Goal: Task Accomplishment & Management: Use online tool/utility

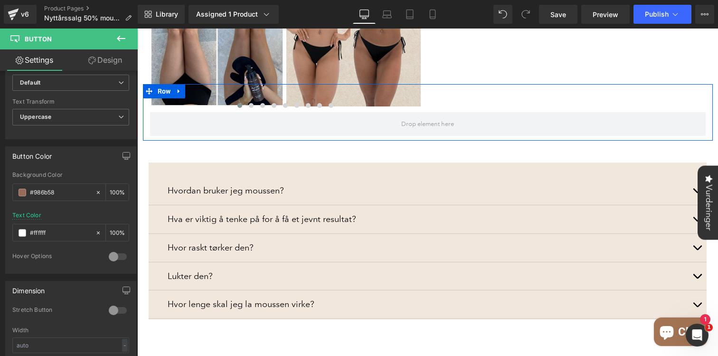
scroll to position [866, 0]
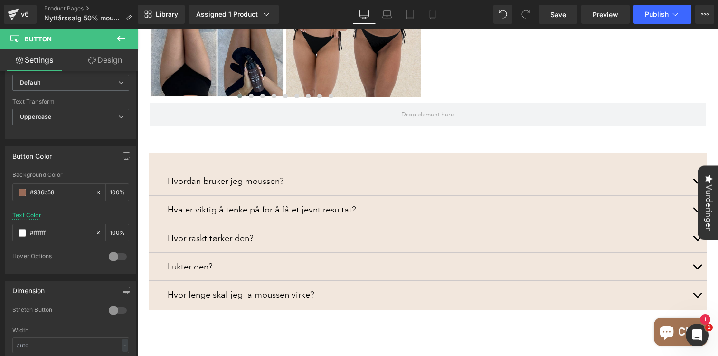
click at [119, 41] on icon at bounding box center [121, 39] width 9 height 6
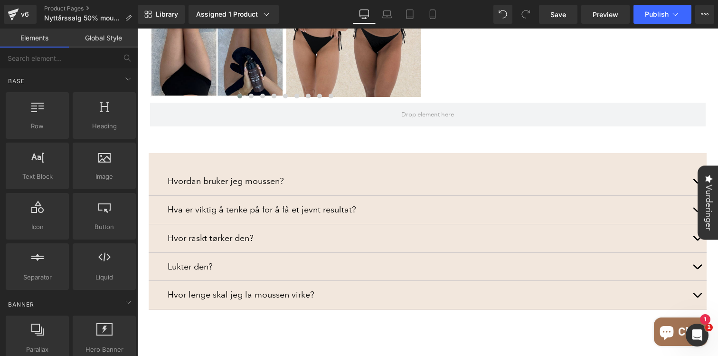
scroll to position [0, 0]
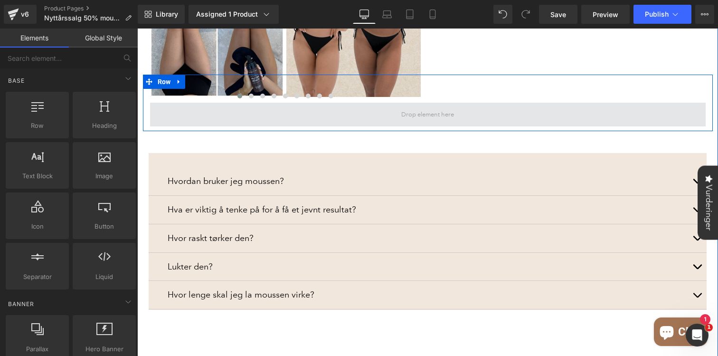
click at [193, 107] on span at bounding box center [427, 115] width 555 height 24
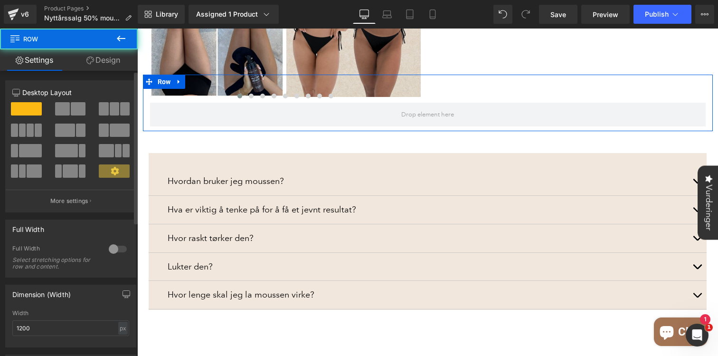
click at [71, 107] on span at bounding box center [78, 108] width 15 height 13
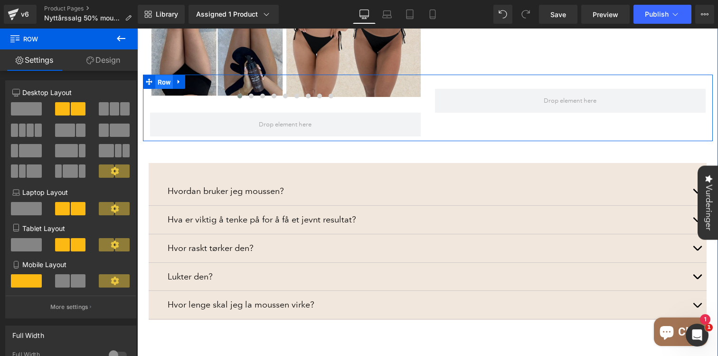
click at [167, 75] on span "Row" at bounding box center [164, 82] width 18 height 14
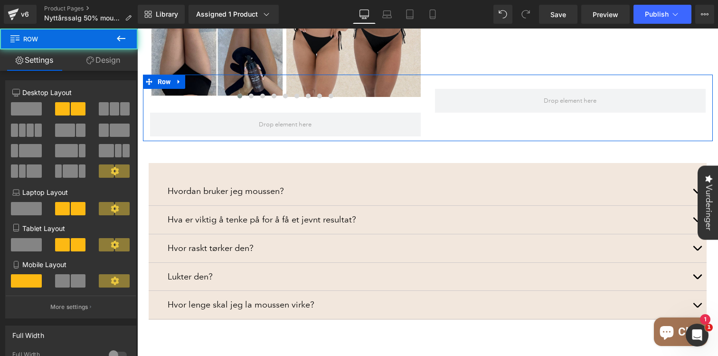
click at [115, 62] on link "Design" at bounding box center [103, 59] width 69 height 21
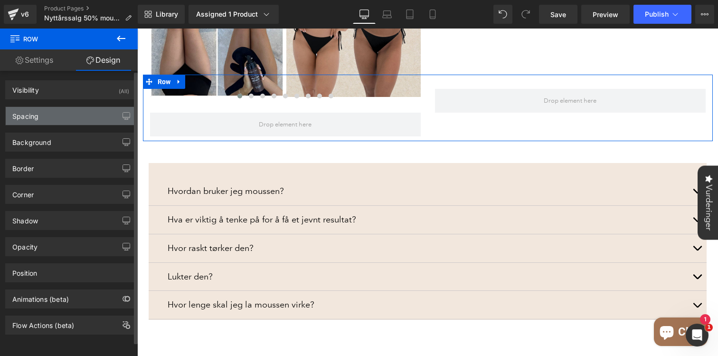
click at [56, 120] on div "Spacing" at bounding box center [71, 116] width 130 height 18
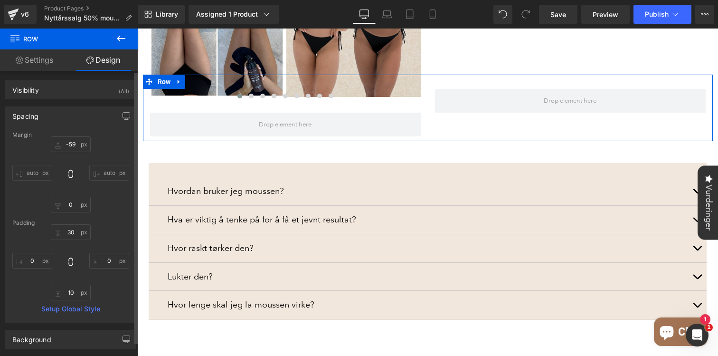
drag, startPoint x: 70, startPoint y: 152, endPoint x: 73, endPoint y: 122, distance: 29.6
click at [73, 122] on div "Spacing [GEOGRAPHIC_DATA] -59px -59 auto auto 0px 0 auto auto [GEOGRAPHIC_DATA]…" at bounding box center [70, 214] width 131 height 216
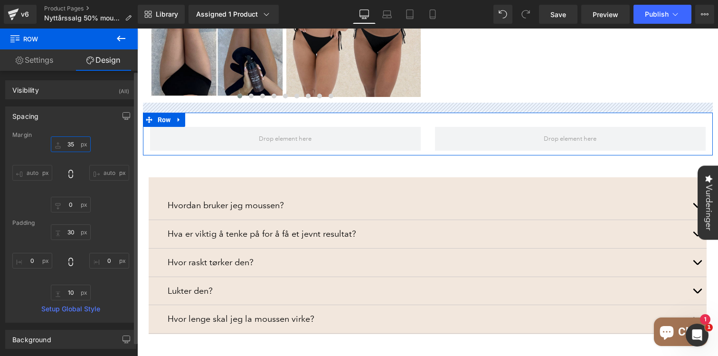
type input "35"
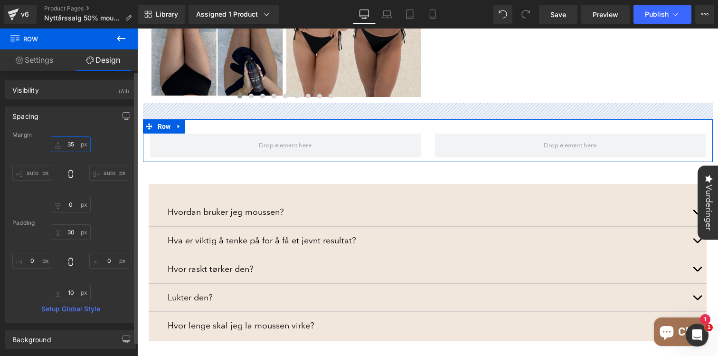
drag, startPoint x: 73, startPoint y: 150, endPoint x: 77, endPoint y: 105, distance: 44.8
click at [77, 105] on div "Spacing [GEOGRAPHIC_DATA] 35px 35 auto auto 0px 0 auto auto [GEOGRAPHIC_DATA] 3…" at bounding box center [71, 210] width 142 height 223
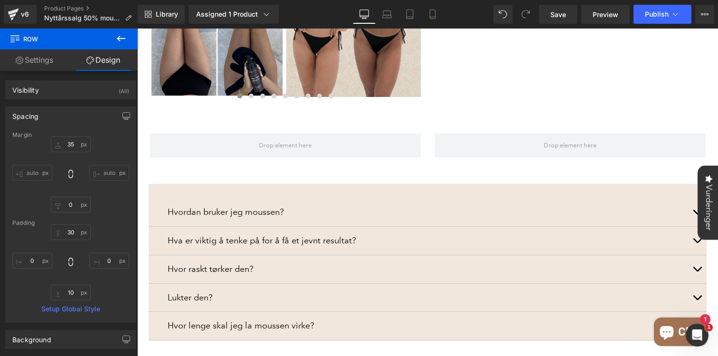
click at [121, 38] on icon at bounding box center [121, 39] width 9 height 6
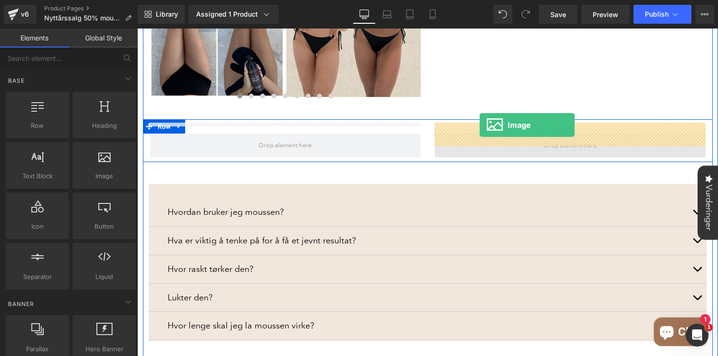
drag, startPoint x: 235, startPoint y: 194, endPoint x: 479, endPoint y: 125, distance: 254.4
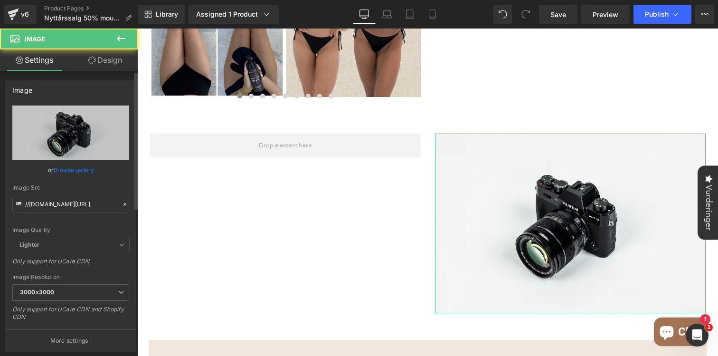
click at [70, 167] on link "Browse gallery" at bounding box center [74, 169] width 40 height 17
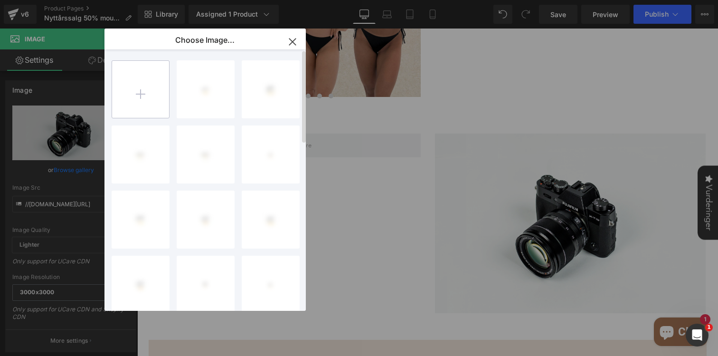
click at [123, 104] on input "file" at bounding box center [140, 89] width 57 height 57
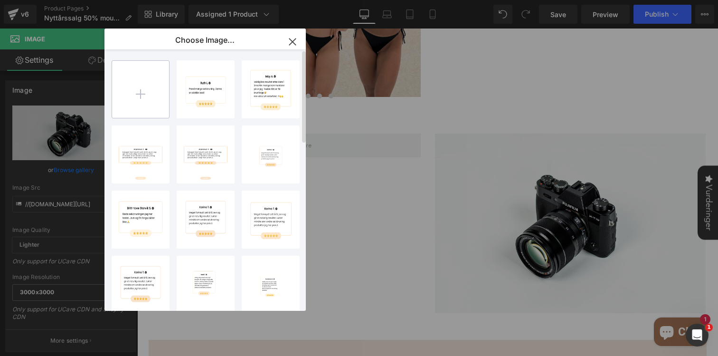
type input "C:\fakepath\100% vegansk-5.png"
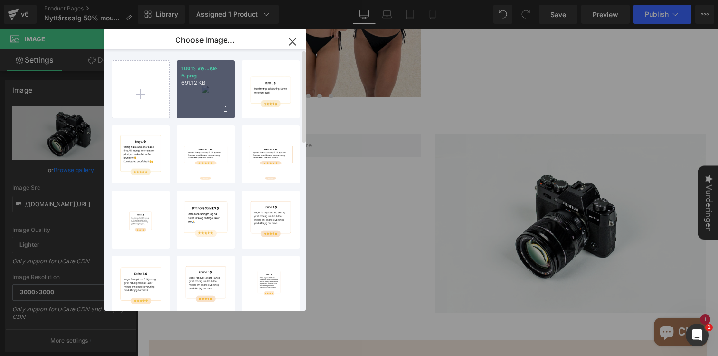
click at [202, 92] on div "100% ve...sk-5.png 691.12 KB" at bounding box center [206, 89] width 58 height 58
type input "[URL][DOMAIN_NAME]"
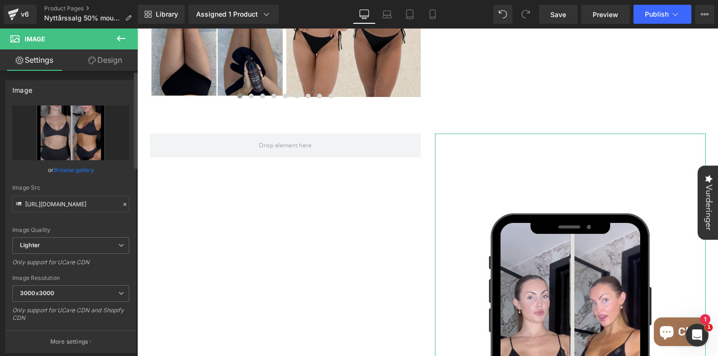
click at [85, 168] on link "Browse gallery" at bounding box center [74, 169] width 40 height 17
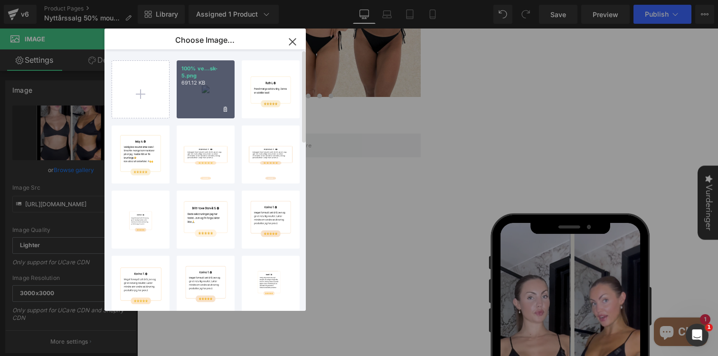
click at [200, 86] on p "691.12 KB" at bounding box center [205, 82] width 48 height 7
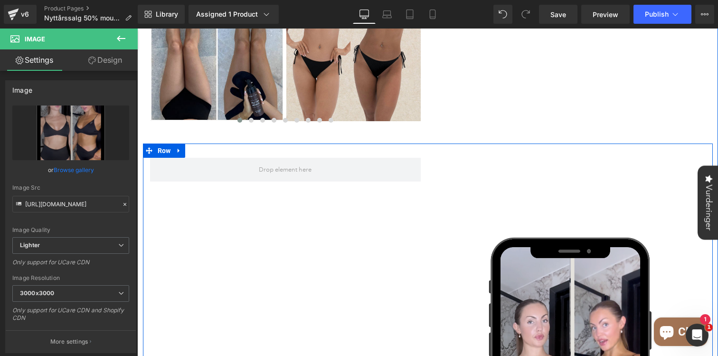
scroll to position [825, 0]
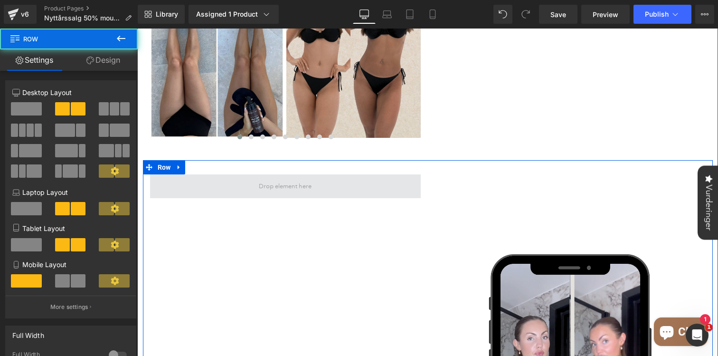
click at [336, 174] on span at bounding box center [285, 186] width 271 height 24
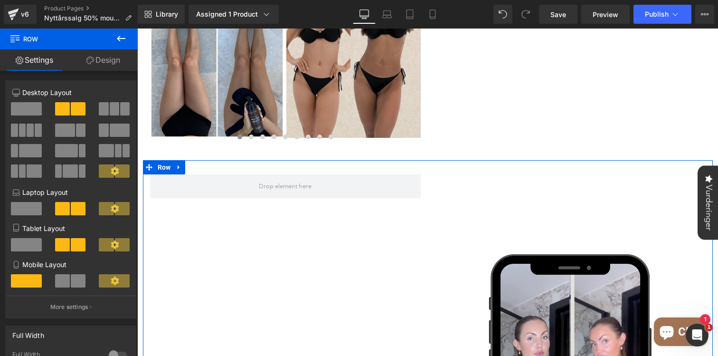
click at [118, 37] on icon at bounding box center [120, 38] width 11 height 11
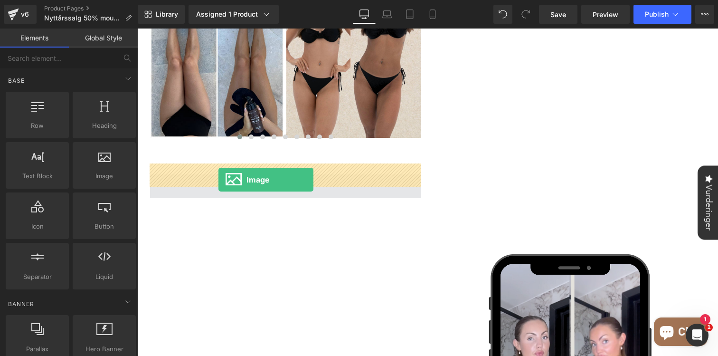
drag, startPoint x: 236, startPoint y: 191, endPoint x: 218, endPoint y: 179, distance: 21.3
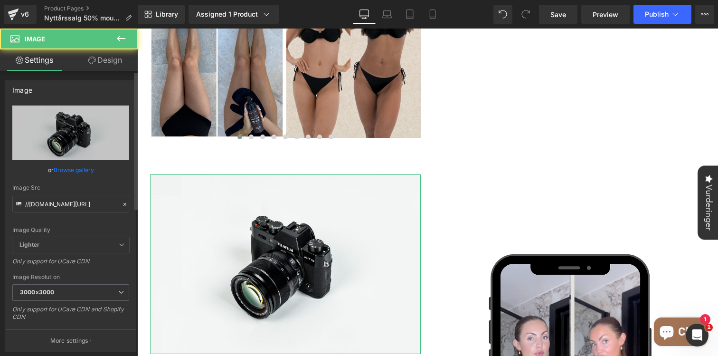
click at [70, 173] on link "Browse gallery" at bounding box center [74, 169] width 40 height 17
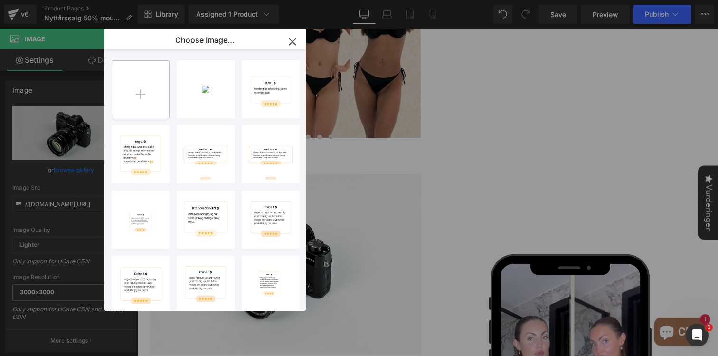
click at [134, 108] on input "file" at bounding box center [140, 89] width 57 height 57
click at [136, 95] on input "file" at bounding box center [140, 89] width 57 height 57
type input "C:\fakepath\100% vegansk-6.png"
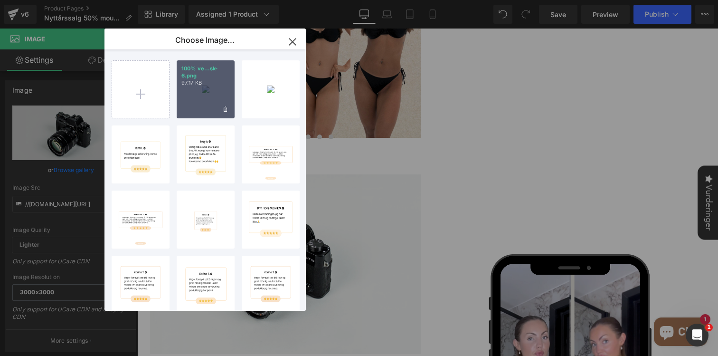
click at [206, 90] on div "100% ve...sk-6.png 97.17 KB" at bounding box center [206, 89] width 58 height 58
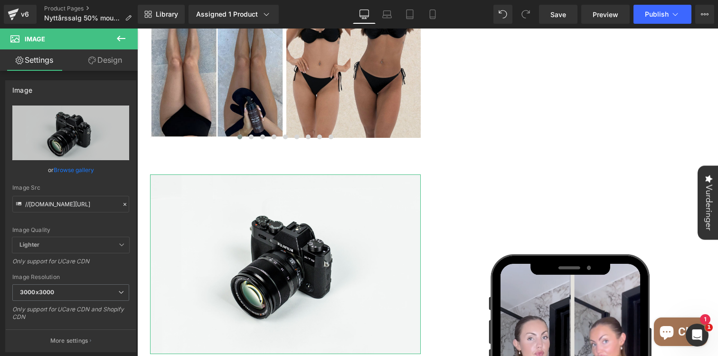
click at [81, 169] on link "Browse gallery" at bounding box center [74, 169] width 40 height 17
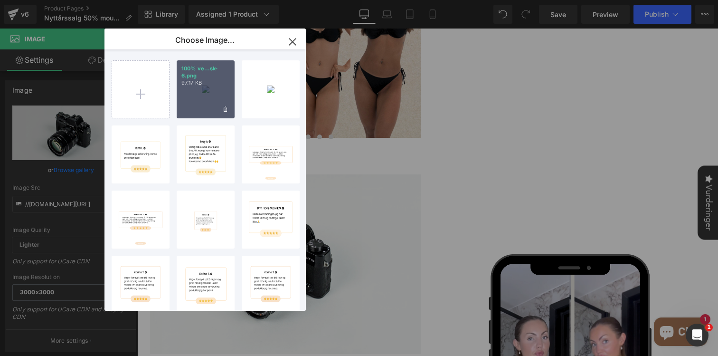
click at [200, 106] on div "100% ve...sk-6.png 97.17 KB" at bounding box center [206, 89] width 58 height 58
type input "[URL][DOMAIN_NAME]"
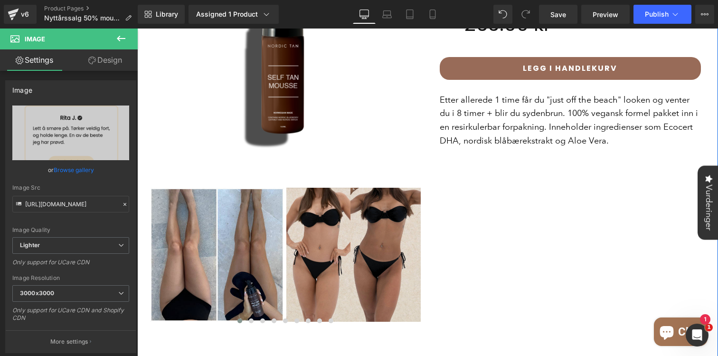
scroll to position [685, 0]
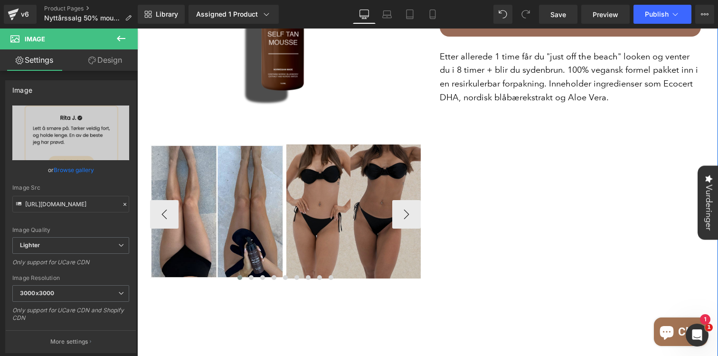
click at [306, 192] on img at bounding box center [353, 211] width 134 height 134
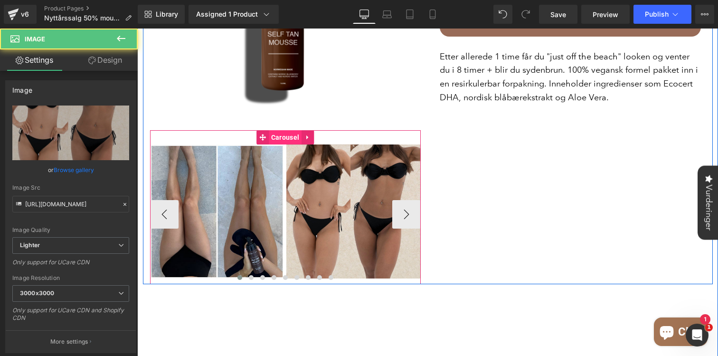
click at [284, 130] on span "Carousel" at bounding box center [285, 137] width 33 height 14
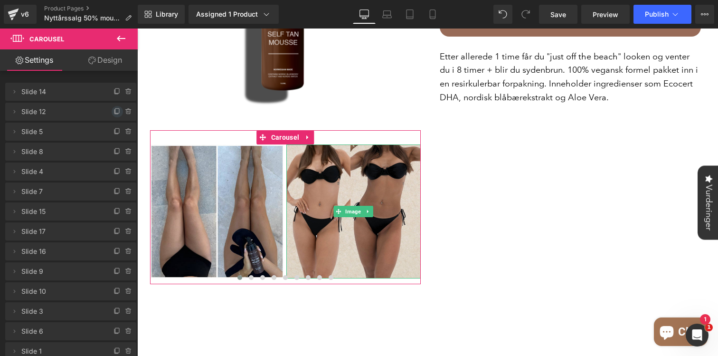
click at [112, 116] on span at bounding box center [117, 111] width 11 height 11
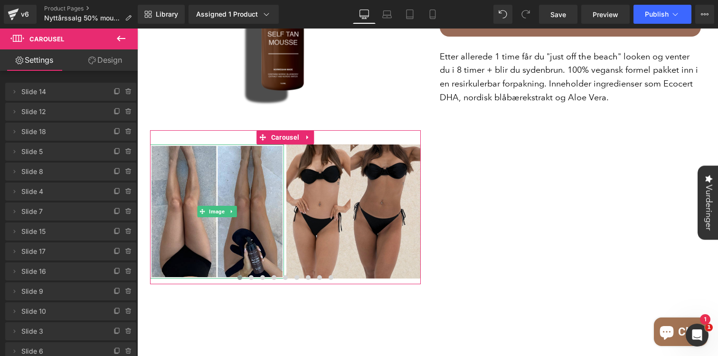
drag, startPoint x: 111, startPoint y: 100, endPoint x: 104, endPoint y: 85, distance: 15.7
click at [104, 81] on ul "Delete Cancel Slide 14 Slide 14 Delete Cancel Slide 12 Slide 12 Delete Cancel S…" at bounding box center [70, 81] width 131 height 0
drag, startPoint x: 113, startPoint y: 106, endPoint x: 113, endPoint y: 83, distance: 23.8
click at [113, 81] on ul "Delete Cancel Slide 14 Slide 14 Delete Cancel Slide 12 Slide 12 Delete Cancel S…" at bounding box center [70, 81] width 131 height 0
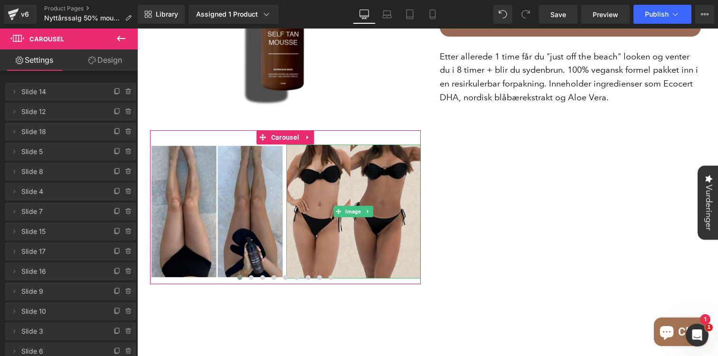
click at [82, 91] on span "Slide 14" at bounding box center [61, 92] width 80 height 18
drag, startPoint x: 50, startPoint y: 120, endPoint x: 50, endPoint y: 93, distance: 27.1
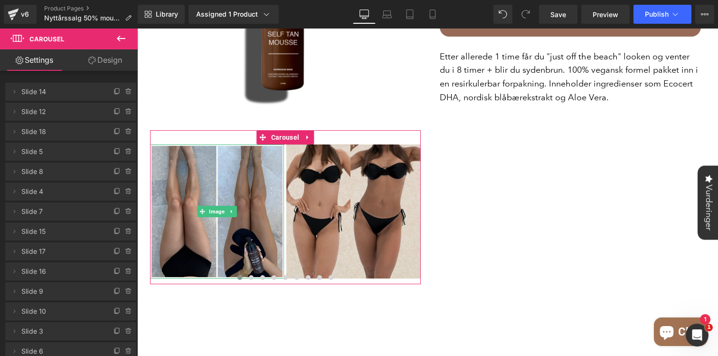
click at [51, 94] on span "Slide 14" at bounding box center [61, 92] width 80 height 18
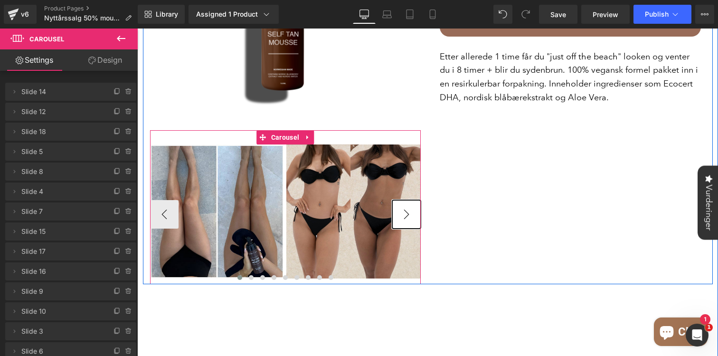
click at [401, 200] on button "›" at bounding box center [406, 214] width 28 height 28
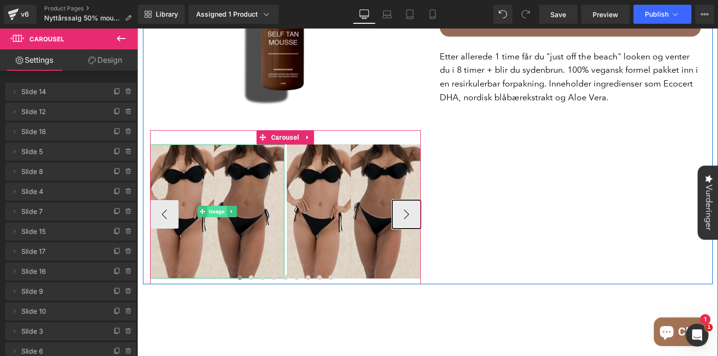
click at [225, 206] on span "Image" at bounding box center [216, 211] width 19 height 11
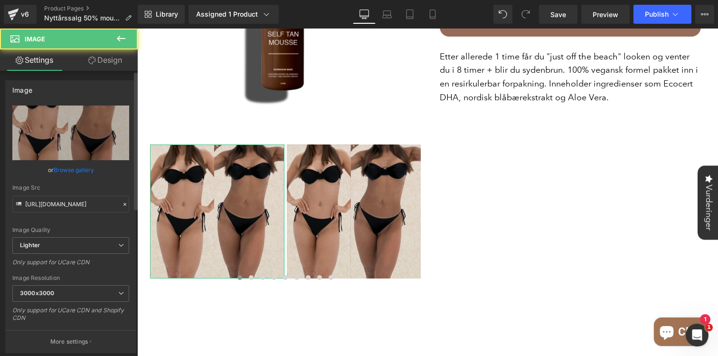
click at [71, 168] on link "Browse gallery" at bounding box center [74, 169] width 40 height 17
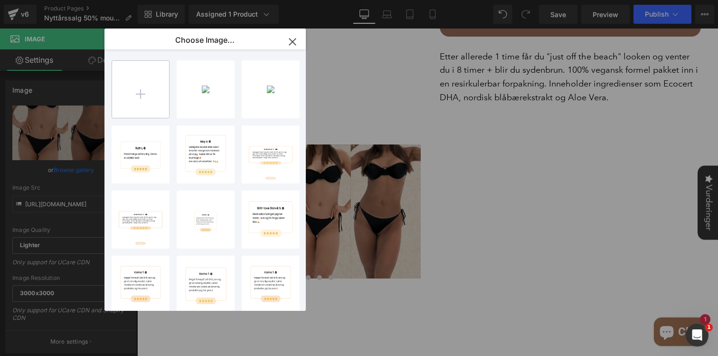
click at [130, 92] on input "file" at bounding box center [140, 89] width 57 height 57
type input "C:\fakepath\Skjermbilde 2025-07-30 kl. 23.57.07.png"
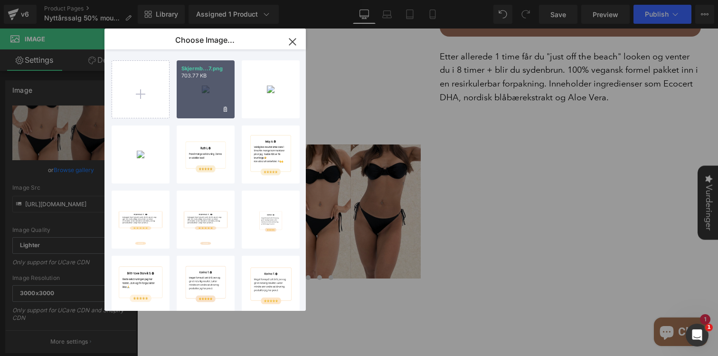
click at [207, 91] on div "Skjermb...7.png 703.77 KB" at bounding box center [206, 89] width 58 height 58
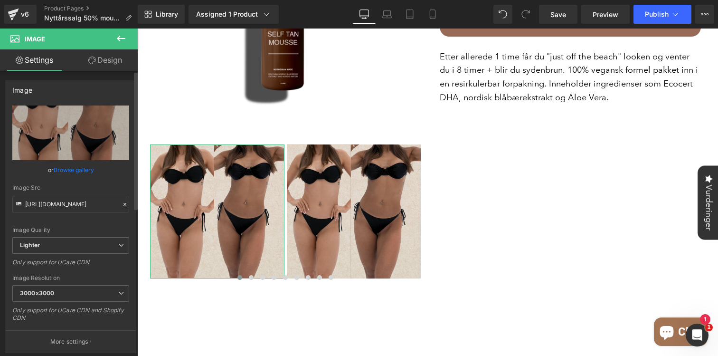
click at [74, 174] on link "Browse gallery" at bounding box center [74, 169] width 40 height 17
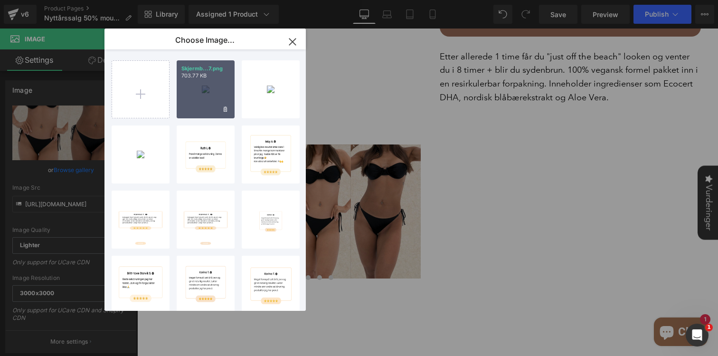
click at [199, 100] on div "Skjermb...7.png 703.77 KB" at bounding box center [206, 89] width 58 height 58
type input "https://ucarecdn.com/ab9ae030-b992-4589-8e5f-7d0711db3d03/-/format/auto/-/previ…"
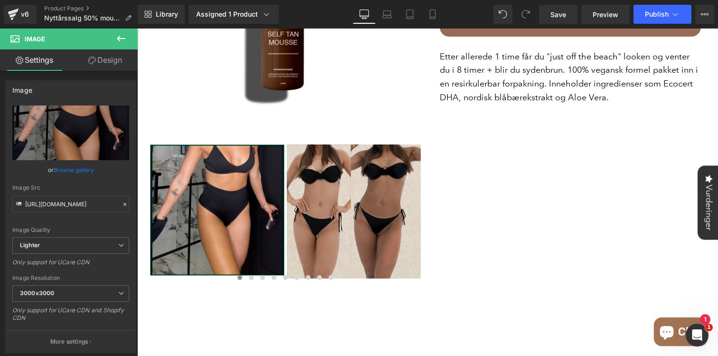
click at [85, 170] on link "Browse gallery" at bounding box center [74, 169] width 40 height 17
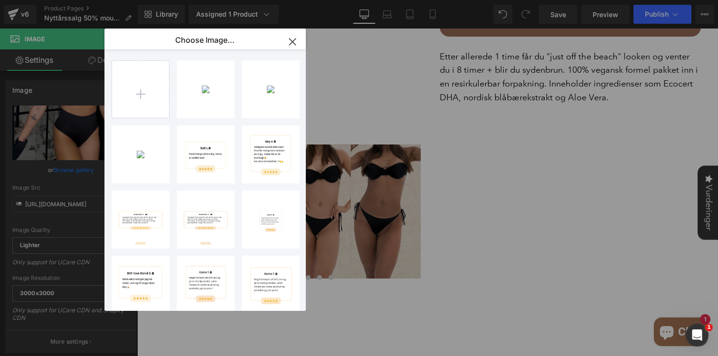
click at [291, 44] on icon "button" at bounding box center [292, 41] width 15 height 15
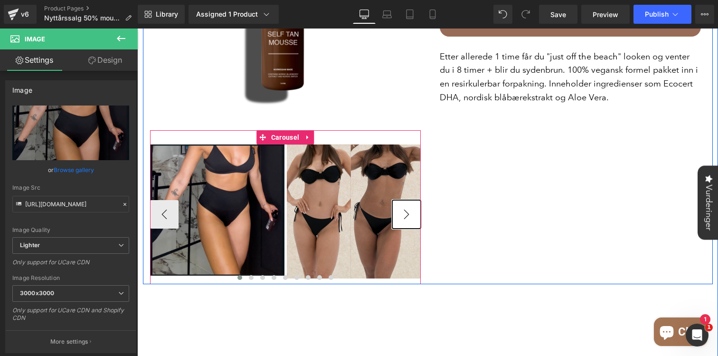
click at [407, 202] on button "›" at bounding box center [406, 214] width 28 height 28
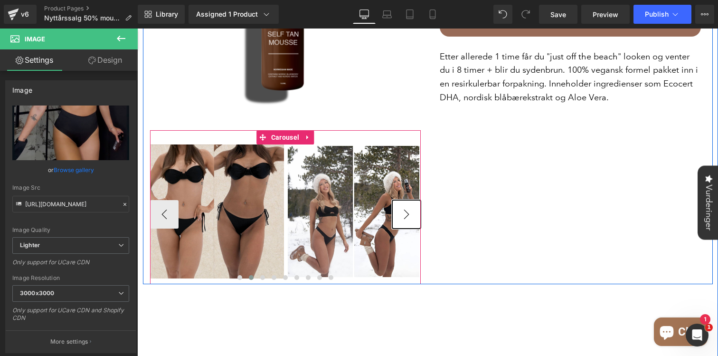
click at [407, 202] on button "›" at bounding box center [406, 214] width 28 height 28
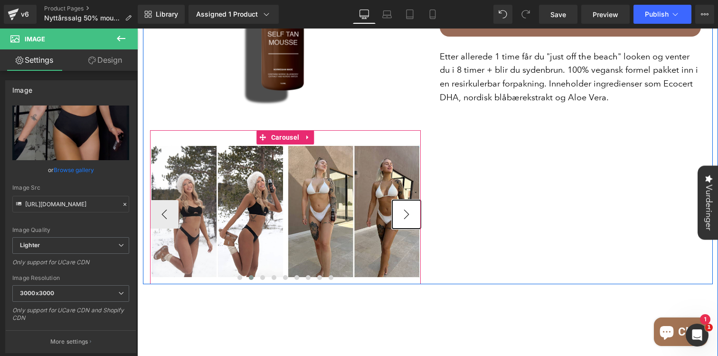
click at [407, 202] on button "›" at bounding box center [406, 214] width 28 height 28
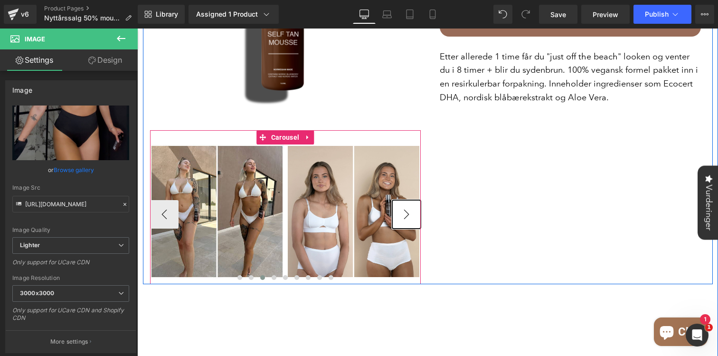
click at [407, 202] on button "›" at bounding box center [406, 214] width 28 height 28
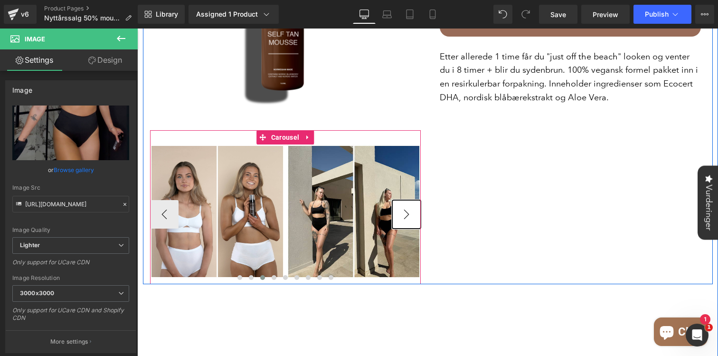
click at [407, 202] on button "›" at bounding box center [406, 214] width 28 height 28
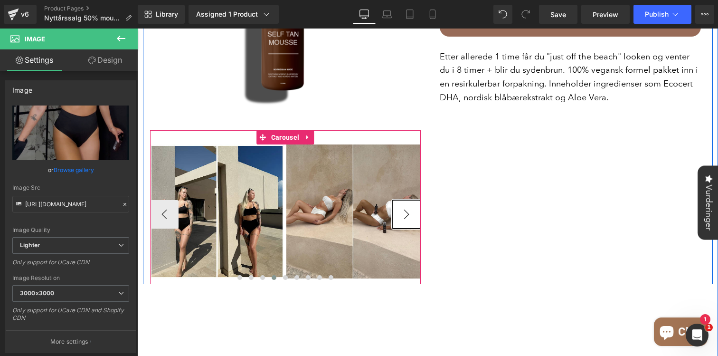
click at [407, 202] on button "›" at bounding box center [406, 214] width 28 height 28
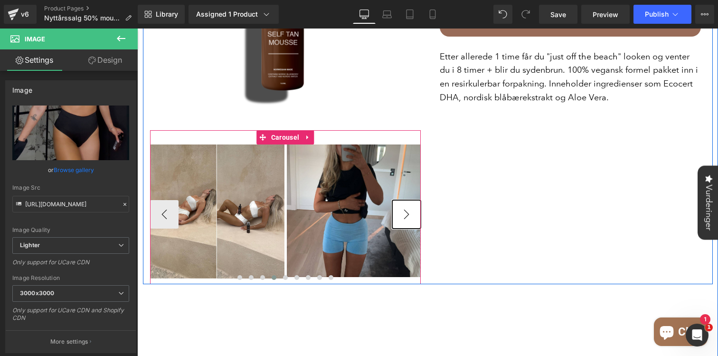
click at [407, 202] on button "›" at bounding box center [406, 214] width 28 height 28
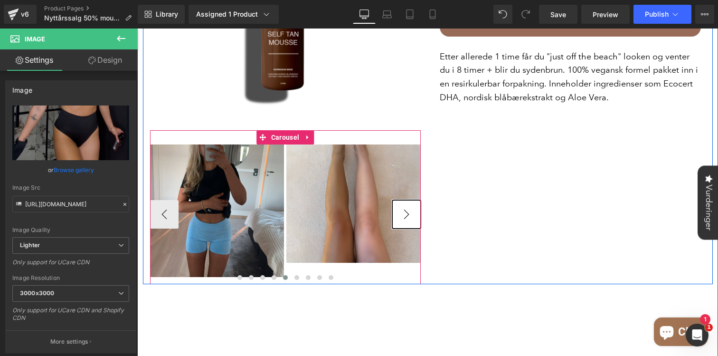
click at [407, 202] on button "›" at bounding box center [406, 214] width 28 height 28
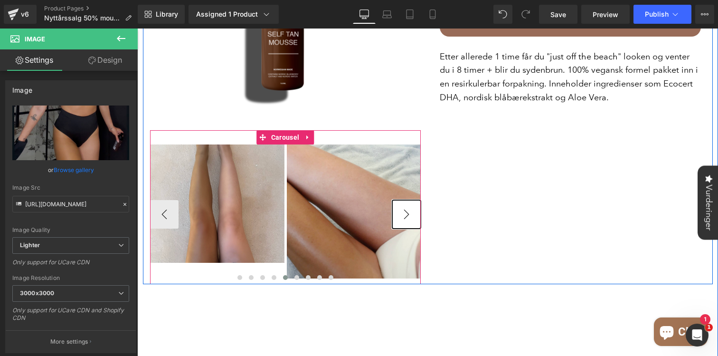
click at [407, 202] on button "›" at bounding box center [406, 214] width 28 height 28
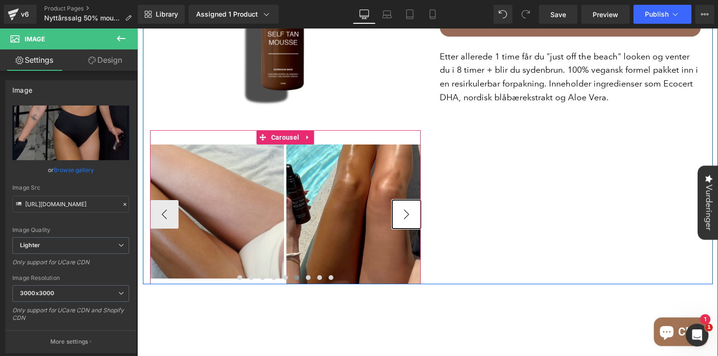
click at [407, 202] on button "›" at bounding box center [406, 214] width 28 height 28
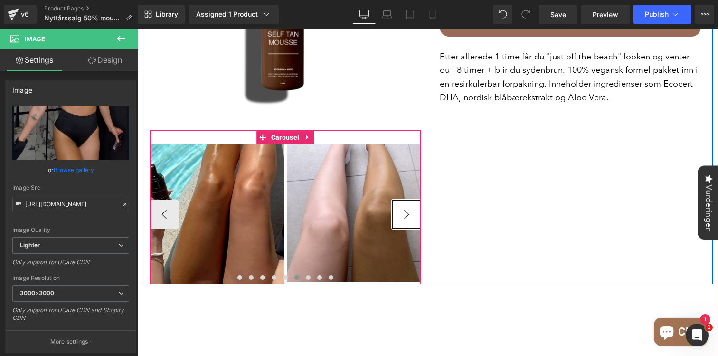
click at [407, 202] on button "›" at bounding box center [406, 214] width 28 height 28
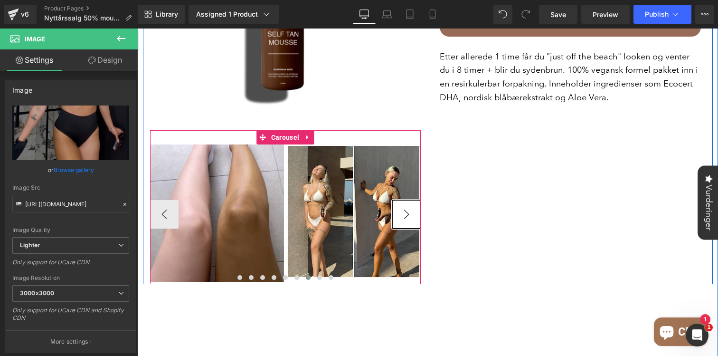
click at [407, 202] on button "›" at bounding box center [406, 214] width 28 height 28
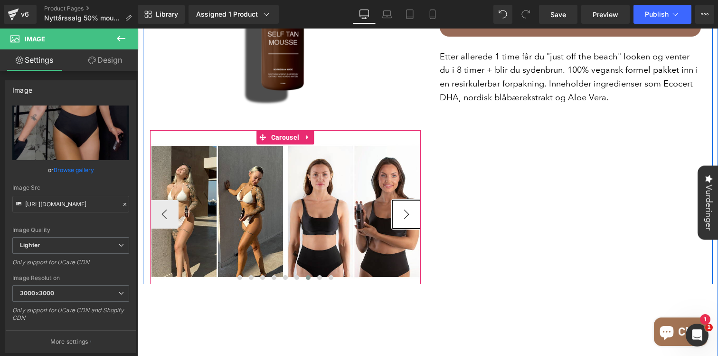
click at [407, 202] on button "›" at bounding box center [406, 214] width 28 height 28
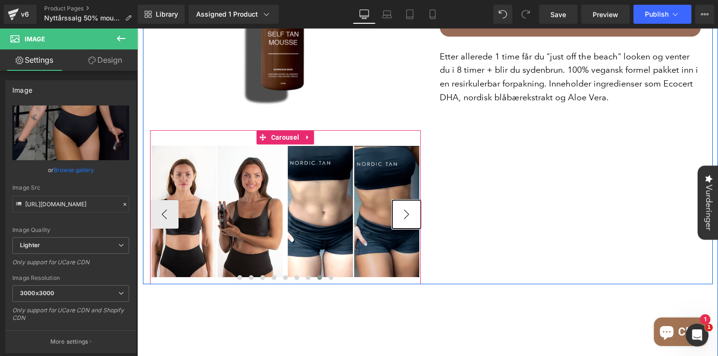
click at [407, 202] on button "›" at bounding box center [406, 214] width 28 height 28
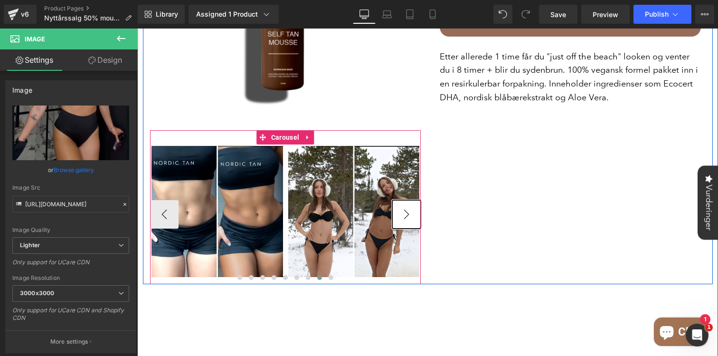
click at [407, 202] on button "›" at bounding box center [406, 214] width 28 height 28
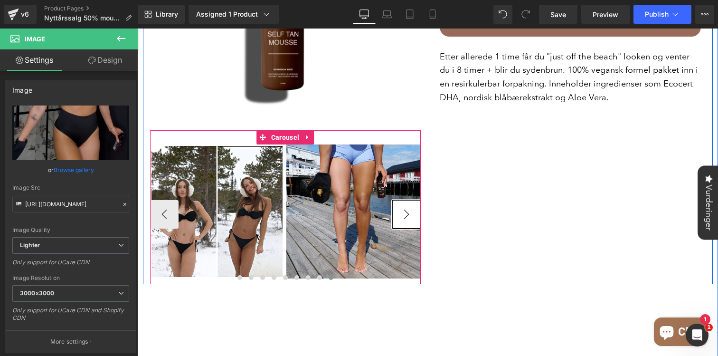
click at [407, 202] on button "›" at bounding box center [406, 214] width 28 height 28
click at [288, 130] on span "Carousel" at bounding box center [285, 137] width 33 height 14
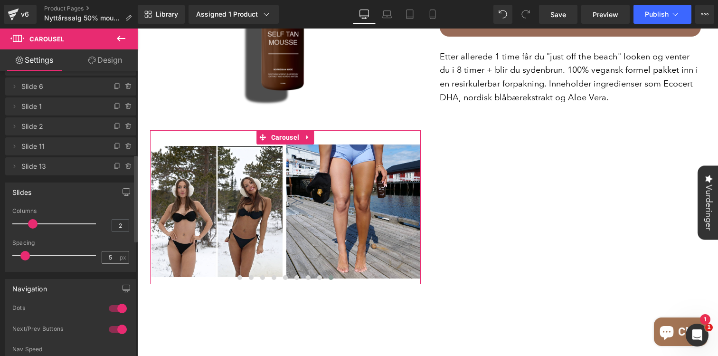
scroll to position [260, 0]
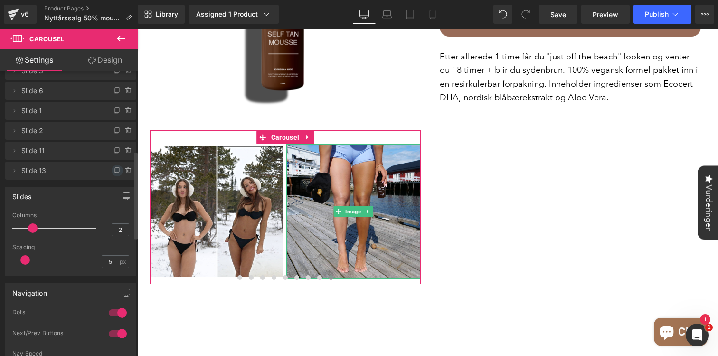
click at [113, 170] on icon at bounding box center [117, 171] width 8 height 8
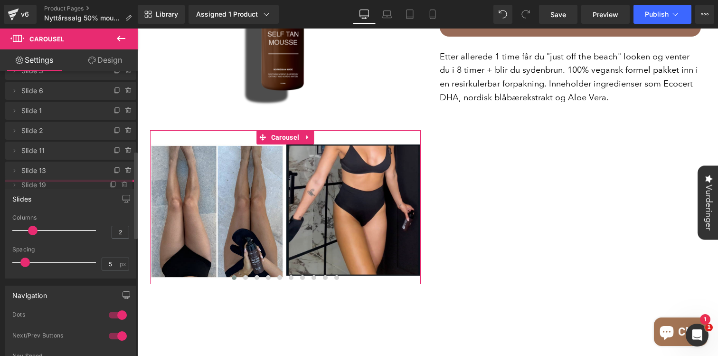
drag, startPoint x: 82, startPoint y: 190, endPoint x: 80, endPoint y: 185, distance: 6.0
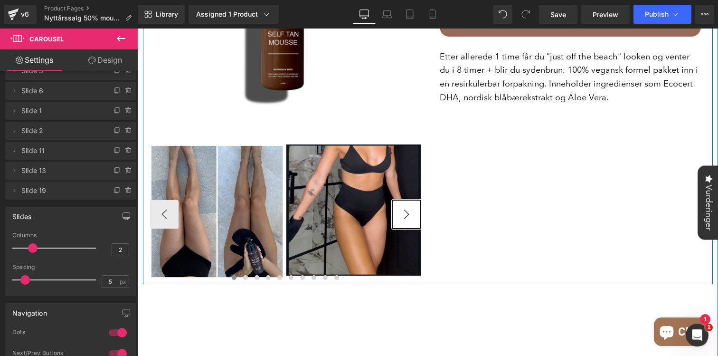
click at [411, 203] on button "›" at bounding box center [406, 214] width 28 height 28
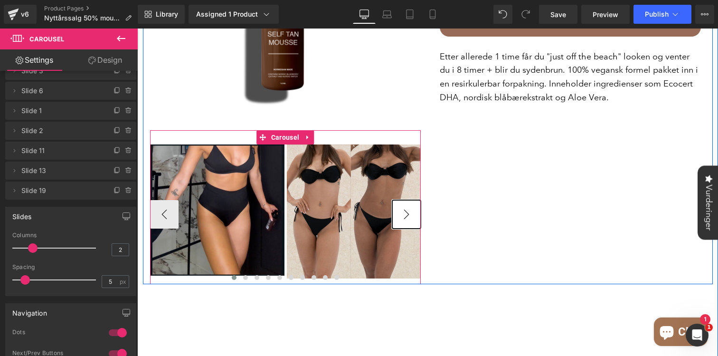
click at [411, 203] on button "›" at bounding box center [406, 214] width 28 height 28
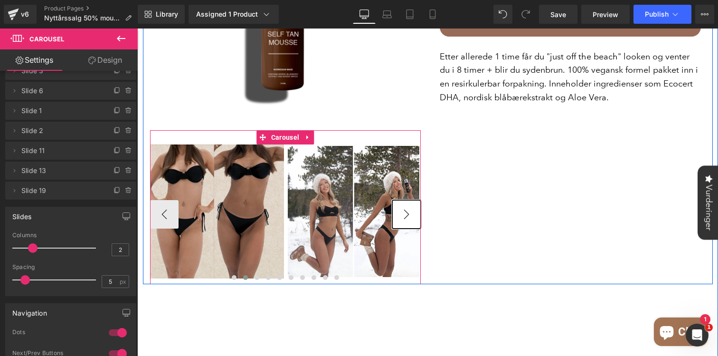
click at [411, 203] on button "›" at bounding box center [406, 214] width 28 height 28
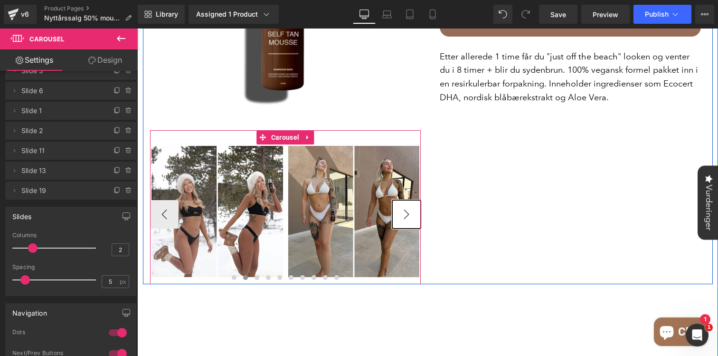
click at [411, 203] on button "›" at bounding box center [406, 214] width 28 height 28
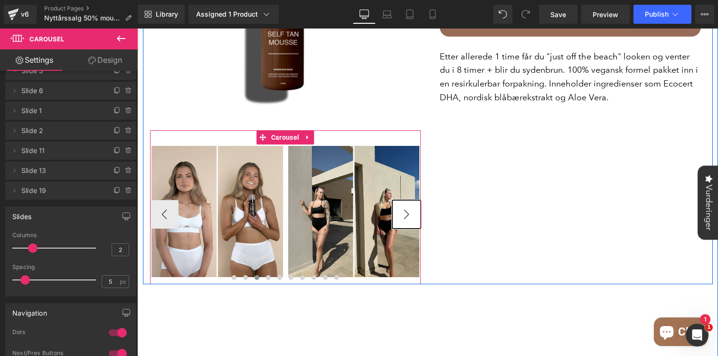
click at [411, 203] on button "›" at bounding box center [406, 214] width 28 height 28
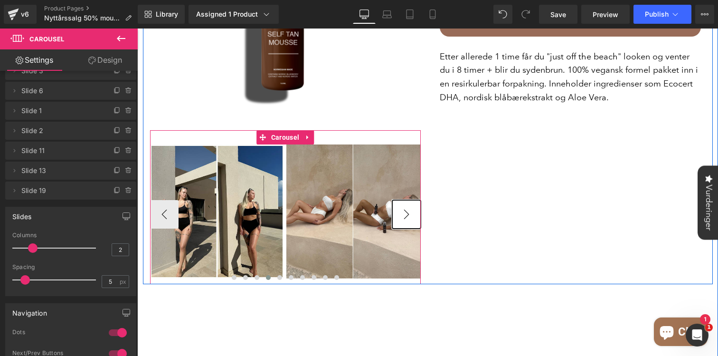
click at [411, 203] on button "›" at bounding box center [406, 214] width 28 height 28
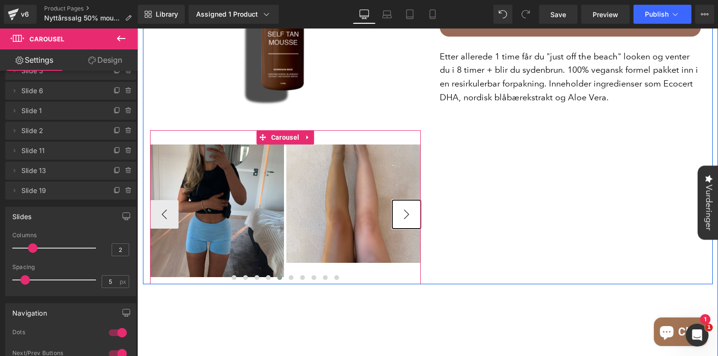
click at [411, 203] on button "›" at bounding box center [406, 214] width 28 height 28
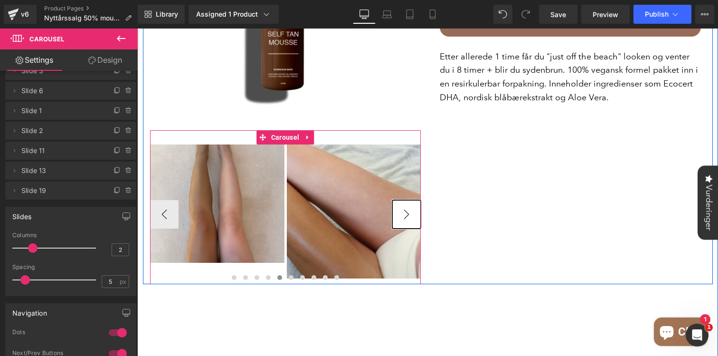
click at [411, 203] on button "›" at bounding box center [406, 214] width 28 height 28
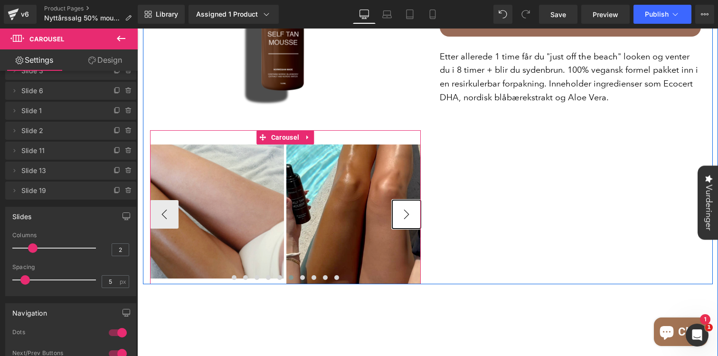
click at [411, 203] on button "›" at bounding box center [406, 214] width 28 height 28
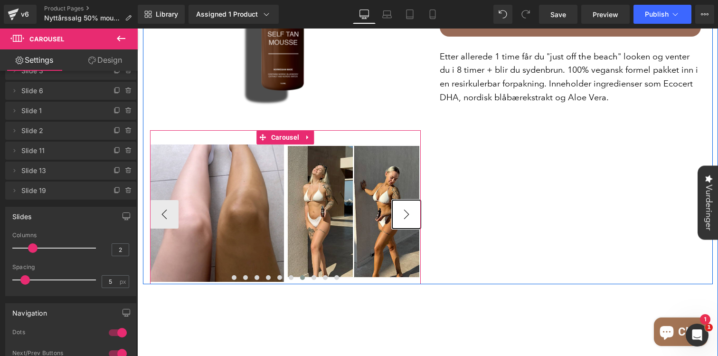
click at [411, 203] on button "›" at bounding box center [406, 214] width 28 height 28
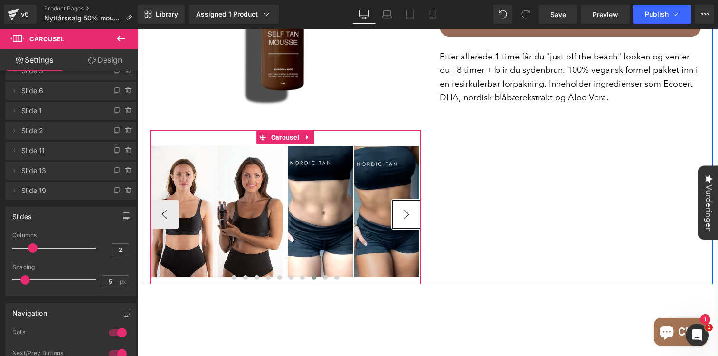
click at [411, 203] on button "›" at bounding box center [406, 214] width 28 height 28
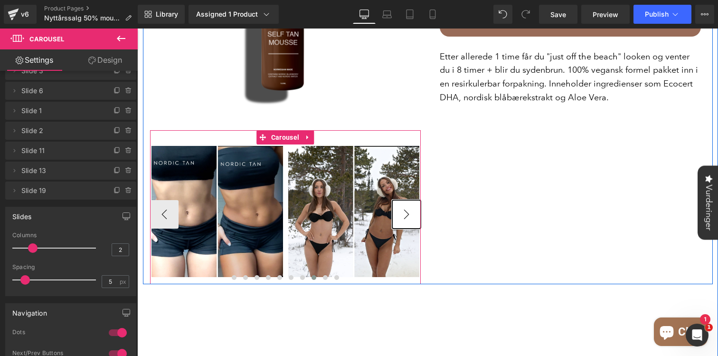
click at [411, 203] on button "›" at bounding box center [406, 214] width 28 height 28
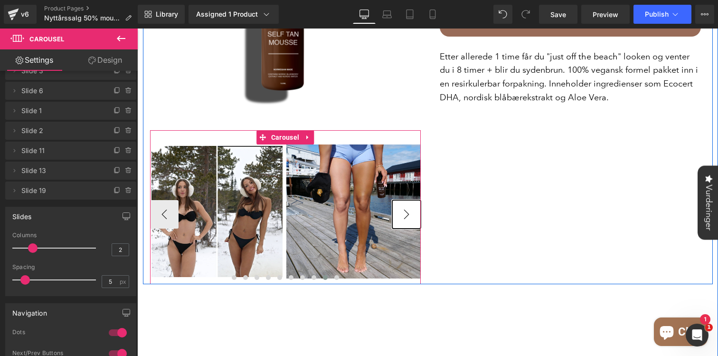
click at [411, 203] on button "›" at bounding box center [406, 214] width 28 height 28
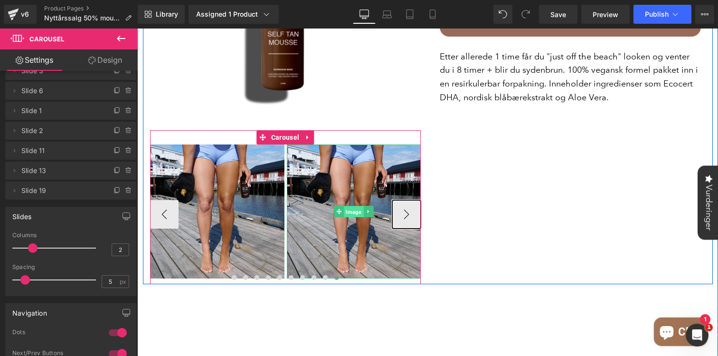
click at [360, 206] on span "Image" at bounding box center [353, 211] width 19 height 11
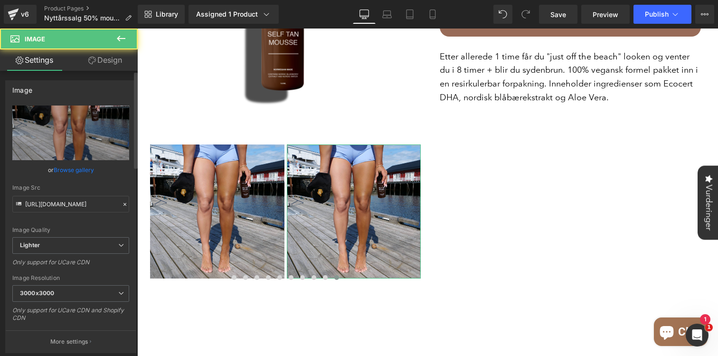
click at [71, 171] on link "Browse gallery" at bounding box center [74, 169] width 40 height 17
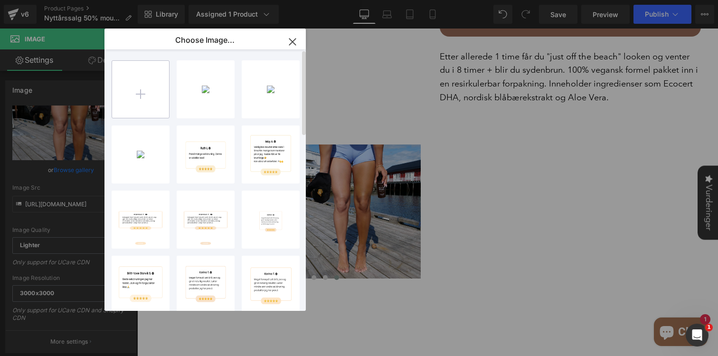
click at [138, 92] on input "file" at bounding box center [140, 89] width 57 height 57
type input "C:\fakepath\Charlotte før etter.png"
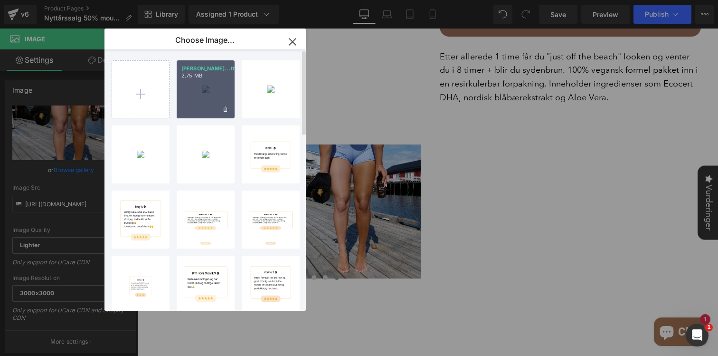
click at [205, 92] on div "Charlot...tter.png 2.75 MB" at bounding box center [206, 89] width 58 height 58
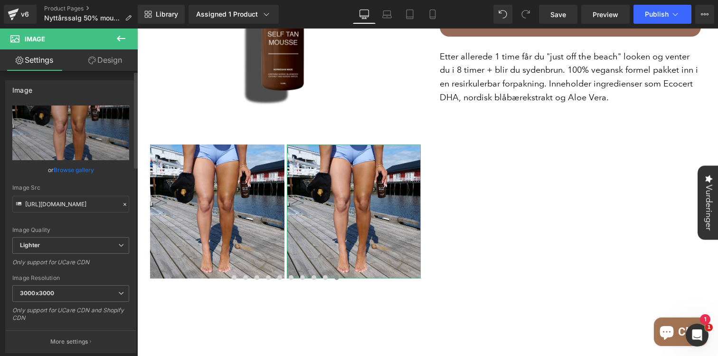
click at [61, 165] on link "Browse gallery" at bounding box center [74, 169] width 40 height 17
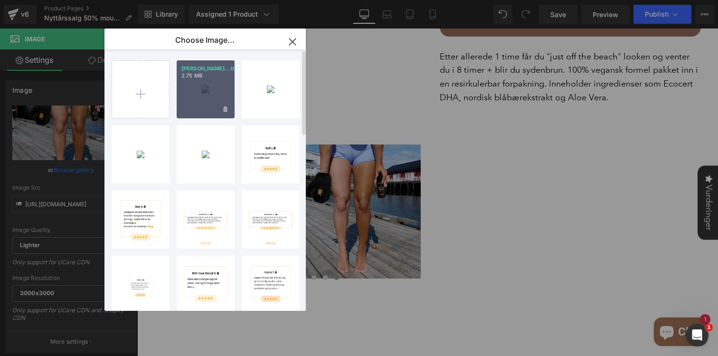
click at [197, 92] on div "Charlot...tter.png 2.75 MB" at bounding box center [206, 89] width 58 height 58
type input "https://ucarecdn.com/84831347-e840-4e7c-85fc-d008d0892ce6/-/format/auto/-/previ…"
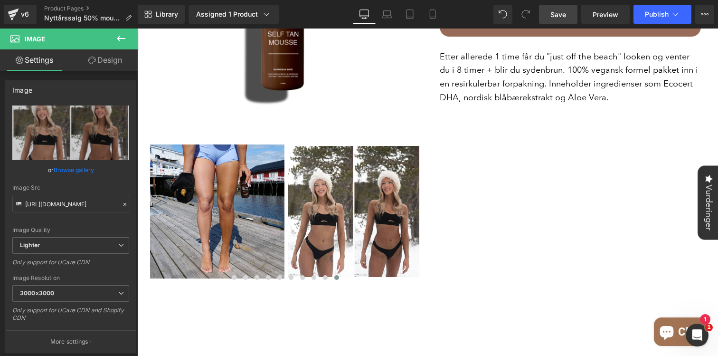
click at [563, 10] on span "Save" at bounding box center [558, 14] width 16 height 10
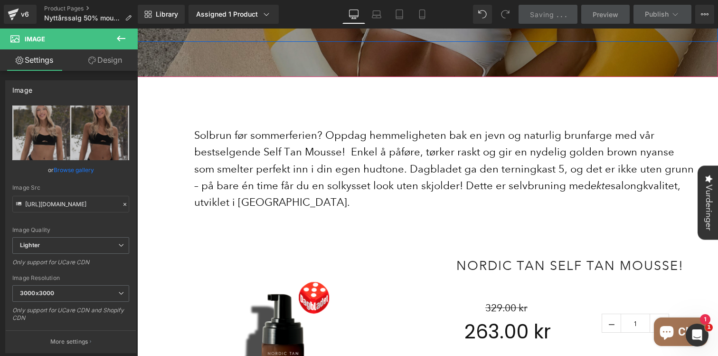
scroll to position [172, 0]
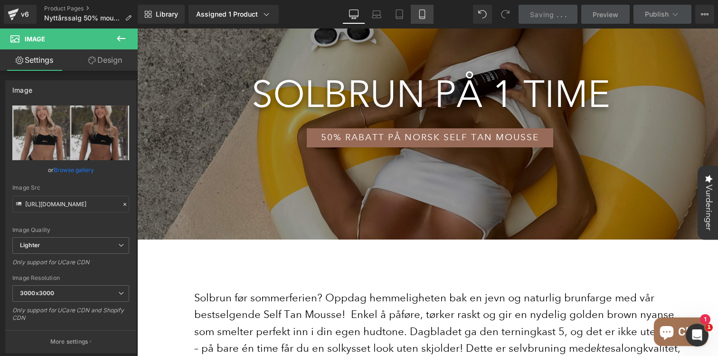
click at [420, 14] on icon at bounding box center [422, 14] width 5 height 9
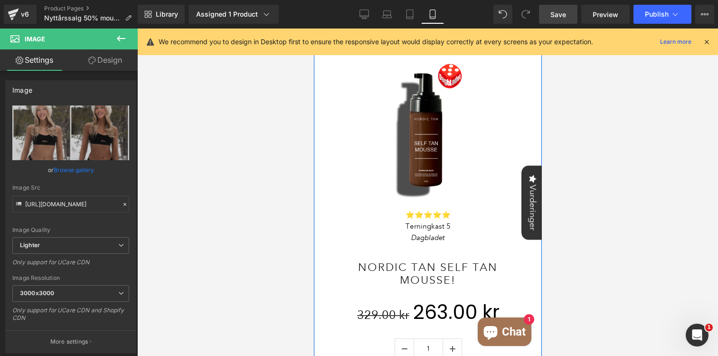
scroll to position [540, 0]
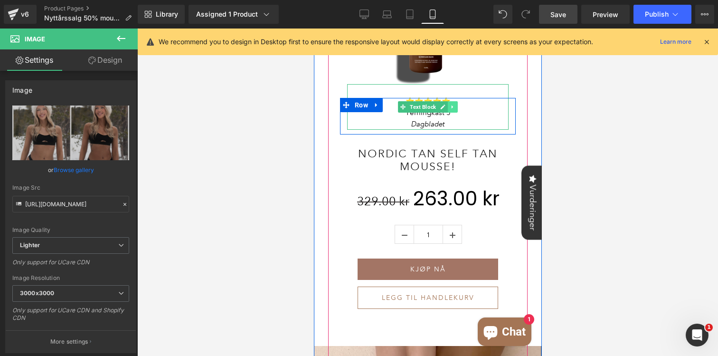
click at [452, 106] on icon at bounding box center [452, 107] width 5 height 6
click at [453, 106] on link at bounding box center [457, 106] width 10 height 11
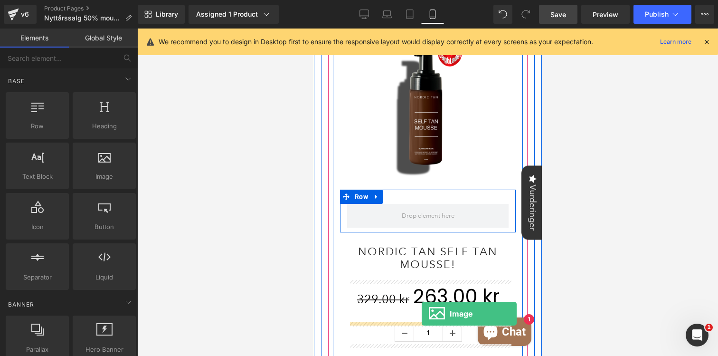
scroll to position [496, 0]
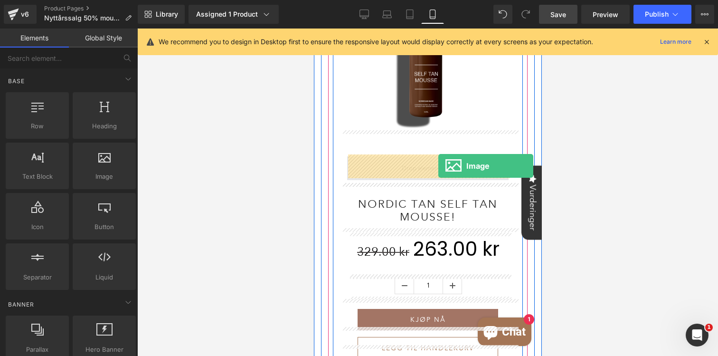
drag, startPoint x: 585, startPoint y: 199, endPoint x: 438, endPoint y: 167, distance: 151.2
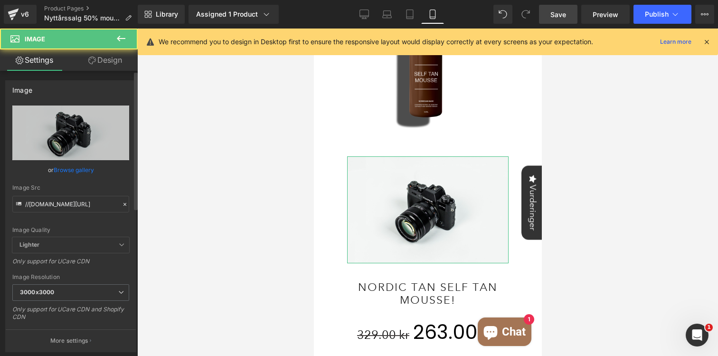
click at [81, 169] on link "Browse gallery" at bounding box center [74, 169] width 40 height 17
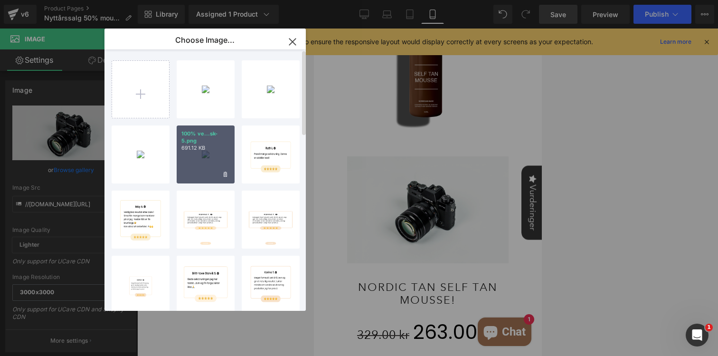
click at [201, 145] on p "691.12 KB" at bounding box center [205, 147] width 48 height 7
type input "https://ucarecdn.com/d864edc8-b765-477a-a734-818087b1e68b/-/format/auto/-/previ…"
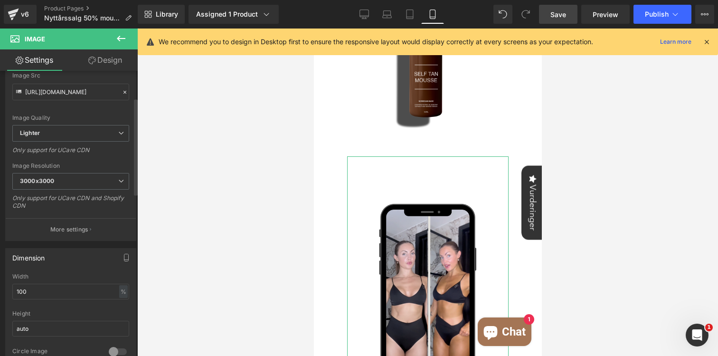
scroll to position [140, 0]
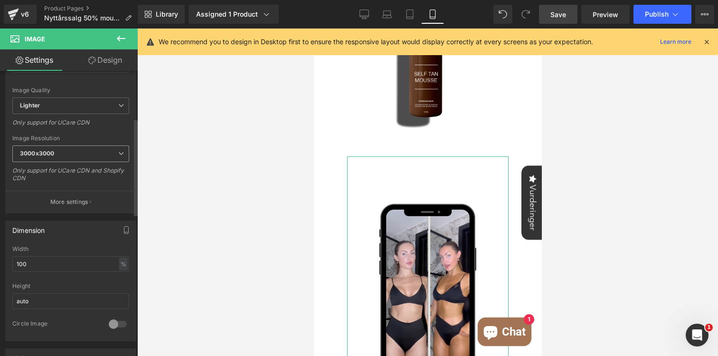
click at [111, 153] on span "3000x3000" at bounding box center [70, 153] width 117 height 17
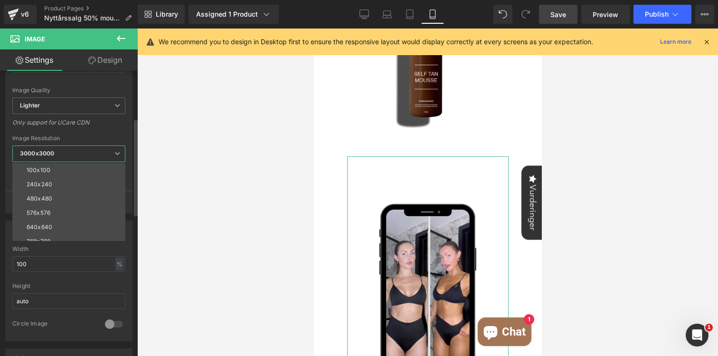
click at [102, 252] on div "Width" at bounding box center [68, 248] width 113 height 7
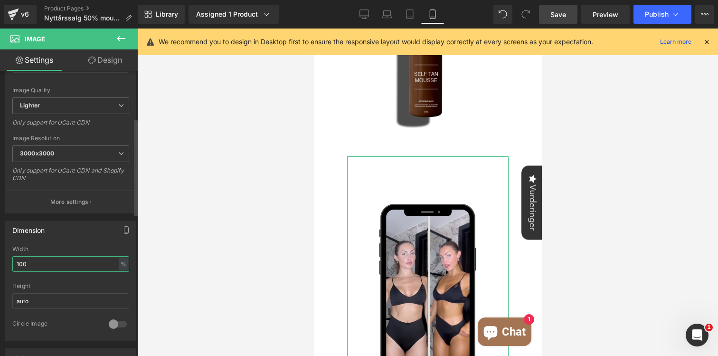
click at [96, 260] on input "100" at bounding box center [70, 264] width 117 height 16
click at [119, 262] on div "%" at bounding box center [123, 263] width 9 height 13
click at [59, 261] on input "100" at bounding box center [70, 264] width 117 height 16
drag, startPoint x: 60, startPoint y: 262, endPoint x: 0, endPoint y: 257, distance: 60.0
click at [0, 258] on div "Dimension 100% Width 100 % % px auto Height auto 0 Circle Image" at bounding box center [71, 277] width 142 height 128
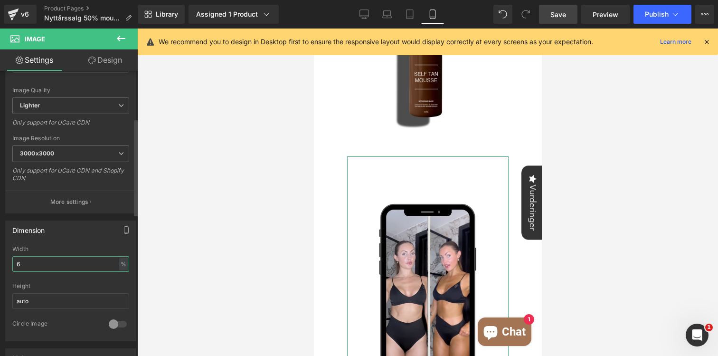
type input "60"
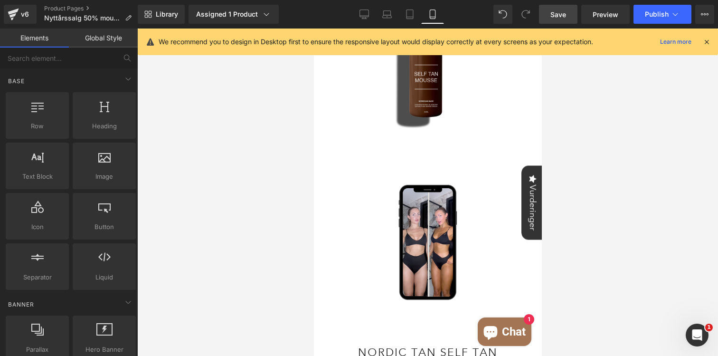
click at [577, 153] on div at bounding box center [427, 191] width 581 height 327
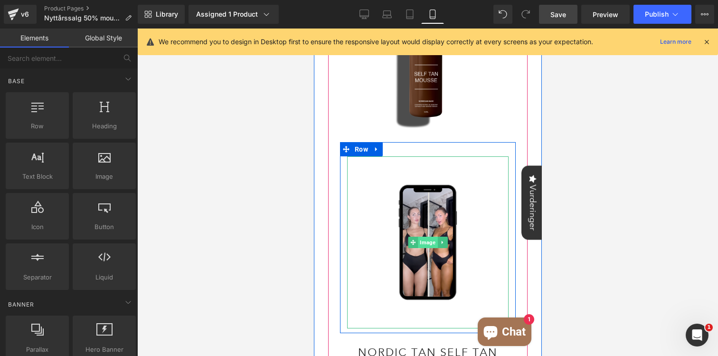
click at [429, 242] on span "Image" at bounding box center [426, 241] width 19 height 11
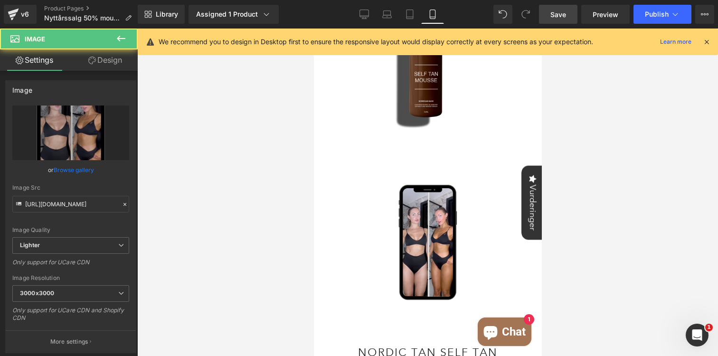
click at [110, 61] on link "Design" at bounding box center [105, 59] width 69 height 21
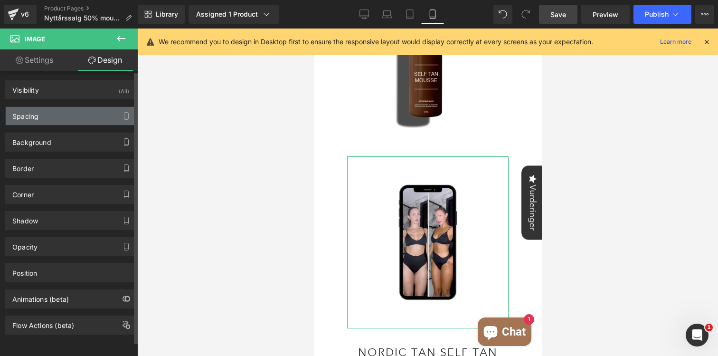
click at [65, 118] on div "Spacing" at bounding box center [71, 116] width 130 height 18
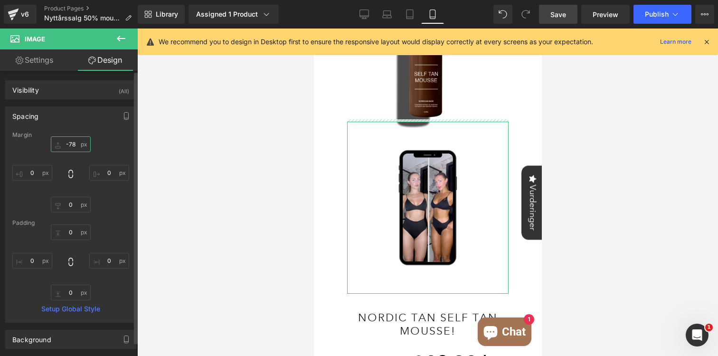
type input "-78"
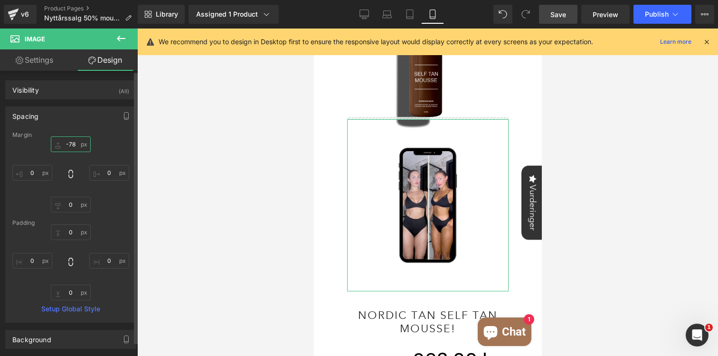
drag, startPoint x: 66, startPoint y: 149, endPoint x: 64, endPoint y: 186, distance: 37.1
click at [64, 186] on div "-78px -78 0px 0 0px 0 0px 0" at bounding box center [70, 174] width 117 height 76
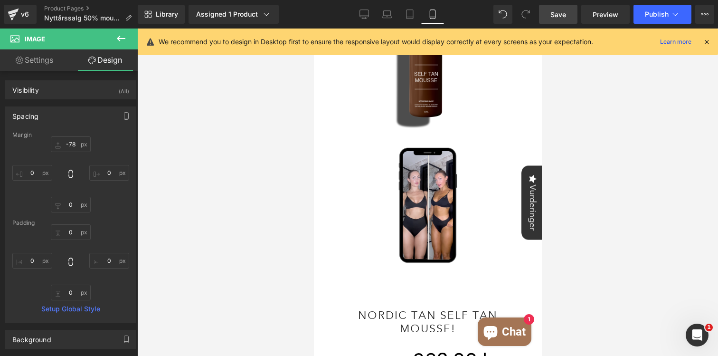
click at [591, 126] on div at bounding box center [427, 191] width 581 height 327
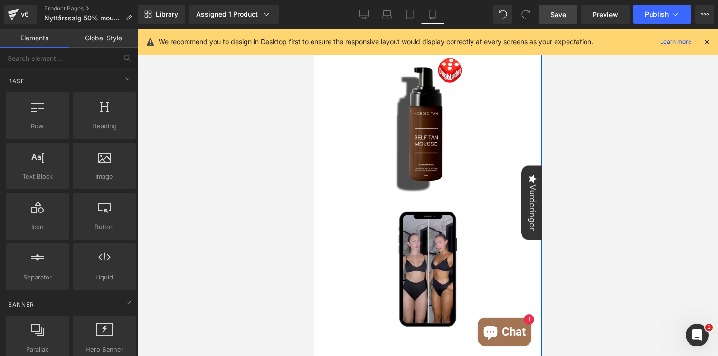
scroll to position [423, 0]
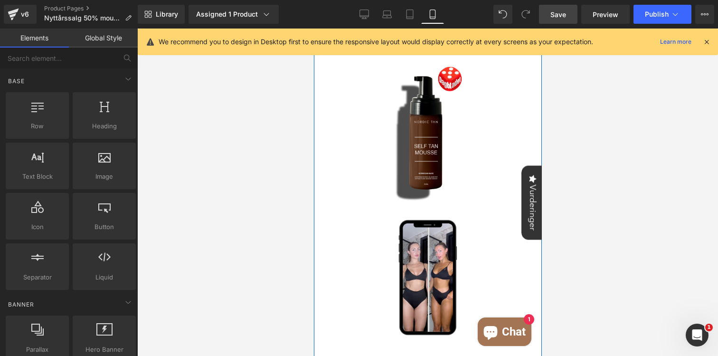
click at [448, 144] on img at bounding box center [427, 131] width 176 height 176
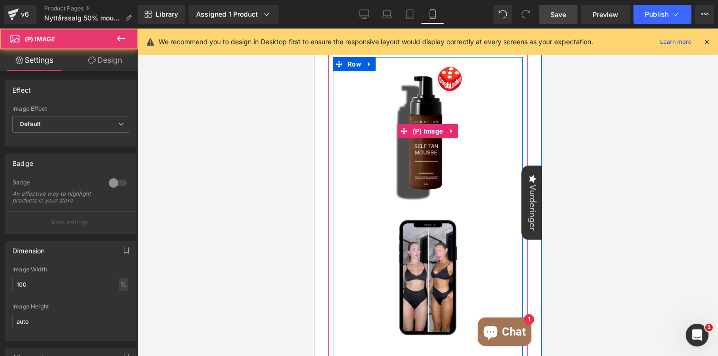
click at [419, 151] on img at bounding box center [427, 131] width 176 height 176
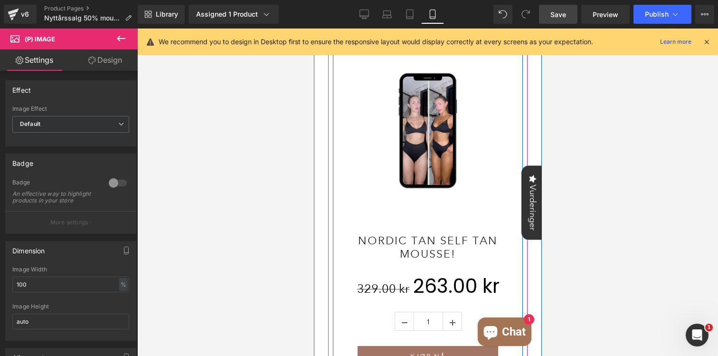
scroll to position [511, 0]
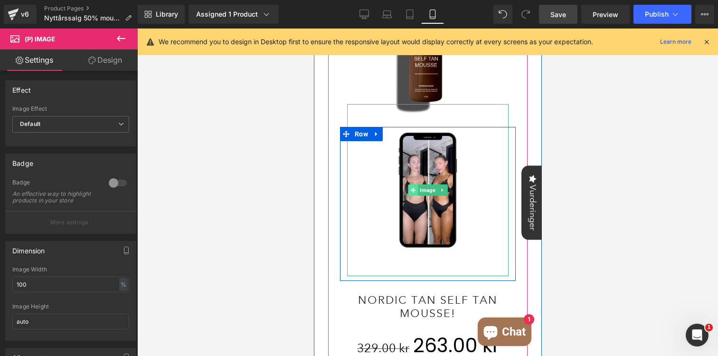
click at [409, 184] on div "Image" at bounding box center [427, 190] width 161 height 172
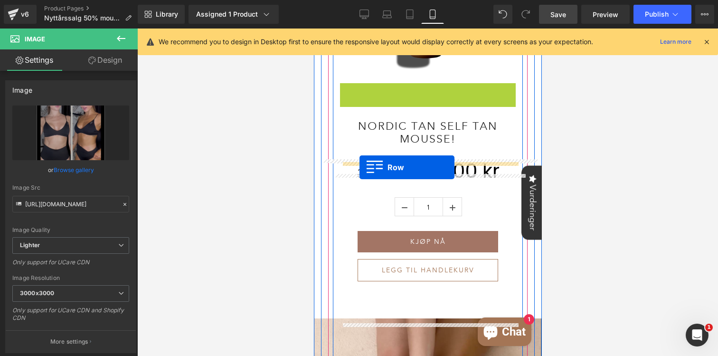
scroll to position [649, 0]
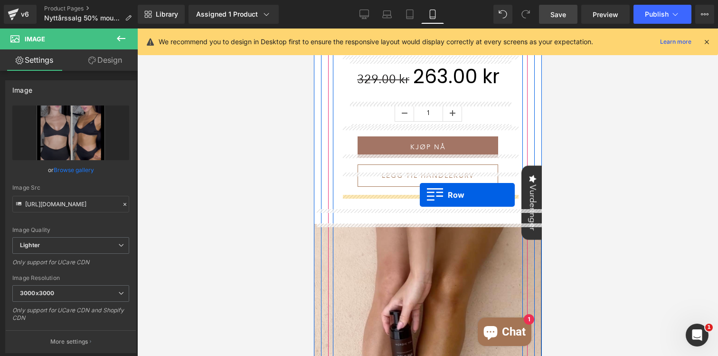
drag, startPoint x: 342, startPoint y: 132, endPoint x: 419, endPoint y: 195, distance: 98.9
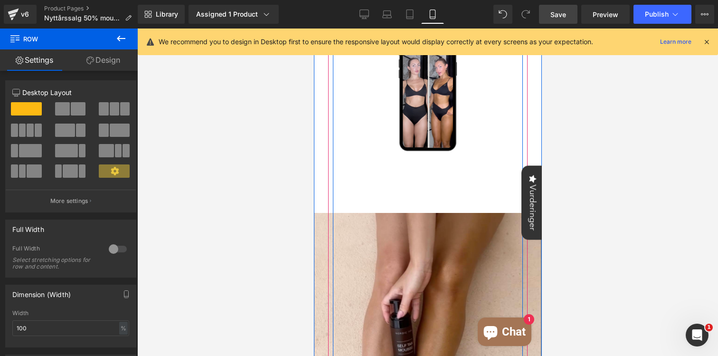
scroll to position [782, 0]
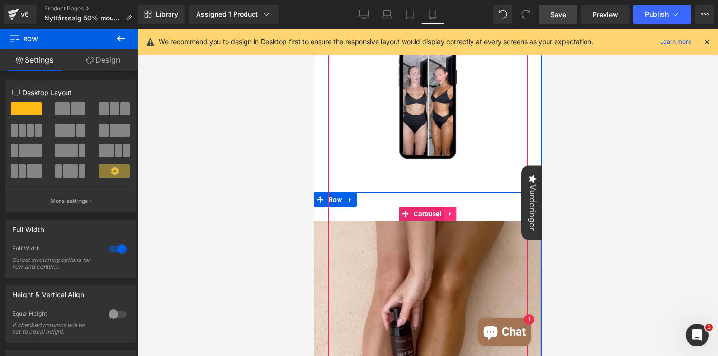
click at [446, 209] on link at bounding box center [450, 214] width 12 height 14
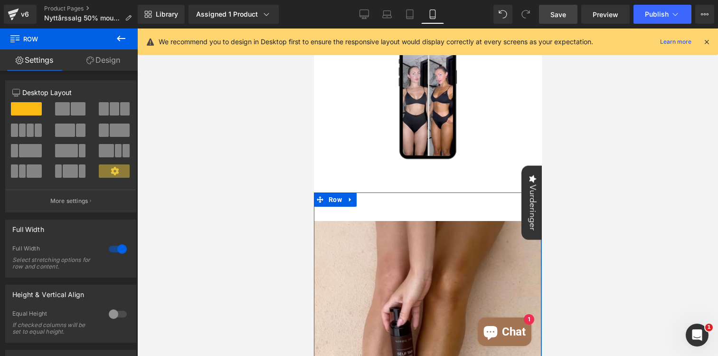
click at [101, 60] on link "Design" at bounding box center [103, 59] width 69 height 21
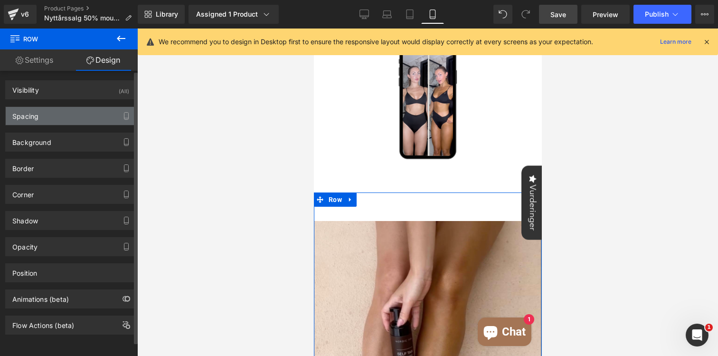
click at [58, 123] on div "Spacing" at bounding box center [71, 116] width 130 height 18
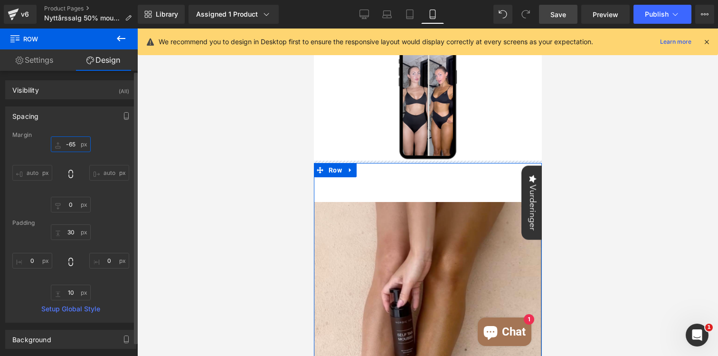
type input "-65"
drag, startPoint x: 70, startPoint y: 150, endPoint x: 70, endPoint y: 180, distance: 30.9
click at [70, 180] on div "-65px -65 auto auto 0px 0 auto auto" at bounding box center [70, 174] width 117 height 76
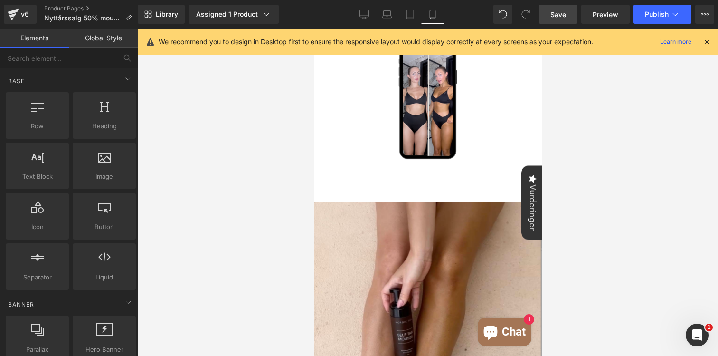
click at [574, 171] on div at bounding box center [427, 191] width 581 height 327
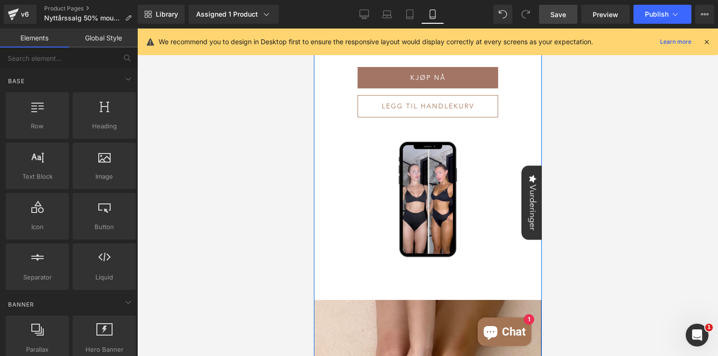
scroll to position [691, 0]
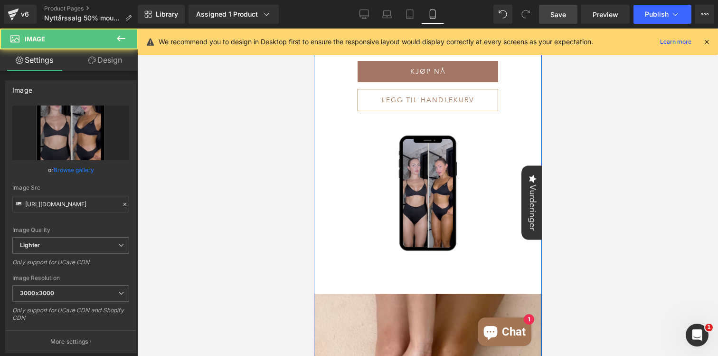
click at [429, 222] on img at bounding box center [427, 193] width 97 height 172
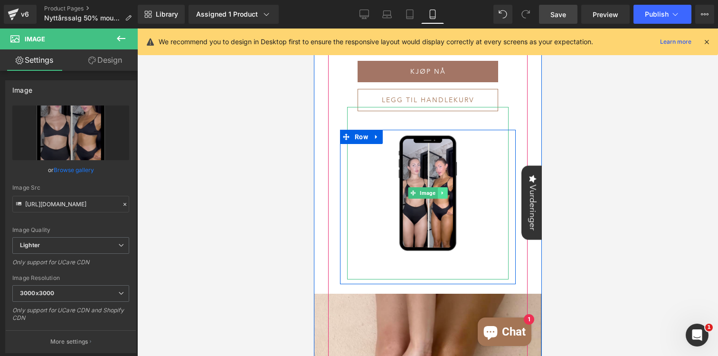
click at [442, 195] on icon at bounding box center [441, 193] width 5 height 6
click at [437, 195] on icon at bounding box center [436, 192] width 5 height 5
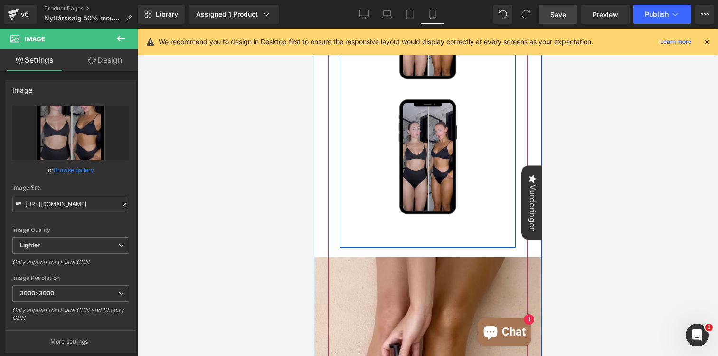
scroll to position [866, 0]
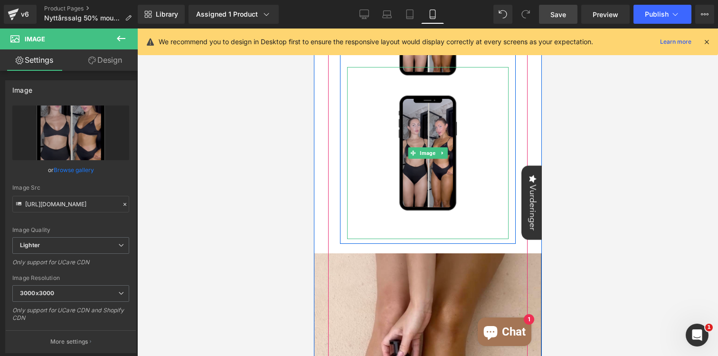
click at [427, 160] on img at bounding box center [427, 153] width 97 height 172
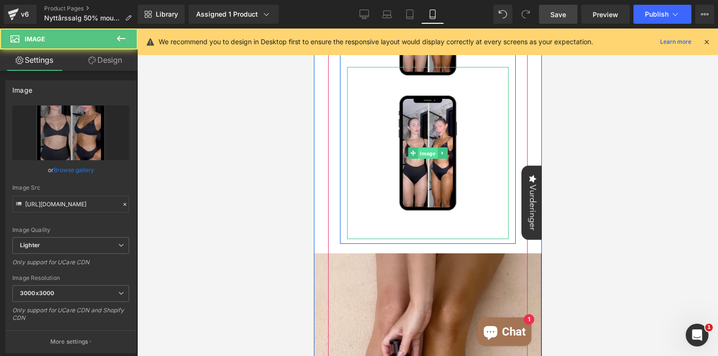
click at [428, 151] on span "Image" at bounding box center [426, 153] width 19 height 11
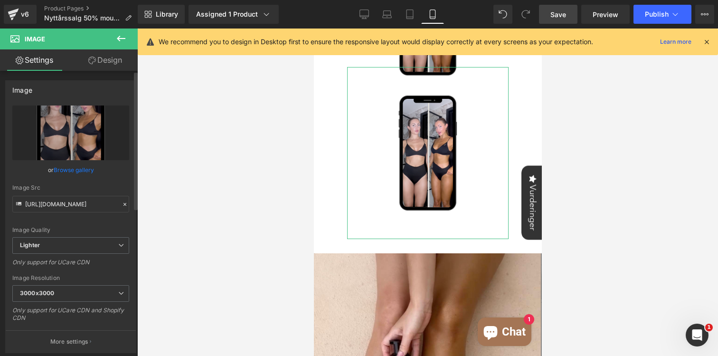
click at [96, 170] on div "or Browse gallery" at bounding box center [70, 170] width 117 height 10
click at [78, 168] on link "Browse gallery" at bounding box center [74, 169] width 40 height 17
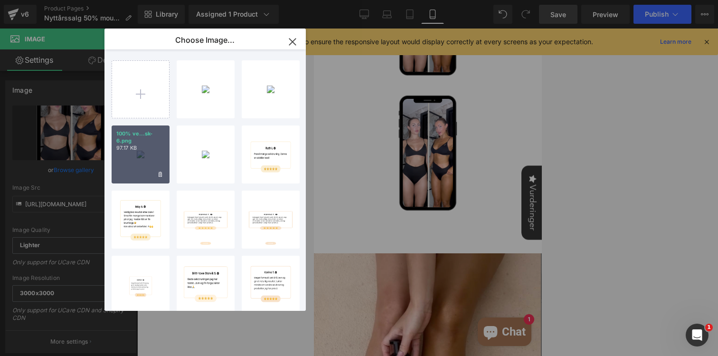
click at [153, 152] on div "100% ve...sk-6.png 97.17 KB" at bounding box center [141, 154] width 58 height 58
type input "https://ucarecdn.com/36dbc560-ff1b-4f6d-8ce5-393e96831082/-/format/auto/-/previ…"
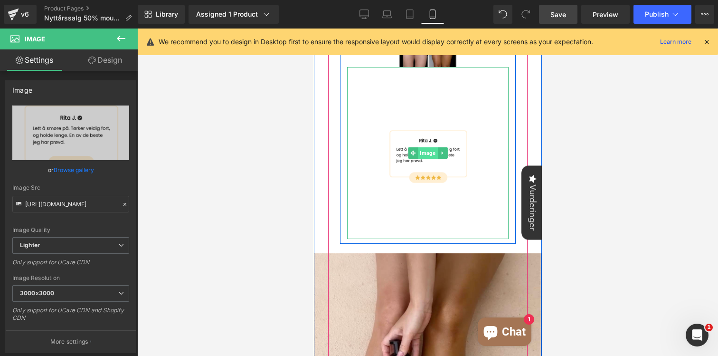
click at [426, 152] on span "Image" at bounding box center [426, 152] width 19 height 11
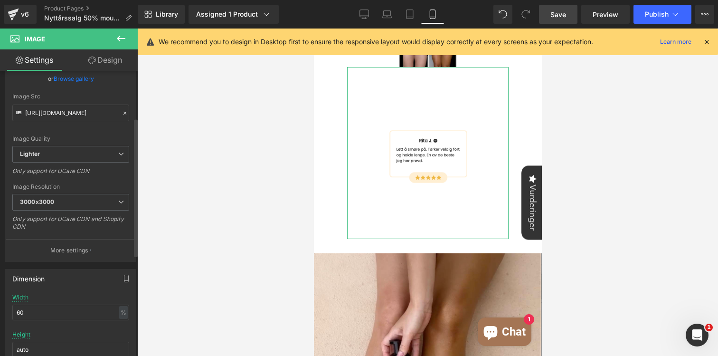
scroll to position [96, 0]
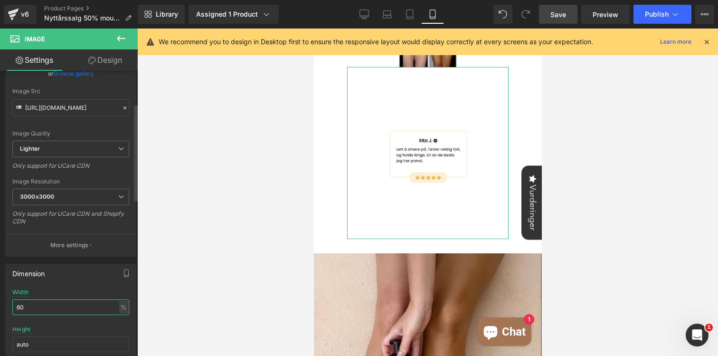
drag, startPoint x: 40, startPoint y: 312, endPoint x: 4, endPoint y: 303, distance: 37.1
click at [4, 303] on div "Dimension 60% Width 60 % % px auto Height auto 0 Circle Image" at bounding box center [71, 320] width 142 height 128
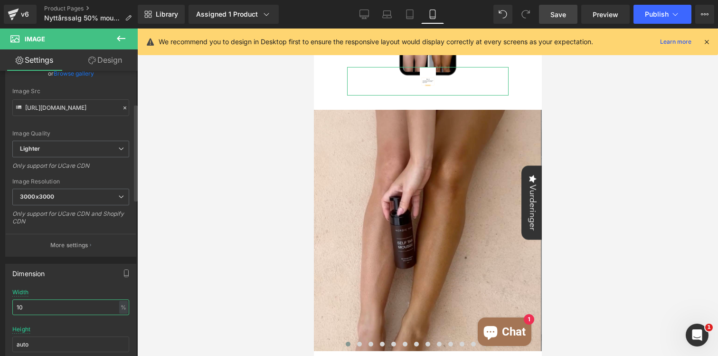
type input "100"
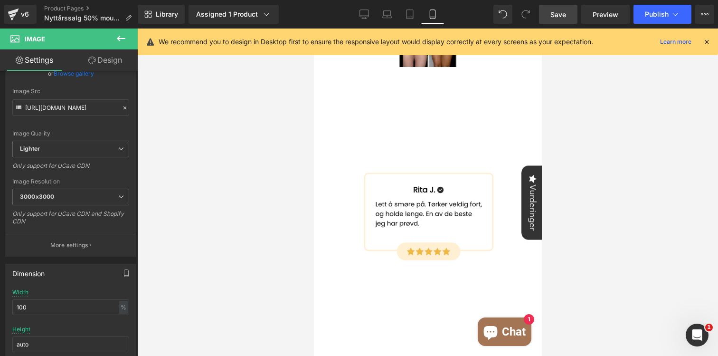
click at [221, 323] on div at bounding box center [427, 191] width 581 height 327
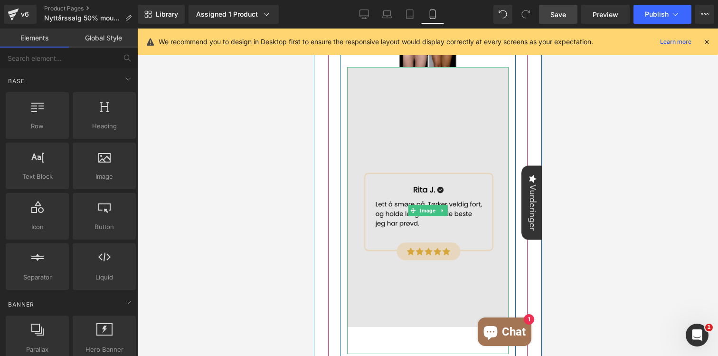
click at [461, 140] on img at bounding box center [427, 210] width 161 height 287
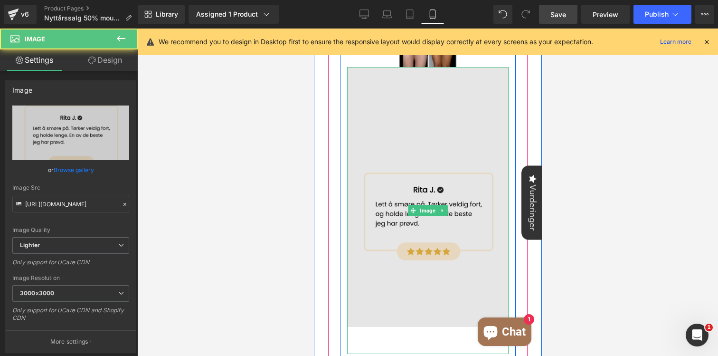
click at [408, 95] on img at bounding box center [427, 210] width 161 height 287
click at [455, 96] on img at bounding box center [427, 210] width 161 height 287
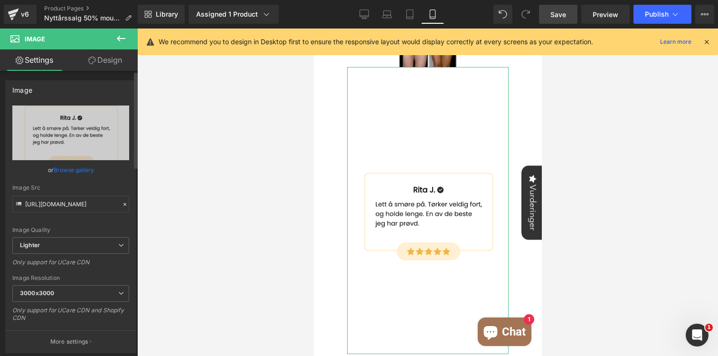
click at [92, 163] on link "Browse gallery" at bounding box center [74, 169] width 40 height 17
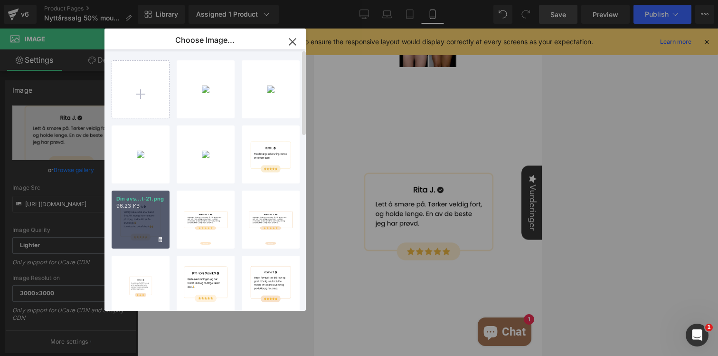
click at [138, 213] on div "Din avs...t-21.png 96.23 KB" at bounding box center [141, 219] width 58 height 58
type input "https://ucarecdn.com/b13f6315-adb0-4fca-a310-b9d38f7c9f33/-/format/auto/-/previ…"
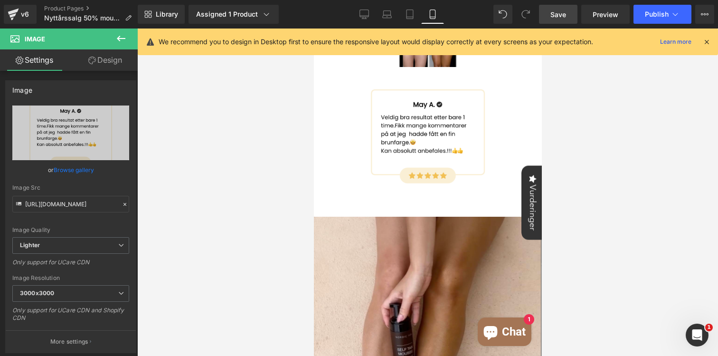
click at [589, 116] on div at bounding box center [427, 191] width 581 height 327
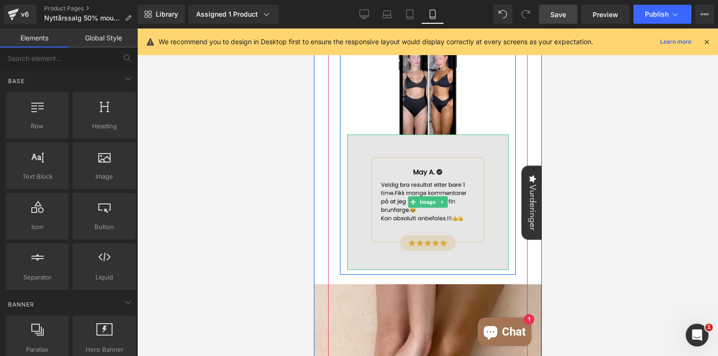
scroll to position [735, 0]
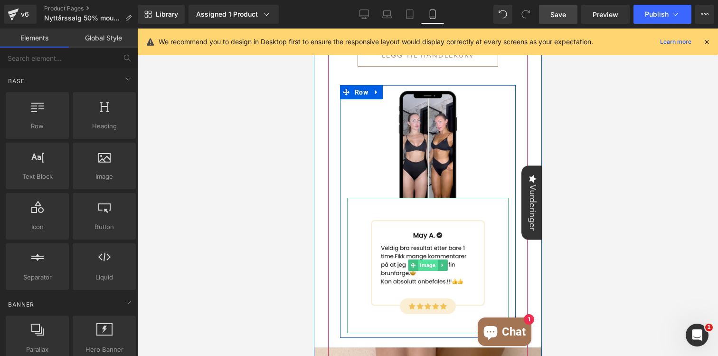
click at [423, 262] on span "Image" at bounding box center [426, 264] width 19 height 11
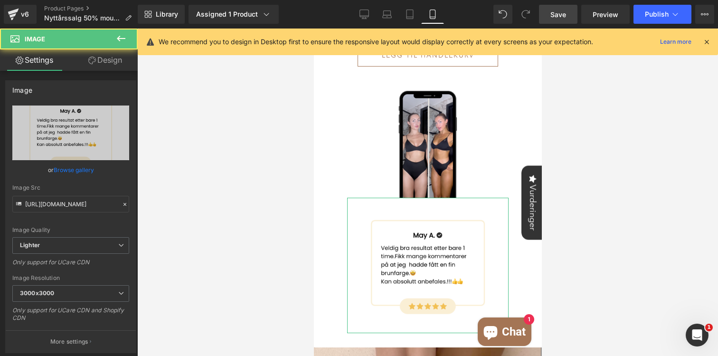
click at [114, 56] on link "Design" at bounding box center [105, 59] width 69 height 21
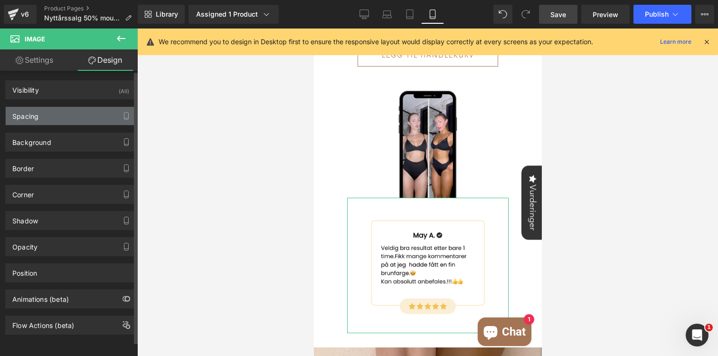
click at [78, 117] on div "Spacing" at bounding box center [71, 116] width 130 height 18
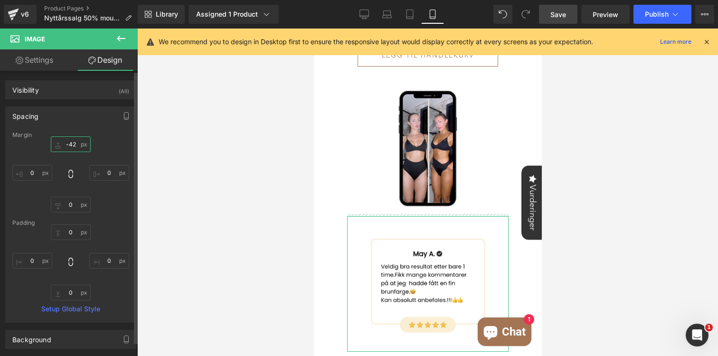
type input "-42"
drag, startPoint x: 71, startPoint y: 151, endPoint x: 73, endPoint y: 134, distance: 17.3
click at [73, 134] on div "Margin -42px -42 0px 0 0px 0 0px 0 Padding 0px 0 0px 0 0px 0 0px 0 Setup Global…" at bounding box center [71, 226] width 130 height 190
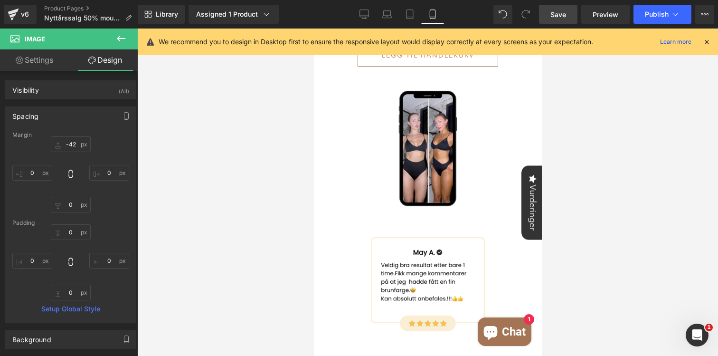
click at [591, 109] on div at bounding box center [427, 191] width 581 height 327
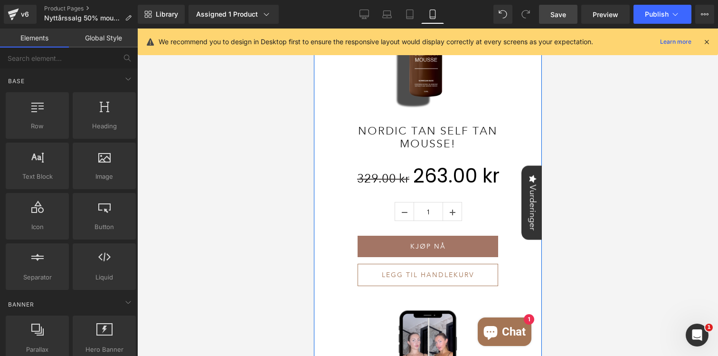
scroll to position [517, 0]
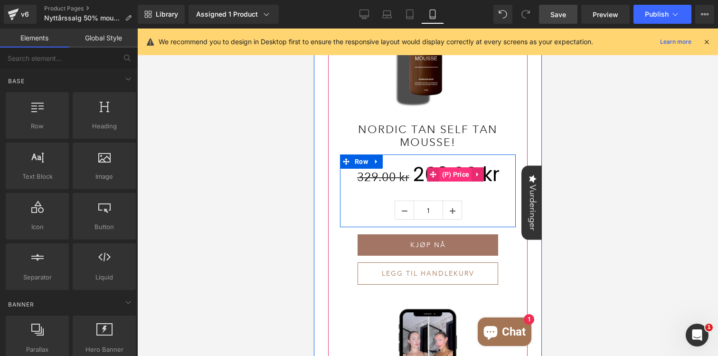
click at [451, 177] on span "(P) Price" at bounding box center [455, 174] width 32 height 14
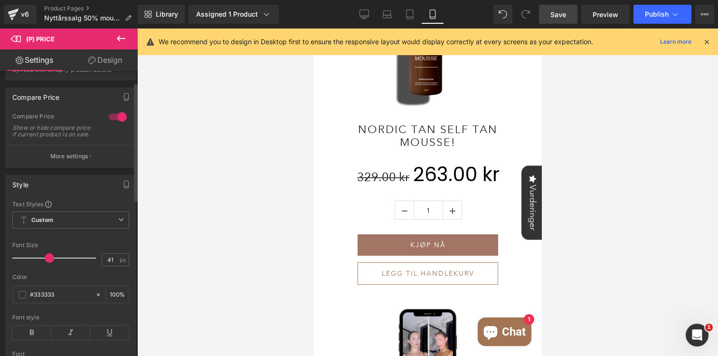
scroll to position [0, 0]
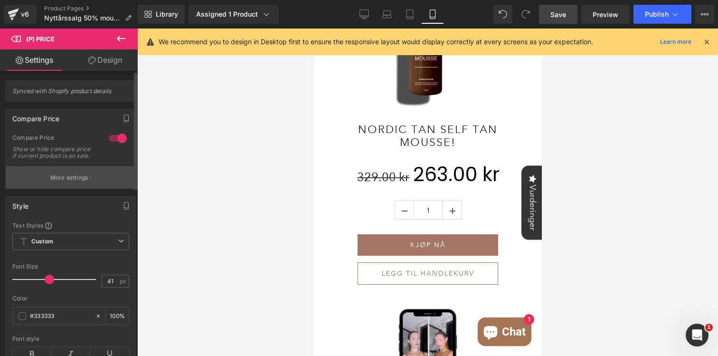
click at [94, 187] on button "More settings" at bounding box center [71, 177] width 130 height 22
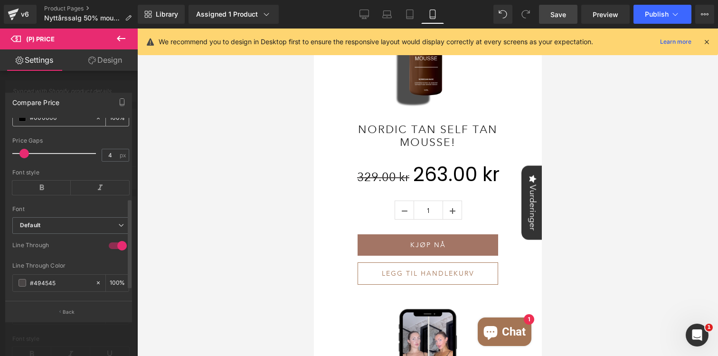
scroll to position [161, 0]
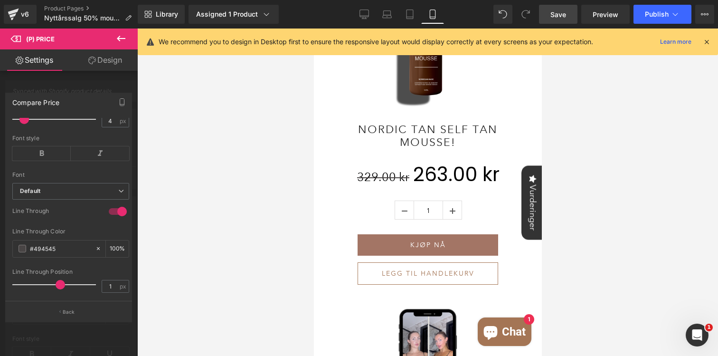
click at [222, 147] on div at bounding box center [427, 191] width 581 height 327
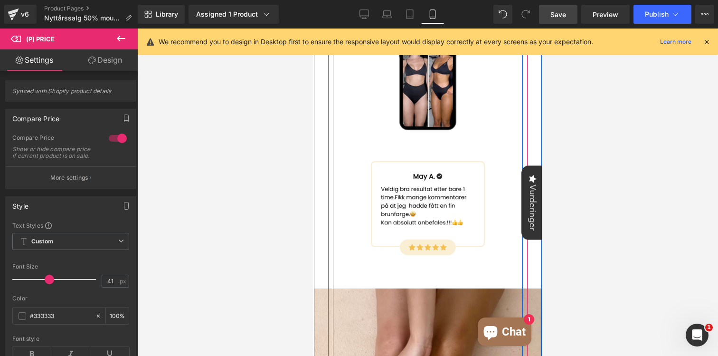
scroll to position [825, 0]
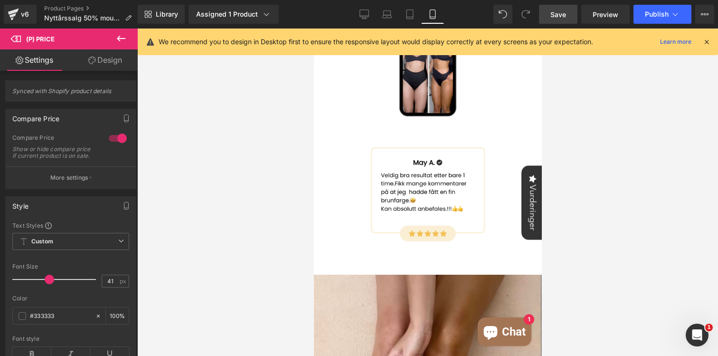
click at [575, 146] on div at bounding box center [427, 191] width 581 height 327
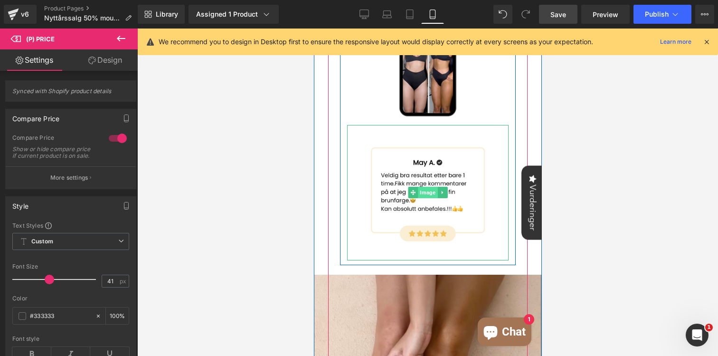
click at [422, 195] on span "Image" at bounding box center [426, 192] width 19 height 11
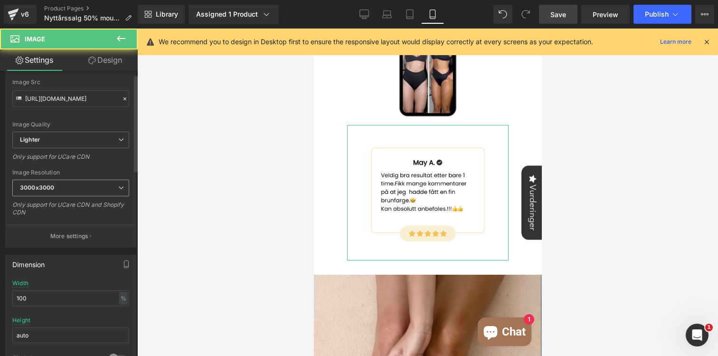
scroll to position [160, 0]
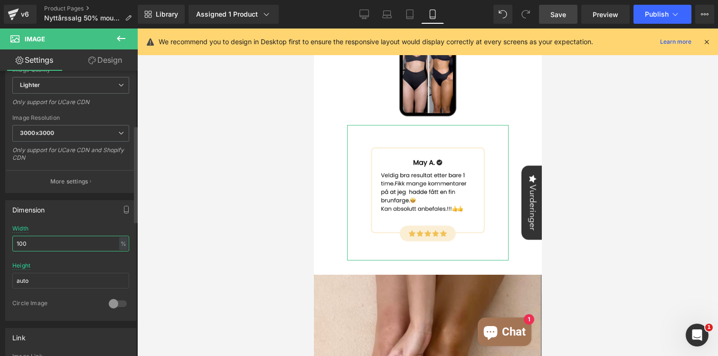
click at [45, 243] on input "100" at bounding box center [70, 243] width 117 height 16
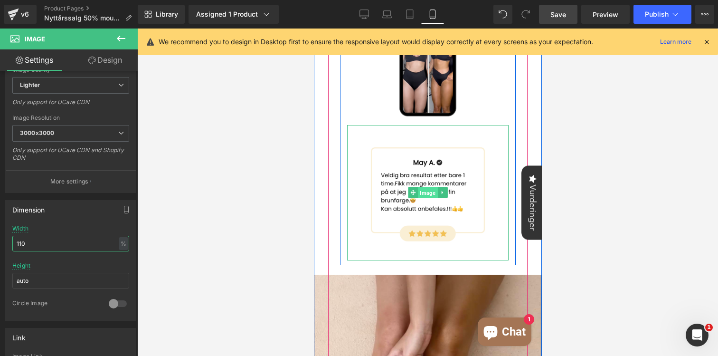
click at [424, 190] on span "Image" at bounding box center [426, 192] width 19 height 11
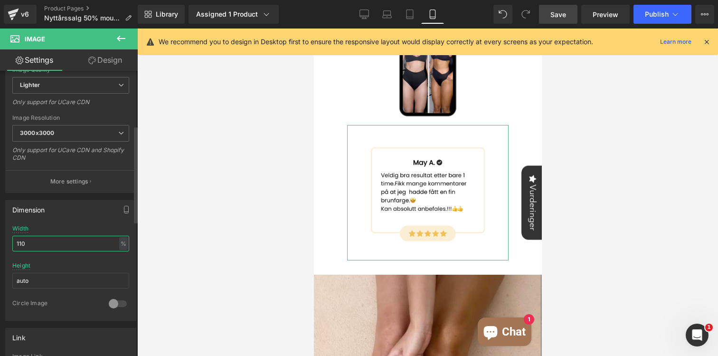
scroll to position [197, 0]
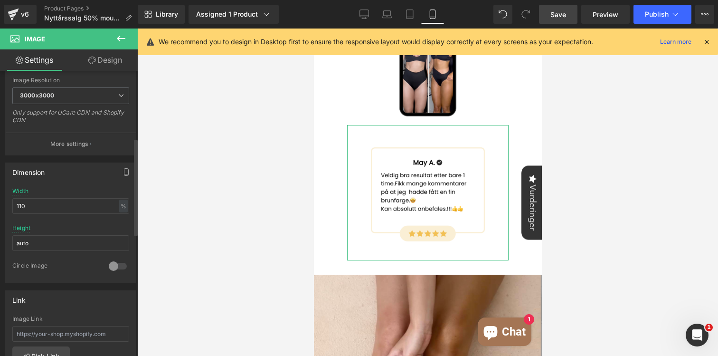
click at [109, 266] on div at bounding box center [117, 265] width 23 height 15
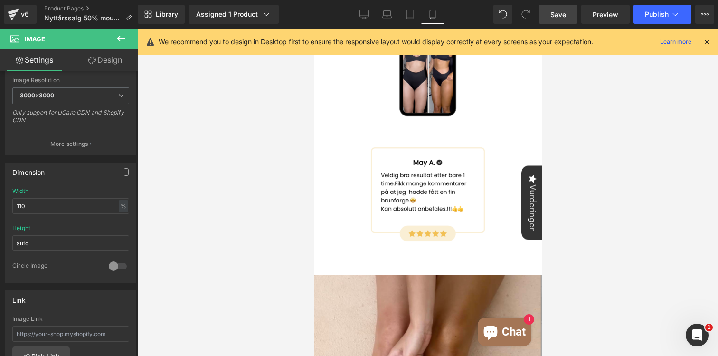
click at [206, 223] on div at bounding box center [427, 191] width 581 height 327
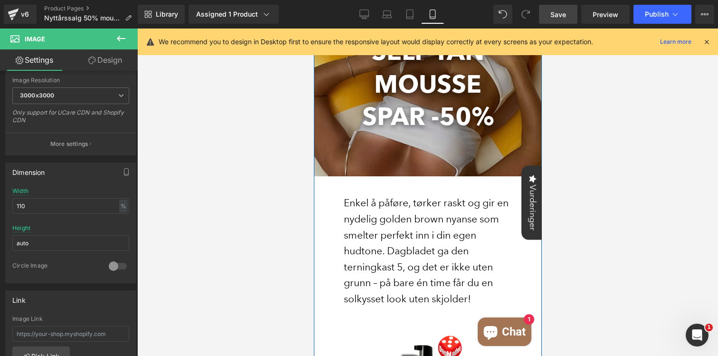
scroll to position [0, 0]
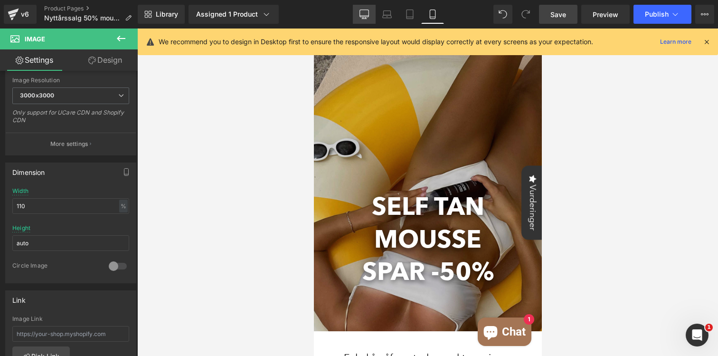
click at [361, 19] on icon at bounding box center [363, 13] width 9 height 9
type input "auto"
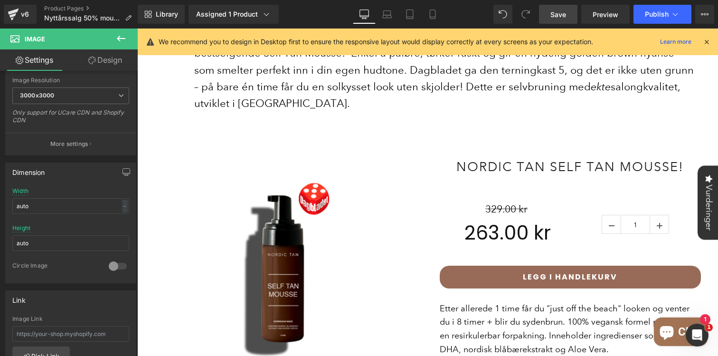
scroll to position [486, 0]
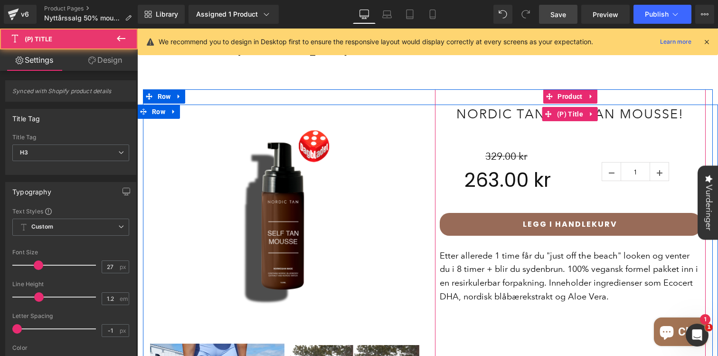
click at [508, 106] on link "Nordic Tan Self Tan Mousse!" at bounding box center [569, 113] width 227 height 15
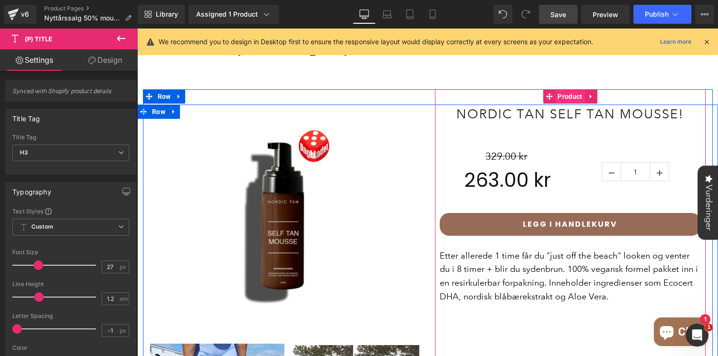
click at [569, 89] on span "Product" at bounding box center [569, 96] width 29 height 14
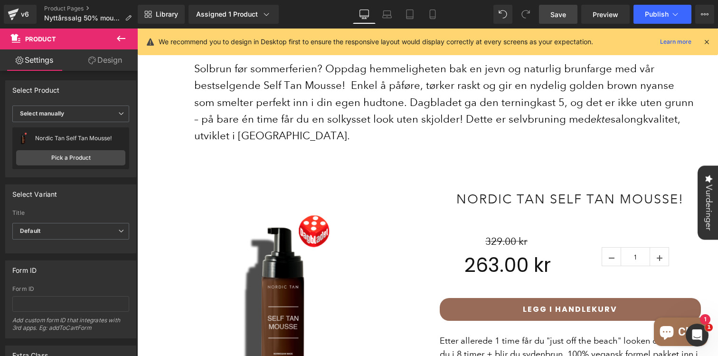
scroll to position [0, 0]
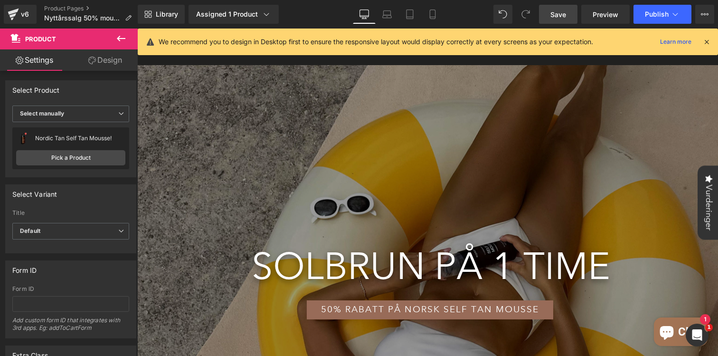
click at [705, 43] on icon at bounding box center [706, 42] width 9 height 9
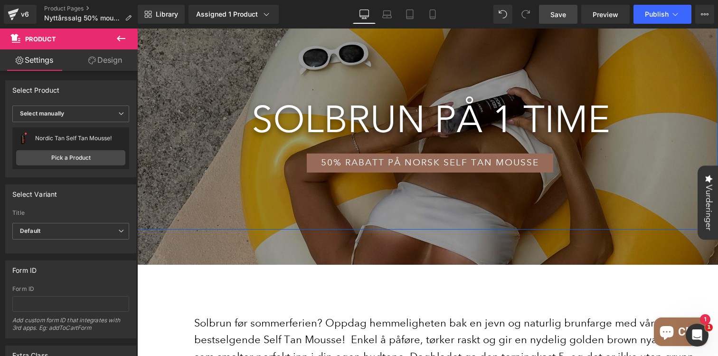
scroll to position [111, 0]
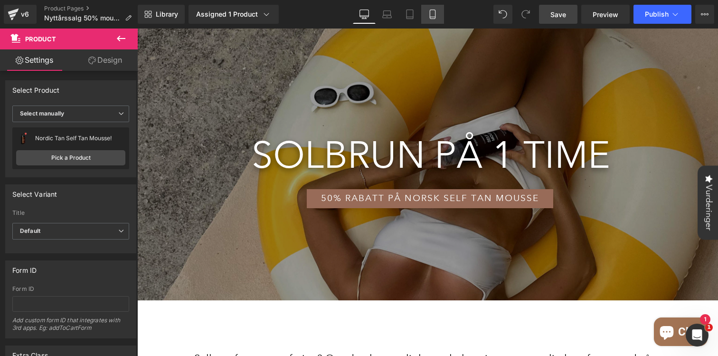
click at [432, 18] on icon at bounding box center [432, 13] width 9 height 9
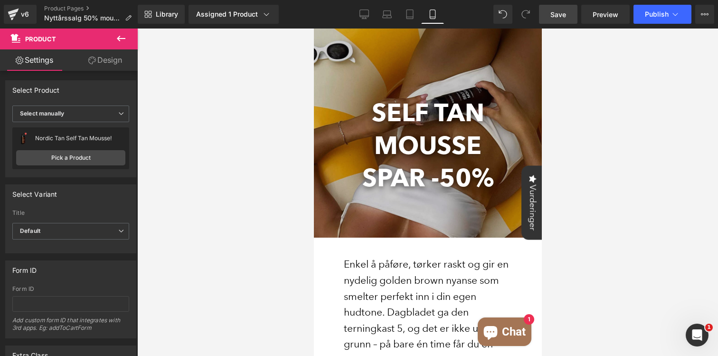
scroll to position [152, 0]
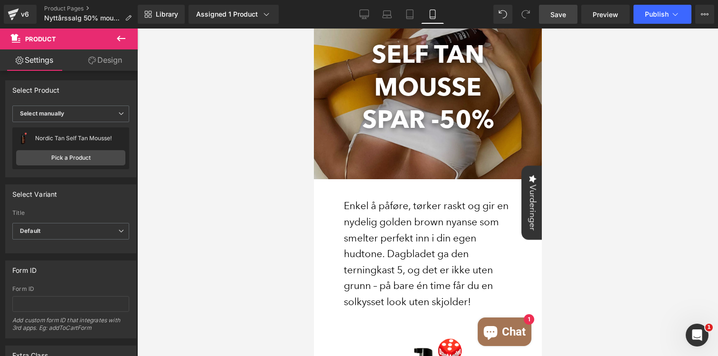
click at [613, 196] on div at bounding box center [427, 191] width 581 height 327
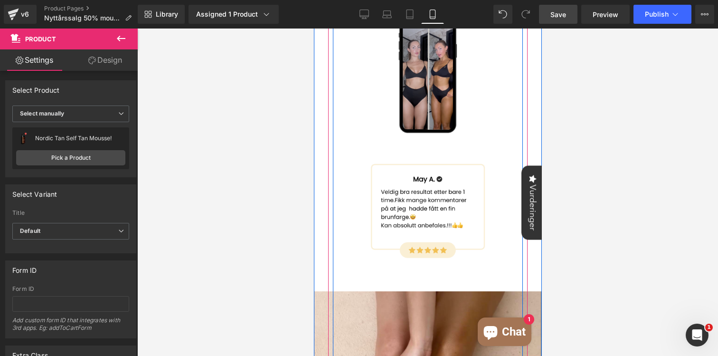
scroll to position [805, 0]
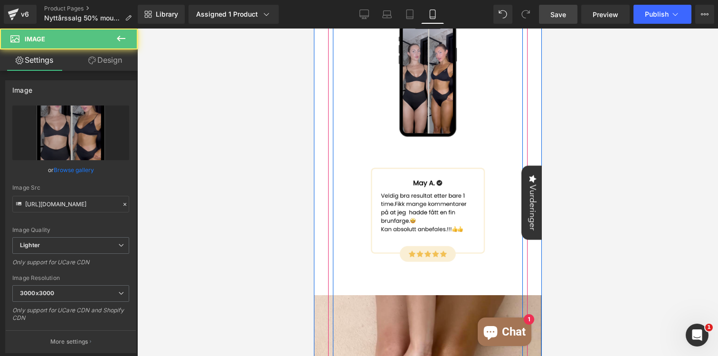
click at [425, 118] on img at bounding box center [427, 79] width 97 height 172
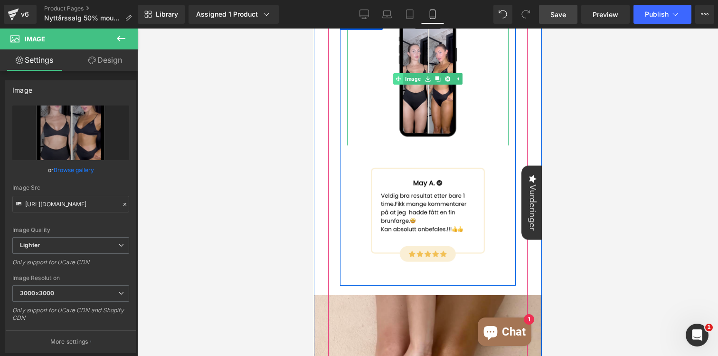
click at [410, 79] on link "Image" at bounding box center [407, 78] width 29 height 11
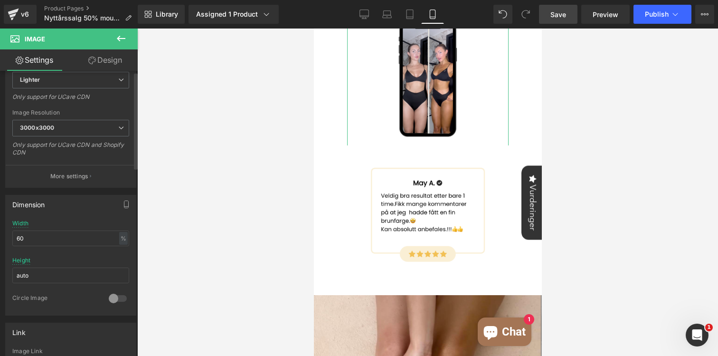
scroll to position [260, 0]
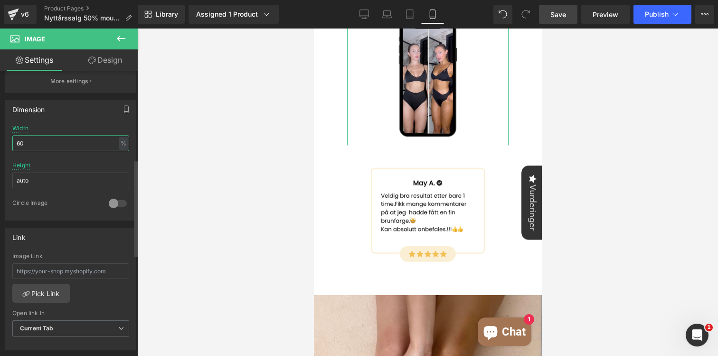
drag, startPoint x: 28, startPoint y: 144, endPoint x: 5, endPoint y: 143, distance: 22.3
click at [5, 143] on div "Dimension 60% Width 60 % % px auto Height auto 0 Circle Image" at bounding box center [70, 160] width 131 height 121
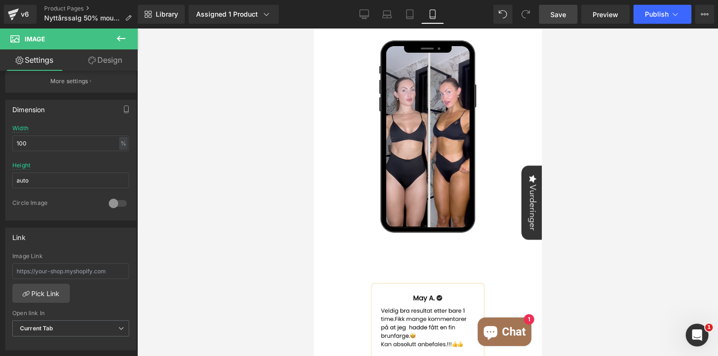
click at [291, 152] on div at bounding box center [427, 191] width 581 height 327
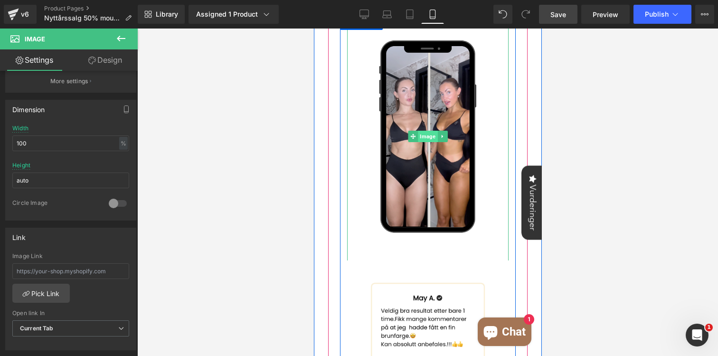
click at [429, 139] on span "Image" at bounding box center [426, 136] width 19 height 11
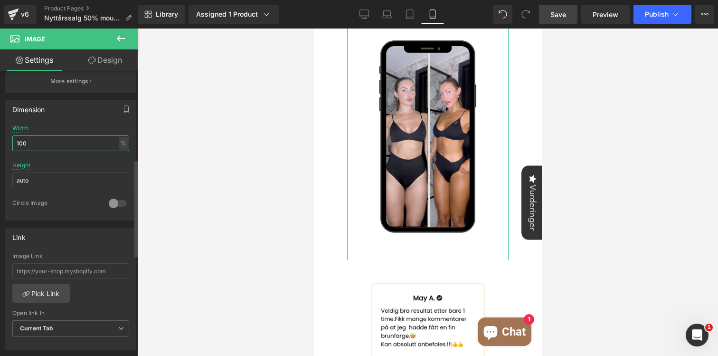
drag, startPoint x: 21, startPoint y: 144, endPoint x: 7, endPoint y: 144, distance: 13.8
click at [7, 144] on div "100% Width 100 % % px auto Height auto 0 Circle Image" at bounding box center [71, 172] width 130 height 95
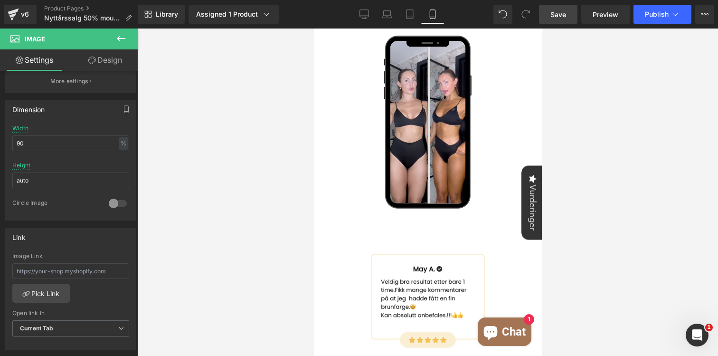
click at [225, 114] on div at bounding box center [427, 191] width 581 height 327
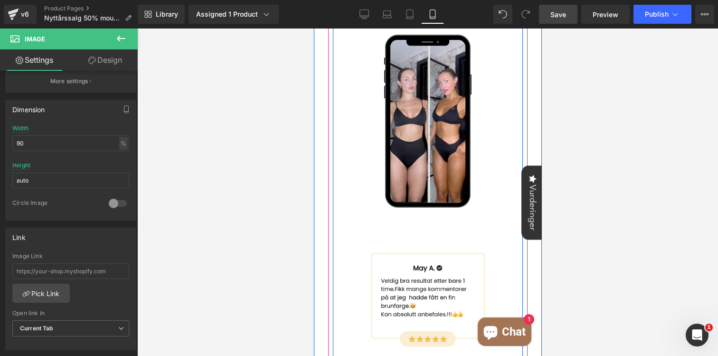
scroll to position [829, 0]
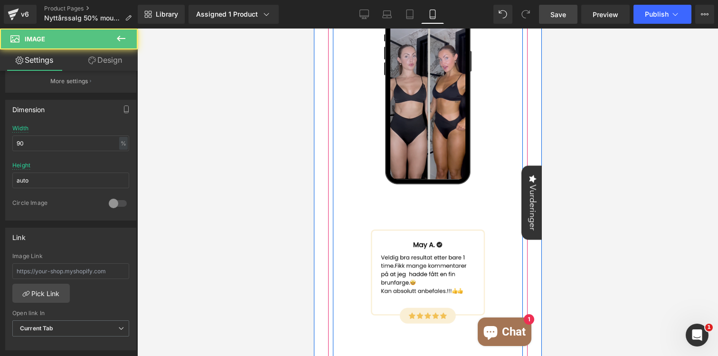
click at [440, 124] on img at bounding box center [427, 98] width 145 height 258
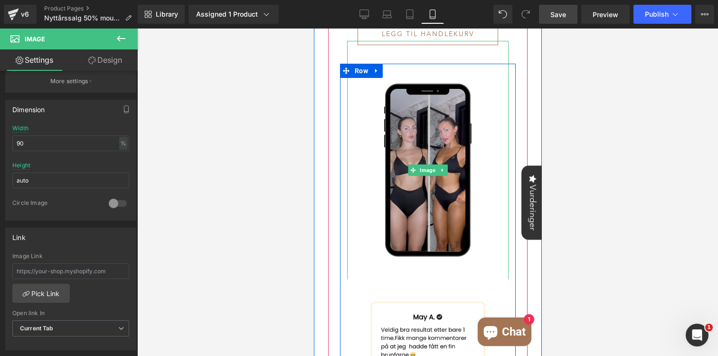
scroll to position [740, 0]
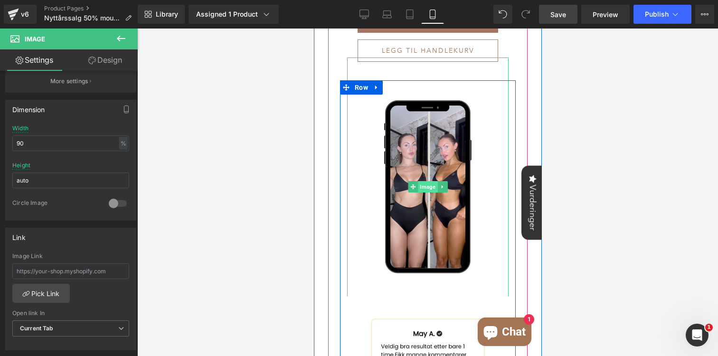
click at [423, 187] on span "Image" at bounding box center [426, 186] width 19 height 11
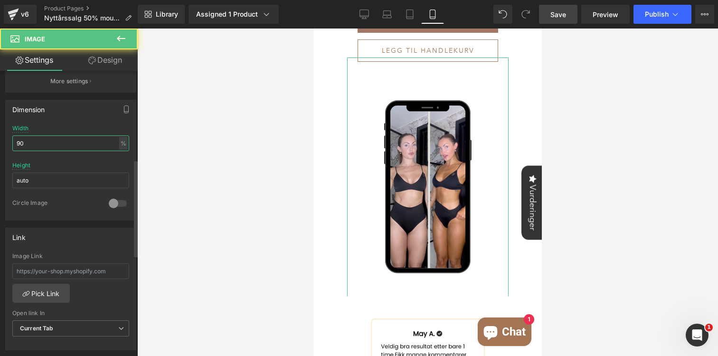
click at [19, 141] on input "90" at bounding box center [70, 143] width 117 height 16
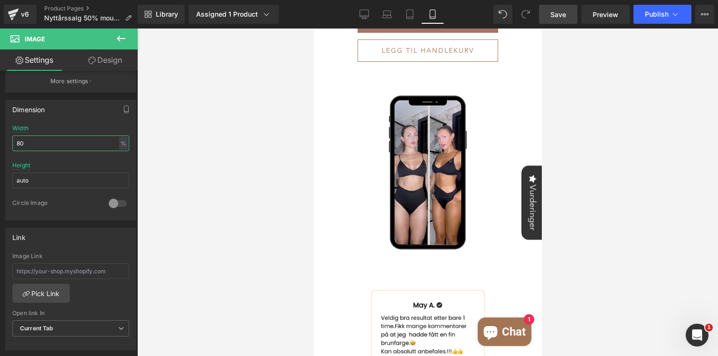
type input "80"
click at [255, 117] on div at bounding box center [427, 191] width 581 height 327
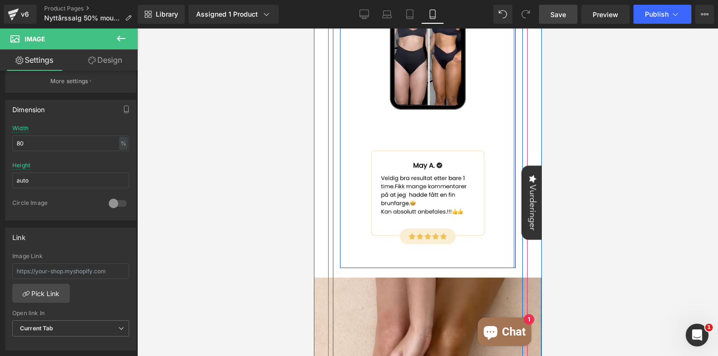
scroll to position [958, 0]
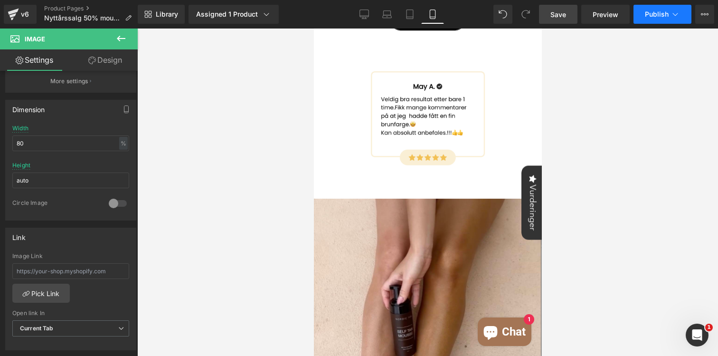
click at [663, 20] on button "Publish" at bounding box center [662, 14] width 58 height 19
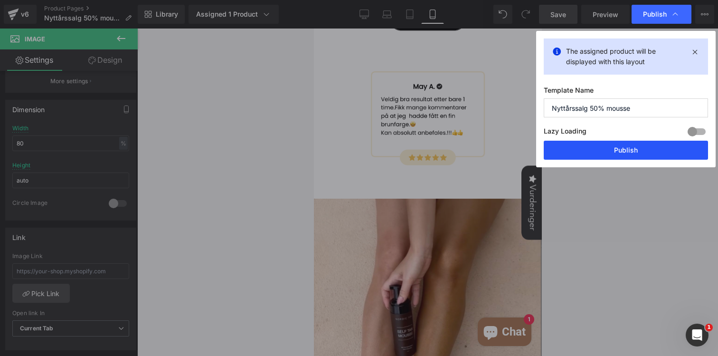
drag, startPoint x: 601, startPoint y: 155, endPoint x: 135, endPoint y: 38, distance: 481.2
click at [601, 155] on button "Publish" at bounding box center [626, 150] width 164 height 19
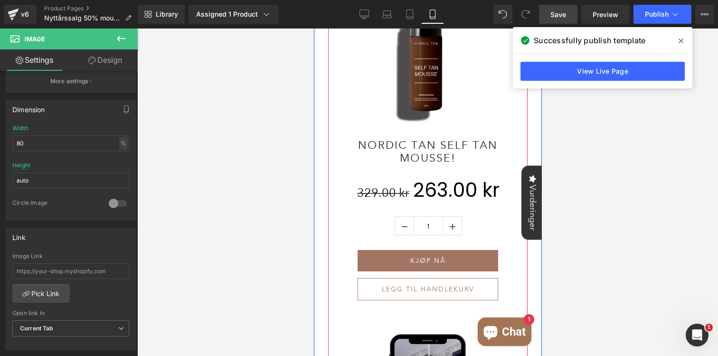
scroll to position [427, 0]
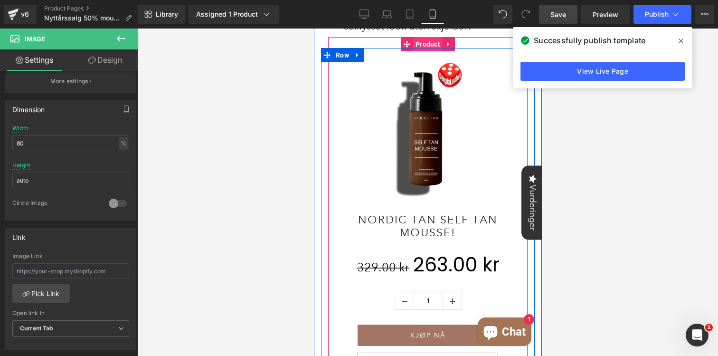
click at [426, 37] on span "Product" at bounding box center [427, 44] width 29 height 14
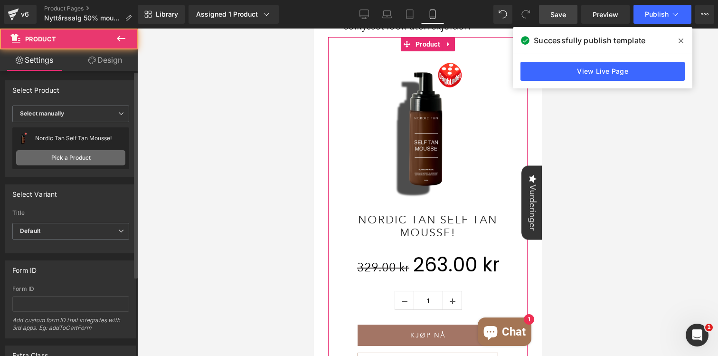
click at [82, 158] on link "Pick a Product" at bounding box center [70, 157] width 109 height 15
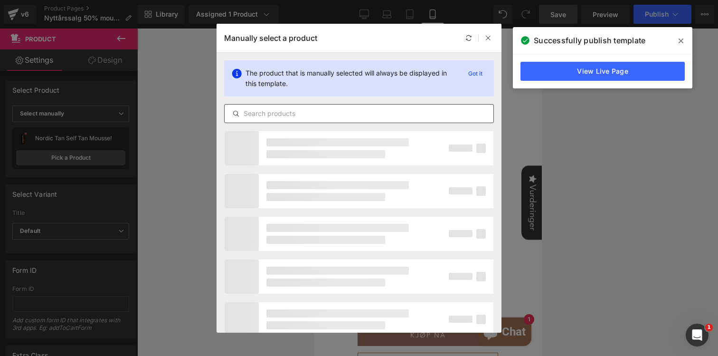
click at [286, 113] on input "text" at bounding box center [359, 113] width 269 height 11
type input "Nordic Tan Self Tan Mousse"
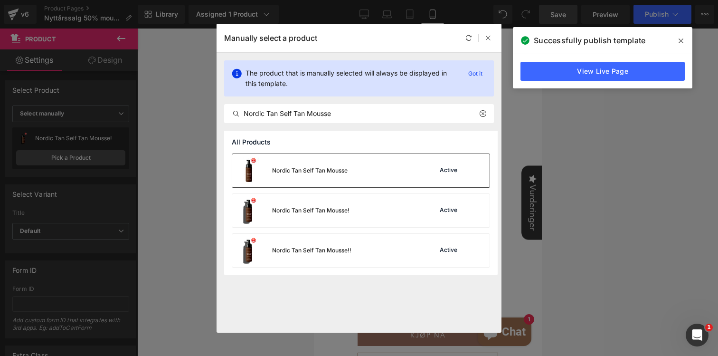
click at [328, 170] on div "Nordic Tan Self Tan Mousse" at bounding box center [309, 170] width 75 height 9
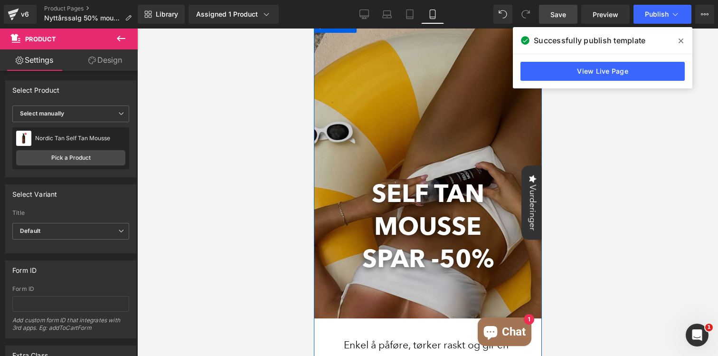
scroll to position [9, 0]
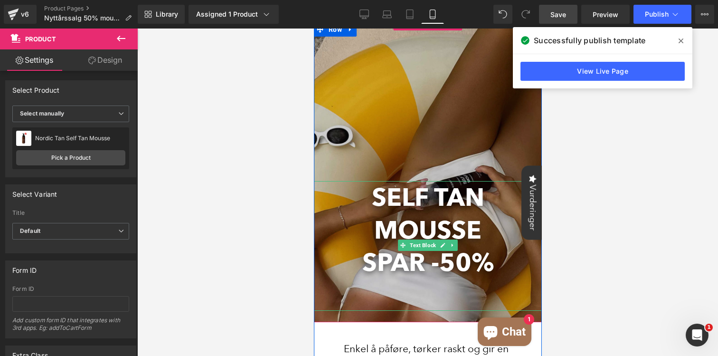
click at [452, 226] on b "MOUSSE" at bounding box center [427, 230] width 107 height 30
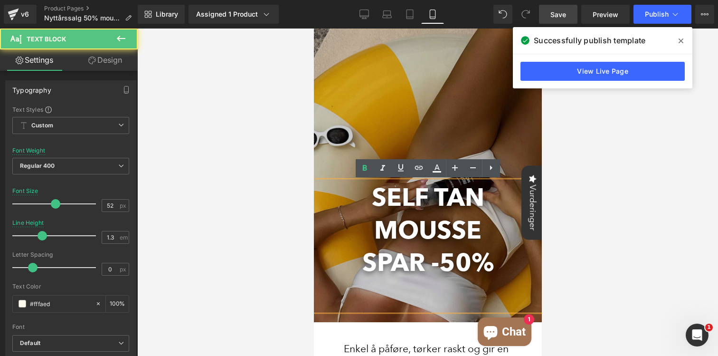
click at [450, 256] on b "SPAR -50%" at bounding box center [427, 262] width 131 height 30
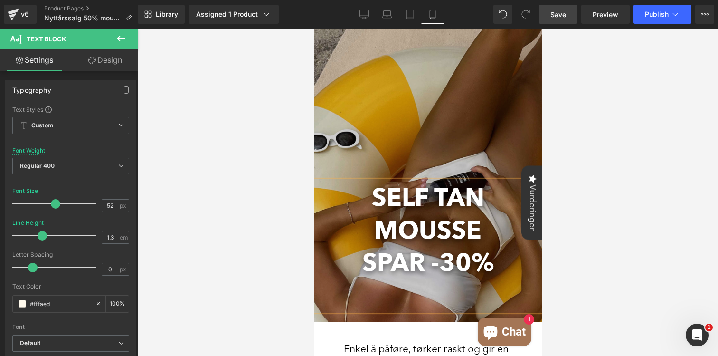
click at [591, 248] on div at bounding box center [427, 191] width 581 height 327
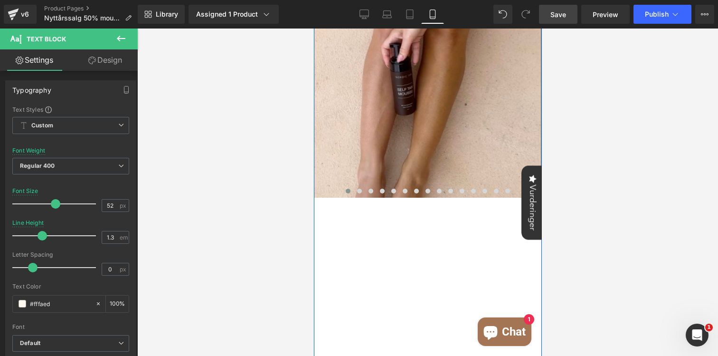
scroll to position [743, 0]
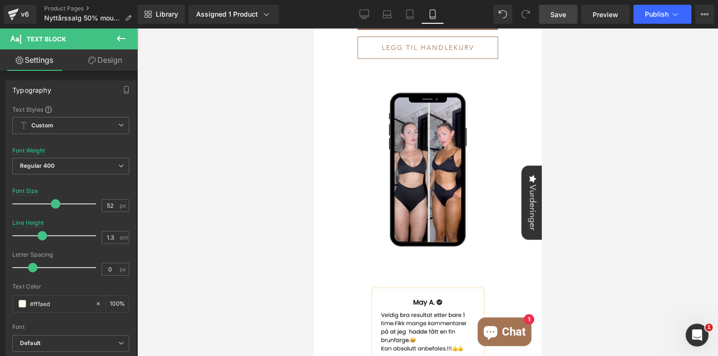
drag, startPoint x: 560, startPoint y: 15, endPoint x: 139, endPoint y: 142, distance: 439.3
click at [560, 15] on span "Save" at bounding box center [558, 14] width 16 height 10
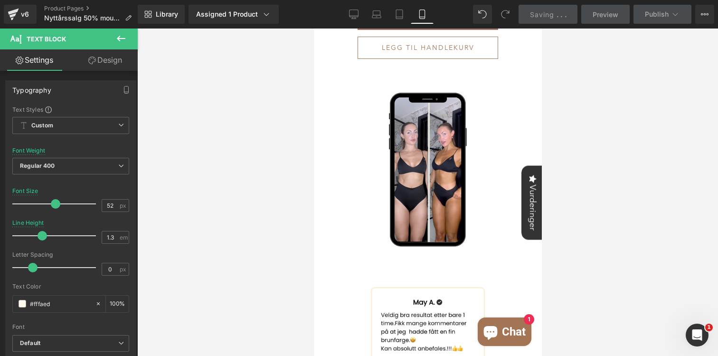
scroll to position [522, 0]
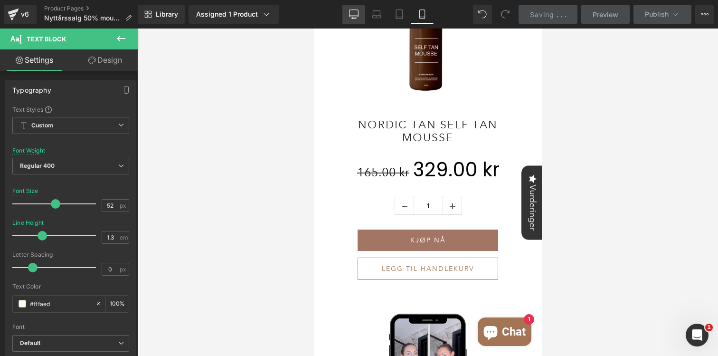
click at [353, 6] on link "Desktop" at bounding box center [353, 14] width 23 height 19
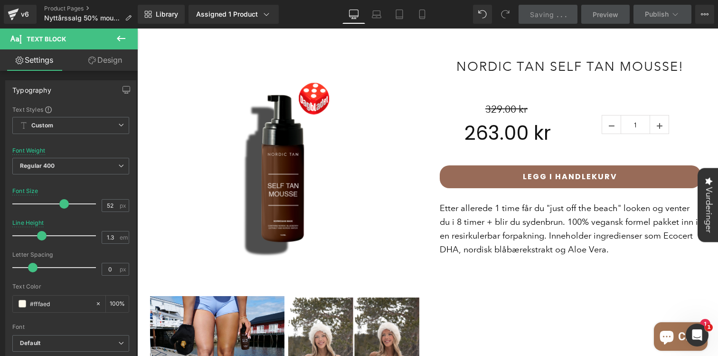
type input "62"
type input "1.29"
type input "100"
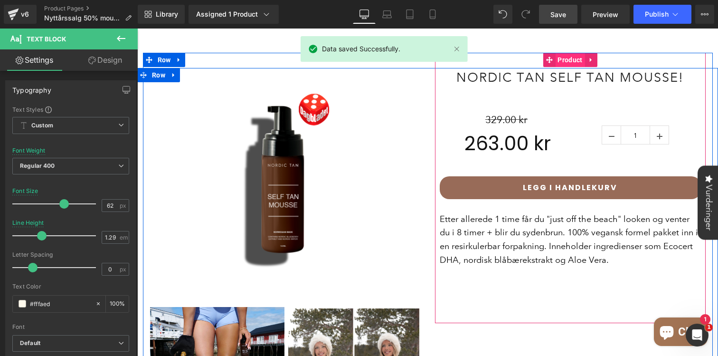
click at [570, 53] on span "Product" at bounding box center [569, 60] width 29 height 14
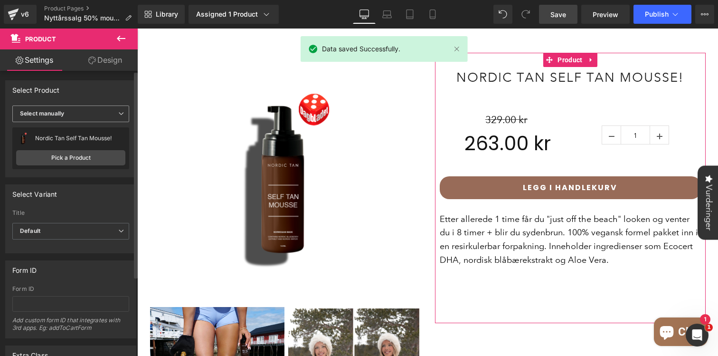
click at [77, 113] on span "Select manually" at bounding box center [70, 113] width 117 height 17
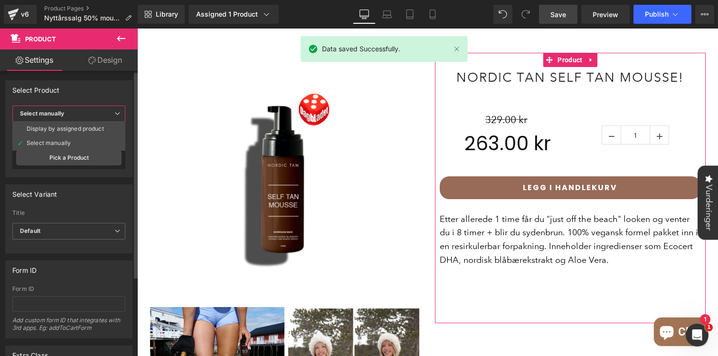
click at [73, 177] on div "Select Variant auto Title Default Default Title Default Default Default Title" at bounding box center [69, 215] width 138 height 76
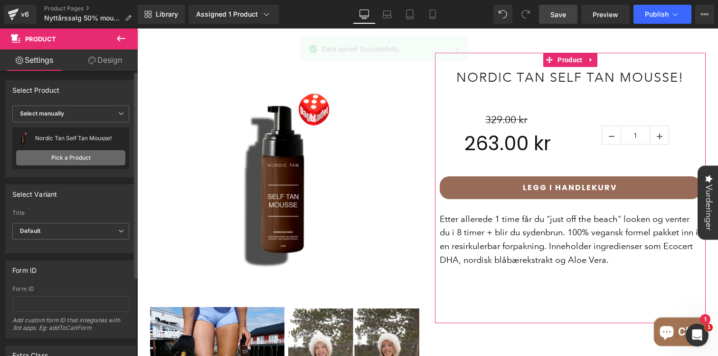
click at [73, 163] on link "Pick a Product" at bounding box center [70, 157] width 109 height 15
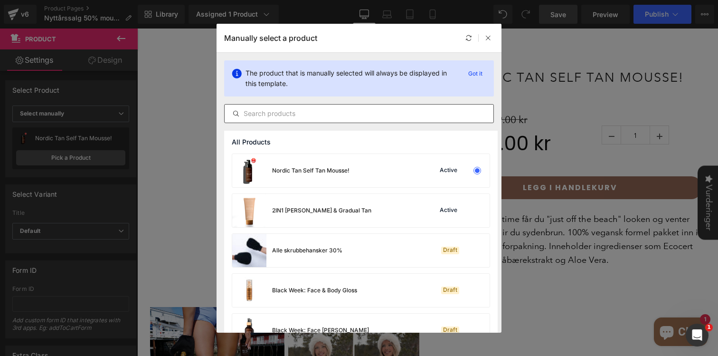
click at [309, 114] on input "text" at bounding box center [359, 113] width 269 height 11
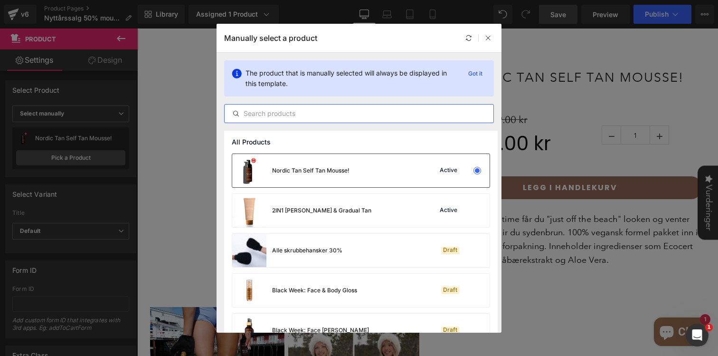
click at [438, 170] on div "Active" at bounding box center [448, 171] width 21 height 8
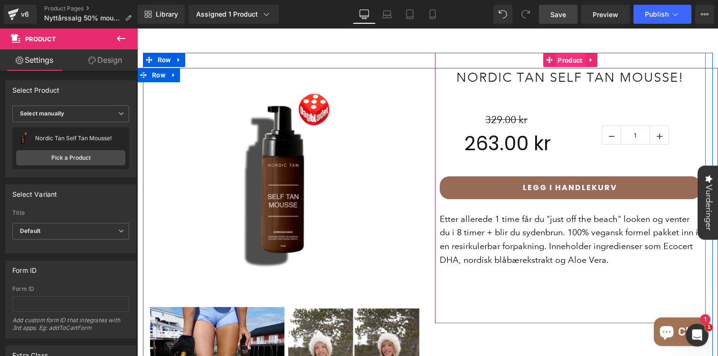
click at [566, 53] on span "Product" at bounding box center [569, 60] width 29 height 14
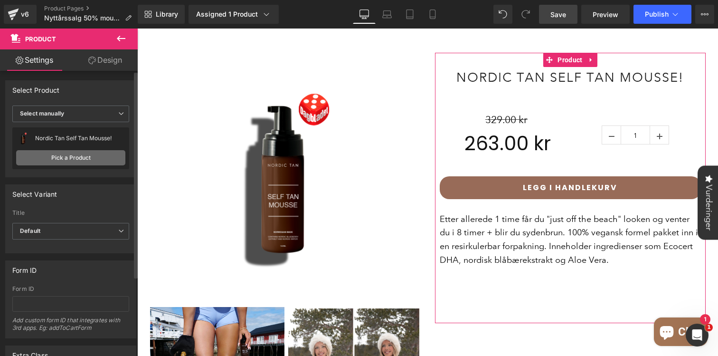
click at [74, 159] on link "Pick a Product" at bounding box center [70, 157] width 109 height 15
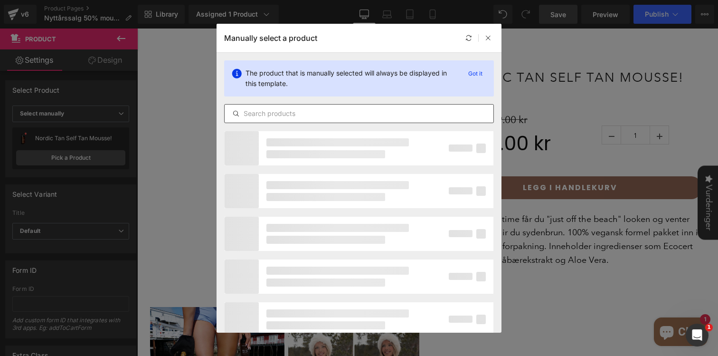
click at [329, 114] on input "text" at bounding box center [359, 113] width 269 height 11
type input "Self Tan Mousse"
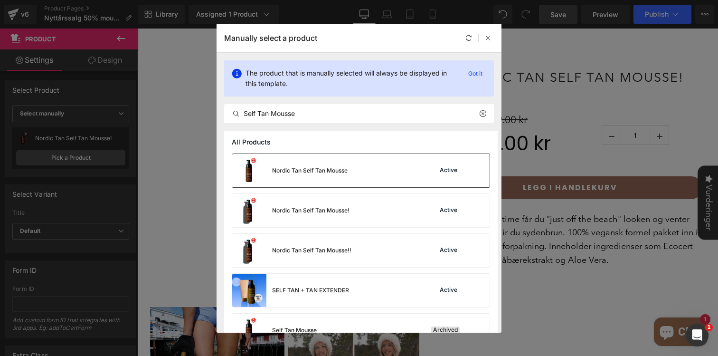
click at [354, 175] on div "Nordic Tan Self Tan Mousse Active" at bounding box center [360, 170] width 257 height 33
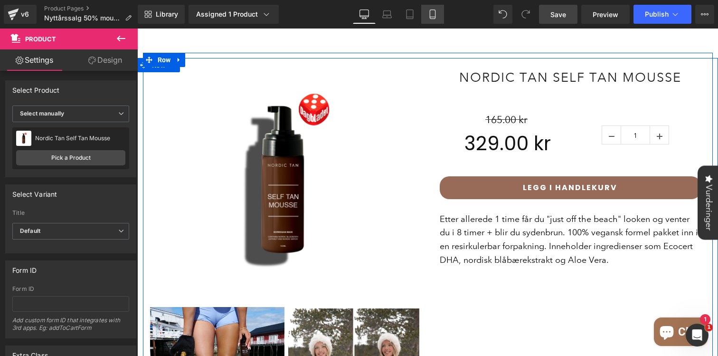
click at [441, 12] on link "Mobile" at bounding box center [432, 14] width 23 height 19
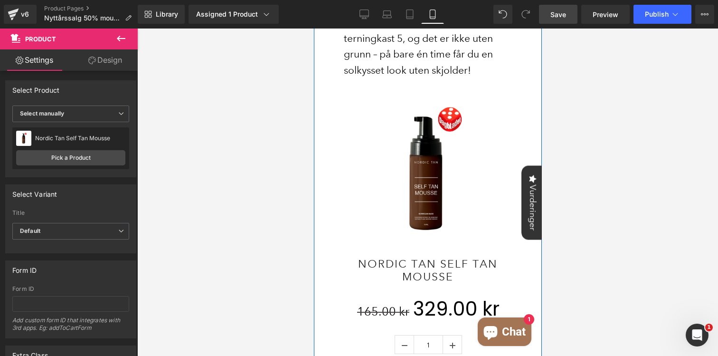
scroll to position [385, 0]
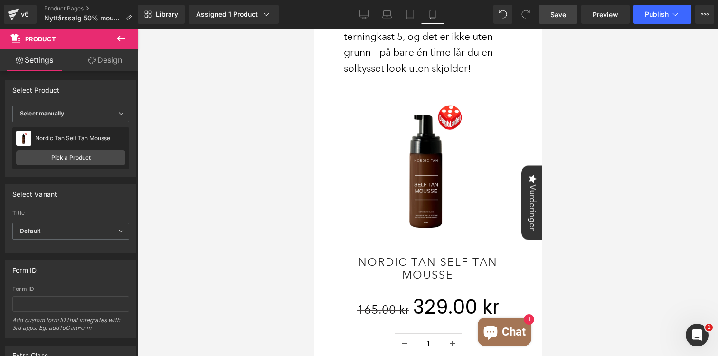
click at [556, 19] on link "Save" at bounding box center [558, 14] width 38 height 19
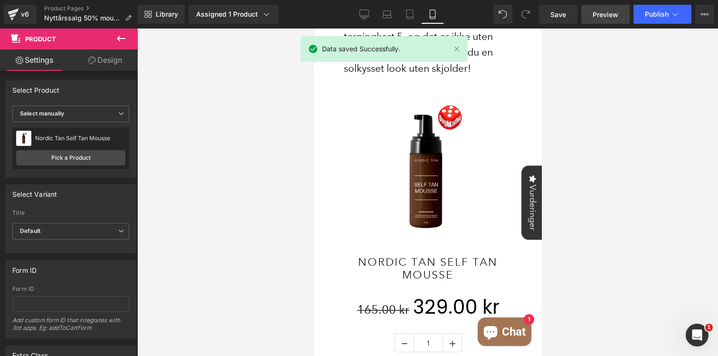
click at [604, 12] on span "Preview" at bounding box center [605, 14] width 26 height 10
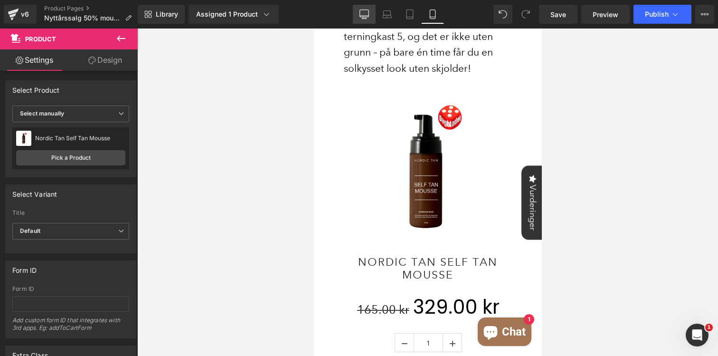
click at [369, 21] on link "Desktop" at bounding box center [364, 14] width 23 height 19
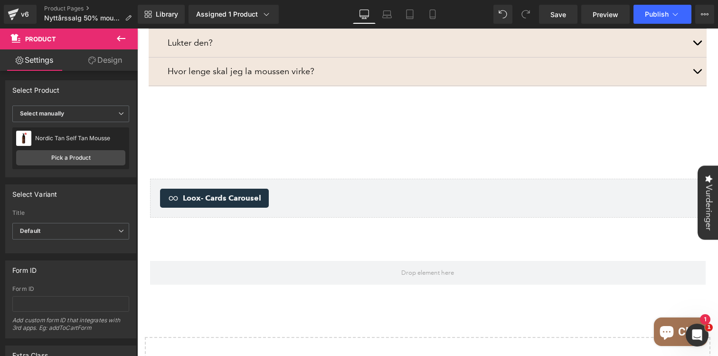
scroll to position [1593, 0]
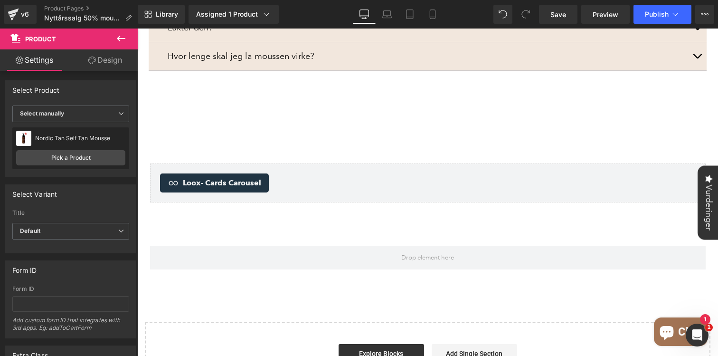
click at [223, 178] on span "- Cards Carousel" at bounding box center [231, 182] width 60 height 9
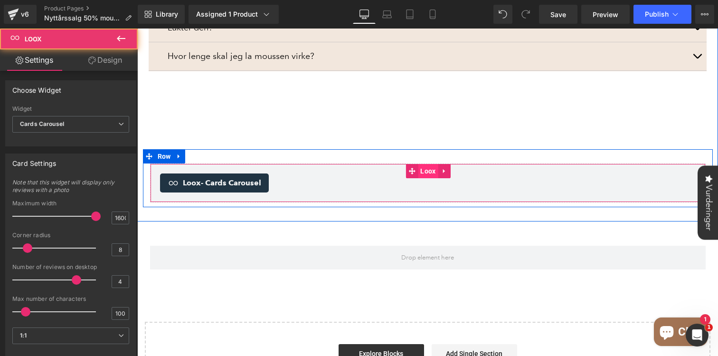
click at [433, 164] on span "Loox" at bounding box center [428, 171] width 20 height 14
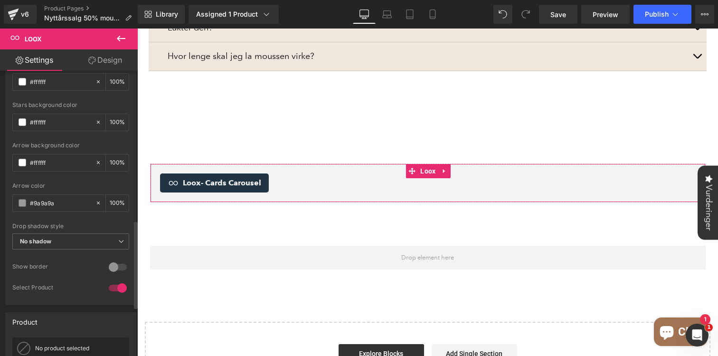
scroll to position [645, 0]
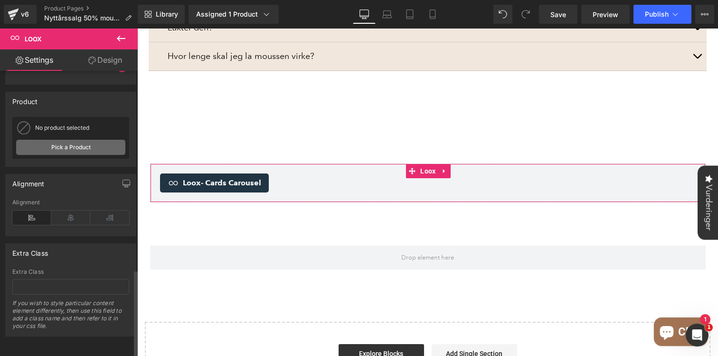
click at [70, 146] on link "Pick a Product" at bounding box center [70, 147] width 109 height 15
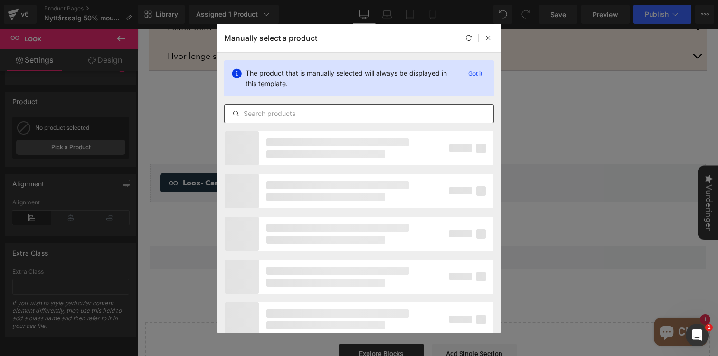
click at [281, 109] on input "text" at bounding box center [359, 113] width 269 height 11
type input "Self Tan Mousse"
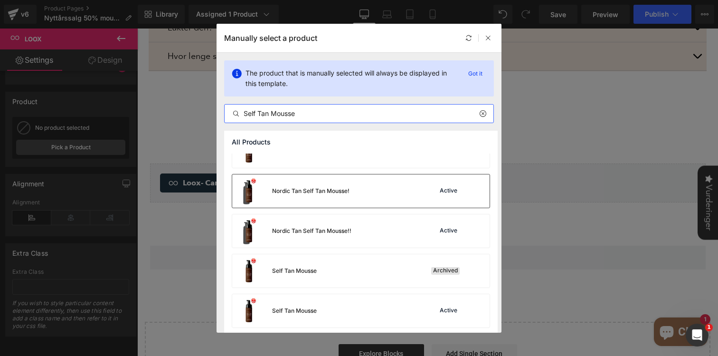
scroll to position [0, 0]
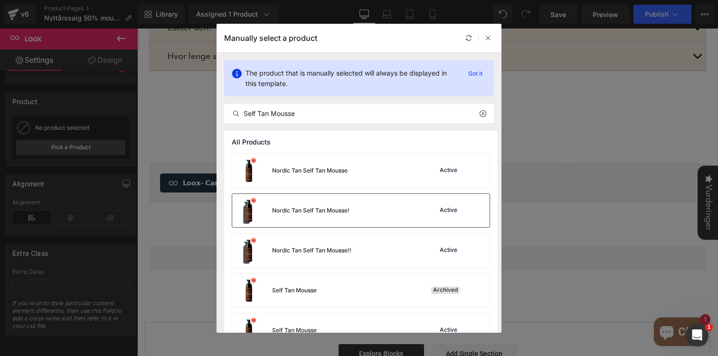
click at [355, 216] on div "Nordic Tan Self Tan Mousse! Active" at bounding box center [360, 210] width 257 height 33
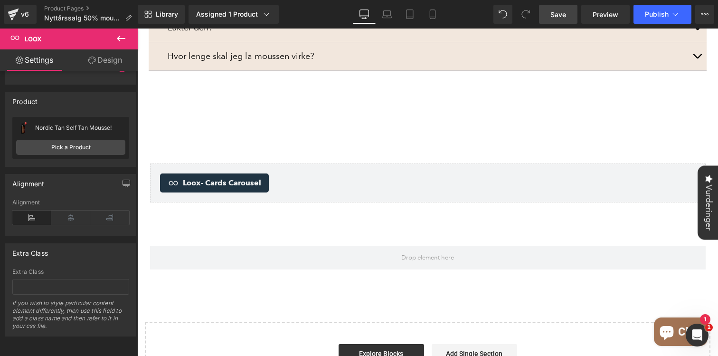
click at [571, 12] on link "Save" at bounding box center [558, 14] width 38 height 19
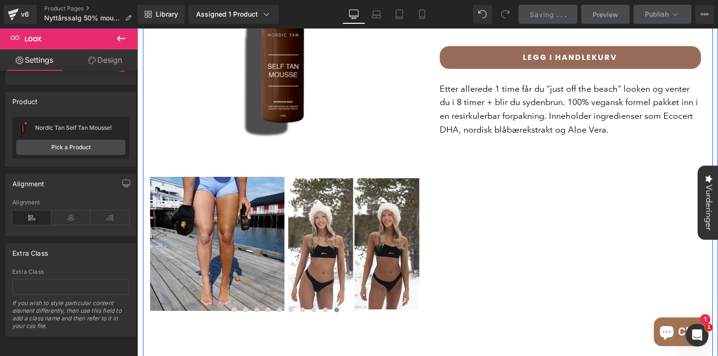
scroll to position [553, 0]
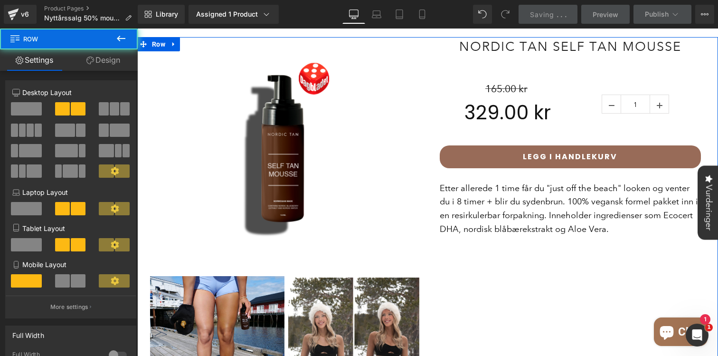
click at [491, 310] on div "Image Image Image Image Image Image Image Image" at bounding box center [428, 219] width 570 height 394
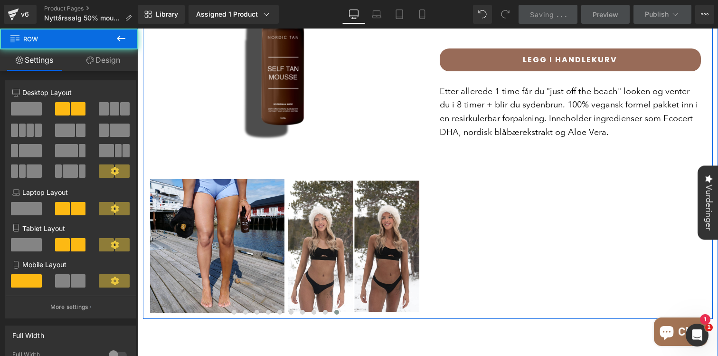
scroll to position [727, 0]
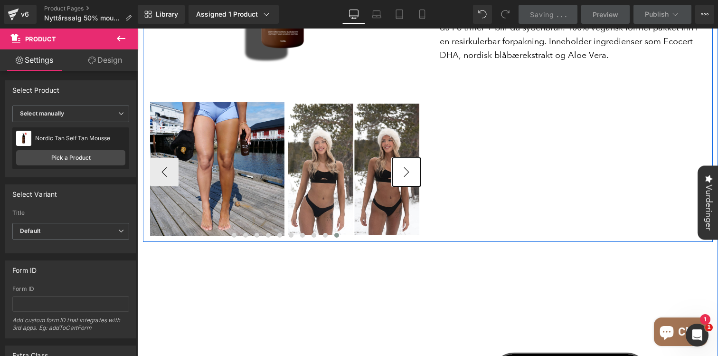
click at [409, 158] on button "›" at bounding box center [406, 172] width 28 height 28
click at [493, 148] on div "Image Image Image Image Image Image Image Image" at bounding box center [428, 45] width 570 height 394
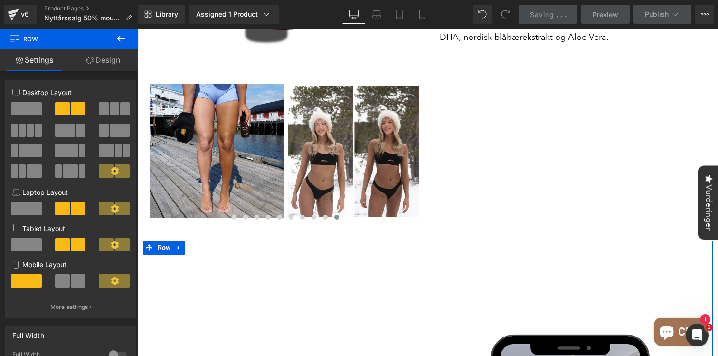
scroll to position [592, 0]
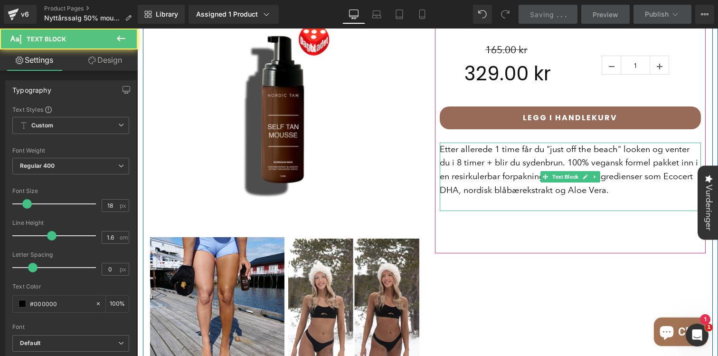
click at [468, 197] on p at bounding box center [570, 204] width 261 height 14
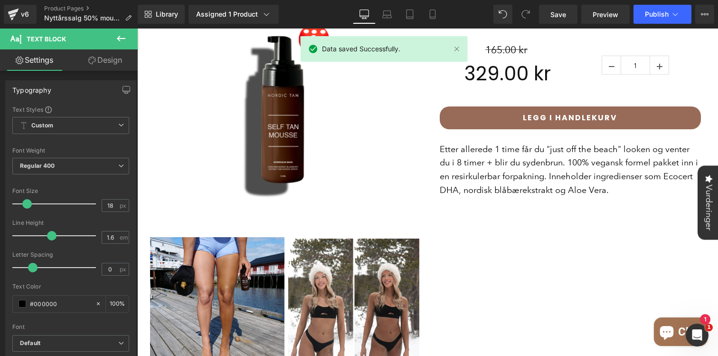
click at [114, 42] on button at bounding box center [120, 38] width 33 height 21
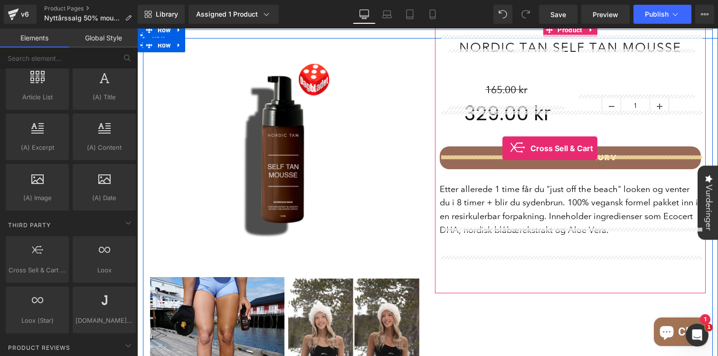
scroll to position [530, 0]
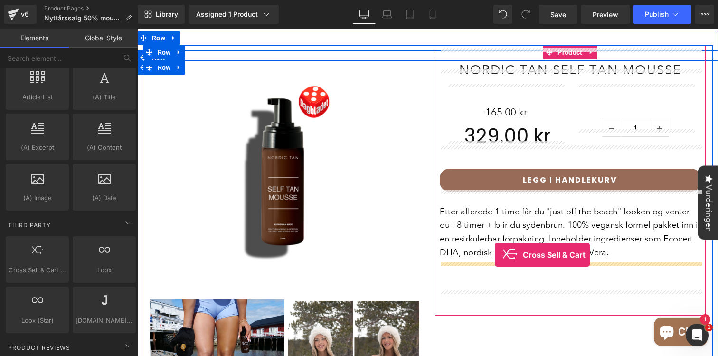
drag, startPoint x: 178, startPoint y: 301, endPoint x: 495, endPoint y: 254, distance: 320.4
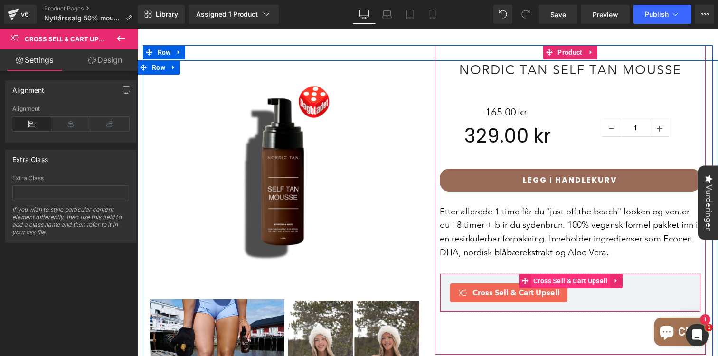
click at [562, 273] on span "Cross Sell & Cart Upsell" at bounding box center [570, 280] width 79 height 14
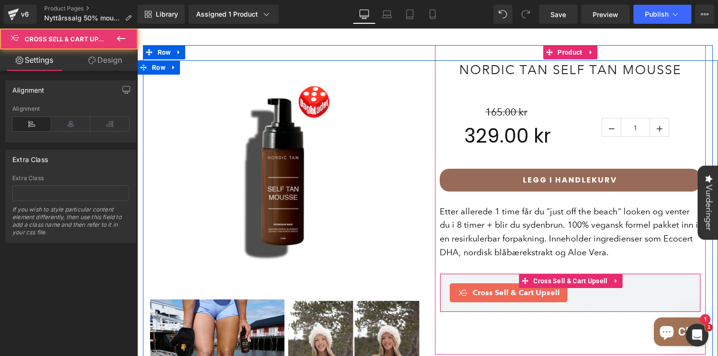
click at [464, 287] on icon at bounding box center [462, 292] width 11 height 11
click at [572, 273] on span "Cross Sell & Cart Upsell" at bounding box center [570, 280] width 79 height 14
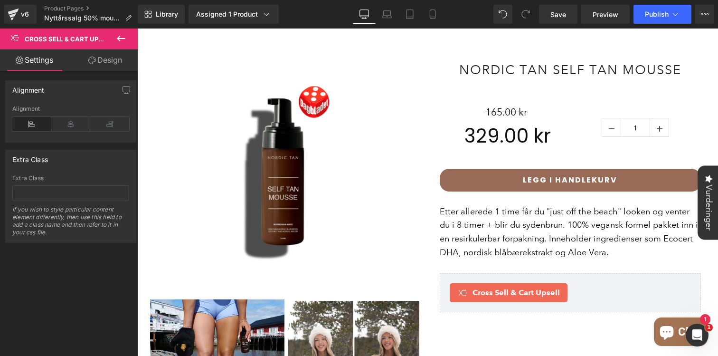
click at [123, 39] on icon at bounding box center [120, 38] width 11 height 11
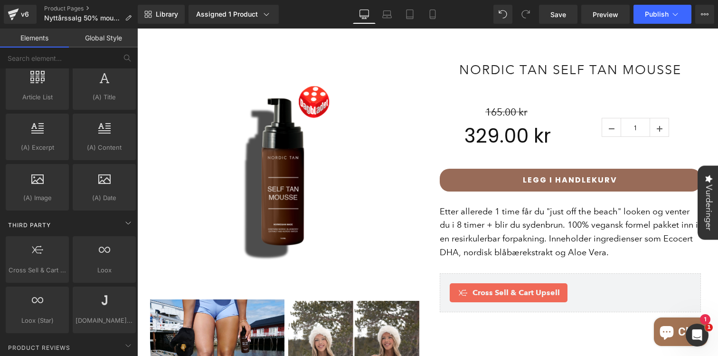
scroll to position [1858, 0]
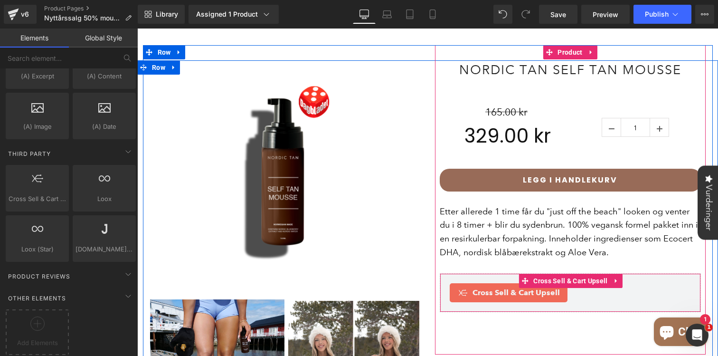
click at [530, 287] on span "Cross Sell & Cart Upsell" at bounding box center [515, 292] width 87 height 11
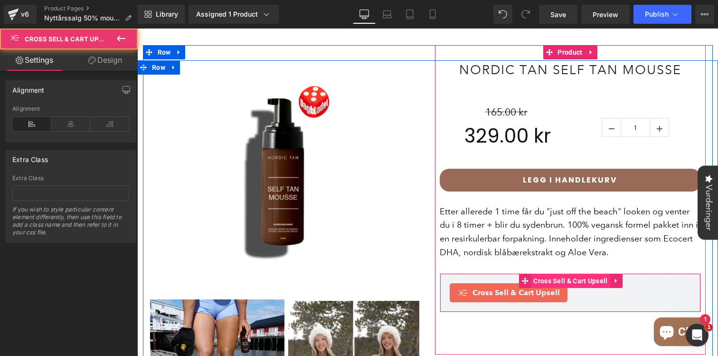
click at [546, 275] on span "Cross Sell & Cart Upsell" at bounding box center [570, 280] width 79 height 14
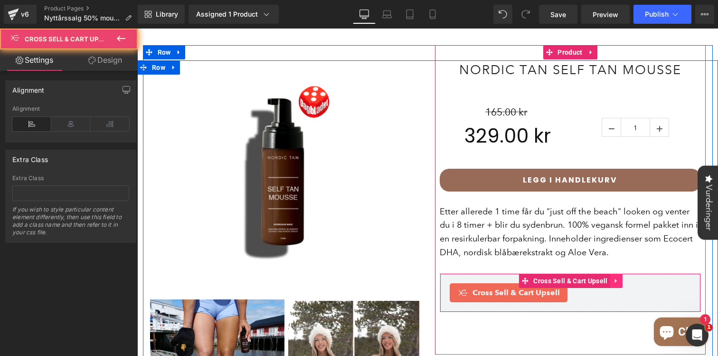
click at [617, 273] on link at bounding box center [616, 280] width 12 height 14
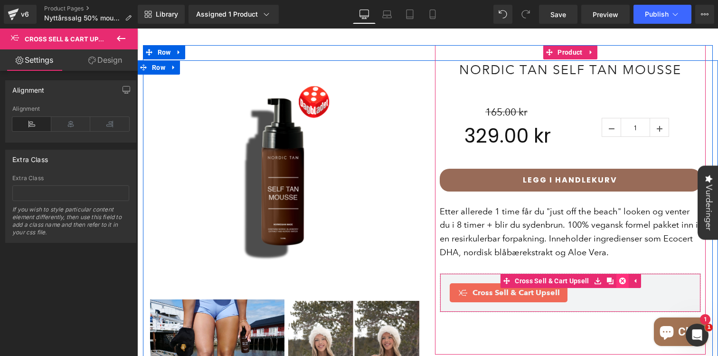
click at [622, 277] on icon at bounding box center [622, 280] width 7 height 7
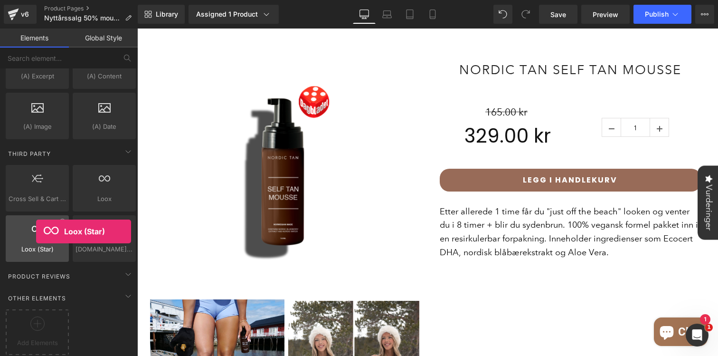
click at [36, 231] on div at bounding box center [37, 233] width 57 height 21
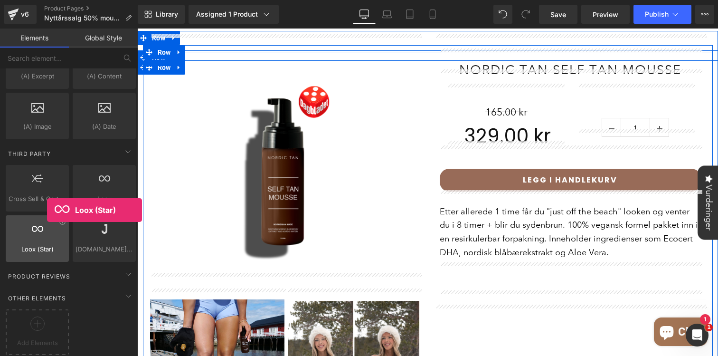
drag, startPoint x: 36, startPoint y: 228, endPoint x: 47, endPoint y: 210, distance: 21.3
click at [47, 215] on div "Loox (Star) loox,reviews,app,star,badge" at bounding box center [37, 238] width 63 height 47
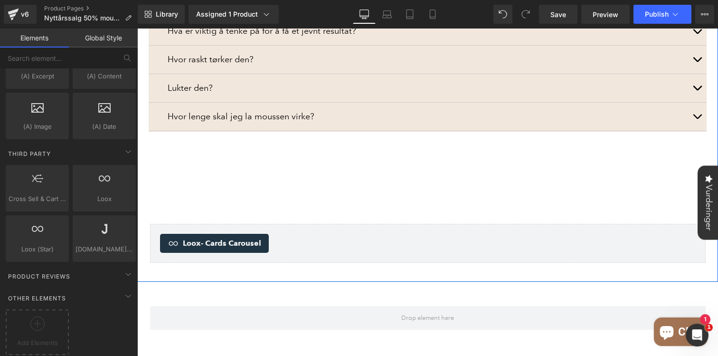
scroll to position [1533, 0]
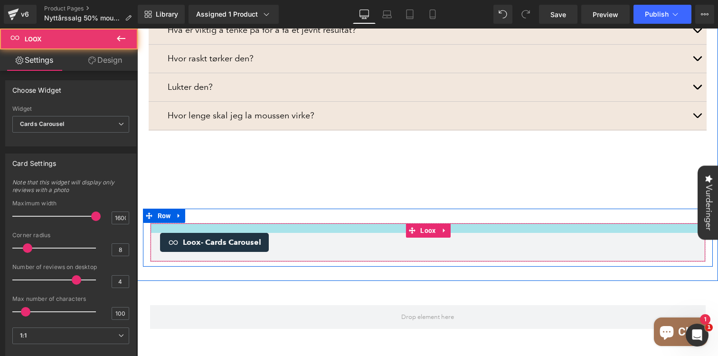
click at [308, 223] on div at bounding box center [427, 227] width 554 height 9
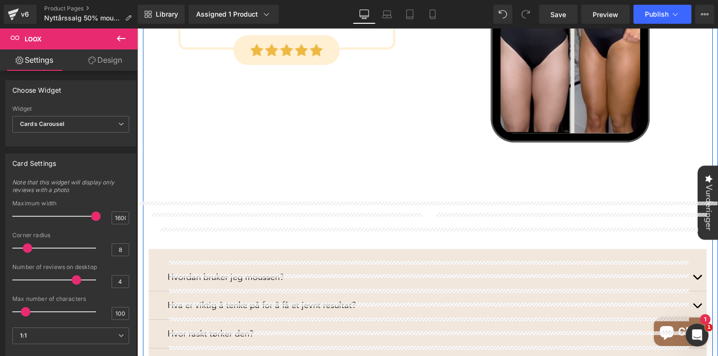
scroll to position [1257, 0]
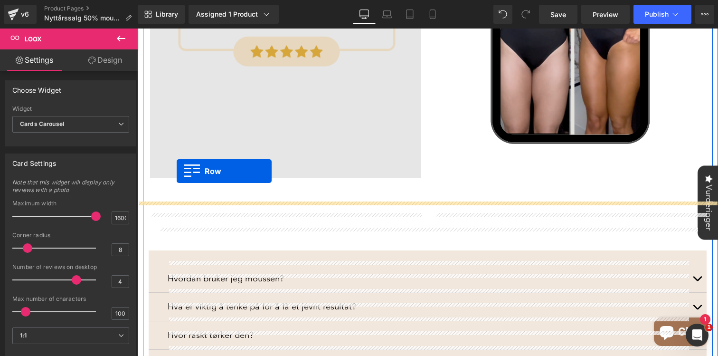
drag, startPoint x: 149, startPoint y: 208, endPoint x: 176, endPoint y: 171, distance: 46.1
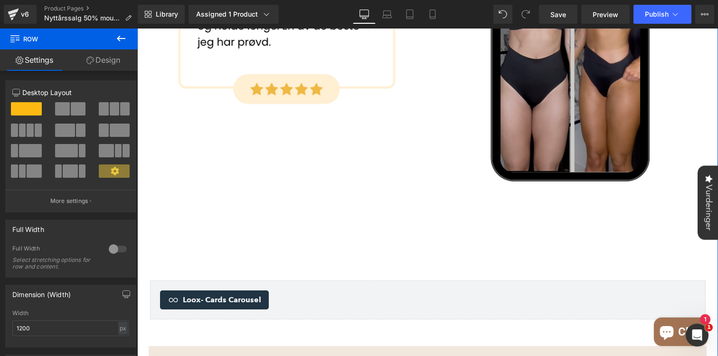
scroll to position [1197, 0]
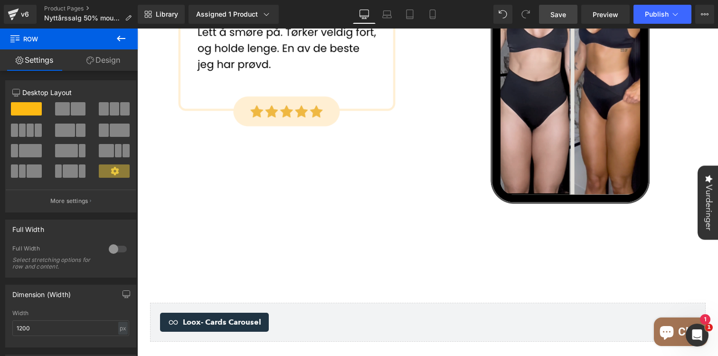
click at [551, 17] on span "Save" at bounding box center [558, 14] width 16 height 10
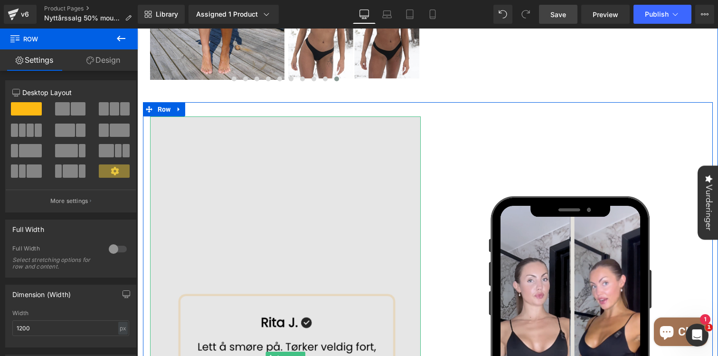
scroll to position [863, 0]
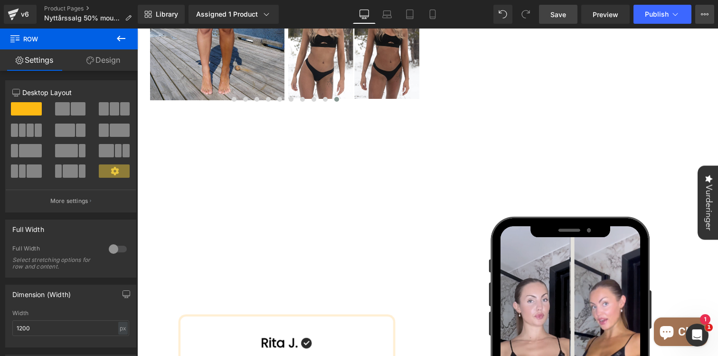
click at [698, 13] on button "View Live Page View with current Template Save Template to Library Schedule Pub…" at bounding box center [704, 14] width 19 height 19
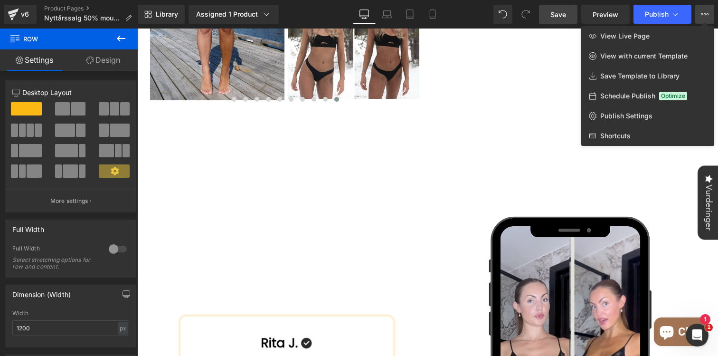
click at [474, 197] on div at bounding box center [427, 191] width 581 height 327
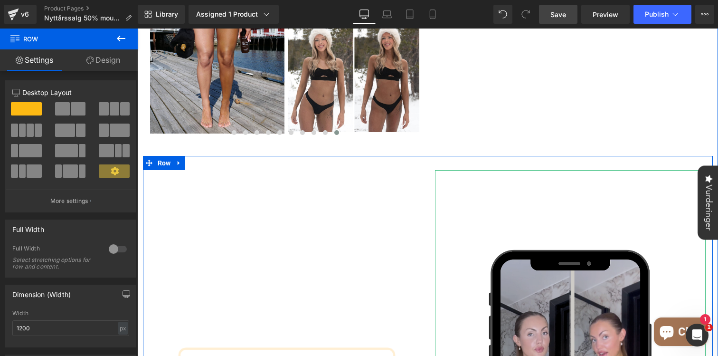
scroll to position [678, 0]
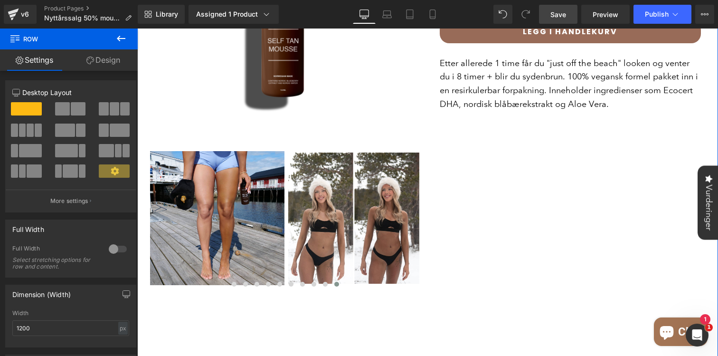
click at [507, 149] on div "Nordic Tan Self Tan Mousse (P) Title 165.00 kr 329.00 kr (P) Price 1 (P) Quanti…" at bounding box center [570, 32] width 271 height 270
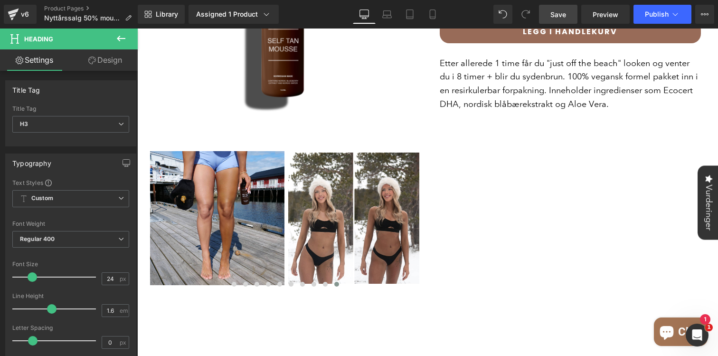
click at [125, 37] on icon at bounding box center [120, 38] width 11 height 11
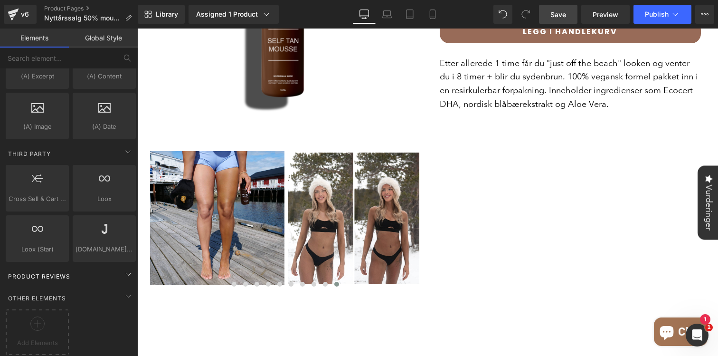
click at [70, 272] on span "Product Reviews" at bounding box center [39, 276] width 64 height 9
click at [123, 268] on icon at bounding box center [127, 273] width 11 height 11
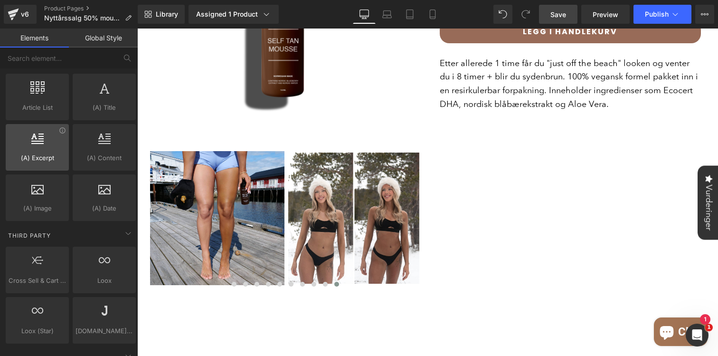
scroll to position [1827, 0]
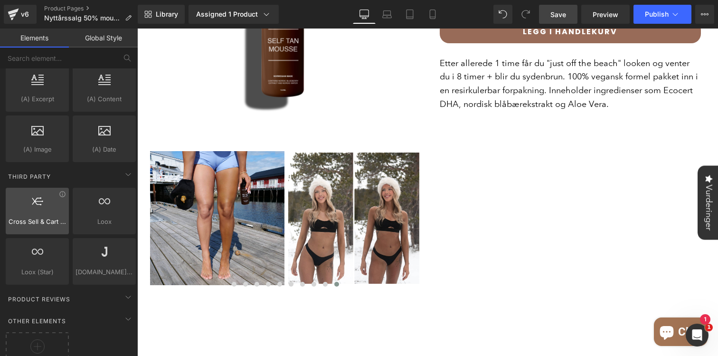
click at [40, 226] on span "Cross Sell & Cart Upsell" at bounding box center [37, 221] width 57 height 10
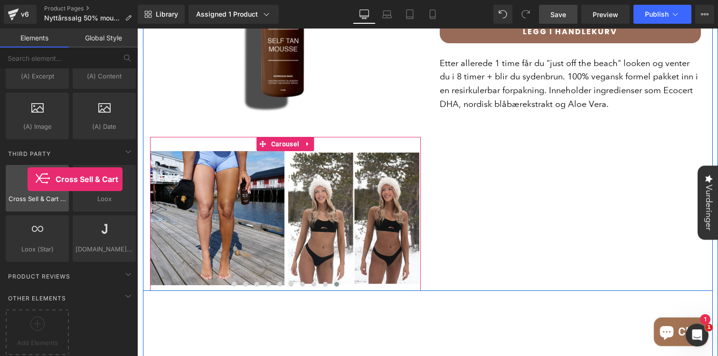
drag, startPoint x: 43, startPoint y: 186, endPoint x: 28, endPoint y: 179, distance: 17.0
click at [28, 179] on div at bounding box center [37, 182] width 57 height 21
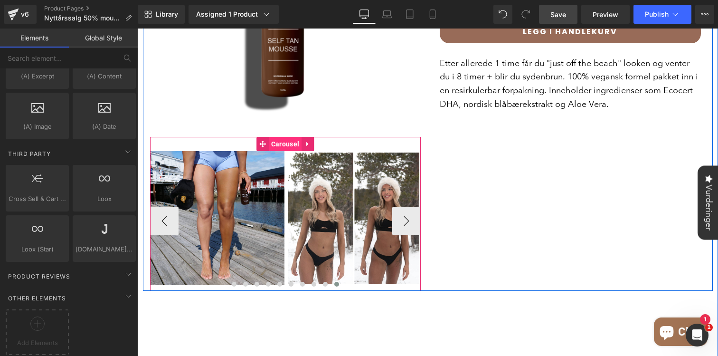
click at [278, 137] on span "Carousel" at bounding box center [285, 144] width 33 height 14
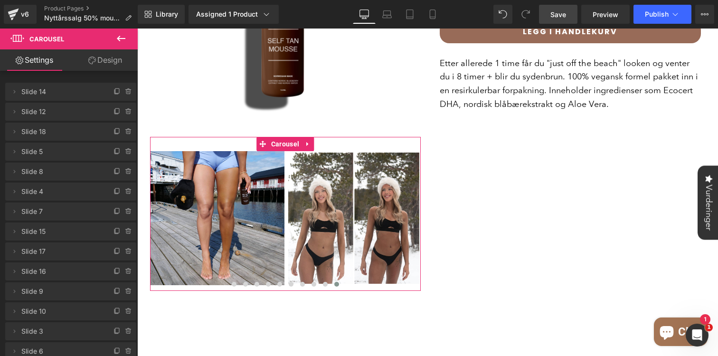
click at [113, 58] on link "Design" at bounding box center [105, 59] width 69 height 21
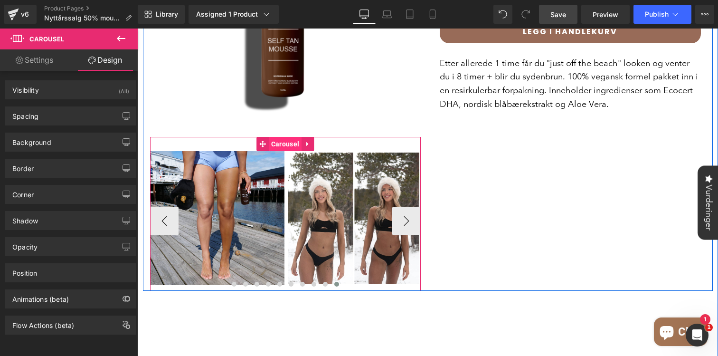
click at [283, 137] on span "Carousel" at bounding box center [285, 144] width 33 height 14
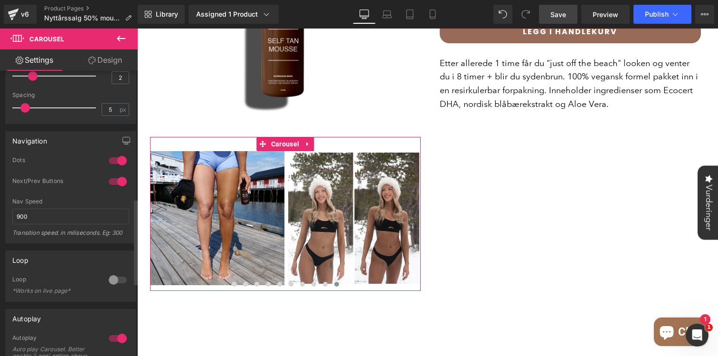
scroll to position [413, 0]
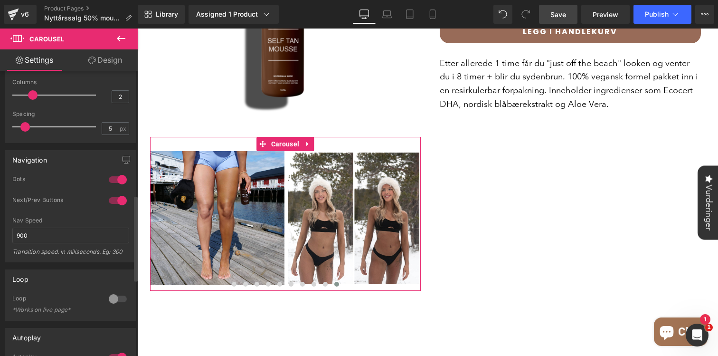
type input "3"
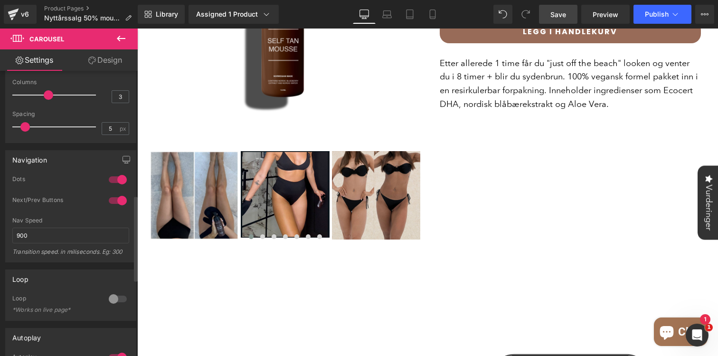
drag, startPoint x: 31, startPoint y: 96, endPoint x: 38, endPoint y: 96, distance: 7.6
click at [38, 96] on div at bounding box center [56, 94] width 79 height 19
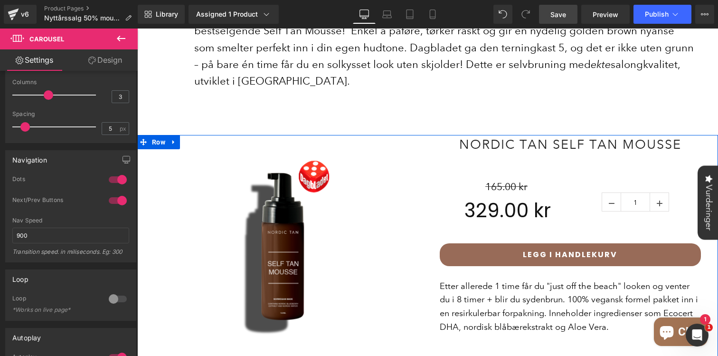
scroll to position [450, 0]
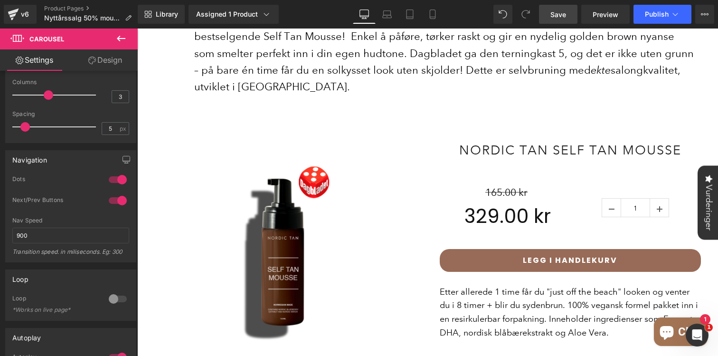
click at [554, 19] on span "Save" at bounding box center [558, 14] width 16 height 10
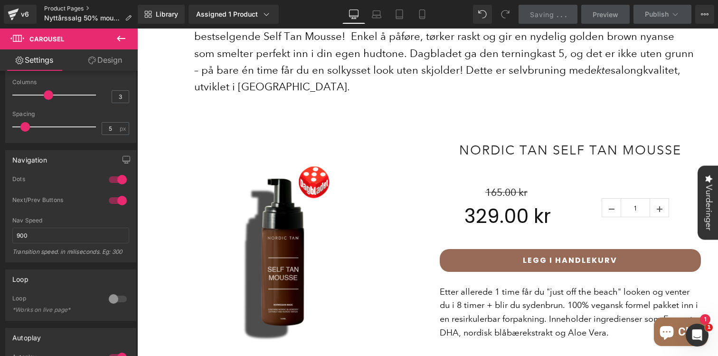
click at [67, 6] on link "Product Pages" at bounding box center [91, 9] width 95 height 8
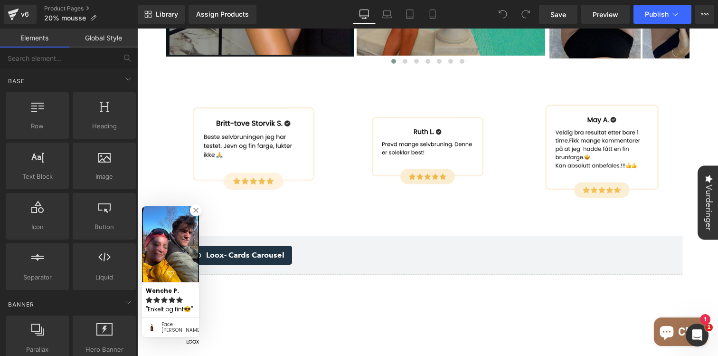
scroll to position [956, 0]
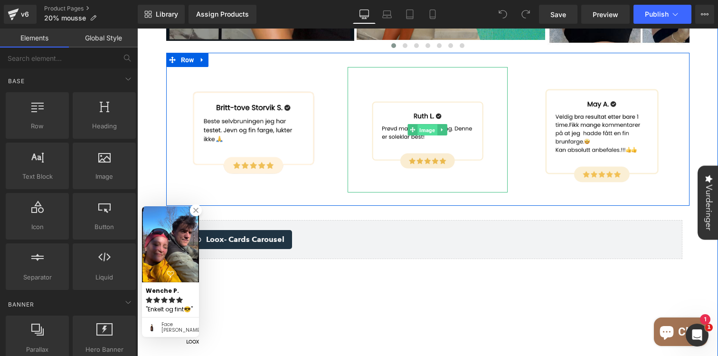
click at [429, 124] on span "Image" at bounding box center [427, 129] width 19 height 11
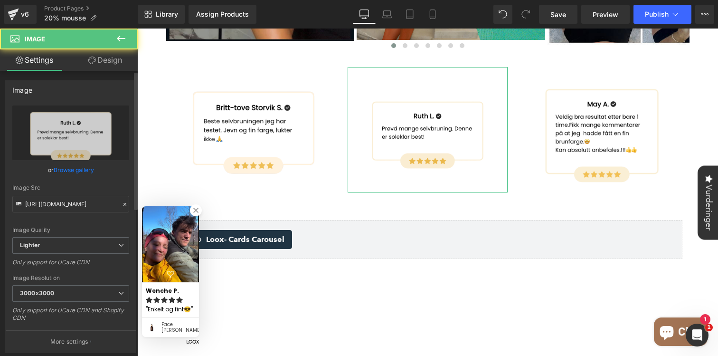
click at [69, 169] on link "Browse gallery" at bounding box center [74, 169] width 40 height 17
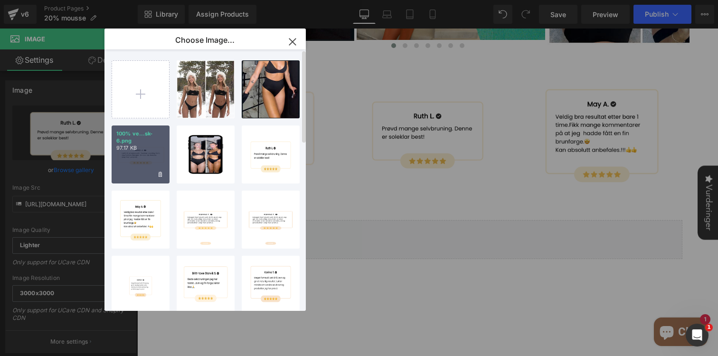
click at [133, 153] on div "100% ve...sk-6.png 97.17 KB" at bounding box center [141, 154] width 58 height 58
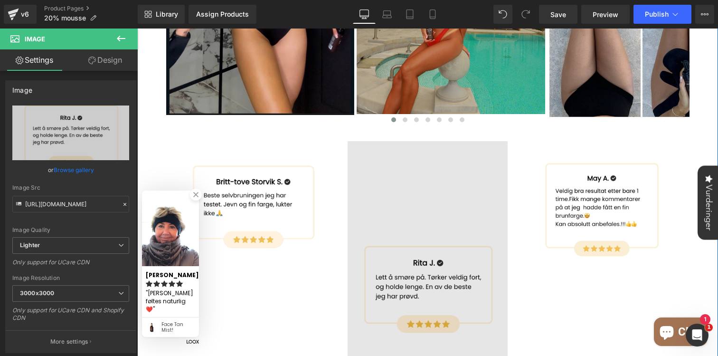
scroll to position [905, 0]
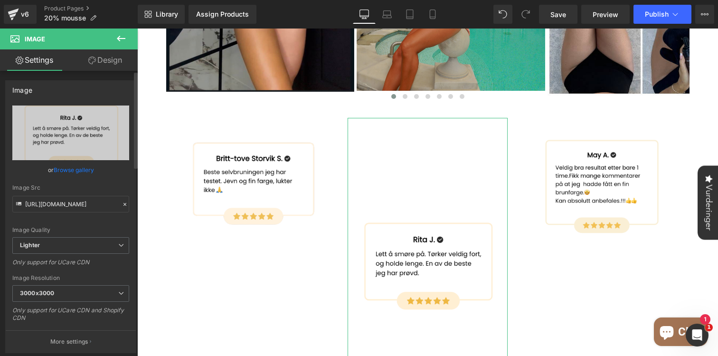
click at [66, 161] on link "Browse gallery" at bounding box center [74, 169] width 40 height 17
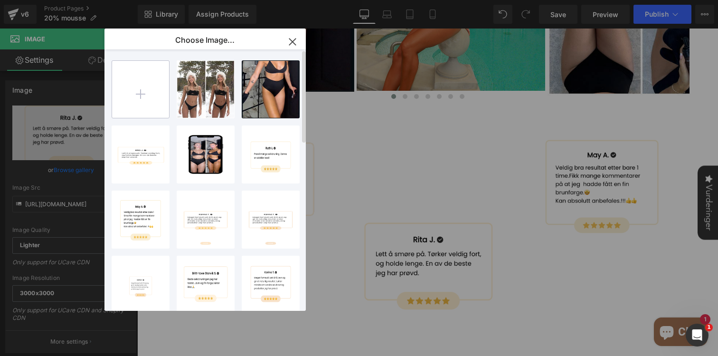
click at [145, 93] on input "file" at bounding box center [140, 89] width 57 height 57
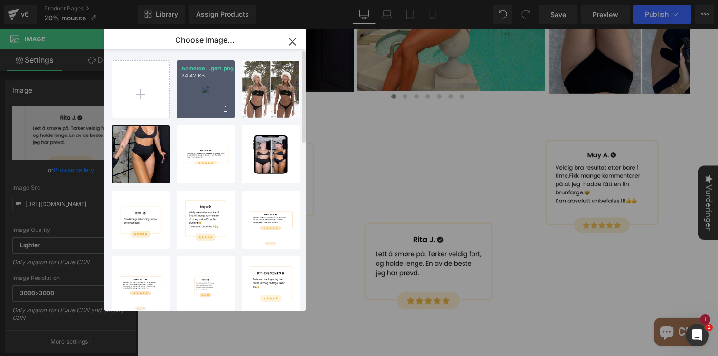
click at [212, 88] on div "Anmelde...gert.png 24.42 KB" at bounding box center [206, 89] width 58 height 58
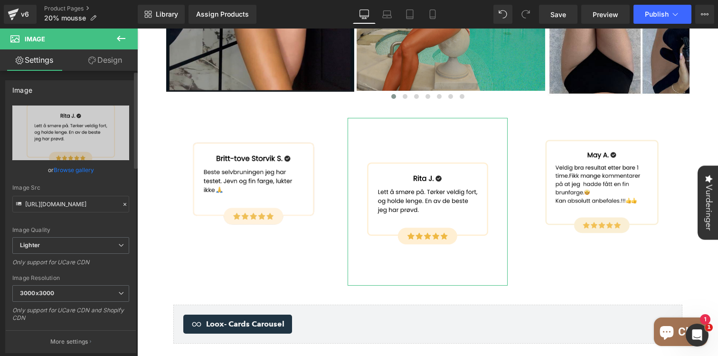
click at [81, 170] on link "Browse gallery" at bounding box center [74, 169] width 40 height 17
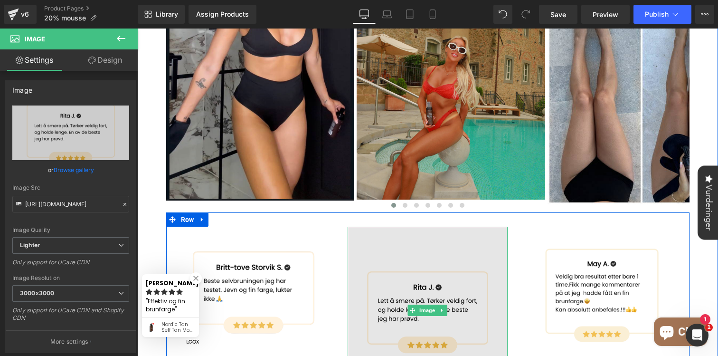
scroll to position [797, 0]
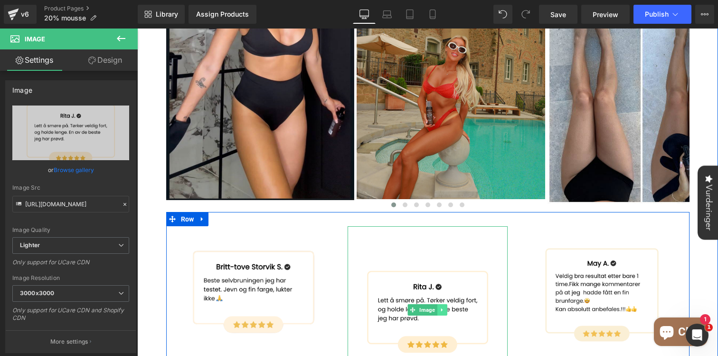
click at [446, 304] on link at bounding box center [442, 309] width 10 height 11
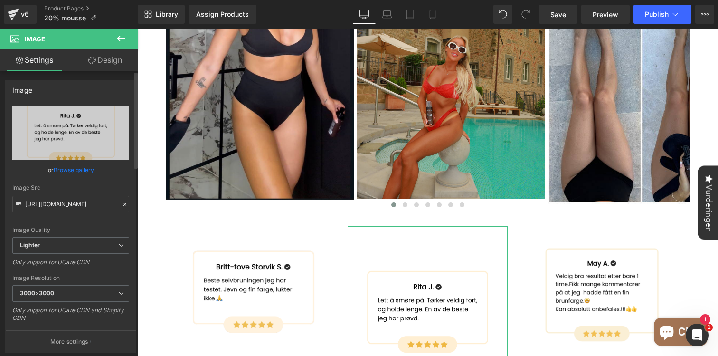
click at [84, 171] on link "Browse gallery" at bounding box center [74, 169] width 40 height 17
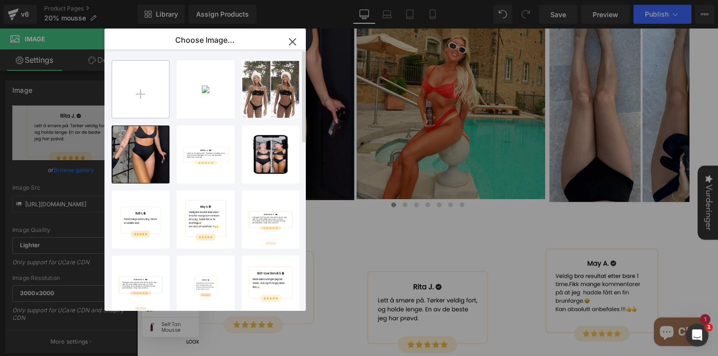
click at [150, 95] on input "file" at bounding box center [140, 89] width 57 height 57
type input "C:\fakepath\5e88ac85-4dc2-4c27-89d3-add601e9cd2f.png"
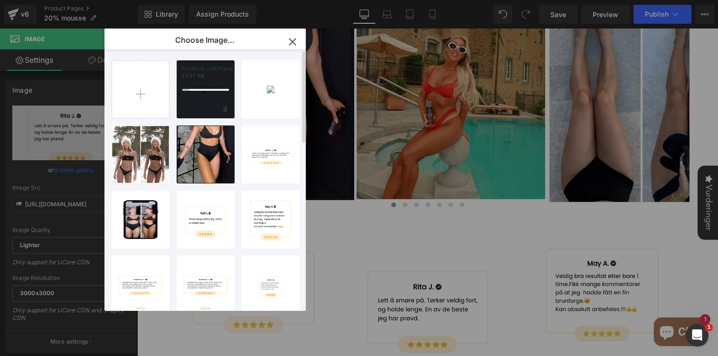
click at [205, 90] on div at bounding box center [205, 90] width 47 height 2
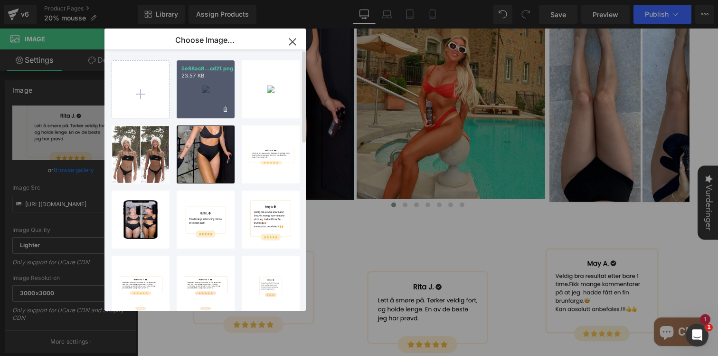
click at [208, 86] on div "5e88ac8...cd2f.png 23.57 KB" at bounding box center [206, 89] width 58 height 58
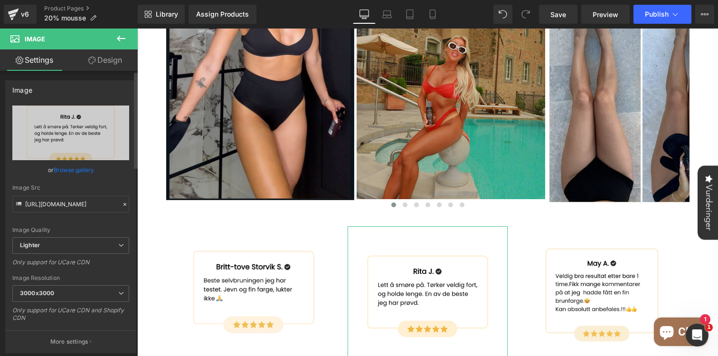
click at [84, 171] on link "Browse gallery" at bounding box center [74, 169] width 40 height 17
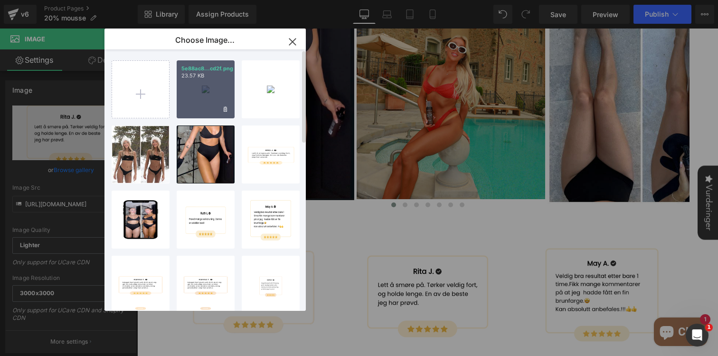
click at [208, 78] on p "23.57 KB" at bounding box center [205, 75] width 48 height 7
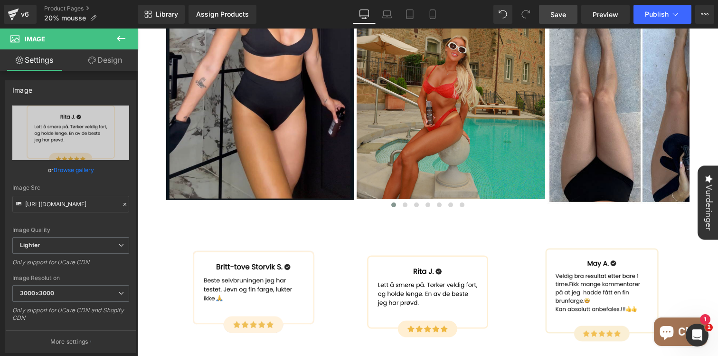
click at [562, 14] on span "Save" at bounding box center [558, 14] width 16 height 10
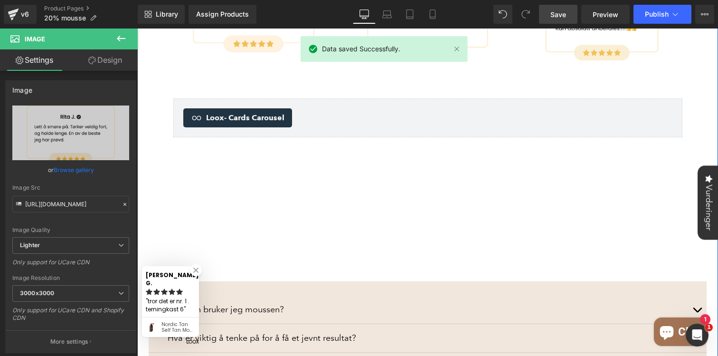
scroll to position [1000, 0]
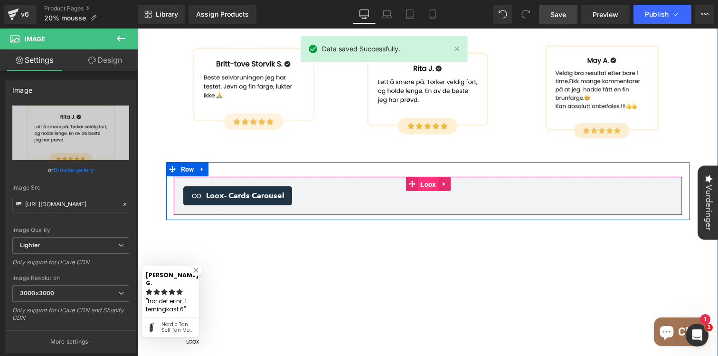
click at [424, 177] on span "Loox" at bounding box center [428, 184] width 20 height 14
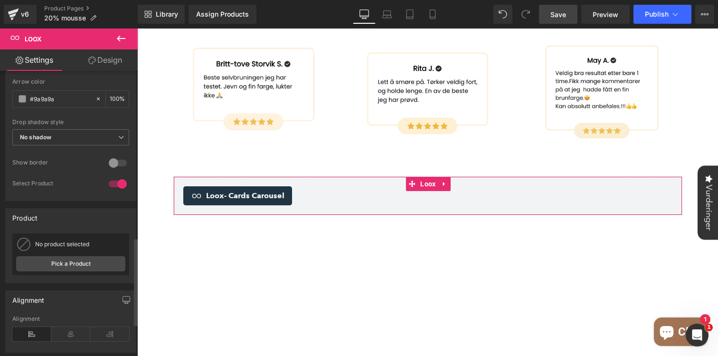
scroll to position [560, 0]
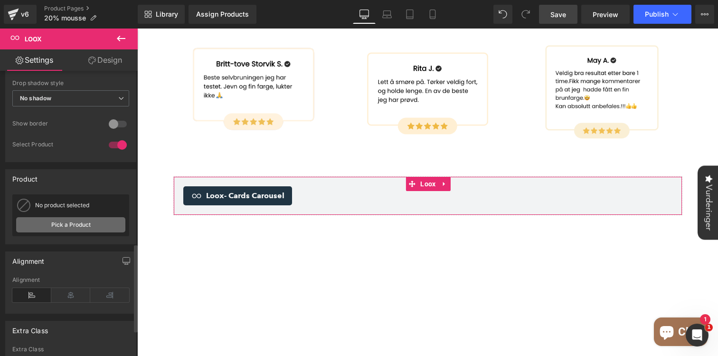
click at [80, 228] on link "Pick a Product" at bounding box center [70, 224] width 109 height 15
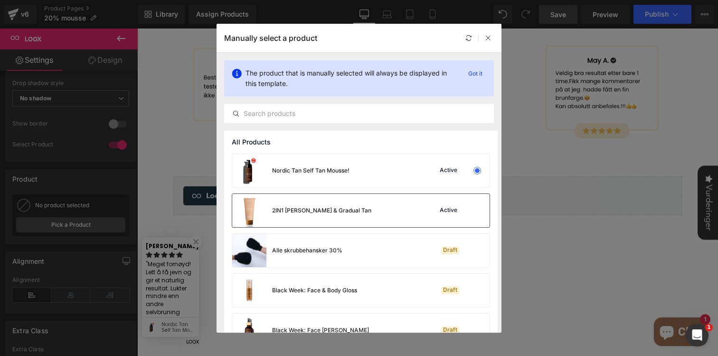
click at [372, 211] on div "2IN1 Tan Extender & Gradual Tan Active" at bounding box center [360, 210] width 257 height 33
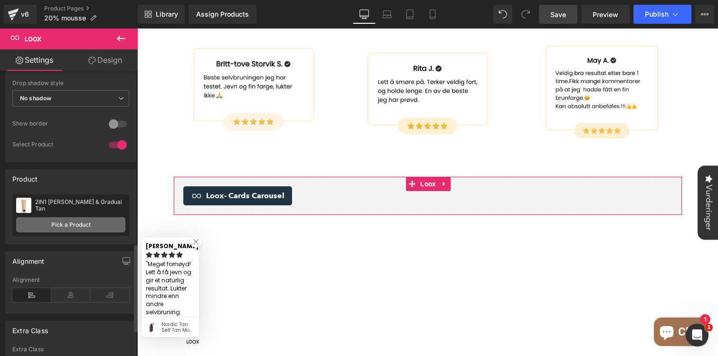
click at [105, 221] on link "Pick a Product" at bounding box center [70, 224] width 109 height 15
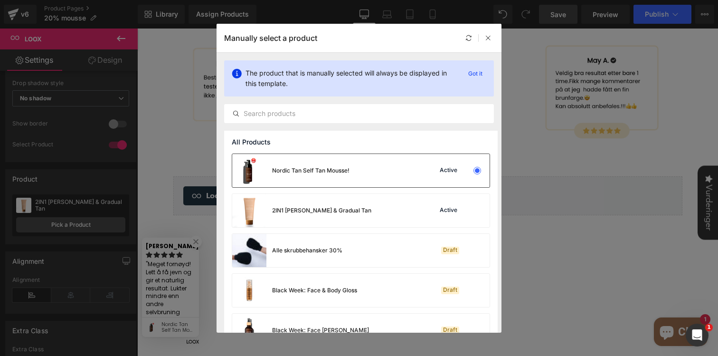
click at [394, 164] on div "Nordic Tan Self Tan Mousse! Active" at bounding box center [360, 170] width 257 height 33
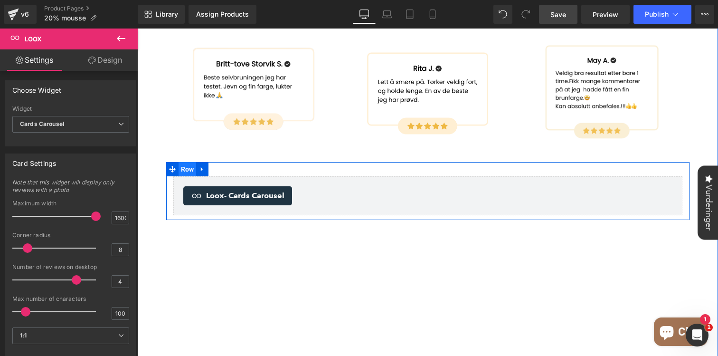
click at [188, 162] on span "Row" at bounding box center [187, 169] width 18 height 14
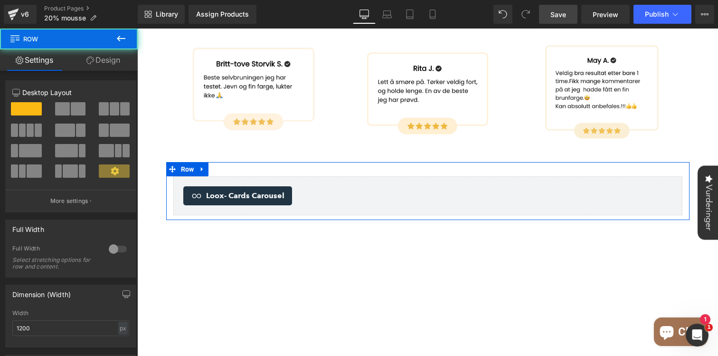
click at [59, 242] on div "Full Width 0 Full Width Select stretching options for row and content." at bounding box center [70, 248] width 131 height 58
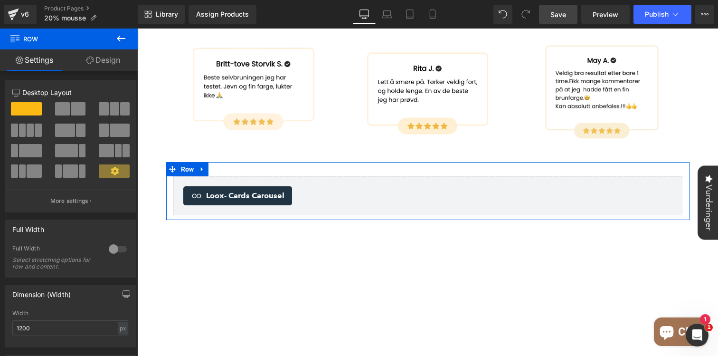
click at [113, 63] on link "Design" at bounding box center [103, 59] width 69 height 21
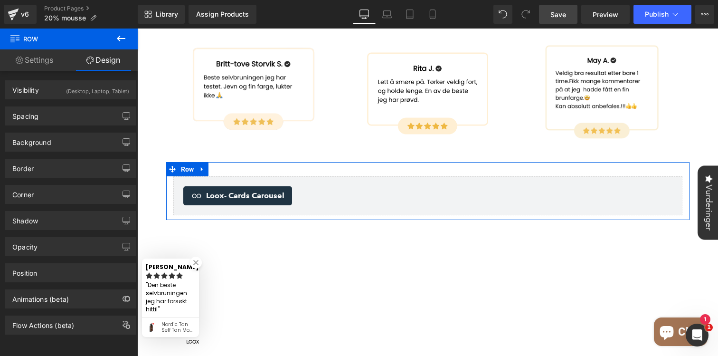
click at [47, 62] on link "Settings" at bounding box center [34, 59] width 69 height 21
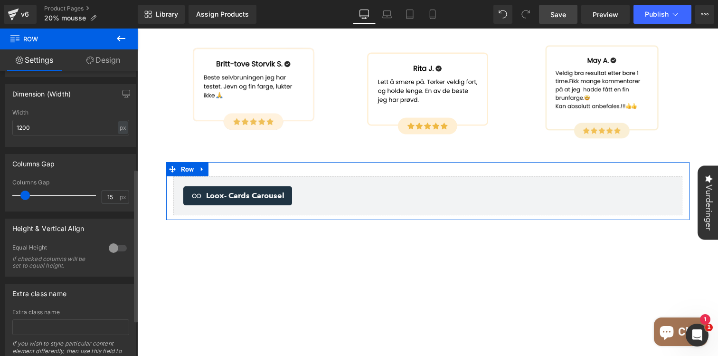
scroll to position [172, 0]
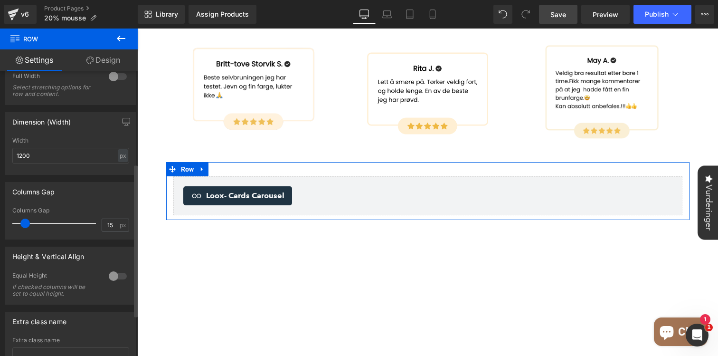
click at [113, 276] on div at bounding box center [117, 275] width 23 height 15
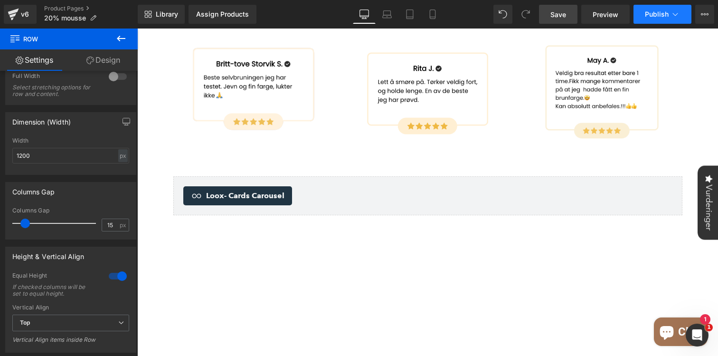
click at [652, 15] on span "Publish" at bounding box center [657, 14] width 24 height 8
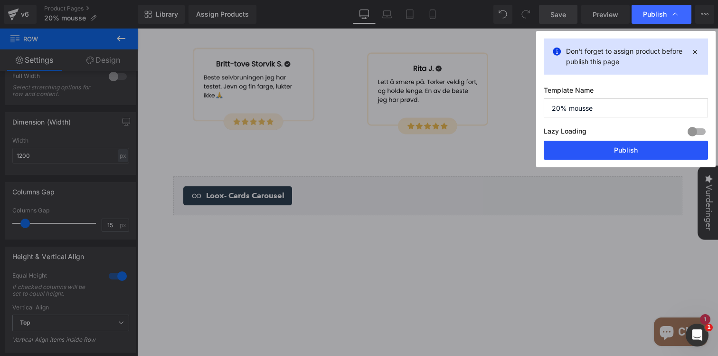
click at [611, 149] on button "Publish" at bounding box center [626, 150] width 164 height 19
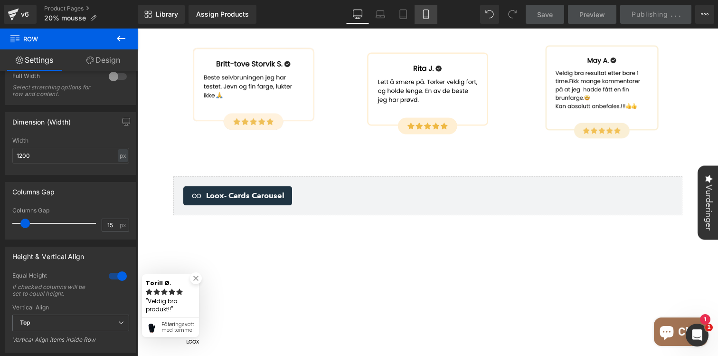
click at [428, 17] on icon at bounding box center [425, 13] width 9 height 9
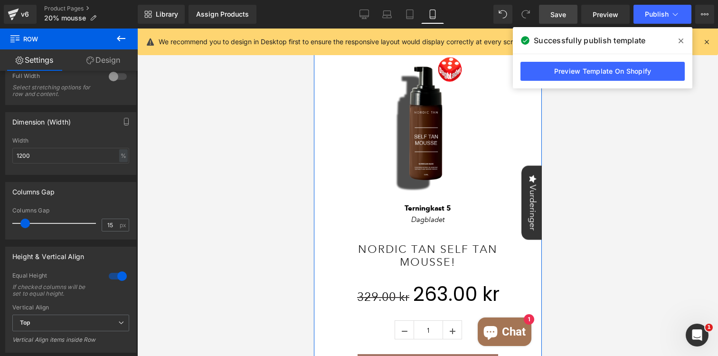
scroll to position [445, 0]
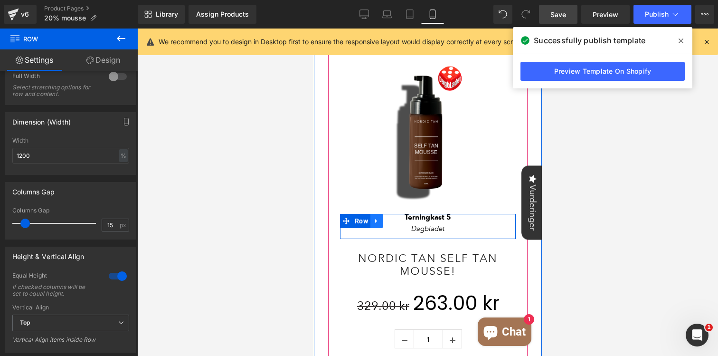
click at [376, 219] on icon at bounding box center [376, 220] width 7 height 7
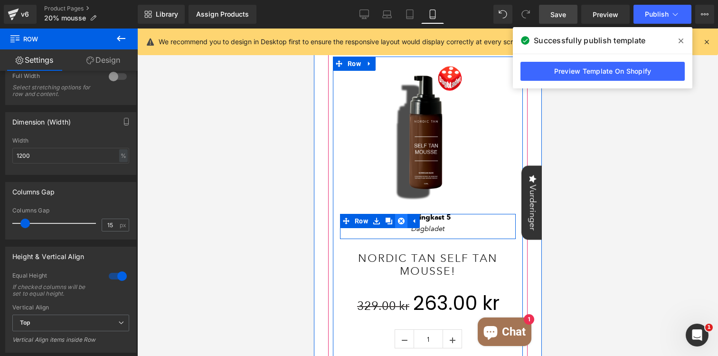
click at [401, 223] on icon at bounding box center [400, 220] width 7 height 7
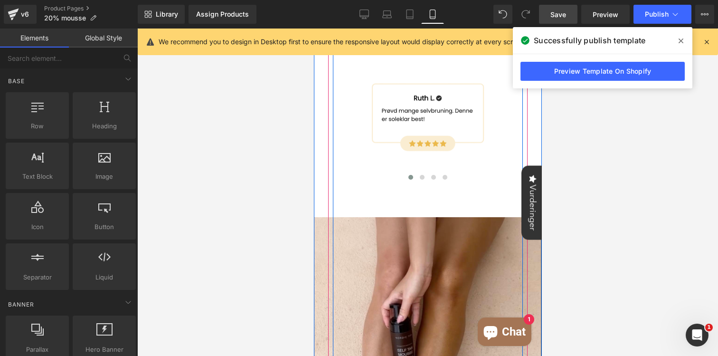
scroll to position [795, 0]
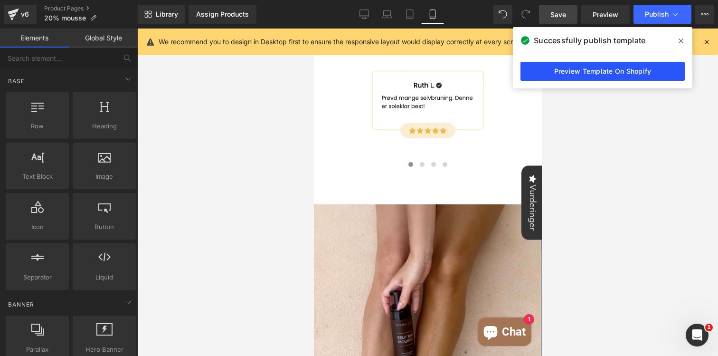
click at [592, 71] on link "Preview Template On Shopify" at bounding box center [602, 71] width 164 height 19
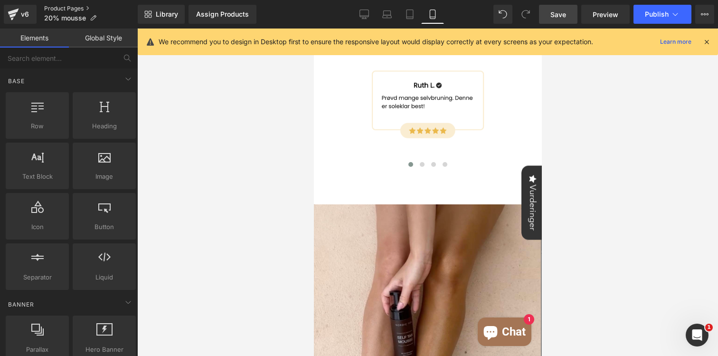
click at [72, 7] on link "Product Pages" at bounding box center [91, 9] width 94 height 8
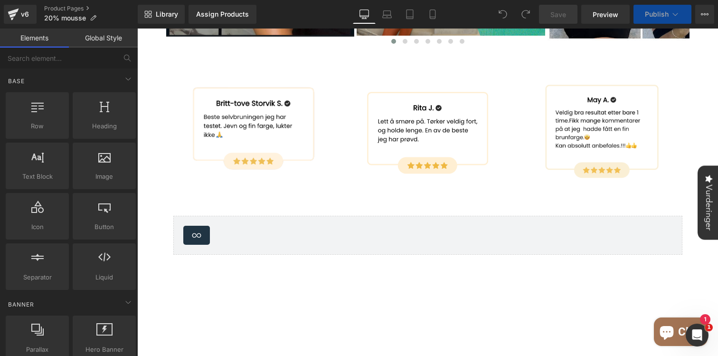
scroll to position [944, 0]
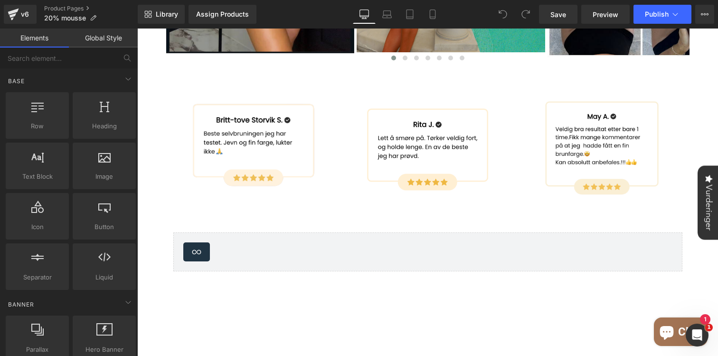
click at [325, 242] on div "Loox - Cards Carousel" at bounding box center [427, 251] width 489 height 19
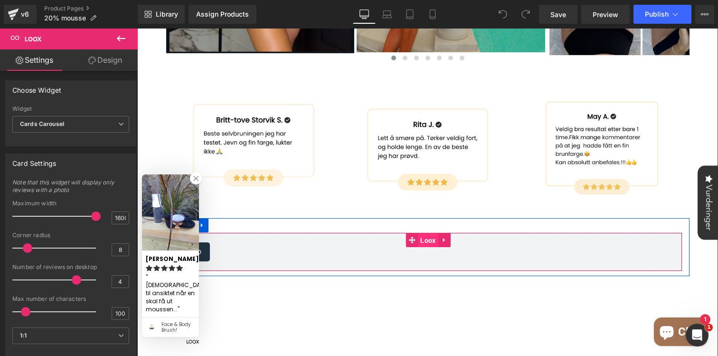
click at [432, 233] on span "Loox" at bounding box center [428, 240] width 20 height 14
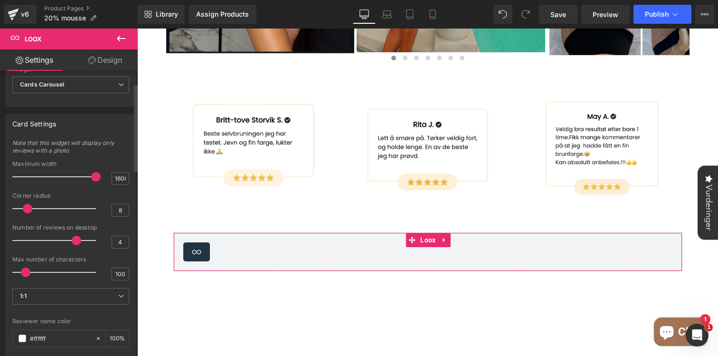
scroll to position [58, 0]
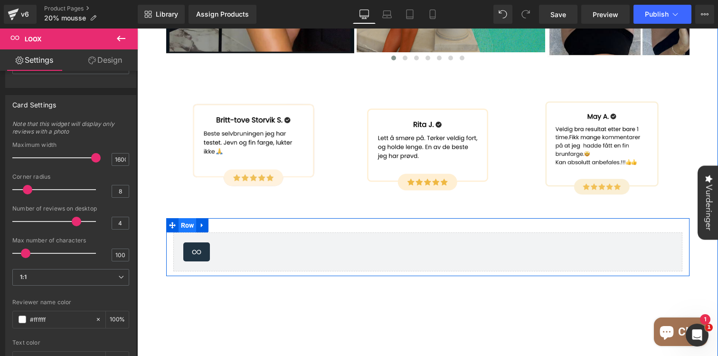
click at [196, 218] on span "Row" at bounding box center [187, 225] width 18 height 14
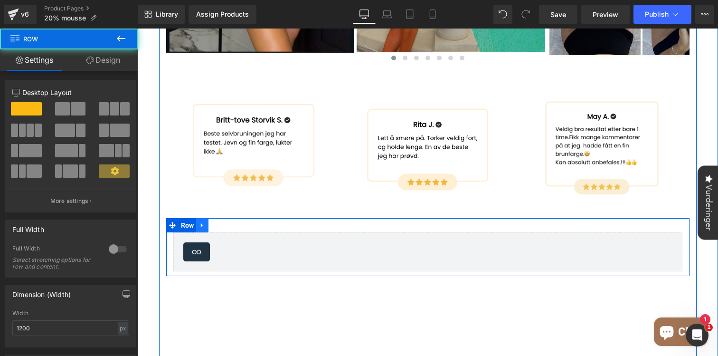
click at [203, 222] on icon at bounding box center [202, 225] width 7 height 7
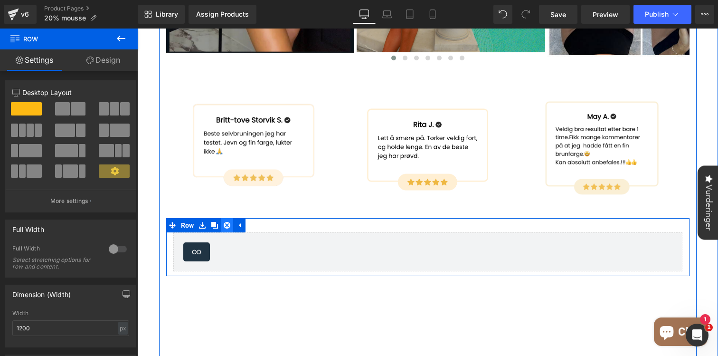
click at [227, 222] on icon at bounding box center [227, 225] width 7 height 7
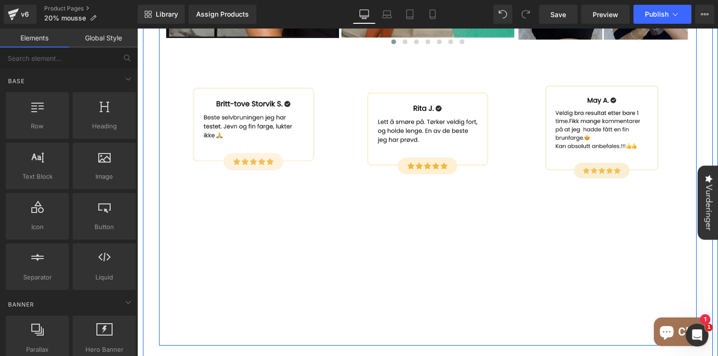
click at [236, 227] on div "Image Image Image Image Image Image Image" at bounding box center [427, 106] width 537 height 479
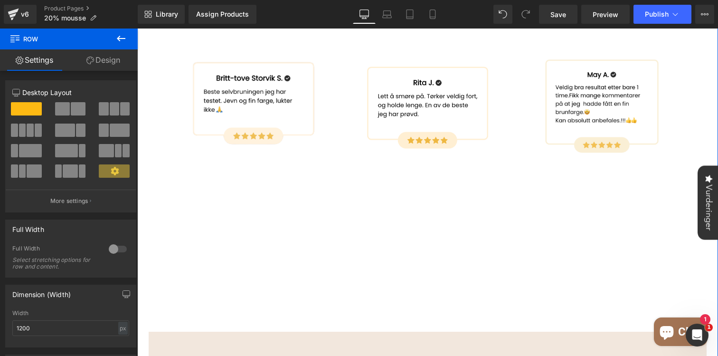
scroll to position [1079, 0]
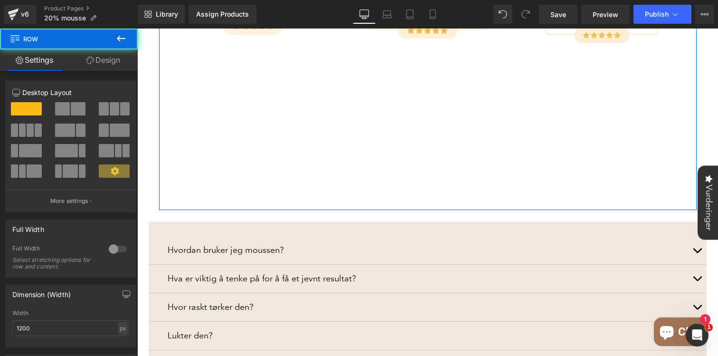
click at [113, 67] on link "Design" at bounding box center [103, 59] width 69 height 21
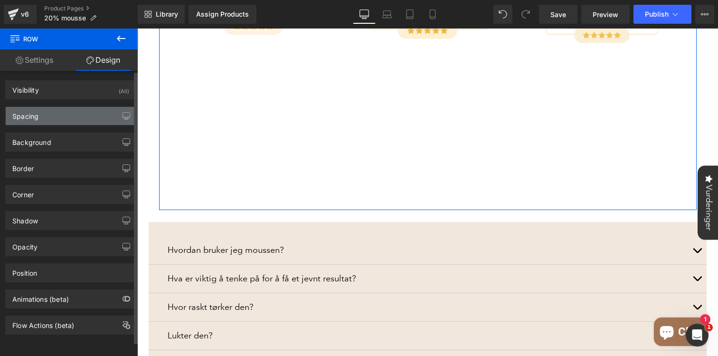
click at [53, 120] on div "Spacing" at bounding box center [71, 116] width 130 height 18
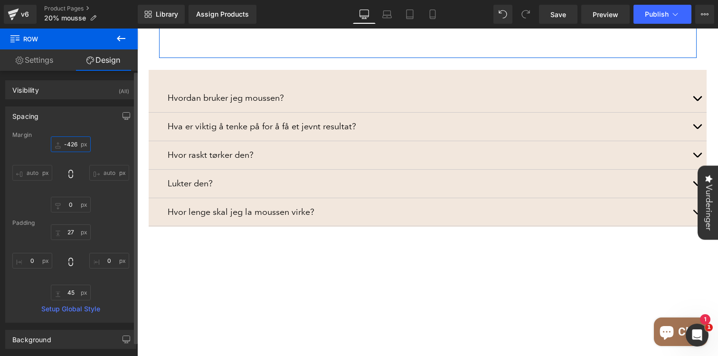
drag, startPoint x: 74, startPoint y: 150, endPoint x: 64, endPoint y: 302, distance: 153.2
click at [64, 302] on div "Margin -104 auto 0 auto Padding 27 0 45 0 Setup Global Style" at bounding box center [71, 226] width 130 height 190
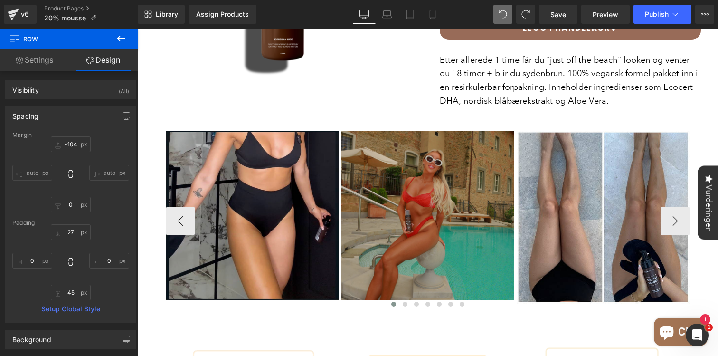
scroll to position [667, 0]
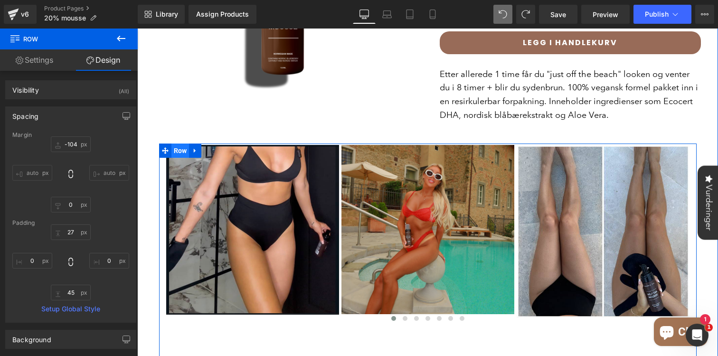
click at [180, 143] on span "Row" at bounding box center [180, 150] width 18 height 14
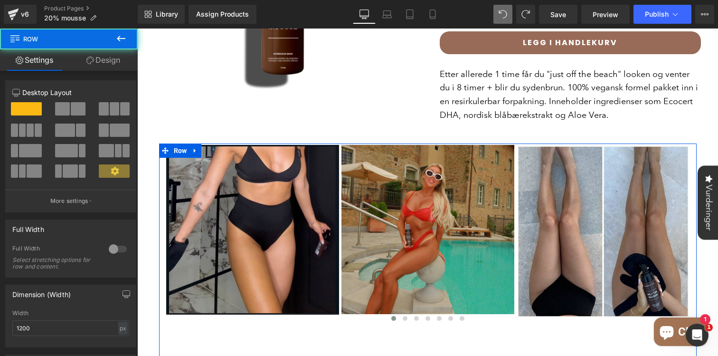
click at [108, 56] on link "Design" at bounding box center [103, 59] width 69 height 21
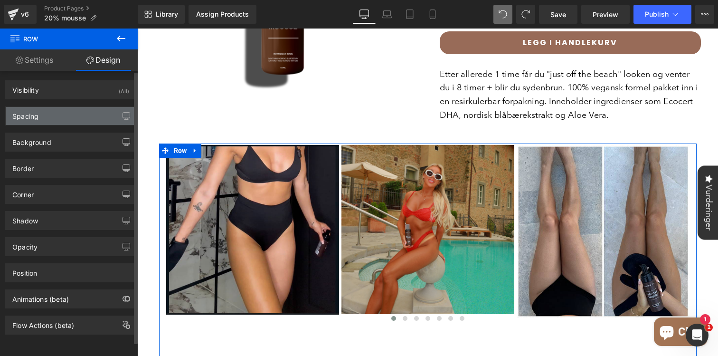
click at [77, 115] on div "Spacing" at bounding box center [71, 116] width 130 height 18
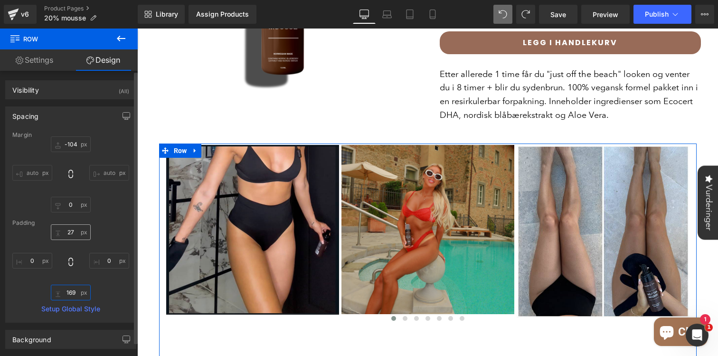
drag, startPoint x: 70, startPoint y: 297, endPoint x: 75, endPoint y: 238, distance: 59.1
click at [75, 238] on div "27 0 45 0" at bounding box center [70, 262] width 117 height 76
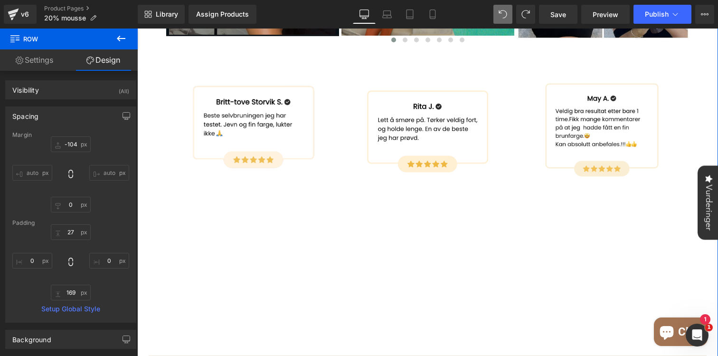
scroll to position [920, 0]
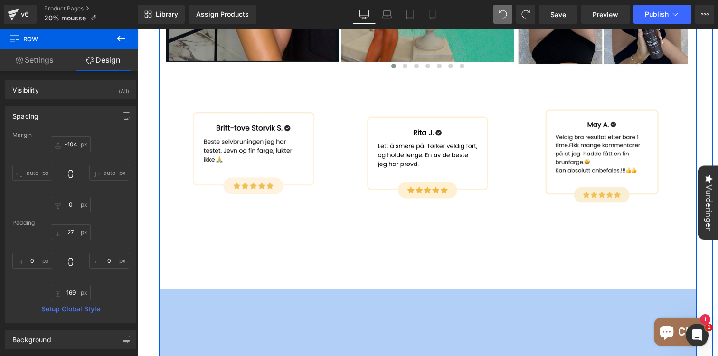
click at [215, 271] on div "Image Image Image Image Image Image Image" at bounding box center [427, 130] width 537 height 479
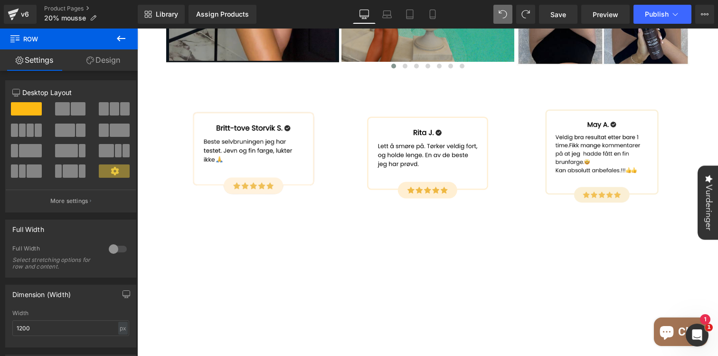
drag, startPoint x: 207, startPoint y: 342, endPoint x: 205, endPoint y: 385, distance: 43.2
click at [205, 355] on html "× Få 10% rabatt på valgfritt produkt! Meld deg på nyhetsbrevet vårt og få en ra…" at bounding box center [427, 35] width 581 height 1853
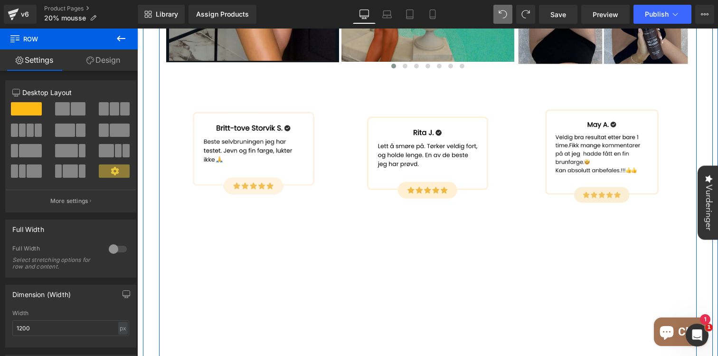
click at [263, 205] on div "Image Image Image Image Image Image Image" at bounding box center [427, 130] width 537 height 479
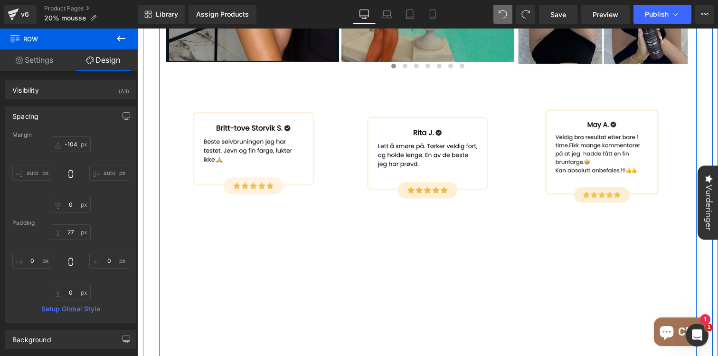
scroll to position [1005, 0]
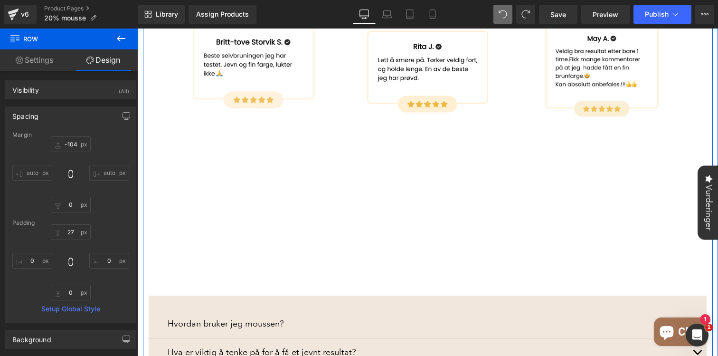
click at [271, 254] on div "Image Image Image Image Image Image Image" at bounding box center [427, 44] width 537 height 479
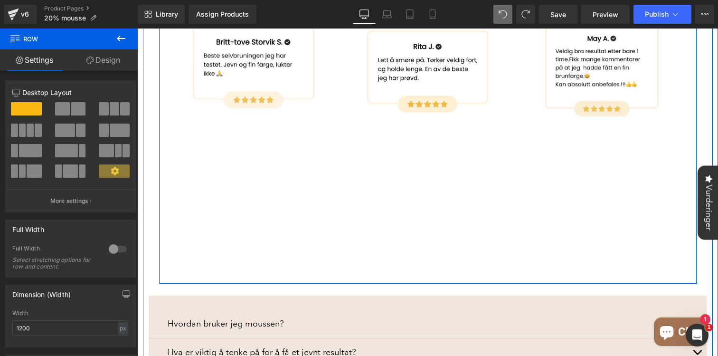
drag, startPoint x: 268, startPoint y: 254, endPoint x: 273, endPoint y: 199, distance: 54.8
click at [273, 199] on div "Image Image Image Image Image Image Image" at bounding box center [427, 44] width 537 height 479
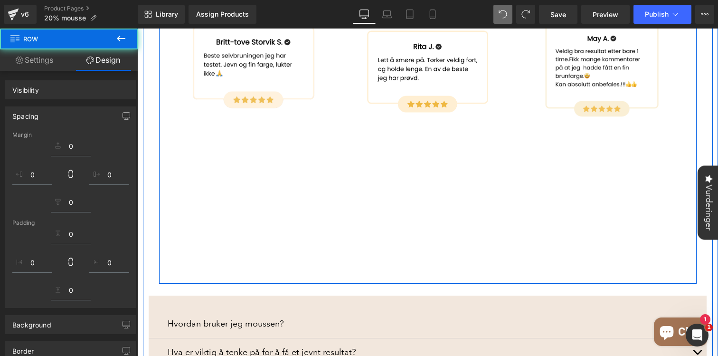
click at [273, 199] on div "Image Image Image Image Image Image Image" at bounding box center [427, 44] width 537 height 479
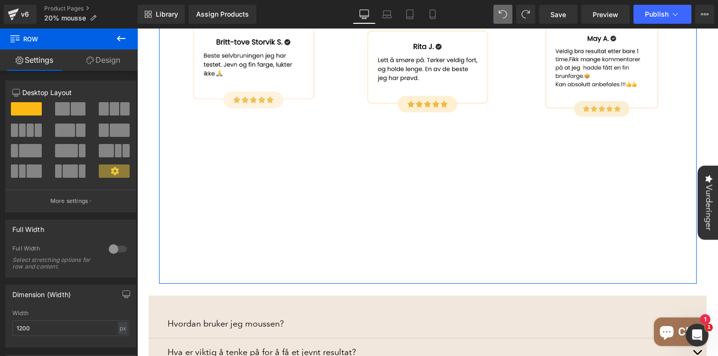
click at [112, 57] on link "Design" at bounding box center [103, 59] width 69 height 21
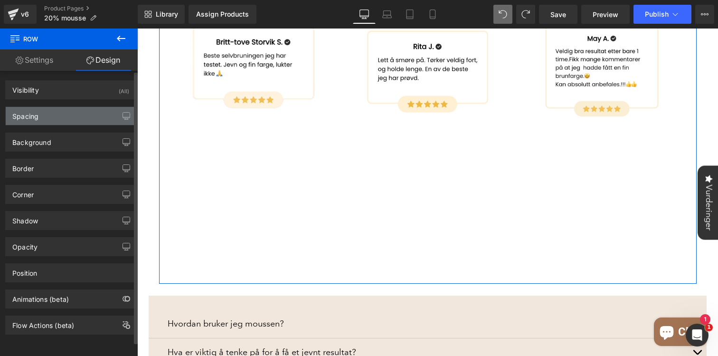
click at [50, 118] on div "Spacing" at bounding box center [71, 116] width 130 height 18
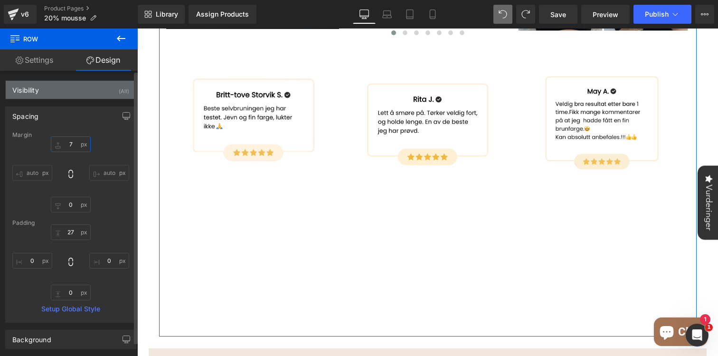
drag, startPoint x: 69, startPoint y: 150, endPoint x: 89, endPoint y: 98, distance: 56.3
click at [89, 98] on div "Visibility (All) 0|0|0|0 1 Show on Desktop 1 Show on Laptop 1 Show on Tablet 1 …" at bounding box center [71, 301] width 142 height 460
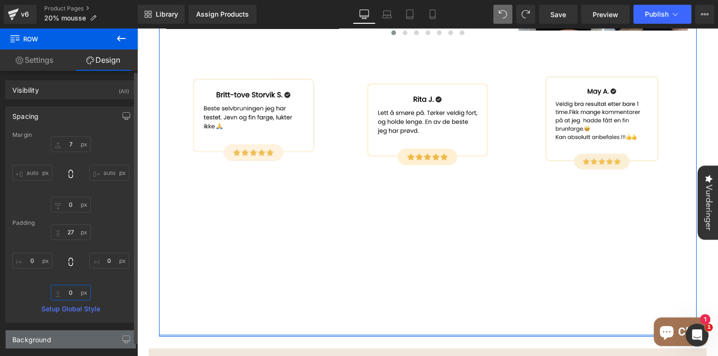
drag, startPoint x: 67, startPoint y: 296, endPoint x: 57, endPoint y: 340, distance: 45.4
click at [57, 340] on div "Visibility (All) 0|0|0|0 1 Show on Desktop 1 Show on Laptop 1 Show on Tablet 1 …" at bounding box center [71, 301] width 142 height 460
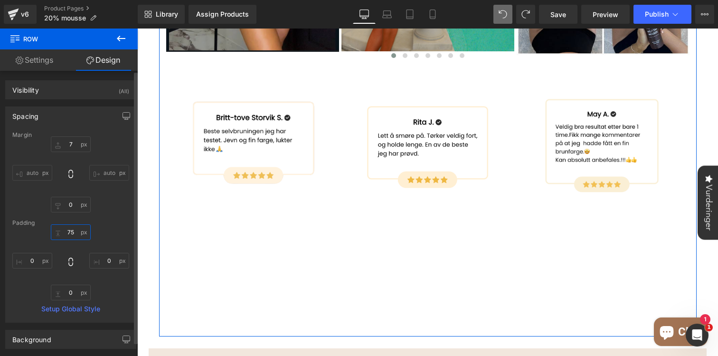
drag, startPoint x: 73, startPoint y: 237, endPoint x: 83, endPoint y: 215, distance: 24.4
click at [83, 215] on div "Margin -104 auto 0 auto Padding 27 0 0 0 Setup Global Style" at bounding box center [71, 226] width 130 height 190
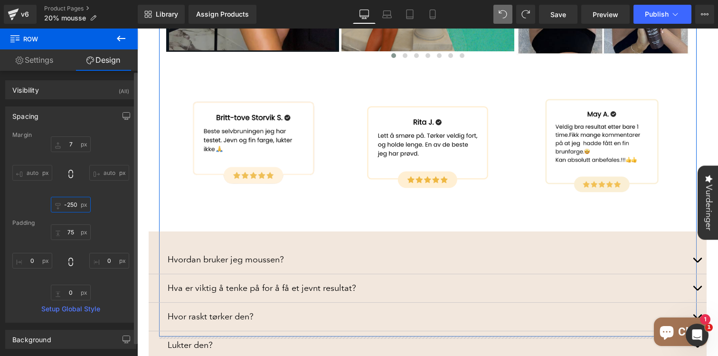
drag, startPoint x: 67, startPoint y: 209, endPoint x: 41, endPoint y: 326, distance: 119.6
click at [41, 326] on div "Visibility (All) 0|0|0|0 1 Show on Desktop 1 Show on Laptop 1 Show on Tablet 1 …" at bounding box center [71, 301] width 142 height 460
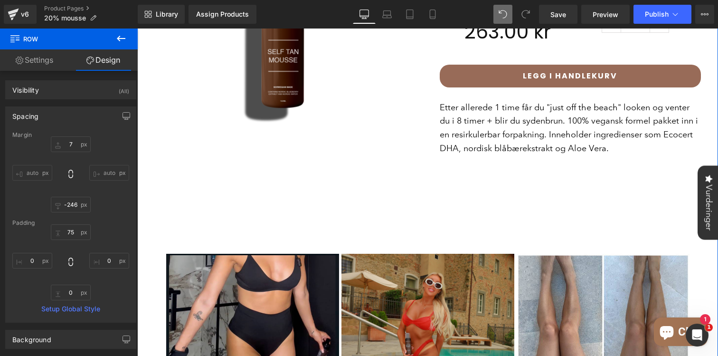
scroll to position [657, 0]
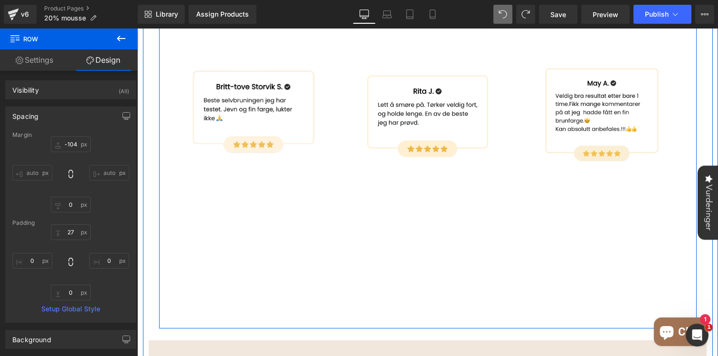
click at [357, 221] on div "Image Image Image Image Image Image Image" at bounding box center [427, 89] width 537 height 479
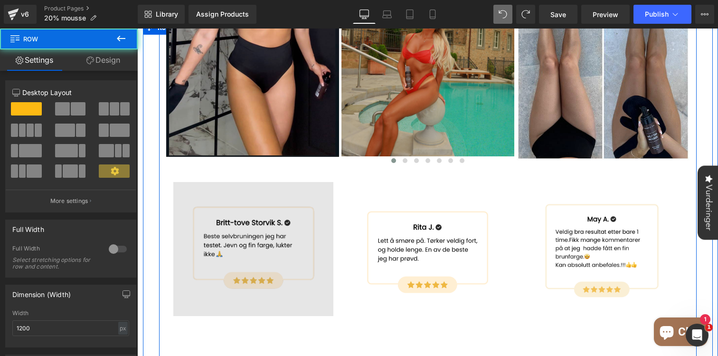
scroll to position [816, 0]
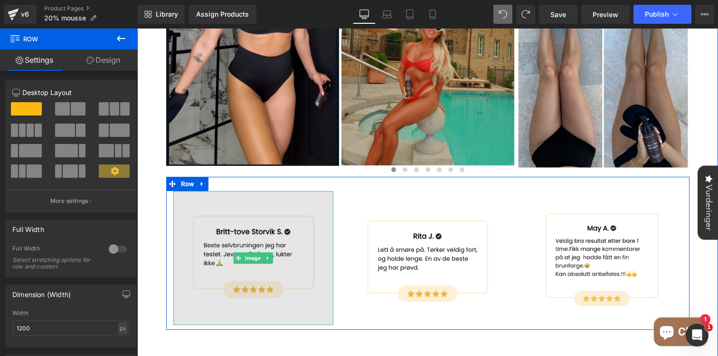
click at [258, 191] on img at bounding box center [253, 258] width 160 height 134
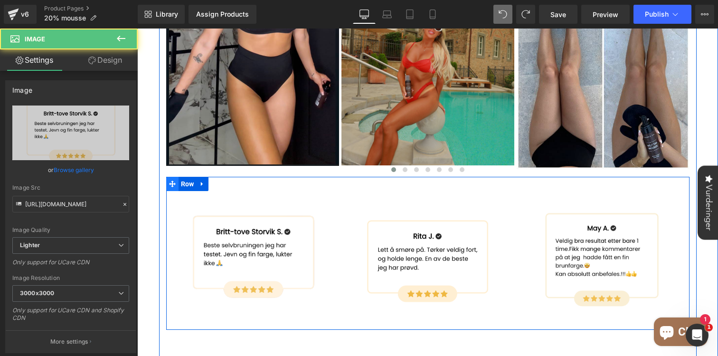
click at [174, 180] on icon at bounding box center [172, 183] width 7 height 7
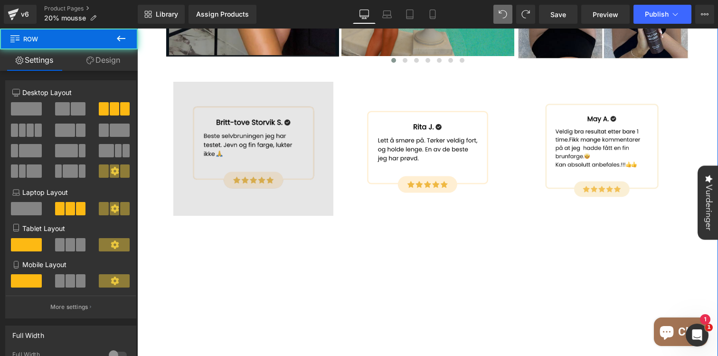
scroll to position [920, 0]
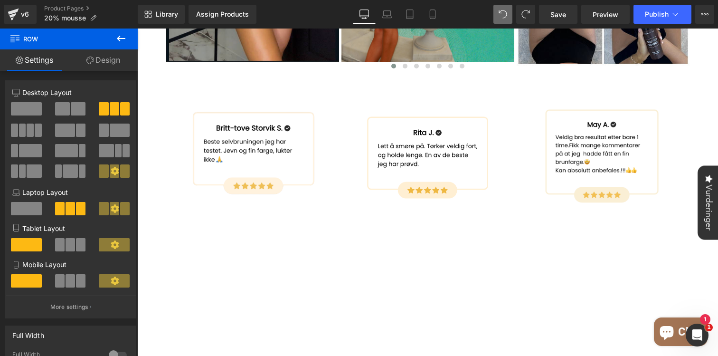
click at [121, 41] on icon at bounding box center [120, 38] width 11 height 11
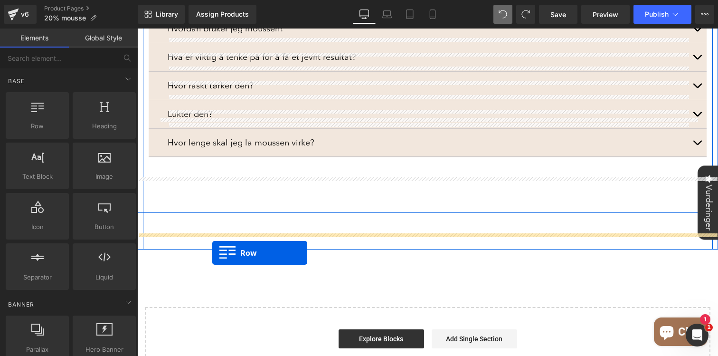
scroll to position [1301, 0]
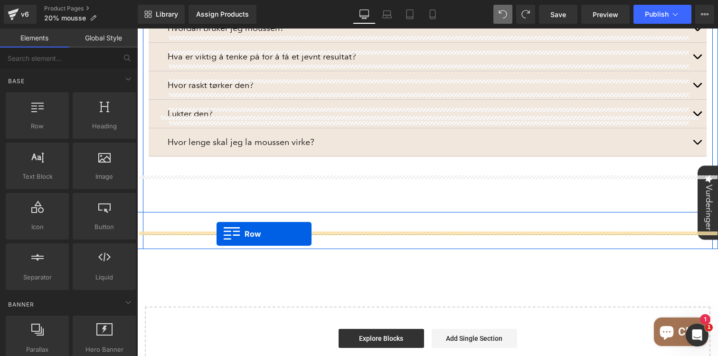
drag, startPoint x: 177, startPoint y: 142, endPoint x: 216, endPoint y: 234, distance: 99.9
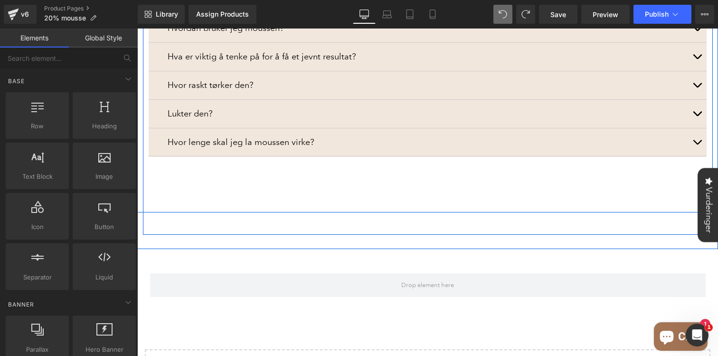
scroll to position [1263, 0]
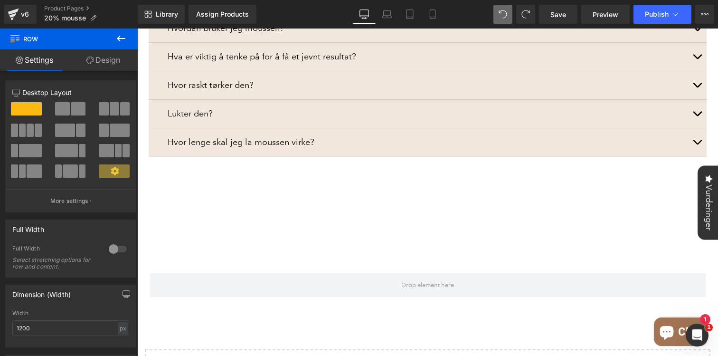
click at [122, 42] on icon at bounding box center [120, 38] width 11 height 11
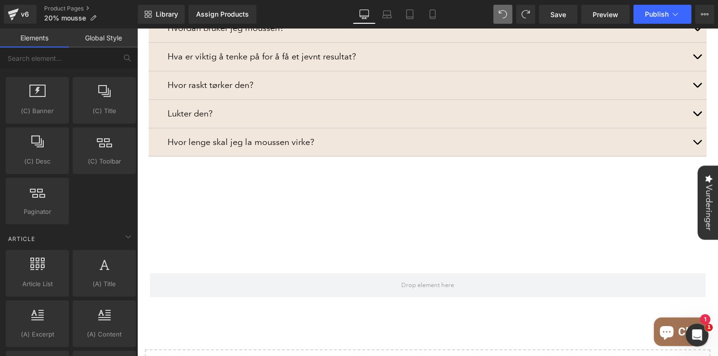
scroll to position [1858, 0]
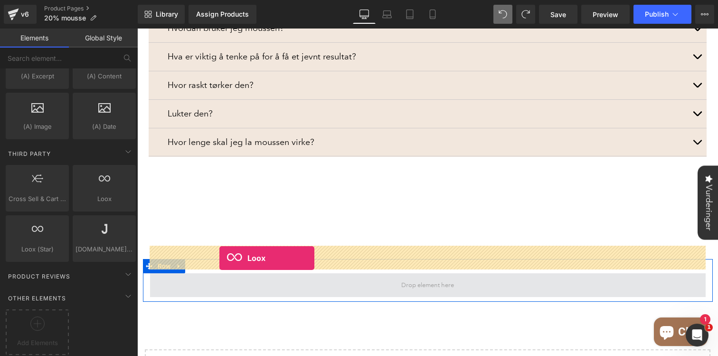
drag, startPoint x: 231, startPoint y: 218, endPoint x: 219, endPoint y: 257, distance: 41.0
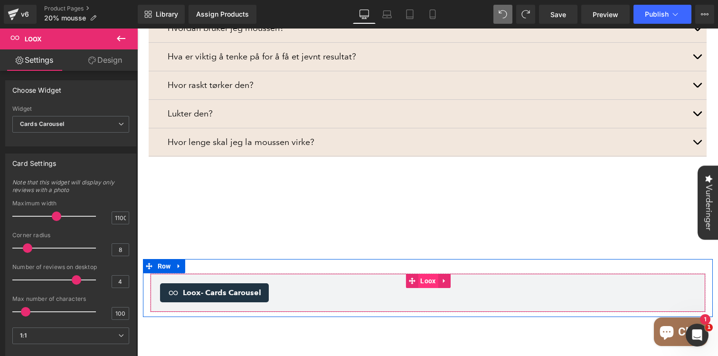
click at [426, 273] on span "Loox" at bounding box center [428, 280] width 20 height 14
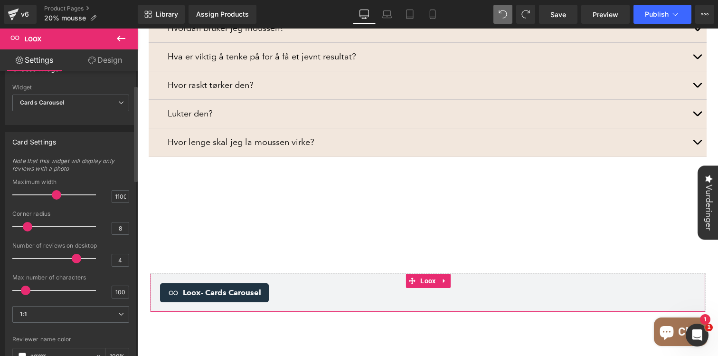
scroll to position [0, 0]
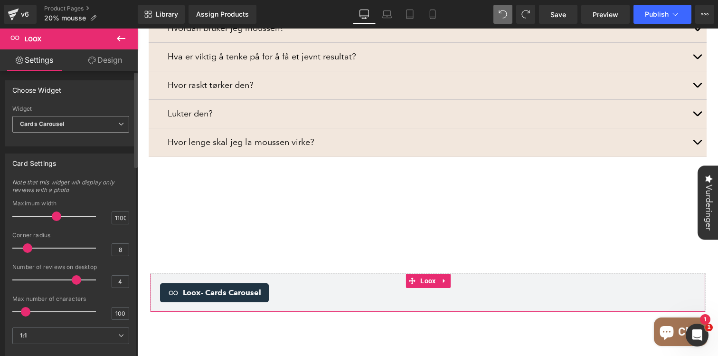
click at [92, 126] on span "Cards Carousel" at bounding box center [70, 124] width 117 height 17
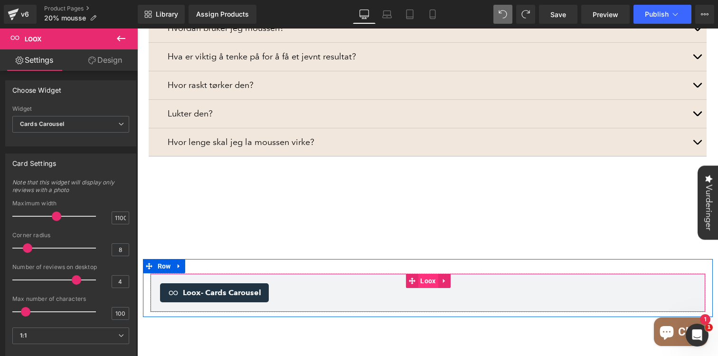
click at [430, 273] on span "Loox" at bounding box center [428, 280] width 20 height 14
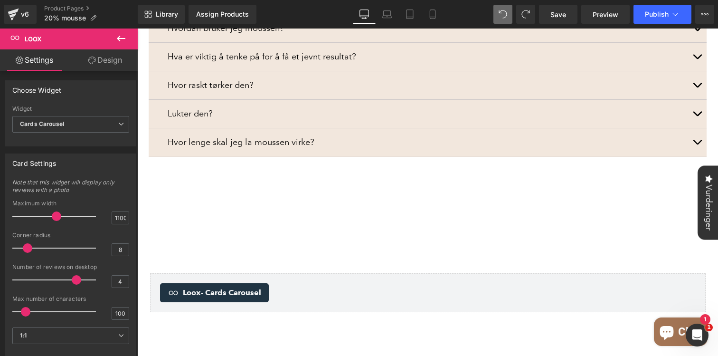
click at [119, 38] on icon at bounding box center [121, 39] width 9 height 6
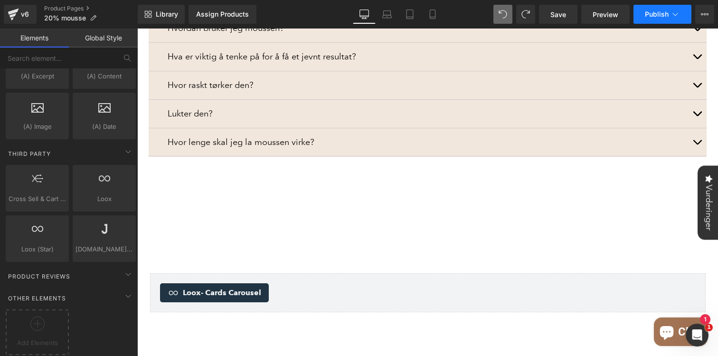
click at [648, 6] on button "Publish" at bounding box center [662, 14] width 58 height 19
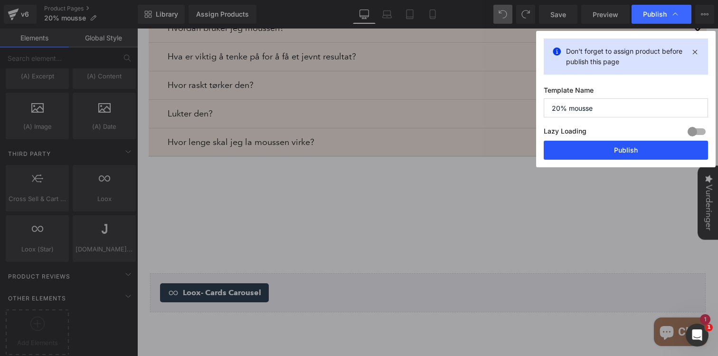
drag, startPoint x: 599, startPoint y: 146, endPoint x: 304, endPoint y: 155, distance: 295.4
click at [599, 146] on button "Publish" at bounding box center [626, 150] width 164 height 19
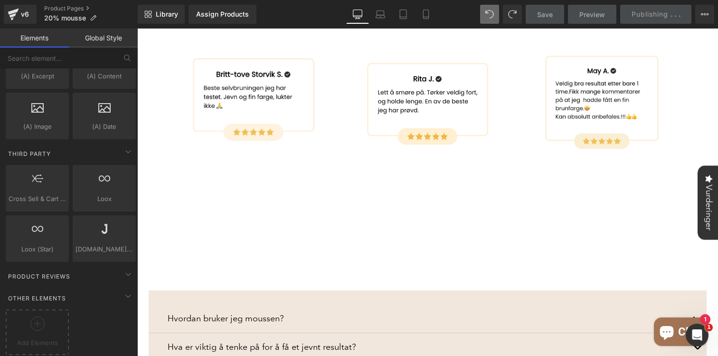
scroll to position [1023, 0]
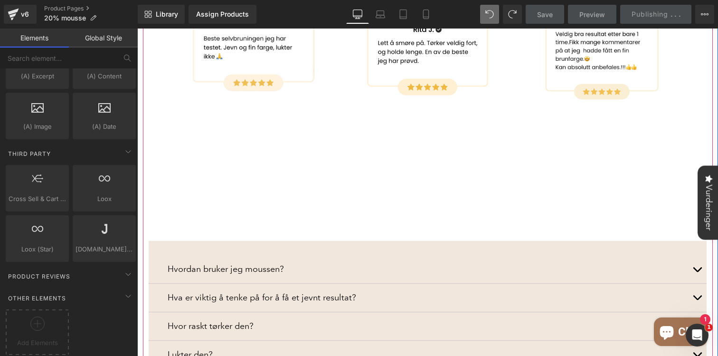
click at [366, 241] on div "Hvordan bruker jeg moussen? Text Block Benytt påføringsvott og sirkulære bevege…" at bounding box center [428, 319] width 558 height 157
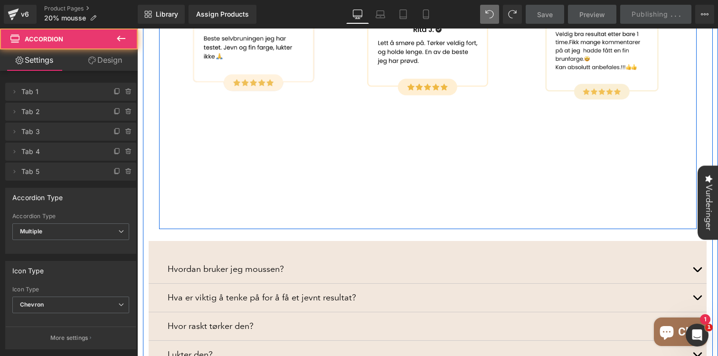
click at [184, 185] on div "Image Image Image Image Image Image Image" at bounding box center [427, 8] width 537 height 441
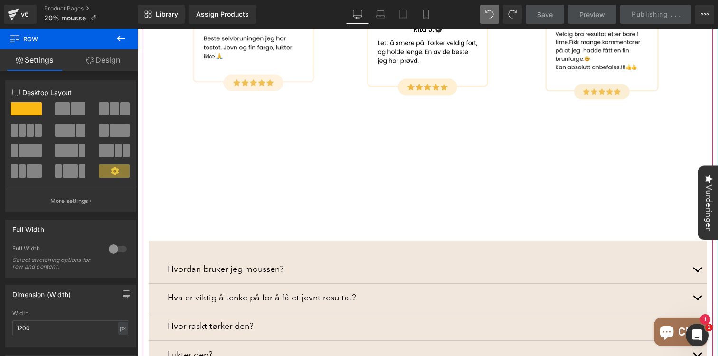
click at [163, 241] on div "Hvordan bruker jeg moussen? Text Block Benytt påføringsvott og sirkulære bevege…" at bounding box center [428, 319] width 558 height 157
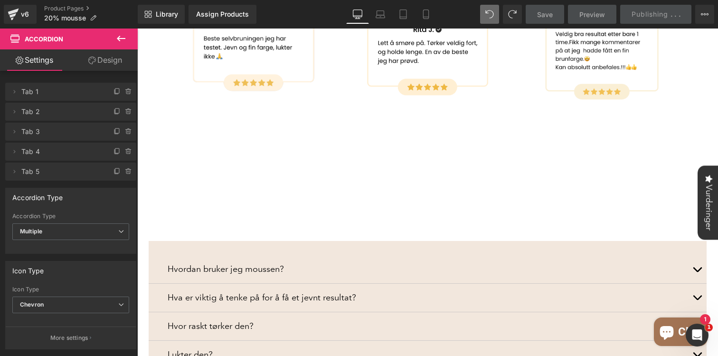
click at [123, 39] on icon at bounding box center [120, 38] width 11 height 11
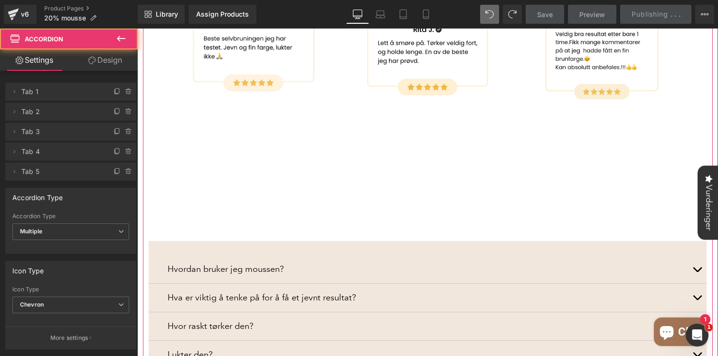
click at [168, 241] on div "Hvordan bruker jeg moussen? Text Block Benytt påføringsvott og sirkulære bevege…" at bounding box center [428, 319] width 558 height 157
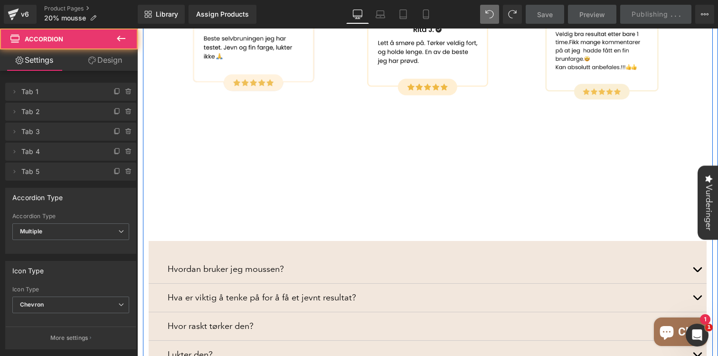
click at [342, 241] on div "Hvordan bruker jeg moussen? Text Block Benytt påføringsvott og sirkulære bevege…" at bounding box center [428, 319] width 558 height 157
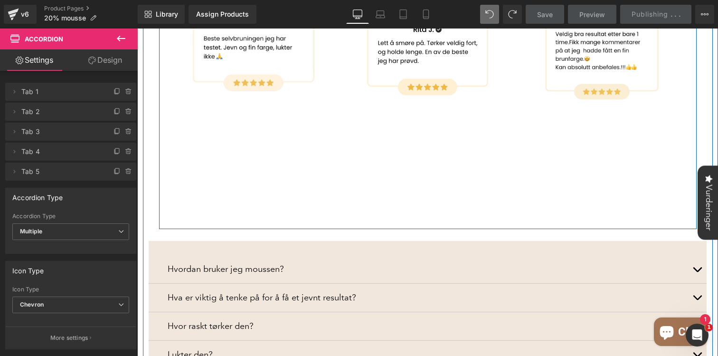
click at [409, 165] on div "Image Image Image Image Image Image Image" at bounding box center [427, 8] width 537 height 441
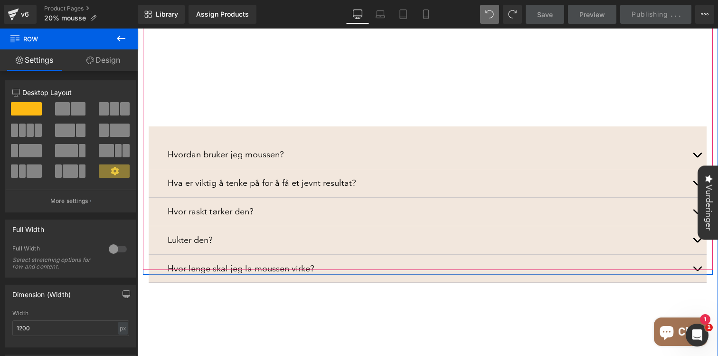
scroll to position [1162, 0]
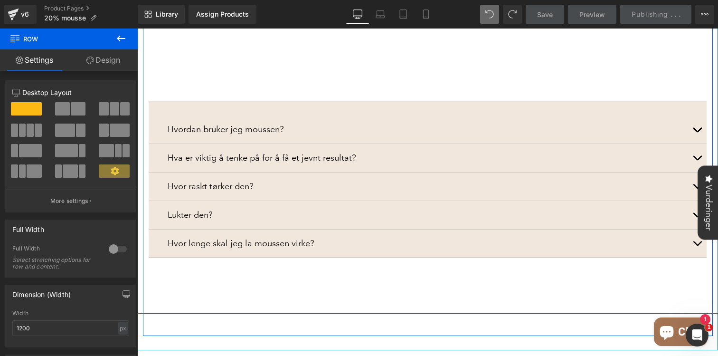
click at [137, 28] on div at bounding box center [137, 28] width 0 height 0
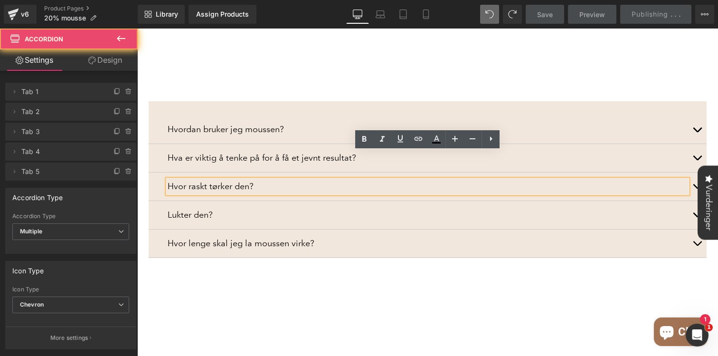
click at [244, 144] on div "Hva er viktig å tenke på for å få et jevnt resultat? Text Block" at bounding box center [428, 158] width 558 height 28
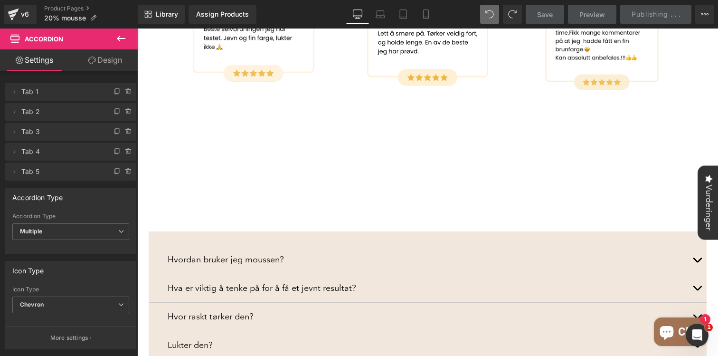
scroll to position [961, 0]
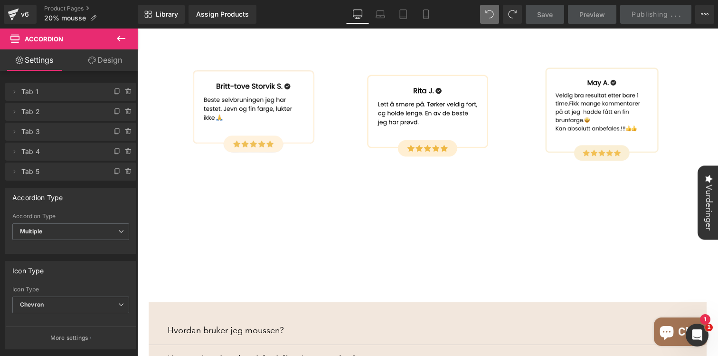
click at [219, 193] on div "Image Image Image Image Image Image Image" at bounding box center [427, 70] width 537 height 441
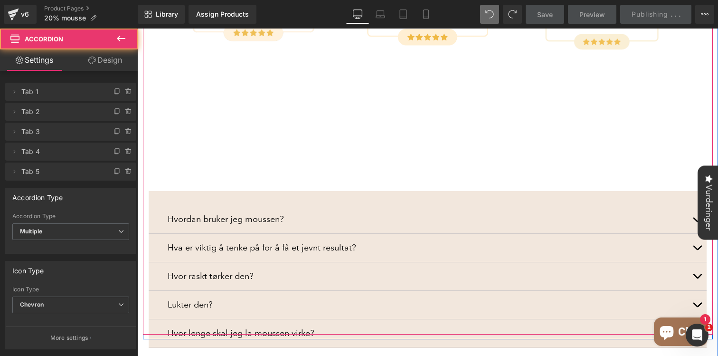
scroll to position [1183, 0]
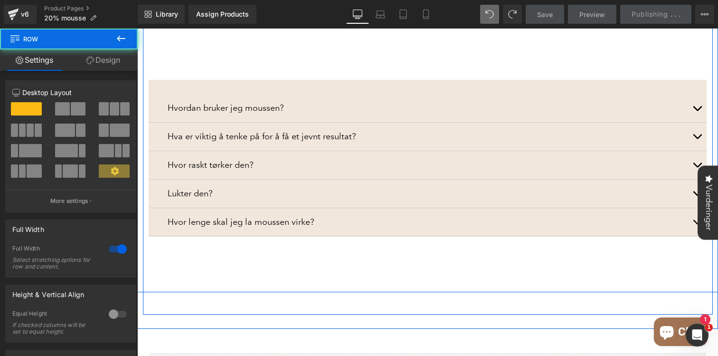
click at [196, 215] on p "Hvor lenge skal jeg la moussen virke?" at bounding box center [428, 222] width 520 height 14
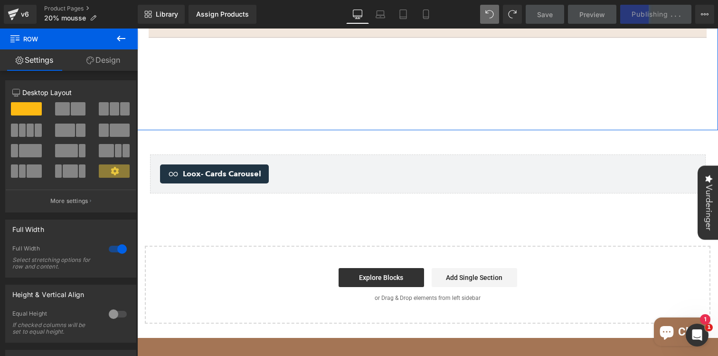
scroll to position [1422, 0]
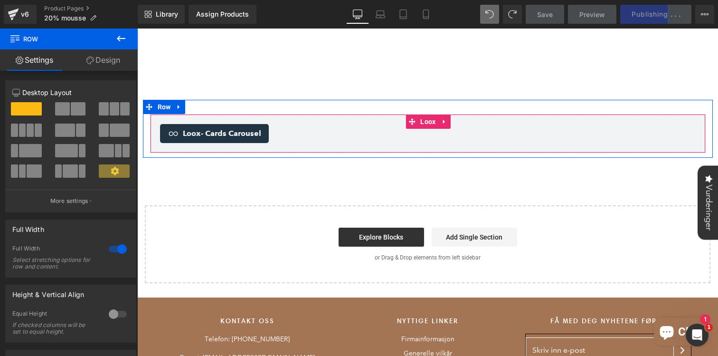
click at [279, 124] on div "Loox - Cards Carousel" at bounding box center [427, 133] width 535 height 19
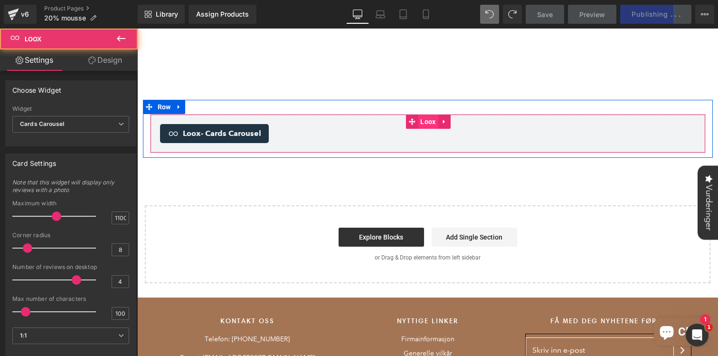
click at [426, 114] on span "Loox" at bounding box center [428, 121] width 20 height 14
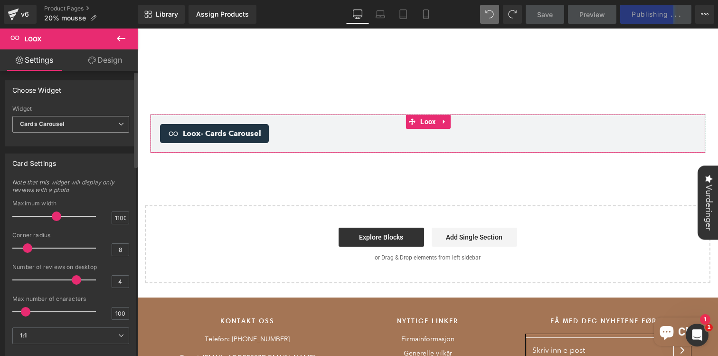
click at [108, 122] on span "Cards Carousel" at bounding box center [70, 124] width 117 height 17
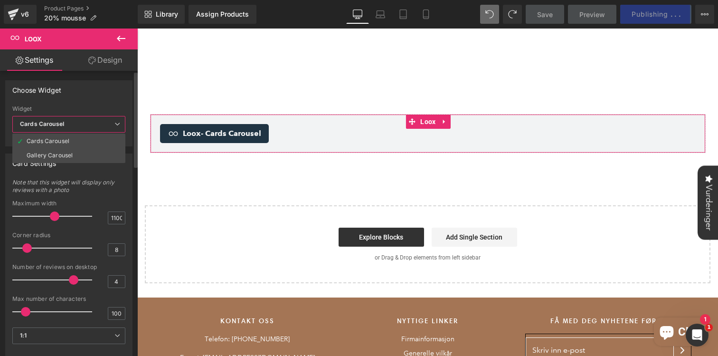
click at [84, 189] on span "Note that this widget will display only reviews with a photo" at bounding box center [68, 188] width 113 height 21
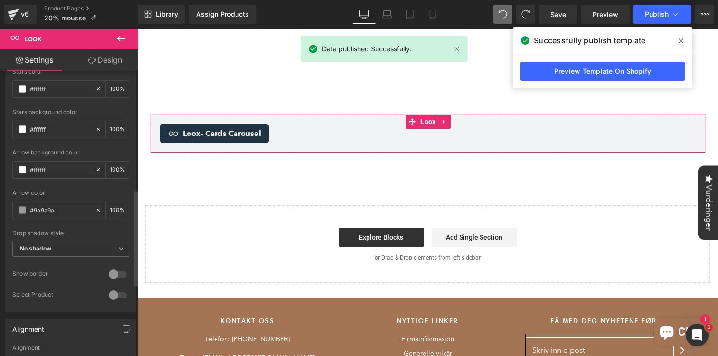
scroll to position [477, 0]
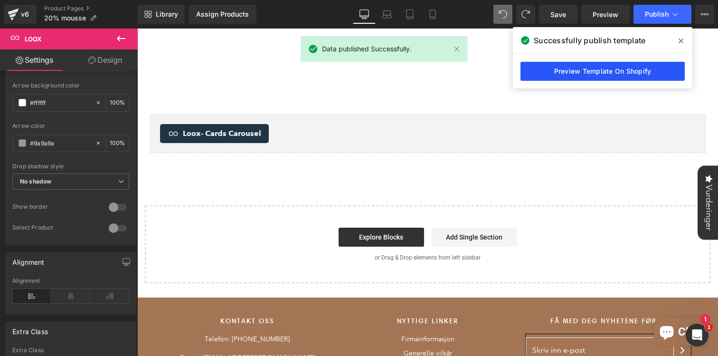
click at [577, 66] on link "Preview Template On Shopify" at bounding box center [602, 71] width 164 height 19
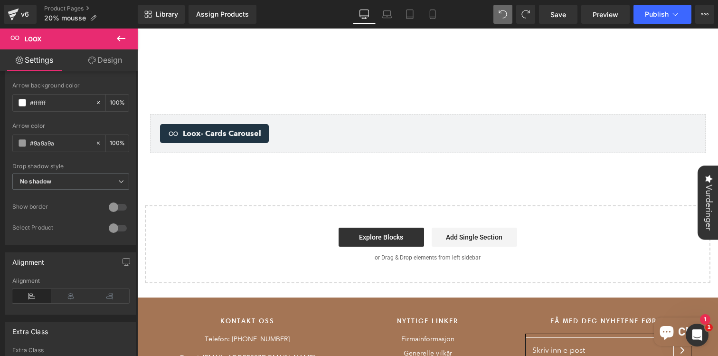
click at [124, 33] on icon at bounding box center [120, 38] width 11 height 11
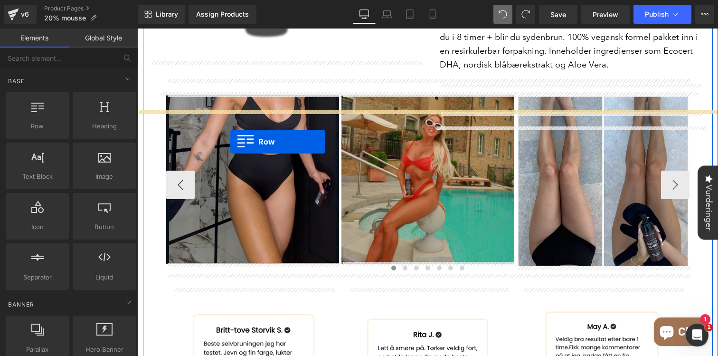
scroll to position [730, 0]
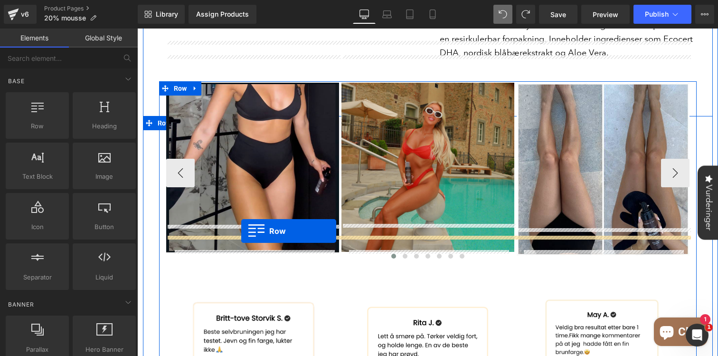
drag, startPoint x: 183, startPoint y: 145, endPoint x: 241, endPoint y: 231, distance: 103.6
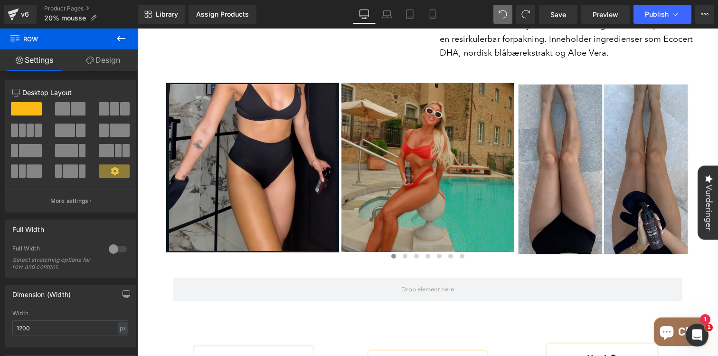
click at [120, 40] on icon at bounding box center [121, 39] width 9 height 6
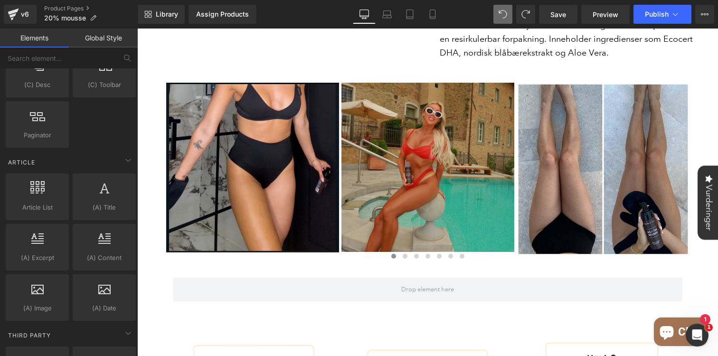
scroll to position [1858, 0]
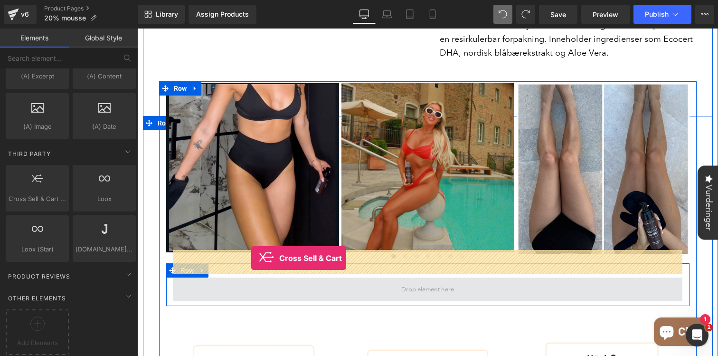
drag, startPoint x: 209, startPoint y: 225, endPoint x: 251, endPoint y: 258, distance: 53.5
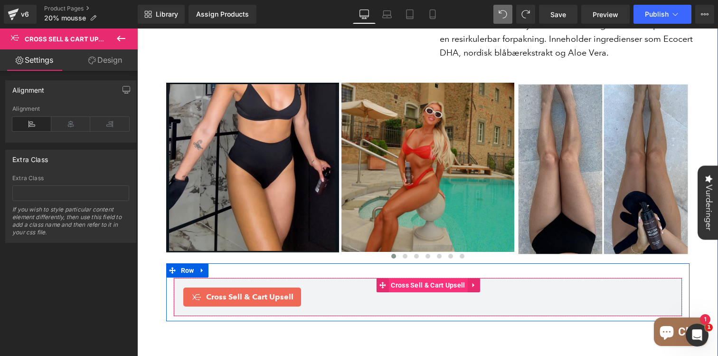
click at [410, 278] on span "Cross Sell & Cart Upsell" at bounding box center [427, 285] width 79 height 14
click at [472, 282] on icon at bounding box center [473, 284] width 2 height 4
click at [410, 278] on span "Cross Sell & Cart Upsell" at bounding box center [409, 285] width 79 height 14
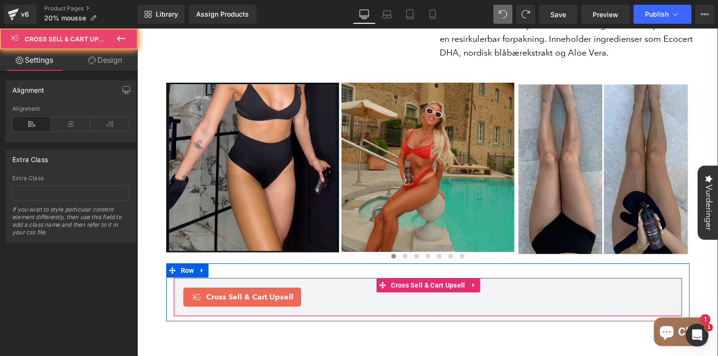
click at [250, 291] on span "Cross Sell & Cart Upsell" at bounding box center [249, 296] width 87 height 11
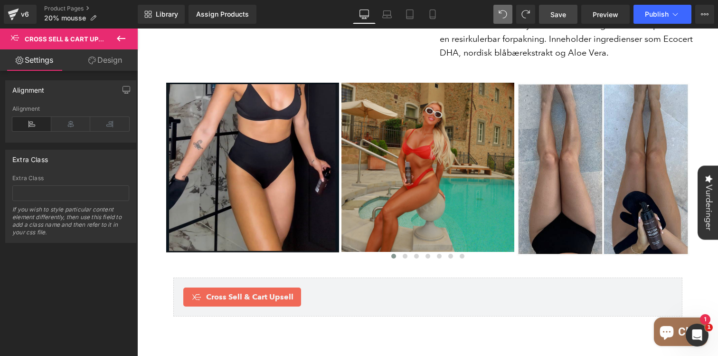
click at [564, 17] on span "Save" at bounding box center [558, 14] width 16 height 10
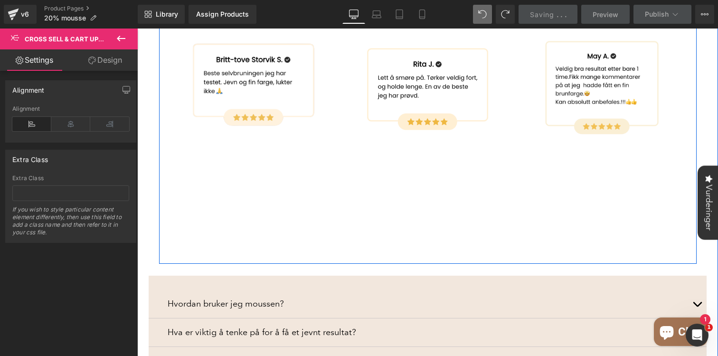
scroll to position [1056, 0]
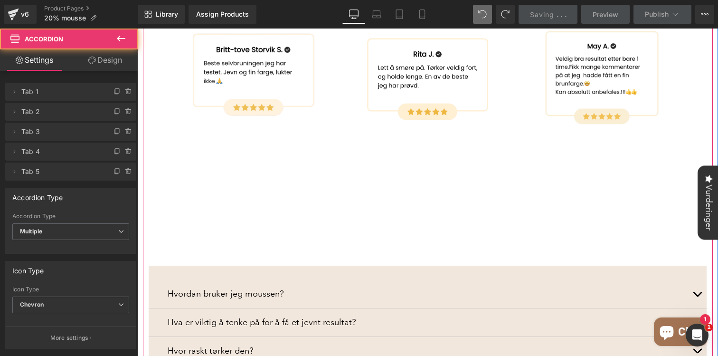
click at [394, 265] on div "Hvordan bruker jeg moussen? Text Block Benytt påføringsvott og sirkulære bevege…" at bounding box center [428, 343] width 558 height 157
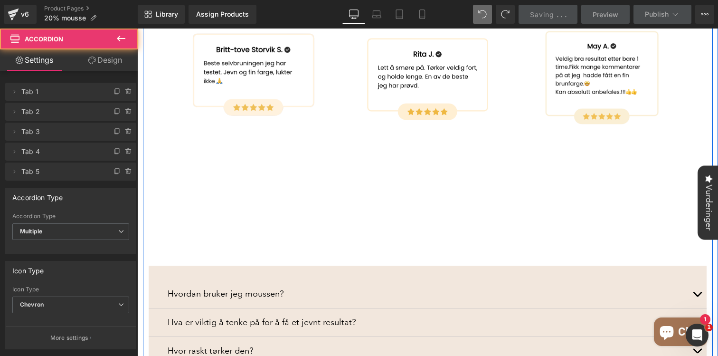
click at [379, 234] on div "Image Image Image Image Image Image Image" at bounding box center [428, 106] width 570 height 605
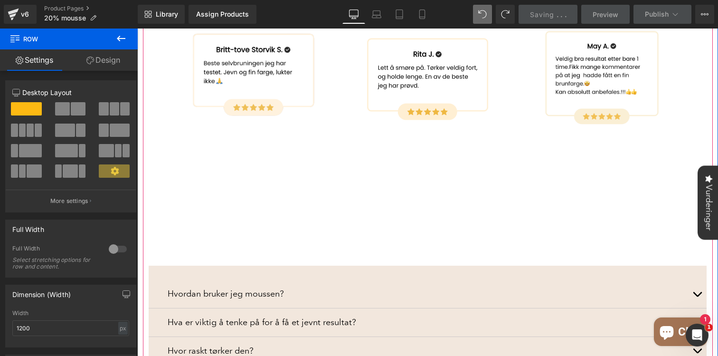
click at [327, 308] on div "Hva er viktig å tenke på for å få et jevnt resultat? Text Block" at bounding box center [428, 322] width 558 height 28
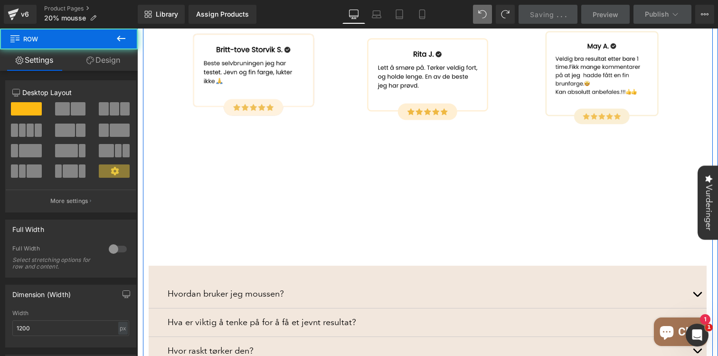
click at [195, 226] on div "Image Image Image Image Image Image Image" at bounding box center [428, 106] width 570 height 605
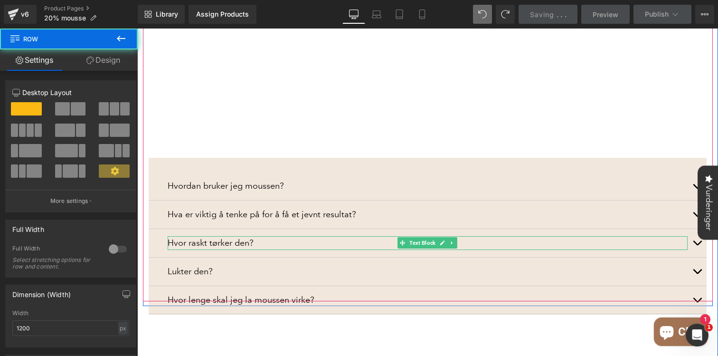
scroll to position [1230, 0]
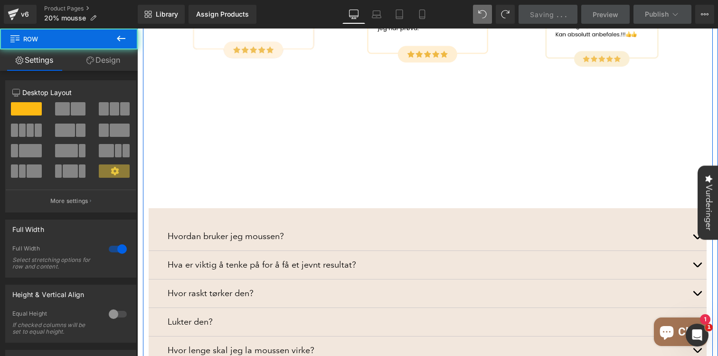
scroll to position [1047, 0]
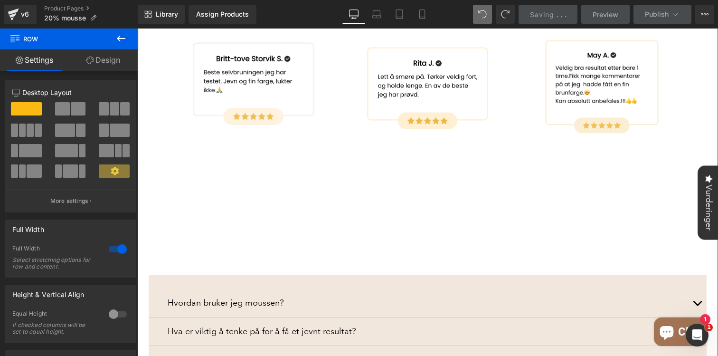
click at [119, 61] on link "Design" at bounding box center [103, 59] width 69 height 21
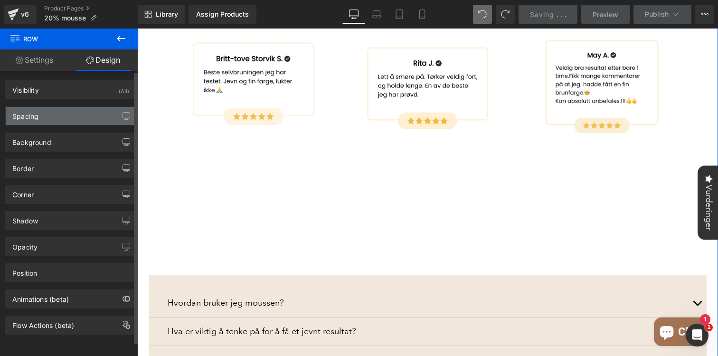
click at [56, 122] on div "Spacing" at bounding box center [71, 116] width 130 height 18
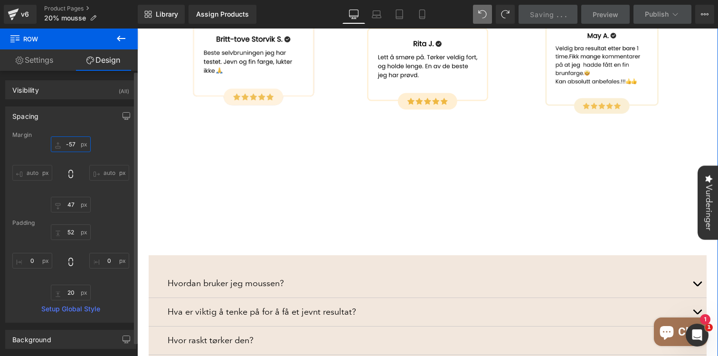
drag, startPoint x: 73, startPoint y: 149, endPoint x: 79, endPoint y: 149, distance: 5.7
click at [79, 149] on input "-33" at bounding box center [71, 144] width 40 height 16
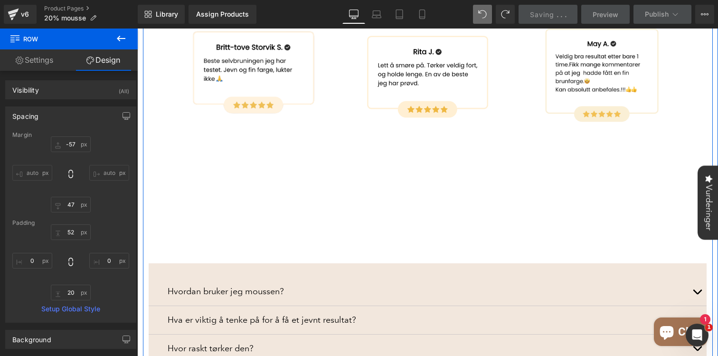
click at [219, 277] on div "Hvordan bruker jeg moussen? Text Block" at bounding box center [428, 291] width 558 height 28
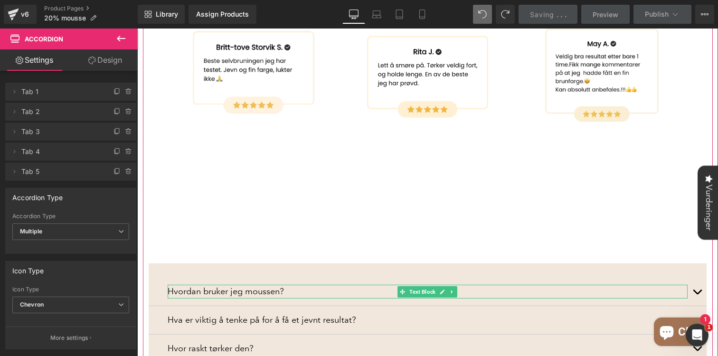
click at [191, 277] on div "Hvordan bruker jeg moussen? Text Block" at bounding box center [428, 291] width 558 height 28
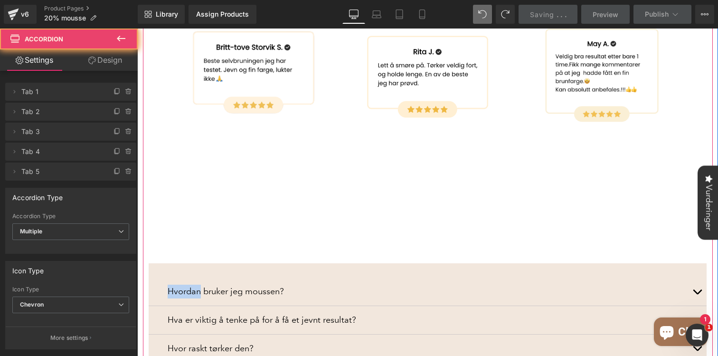
click at [191, 277] on div "Hvordan bruker jeg moussen? Text Block" at bounding box center [428, 291] width 558 height 28
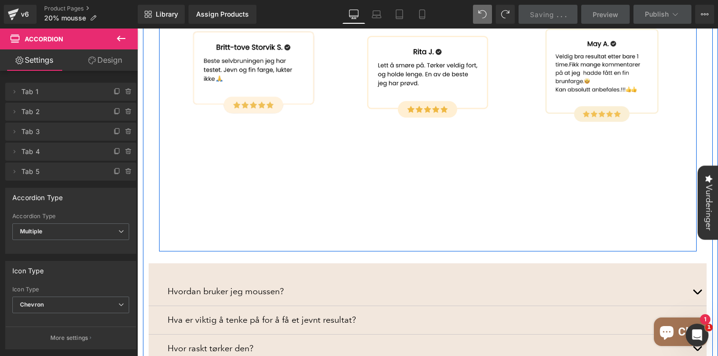
click at [357, 206] on div "Image Image Image Image Image Image Image" at bounding box center [427, 2] width 537 height 499
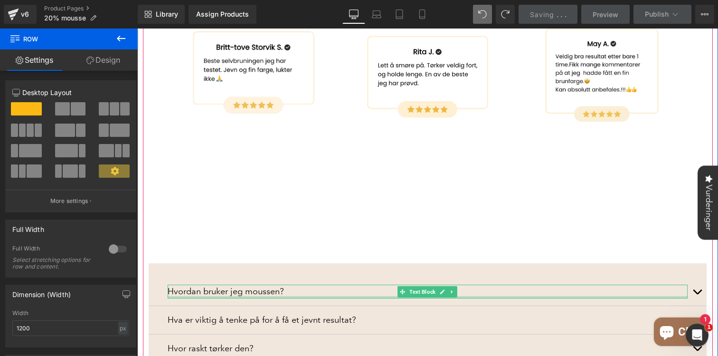
drag, startPoint x: 357, startPoint y: 221, endPoint x: 348, endPoint y: 272, distance: 51.5
click at [348, 272] on div "Image Image Image Image Image Image Image" at bounding box center [428, 104] width 570 height 605
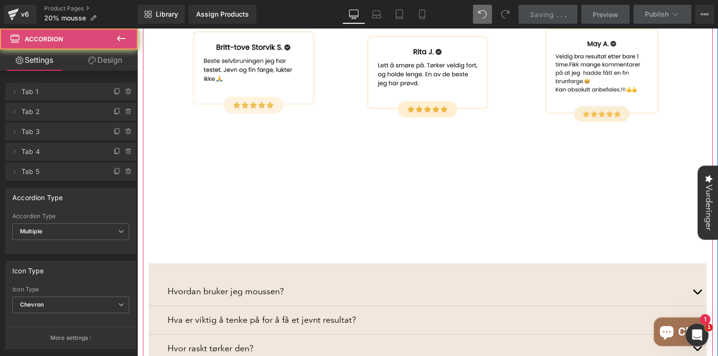
click at [348, 277] on div "Hvordan bruker jeg moussen? Text Block" at bounding box center [428, 291] width 558 height 28
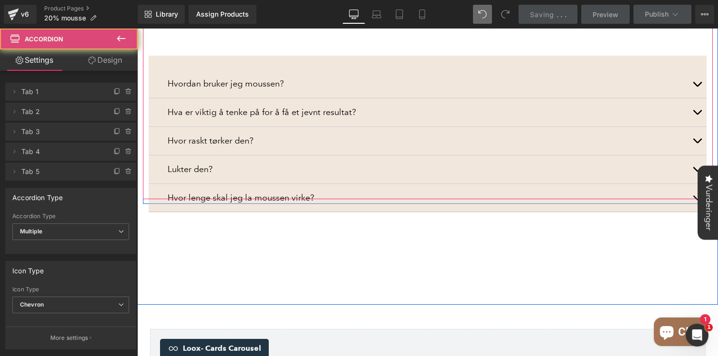
scroll to position [1263, 0]
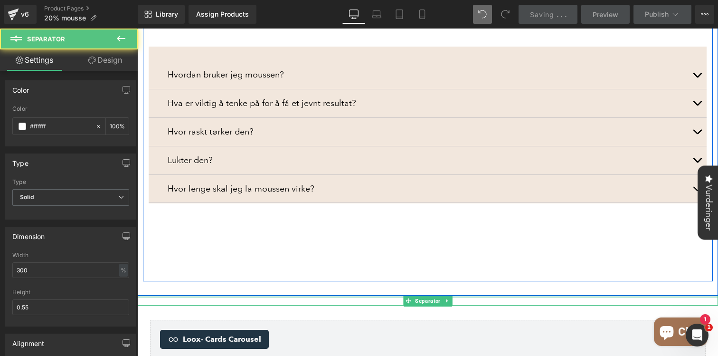
drag, startPoint x: 256, startPoint y: 268, endPoint x: 257, endPoint y: 239, distance: 28.5
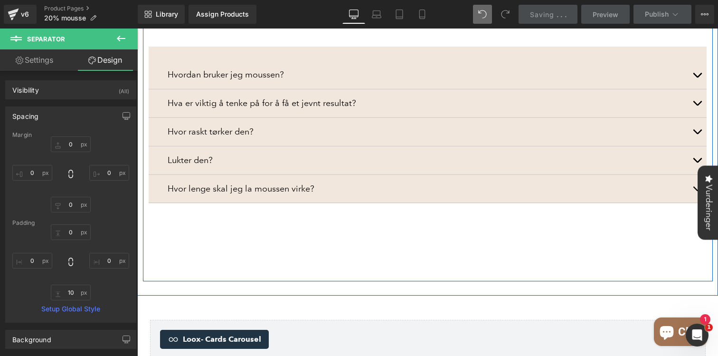
drag, startPoint x: 350, startPoint y: 268, endPoint x: 354, endPoint y: 226, distance: 42.5
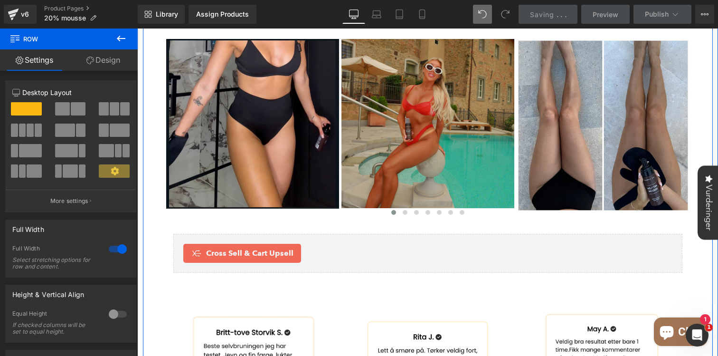
scroll to position [849, 0]
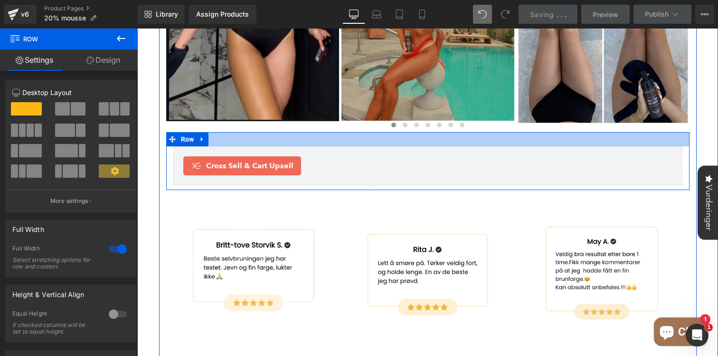
click at [592, 132] on div at bounding box center [427, 139] width 523 height 14
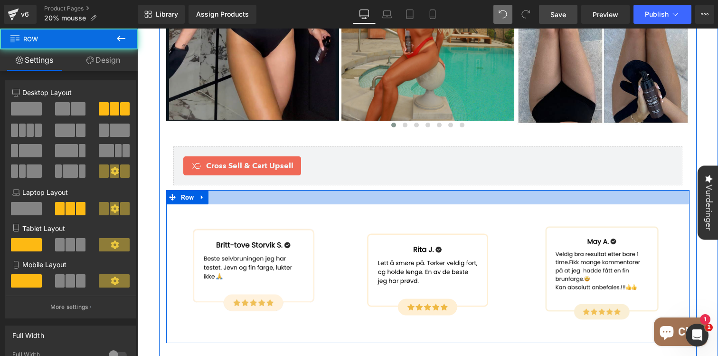
click at [376, 190] on div at bounding box center [427, 197] width 523 height 14
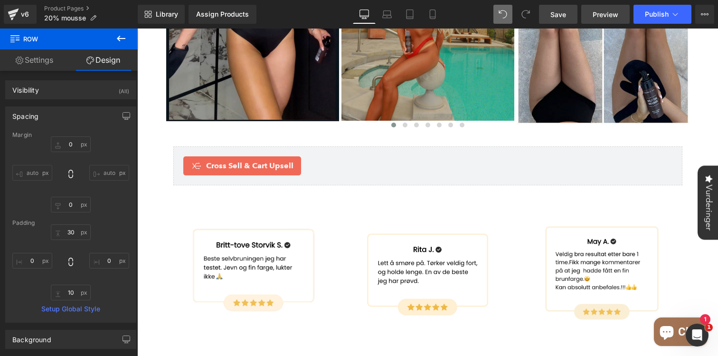
click at [595, 19] on span "Preview" at bounding box center [605, 14] width 26 height 10
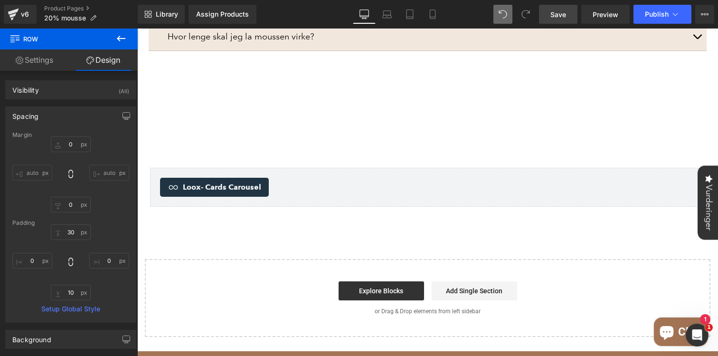
scroll to position [1416, 0]
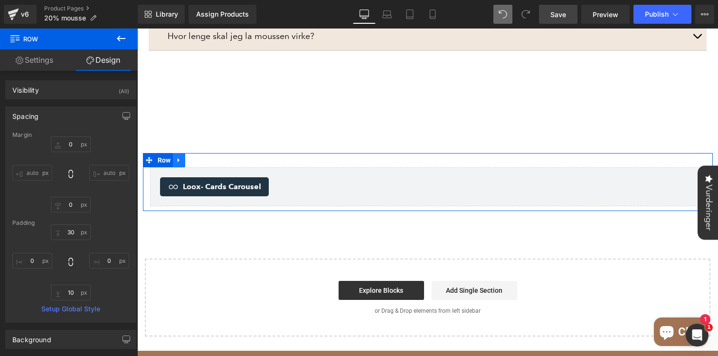
click at [178, 157] on icon at bounding box center [179, 160] width 7 height 7
click at [195, 153] on link at bounding box center [191, 160] width 12 height 14
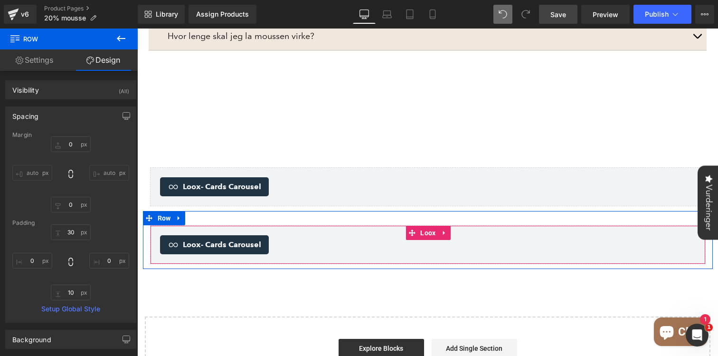
click at [229, 240] on span "- Cards Carousel" at bounding box center [231, 244] width 60 height 9
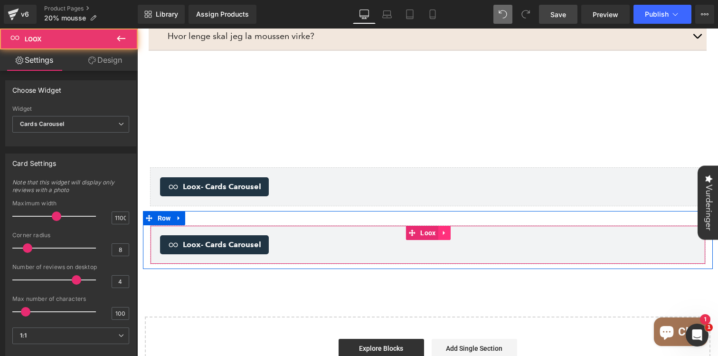
click at [442, 229] on icon at bounding box center [444, 232] width 7 height 7
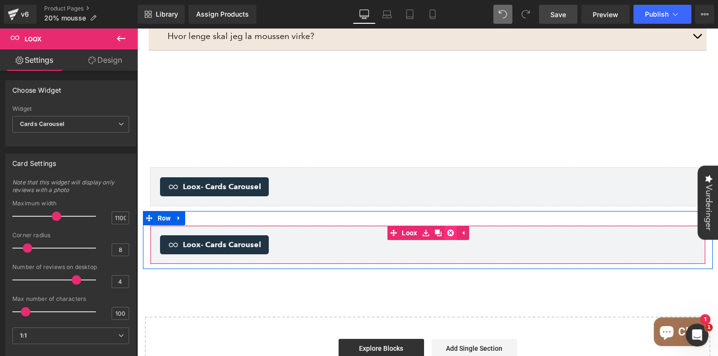
click at [447, 229] on icon at bounding box center [450, 232] width 7 height 7
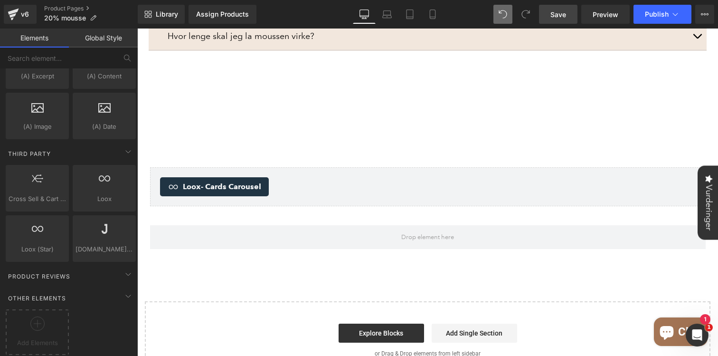
scroll to position [1848, 0]
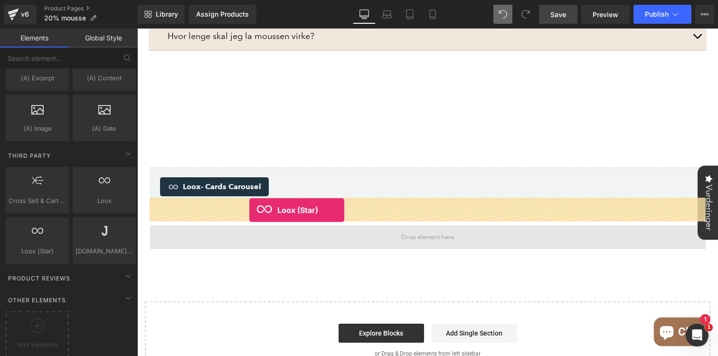
drag, startPoint x: 189, startPoint y: 269, endPoint x: 249, endPoint y: 209, distance: 84.3
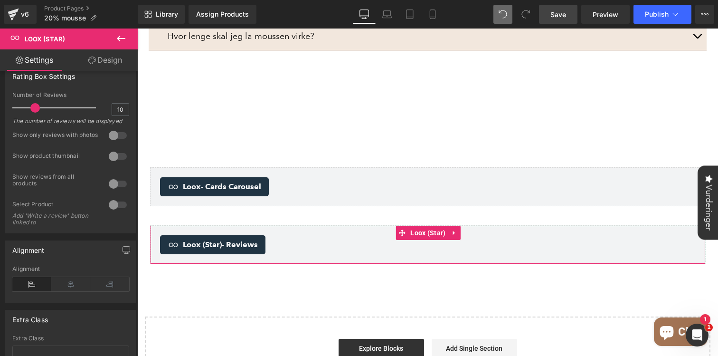
scroll to position [36, 0]
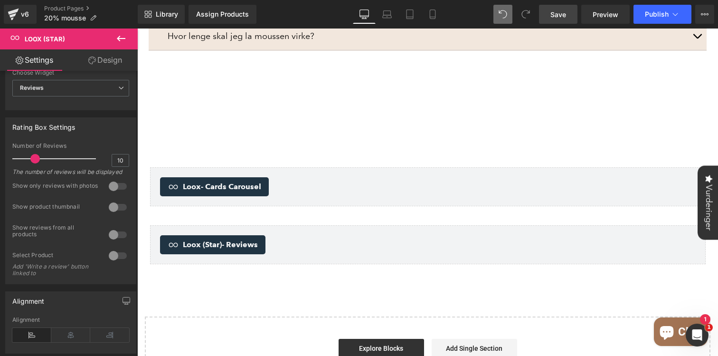
click at [312, 225] on div "Loox (Star) - Reviews Loox (Star)" at bounding box center [427, 244] width 555 height 39
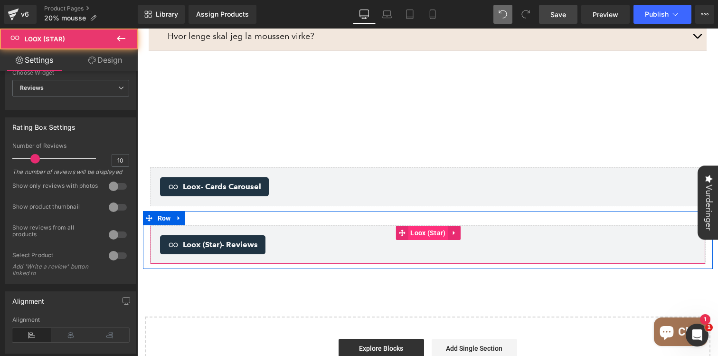
click at [435, 225] on span "Loox (Star)" at bounding box center [428, 232] width 40 height 14
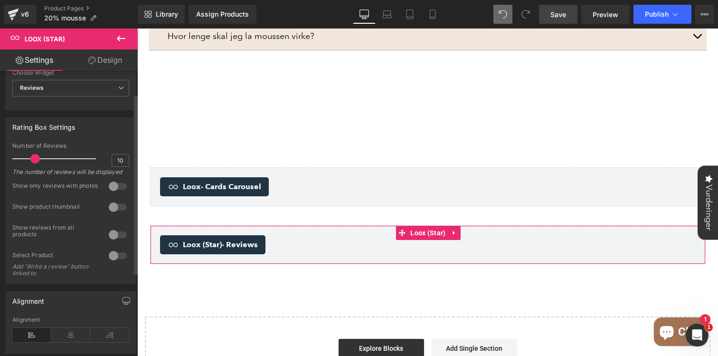
scroll to position [0, 0]
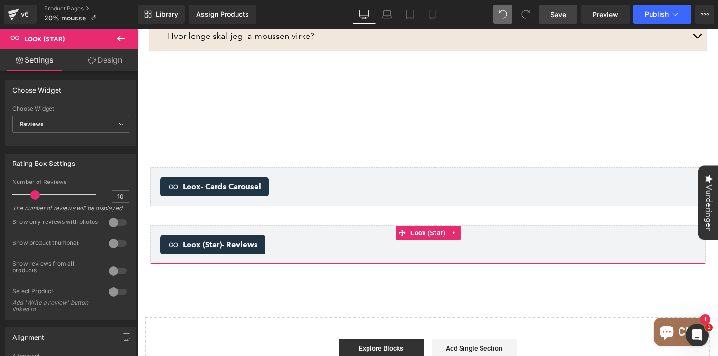
click at [101, 59] on link "Design" at bounding box center [105, 59] width 69 height 21
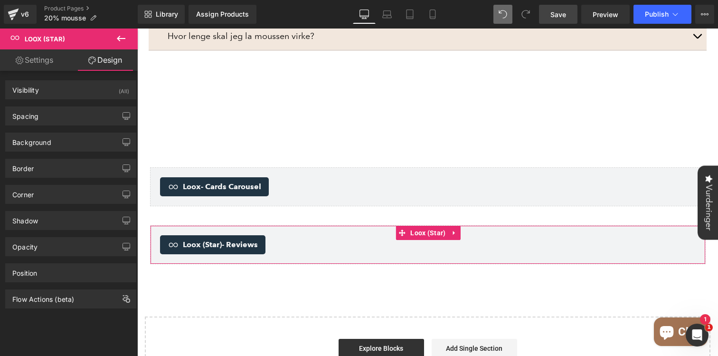
click at [55, 62] on link "Settings" at bounding box center [34, 59] width 69 height 21
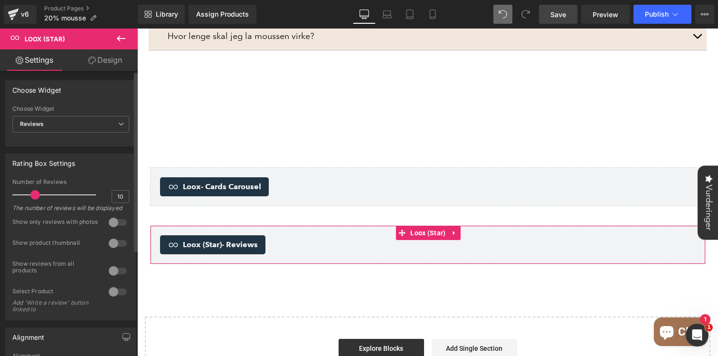
click at [67, 249] on div "Show product thumbnail" at bounding box center [55, 244] width 87 height 10
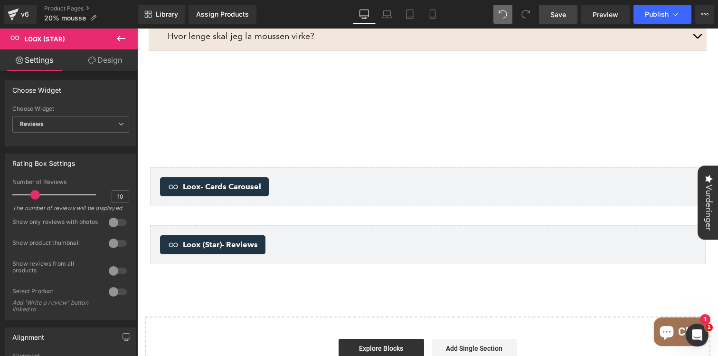
click at [120, 40] on icon at bounding box center [120, 38] width 11 height 11
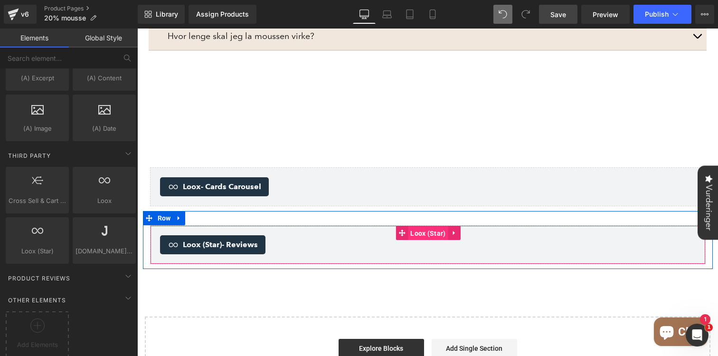
click at [424, 226] on span "Loox (Star)" at bounding box center [428, 233] width 40 height 14
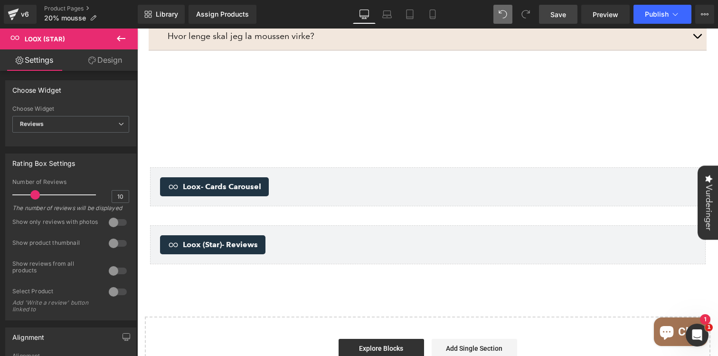
click at [121, 39] on icon at bounding box center [120, 38] width 11 height 11
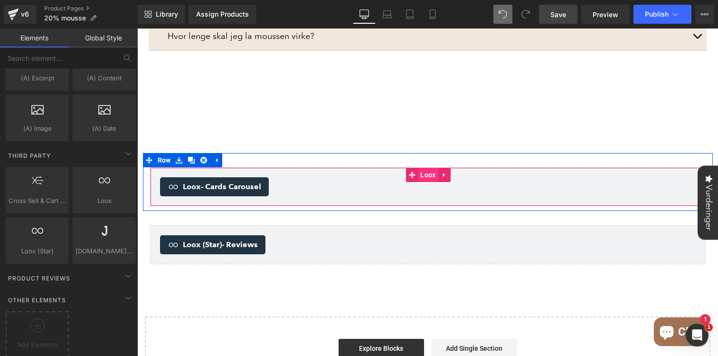
click at [431, 168] on span "Loox" at bounding box center [428, 175] width 20 height 14
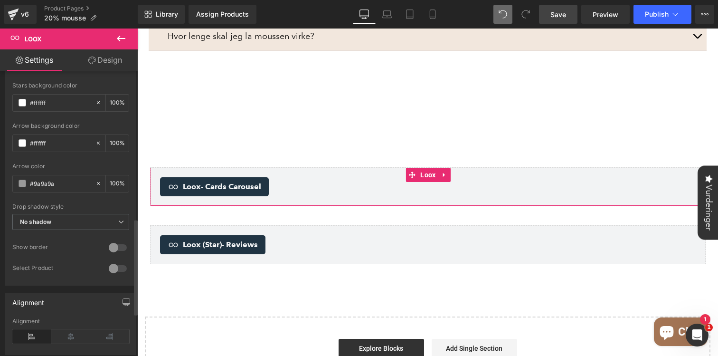
scroll to position [563, 0]
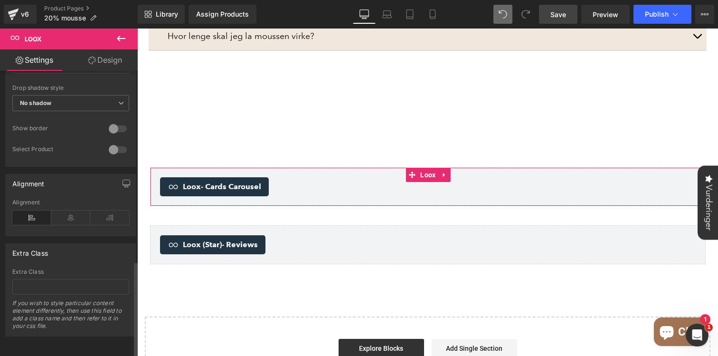
click at [110, 143] on div at bounding box center [117, 149] width 23 height 15
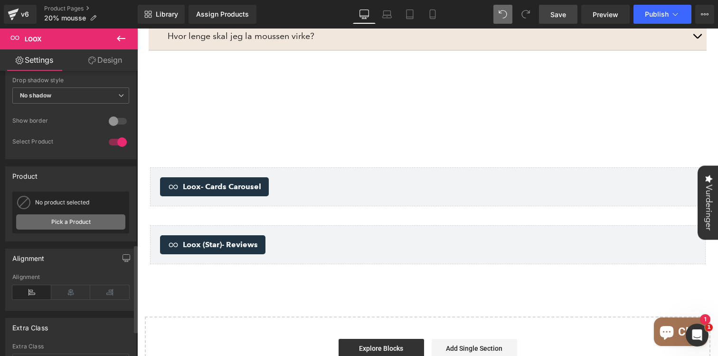
click at [71, 221] on link "Pick a Product" at bounding box center [70, 221] width 109 height 15
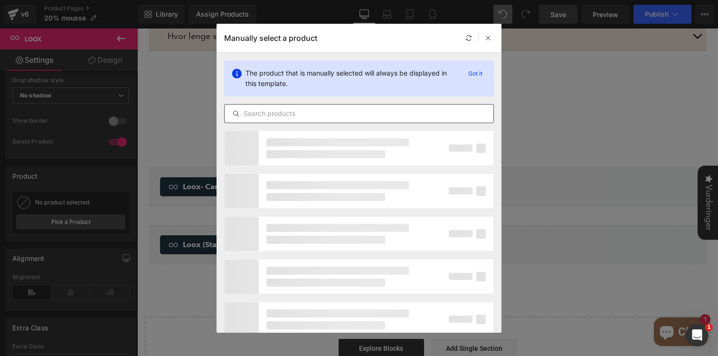
click at [298, 112] on input "text" at bounding box center [359, 113] width 269 height 11
type input "self tan mousse"
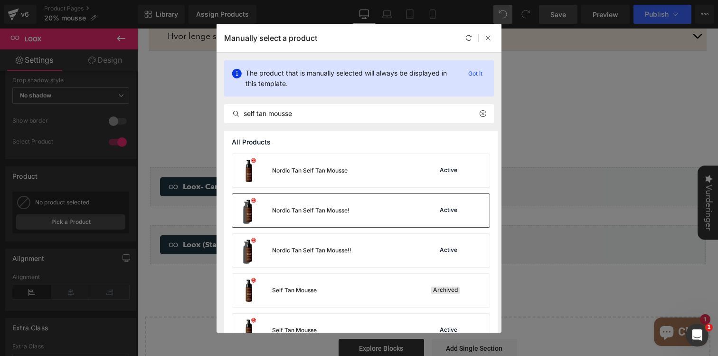
click at [352, 209] on div "Nordic Tan Self Tan Mousse! Active" at bounding box center [360, 210] width 257 height 33
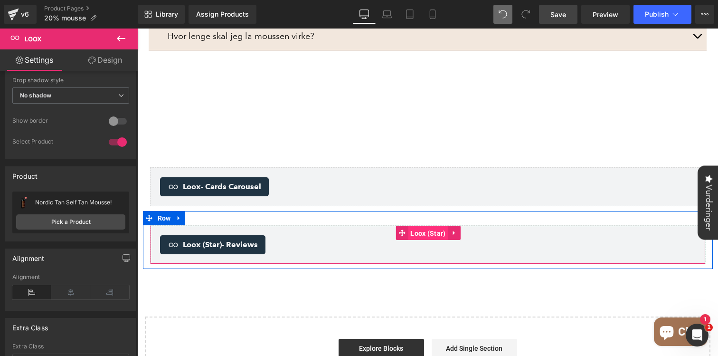
click at [425, 226] on span "Loox (Star)" at bounding box center [428, 233] width 40 height 14
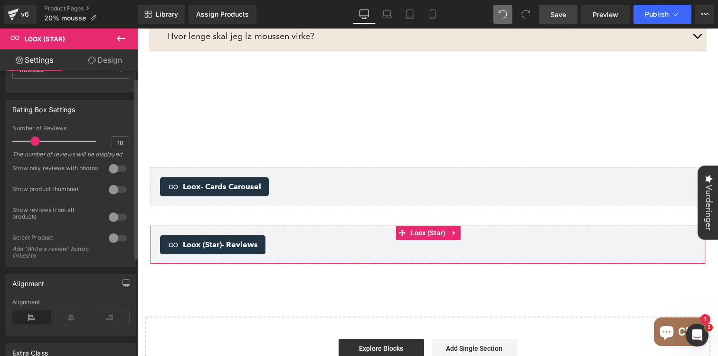
scroll to position [74, 0]
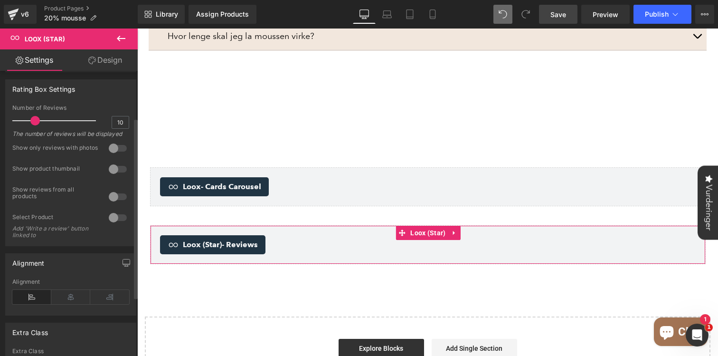
click at [111, 223] on div at bounding box center [117, 217] width 23 height 15
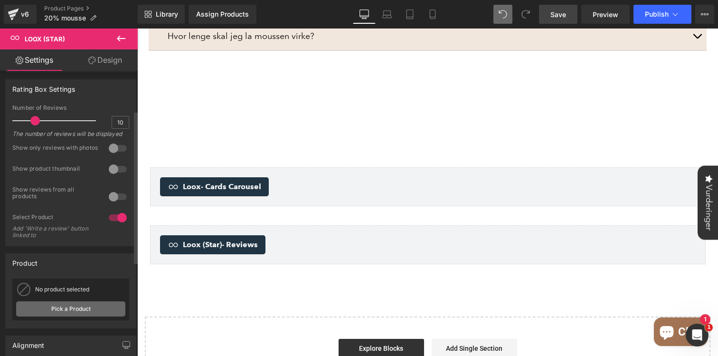
click at [57, 316] on link "Pick a Product" at bounding box center [70, 308] width 109 height 15
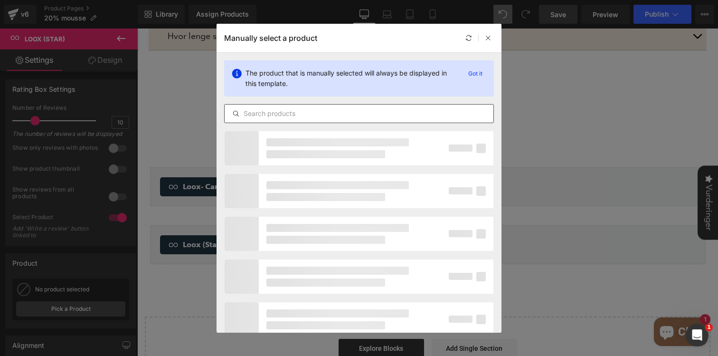
click at [301, 111] on input "text" at bounding box center [359, 113] width 269 height 11
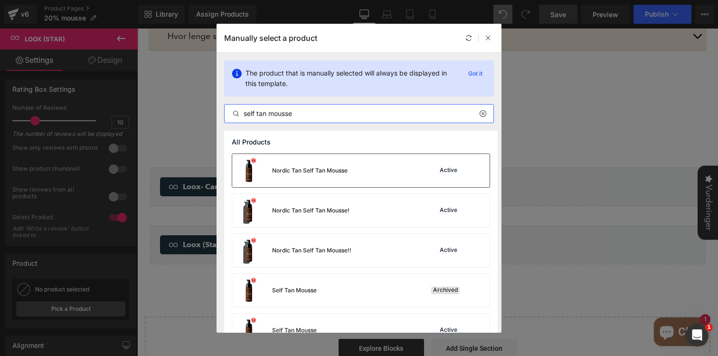
type input "self tan mousse"
click at [343, 178] on div "Nordic Tan Self Tan Mousse" at bounding box center [289, 170] width 115 height 33
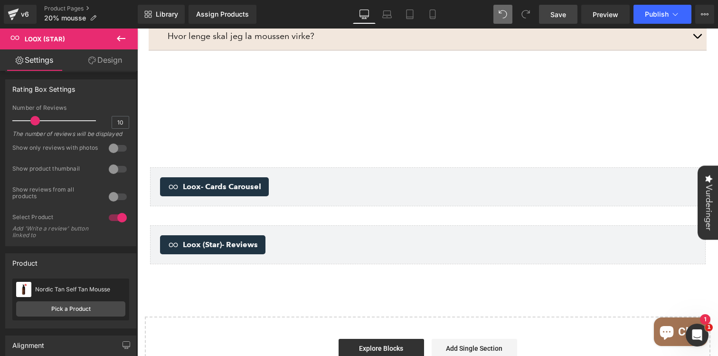
click at [563, 14] on span "Save" at bounding box center [558, 14] width 16 height 10
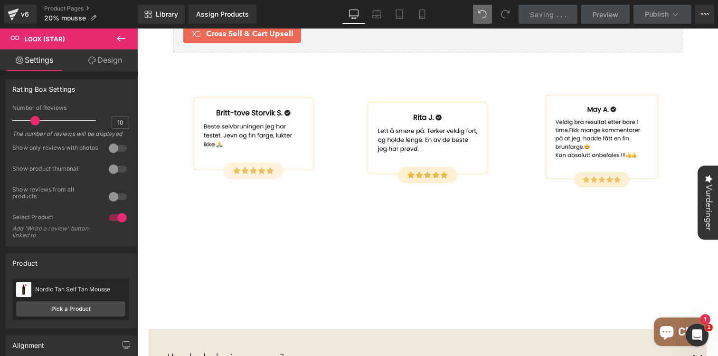
scroll to position [983, 0]
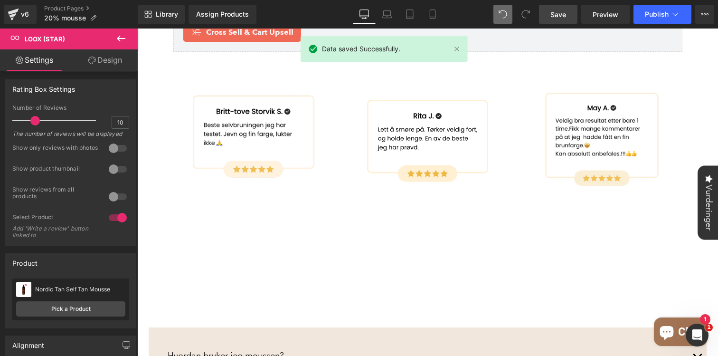
click at [422, 271] on div "Image Image Image Image Image Image Image" at bounding box center [427, 66] width 537 height 499
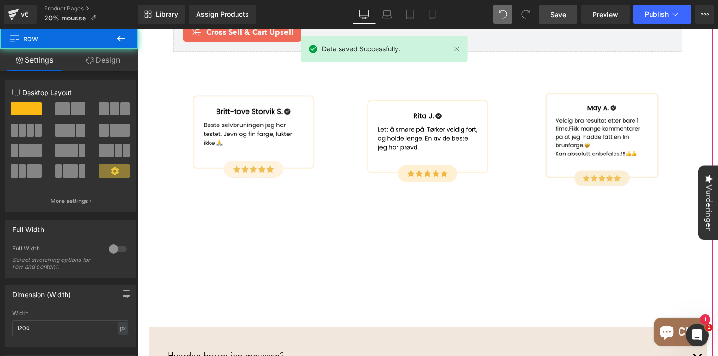
click at [279, 341] on div "Hvordan bruker jeg moussen? Text Block" at bounding box center [428, 355] width 558 height 28
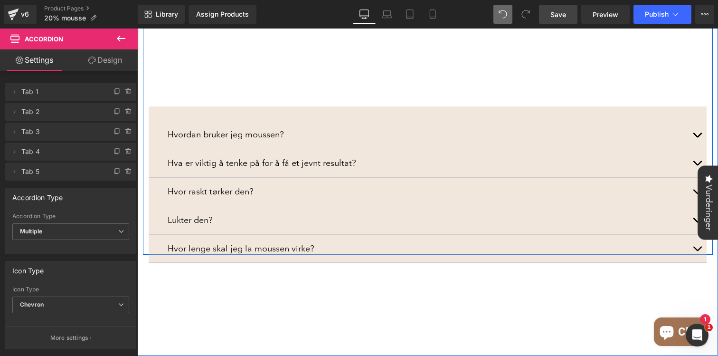
scroll to position [1274, 0]
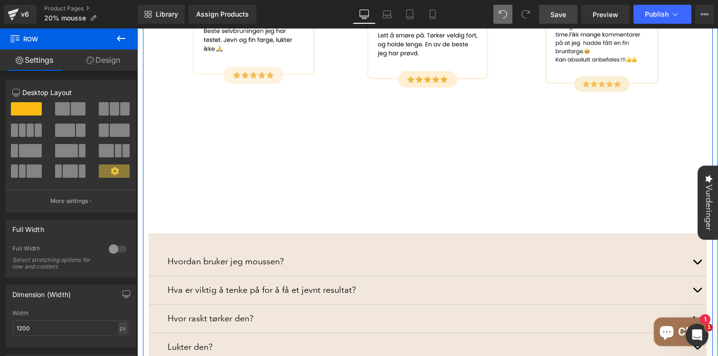
scroll to position [1257, 0]
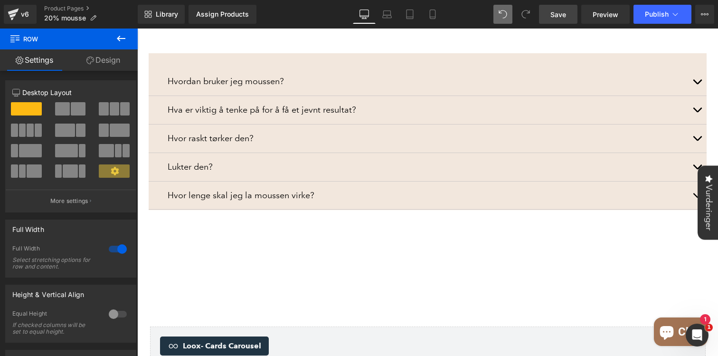
click at [115, 62] on link "Design" at bounding box center [103, 59] width 69 height 21
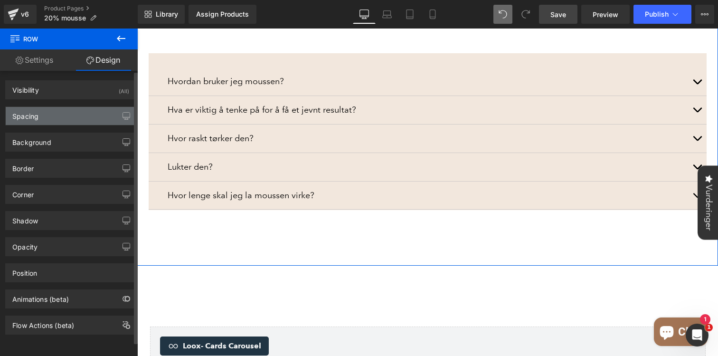
click at [55, 118] on div "Spacing" at bounding box center [71, 116] width 130 height 18
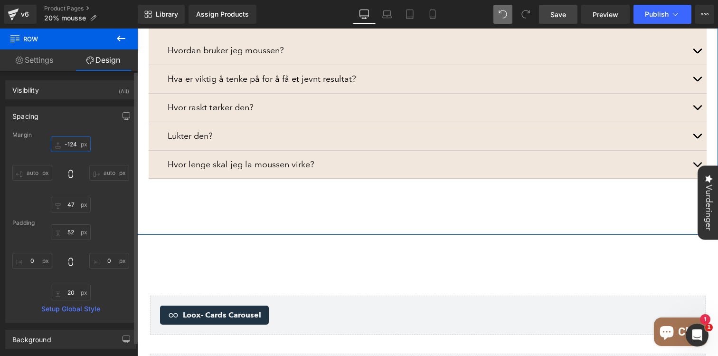
drag, startPoint x: 71, startPoint y: 147, endPoint x: 66, endPoint y: 182, distance: 35.0
click at [66, 182] on div "auto auto" at bounding box center [70, 174] width 117 height 76
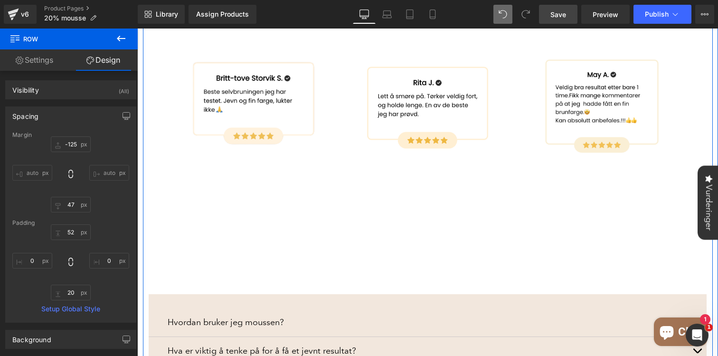
scroll to position [981, 0]
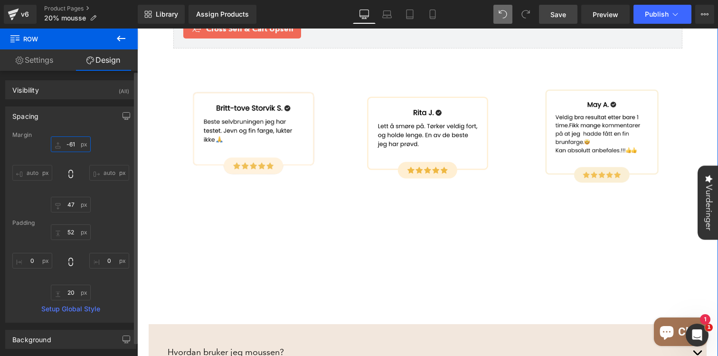
drag, startPoint x: 72, startPoint y: 147, endPoint x: 95, endPoint y: 116, distance: 38.6
click at [95, 116] on div "Spacing Margin auto auto Padding Setup Global Style" at bounding box center [70, 214] width 131 height 216
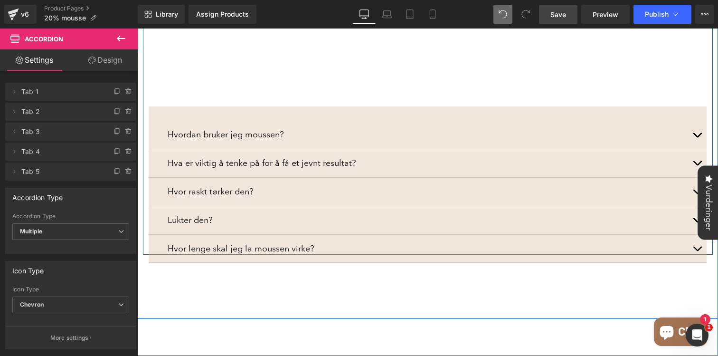
scroll to position [1297, 0]
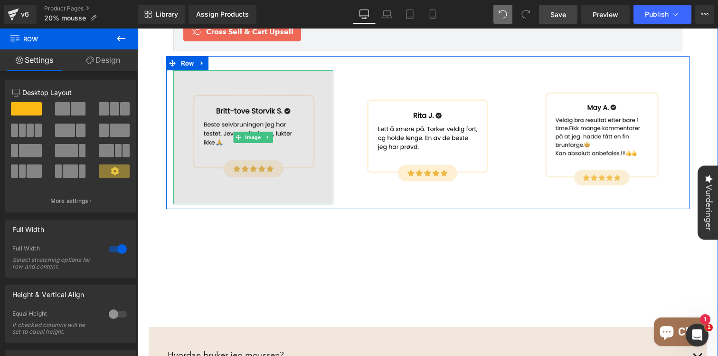
scroll to position [1047, 0]
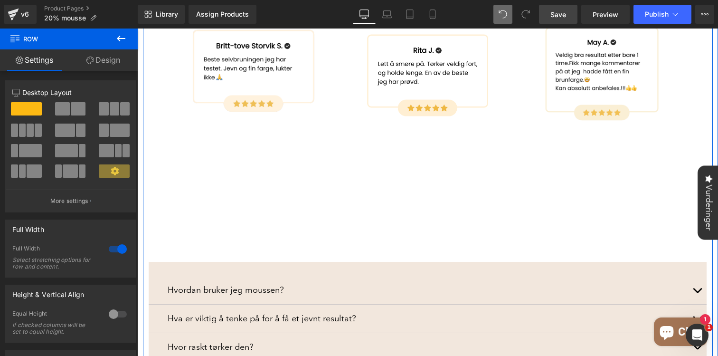
click at [203, 224] on div "Image Image Image Image Image Image Image" at bounding box center [428, 103] width 570 height 605
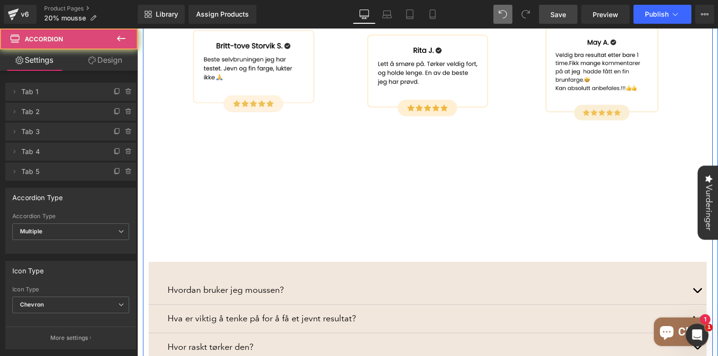
click at [194, 276] on div "Hvordan bruker jeg moussen? Text Block" at bounding box center [428, 290] width 558 height 28
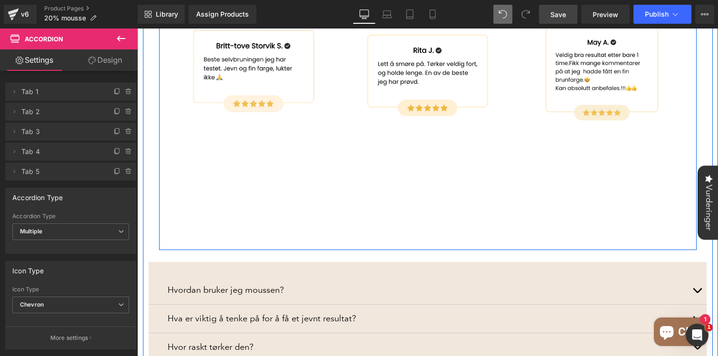
scroll to position [1080, 0]
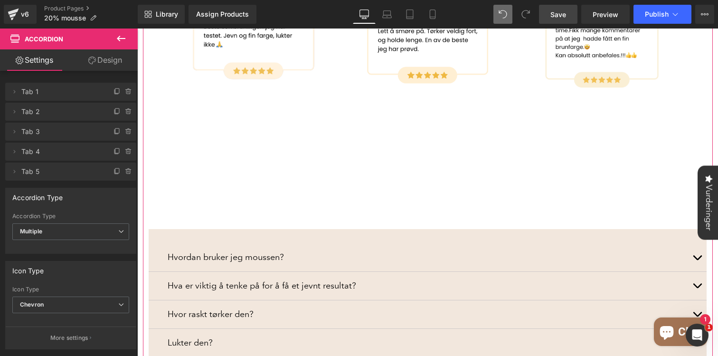
click at [114, 56] on link "Design" at bounding box center [105, 59] width 69 height 21
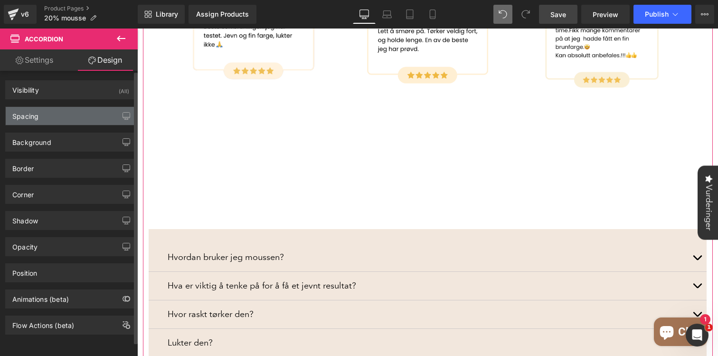
click at [69, 112] on div "Spacing" at bounding box center [71, 116] width 130 height 18
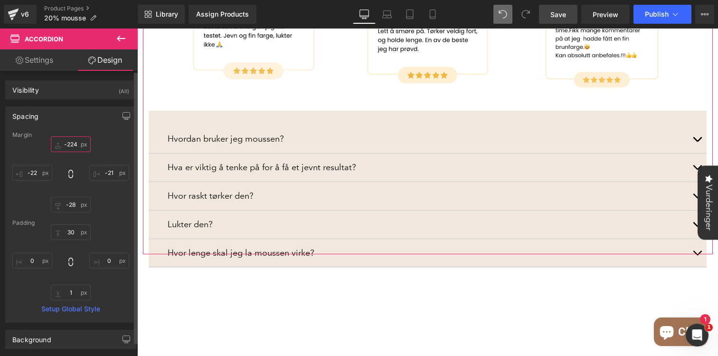
drag, startPoint x: 73, startPoint y: 150, endPoint x: 59, endPoint y: 269, distance: 119.5
click at [59, 269] on div "Margin 25 -21 -28 -22 Padding 30 0 1 0 Setup Global Style" at bounding box center [71, 226] width 130 height 190
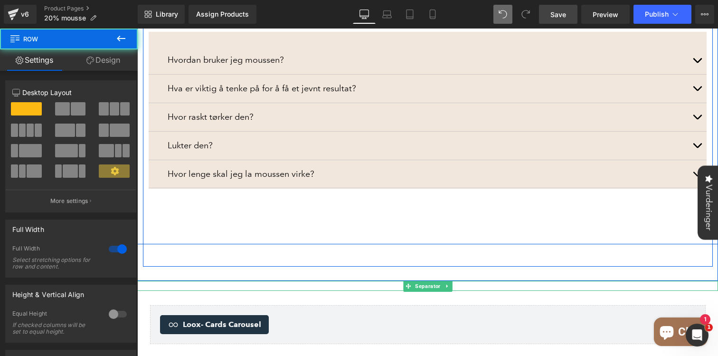
scroll to position [1160, 0]
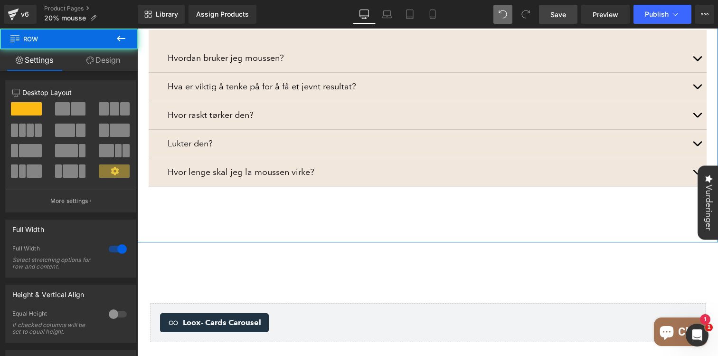
click at [116, 61] on link "Design" at bounding box center [103, 59] width 69 height 21
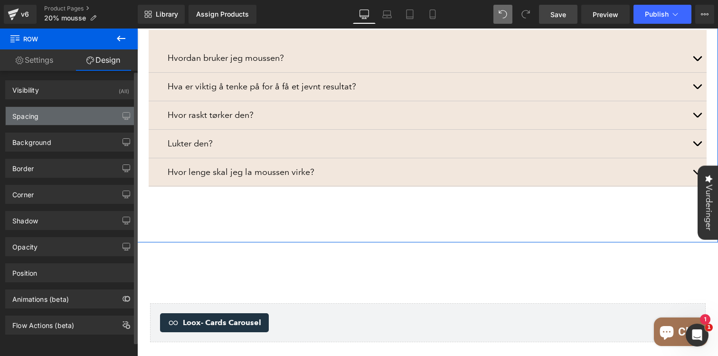
click at [63, 113] on div "Spacing" at bounding box center [71, 116] width 130 height 18
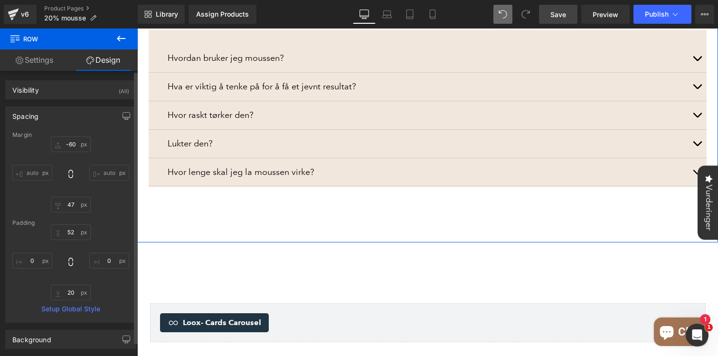
click at [71, 242] on div at bounding box center [70, 262] width 117 height 76
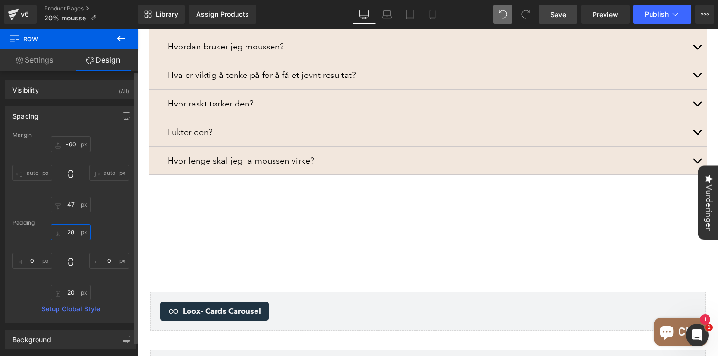
click at [73, 235] on input "text" at bounding box center [71, 232] width 40 height 16
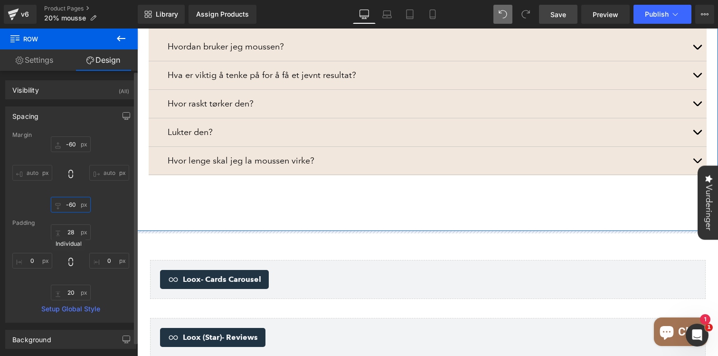
drag, startPoint x: 69, startPoint y: 211, endPoint x: 66, endPoint y: 262, distance: 50.9
click at [66, 262] on div "Margin auto auto Padding Setup Global Style" at bounding box center [71, 226] width 130 height 190
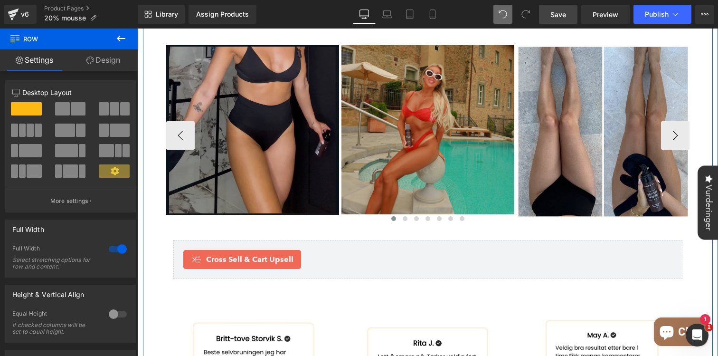
scroll to position [756, 0]
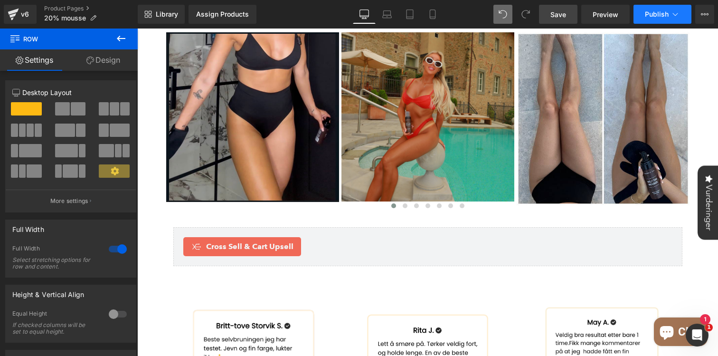
click at [659, 10] on span "Publish" at bounding box center [657, 14] width 24 height 8
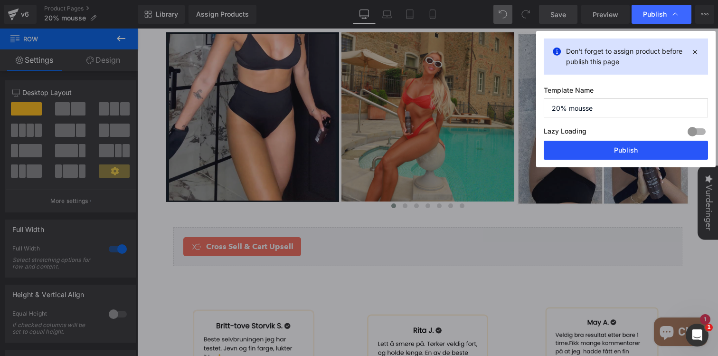
click at [594, 145] on button "Publish" at bounding box center [626, 150] width 164 height 19
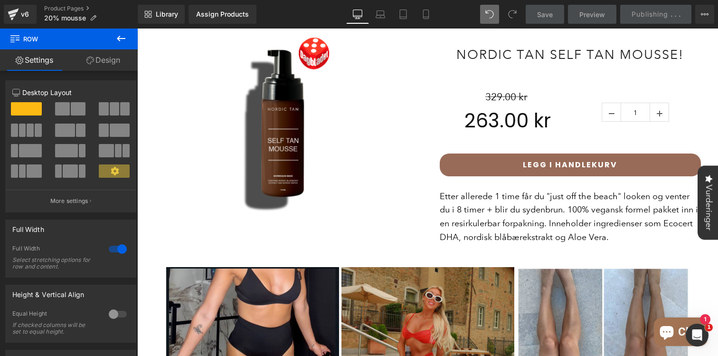
scroll to position [803, 0]
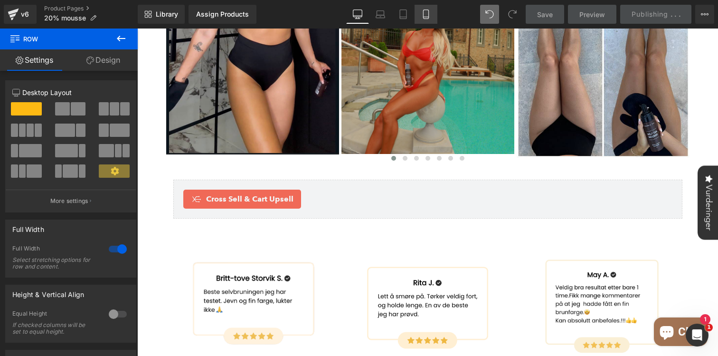
click at [423, 16] on icon at bounding box center [425, 13] width 9 height 9
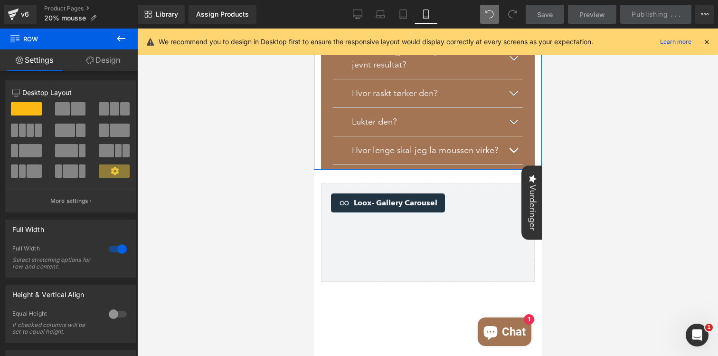
scroll to position [1733, 0]
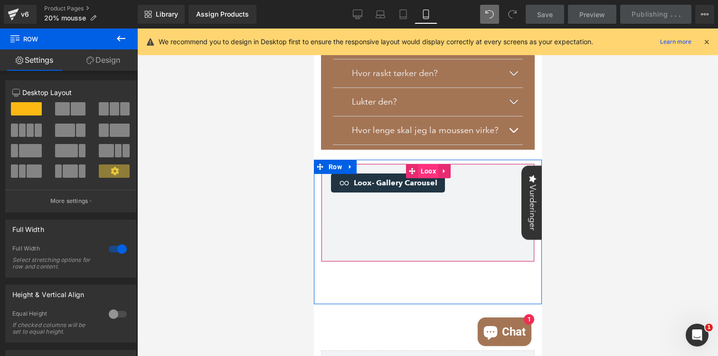
click at [425, 168] on span "Loox" at bounding box center [428, 171] width 20 height 14
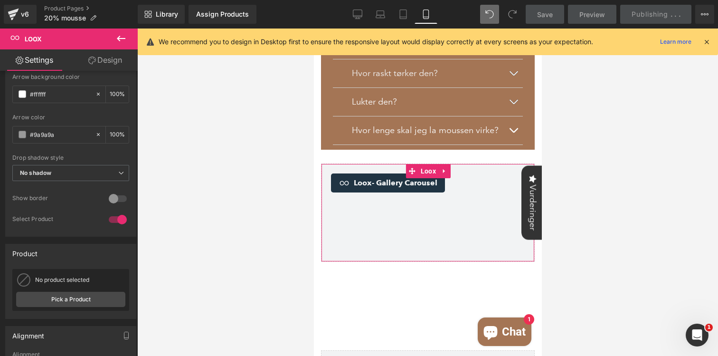
scroll to position [500, 0]
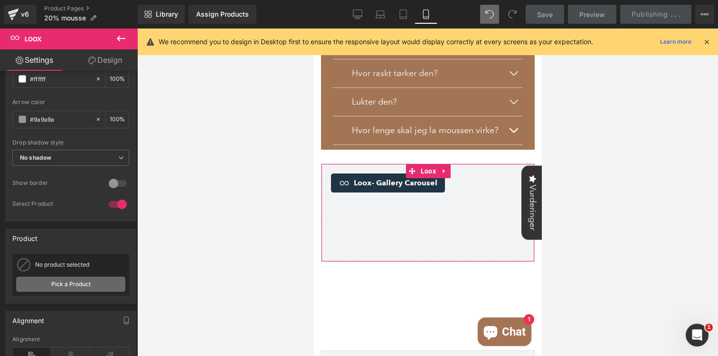
click at [0, 0] on link "Pick a Product" at bounding box center [0, 0] width 0 height 0
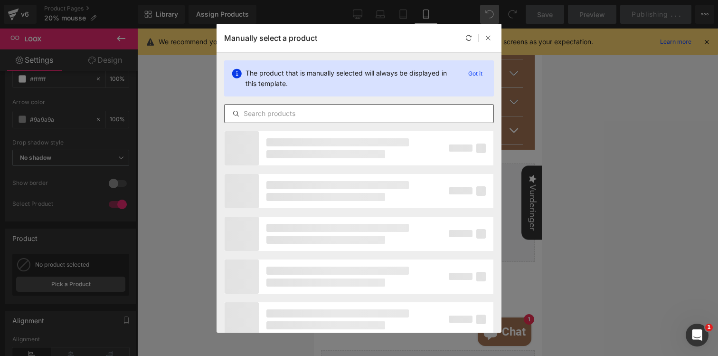
click at [327, 103] on div "The product that is manually selected will always be displayed in this template…" at bounding box center [358, 92] width 285 height 78
click at [325, 112] on input "text" at bounding box center [359, 113] width 269 height 11
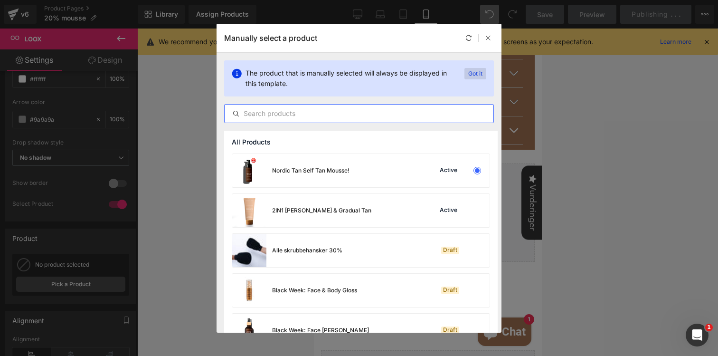
click at [476, 73] on p "Got it" at bounding box center [475, 73] width 22 height 11
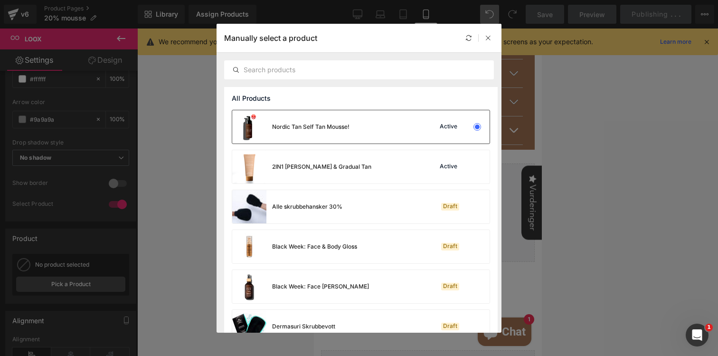
click at [457, 127] on div "Active" at bounding box center [457, 126] width 65 height 13
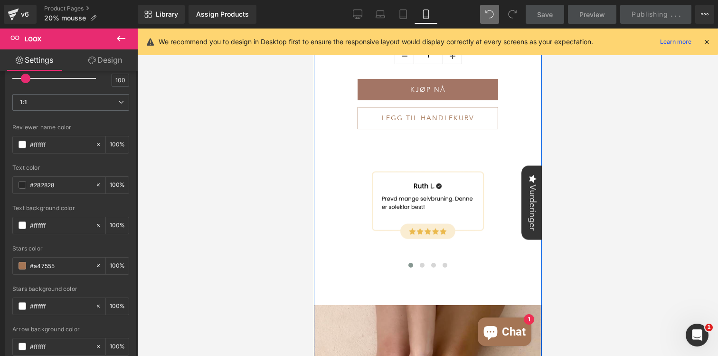
scroll to position [782, 0]
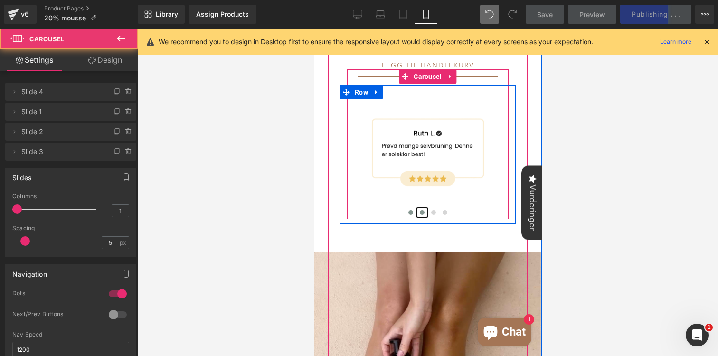
click at [421, 214] on span at bounding box center [421, 212] width 5 height 5
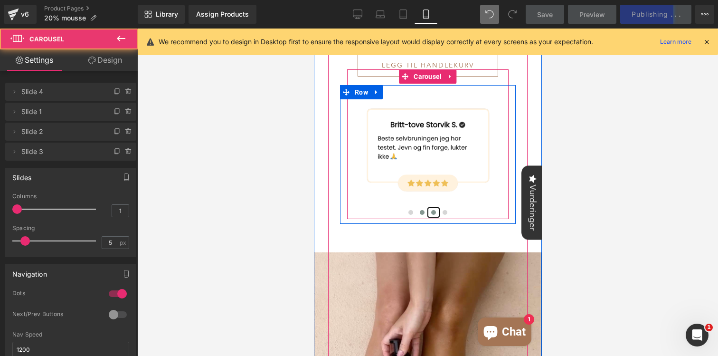
click at [432, 212] on span at bounding box center [433, 212] width 5 height 5
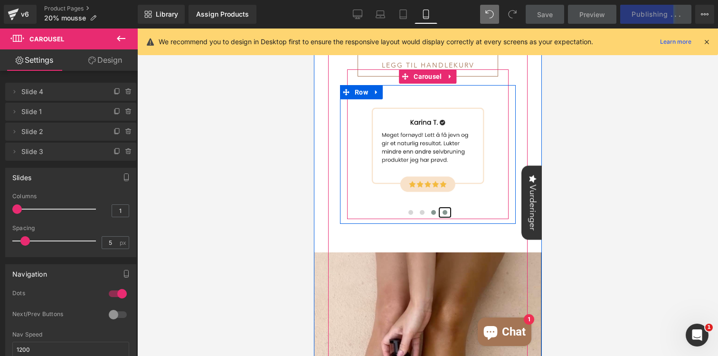
click at [448, 212] on button at bounding box center [444, 211] width 11 height 9
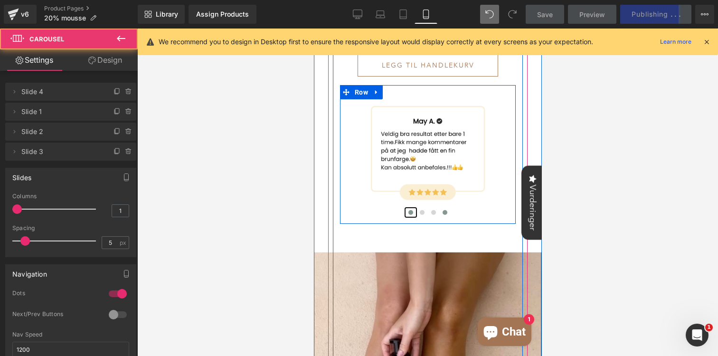
click at [406, 215] on button at bounding box center [409, 211] width 11 height 9
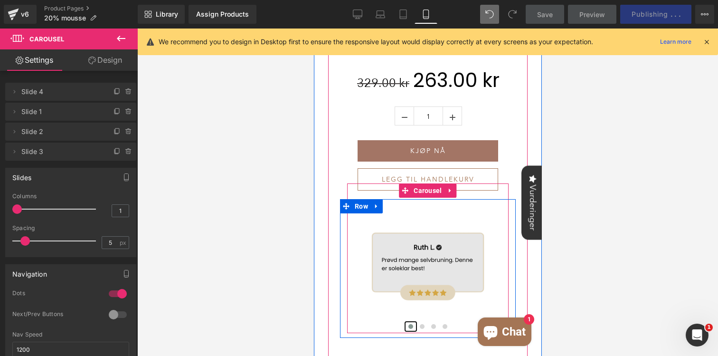
scroll to position [711, 0]
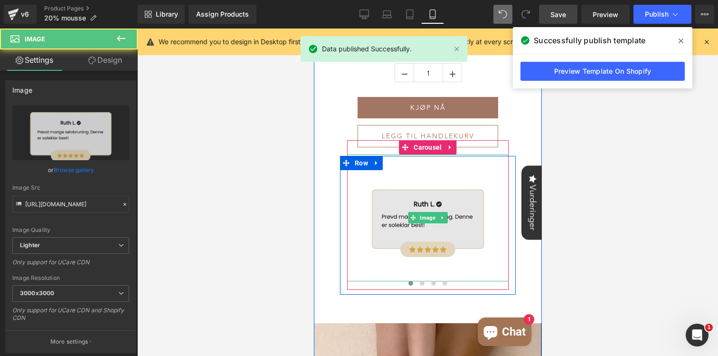
click at [431, 217] on div "Image" at bounding box center [427, 217] width 161 height 127
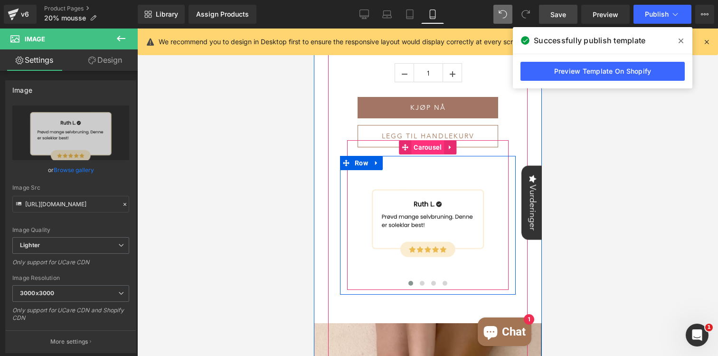
click at [426, 150] on span "Carousel" at bounding box center [427, 147] width 33 height 14
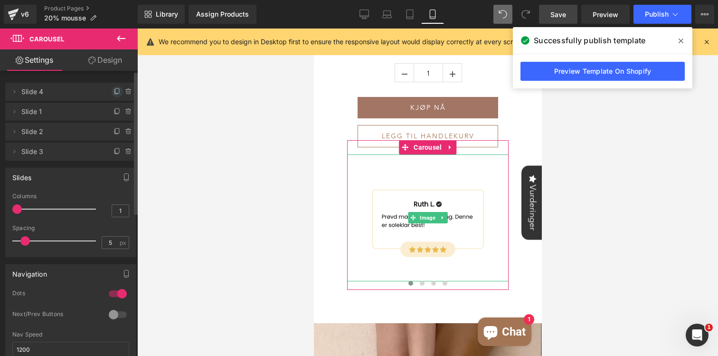
click at [114, 91] on icon at bounding box center [116, 92] width 4 height 4
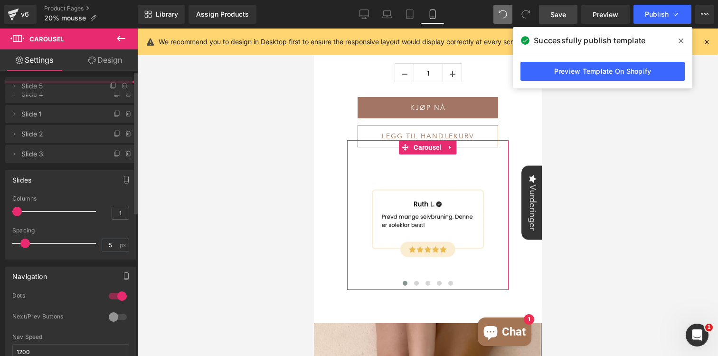
drag, startPoint x: 75, startPoint y: 113, endPoint x: 77, endPoint y: 90, distance: 23.3
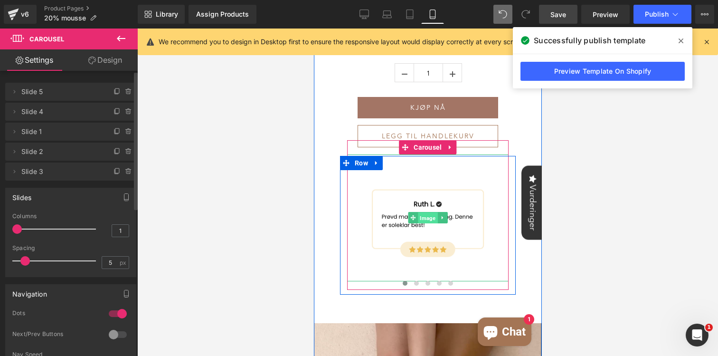
click at [429, 220] on span "Image" at bounding box center [426, 217] width 19 height 11
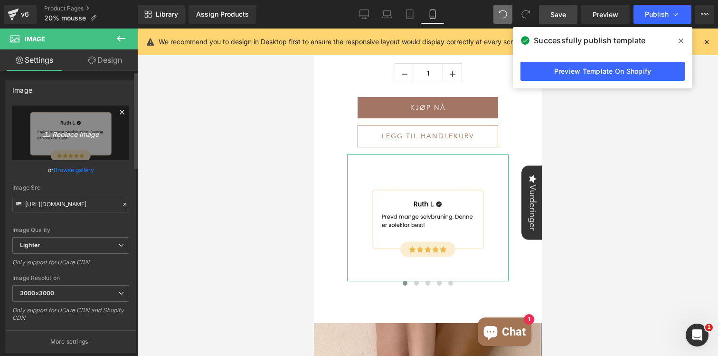
click at [72, 136] on icon "Replace Image" at bounding box center [71, 133] width 76 height 12
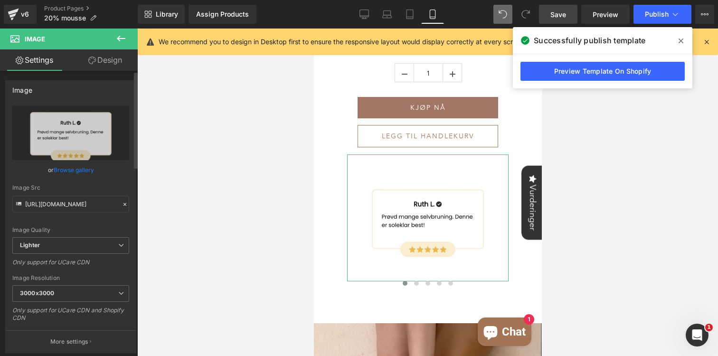
click at [78, 170] on link "Browse gallery" at bounding box center [74, 169] width 40 height 17
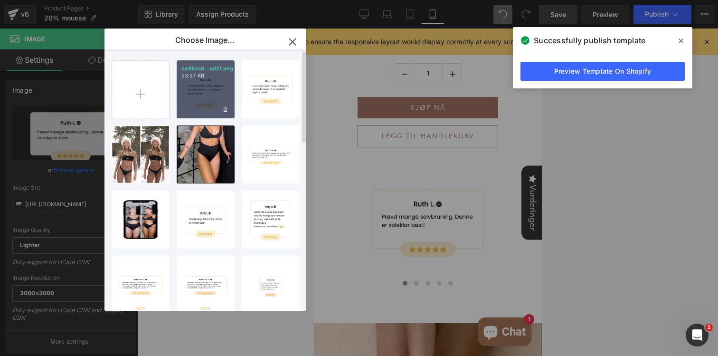
click at [215, 100] on div "5e88ac8...cd2f.png 23.57 KB" at bounding box center [206, 89] width 58 height 58
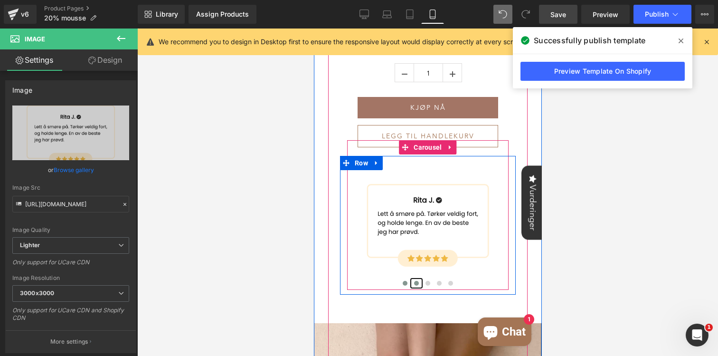
click at [416, 286] on button at bounding box center [415, 282] width 11 height 9
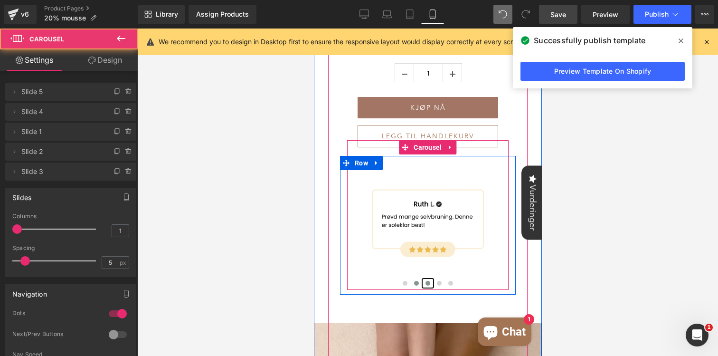
click at [429, 285] on button at bounding box center [427, 282] width 11 height 9
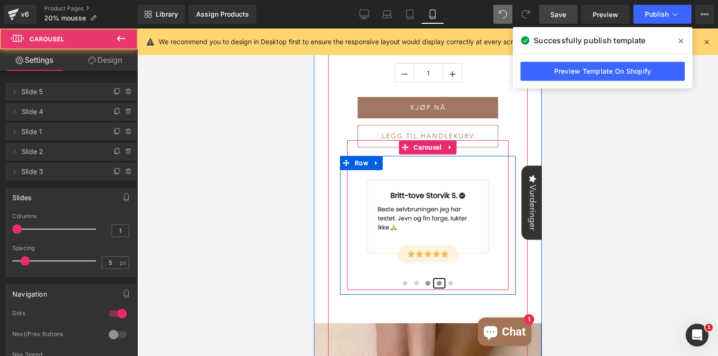
click at [440, 283] on span at bounding box center [438, 283] width 5 height 5
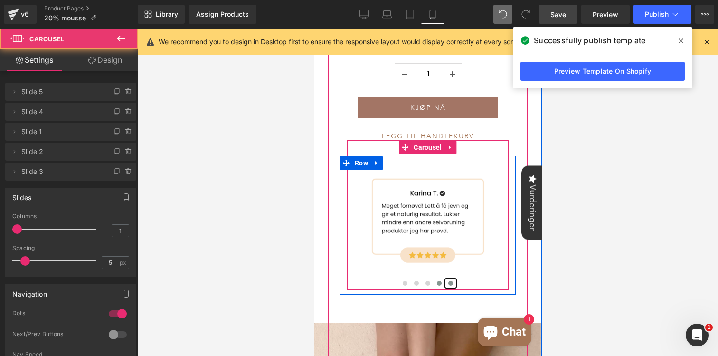
click at [453, 283] on button at bounding box center [449, 282] width 11 height 9
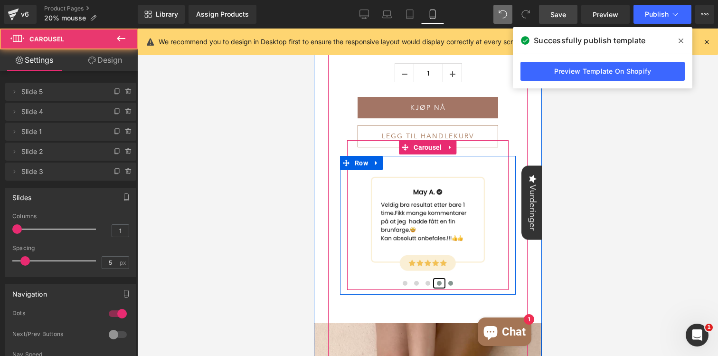
click at [437, 283] on span at bounding box center [438, 283] width 5 height 5
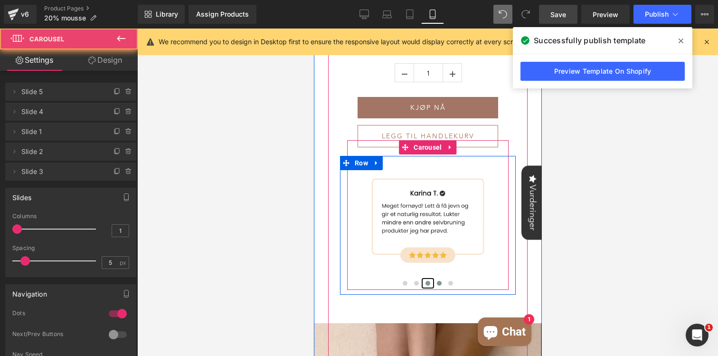
click at [425, 284] on span at bounding box center [427, 283] width 5 height 5
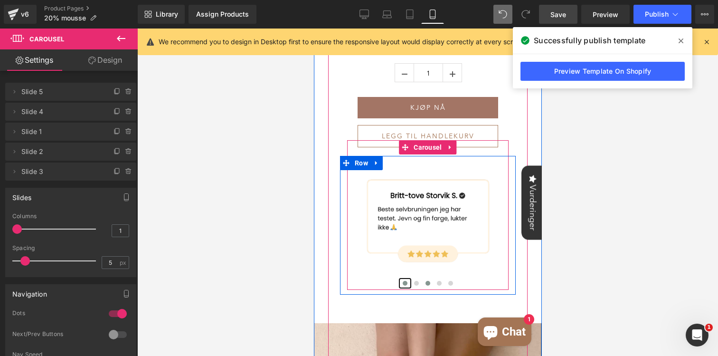
click at [407, 286] on button at bounding box center [404, 282] width 11 height 9
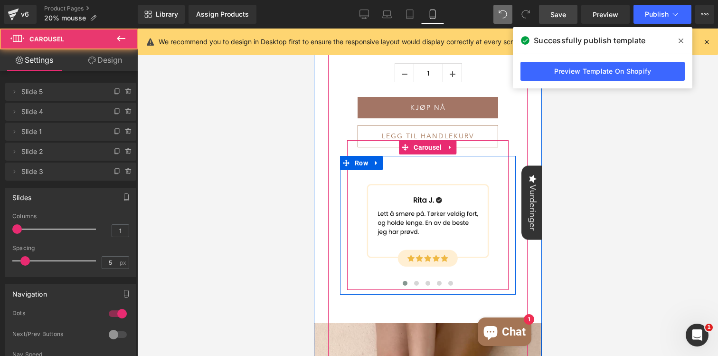
click at [395, 286] on div at bounding box center [427, 284] width 161 height 12
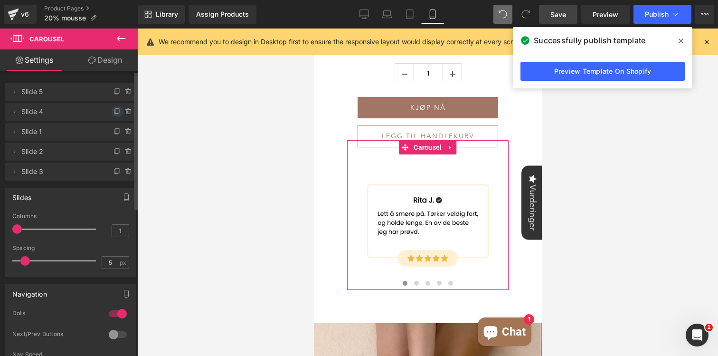
click at [113, 109] on icon at bounding box center [117, 112] width 8 height 8
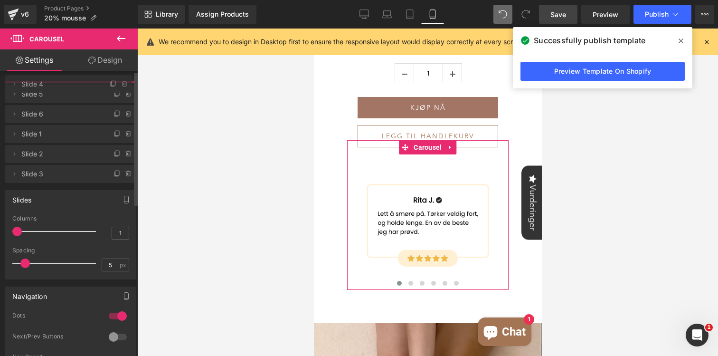
drag, startPoint x: 96, startPoint y: 114, endPoint x: 95, endPoint y: 87, distance: 27.6
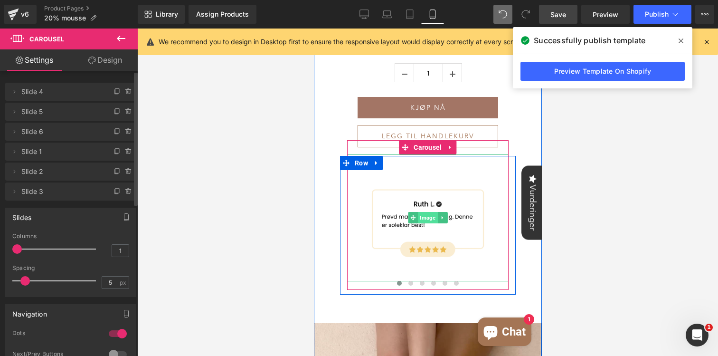
click at [430, 221] on span "Image" at bounding box center [426, 217] width 19 height 11
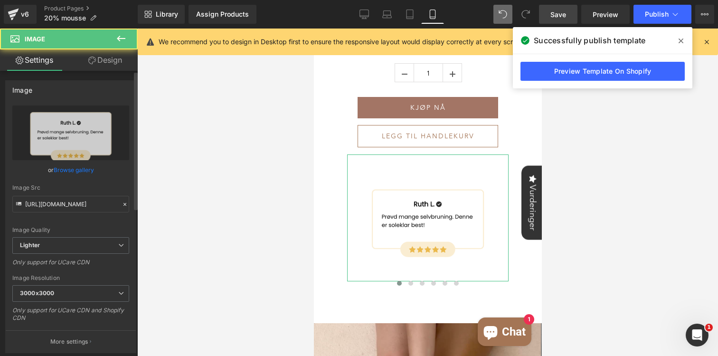
click at [68, 174] on link "Browse gallery" at bounding box center [74, 169] width 40 height 17
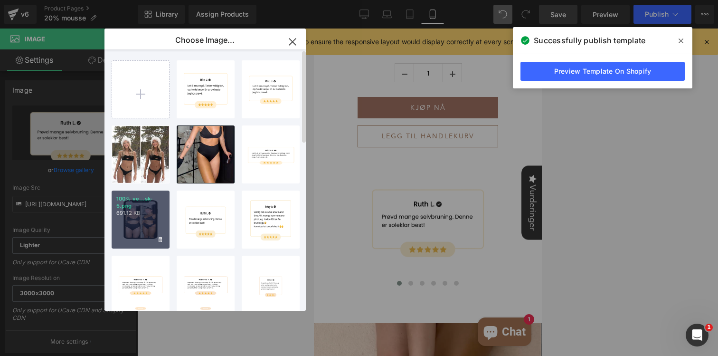
click at [124, 202] on p "100% ve...sk-5.png" at bounding box center [140, 202] width 48 height 14
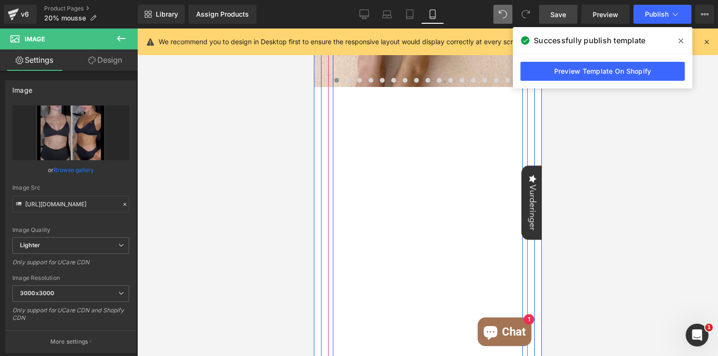
scroll to position [1354, 0]
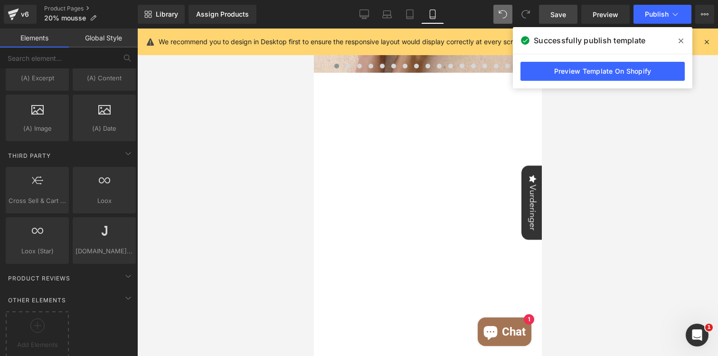
click at [590, 124] on div at bounding box center [427, 191] width 581 height 327
click at [682, 39] on icon at bounding box center [680, 40] width 5 height 5
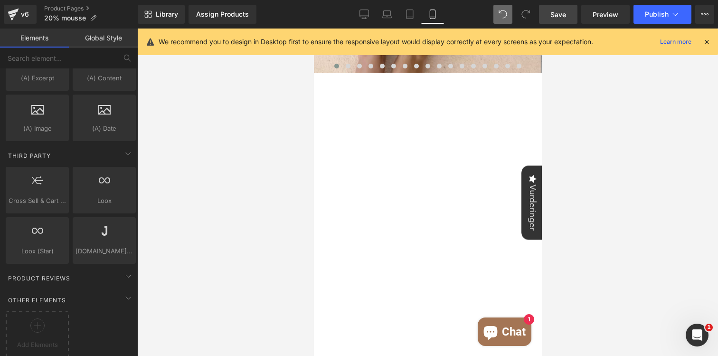
click at [655, 24] on div "Library Assign Products Product Preview No product match your search. Please tr…" at bounding box center [428, 14] width 580 height 28
click at [665, 14] on span "Publish" at bounding box center [657, 14] width 24 height 8
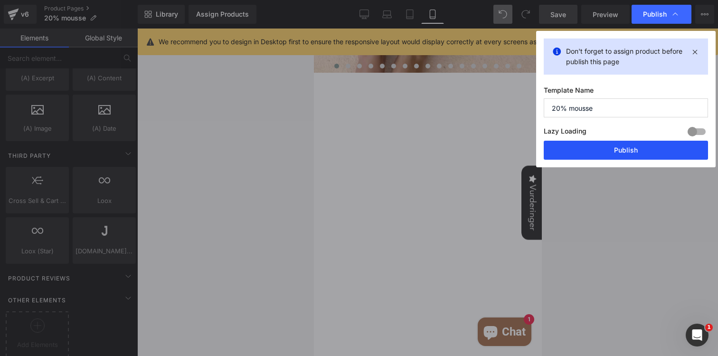
click at [635, 145] on button "Publish" at bounding box center [626, 150] width 164 height 19
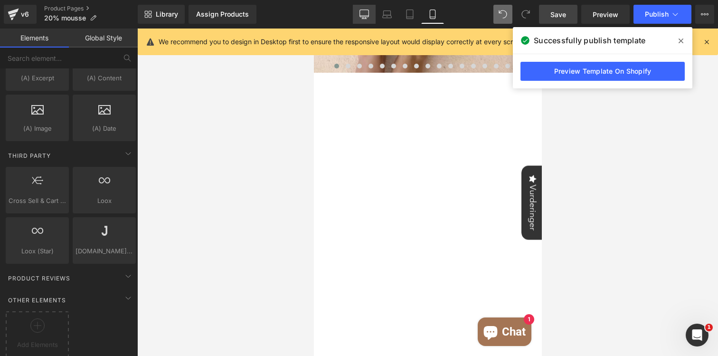
click at [364, 11] on icon at bounding box center [363, 13] width 9 height 9
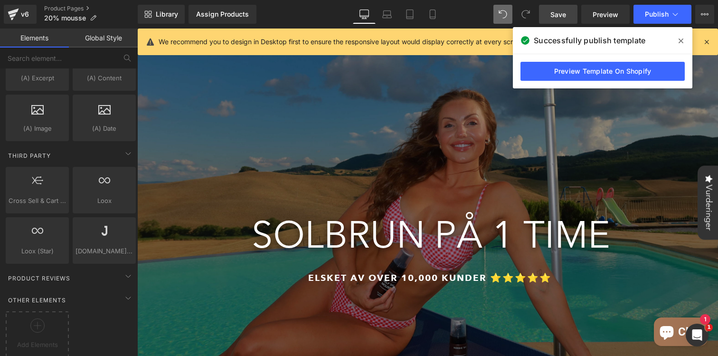
scroll to position [0, 0]
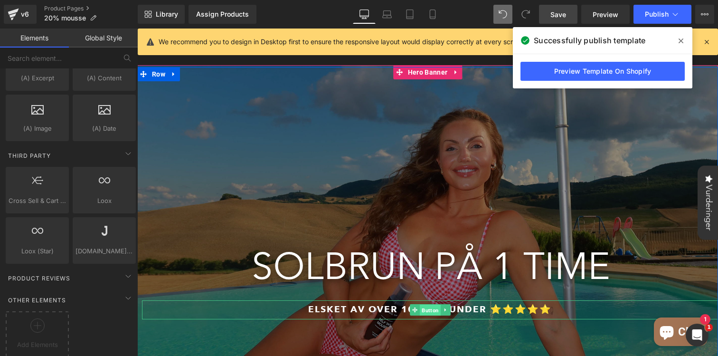
click at [434, 304] on span "Button" at bounding box center [430, 309] width 21 height 11
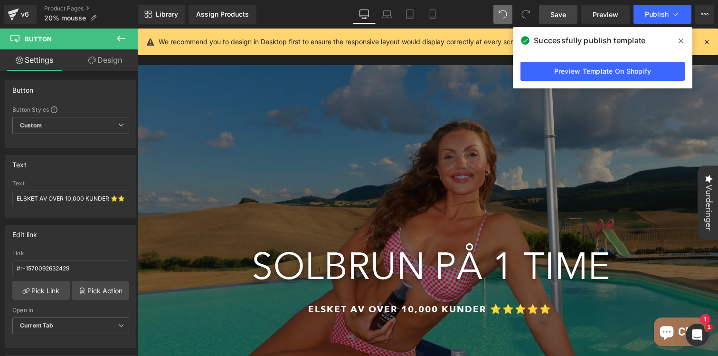
click at [678, 44] on icon at bounding box center [680, 41] width 5 height 8
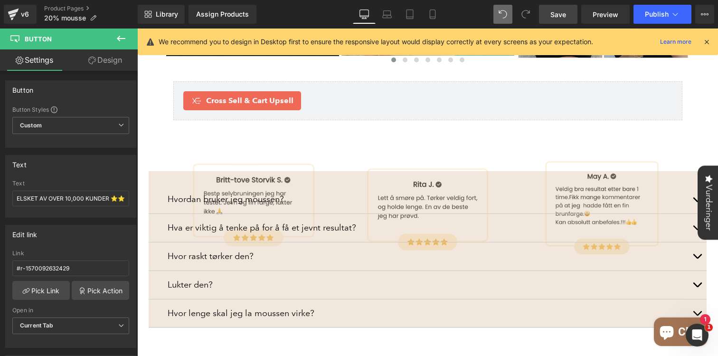
scroll to position [914, 0]
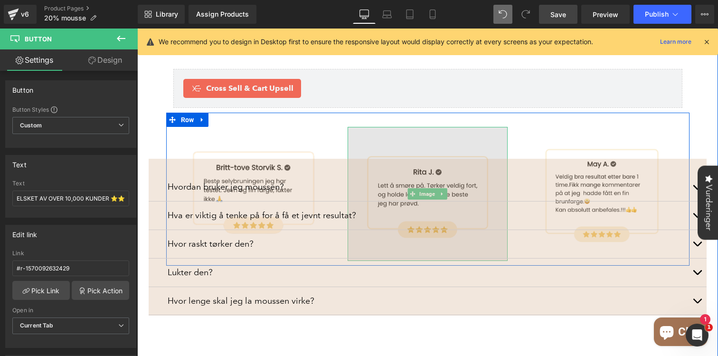
click at [430, 127] on img at bounding box center [428, 194] width 160 height 134
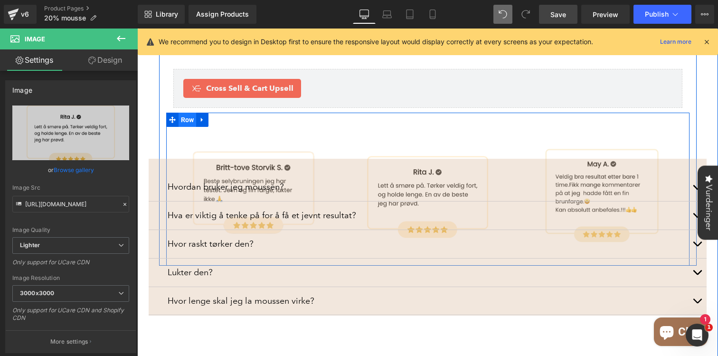
click at [190, 113] on span "Row" at bounding box center [187, 120] width 18 height 14
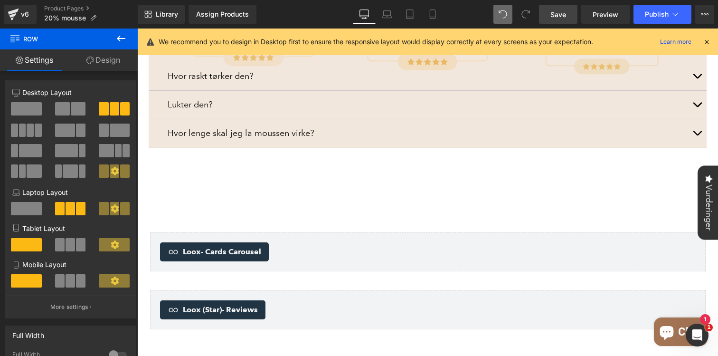
scroll to position [1080, 0]
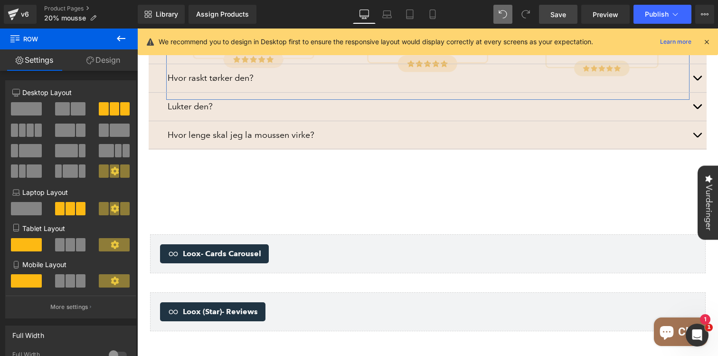
click at [103, 61] on link "Design" at bounding box center [103, 59] width 69 height 21
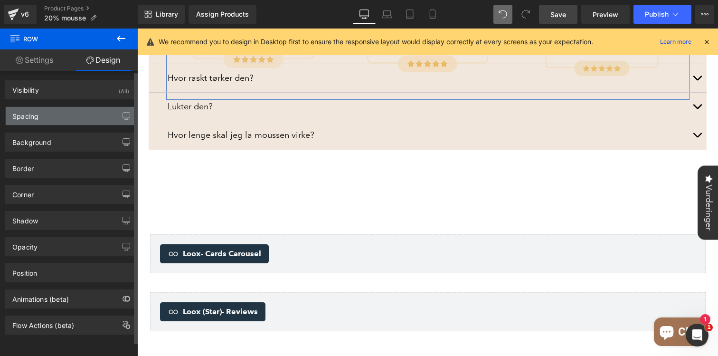
click at [73, 114] on div "Spacing" at bounding box center [71, 116] width 130 height 18
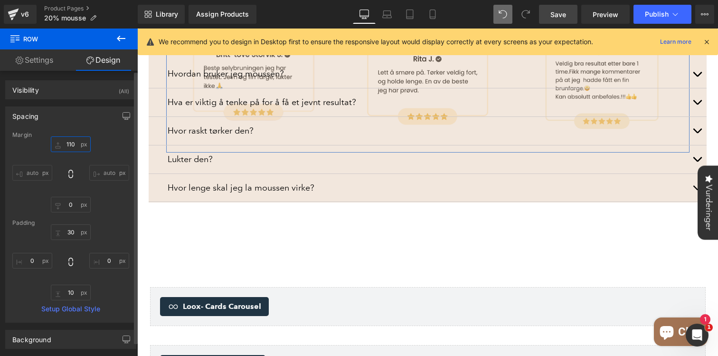
drag, startPoint x: 69, startPoint y: 151, endPoint x: 79, endPoint y: 99, distance: 53.2
click at [79, 99] on div "Visibility (All) 0|0|0|0 1 Show on Desktop 1 Show on Laptop 1 Show on Tablet 1 …" at bounding box center [71, 301] width 142 height 460
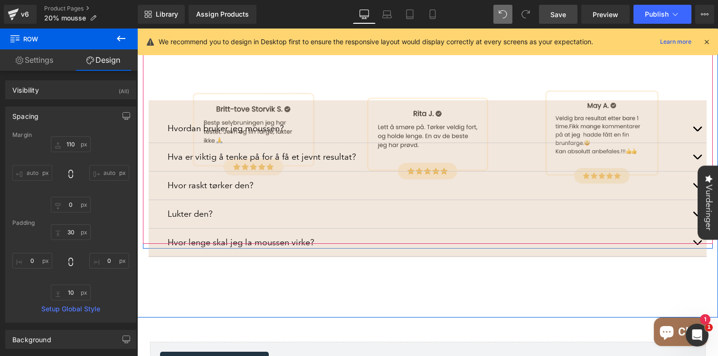
scroll to position [985, 0]
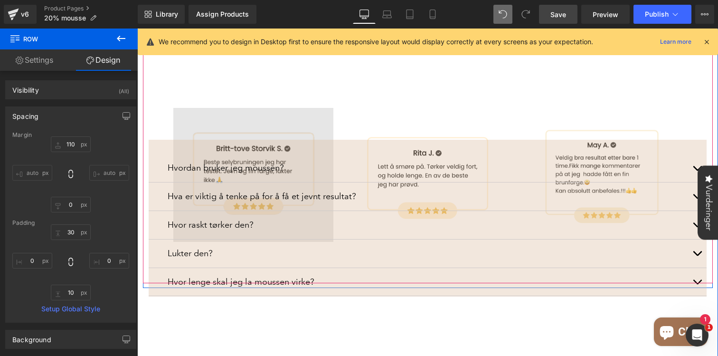
click at [226, 110] on img at bounding box center [253, 175] width 160 height 134
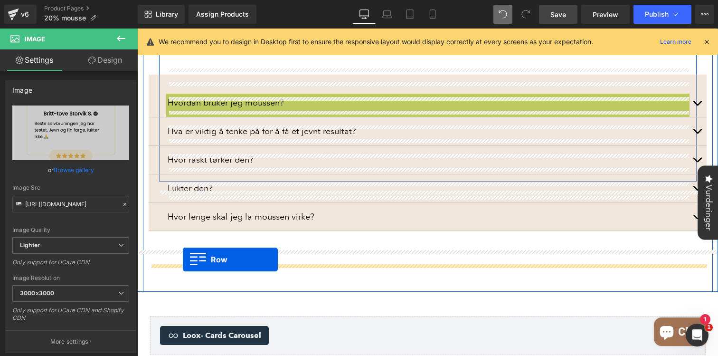
drag, startPoint x: 171, startPoint y: 72, endPoint x: 183, endPoint y: 259, distance: 187.9
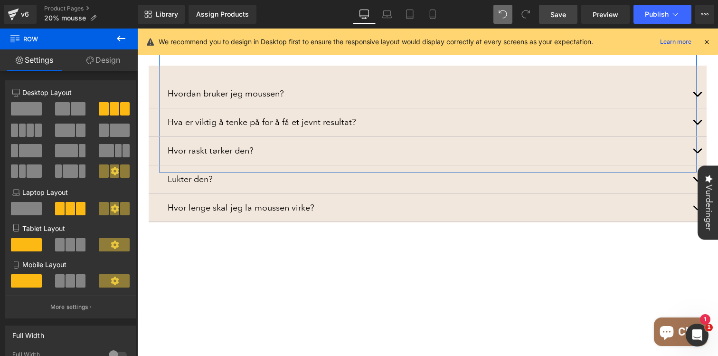
scroll to position [980, 0]
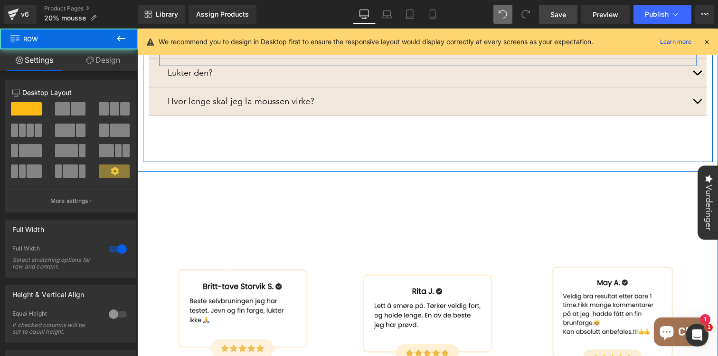
scroll to position [1117, 0]
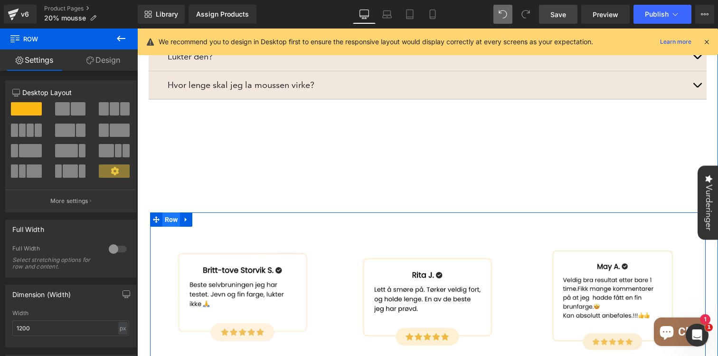
click at [176, 212] on span "Row" at bounding box center [171, 219] width 18 height 14
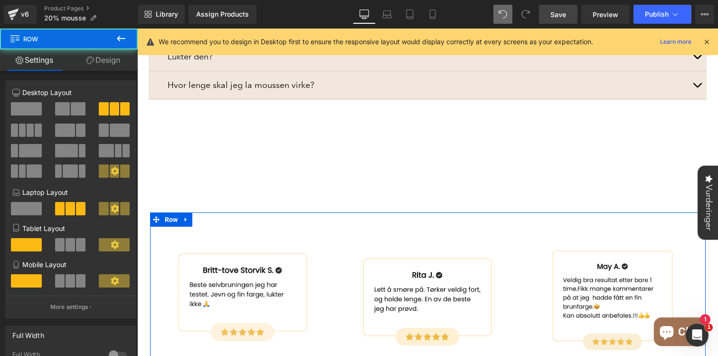
click at [104, 59] on link "Design" at bounding box center [103, 59] width 69 height 21
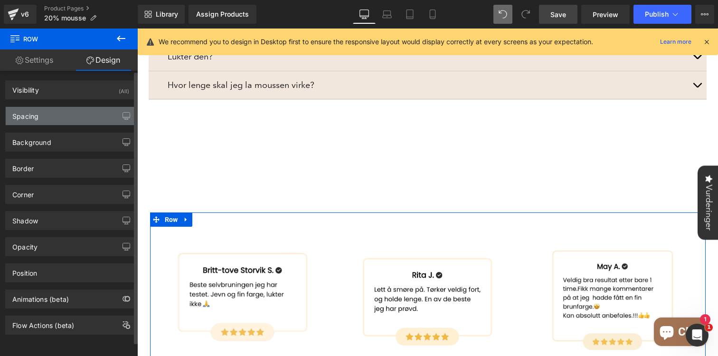
click at [60, 117] on div "Spacing" at bounding box center [71, 116] width 130 height 18
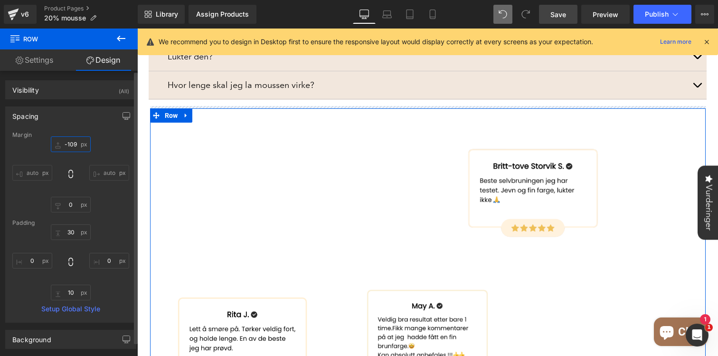
drag, startPoint x: 75, startPoint y: 150, endPoint x: 65, endPoint y: 254, distance: 104.4
click at [65, 254] on div "Margin auto auto Padding Setup Global Style" at bounding box center [71, 226] width 130 height 190
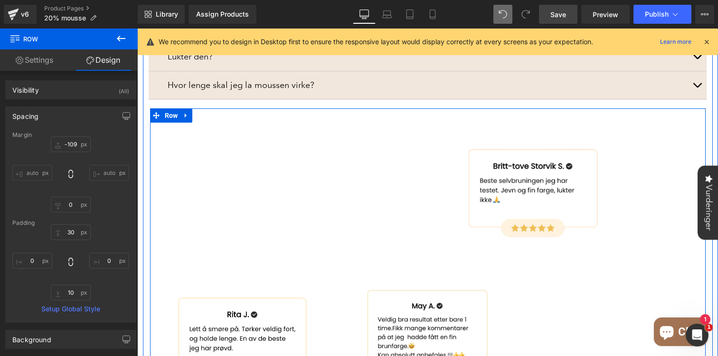
click at [328, 227] on div "Image Image Image Row" at bounding box center [427, 261] width 555 height 306
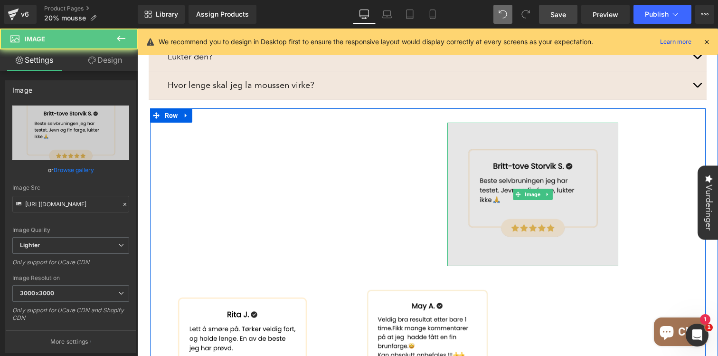
click at [456, 176] on img at bounding box center [532, 193] width 171 height 143
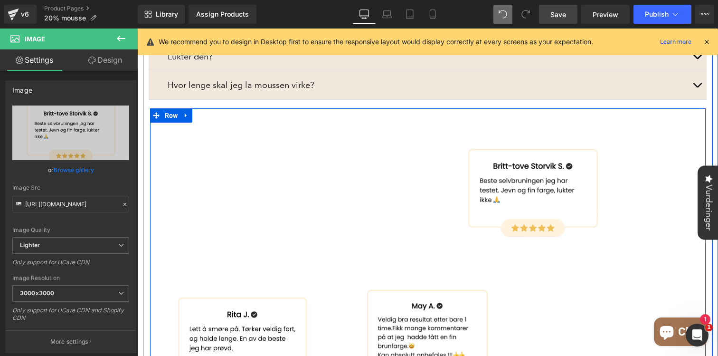
click at [398, 197] on div "Image Image Image Row" at bounding box center [427, 261] width 555 height 306
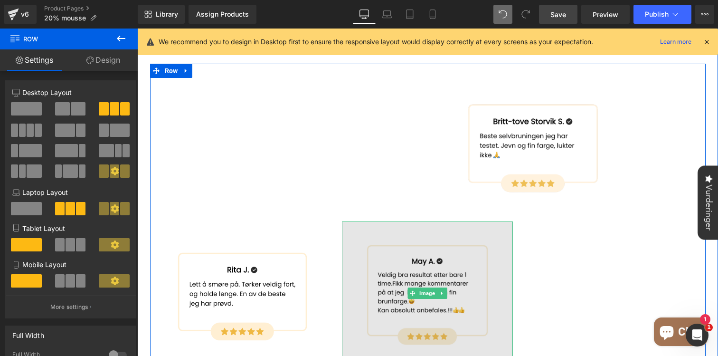
scroll to position [1257, 0]
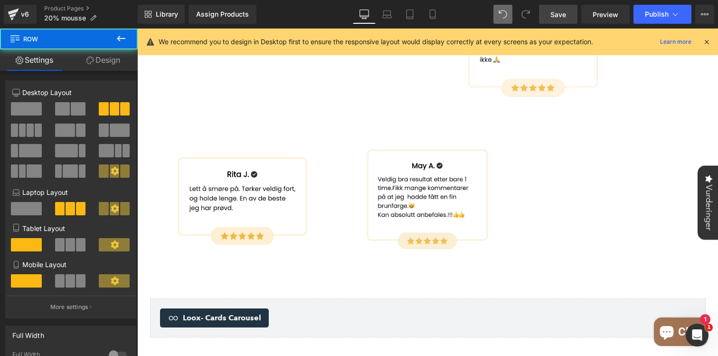
click at [552, 163] on div "Image Image Image Row" at bounding box center [427, 121] width 555 height 306
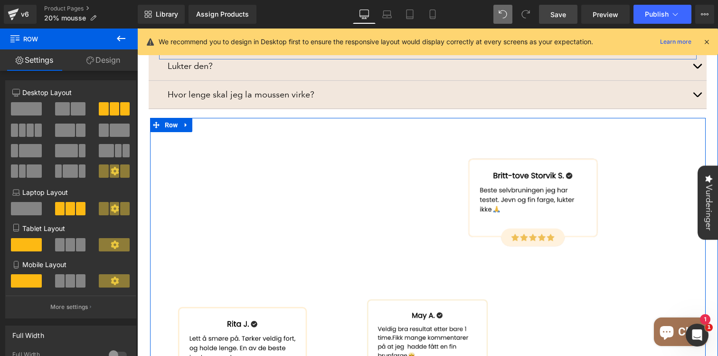
scroll to position [1075, 0]
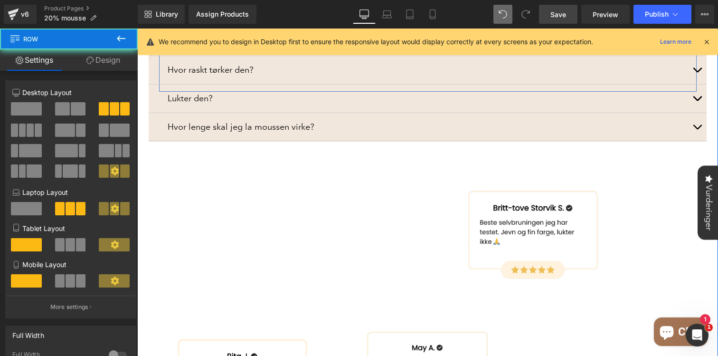
click at [347, 220] on div "Image Image Image Row" at bounding box center [427, 303] width 555 height 306
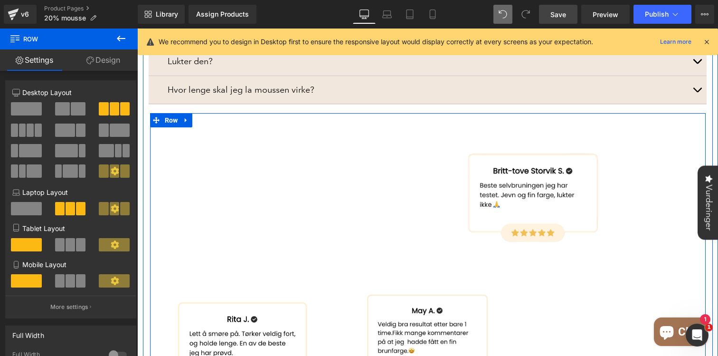
scroll to position [1302, 0]
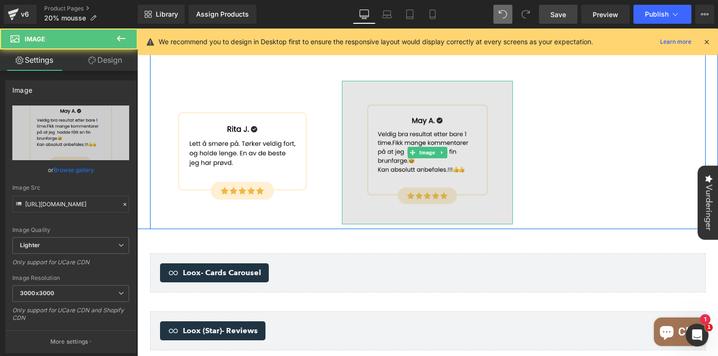
click at [353, 127] on img at bounding box center [427, 152] width 171 height 143
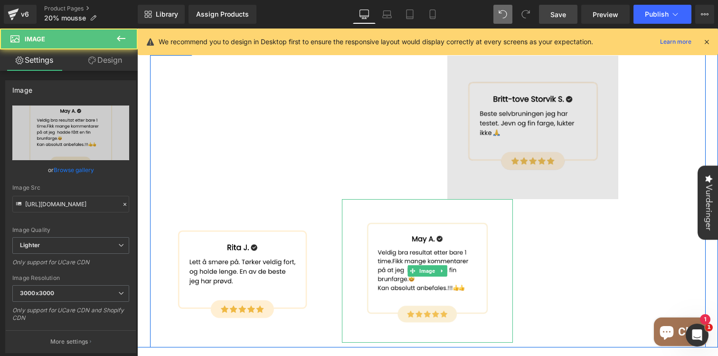
scroll to position [1161, 0]
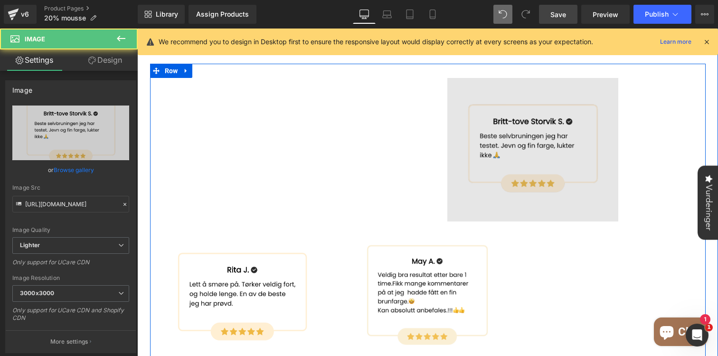
click at [529, 97] on img at bounding box center [532, 149] width 171 height 143
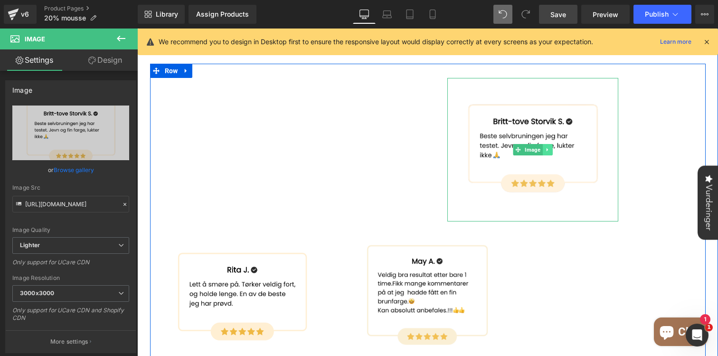
click at [546, 147] on icon at bounding box center [547, 150] width 5 height 6
click at [553, 147] on icon at bounding box center [552, 149] width 5 height 5
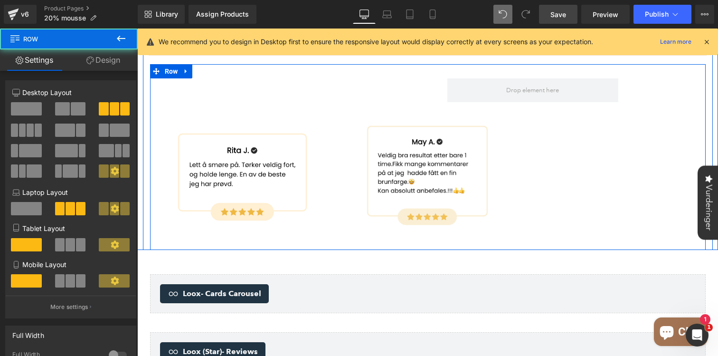
click at [581, 148] on div "Image Image Row" at bounding box center [427, 157] width 555 height 186
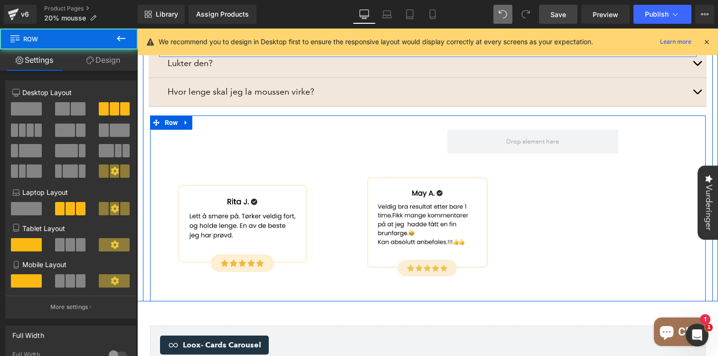
scroll to position [949, 0]
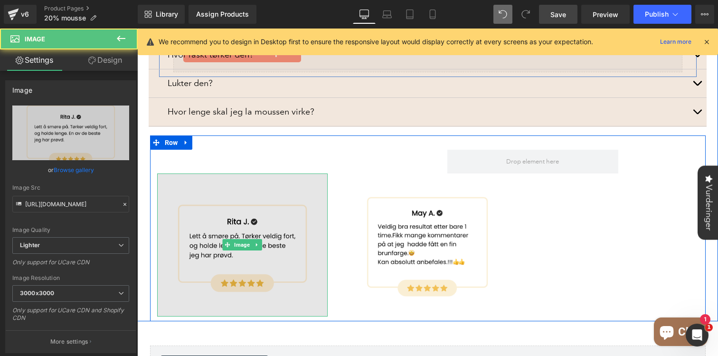
click at [171, 173] on img at bounding box center [242, 244] width 171 height 143
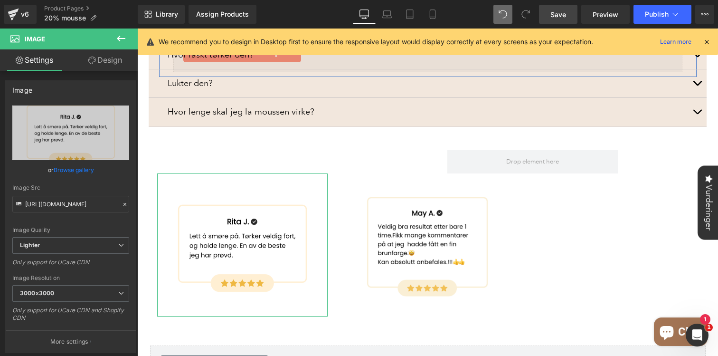
click at [116, 64] on link "Design" at bounding box center [105, 59] width 69 height 21
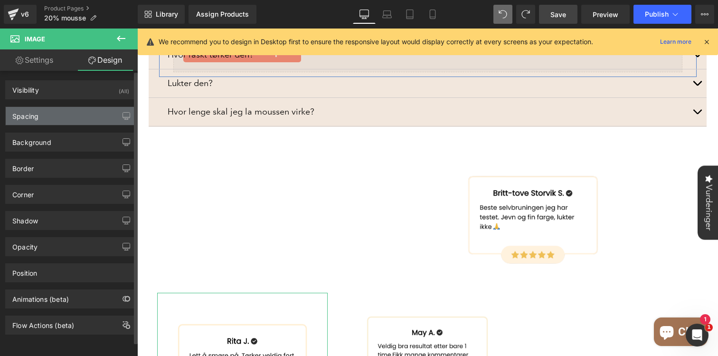
click at [50, 118] on div "Spacing" at bounding box center [71, 116] width 130 height 18
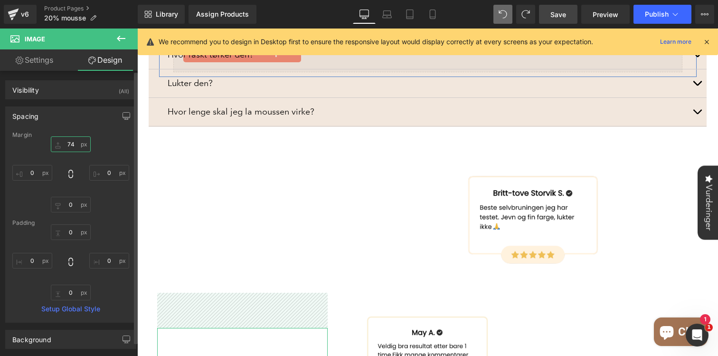
drag, startPoint x: 67, startPoint y: 150, endPoint x: 74, endPoint y: 115, distance: 35.8
click at [74, 115] on div "Spacing Margin 0 0 0 0 Padding 0 0 0 0 Setup Global Style" at bounding box center [70, 214] width 131 height 216
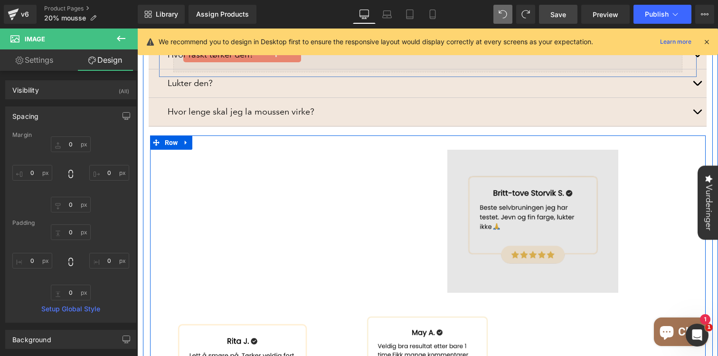
click at [491, 167] on img at bounding box center [532, 221] width 171 height 143
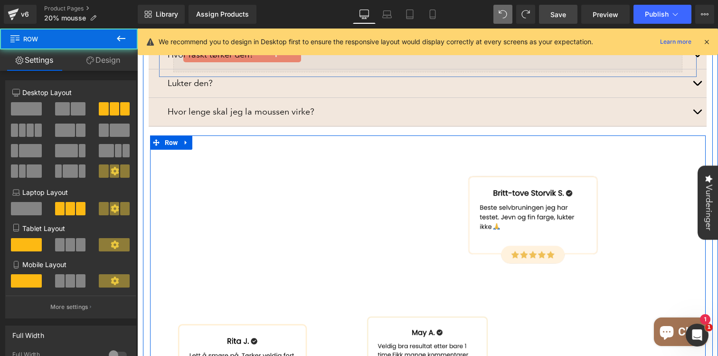
click at [158, 187] on div "Image Image Image Row" at bounding box center [427, 288] width 555 height 306
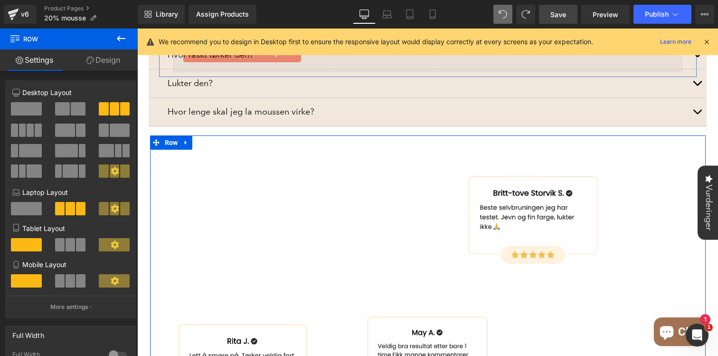
click at [104, 61] on link "Design" at bounding box center [103, 59] width 69 height 21
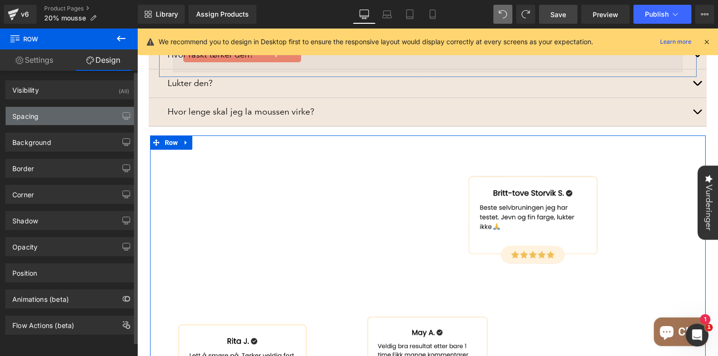
click at [75, 115] on div "Spacing" at bounding box center [71, 116] width 130 height 18
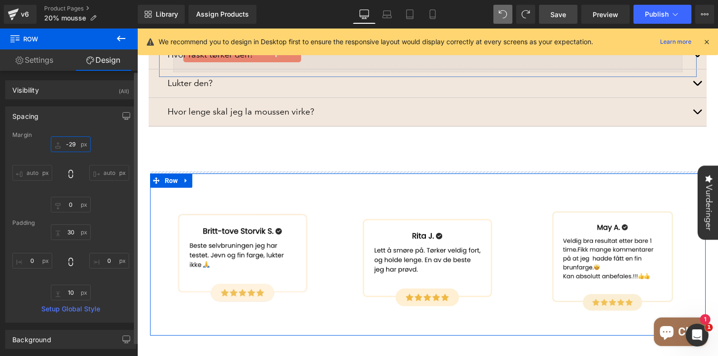
drag, startPoint x: 74, startPoint y: 150, endPoint x: 78, endPoint y: 113, distance: 37.7
click at [78, 113] on div "Spacing Margin auto auto Padding Setup Global Style" at bounding box center [70, 214] width 131 height 216
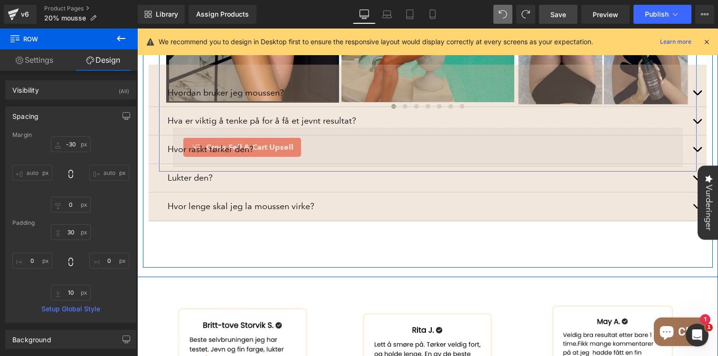
scroll to position [1003, 0]
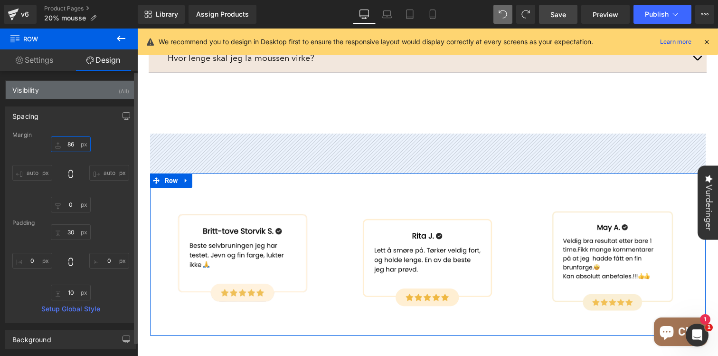
drag, startPoint x: 75, startPoint y: 150, endPoint x: 82, endPoint y: 95, distance: 55.5
click at [82, 95] on div "Visibility (All) 0|0|0|0 1 Show on Desktop 1 Show on Laptop 1 Show on Tablet 1 …" at bounding box center [71, 301] width 142 height 460
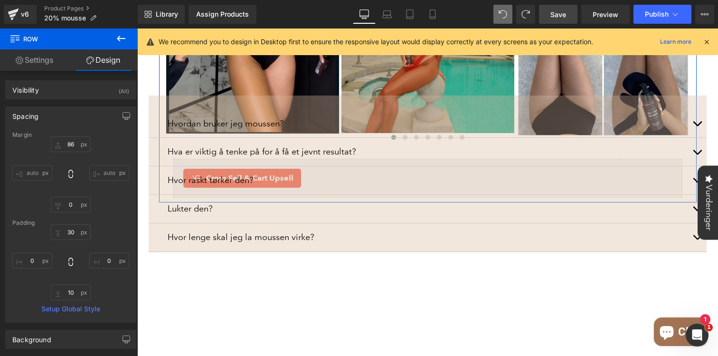
scroll to position [729, 0]
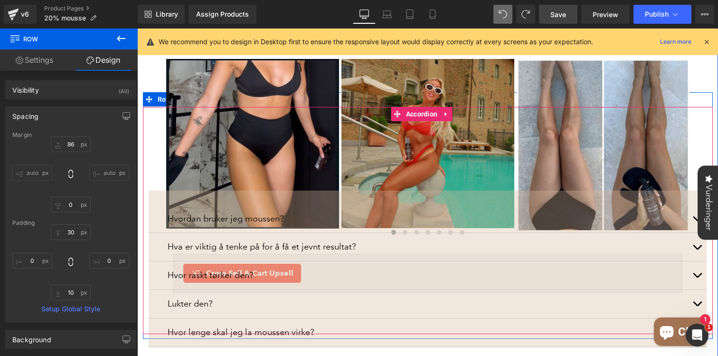
click at [207, 318] on div "Hvor lenge skal jeg la moussen virke? Text Block" at bounding box center [428, 332] width 558 height 28
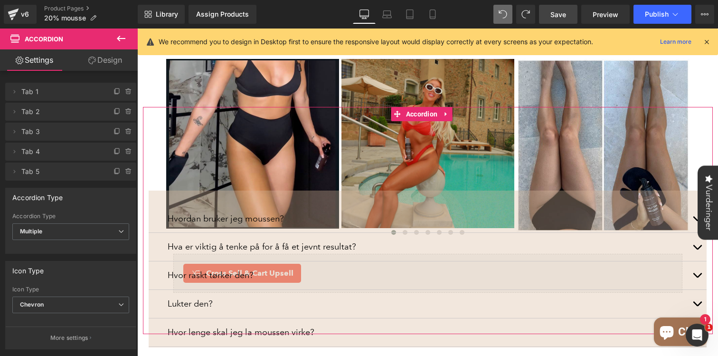
click at [115, 57] on link "Design" at bounding box center [105, 59] width 69 height 21
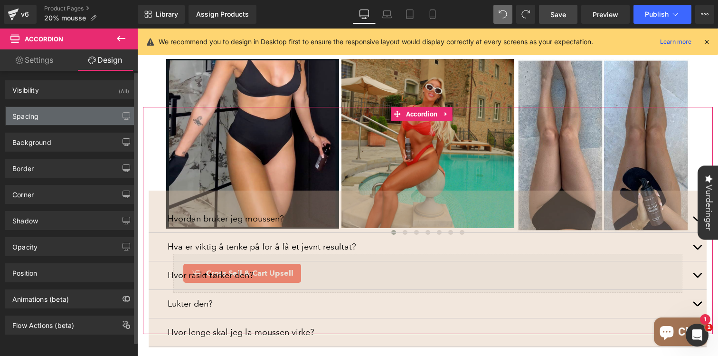
click at [47, 117] on div "Spacing" at bounding box center [71, 116] width 130 height 18
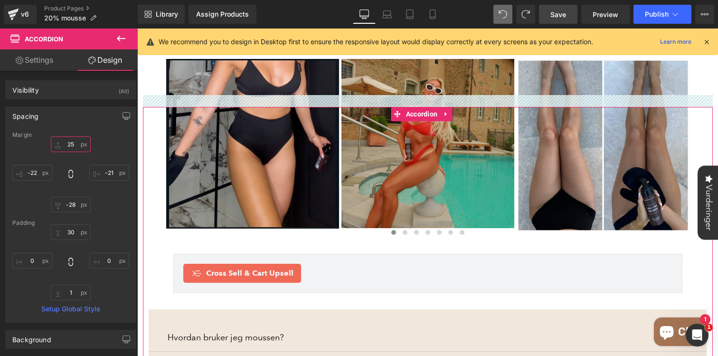
drag, startPoint x: 69, startPoint y: 150, endPoint x: 99, endPoint y: 31, distance: 122.4
click at [99, 31] on div "Accordion Settings Design Delete Cancel Tab 1 Tab 1 Name Tab 1 #FFFFFF Backgrou…" at bounding box center [69, 194] width 138 height 332
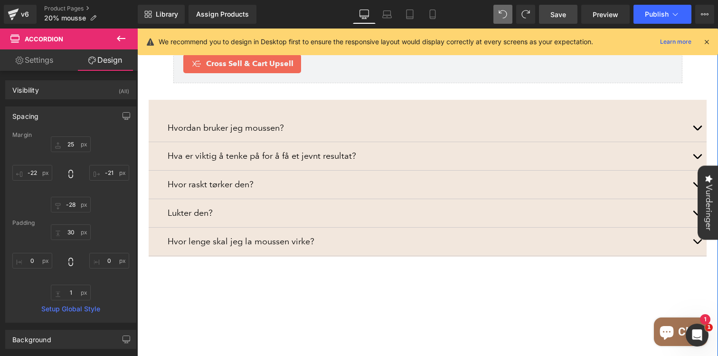
click at [247, 121] on p "Hvordan bruker jeg moussen?" at bounding box center [428, 128] width 520 height 14
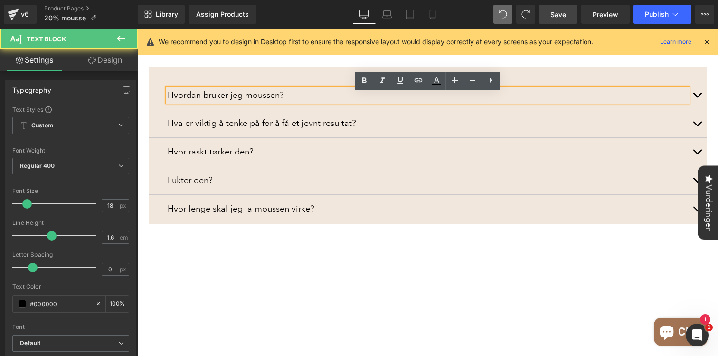
scroll to position [1087, 0]
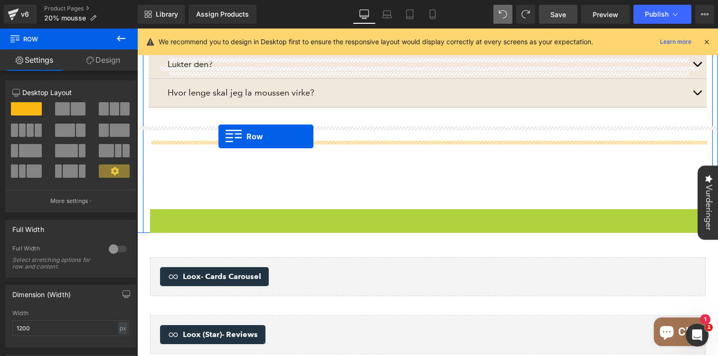
drag, startPoint x: 156, startPoint y: 191, endPoint x: 218, endPoint y: 136, distance: 83.4
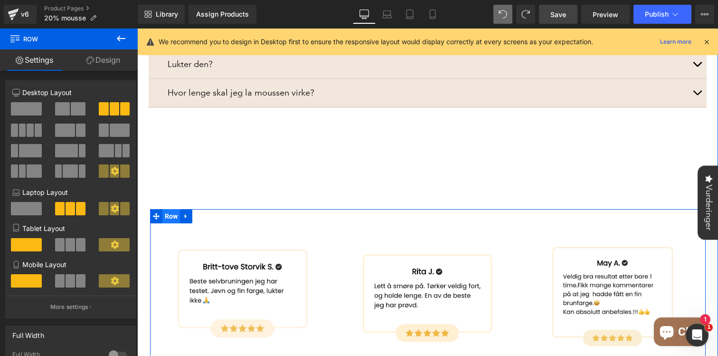
click at [173, 209] on span "Row" at bounding box center [171, 216] width 18 height 14
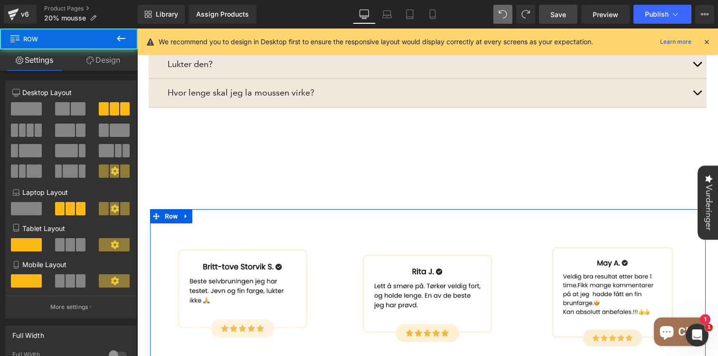
click at [109, 54] on link "Design" at bounding box center [103, 59] width 69 height 21
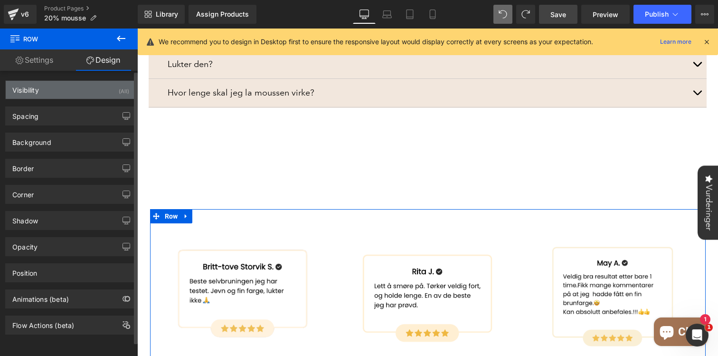
click at [85, 89] on div "Visibility (All)" at bounding box center [71, 90] width 130 height 18
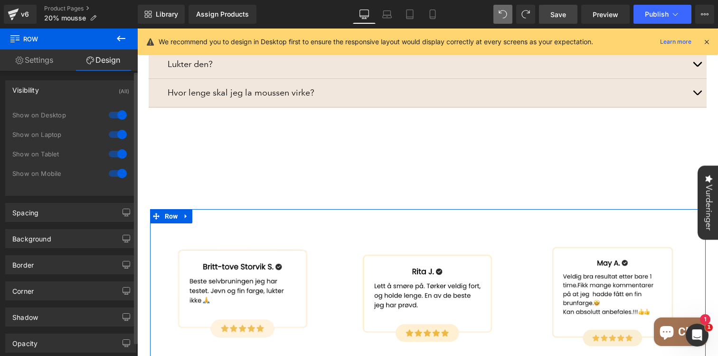
click at [42, 223] on div "Background Color & Image color Color transparent 0 % Image Replace Image Upload…" at bounding box center [71, 235] width 142 height 26
click at [51, 210] on div "Spacing" at bounding box center [71, 212] width 130 height 18
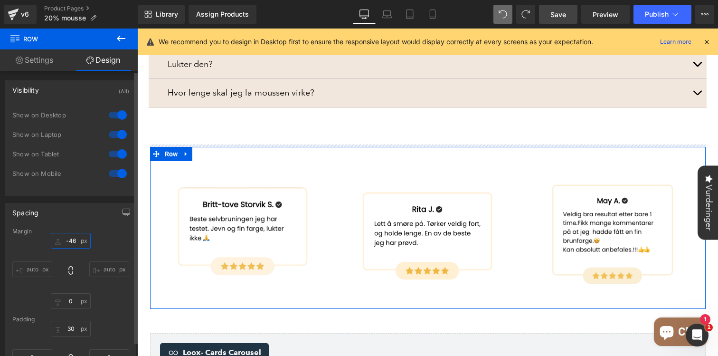
drag, startPoint x: 73, startPoint y: 246, endPoint x: 67, endPoint y: 309, distance: 63.4
click at [67, 309] on div "Margin 86 auto 0 auto Padding 30 0 10 0 Setup Global Style" at bounding box center [71, 323] width 130 height 190
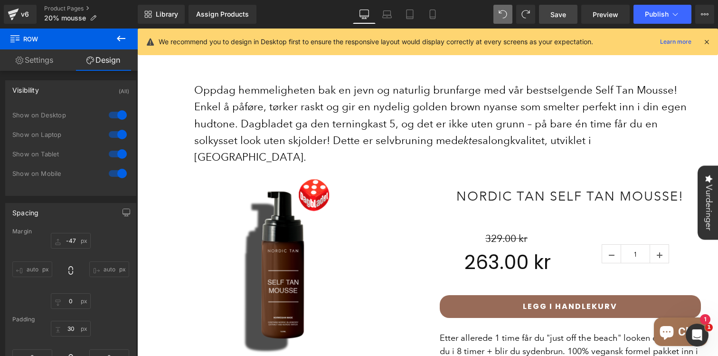
scroll to position [370, 0]
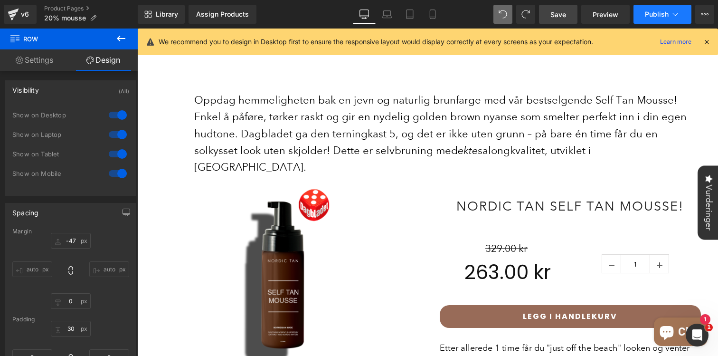
click at [642, 15] on button "Publish" at bounding box center [662, 14] width 58 height 19
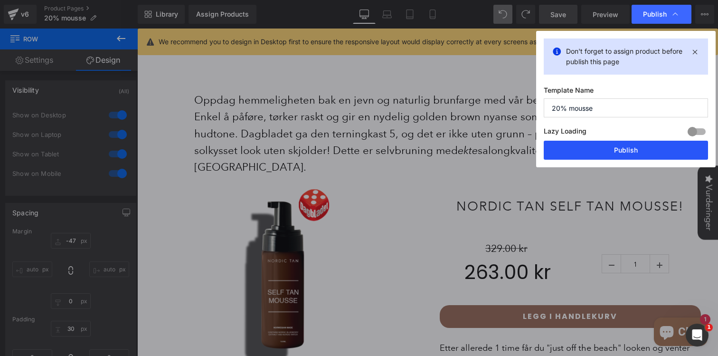
click at [608, 152] on button "Publish" at bounding box center [626, 150] width 164 height 19
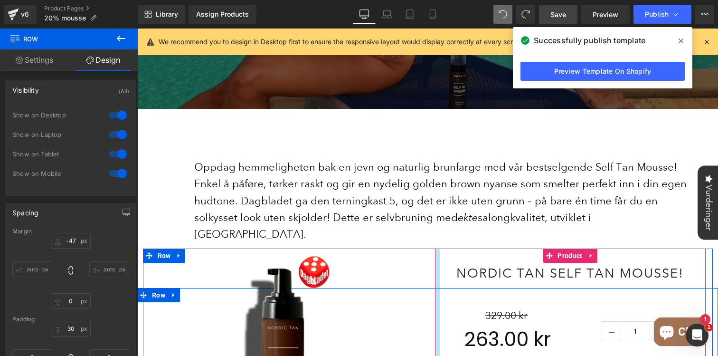
scroll to position [258, 0]
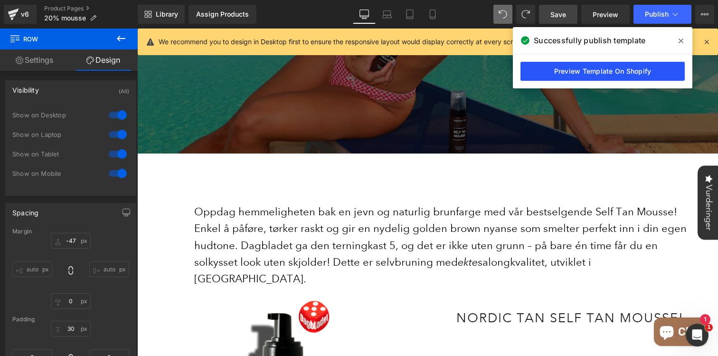
click at [609, 75] on link "Preview Template On Shopify" at bounding box center [602, 71] width 164 height 19
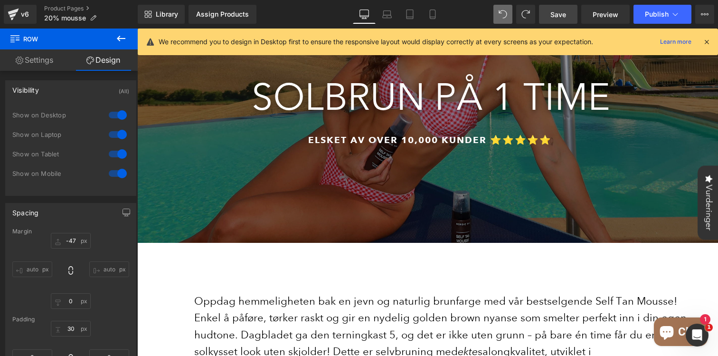
scroll to position [203, 0]
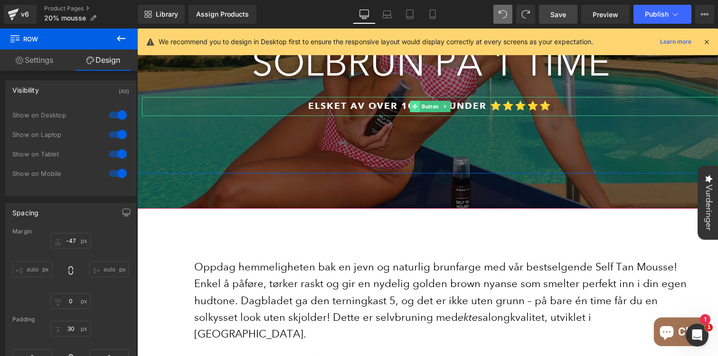
click at [414, 103] on icon at bounding box center [414, 105] width 5 height 5
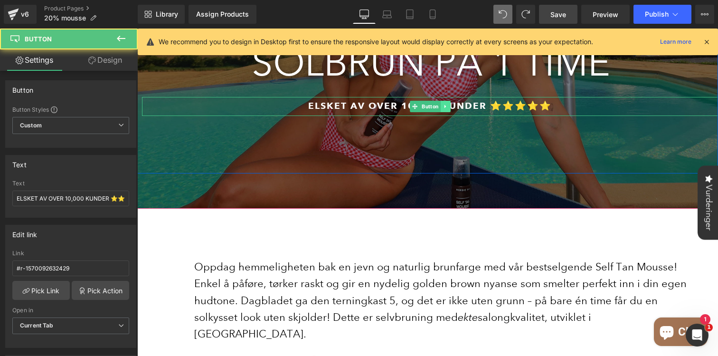
click at [444, 104] on icon at bounding box center [444, 105] width 1 height 3
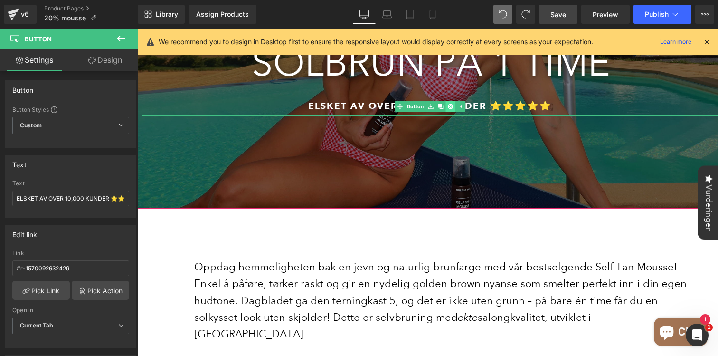
click at [450, 103] on icon at bounding box center [450, 106] width 5 height 6
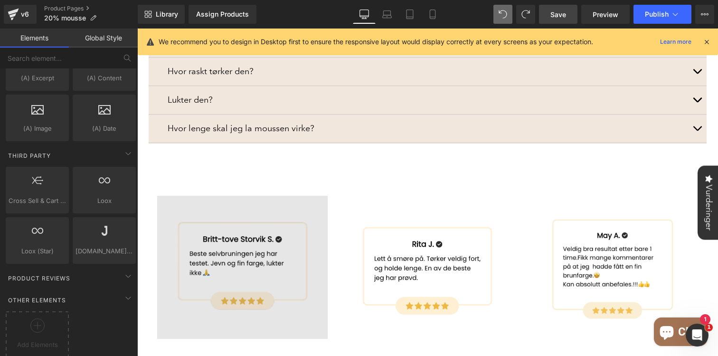
scroll to position [1139, 0]
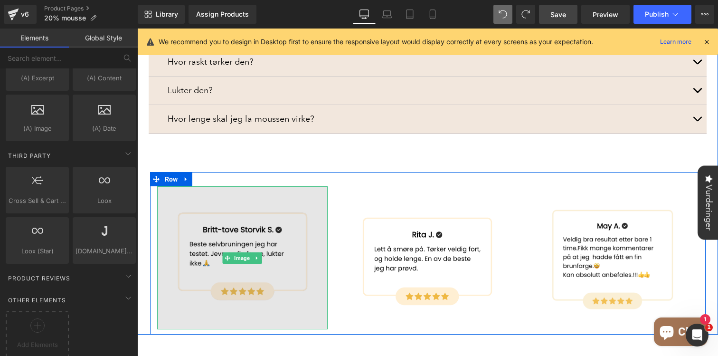
click at [189, 186] on img at bounding box center [242, 257] width 171 height 143
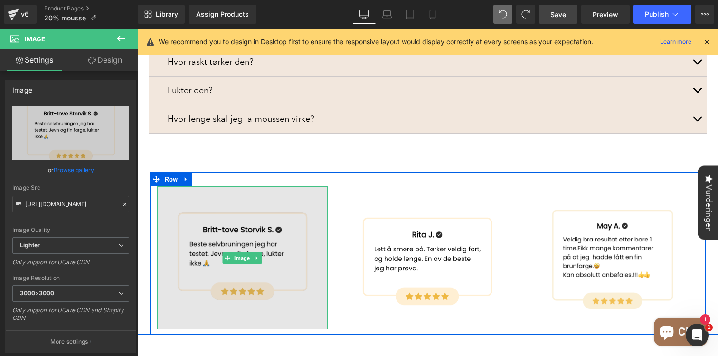
click at [163, 187] on img at bounding box center [242, 257] width 171 height 143
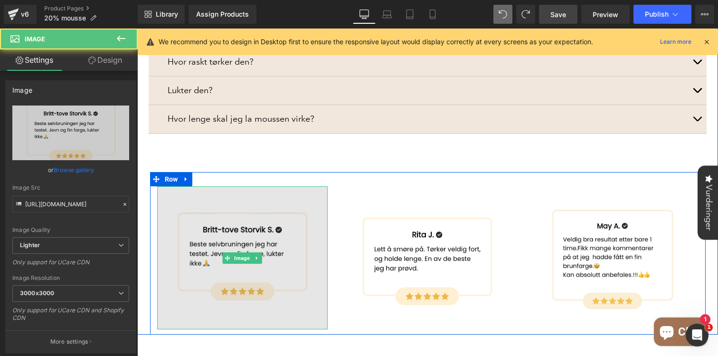
click at [171, 186] on img at bounding box center [242, 257] width 171 height 143
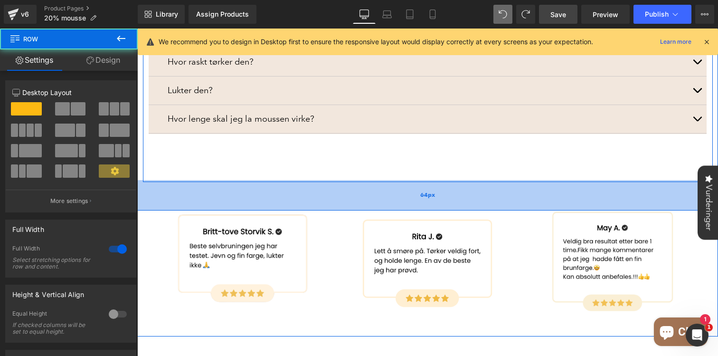
drag, startPoint x: 149, startPoint y: 160, endPoint x: 149, endPoint y: 181, distance: 20.9
click at [149, 181] on div "64px" at bounding box center [427, 195] width 581 height 30
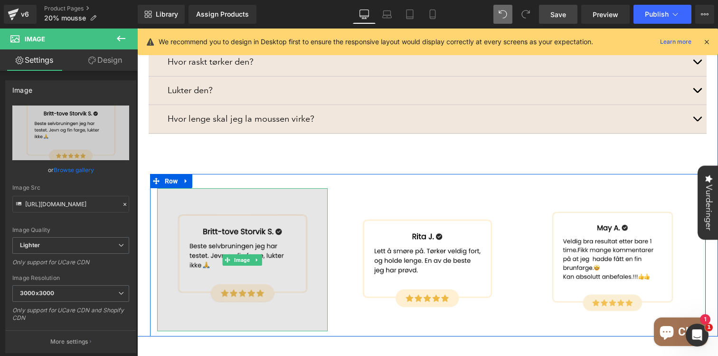
click at [163, 207] on img at bounding box center [242, 259] width 171 height 143
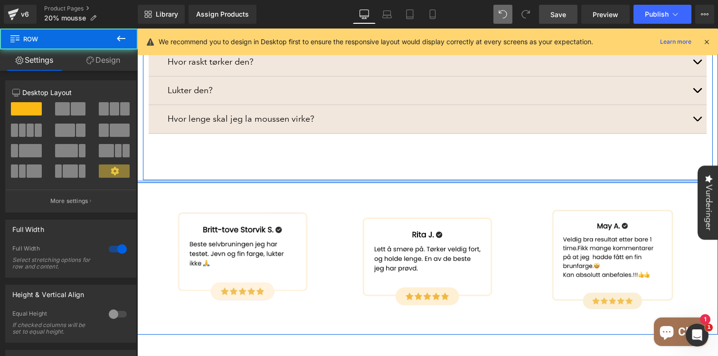
drag, startPoint x: 171, startPoint y: 153, endPoint x: 172, endPoint y: 126, distance: 27.6
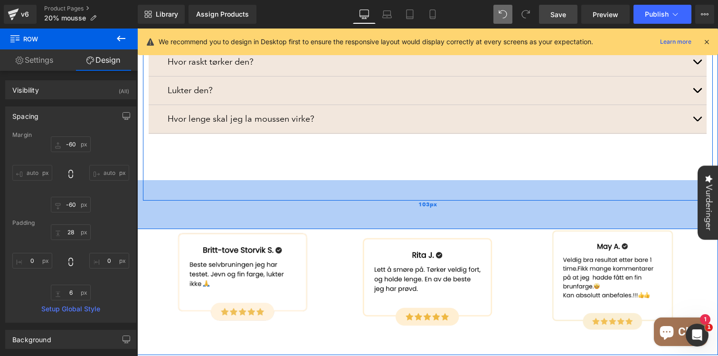
drag, startPoint x: 166, startPoint y: 154, endPoint x: 166, endPoint y: 206, distance: 51.3
click at [166, 206] on div "103px" at bounding box center [427, 204] width 581 height 49
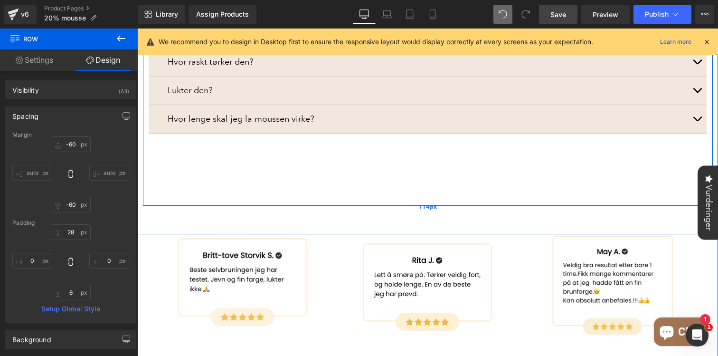
click at [175, 193] on div "114px" at bounding box center [427, 207] width 581 height 54
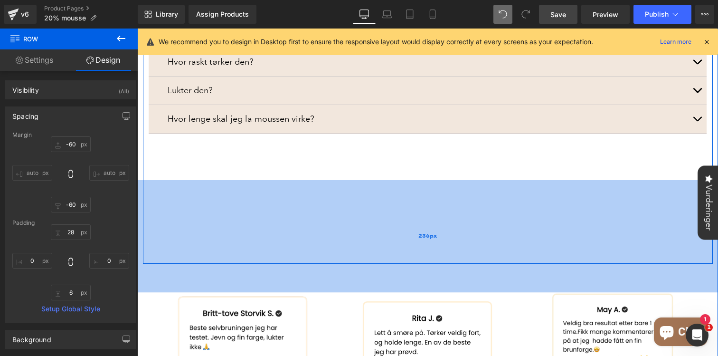
drag, startPoint x: 160, startPoint y: 201, endPoint x: 159, endPoint y: 269, distance: 67.4
click at [159, 268] on div "236px" at bounding box center [427, 236] width 581 height 112
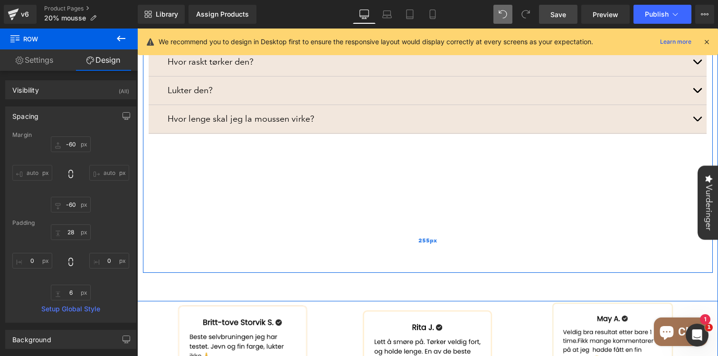
click at [179, 197] on div "255px" at bounding box center [427, 240] width 581 height 121
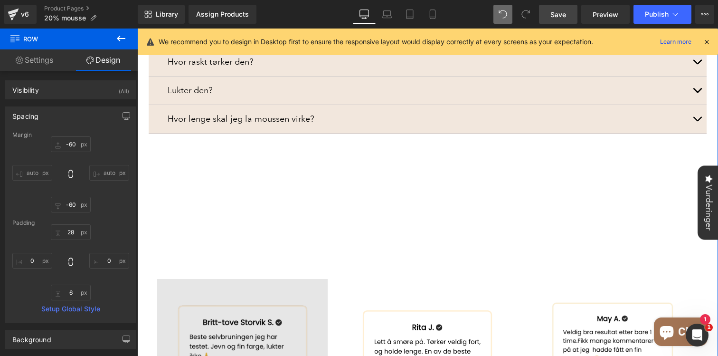
click at [161, 291] on img at bounding box center [242, 350] width 171 height 143
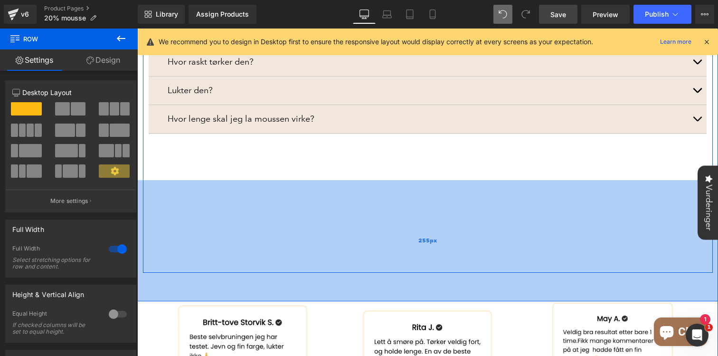
click at [335, 199] on div "255px" at bounding box center [427, 240] width 581 height 121
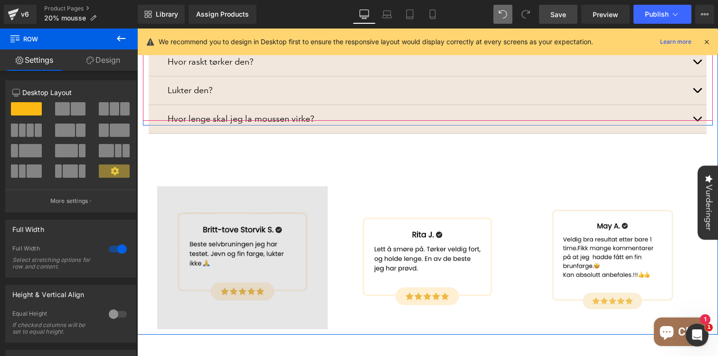
drag, startPoint x: 327, startPoint y: 240, endPoint x: 301, endPoint y: 167, distance: 77.9
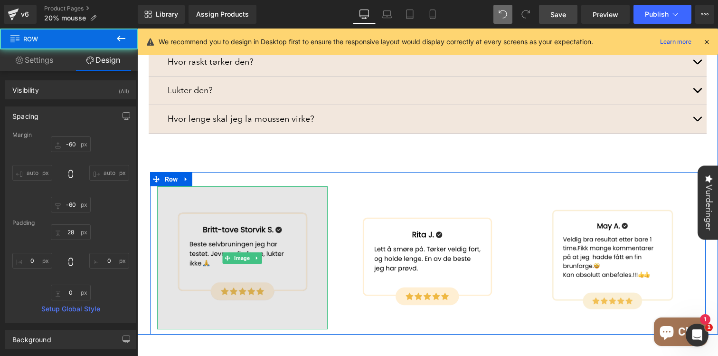
click at [298, 186] on img at bounding box center [242, 257] width 171 height 143
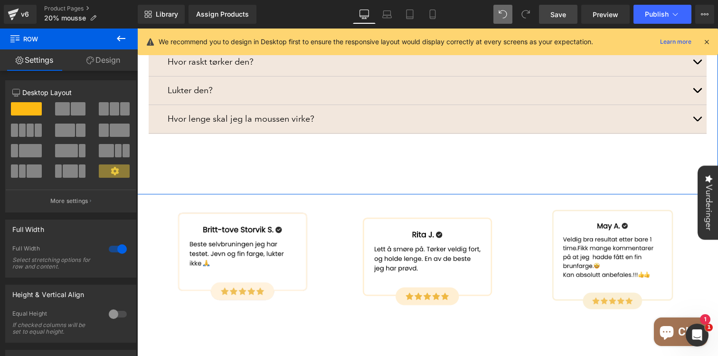
click at [111, 62] on link "Design" at bounding box center [103, 59] width 69 height 21
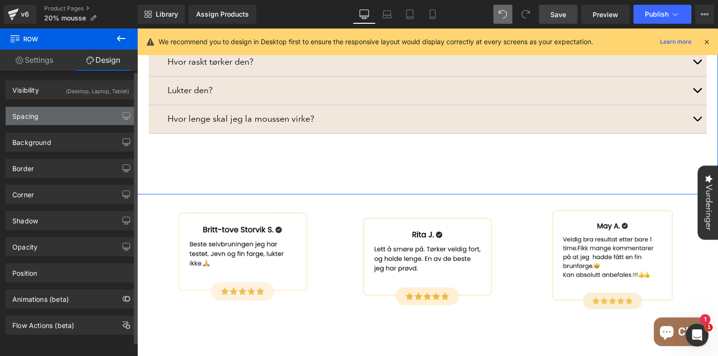
click at [57, 122] on div "Spacing" at bounding box center [71, 116] width 130 height 18
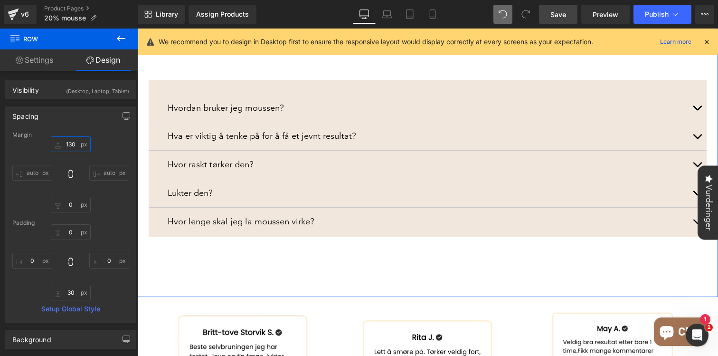
drag, startPoint x: 72, startPoint y: 151, endPoint x: 77, endPoint y: 46, distance: 105.5
click at [77, 46] on div "Row Settings Design 12 12 12 Column Size Customizer 12 Desktop Layout Laptop La…" at bounding box center [69, 194] width 138 height 332
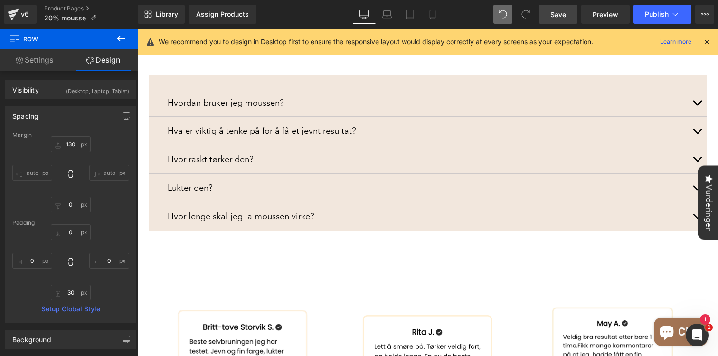
scroll to position [1263, 0]
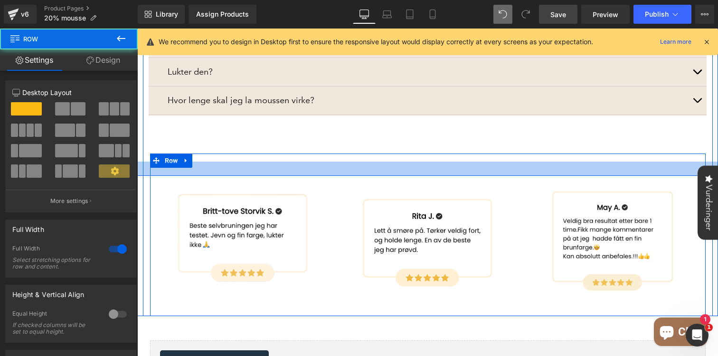
click at [187, 161] on div at bounding box center [427, 168] width 581 height 14
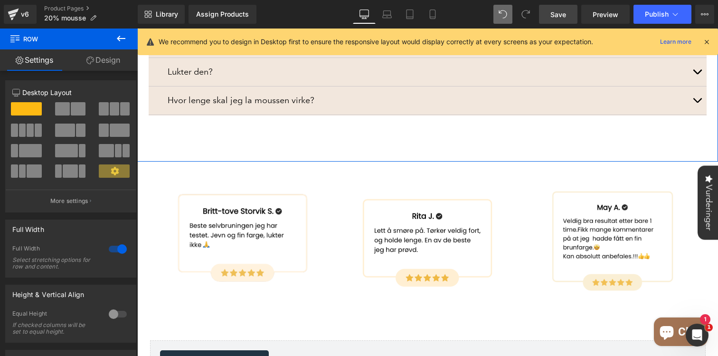
drag, startPoint x: 101, startPoint y: 65, endPoint x: 98, endPoint y: 74, distance: 9.0
click at [101, 65] on link "Design" at bounding box center [103, 59] width 69 height 21
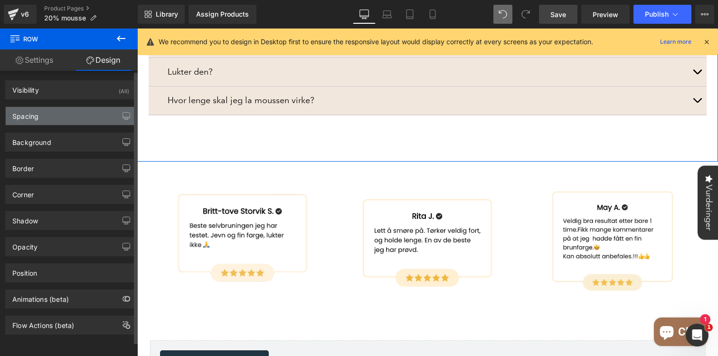
click at [76, 113] on div "Spacing" at bounding box center [71, 116] width 130 height 18
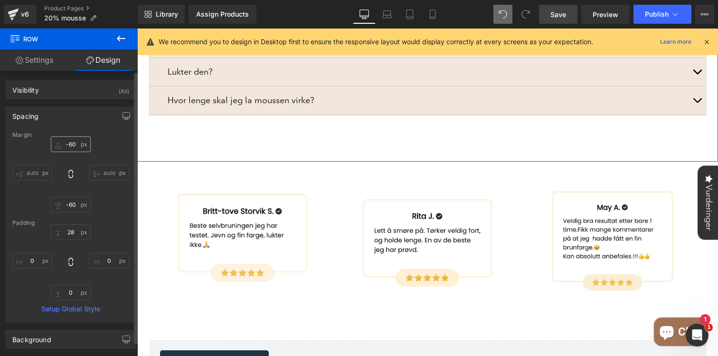
click at [75, 151] on div "auto auto" at bounding box center [70, 174] width 117 height 76
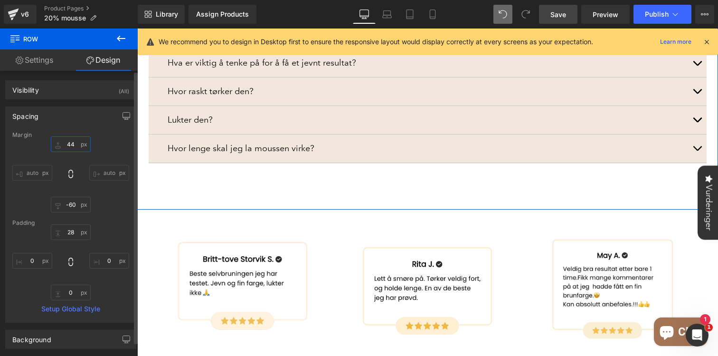
drag, startPoint x: 74, startPoint y: 150, endPoint x: 82, endPoint y: 100, distance: 50.5
click at [82, 100] on div "Spacing Margin auto auto Padding Setup Global Style" at bounding box center [71, 210] width 142 height 223
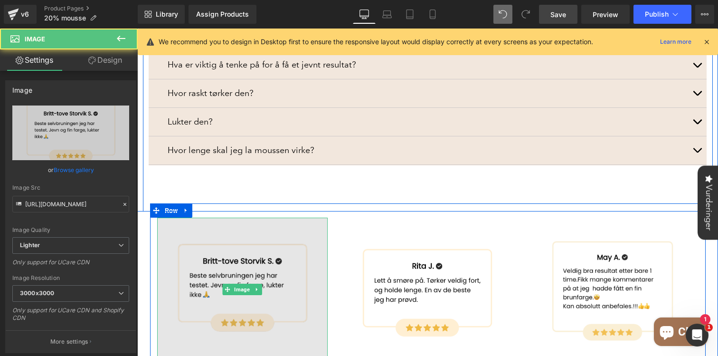
click at [180, 217] on img at bounding box center [242, 288] width 171 height 143
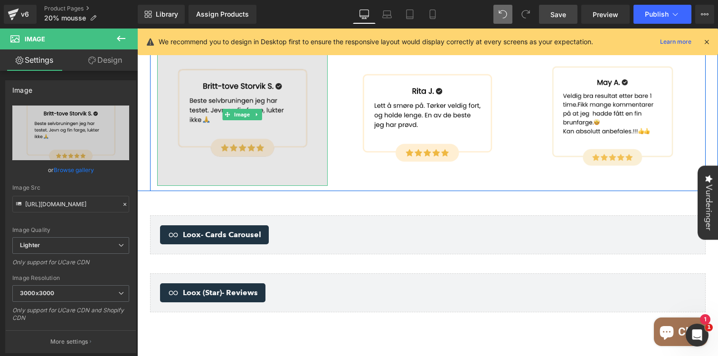
scroll to position [1476, 0]
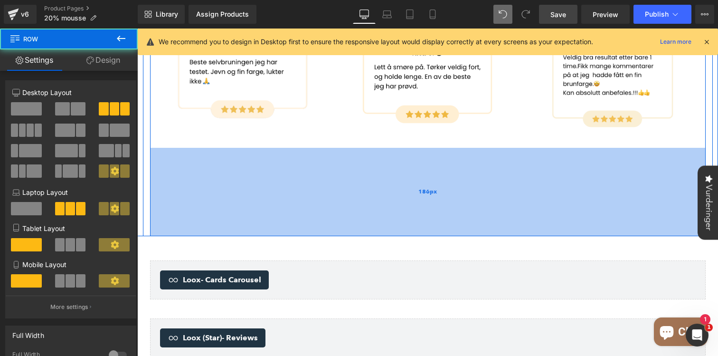
drag, startPoint x: 232, startPoint y: 122, endPoint x: 226, endPoint y: 211, distance: 88.5
click at [226, 211] on div "186px" at bounding box center [427, 192] width 555 height 88
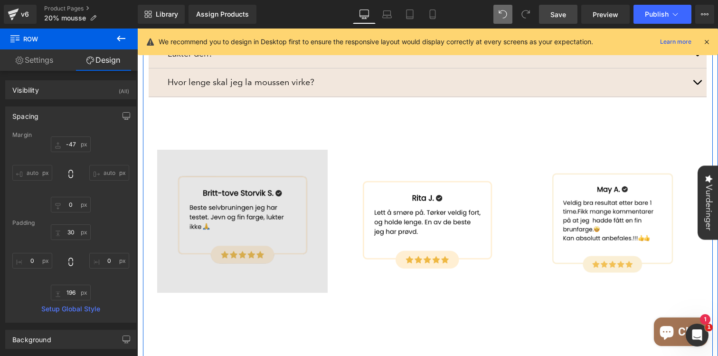
scroll to position [1281, 0]
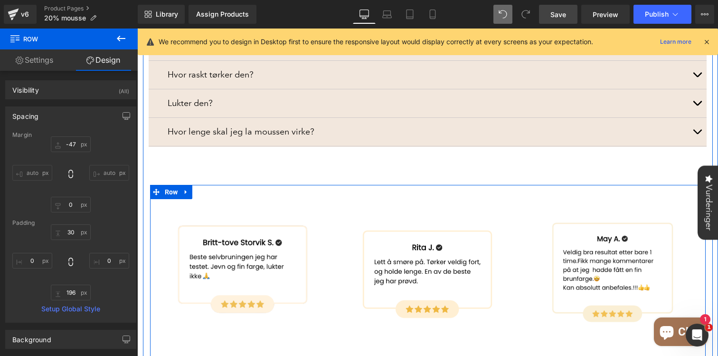
click at [154, 199] on div "Image" at bounding box center [242, 270] width 185 height 143
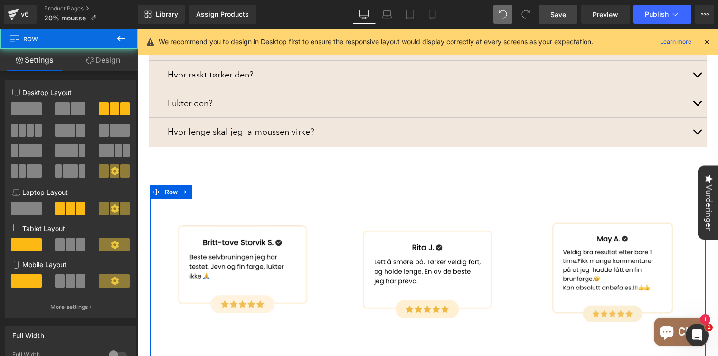
click at [100, 56] on link "Design" at bounding box center [103, 59] width 69 height 21
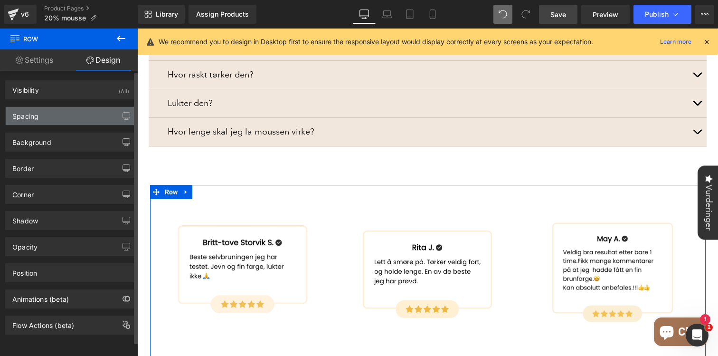
click at [54, 113] on div "Spacing" at bounding box center [71, 116] width 130 height 18
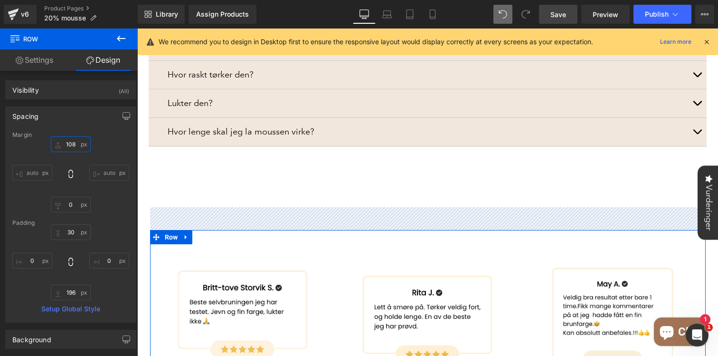
drag, startPoint x: 75, startPoint y: 149, endPoint x: 91, endPoint y: 62, distance: 87.7
click at [91, 62] on div "Settings Design 4+4+4 12+12+12 12+12+12 Column Size Customizer 4+4+4 Desktop La…" at bounding box center [69, 215] width 138 height 332
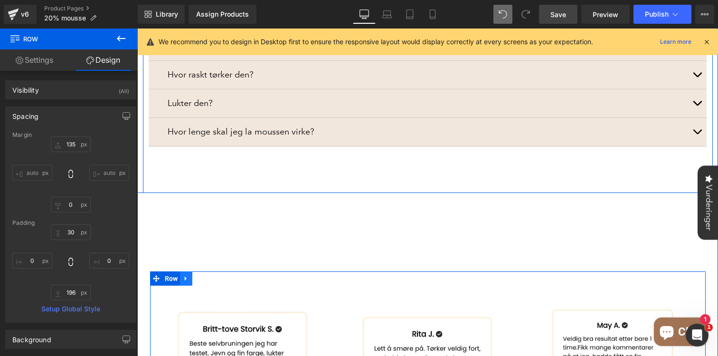
click at [182, 271] on link at bounding box center [186, 278] width 12 height 14
click at [210, 275] on icon at bounding box center [210, 278] width 7 height 7
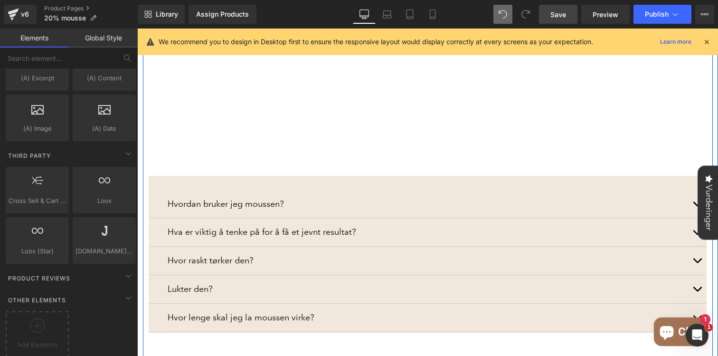
scroll to position [1112, 0]
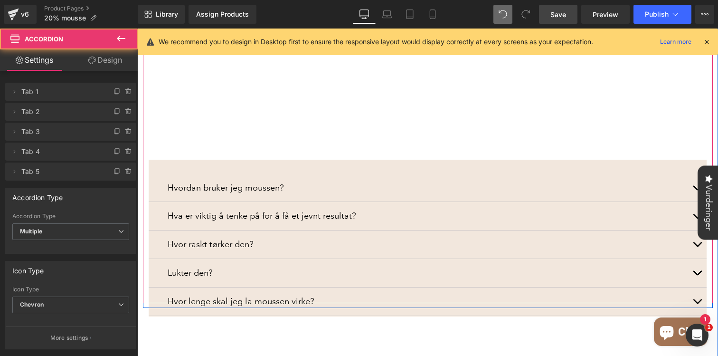
click at [222, 160] on div "Hvordan bruker jeg moussen? Text Block Benytt påføringsvott og sirkulære bevege…" at bounding box center [428, 238] width 558 height 157
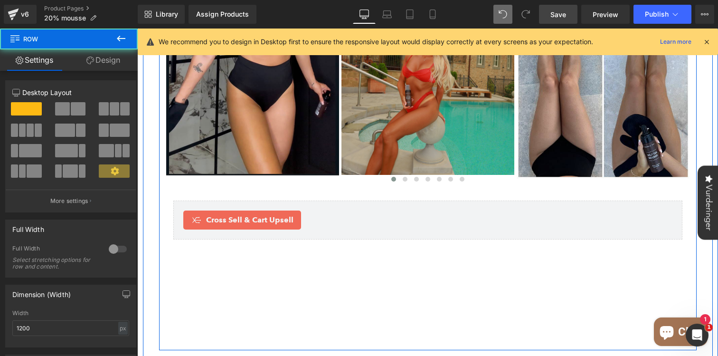
scroll to position [901, 0]
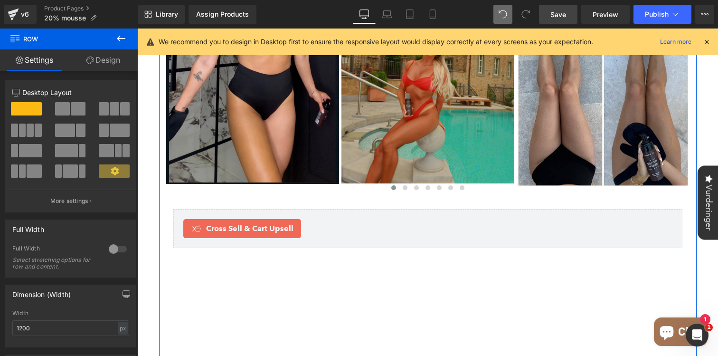
click at [108, 58] on link "Design" at bounding box center [103, 59] width 69 height 21
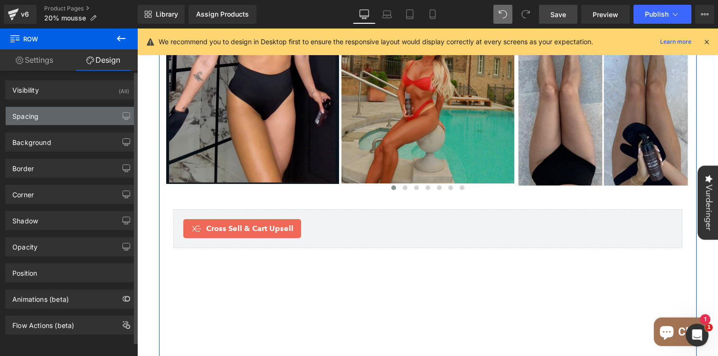
click at [59, 115] on div "Spacing" at bounding box center [71, 116] width 130 height 18
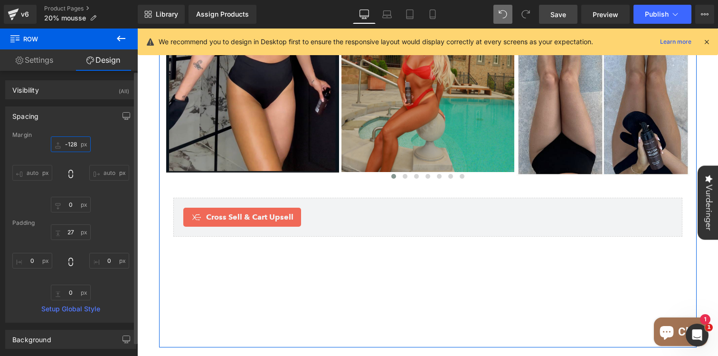
drag, startPoint x: 71, startPoint y: 147, endPoint x: 71, endPoint y: 159, distance: 11.4
click at [71, 159] on div "auto auto" at bounding box center [70, 174] width 117 height 76
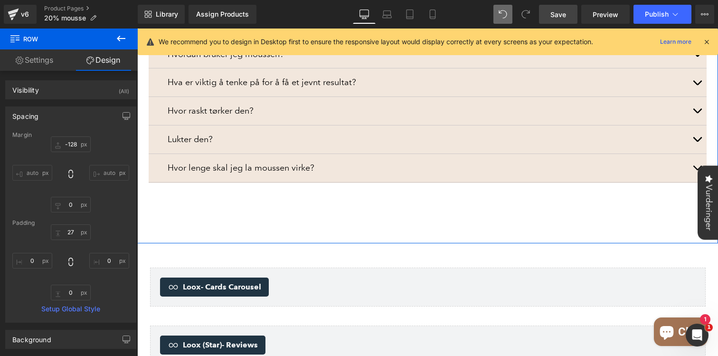
scroll to position [1274, 0]
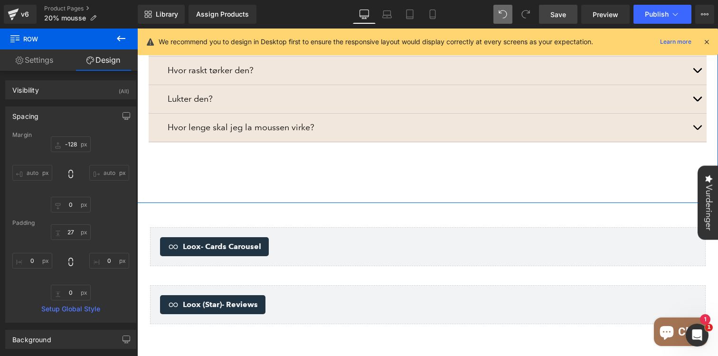
click at [289, 121] on p "Hvor lenge skal jeg la moussen virke?" at bounding box center [428, 128] width 520 height 14
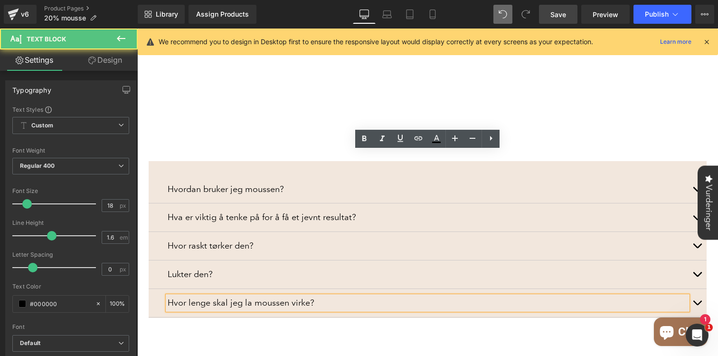
scroll to position [1040, 0]
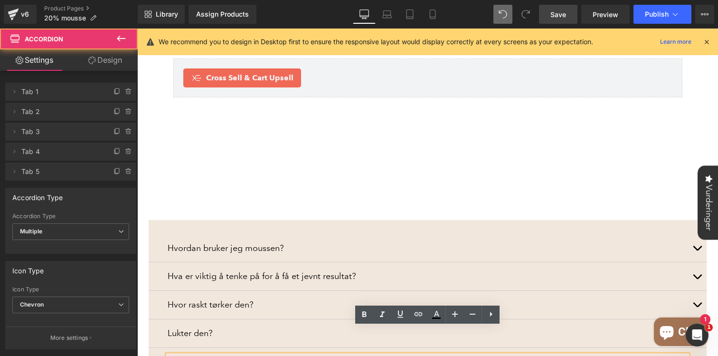
click at [173, 220] on div "Hvordan bruker jeg moussen? Text Block Benytt påføringsvott og sirkulære bevege…" at bounding box center [428, 298] width 558 height 157
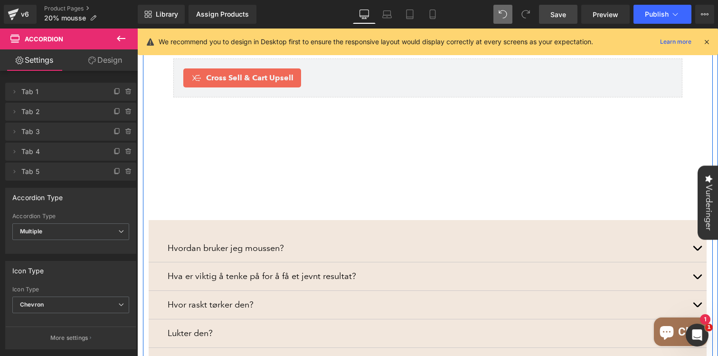
click at [144, 216] on div "Image Image Image Image Image Image Image" at bounding box center [428, 143] width 570 height 440
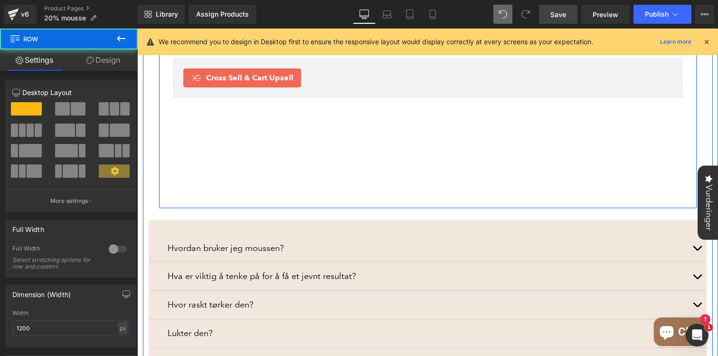
click at [212, 172] on div "Image Image Image Image Image Image Image" at bounding box center [427, 35] width 537 height 346
click at [204, 173] on div "Image Image Image Image Image Image Image" at bounding box center [427, 35] width 537 height 346
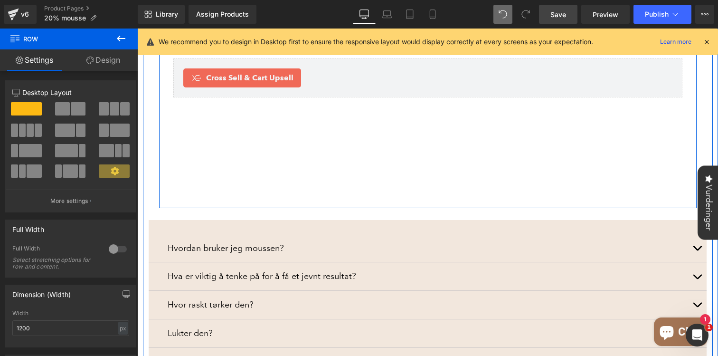
drag, startPoint x: 204, startPoint y: 179, endPoint x: 204, endPoint y: 119, distance: 59.8
click at [204, 119] on div "Image Image Image Image Image Image Image" at bounding box center [427, 35] width 537 height 346
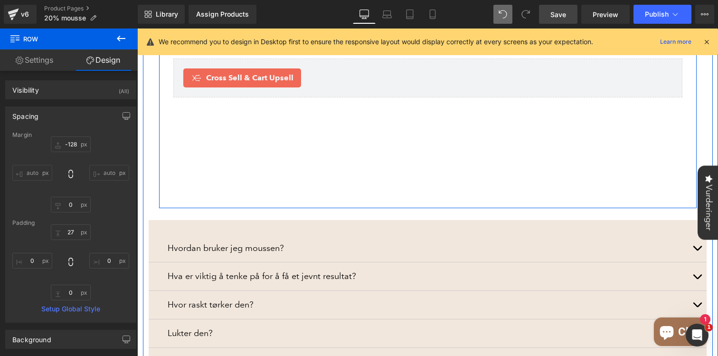
drag, startPoint x: 199, startPoint y: 179, endPoint x: 201, endPoint y: 145, distance: 33.7
click at [201, 145] on div "Image Image Image Image Image Image Image" at bounding box center [427, 35] width 537 height 346
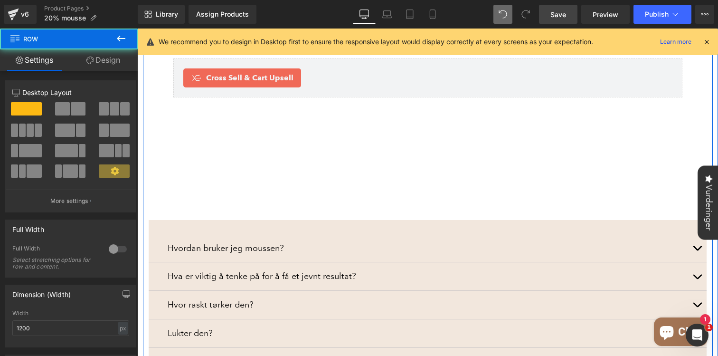
click at [197, 192] on div "Image Image Image Image Image Image Image" at bounding box center [428, 143] width 570 height 440
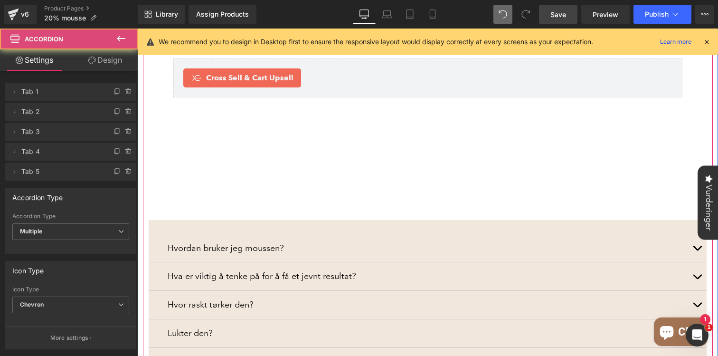
click at [196, 220] on div "Hvordan bruker jeg moussen? Text Block Benytt påføringsvott og sirkulære bevege…" at bounding box center [428, 298] width 558 height 157
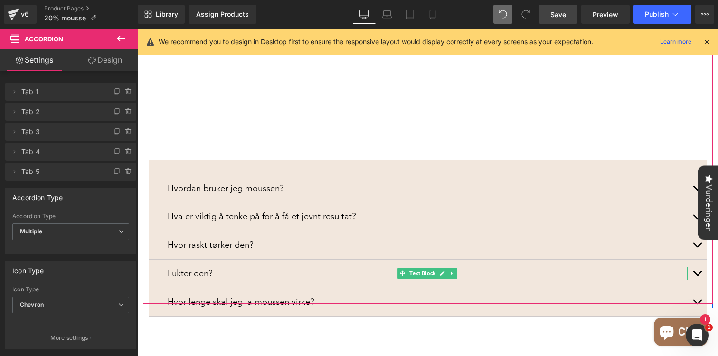
scroll to position [1111, 0]
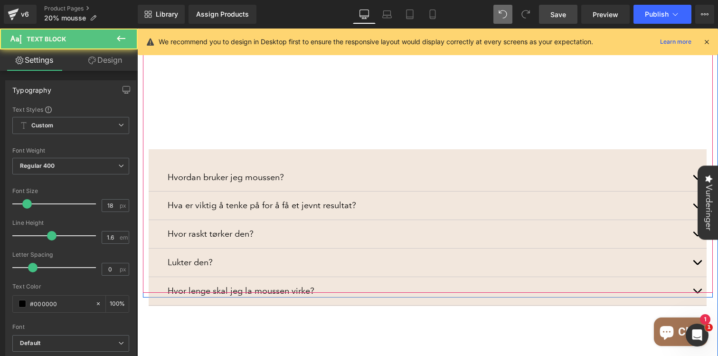
drag, startPoint x: 200, startPoint y: 267, endPoint x: 200, endPoint y: 249, distance: 18.0
click at [200, 277] on div "Hvor lenge skal jeg la moussen virke? Text Block" at bounding box center [428, 291] width 558 height 28
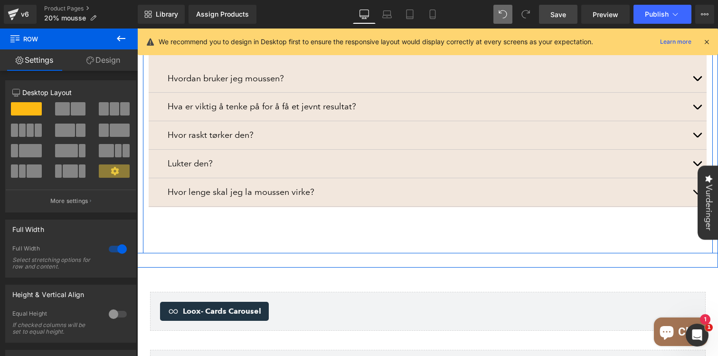
scroll to position [1217, 0]
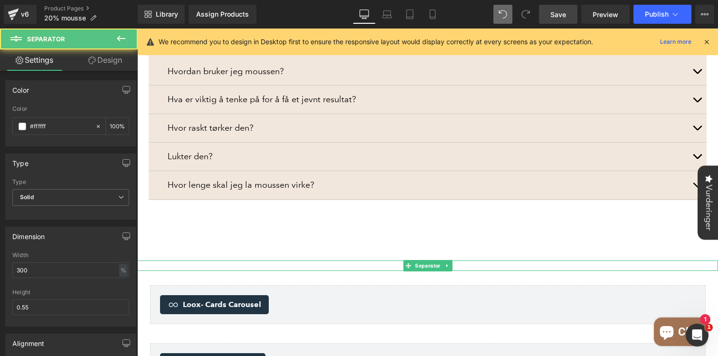
click at [216, 260] on div "Separator" at bounding box center [427, 265] width 581 height 10
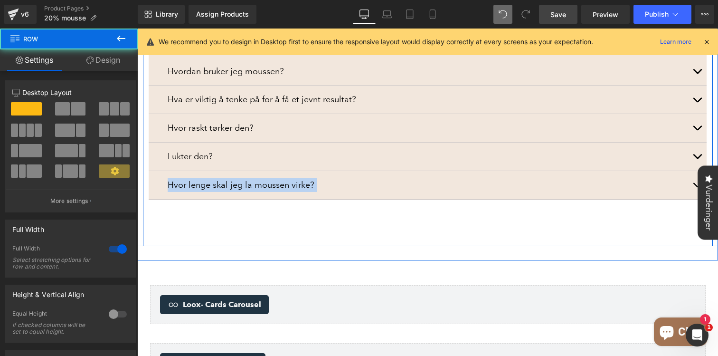
drag, startPoint x: 195, startPoint y: 232, endPoint x: 199, endPoint y: 185, distance: 47.2
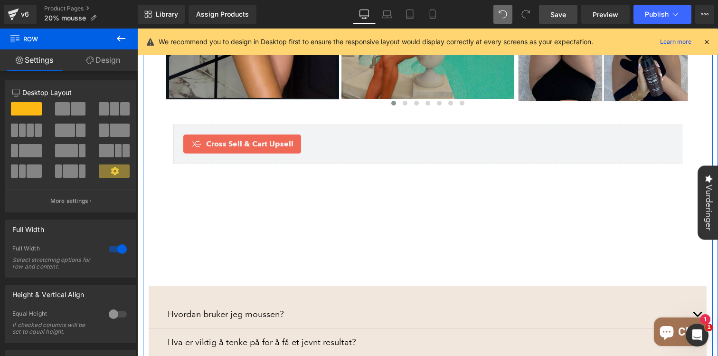
scroll to position [955, 0]
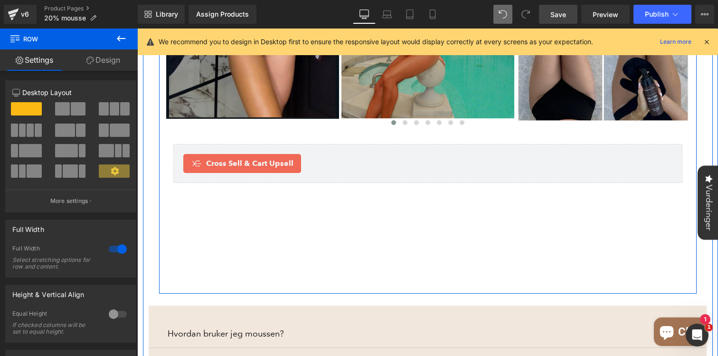
click at [206, 228] on div "Image Image Image Image Image Image Image" at bounding box center [427, 121] width 537 height 346
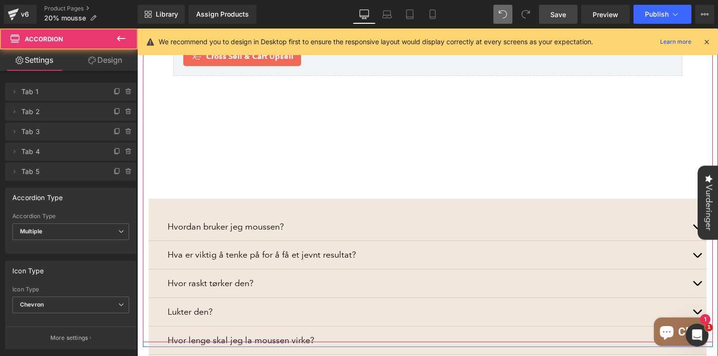
click at [521, 276] on div "Hvor raskt tørker den? Text Block" at bounding box center [428, 283] width 520 height 14
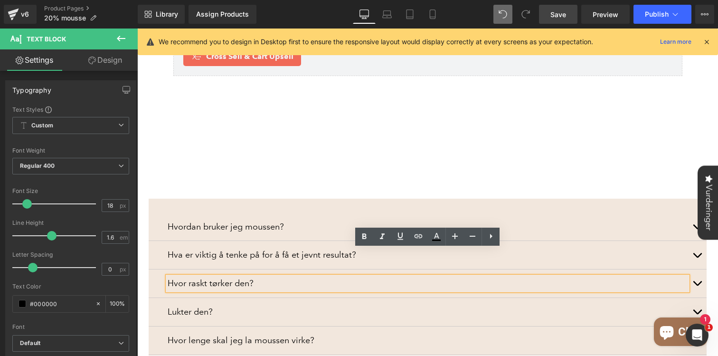
click at [304, 198] on div "Hvordan bruker jeg moussen? Text Block Benytt påføringsvott og sirkulære bevege…" at bounding box center [428, 276] width 558 height 157
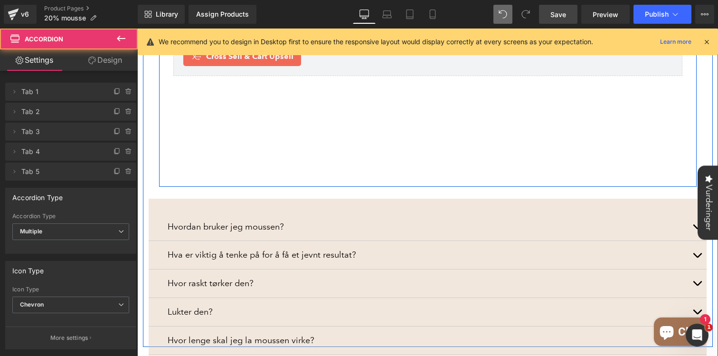
click at [270, 143] on div "Image Image Image Image Image Image Image" at bounding box center [427, 14] width 537 height 346
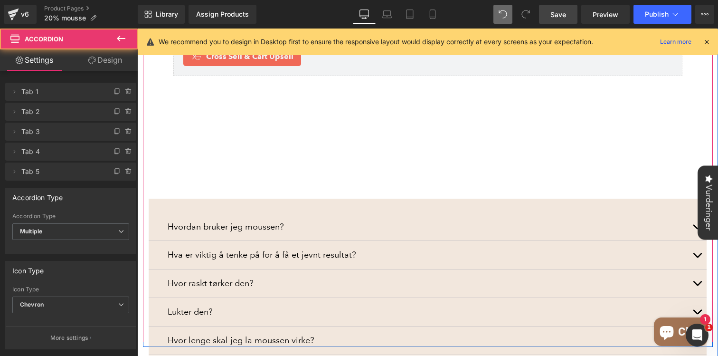
click at [165, 198] on div "Hvordan bruker jeg moussen? Text Block Benytt påføringsvott og sirkulære bevege…" at bounding box center [428, 276] width 558 height 157
click at [277, 128] on div "Image Image Image Image Image Image Image" at bounding box center [427, 14] width 537 height 346
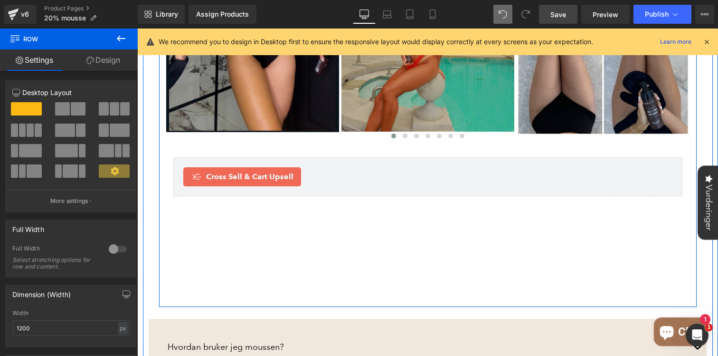
scroll to position [996, 0]
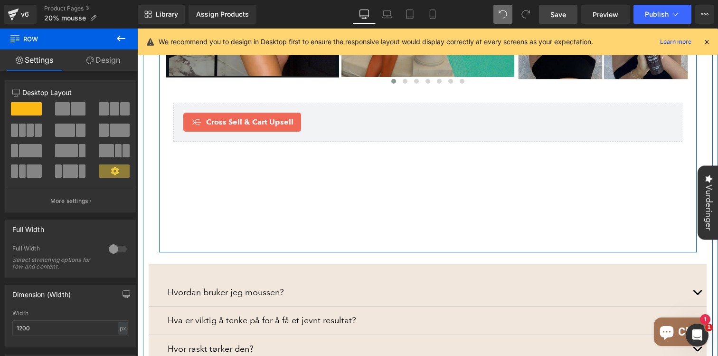
click at [253, 202] on div "Image Image Image Image Image Image Image" at bounding box center [427, 79] width 537 height 346
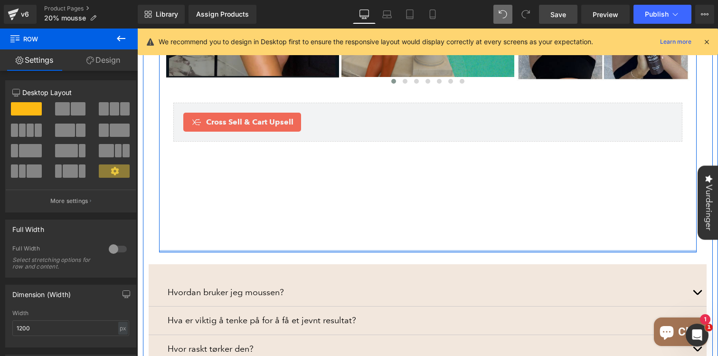
drag, startPoint x: 250, startPoint y: 223, endPoint x: 250, endPoint y: 160, distance: 62.7
click at [250, 160] on div "Image Image Image Image Image Image Image" at bounding box center [427, 79] width 537 height 346
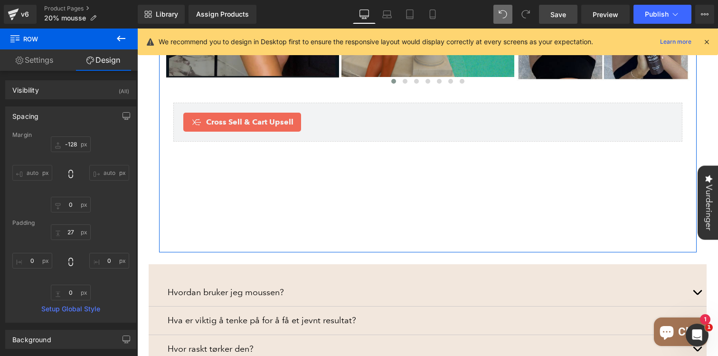
click at [71, 117] on div "Spacing" at bounding box center [71, 116] width 130 height 18
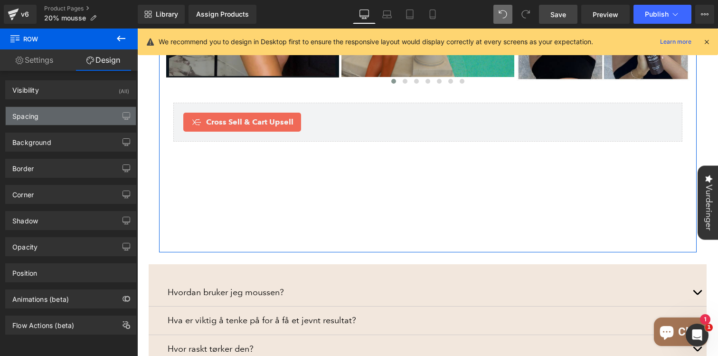
click at [71, 118] on div "Spacing" at bounding box center [71, 116] width 130 height 18
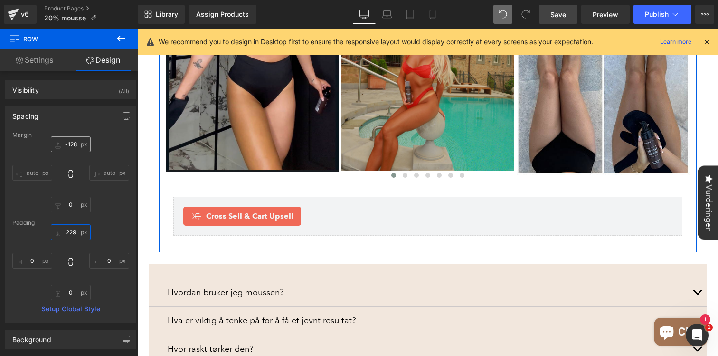
drag, startPoint x: 71, startPoint y: 238, endPoint x: 66, endPoint y: 142, distance: 96.0
click at [66, 142] on div "Margin auto auto auto auto Padding Setup Global Style" at bounding box center [71, 226] width 130 height 190
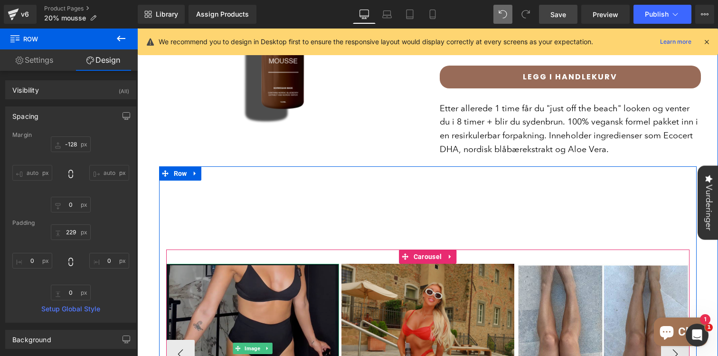
scroll to position [725, 0]
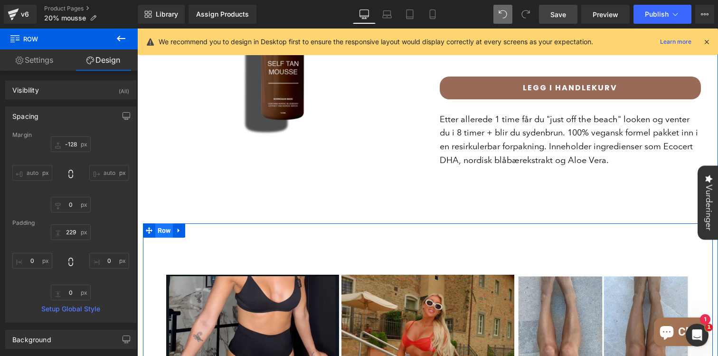
click at [155, 223] on span "Row" at bounding box center [164, 230] width 18 height 14
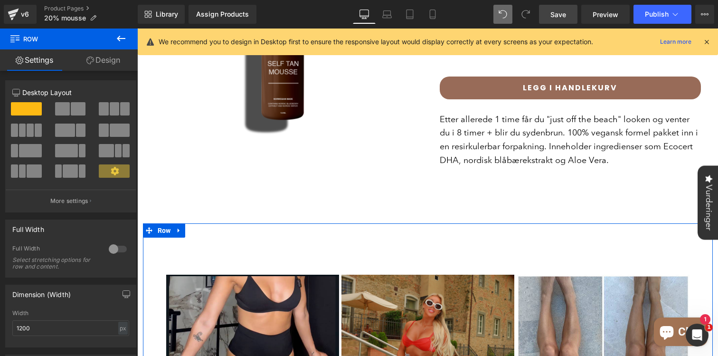
click at [113, 61] on link "Design" at bounding box center [103, 59] width 69 height 21
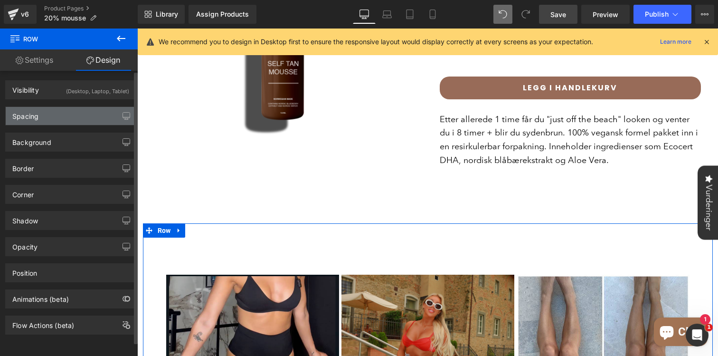
click at [56, 116] on div "Spacing" at bounding box center [71, 116] width 130 height 18
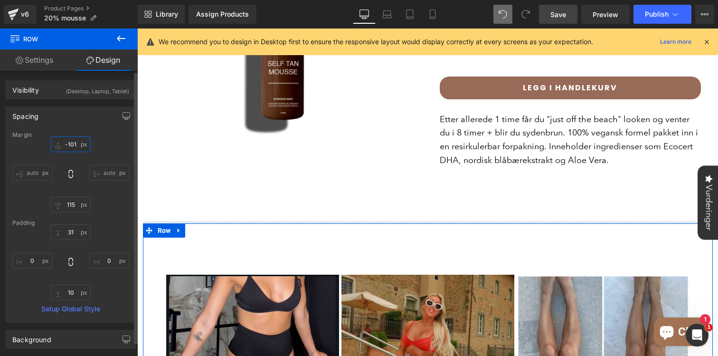
drag, startPoint x: 71, startPoint y: 150, endPoint x: 70, endPoint y: 183, distance: 32.8
click at [70, 183] on div "auto auto" at bounding box center [70, 174] width 117 height 76
click at [73, 152] on div "auto auto" at bounding box center [70, 174] width 117 height 76
drag, startPoint x: 73, startPoint y: 146, endPoint x: 72, endPoint y: 167, distance: 20.4
click at [73, 167] on div "auto auto" at bounding box center [70, 174] width 117 height 76
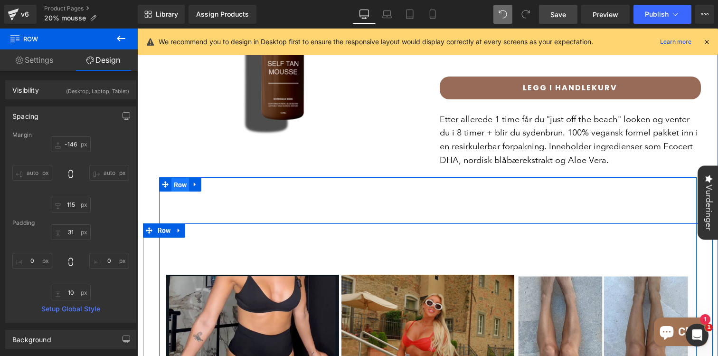
click at [178, 178] on span "Row" at bounding box center [180, 185] width 18 height 14
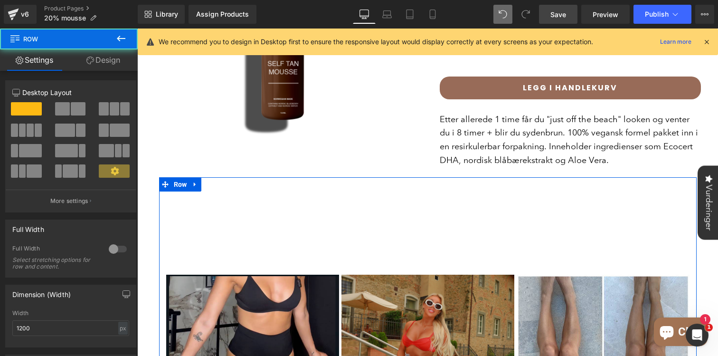
click at [113, 54] on link "Design" at bounding box center [103, 59] width 69 height 21
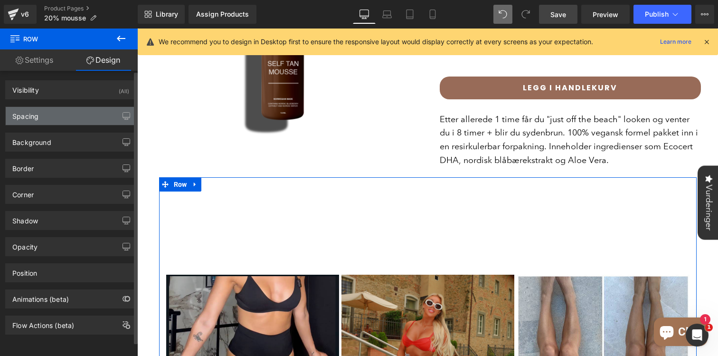
click at [77, 113] on div "Spacing" at bounding box center [71, 116] width 130 height 18
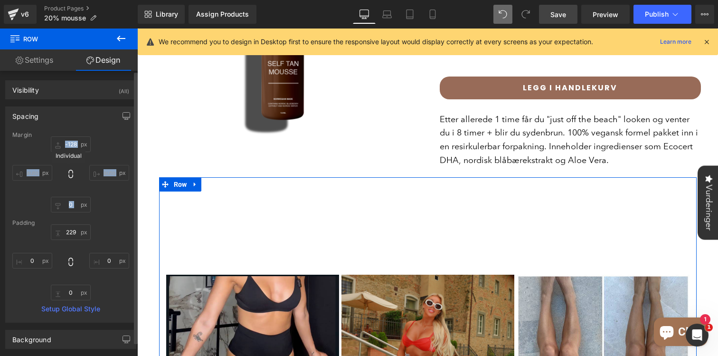
drag, startPoint x: 73, startPoint y: 151, endPoint x: 71, endPoint y: 174, distance: 22.9
click at [71, 174] on div "-128 auto 0 auto" at bounding box center [70, 174] width 117 height 76
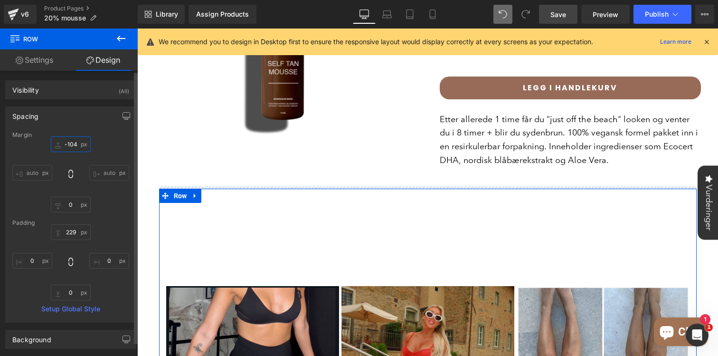
drag, startPoint x: 69, startPoint y: 150, endPoint x: 69, endPoint y: 141, distance: 8.1
click at [69, 142] on input "-128" at bounding box center [71, 144] width 40 height 16
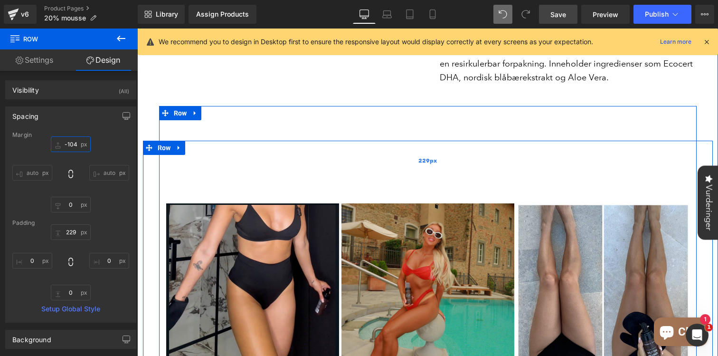
scroll to position [819, 0]
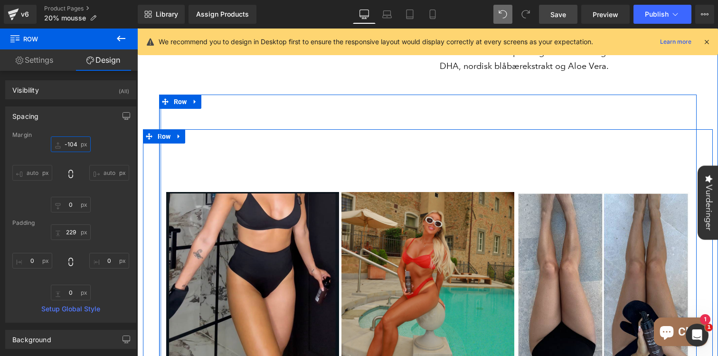
click at [160, 110] on div at bounding box center [160, 267] width 2 height 346
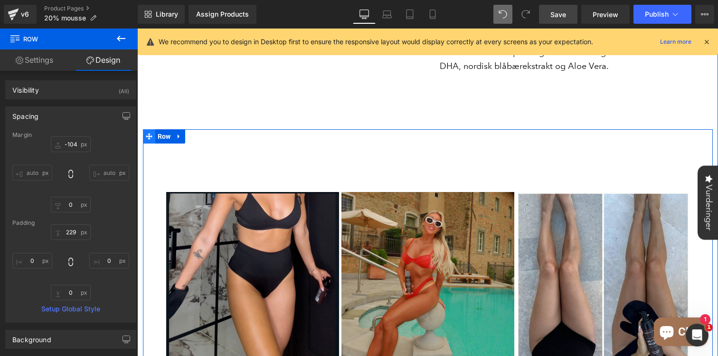
click at [148, 133] on icon at bounding box center [149, 136] width 7 height 7
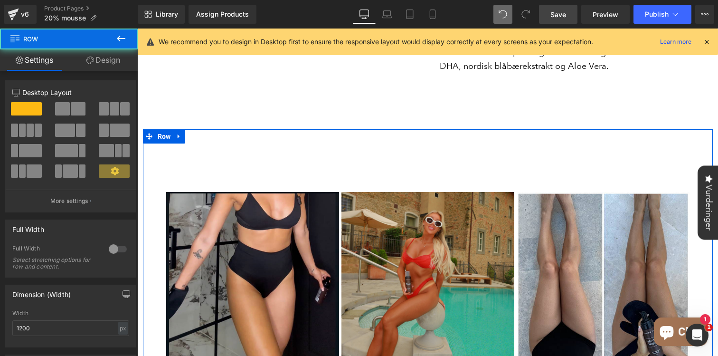
click at [103, 54] on link "Design" at bounding box center [103, 59] width 69 height 21
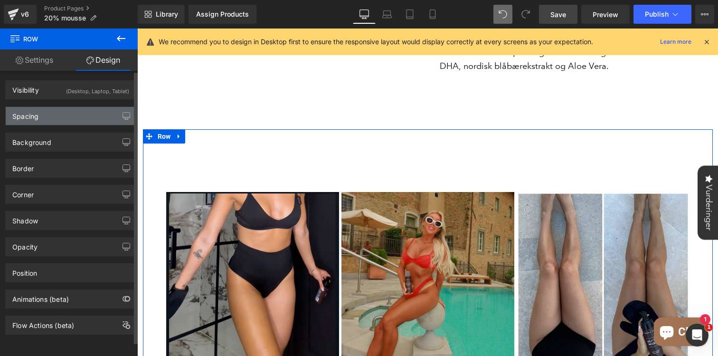
click at [74, 109] on div "Spacing" at bounding box center [71, 116] width 130 height 18
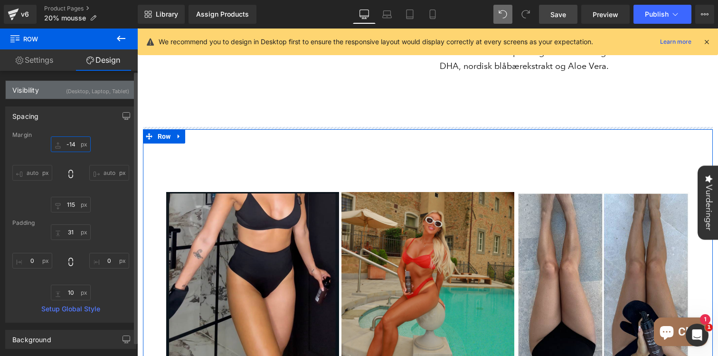
drag, startPoint x: 75, startPoint y: 150, endPoint x: 78, endPoint y: 87, distance: 63.2
click at [78, 87] on div "Visibility (Desktop, Laptop, Tablet) 0|0|0|0 1 Show on Desktop 1 Show on Laptop…" at bounding box center [71, 301] width 142 height 460
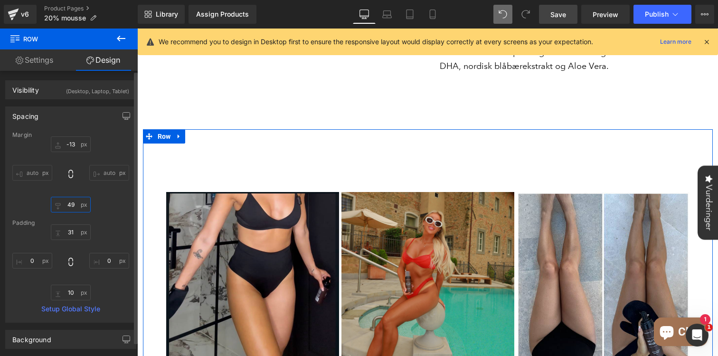
drag, startPoint x: 70, startPoint y: 210, endPoint x: 77, endPoint y: 170, distance: 41.0
click at [77, 173] on div "auto auto" at bounding box center [70, 174] width 117 height 76
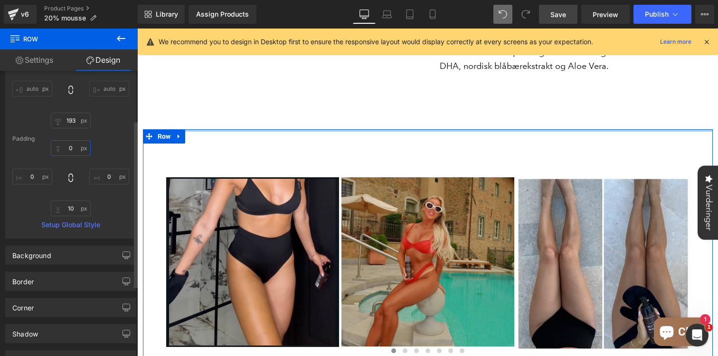
drag, startPoint x: 68, startPoint y: 152, endPoint x: 63, endPoint y: 217, distance: 65.7
click at [63, 217] on div "Margin auto auto Padding Setup Global Style" at bounding box center [71, 142] width 130 height 190
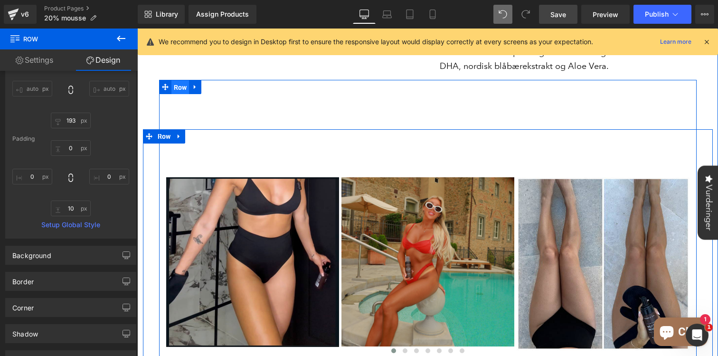
click at [181, 80] on span "Row" at bounding box center [180, 87] width 18 height 14
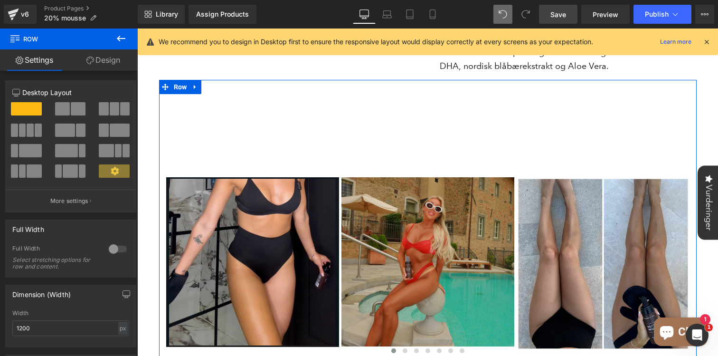
click at [91, 58] on icon at bounding box center [90, 60] width 8 height 8
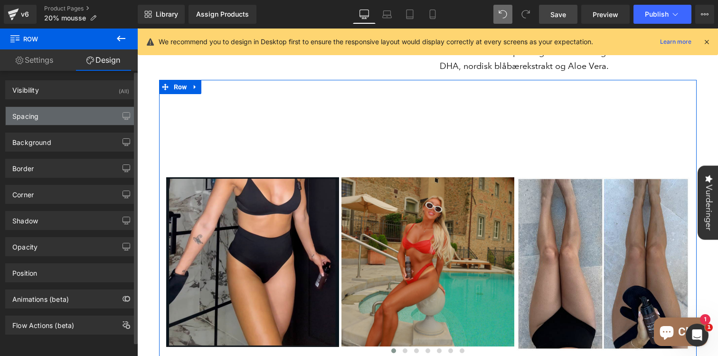
click at [60, 114] on div "Spacing" at bounding box center [71, 116] width 130 height 18
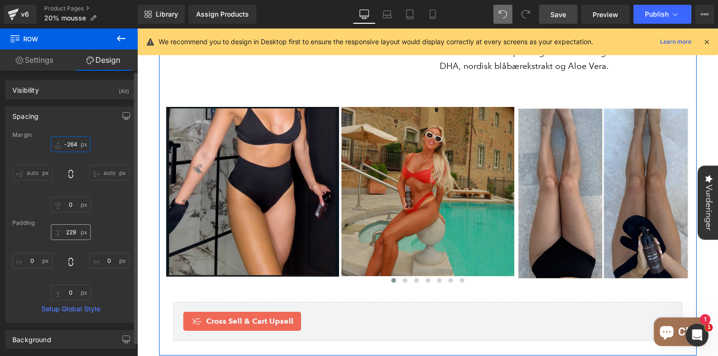
drag, startPoint x: 74, startPoint y: 150, endPoint x: 65, endPoint y: 228, distance: 79.3
click at [66, 229] on div "Margin -104 auto 0 auto Padding 229 0 0 0 Setup Global Style" at bounding box center [71, 226] width 130 height 190
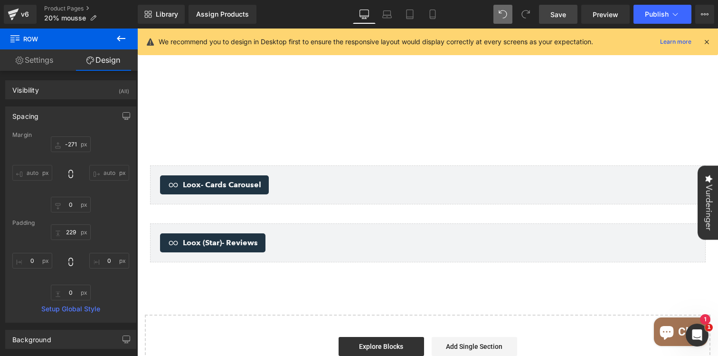
scroll to position [1305, 0]
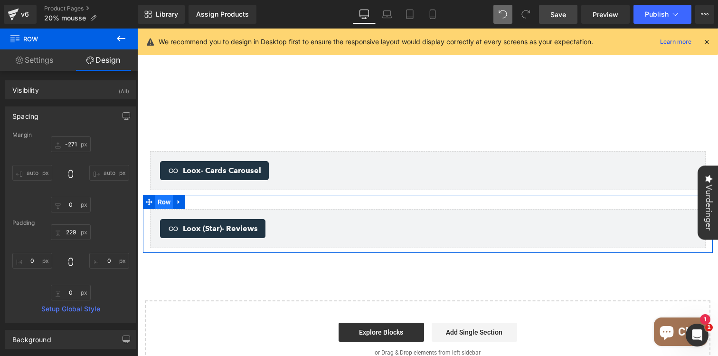
click at [163, 195] on span "Row" at bounding box center [164, 202] width 18 height 14
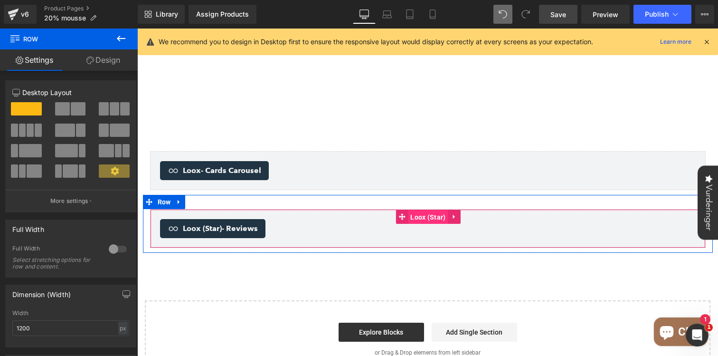
click at [429, 210] on span "Loox (Star)" at bounding box center [428, 217] width 40 height 14
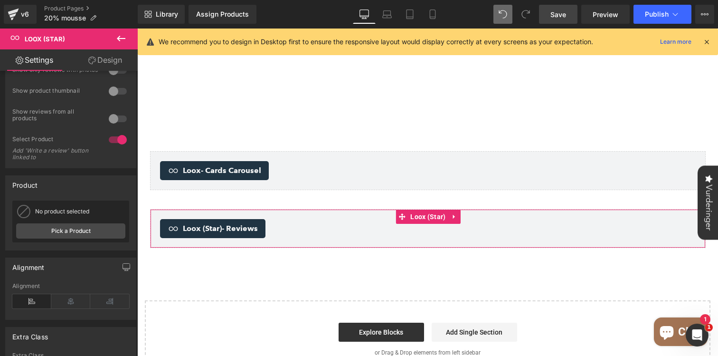
scroll to position [183, 0]
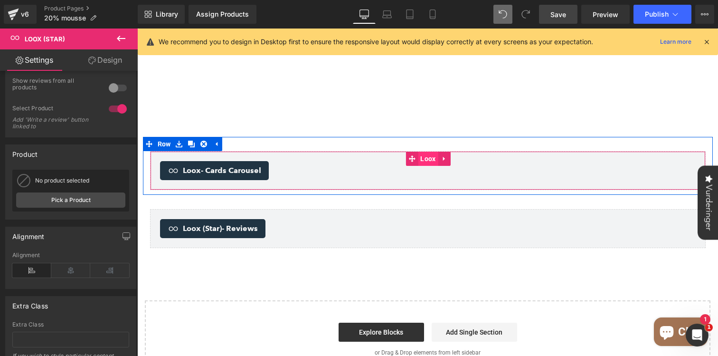
click at [434, 151] on span "Loox" at bounding box center [428, 158] width 20 height 14
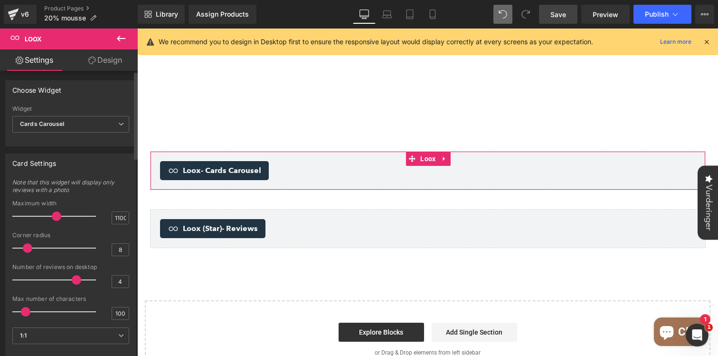
click at [75, 280] on span at bounding box center [76, 279] width 9 height 9
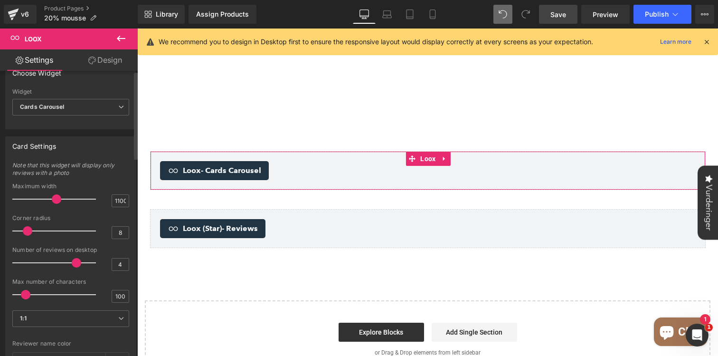
scroll to position [0, 0]
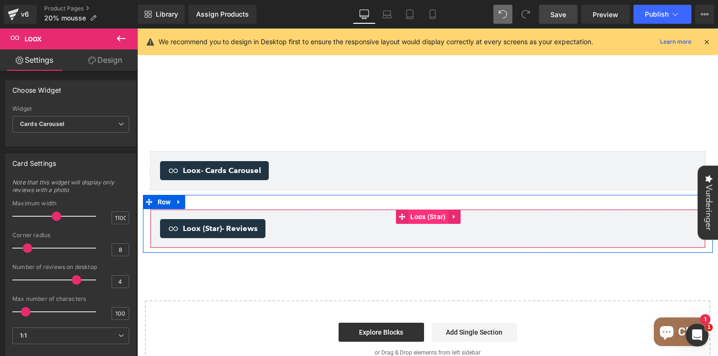
click at [421, 209] on span "Loox (Star)" at bounding box center [428, 216] width 40 height 14
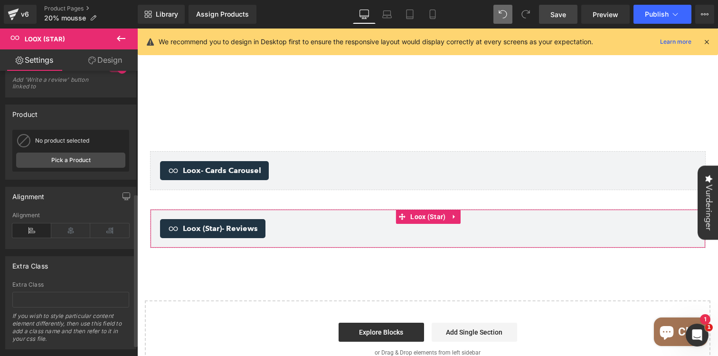
scroll to position [249, 0]
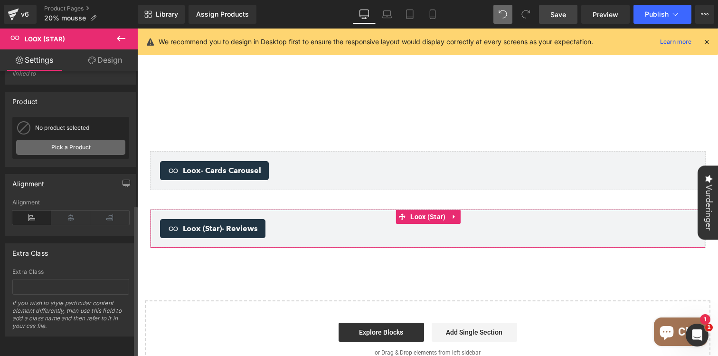
click at [91, 140] on link "Pick a Product" at bounding box center [70, 147] width 109 height 15
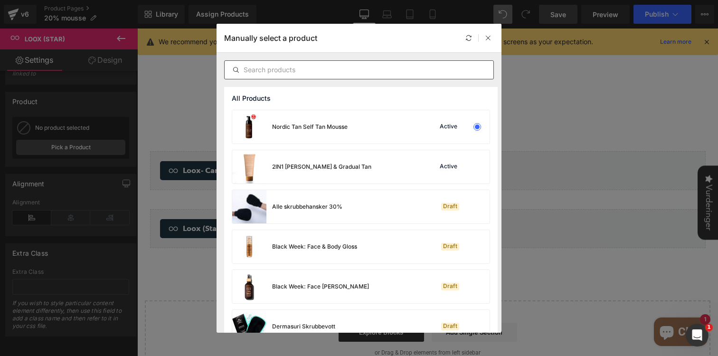
click at [322, 76] on div at bounding box center [359, 69] width 270 height 19
click at [314, 72] on input "text" at bounding box center [359, 69] width 269 height 11
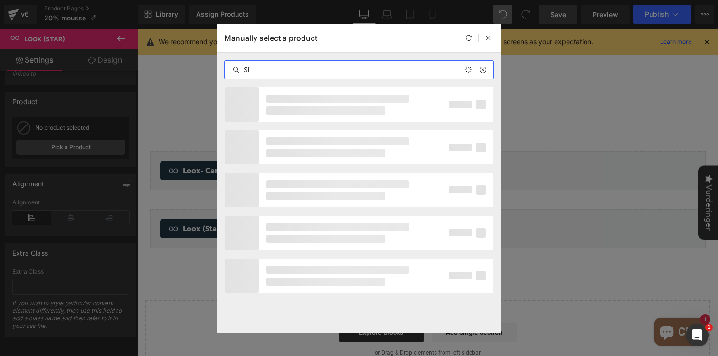
type input "S"
type input "e"
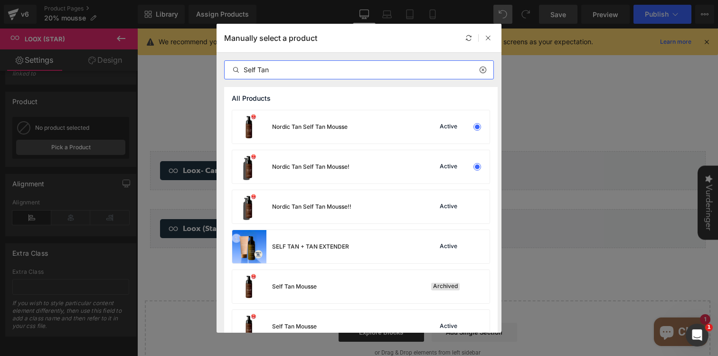
type input "Self Tan"
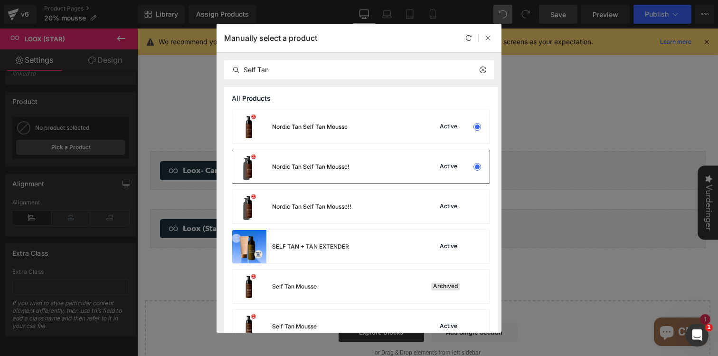
click at [338, 168] on div "Nordic Tan Self Tan Mousse!" at bounding box center [310, 166] width 77 height 9
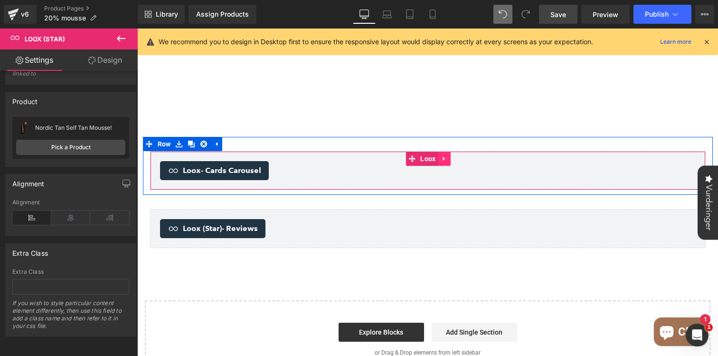
click at [440, 151] on link at bounding box center [444, 158] width 12 height 14
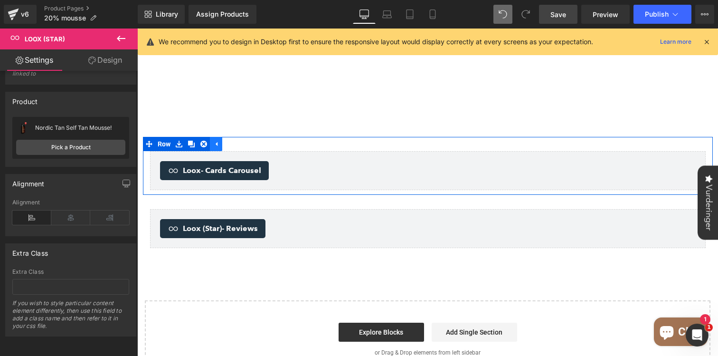
click at [214, 137] on link at bounding box center [216, 144] width 12 height 14
click at [180, 140] on icon at bounding box center [179, 143] width 7 height 7
click at [205, 140] on icon at bounding box center [203, 143] width 7 height 7
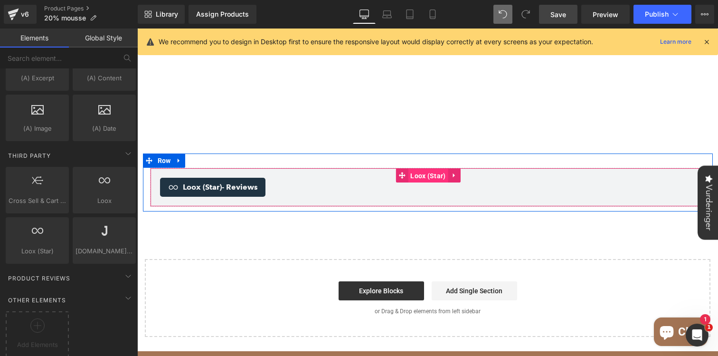
click at [427, 169] on span "Loox (Star)" at bounding box center [428, 176] width 40 height 14
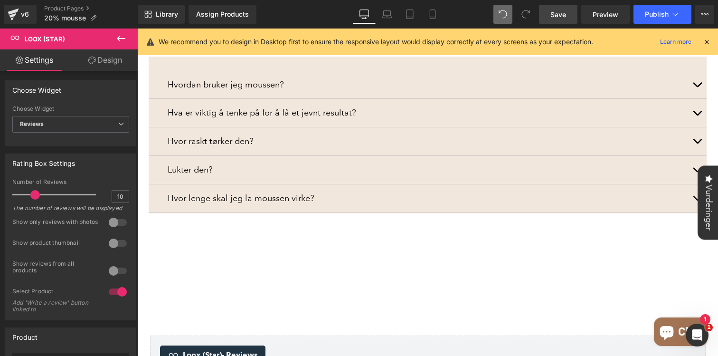
scroll to position [1134, 0]
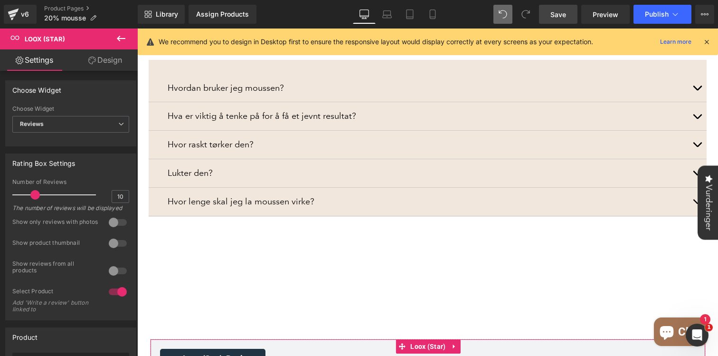
click at [110, 65] on link "Design" at bounding box center [105, 59] width 69 height 21
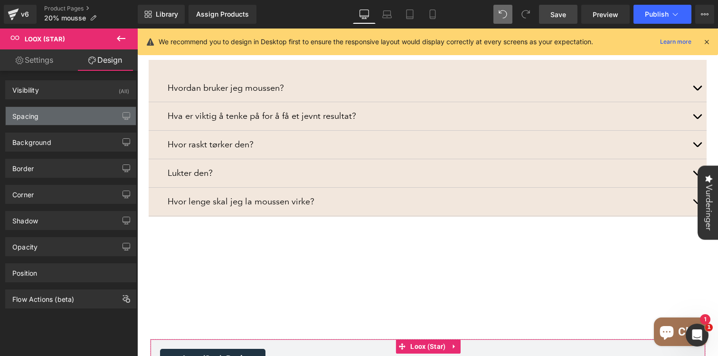
click at [61, 122] on div "Spacing" at bounding box center [71, 116] width 130 height 18
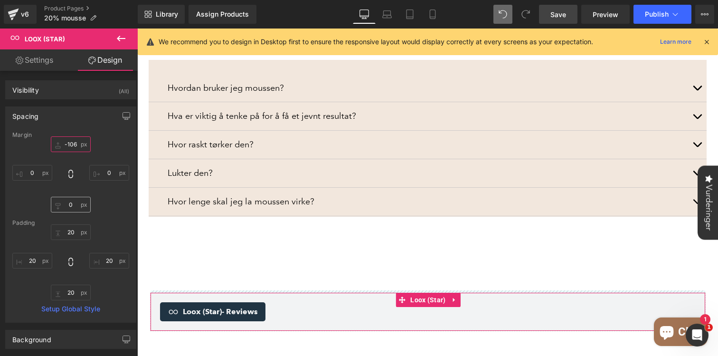
drag, startPoint x: 74, startPoint y: 150, endPoint x: 69, endPoint y: 203, distance: 53.4
click at [69, 203] on div "0 0 0 0" at bounding box center [70, 174] width 117 height 76
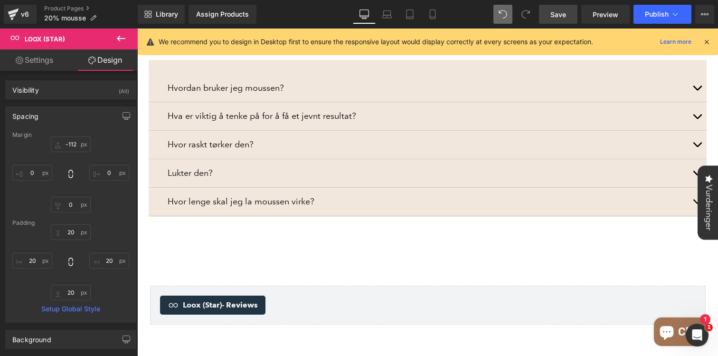
click at [555, 17] on span "Save" at bounding box center [558, 14] width 16 height 10
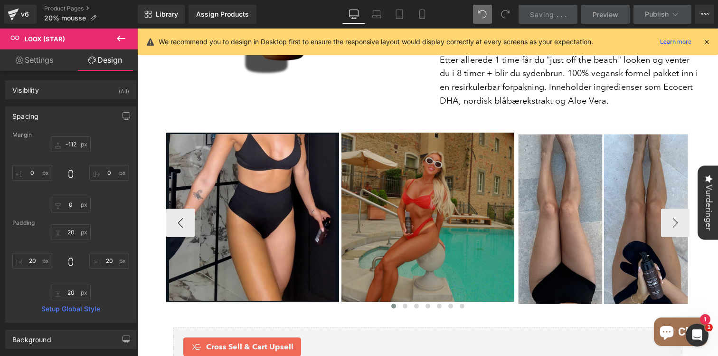
scroll to position [784, 0]
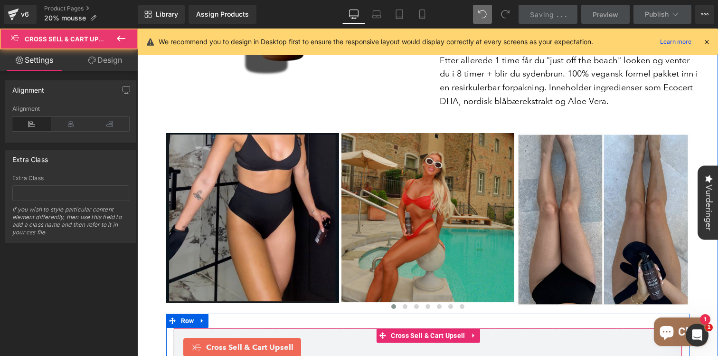
click at [315, 338] on div "Cross Sell & Cart Upsell" at bounding box center [427, 347] width 489 height 19
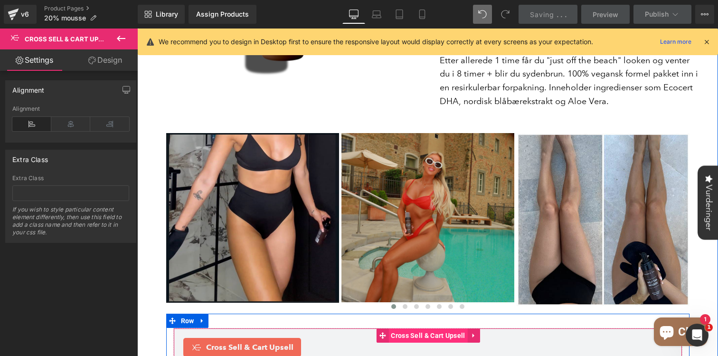
click at [422, 328] on span "Cross Sell & Cart Upsell" at bounding box center [427, 335] width 79 height 14
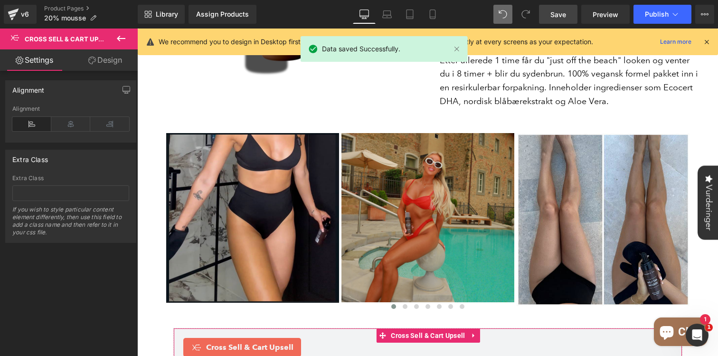
click at [34, 92] on div "Alignment" at bounding box center [28, 87] width 32 height 13
click at [94, 64] on icon at bounding box center [92, 60] width 8 height 8
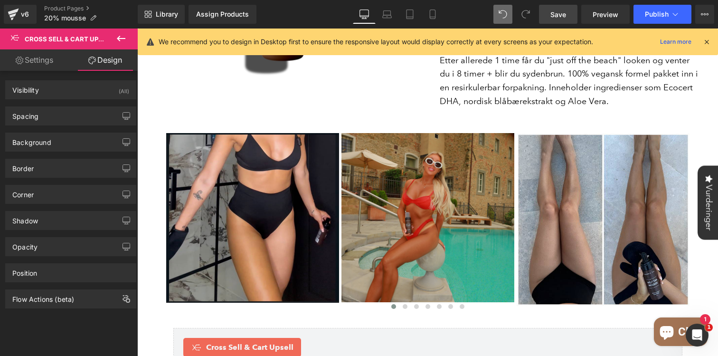
click at [120, 40] on icon at bounding box center [120, 38] width 11 height 11
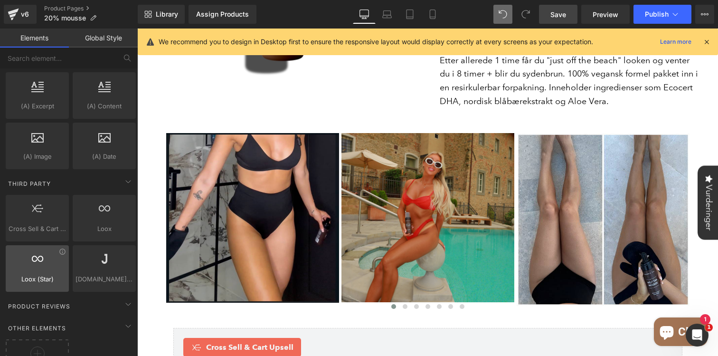
scroll to position [1818, 0]
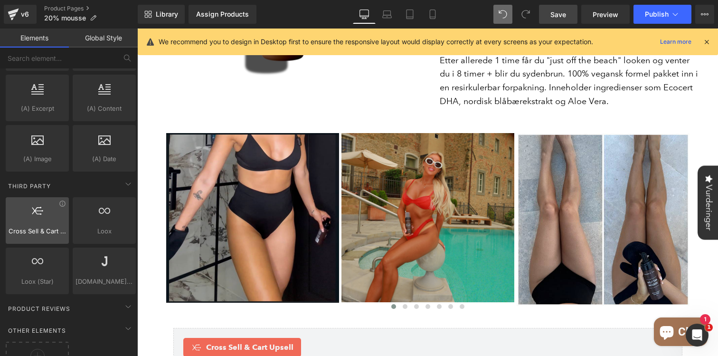
click at [37, 222] on div at bounding box center [37, 215] width 57 height 21
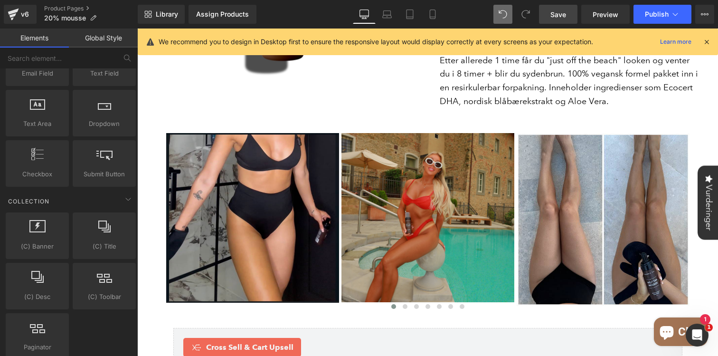
scroll to position [1442, 0]
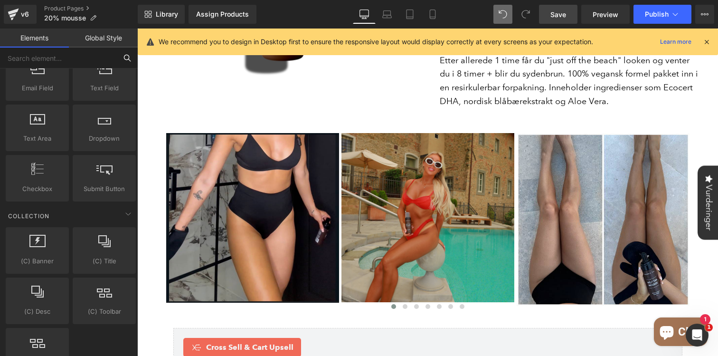
click at [59, 56] on input "text" at bounding box center [58, 57] width 117 height 21
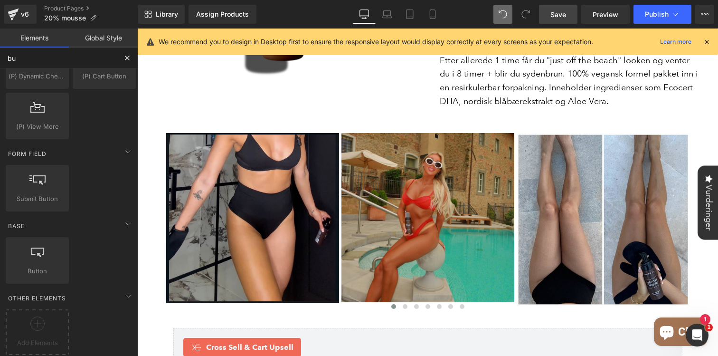
scroll to position [0, 0]
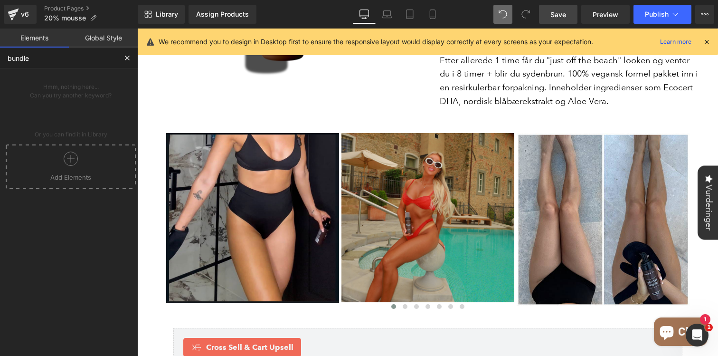
type input "bundle"
click at [39, 41] on link "Elements" at bounding box center [34, 37] width 69 height 19
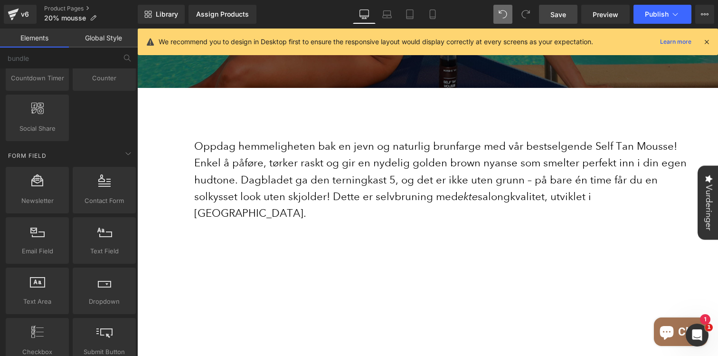
scroll to position [299, 0]
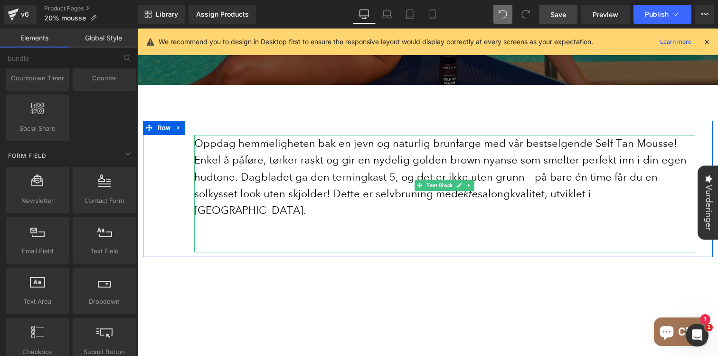
click at [493, 147] on p "Oppdag hemmeligheten bak en jevn og naturlig brunfarge med vår bestselgende Sel…" at bounding box center [444, 177] width 501 height 84
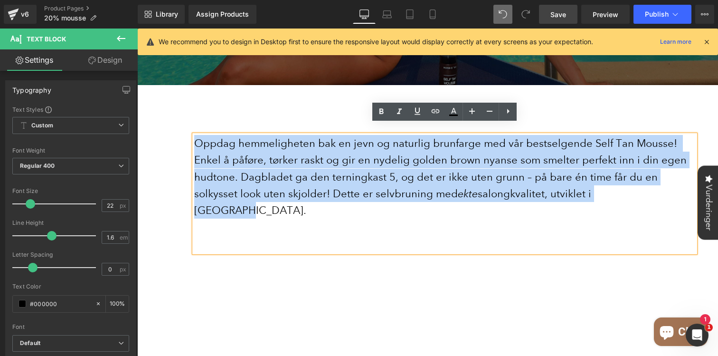
drag, startPoint x: 590, startPoint y: 186, endPoint x: 23, endPoint y: 133, distance: 569.3
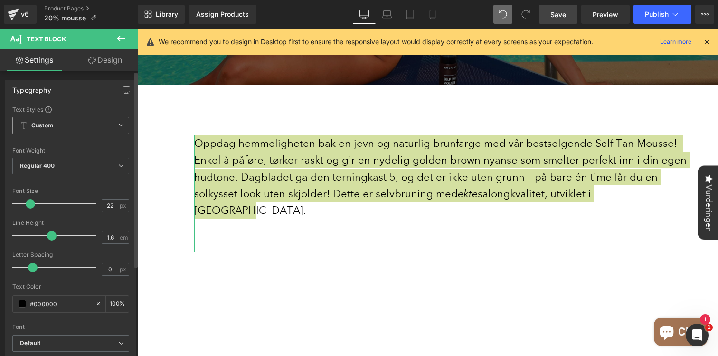
click at [79, 125] on span "Custom Setup Global Style" at bounding box center [70, 125] width 117 height 17
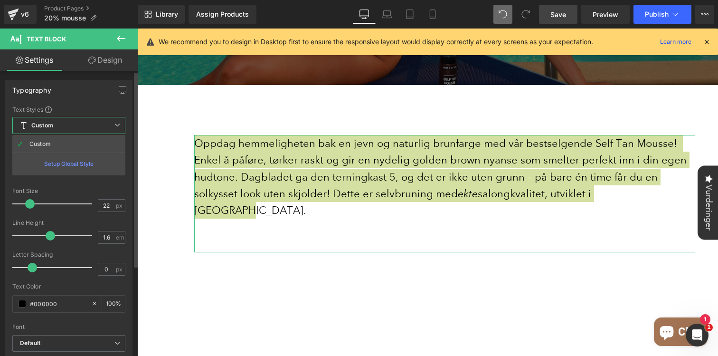
click at [63, 163] on div "Setup Global Style" at bounding box center [68, 163] width 113 height 22
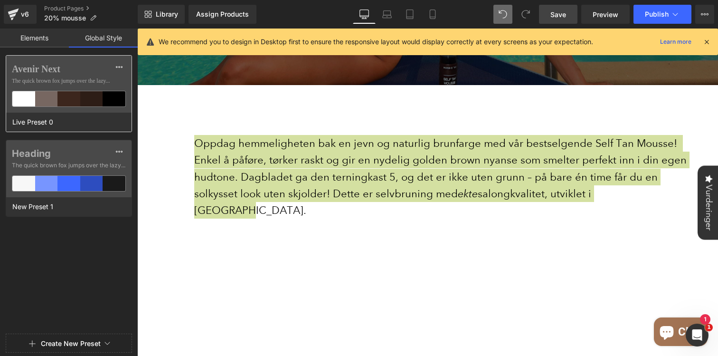
click at [61, 68] on label "Avenir Next" at bounding box center [69, 68] width 114 height 11
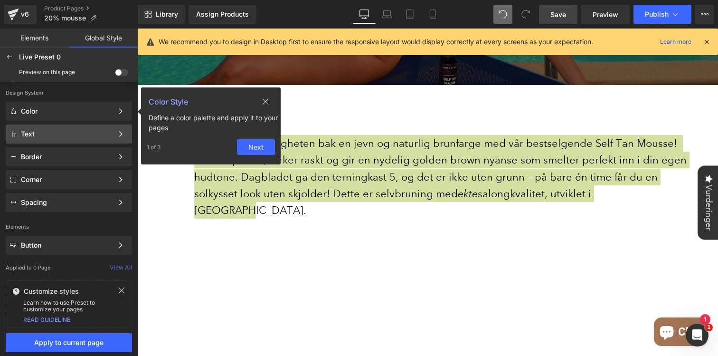
click at [54, 134] on div "Text" at bounding box center [67, 134] width 92 height 8
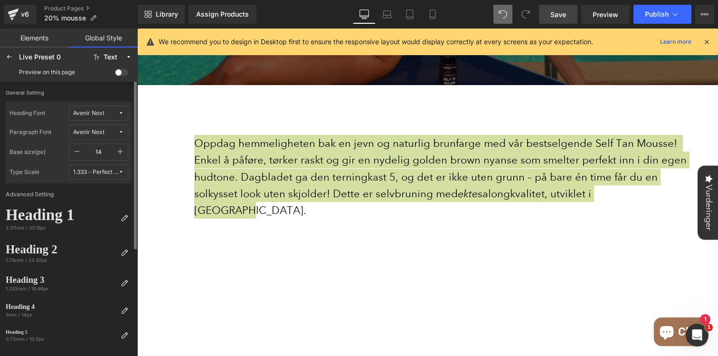
click at [61, 92] on label "General Setting" at bounding box center [69, 95] width 126 height 12
click at [88, 112] on div "Avenir Next" at bounding box center [88, 113] width 31 height 7
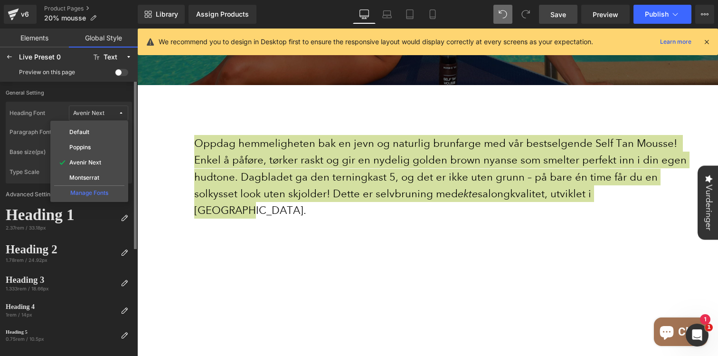
click at [84, 194] on div "Manage Fonts" at bounding box center [89, 191] width 70 height 13
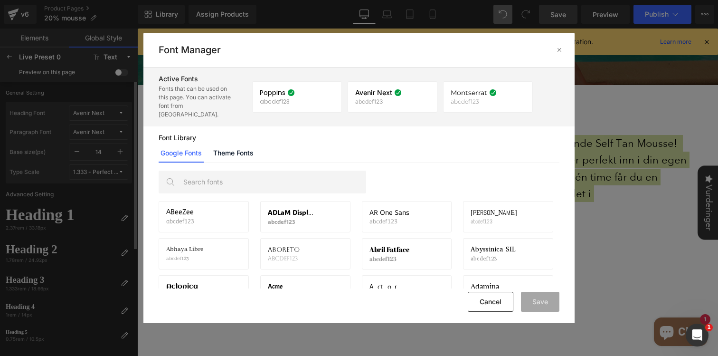
drag, startPoint x: 111, startPoint y: 118, endPoint x: 113, endPoint y: 108, distance: 10.4
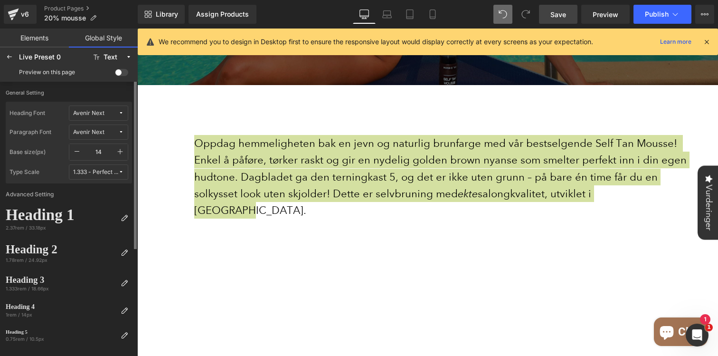
click at [106, 115] on span "Avenir Next" at bounding box center [95, 113] width 45 height 7
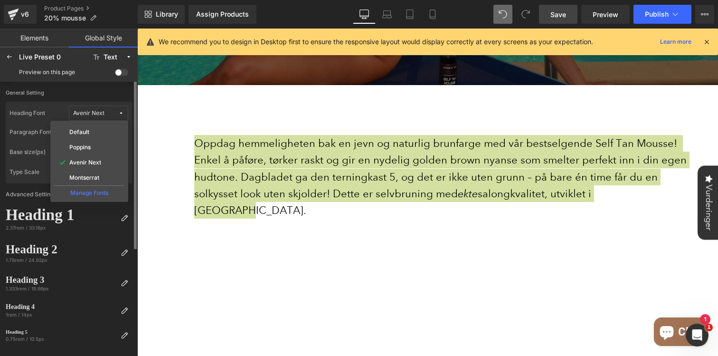
click at [87, 189] on div "Manage Fonts" at bounding box center [89, 191] width 70 height 13
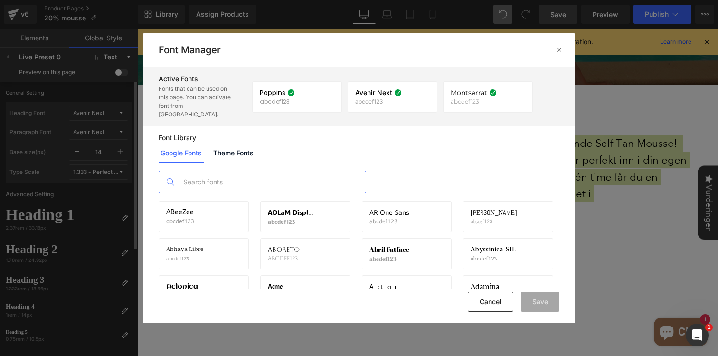
click at [271, 171] on input "text" at bounding box center [272, 182] width 188 height 22
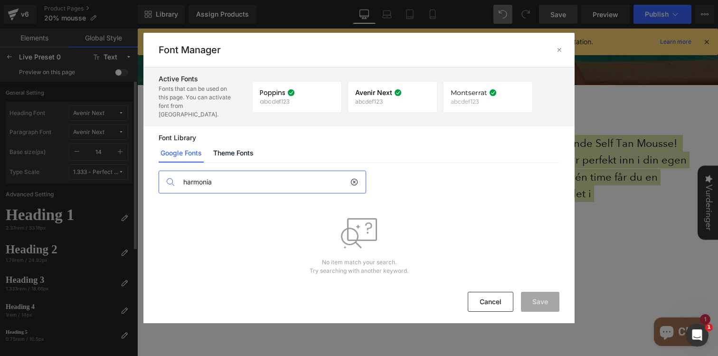
type input "harmonia"
drag, startPoint x: 217, startPoint y: 174, endPoint x: 163, endPoint y: 172, distance: 54.1
click at [163, 172] on div "harmonia" at bounding box center [262, 181] width 207 height 23
click at [217, 143] on link "Theme Fonts" at bounding box center [233, 152] width 44 height 19
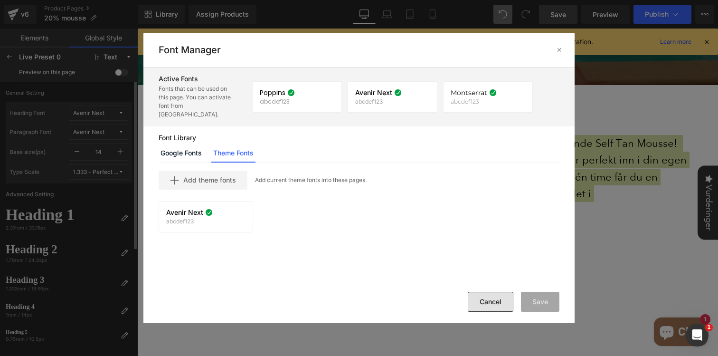
click at [499, 300] on button "Cancel" at bounding box center [491, 301] width 46 height 20
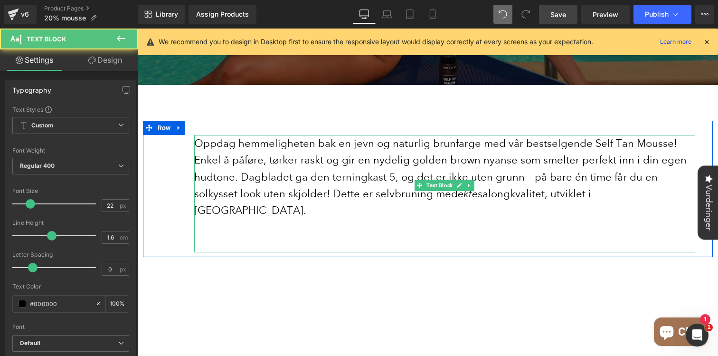
click at [404, 218] on p at bounding box center [444, 226] width 501 height 17
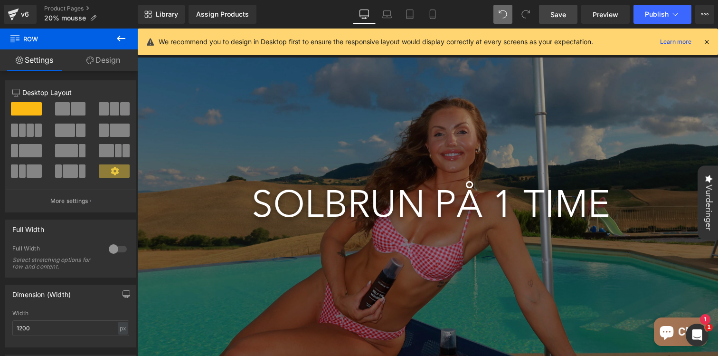
scroll to position [0, 0]
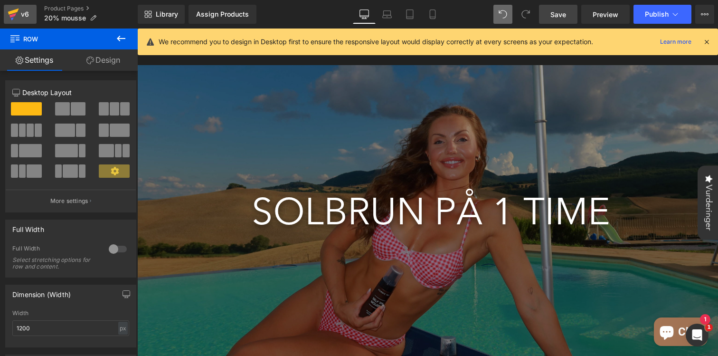
click at [15, 16] on icon at bounding box center [13, 14] width 11 height 24
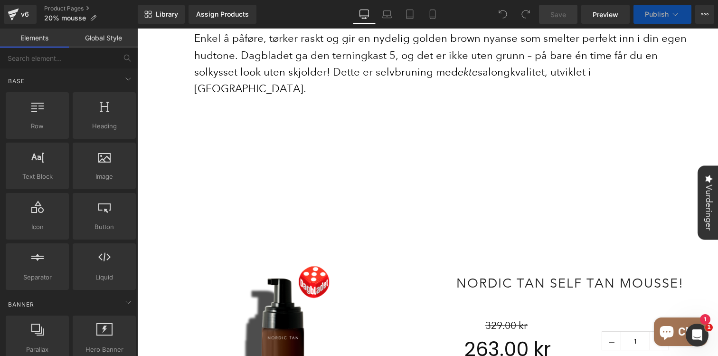
scroll to position [473, 0]
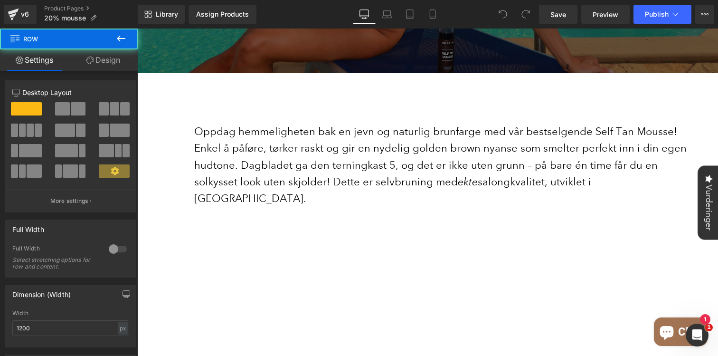
scroll to position [275, 0]
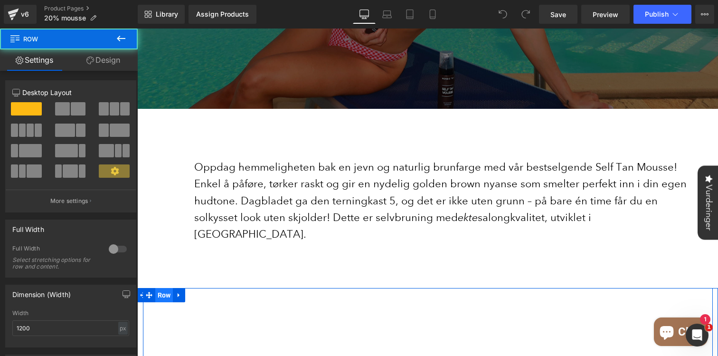
click at [168, 288] on span "Row" at bounding box center [164, 295] width 18 height 14
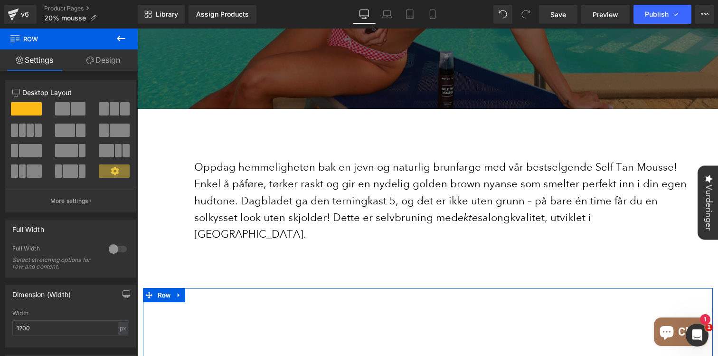
click at [112, 68] on link "Design" at bounding box center [103, 59] width 69 height 21
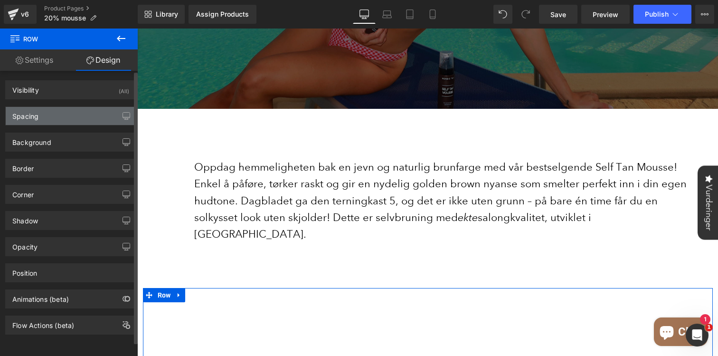
click at [47, 115] on div "Spacing" at bounding box center [71, 116] width 130 height 18
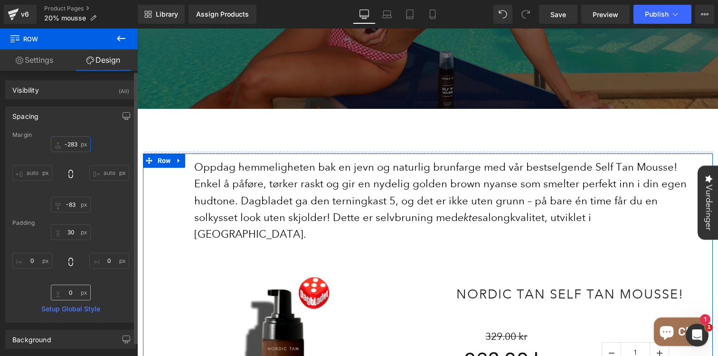
drag, startPoint x: 73, startPoint y: 150, endPoint x: 53, endPoint y: 284, distance: 135.3
click at [53, 284] on div "Margin 0 auto -83 auto Padding 30 0 0 0 Setup Global Style" at bounding box center [71, 226] width 130 height 190
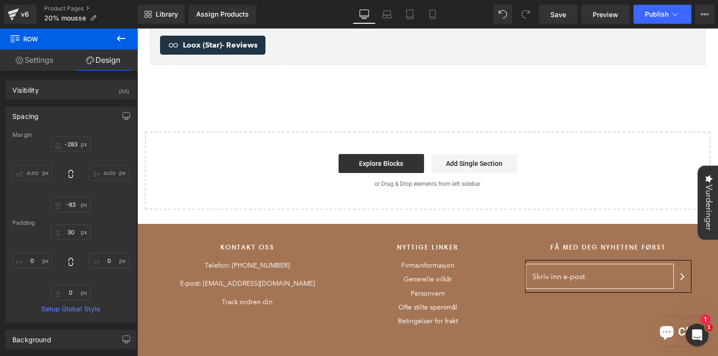
scroll to position [1298, 0]
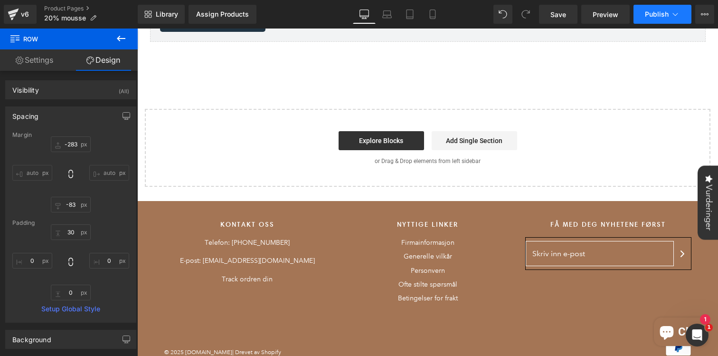
click at [656, 11] on span "Publish" at bounding box center [657, 14] width 24 height 8
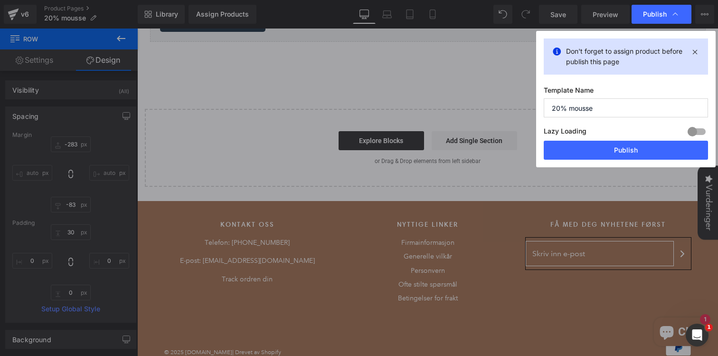
click at [595, 160] on div "Don't forget to assign product before publish this page Template Name 20% mouss…" at bounding box center [625, 99] width 179 height 136
click at [602, 149] on button "Publish" at bounding box center [626, 150] width 164 height 19
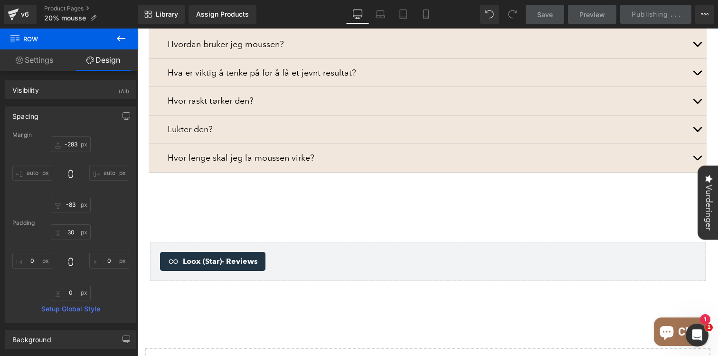
scroll to position [1221, 0]
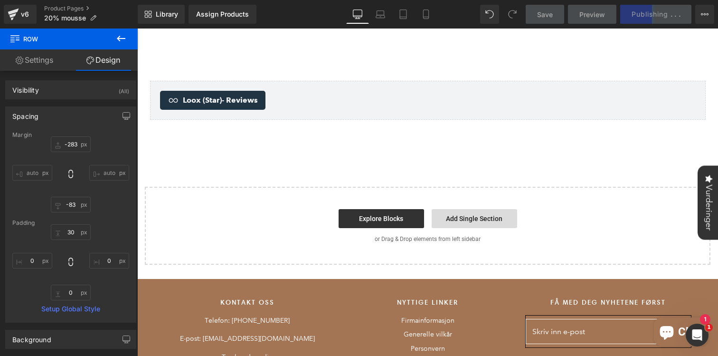
click at [503, 209] on link "Add Single Section" at bounding box center [474, 218] width 85 height 19
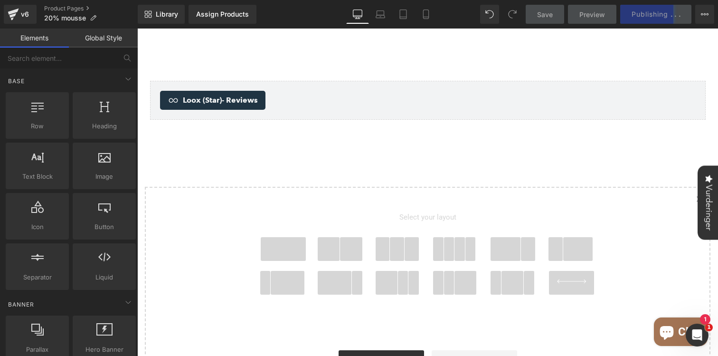
click at [283, 237] on span at bounding box center [284, 249] width 46 height 24
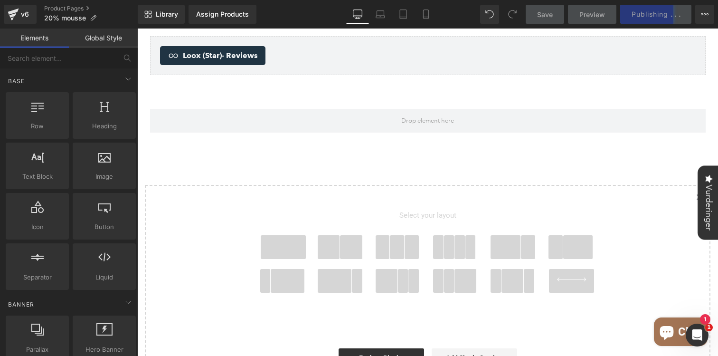
click at [354, 235] on span at bounding box center [351, 247] width 22 height 24
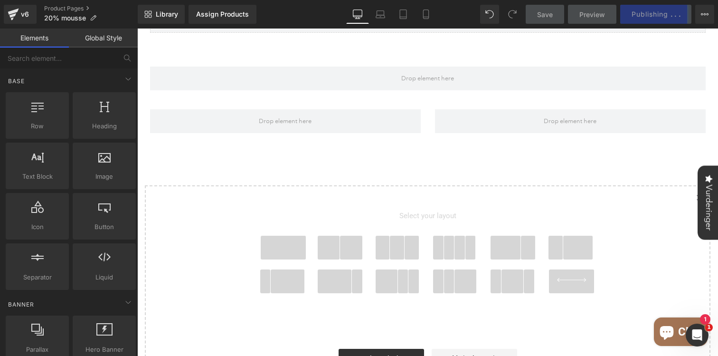
scroll to position [1308, 0]
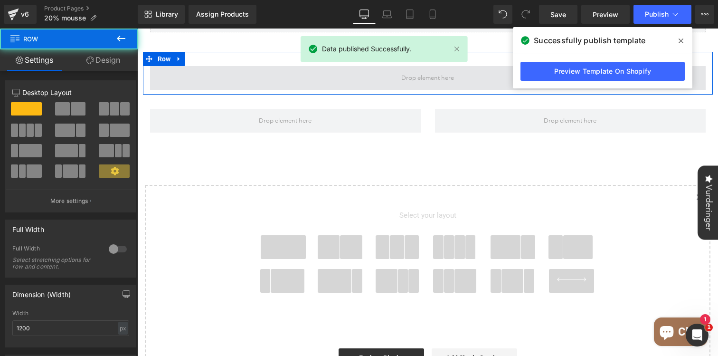
click at [482, 66] on span at bounding box center [427, 78] width 555 height 24
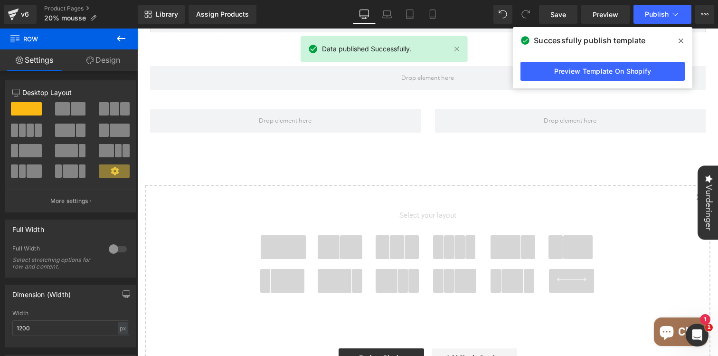
click at [680, 38] on icon at bounding box center [680, 41] width 5 height 8
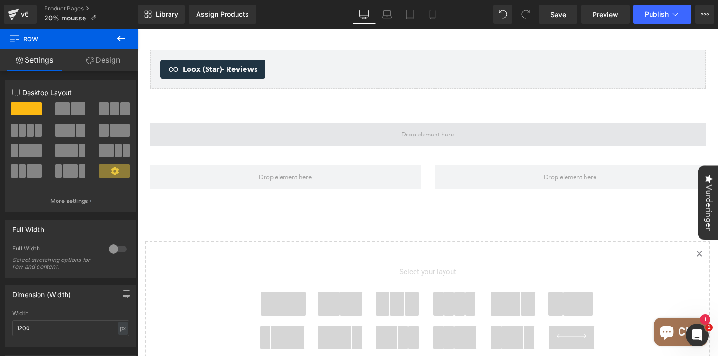
scroll to position [1234, 0]
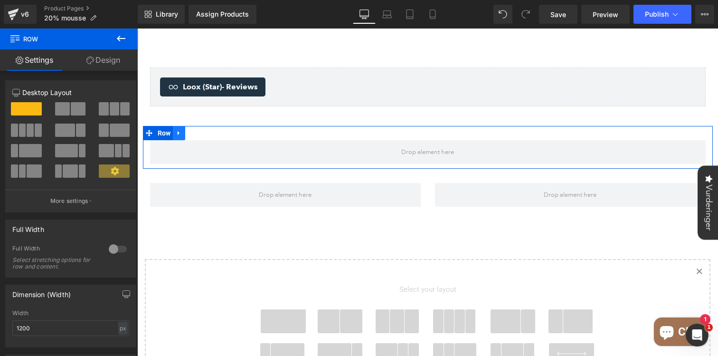
click at [177, 126] on link at bounding box center [179, 133] width 12 height 14
click at [207, 126] on link at bounding box center [203, 133] width 12 height 14
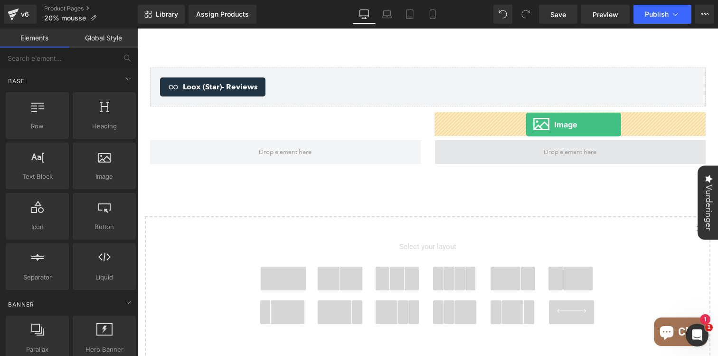
drag, startPoint x: 235, startPoint y: 198, endPoint x: 526, endPoint y: 124, distance: 300.4
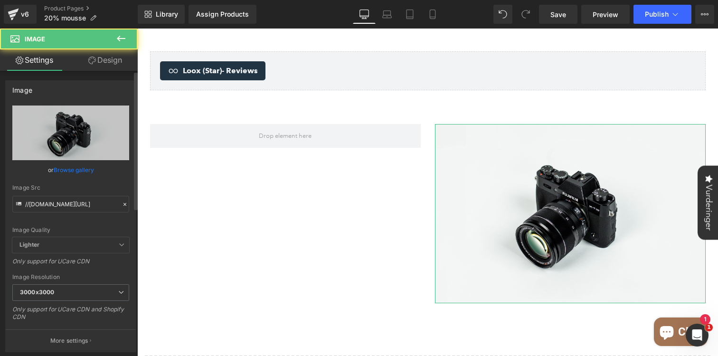
click at [66, 168] on link "Browse gallery" at bounding box center [74, 169] width 40 height 17
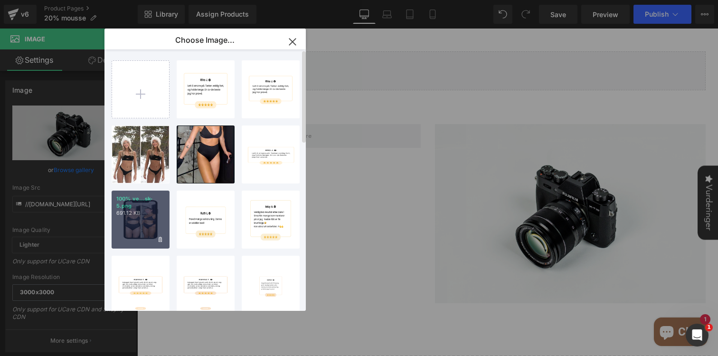
drag, startPoint x: 146, startPoint y: 214, endPoint x: 12, endPoint y: 184, distance: 137.2
click at [146, 214] on p "691.12 KB" at bounding box center [140, 212] width 48 height 7
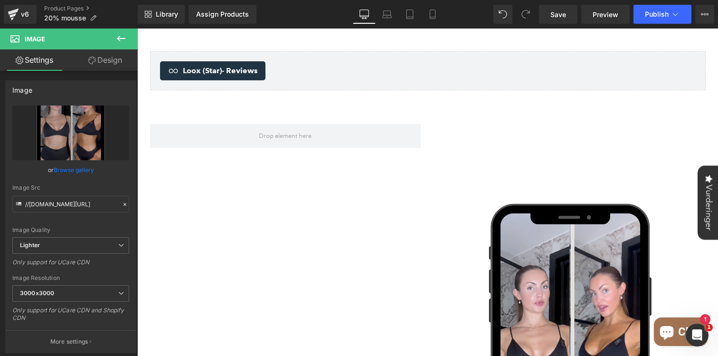
click at [120, 36] on icon at bounding box center [121, 39] width 9 height 6
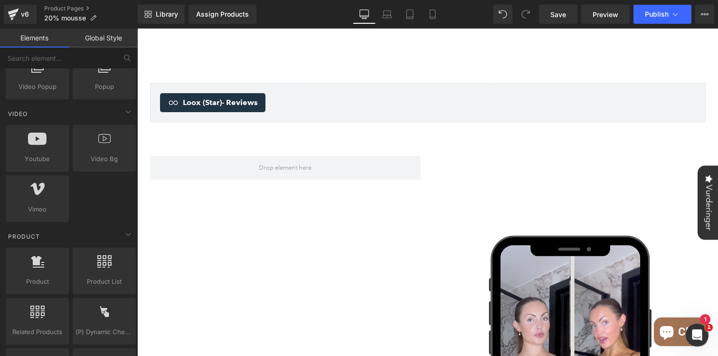
scroll to position [583, 0]
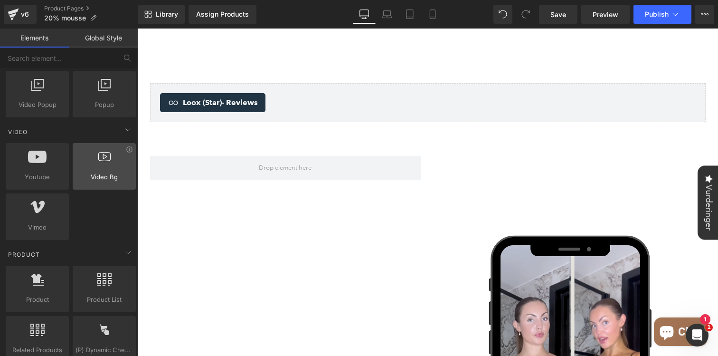
click at [103, 156] on icon at bounding box center [104, 156] width 12 height 12
click at [101, 169] on div at bounding box center [103, 160] width 57 height 21
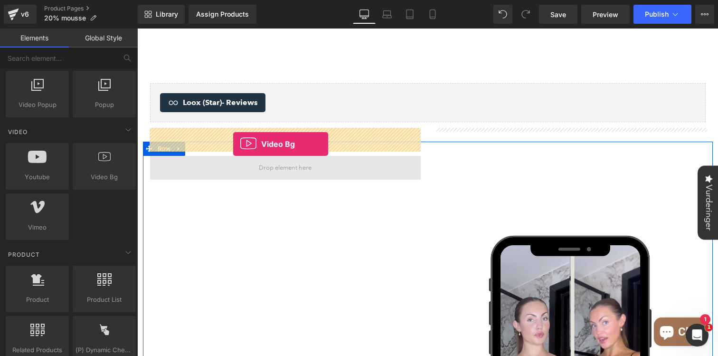
drag, startPoint x: 232, startPoint y: 189, endPoint x: 233, endPoint y: 144, distance: 45.6
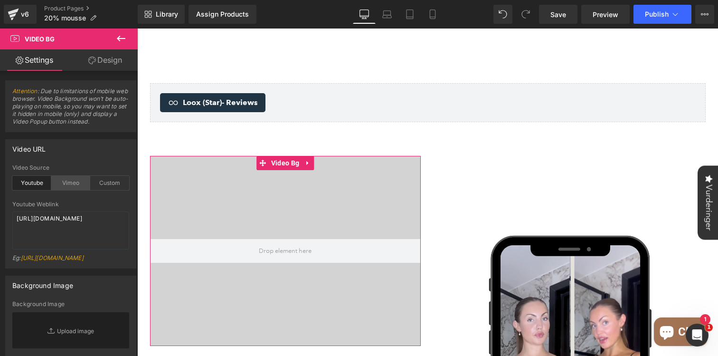
click at [73, 182] on div "Vimeo" at bounding box center [70, 183] width 39 height 14
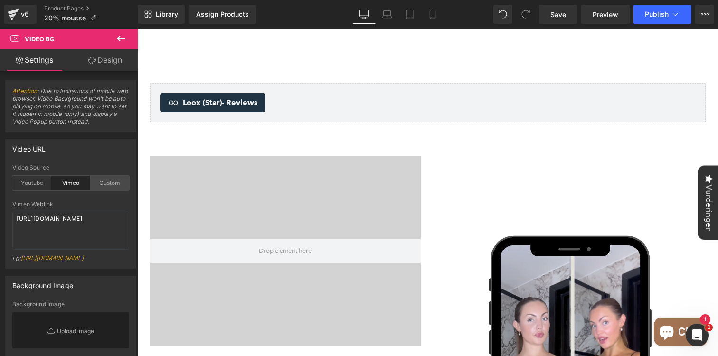
click at [103, 181] on div "Custom" at bounding box center [109, 183] width 39 height 14
drag, startPoint x: 101, startPoint y: 236, endPoint x: 0, endPoint y: 197, distance: 108.1
click at [0, 197] on div "Video URL youtube Video Source Youtube Vimeo Custom Youtube Weblink https://www…" at bounding box center [71, 200] width 142 height 136
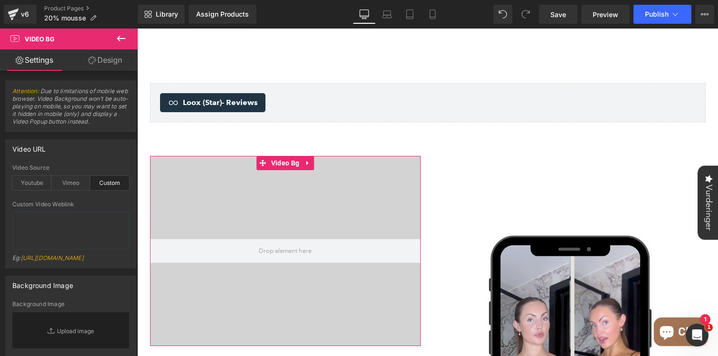
click at [63, 156] on div "Video URL" at bounding box center [71, 149] width 130 height 18
click at [57, 228] on textarea at bounding box center [70, 230] width 117 height 38
paste textarea "https://cdn.shopify.com/videos/c/o/v/6d845cd21eee4a9bb7513060a3c7adf3.mp4"
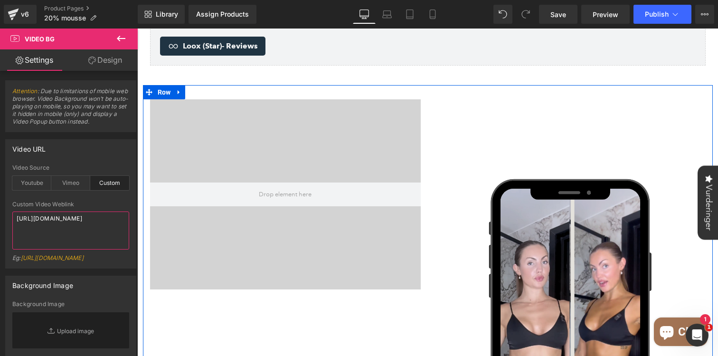
scroll to position [1233, 0]
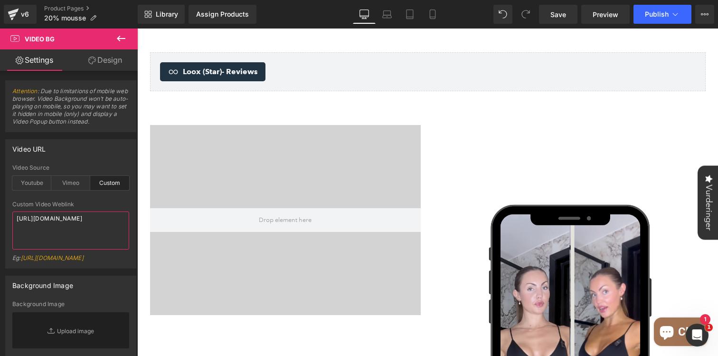
type textarea "https://cdn.shopify.com/videos/c/o/v/6d845cd21eee4a9bb7513060a3c7adf3.mp4"
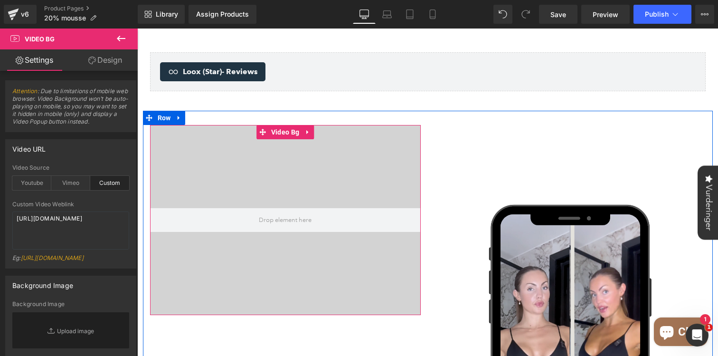
click at [256, 150] on div at bounding box center [285, 220] width 271 height 190
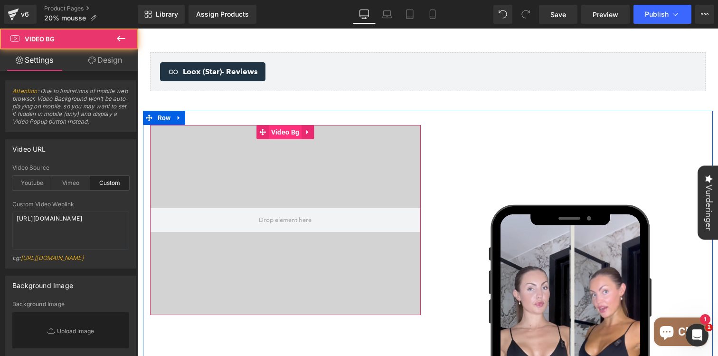
click at [283, 125] on span "Video Bg" at bounding box center [285, 132] width 33 height 14
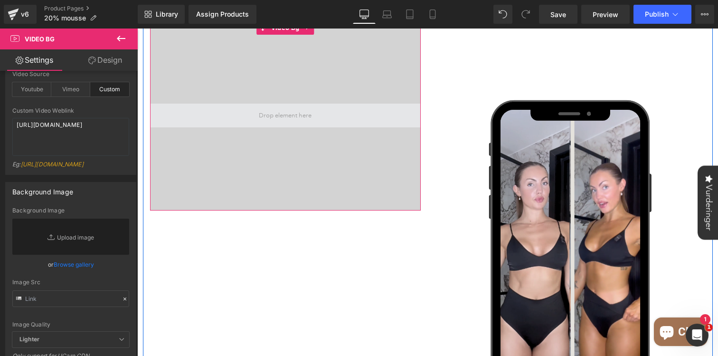
scroll to position [1344, 0]
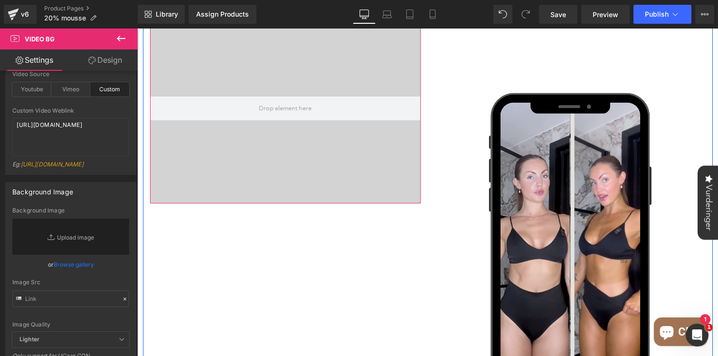
click at [299, 169] on div at bounding box center [285, 108] width 271 height 190
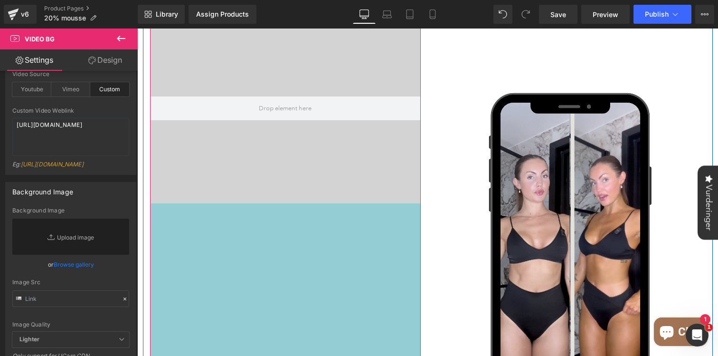
drag, startPoint x: 296, startPoint y: 174, endPoint x: 275, endPoint y: 328, distance: 155.2
click at [275, 328] on div "323px" at bounding box center [285, 279] width 271 height 153
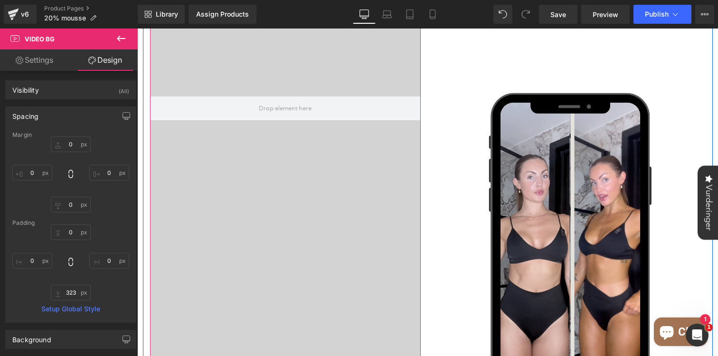
click at [342, 151] on div at bounding box center [285, 108] width 271 height 190
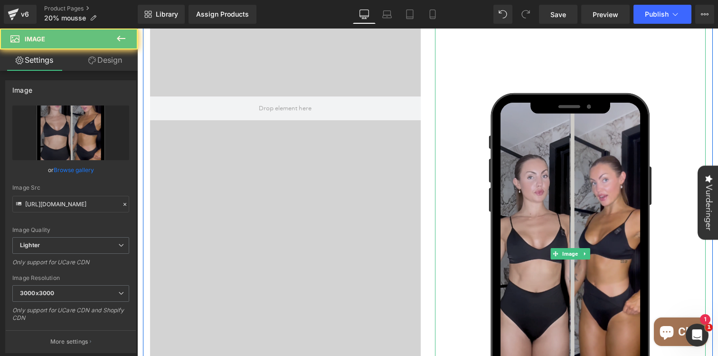
click at [444, 151] on img at bounding box center [570, 253] width 271 height 481
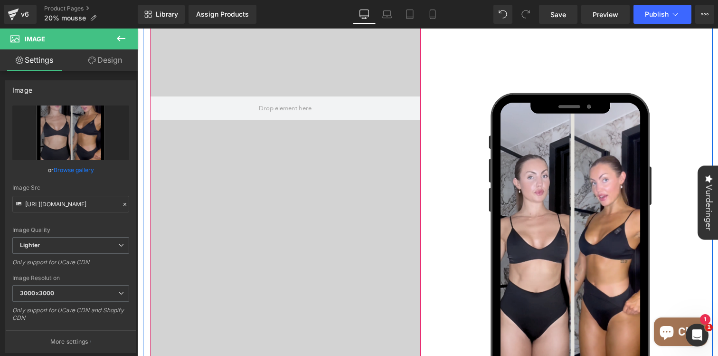
click at [355, 165] on div at bounding box center [285, 108] width 271 height 190
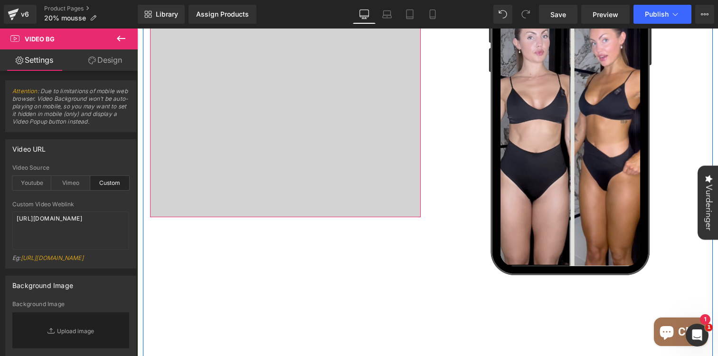
scroll to position [1531, 0]
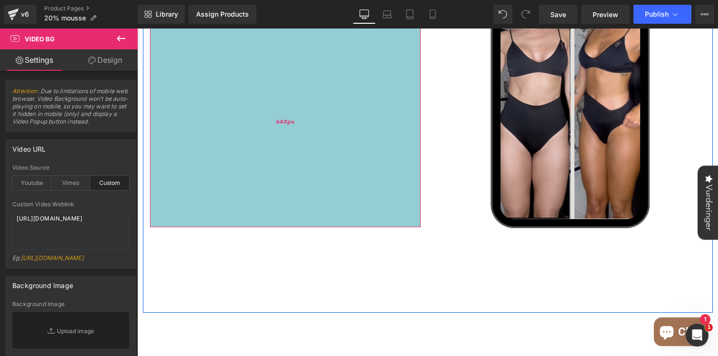
drag, startPoint x: 307, startPoint y: 140, endPoint x: 296, endPoint y: 207, distance: 67.8
click at [298, 207] on div "443px" at bounding box center [285, 122] width 271 height 210
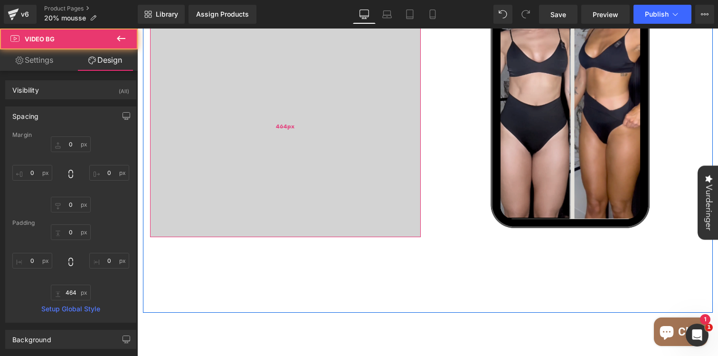
scroll to position [1435, 0]
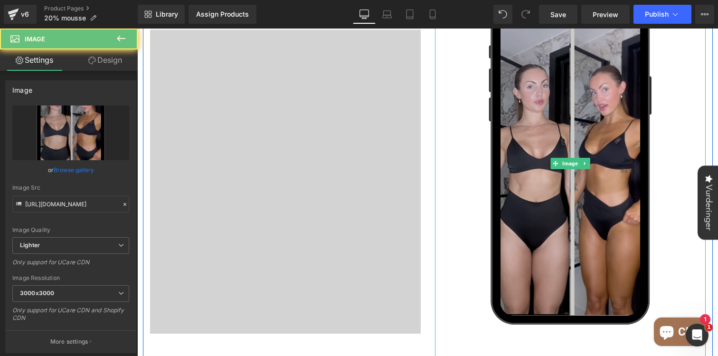
click at [448, 124] on img at bounding box center [570, 163] width 271 height 481
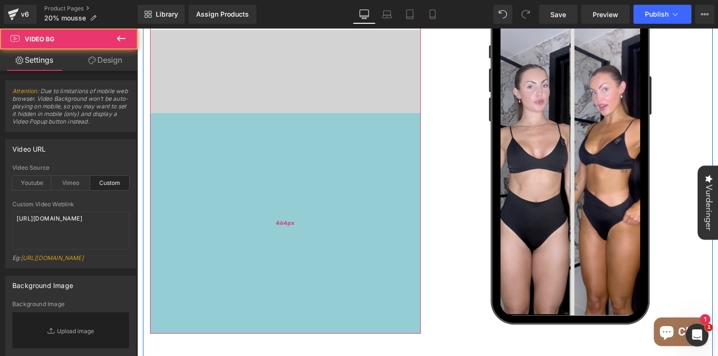
click at [317, 186] on div "464px" at bounding box center [285, 223] width 271 height 220
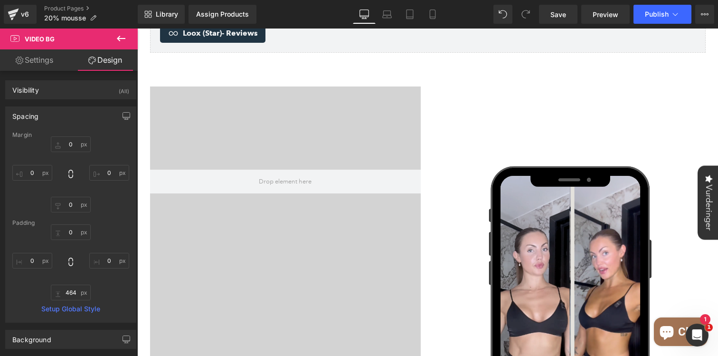
scroll to position [1283, 0]
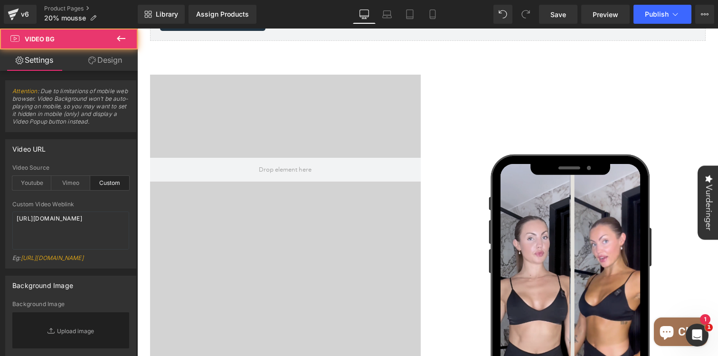
click at [290, 83] on div at bounding box center [285, 170] width 271 height 190
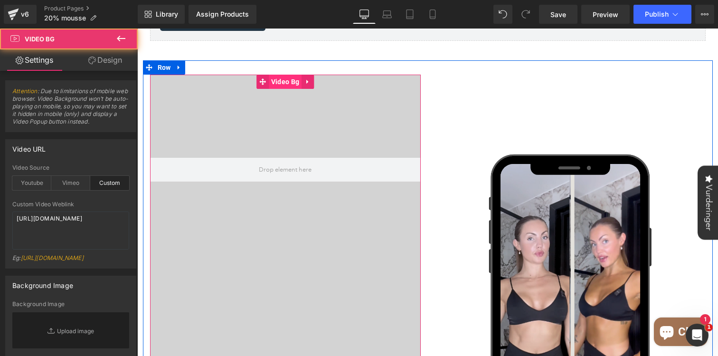
click at [282, 75] on span "Video Bg" at bounding box center [285, 82] width 33 height 14
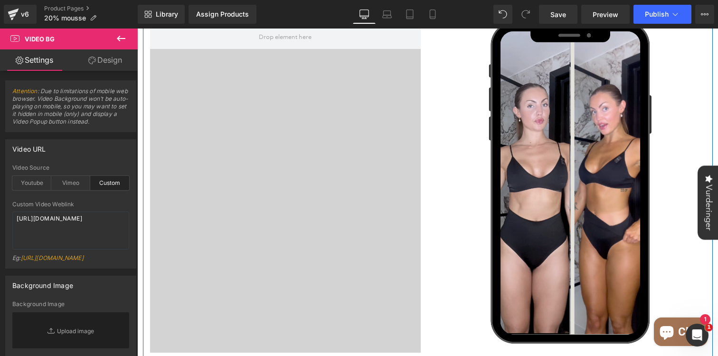
scroll to position [1366, 0]
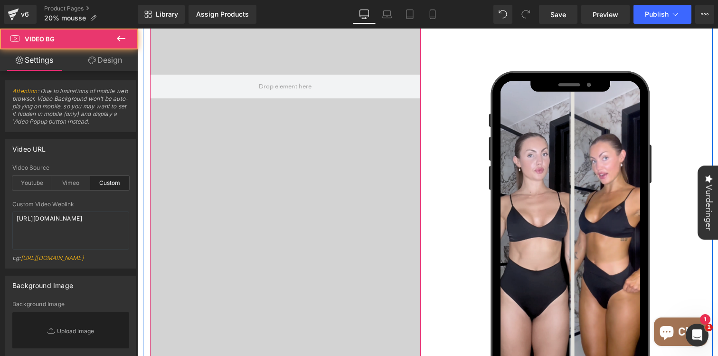
click at [286, 152] on div at bounding box center [285, 86] width 271 height 190
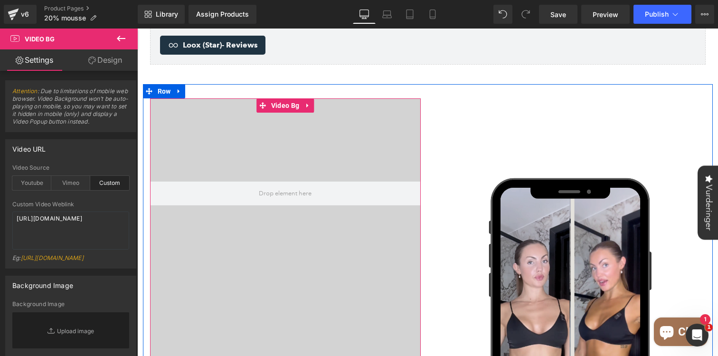
scroll to position [1237, 0]
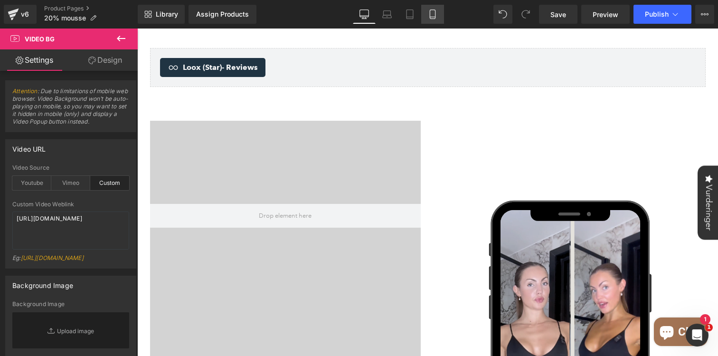
click at [438, 12] on link "Mobile" at bounding box center [432, 14] width 23 height 19
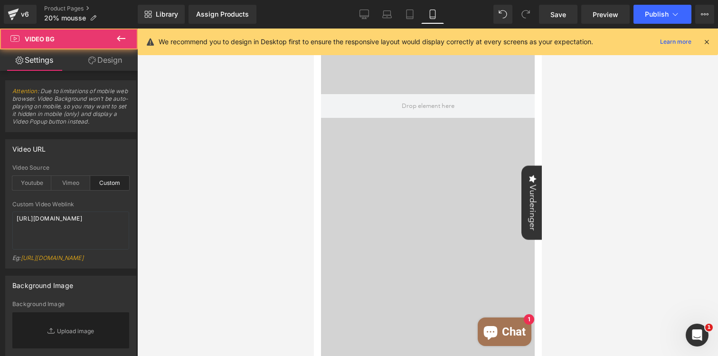
click at [435, 159] on div at bounding box center [427, 106] width 214 height 190
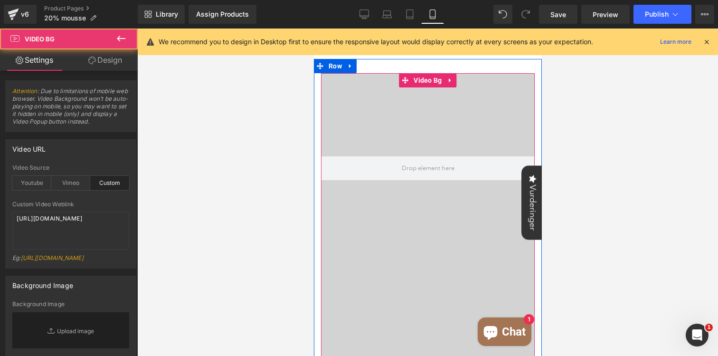
scroll to position [2155, 0]
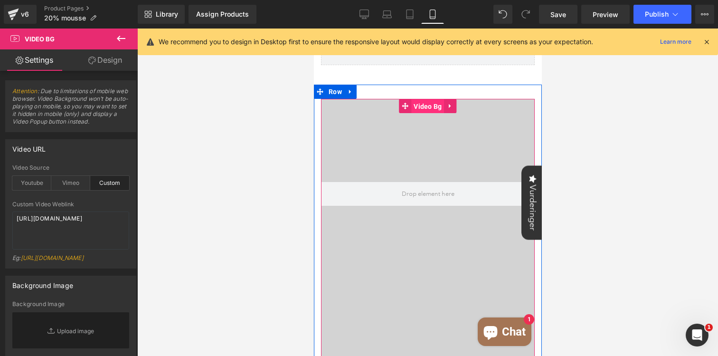
click at [427, 108] on span "Video Bg" at bounding box center [427, 106] width 33 height 14
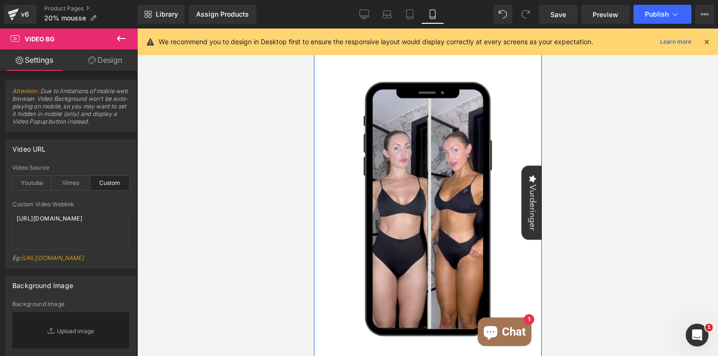
scroll to position [2658, 0]
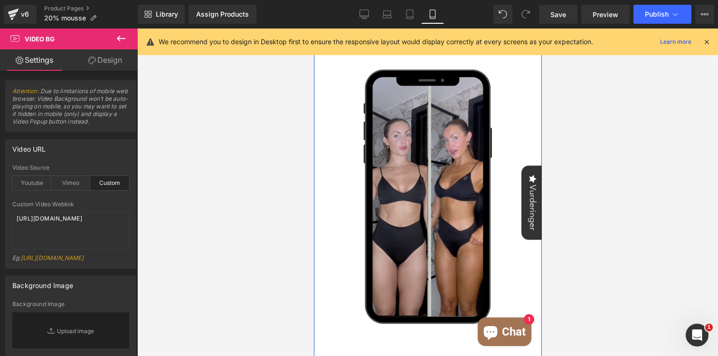
click at [408, 145] on img at bounding box center [427, 197] width 214 height 380
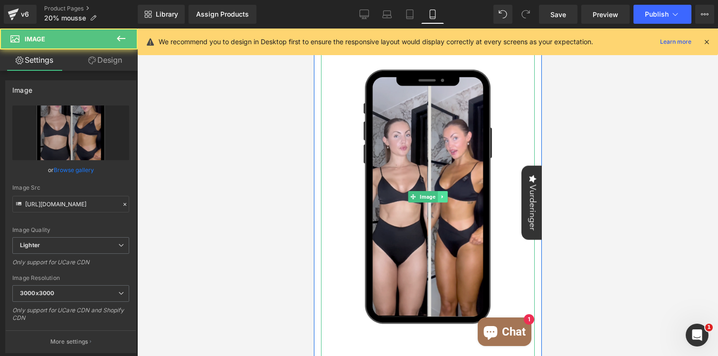
click at [439, 197] on link at bounding box center [442, 196] width 10 height 11
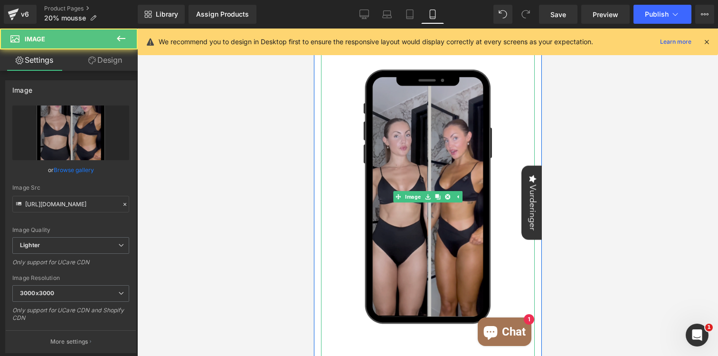
click at [449, 136] on img at bounding box center [427, 197] width 214 height 380
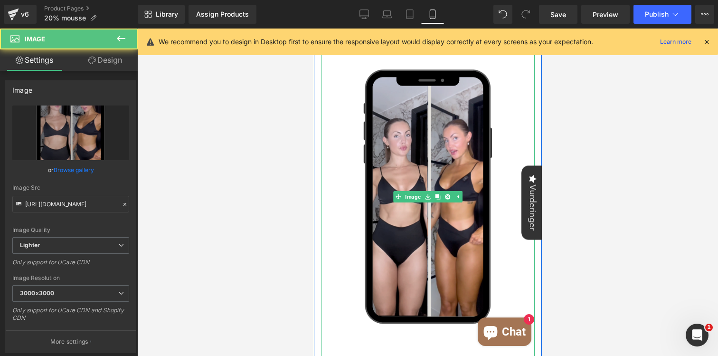
click at [257, 209] on div at bounding box center [427, 191] width 581 height 327
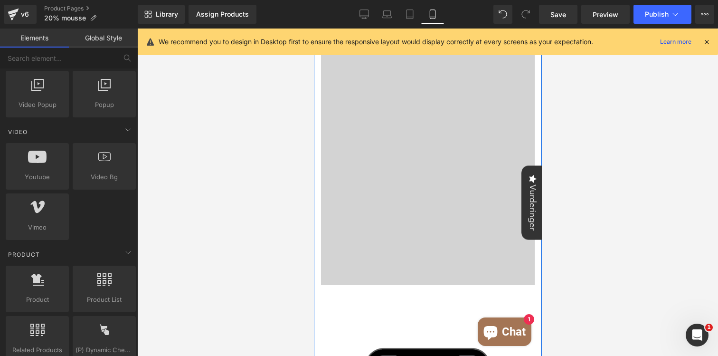
scroll to position [2378, 0]
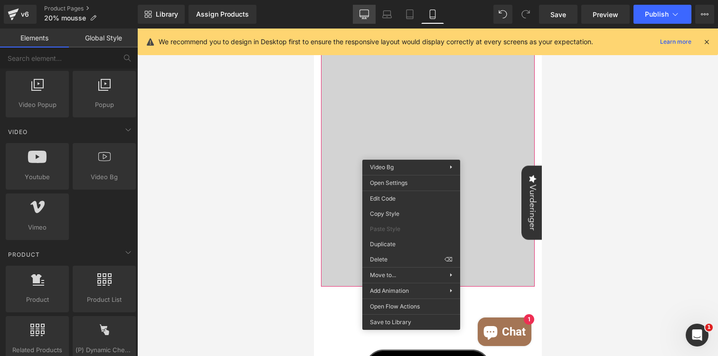
click at [365, 16] on icon at bounding box center [363, 13] width 9 height 9
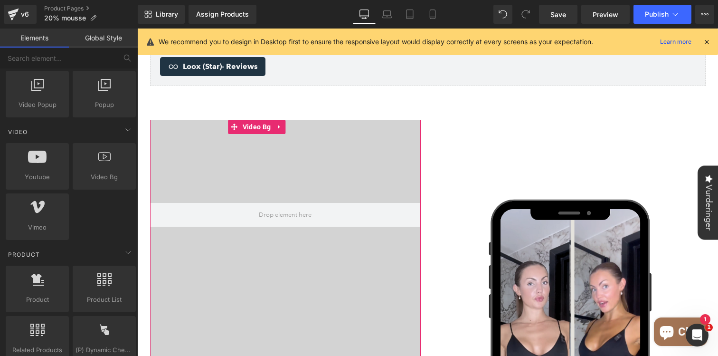
scroll to position [1228, 0]
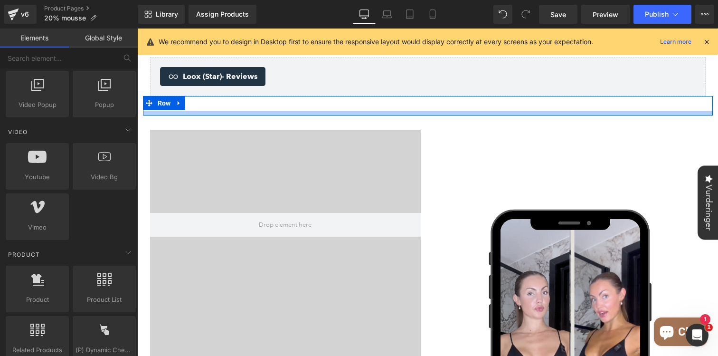
click at [277, 96] on div "Loox (Star) - Reviews Loox (Star) Row" at bounding box center [428, 105] width 570 height 19
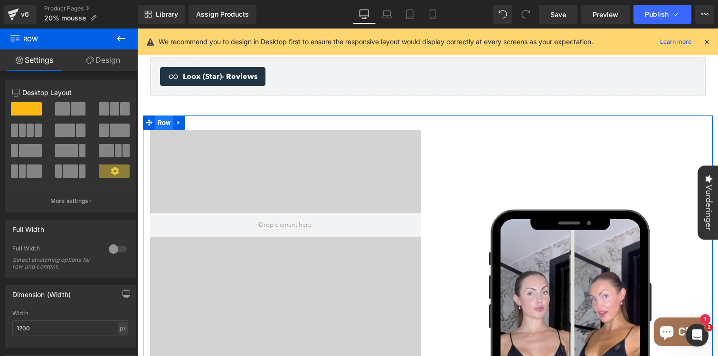
click at [166, 115] on span "Row" at bounding box center [164, 122] width 18 height 14
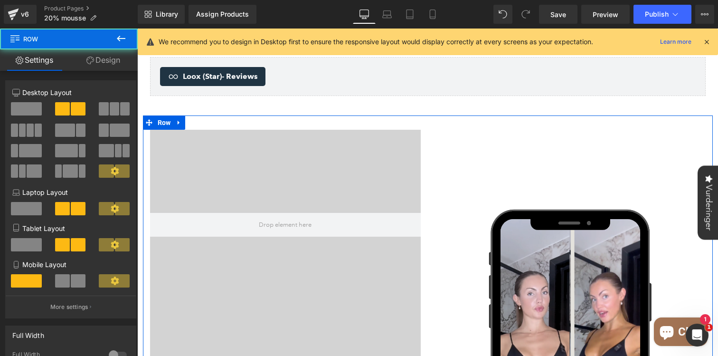
click at [115, 58] on link "Design" at bounding box center [103, 59] width 69 height 21
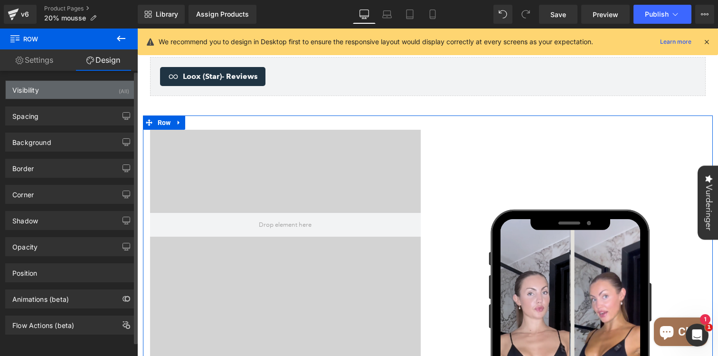
click at [73, 92] on div "Visibility (All)" at bounding box center [71, 90] width 130 height 18
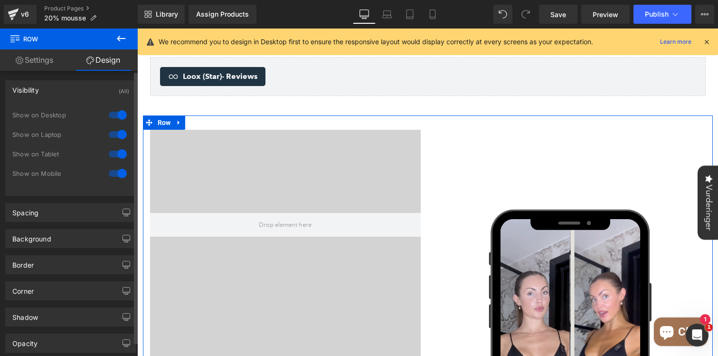
click at [123, 171] on div at bounding box center [117, 173] width 23 height 15
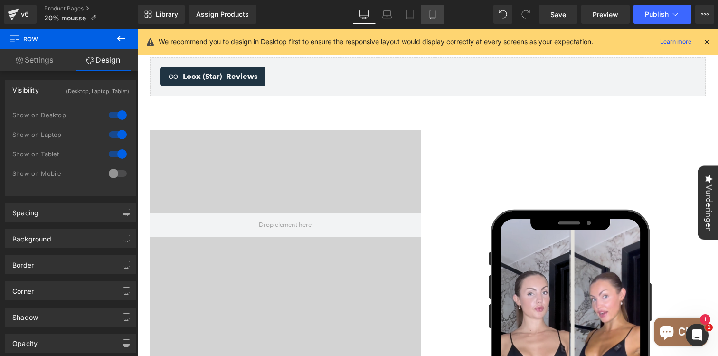
click at [429, 14] on icon at bounding box center [432, 13] width 9 height 9
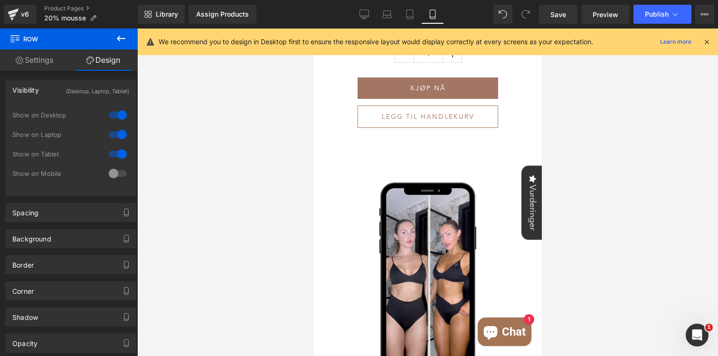
scroll to position [840, 0]
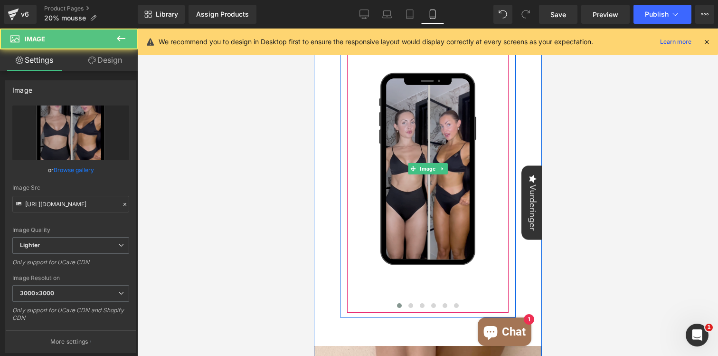
click at [438, 155] on img at bounding box center [427, 168] width 161 height 287
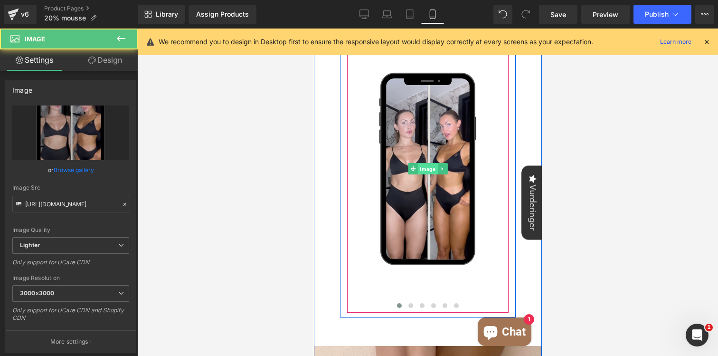
click at [429, 171] on span "Image" at bounding box center [426, 168] width 19 height 11
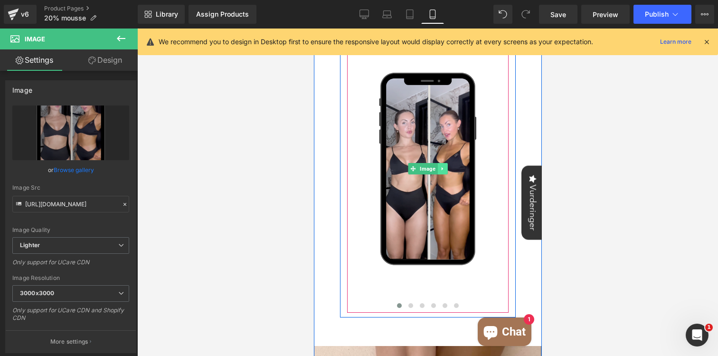
click at [444, 173] on link at bounding box center [442, 168] width 10 height 11
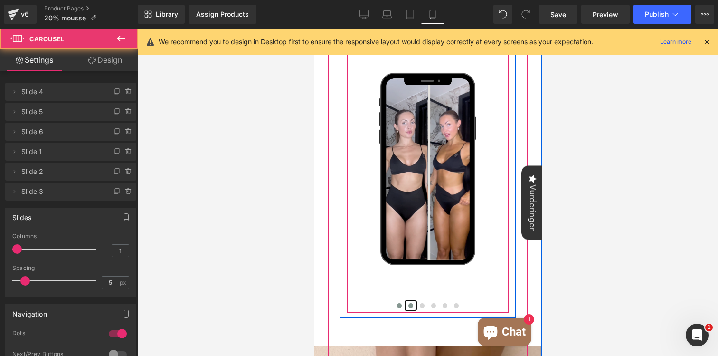
click at [410, 303] on span at bounding box center [410, 305] width 5 height 5
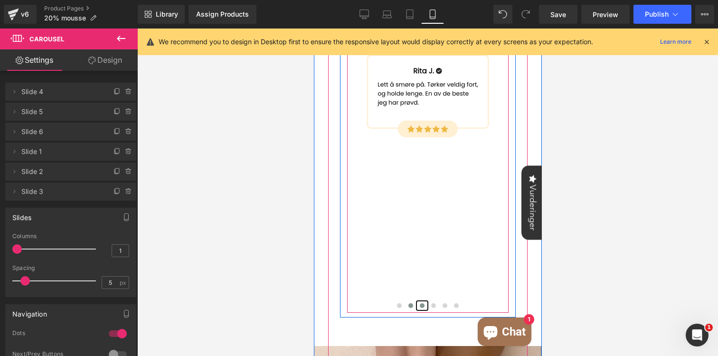
click at [420, 304] on span at bounding box center [421, 305] width 5 height 5
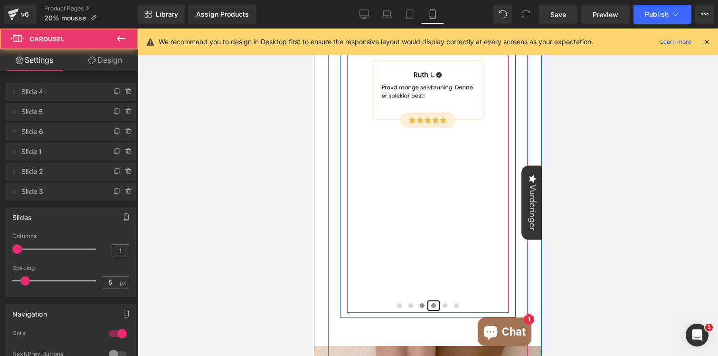
click at [432, 304] on span at bounding box center [433, 305] width 5 height 5
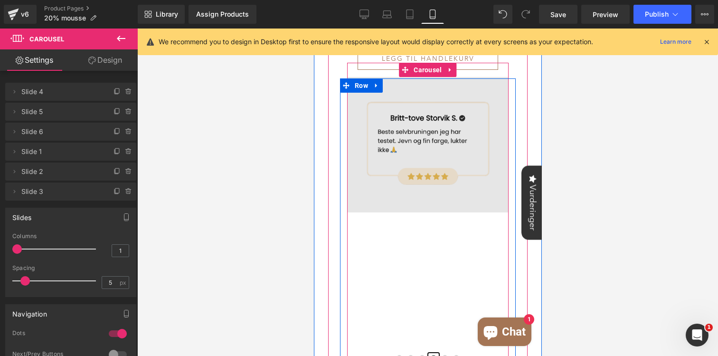
scroll to position [789, 0]
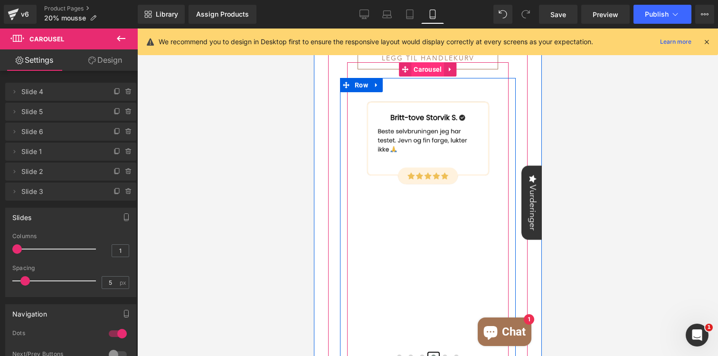
click at [426, 69] on span "Carousel" at bounding box center [427, 69] width 33 height 14
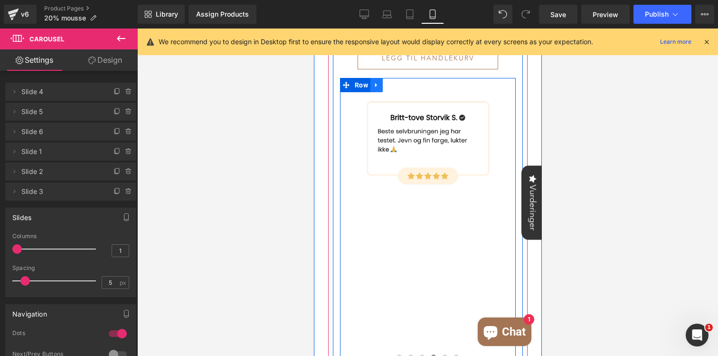
click at [371, 90] on link at bounding box center [376, 85] width 12 height 14
click at [402, 84] on icon at bounding box center [400, 85] width 7 height 7
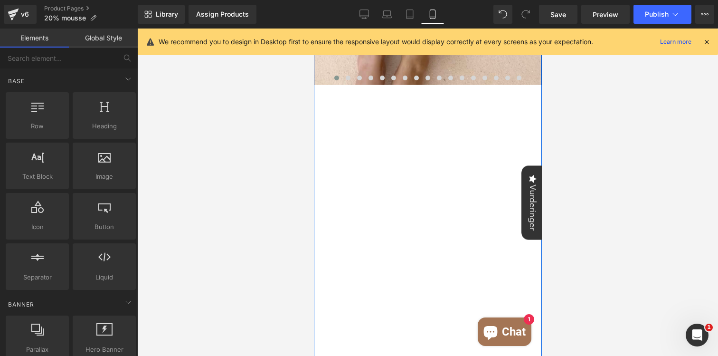
scroll to position [1010, 0]
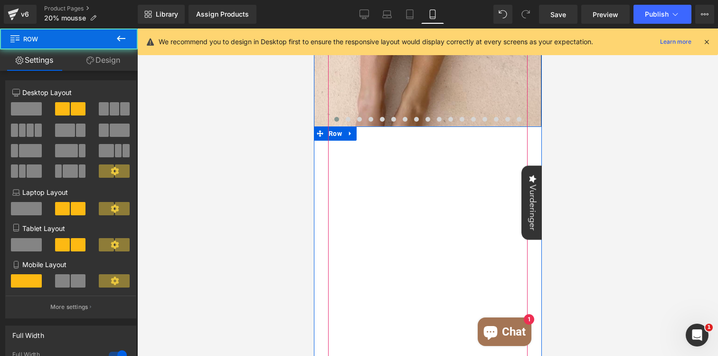
click at [413, 138] on div "Youtube Youtube Row" at bounding box center [427, 268] width 228 height 285
click at [333, 135] on div "Youtube Youtube Row" at bounding box center [427, 268] width 228 height 285
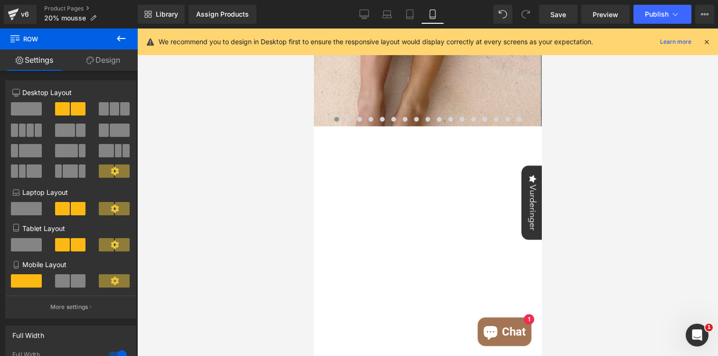
click at [120, 37] on icon at bounding box center [120, 38] width 11 height 11
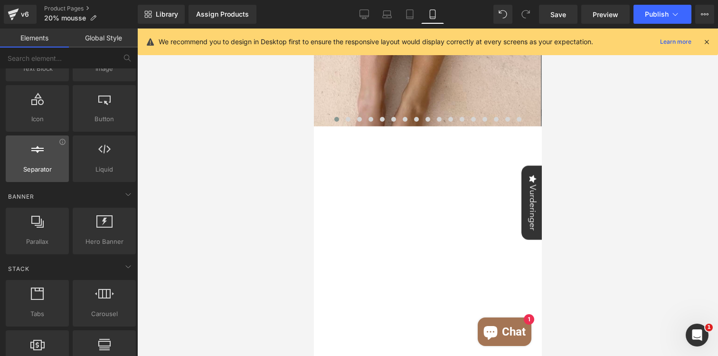
scroll to position [116, 0]
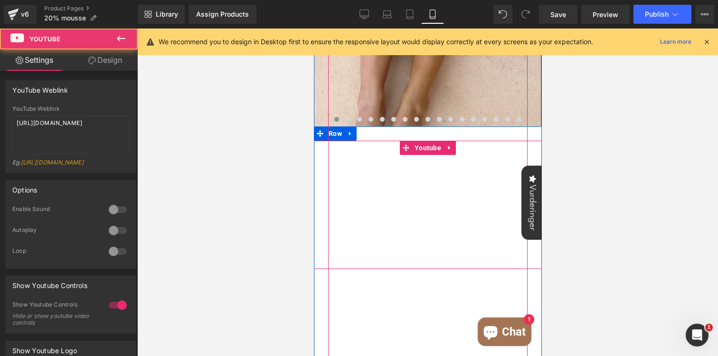
click at [448, 148] on div at bounding box center [427, 205] width 228 height 128
click at [449, 152] on div at bounding box center [427, 205] width 228 height 128
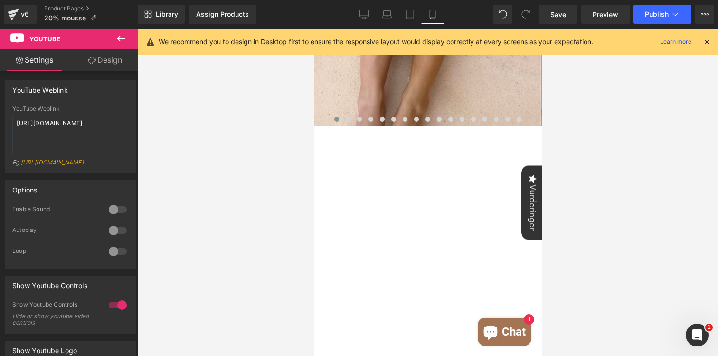
click at [557, 144] on div at bounding box center [427, 191] width 581 height 327
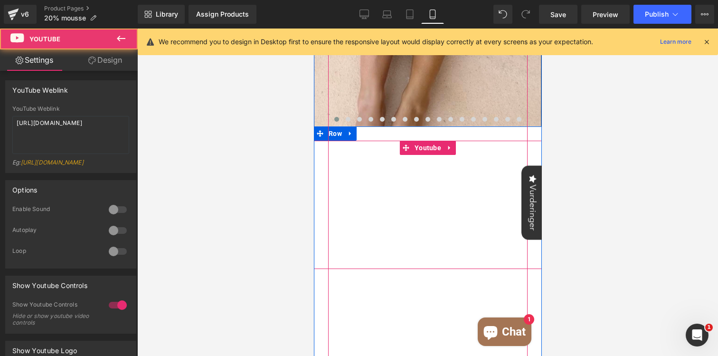
click at [446, 150] on div at bounding box center [427, 205] width 228 height 128
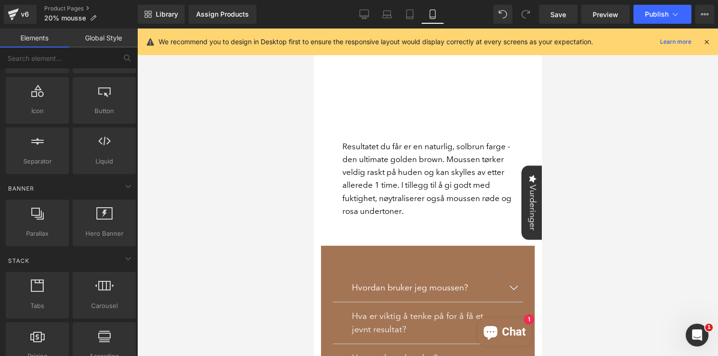
click at [281, 215] on div at bounding box center [427, 191] width 581 height 327
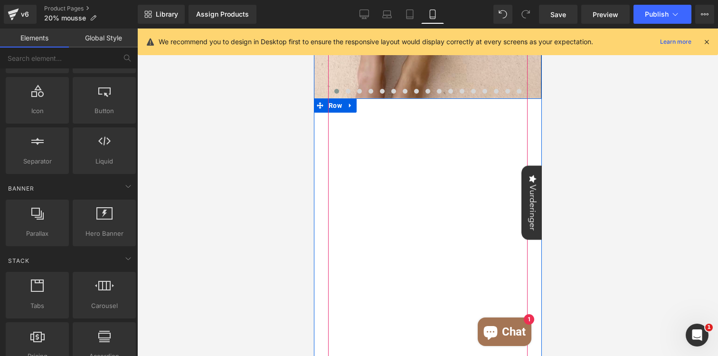
scroll to position [1030, 0]
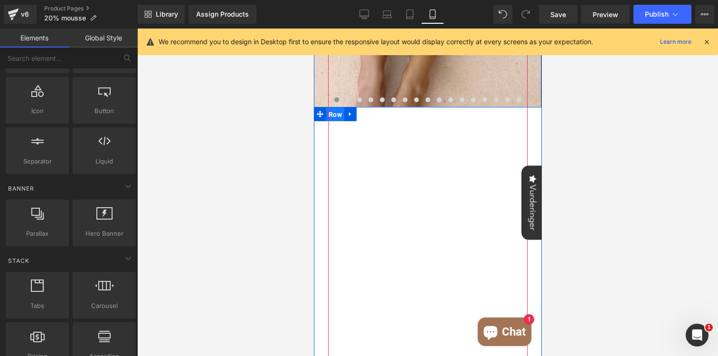
click at [335, 118] on span "Row" at bounding box center [335, 114] width 18 height 14
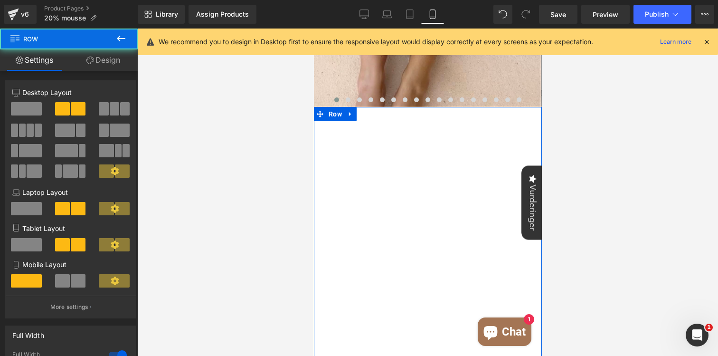
click at [97, 59] on link "Design" at bounding box center [103, 59] width 69 height 21
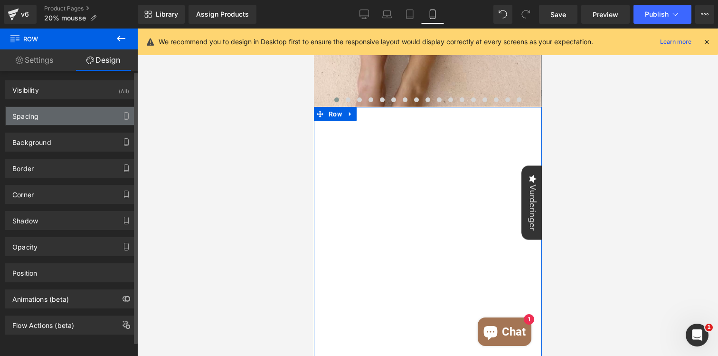
click at [58, 113] on div "Spacing" at bounding box center [71, 116] width 130 height 18
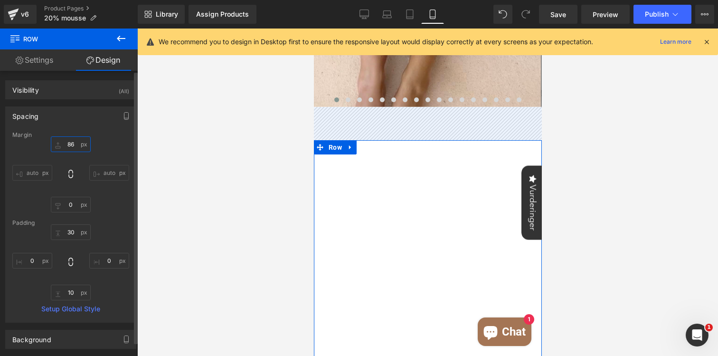
drag, startPoint x: 75, startPoint y: 142, endPoint x: 85, endPoint y: 105, distance: 38.9
click at [85, 105] on div "Spacing Margin 0 auto 0 auto Padding 30 0 10 0 Setup Global Style" at bounding box center [71, 210] width 142 height 223
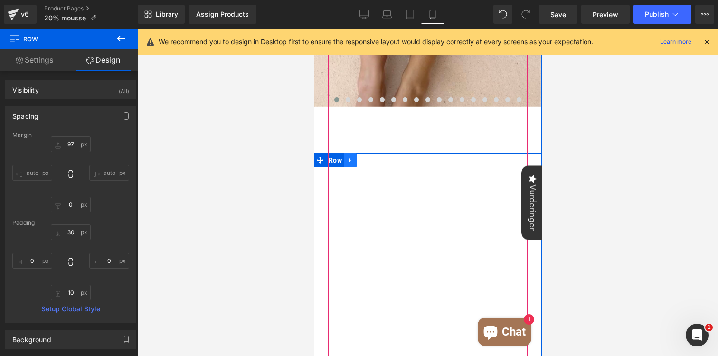
click at [352, 161] on icon at bounding box center [350, 159] width 7 height 7
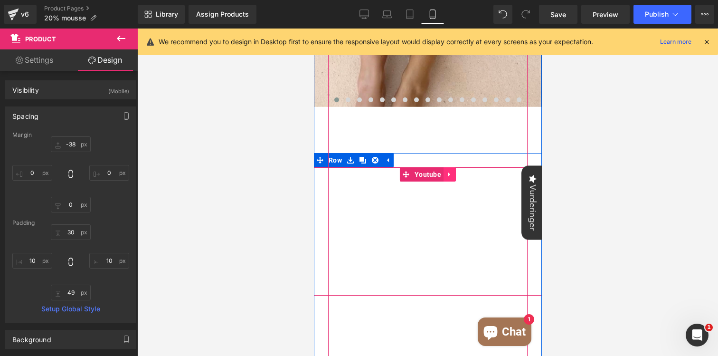
click at [452, 178] on link at bounding box center [449, 174] width 12 height 14
click at [452, 174] on icon at bounding box center [455, 174] width 7 height 7
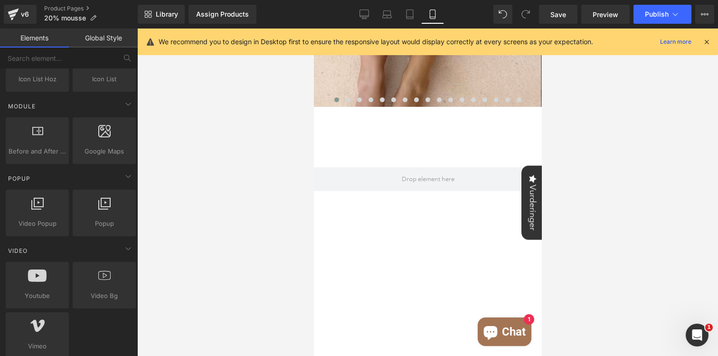
scroll to position [531, 0]
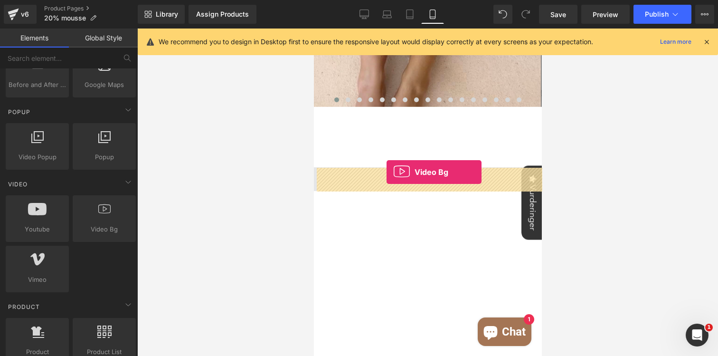
drag, startPoint x: 410, startPoint y: 244, endPoint x: 386, endPoint y: 172, distance: 76.6
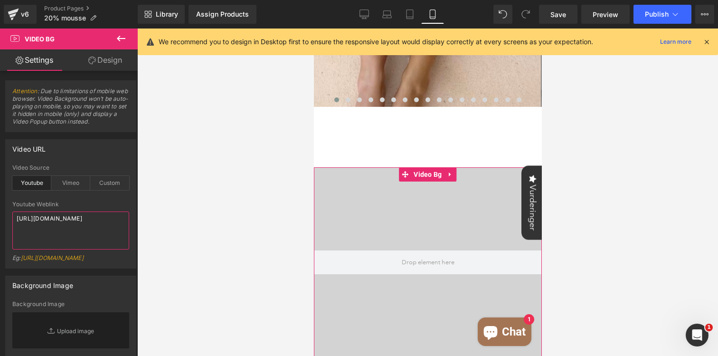
drag, startPoint x: 78, startPoint y: 225, endPoint x: 0, endPoint y: 205, distance: 80.5
click at [0, 205] on div "Video URL youtube Video Source Youtube Vimeo Custom Youtube Weblink https://www…" at bounding box center [71, 200] width 142 height 136
paste textarea "cdn.shopify.com/videos/c/o/v/6d845cd21eee4a9bb7513060a3c7adf3.mp4"
type textarea "https://cdn.shopify.com/videos/c/o/v/6d845cd21eee4a9bb7513060a3c7adf3.mp4"
click at [71, 181] on div "Vimeo" at bounding box center [70, 183] width 39 height 14
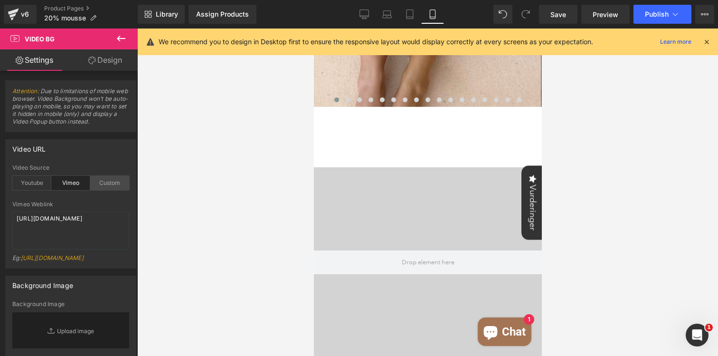
click at [109, 181] on div "Custom" at bounding box center [109, 183] width 39 height 14
drag, startPoint x: 90, startPoint y: 235, endPoint x: 0, endPoint y: 189, distance: 100.9
click at [0, 189] on div "Video URL youtube Video Source Youtube Vimeo Custom Youtube Weblink https://cdn…" at bounding box center [71, 200] width 142 height 136
paste textarea "videos/c/o/v/6d845cd21eee4a9bb7513060a3c7adf3.mp4"
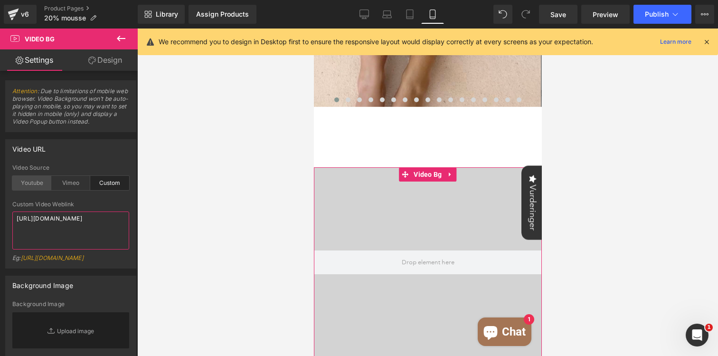
type textarea "https://cdn.shopify.com/videos/c/o/v/6d845cd21eee4a9bb7513060a3c7adf3.mp4"
click at [30, 184] on div "Youtube" at bounding box center [31, 183] width 39 height 14
drag, startPoint x: 80, startPoint y: 242, endPoint x: 0, endPoint y: 194, distance: 93.3
click at [0, 194] on div "Video URL youtube Video Source Youtube Vimeo Custom Youtube Weblink https://cdn…" at bounding box center [71, 200] width 142 height 136
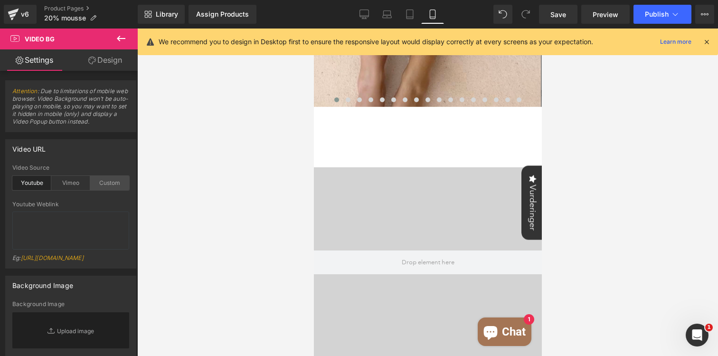
click at [108, 181] on div "Custom" at bounding box center [109, 183] width 39 height 14
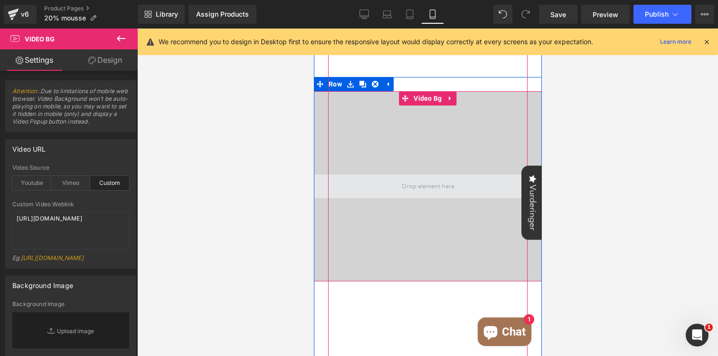
scroll to position [1099, 0]
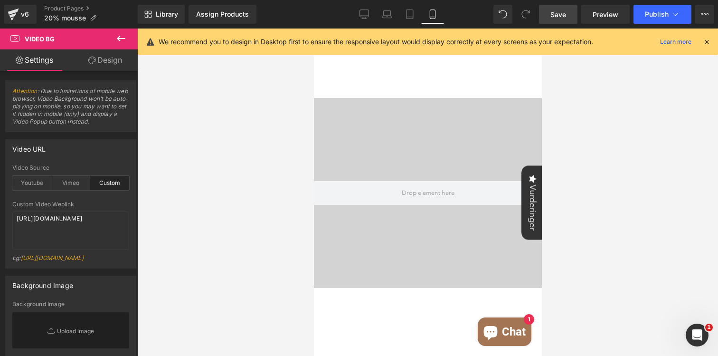
click at [560, 16] on span "Save" at bounding box center [558, 14] width 16 height 10
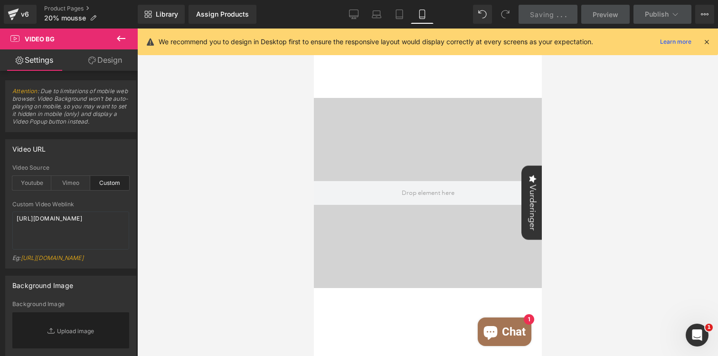
click at [649, 55] on div at bounding box center [427, 191] width 581 height 327
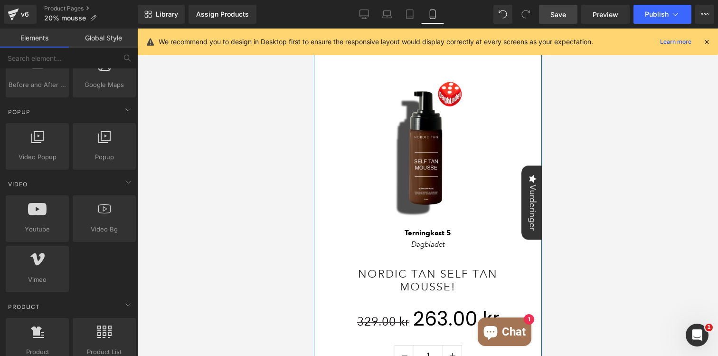
scroll to position [404, 0]
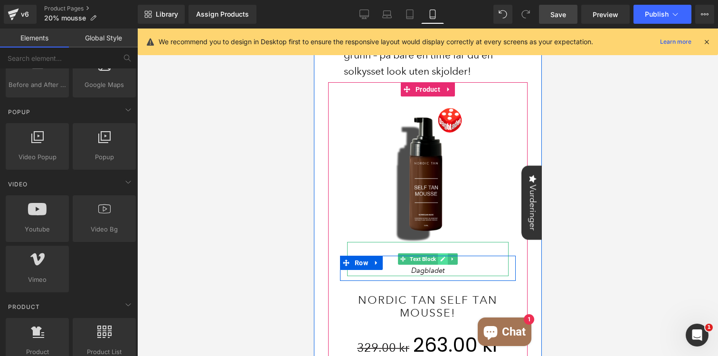
click at [440, 261] on icon at bounding box center [442, 259] width 5 height 6
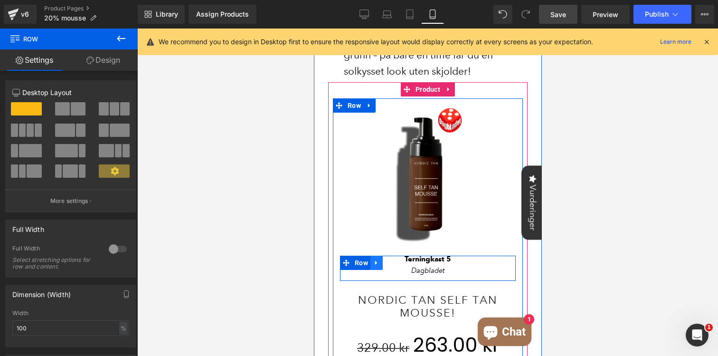
click at [376, 264] on icon at bounding box center [376, 262] width 7 height 7
click at [396, 263] on link at bounding box center [400, 262] width 12 height 14
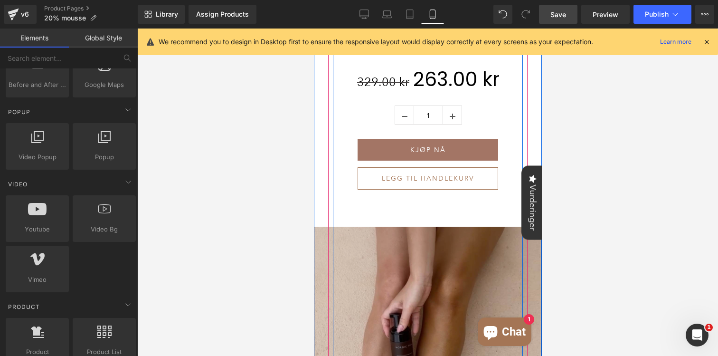
scroll to position [609, 0]
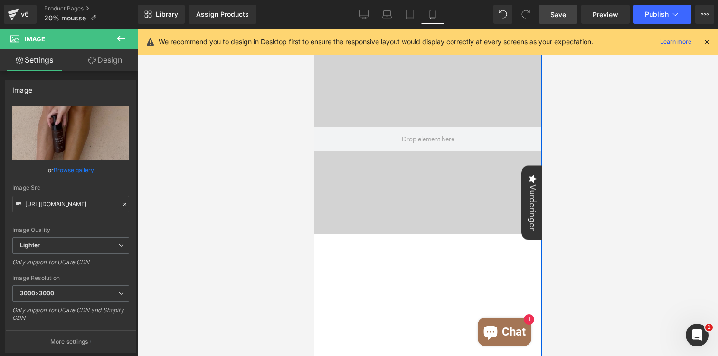
scroll to position [1118, 0]
click at [357, 17] on link "Desktop" at bounding box center [364, 14] width 23 height 19
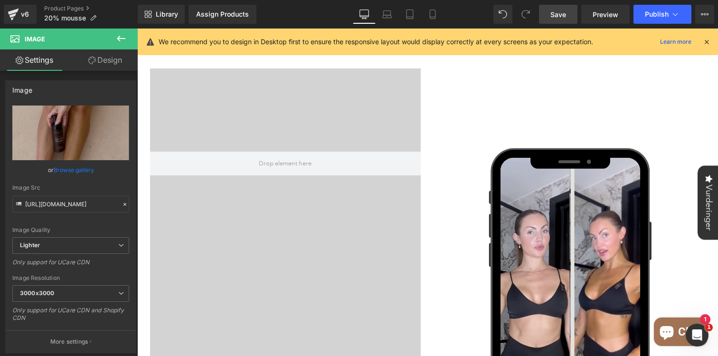
scroll to position [1298, 0]
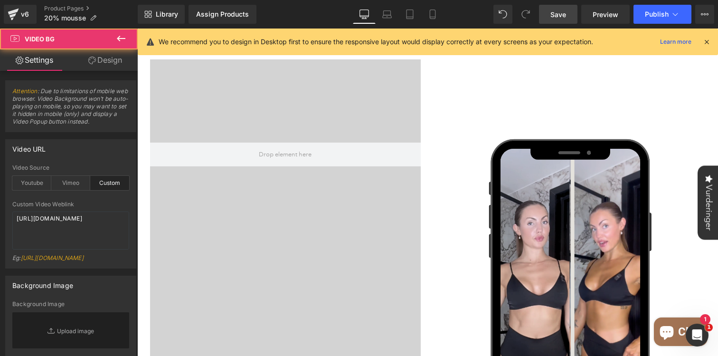
click at [300, 186] on div at bounding box center [285, 154] width 271 height 190
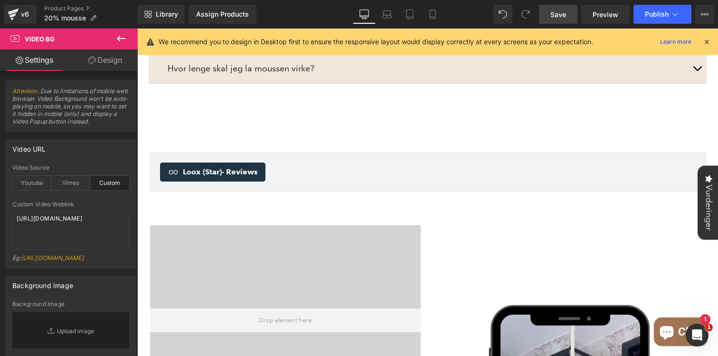
scroll to position [1248, 0]
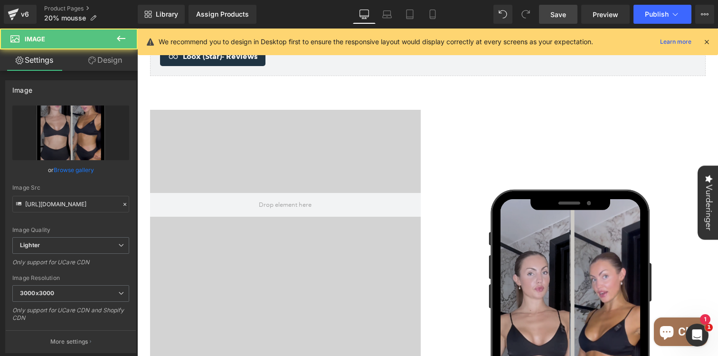
click at [542, 232] on img at bounding box center [570, 350] width 271 height 481
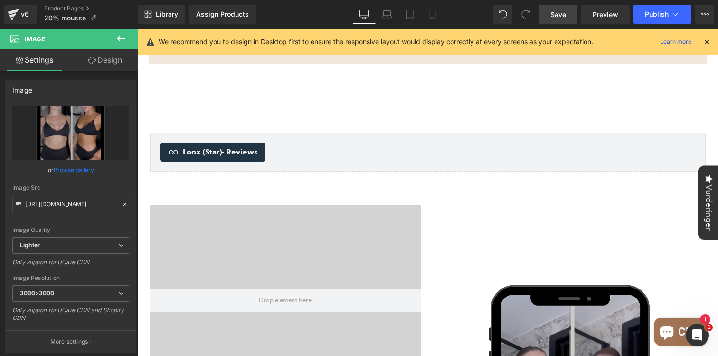
scroll to position [1203, 0]
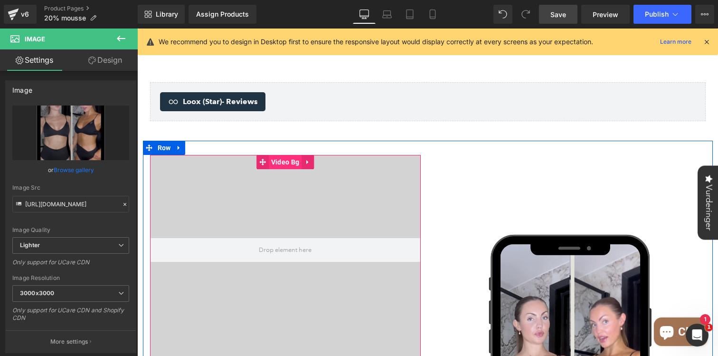
click at [282, 155] on span "Video Bg" at bounding box center [285, 162] width 33 height 14
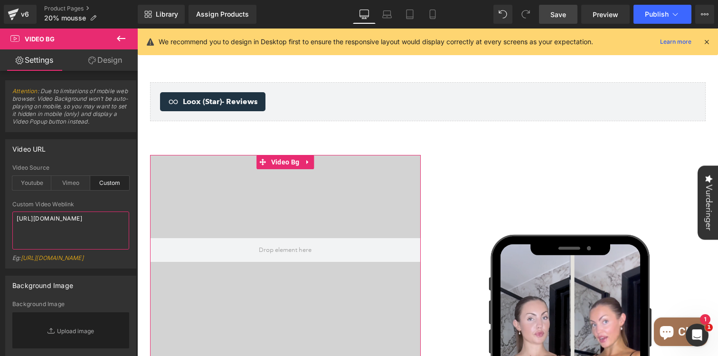
drag, startPoint x: 63, startPoint y: 235, endPoint x: 0, endPoint y: 199, distance: 71.8
click at [0, 199] on div "Video URL custom Video Source Youtube Vimeo Custom Youtube Weblink https://www.…" at bounding box center [71, 200] width 142 height 136
paste textarea "281fef342a1247cd975da6d817f024d0"
type textarea "https://cdn.shopify.com/videos/c/o/v/281fef342a1247cd975da6d817f024d0.mp4"
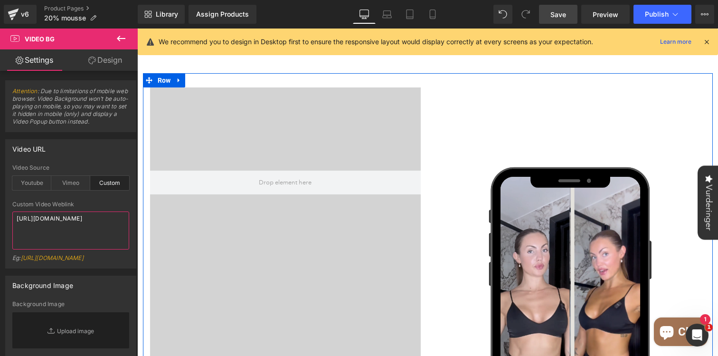
scroll to position [1302, 0]
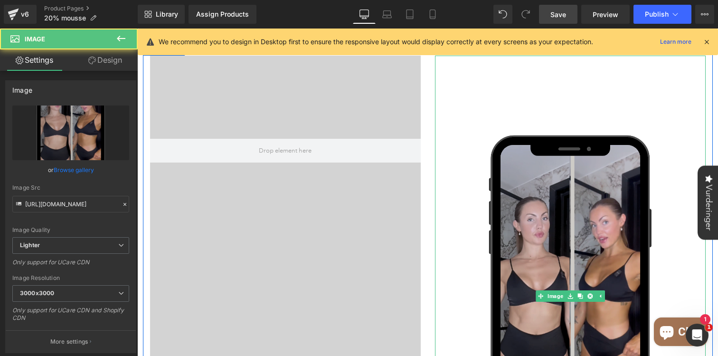
click at [455, 123] on img at bounding box center [570, 296] width 271 height 481
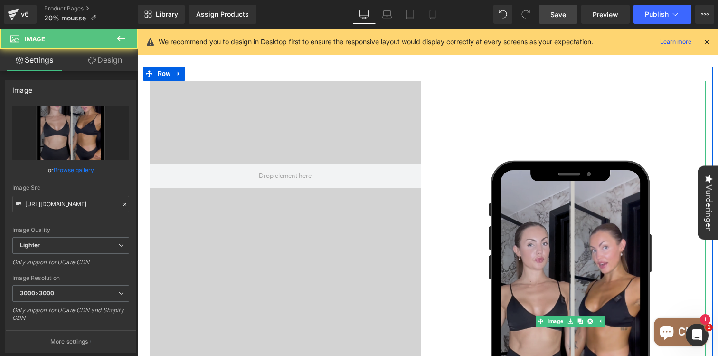
scroll to position [1225, 0]
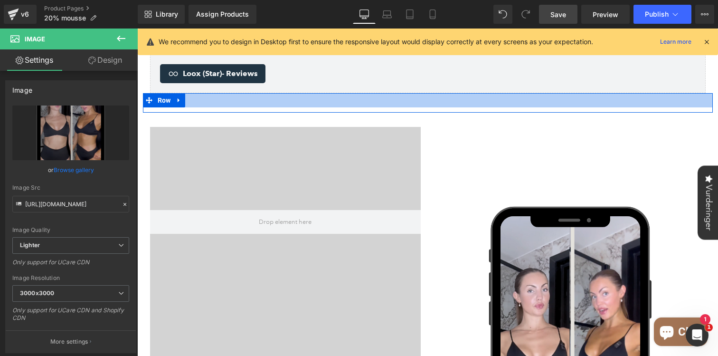
scroll to position [1279, 0]
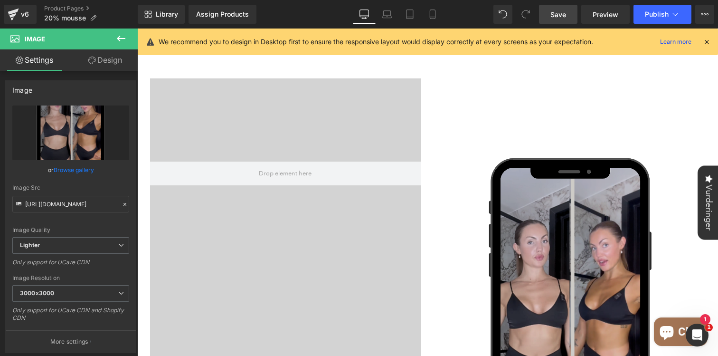
click at [587, 141] on img at bounding box center [570, 318] width 271 height 481
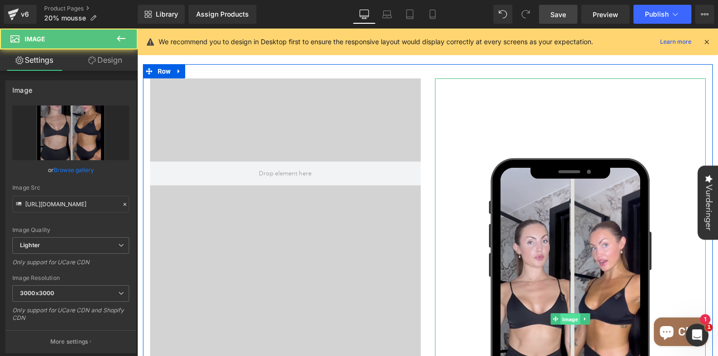
click at [564, 313] on span "Image" at bounding box center [569, 318] width 19 height 11
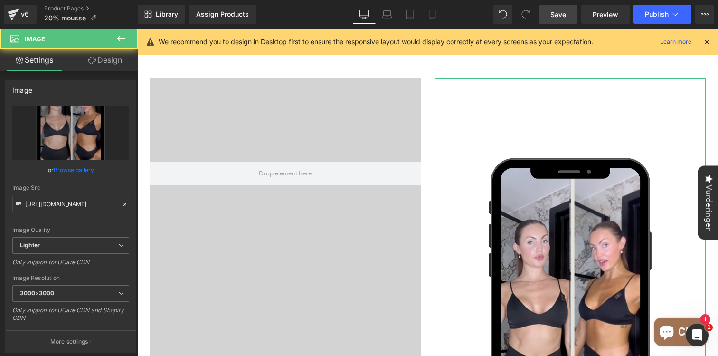
click at [110, 56] on link "Design" at bounding box center [105, 59] width 69 height 21
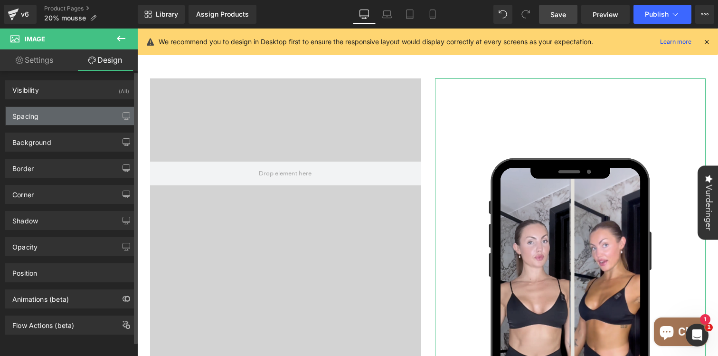
click at [66, 121] on div "Spacing" at bounding box center [71, 116] width 130 height 18
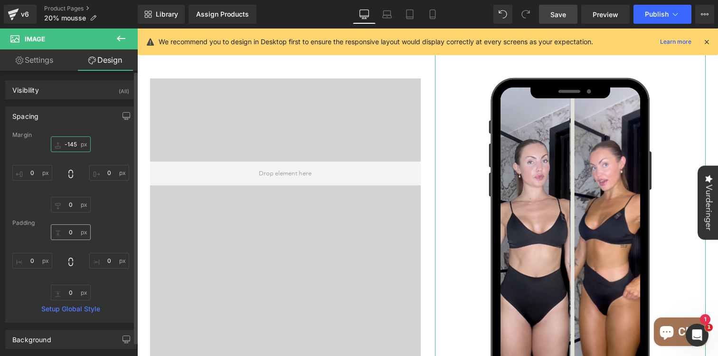
drag, startPoint x: 76, startPoint y: 149, endPoint x: 64, endPoint y: 229, distance: 81.2
click at [64, 229] on div "Margin 0 0 0 0 Padding 0 0 0 0 Setup Global Style" at bounding box center [71, 226] width 130 height 190
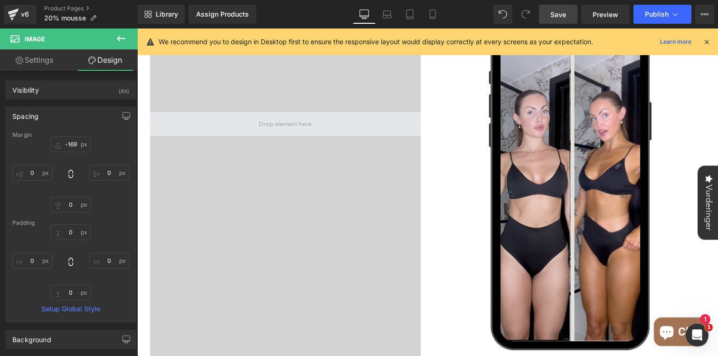
scroll to position [1355, 0]
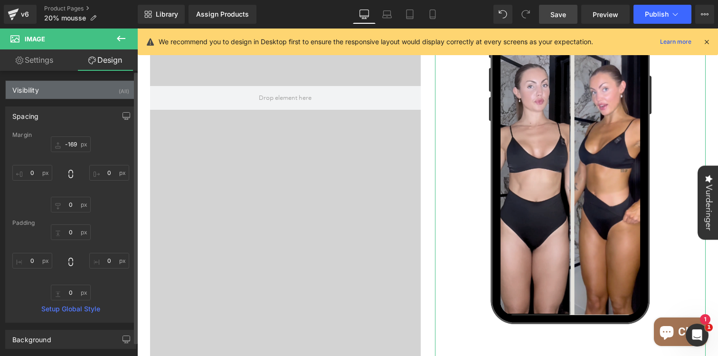
drag, startPoint x: 72, startPoint y: 152, endPoint x: 81, endPoint y: 94, distance: 59.1
click at [81, 94] on div "Visibility (All) 0|0|0|0 1 Show on Desktop 1 Show on Laptop 1 Show on Tablet 1 …" at bounding box center [71, 301] width 142 height 460
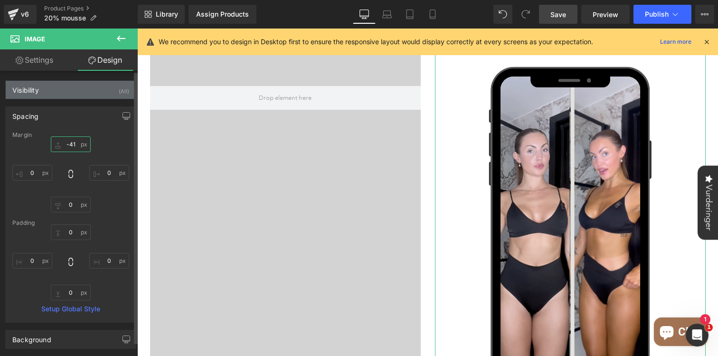
drag, startPoint x: 66, startPoint y: 148, endPoint x: 77, endPoint y: 84, distance: 65.5
click at [77, 84] on div "Visibility (All) 0|0|0|0 1 Show on Desktop 1 Show on Laptop 1 Show on Tablet 1 …" at bounding box center [71, 301] width 142 height 460
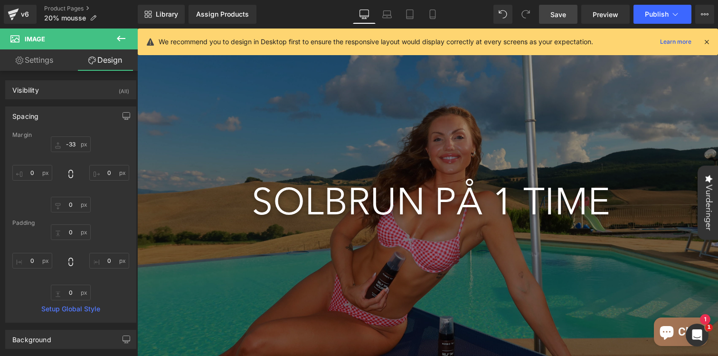
scroll to position [0, 0]
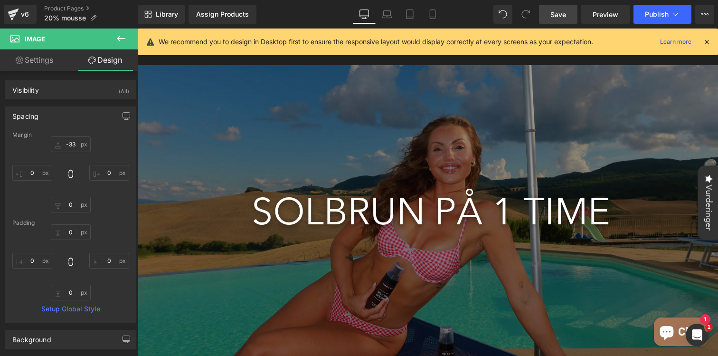
click at [563, 13] on span "Save" at bounding box center [558, 14] width 16 height 10
click at [610, 14] on span "Preview" at bounding box center [605, 14] width 26 height 10
click at [669, 19] on button "Publish" at bounding box center [662, 14] width 58 height 19
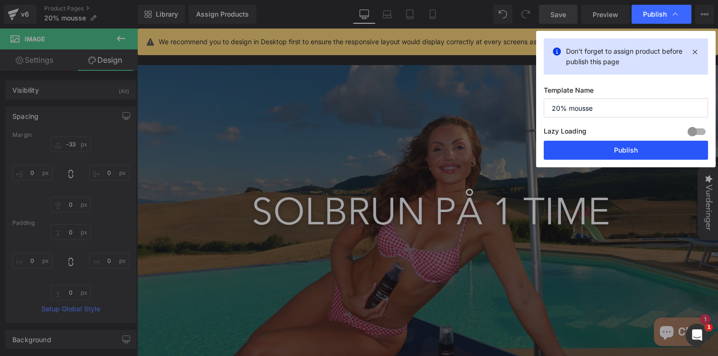
click at [600, 157] on button "Publish" at bounding box center [626, 150] width 164 height 19
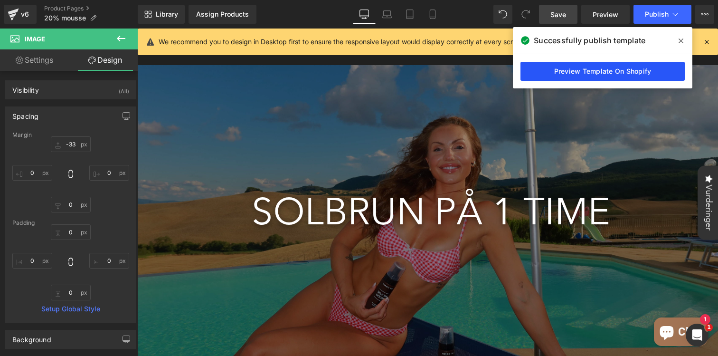
click at [647, 72] on link "Preview Template On Shopify" at bounding box center [602, 71] width 164 height 19
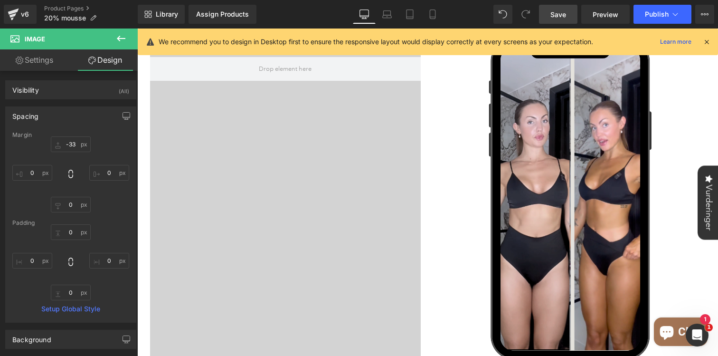
click at [259, 178] on div "Video Bg" at bounding box center [285, 179] width 271 height 410
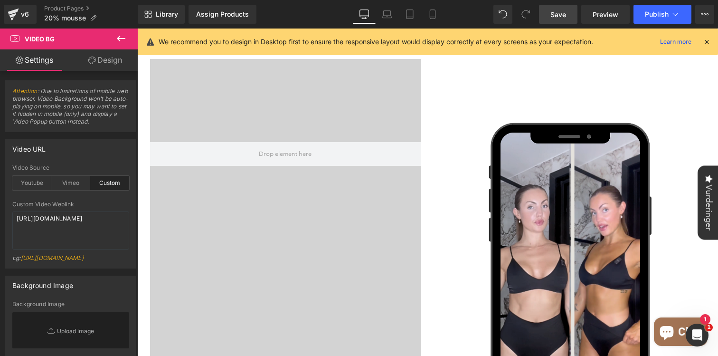
scroll to position [1272, 0]
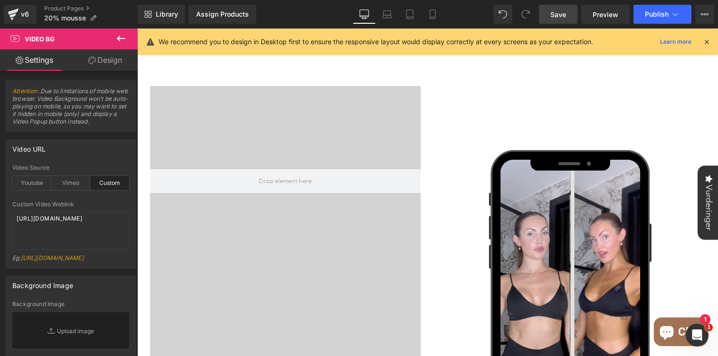
click at [250, 234] on div at bounding box center [285, 181] width 271 height 190
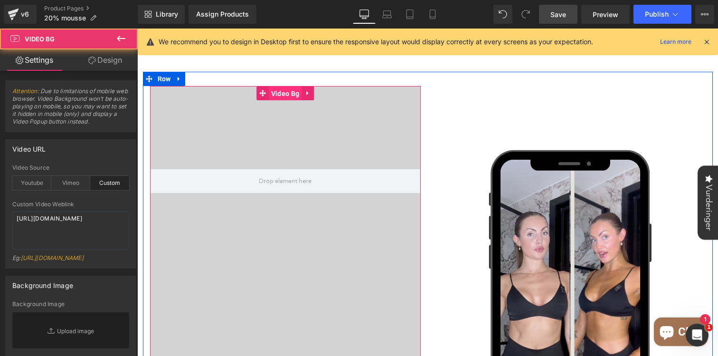
click at [282, 86] on span "Video Bg" at bounding box center [285, 93] width 33 height 14
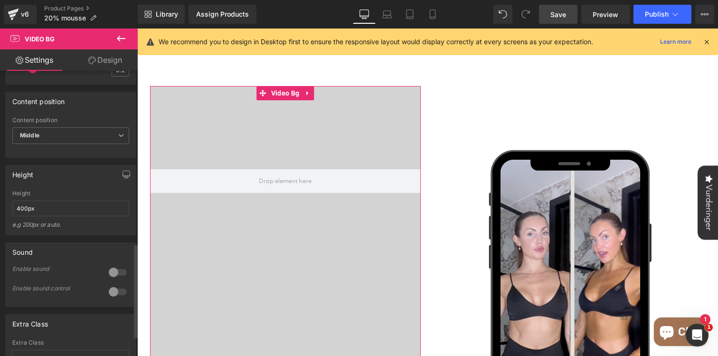
scroll to position [529, 0]
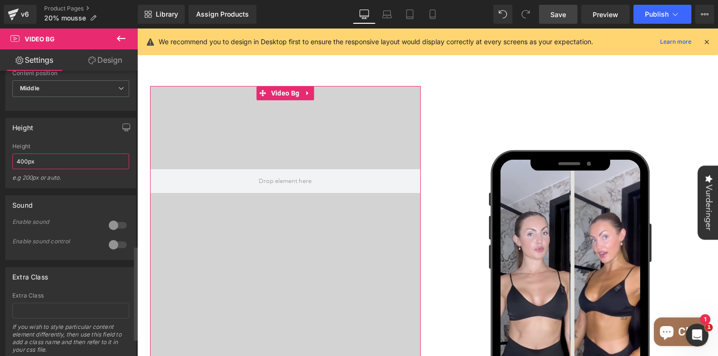
click at [51, 169] on input "400px" at bounding box center [70, 161] width 117 height 16
click at [21, 169] on input "400px" at bounding box center [70, 161] width 117 height 16
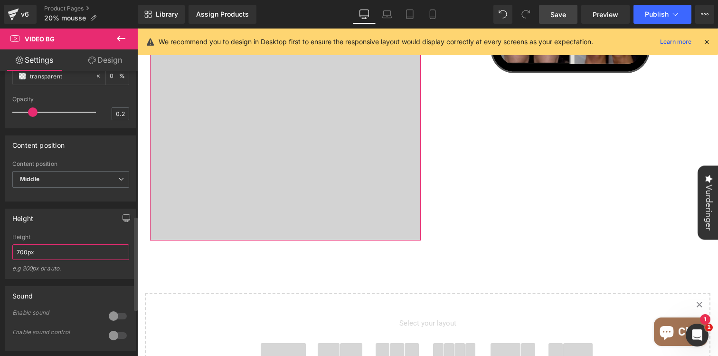
scroll to position [435, 0]
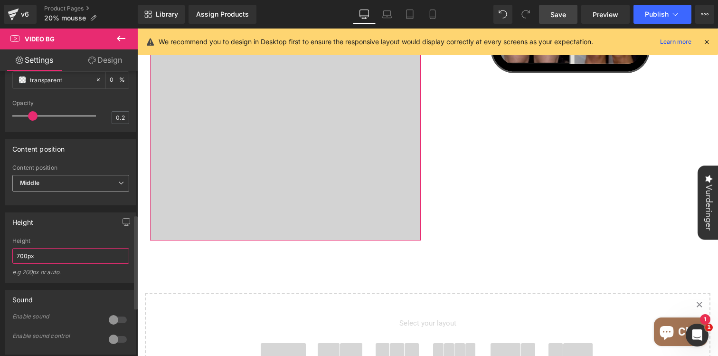
type input "700px"
click at [64, 191] on span "Middle" at bounding box center [70, 183] width 117 height 17
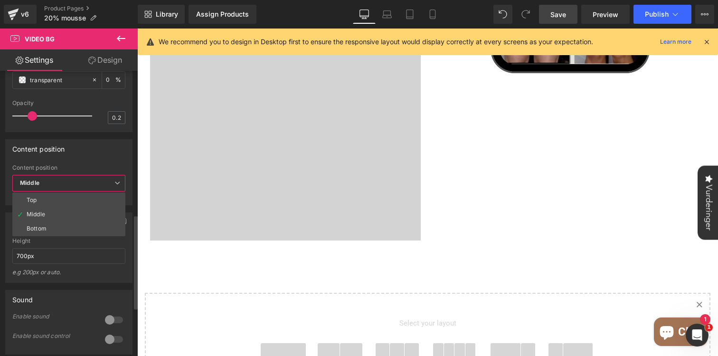
click at [131, 158] on div "Content position" at bounding box center [69, 149] width 126 height 18
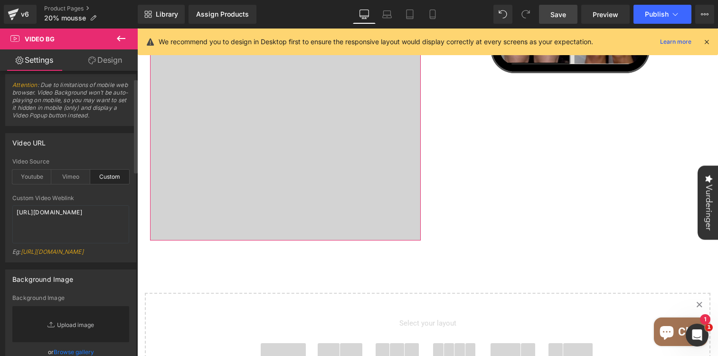
scroll to position [0, 0]
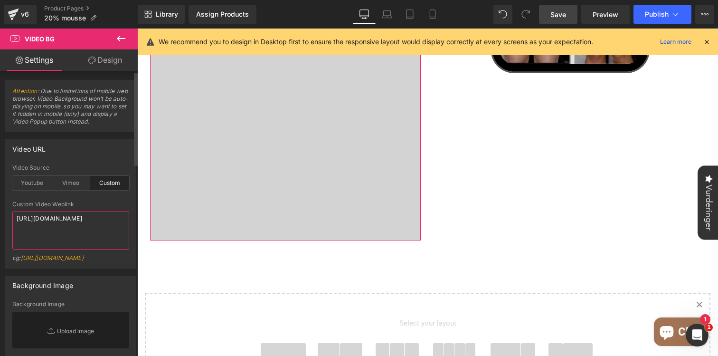
drag, startPoint x: 52, startPoint y: 234, endPoint x: 3, endPoint y: 203, distance: 58.5
click at [3, 202] on div "Video URL custom Video Source Youtube Vimeo Custom Youtube Weblink https://www.…" at bounding box center [71, 200] width 142 height 136
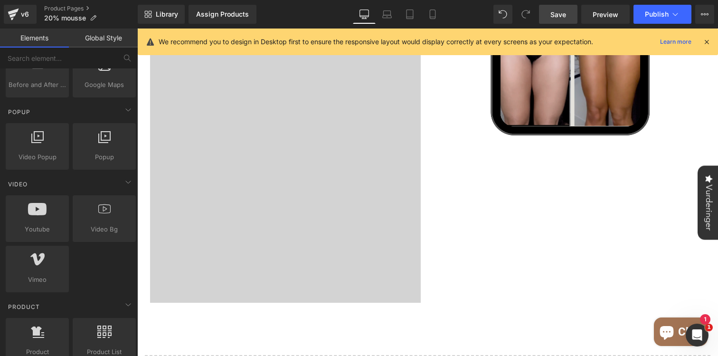
scroll to position [1602, 0]
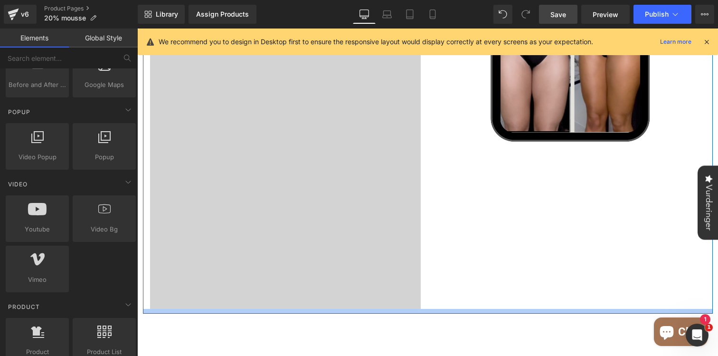
click at [230, 271] on div "Video Bg 464px" at bounding box center [285, 32] width 271 height 553
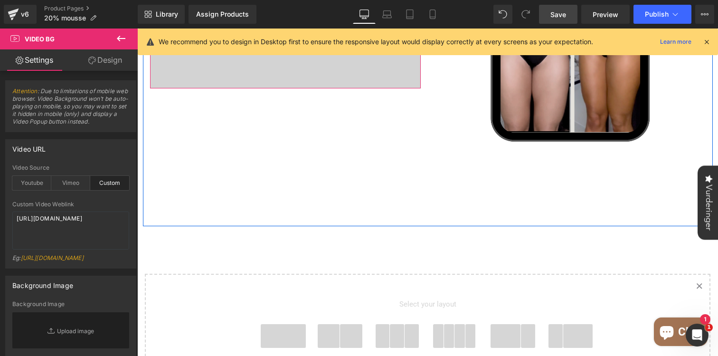
drag, startPoint x: 230, startPoint y: 278, endPoint x: 279, endPoint y: 58, distance: 225.7
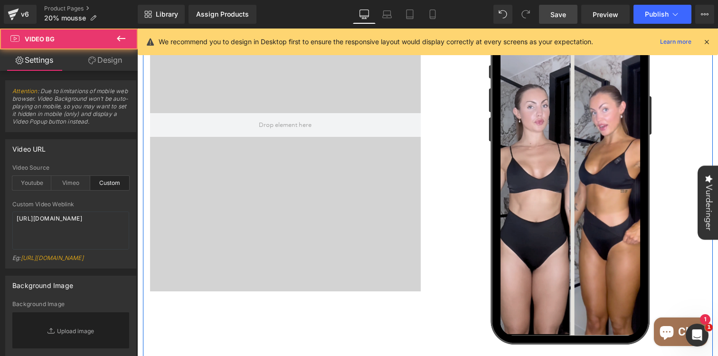
click at [291, 164] on div at bounding box center [285, 125] width 271 height 332
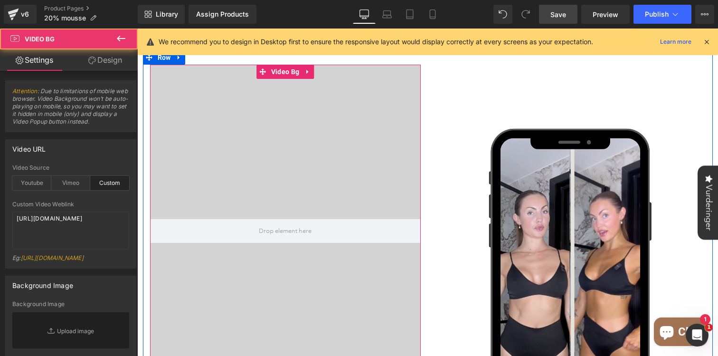
scroll to position [1255, 0]
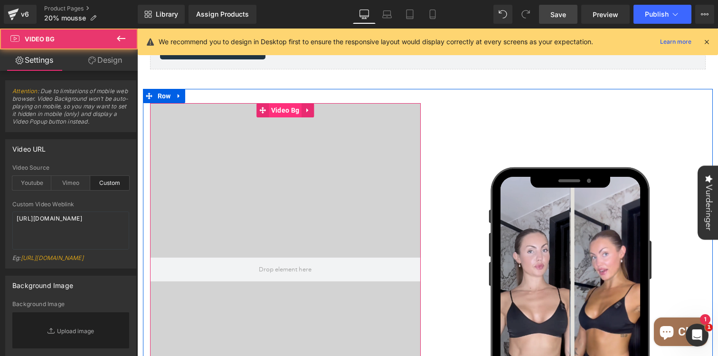
click at [284, 103] on div "Video Bg" at bounding box center [285, 269] width 271 height 332
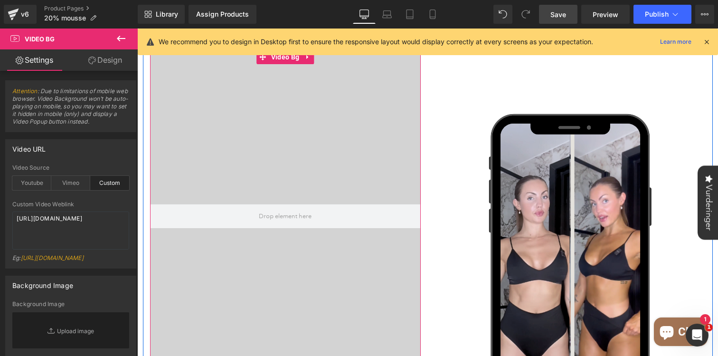
scroll to position [1293, 0]
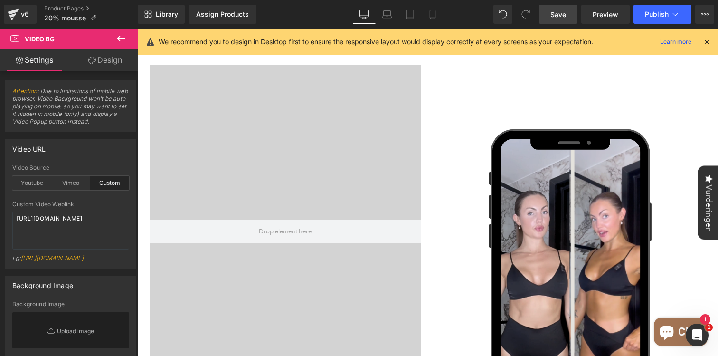
click at [256, 132] on div at bounding box center [285, 231] width 271 height 332
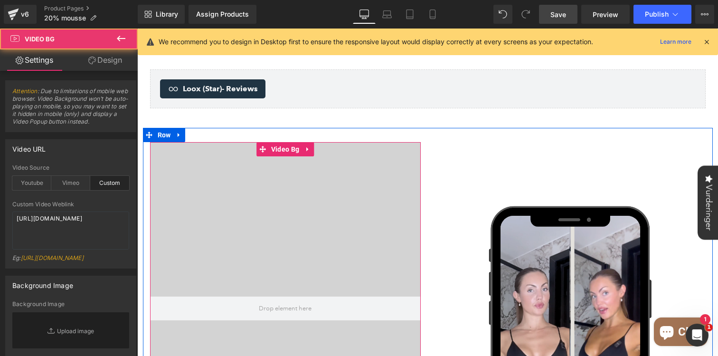
scroll to position [1166, 0]
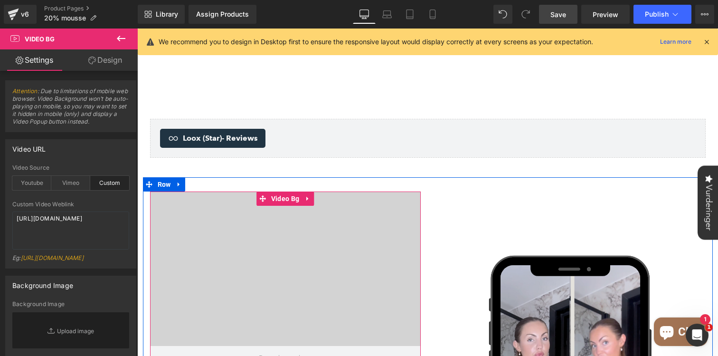
click at [256, 191] on div at bounding box center [285, 357] width 271 height 332
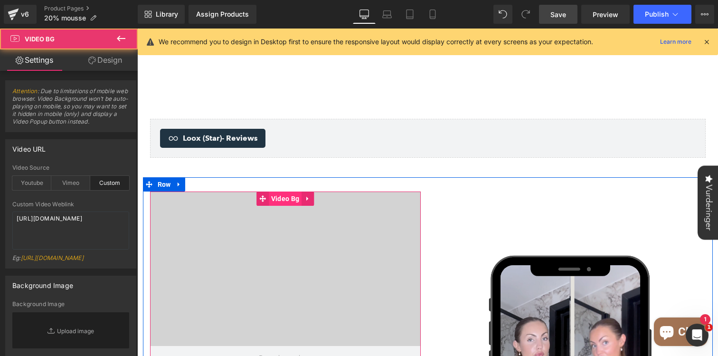
click at [281, 191] on span "Video Bg" at bounding box center [285, 198] width 33 height 14
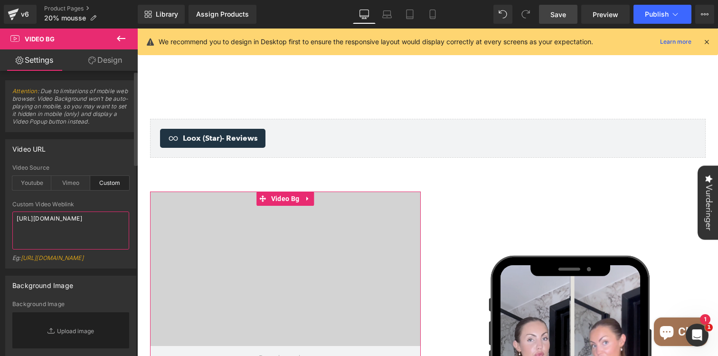
drag, startPoint x: 62, startPoint y: 231, endPoint x: 0, endPoint y: 205, distance: 67.6
click at [0, 205] on div "Video URL custom Video Source Youtube Vimeo Custom Youtube Weblink https://www.…" at bounding box center [71, 200] width 142 height 136
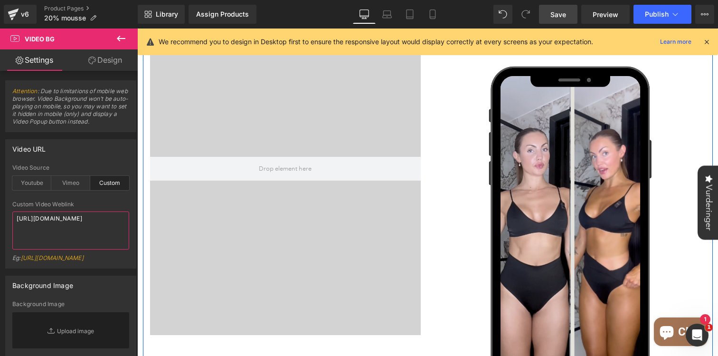
scroll to position [1386, 0]
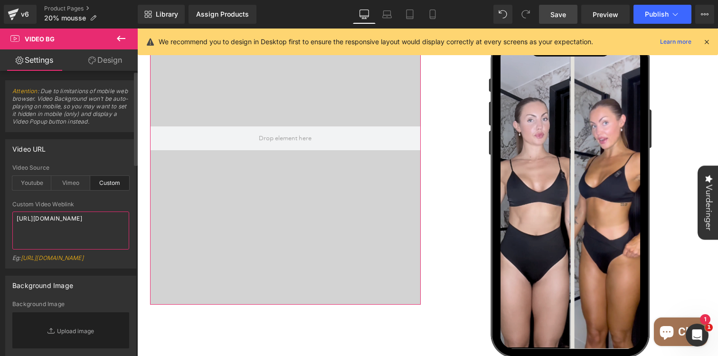
drag, startPoint x: 53, startPoint y: 230, endPoint x: 1, endPoint y: 191, distance: 64.4
click at [0, 192] on div "Video URL custom Video Source Youtube Vimeo Custom Youtube Weblink https://www.…" at bounding box center [71, 200] width 142 height 136
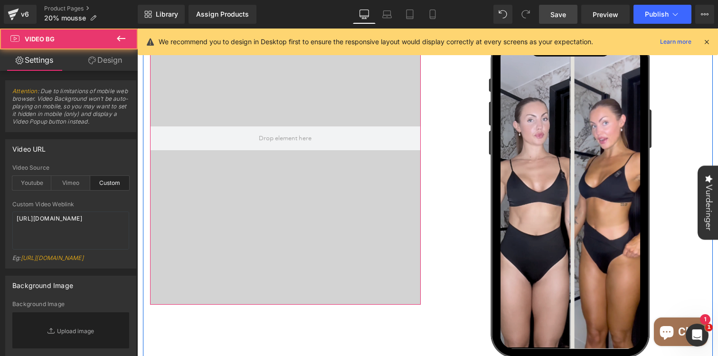
click at [242, 176] on div at bounding box center [285, 138] width 271 height 332
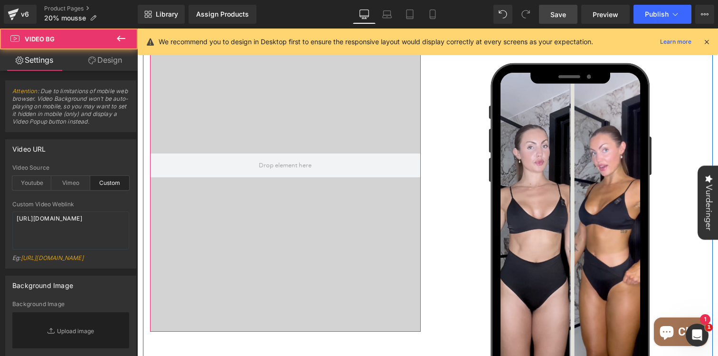
scroll to position [1271, 0]
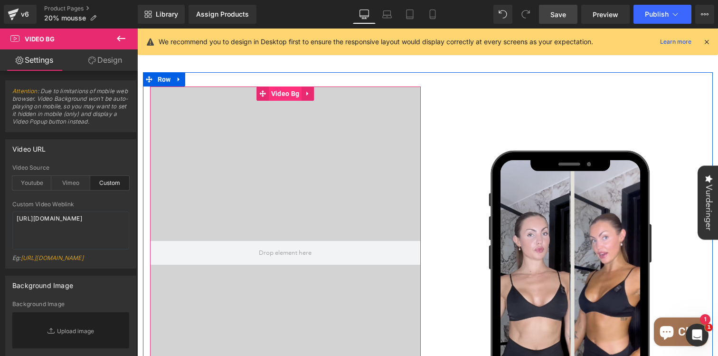
click at [282, 86] on span "Video Bg" at bounding box center [285, 93] width 33 height 14
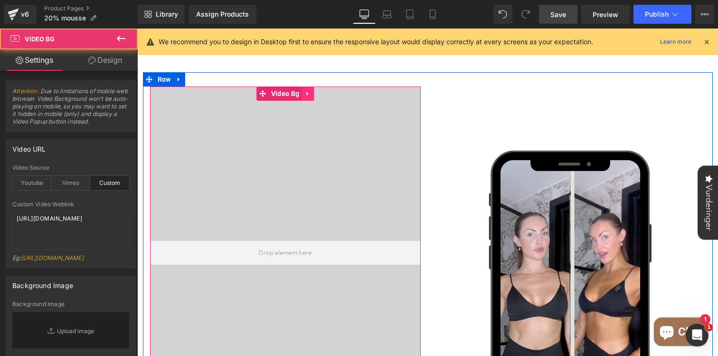
click at [308, 90] on icon at bounding box center [307, 93] width 7 height 7
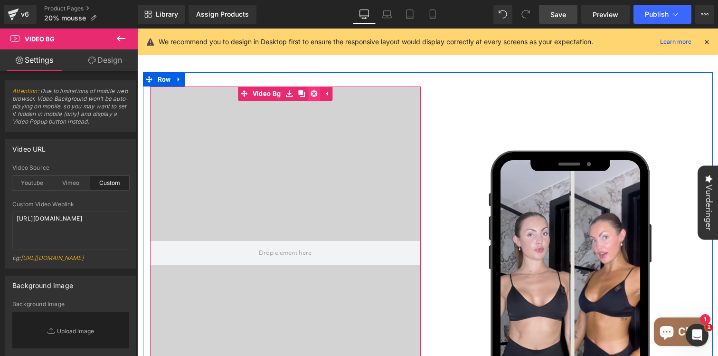
click at [313, 90] on icon at bounding box center [313, 93] width 7 height 7
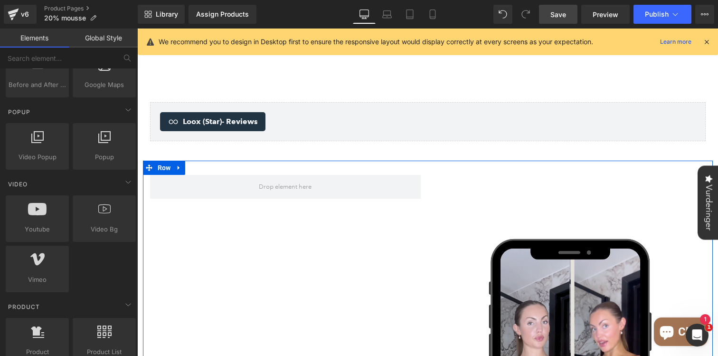
scroll to position [1165, 0]
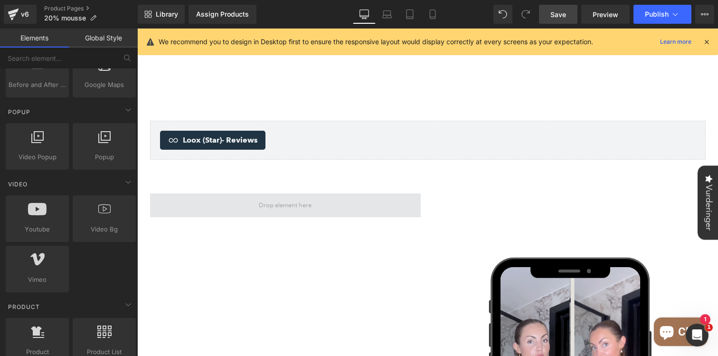
click at [266, 193] on span at bounding box center [285, 205] width 271 height 24
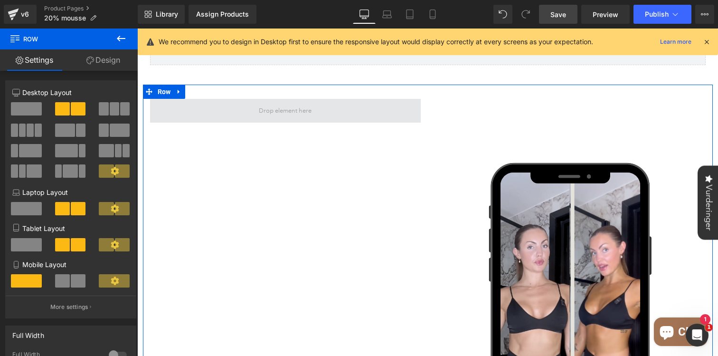
scroll to position [1158, 0]
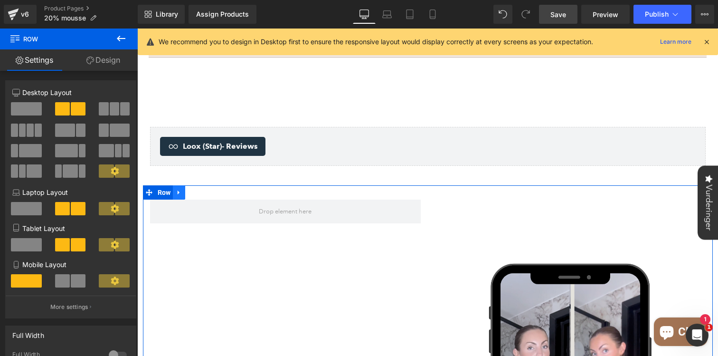
click at [176, 185] on link at bounding box center [179, 192] width 12 height 14
click at [201, 189] on icon at bounding box center [203, 192] width 7 height 7
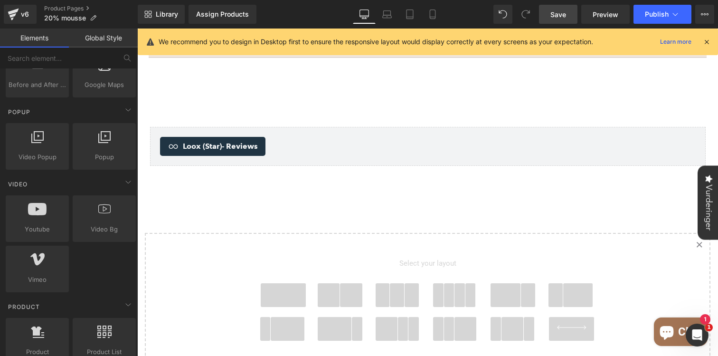
click at [273, 283] on span at bounding box center [284, 295] width 46 height 24
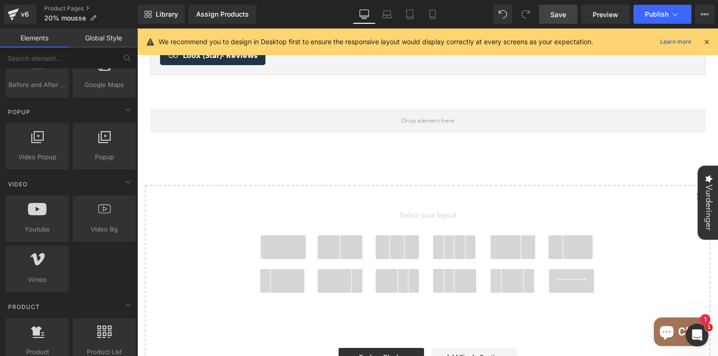
scroll to position [1249, 0]
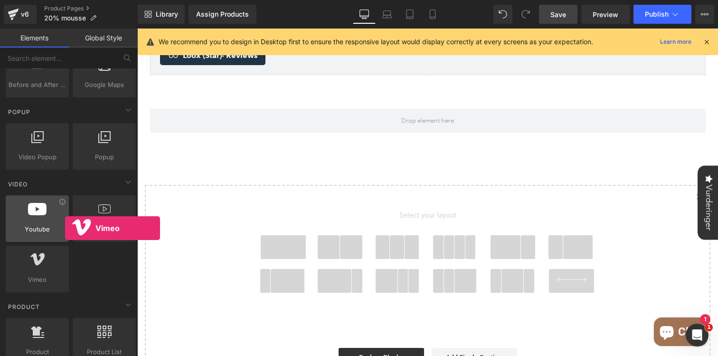
drag, startPoint x: 39, startPoint y: 271, endPoint x: 65, endPoint y: 228, distance: 50.1
click at [65, 228] on div "Youtube youtube, vimeo, videos Video Bg videos, backgrounds, youtube, vimeo Vim…" at bounding box center [71, 243] width 134 height 101
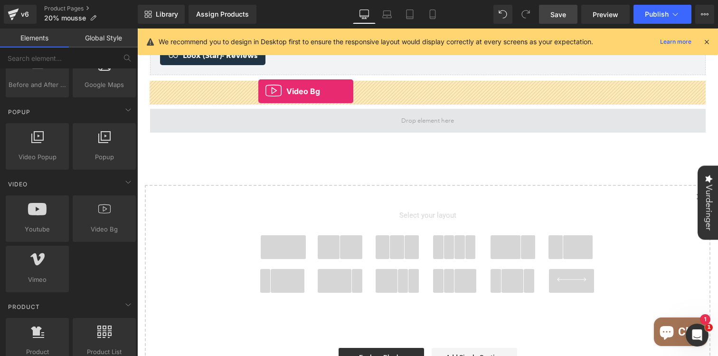
drag, startPoint x: 242, startPoint y: 242, endPoint x: 258, endPoint y: 91, distance: 152.3
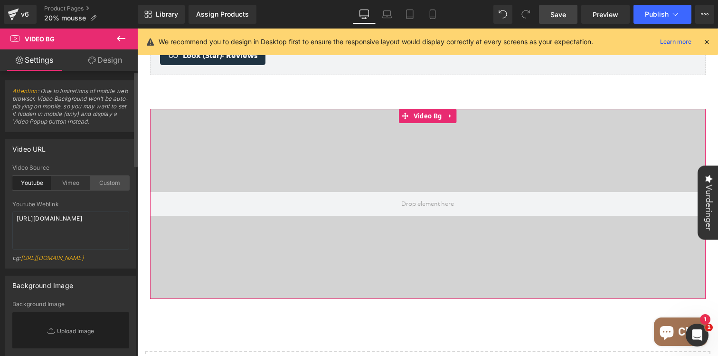
click at [113, 180] on div "Custom" at bounding box center [109, 183] width 39 height 14
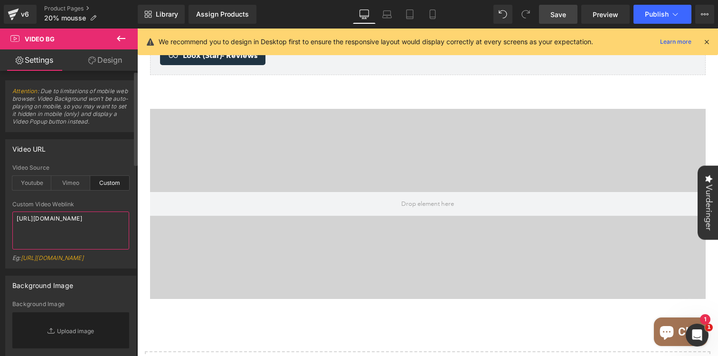
drag, startPoint x: 25, startPoint y: 219, endPoint x: 0, endPoint y: 192, distance: 36.9
click at [0, 192] on div "Video URL youtube Video Source Youtube Vimeo Custom Youtube Weblink https://www…" at bounding box center [71, 200] width 142 height 136
paste textarea "videos/c/o/v/281fef342a1247cd975da6d817f024d0.mp4"
type textarea "https://cdn.shopify.com/videos/c/o/v/281fef342a1247cd975da6d817f024d0.mp4"
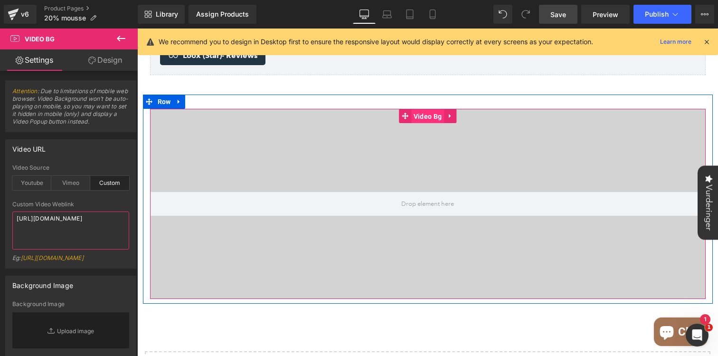
click at [421, 109] on span "Video Bg" at bounding box center [427, 116] width 33 height 14
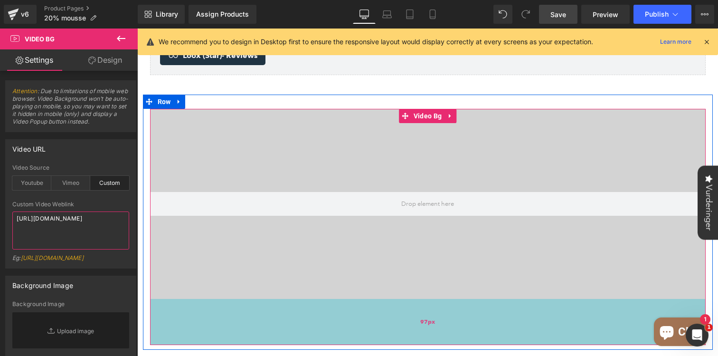
drag, startPoint x: 346, startPoint y: 270, endPoint x: 344, endPoint y: 324, distance: 54.6
click at [344, 324] on div "97px" at bounding box center [427, 322] width 555 height 46
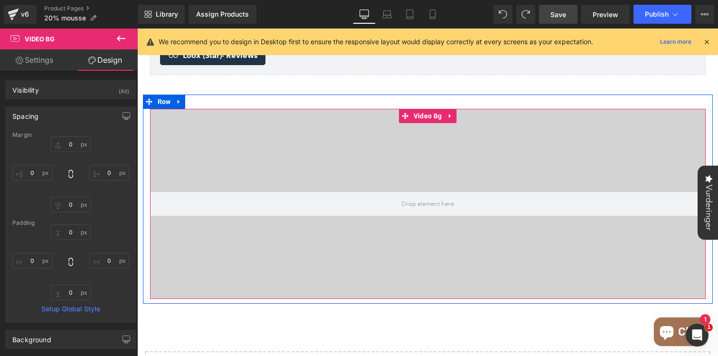
click at [385, 236] on div at bounding box center [427, 204] width 555 height 190
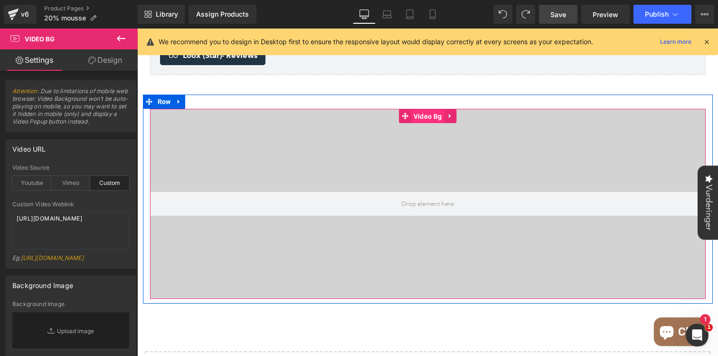
click at [427, 109] on span "Video Bg" at bounding box center [427, 116] width 33 height 14
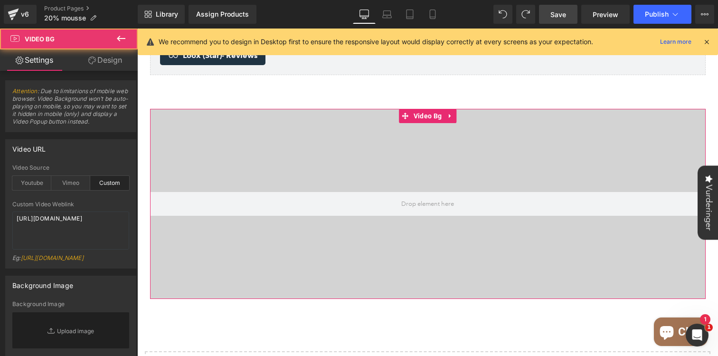
click at [102, 54] on link "Design" at bounding box center [105, 59] width 69 height 21
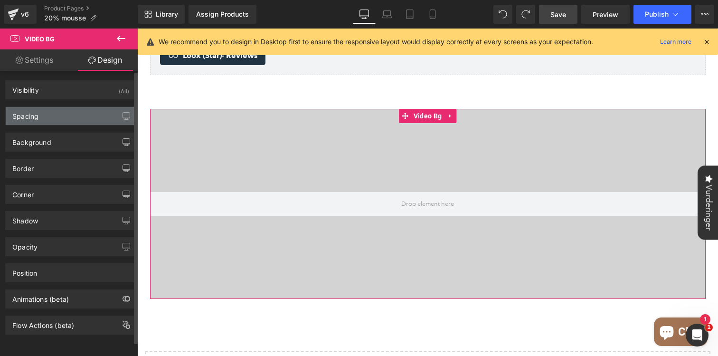
click at [64, 117] on div "Spacing" at bounding box center [71, 116] width 130 height 18
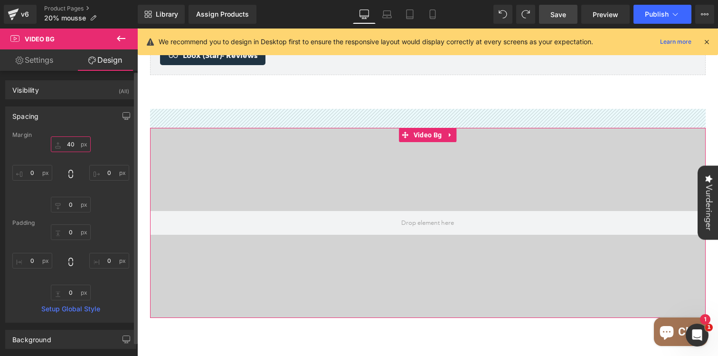
drag, startPoint x: 70, startPoint y: 151, endPoint x: 72, endPoint y: 132, distance: 18.6
click at [72, 132] on div "Margin 0 0 0 0 Padding 0 0 0 0 Setup Global Style" at bounding box center [71, 226] width 130 height 190
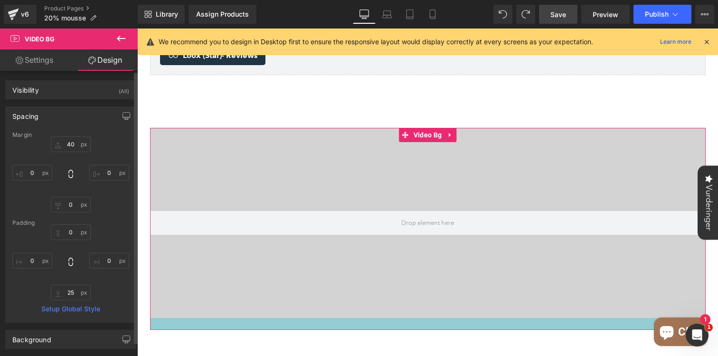
click at [69, 302] on div "Margin 0 0 0 0 Padding 0 0 0 0 Setup Global Style" at bounding box center [71, 226] width 130 height 190
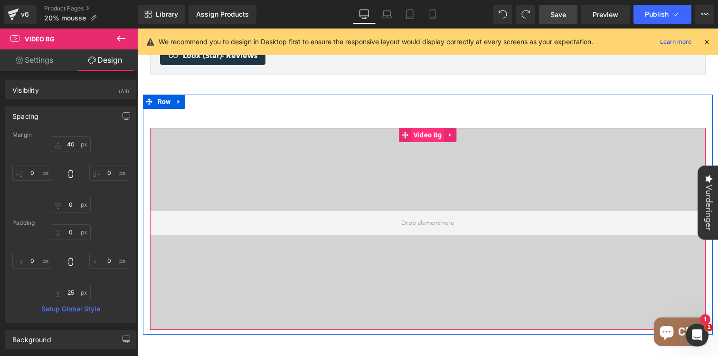
click at [435, 128] on span "Video Bg" at bounding box center [427, 135] width 33 height 14
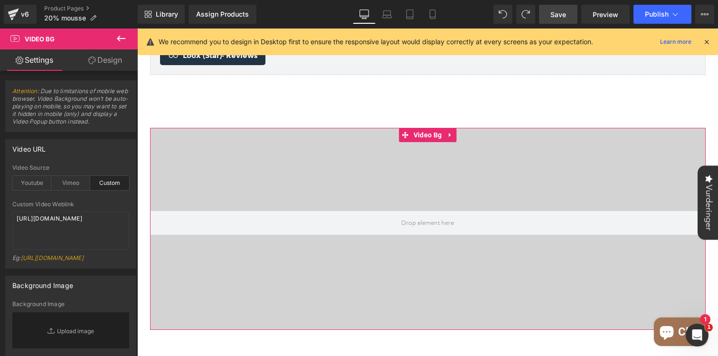
click at [108, 61] on link "Design" at bounding box center [105, 59] width 69 height 21
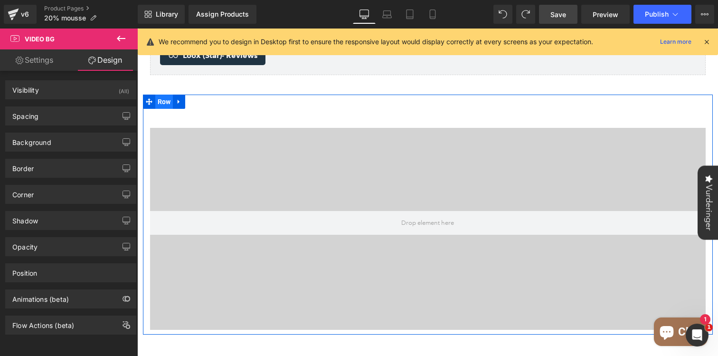
click at [162, 94] on span "Row" at bounding box center [164, 101] width 18 height 14
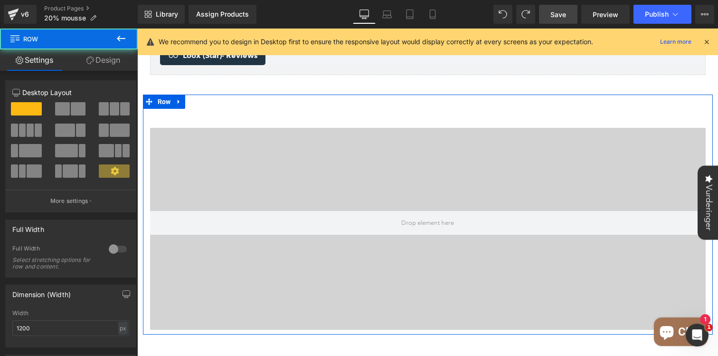
click at [64, 109] on span at bounding box center [62, 108] width 15 height 13
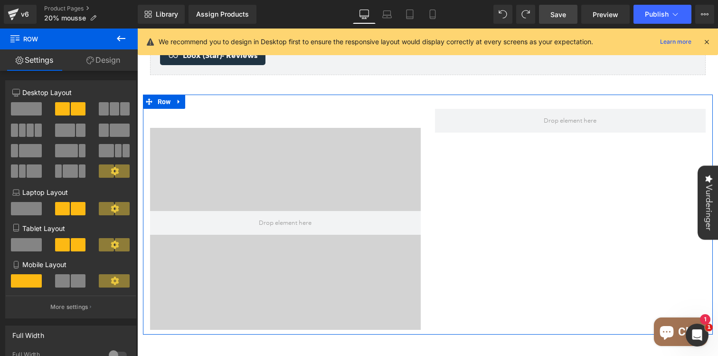
click at [114, 111] on span at bounding box center [114, 108] width 9 height 13
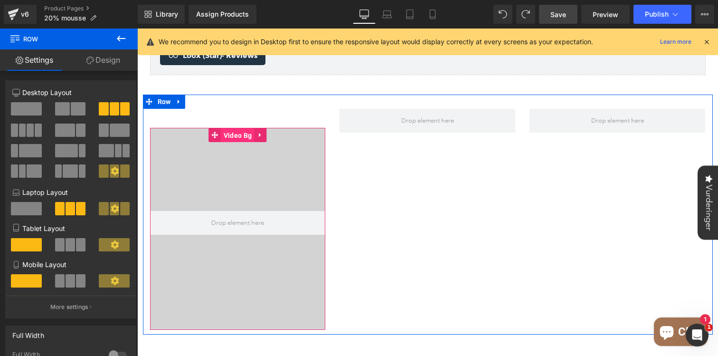
click at [240, 128] on span "Video Bg" at bounding box center [237, 135] width 33 height 14
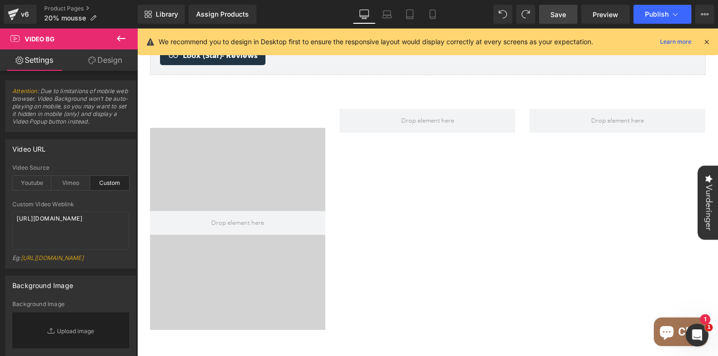
click at [118, 39] on icon at bounding box center [121, 39] width 9 height 6
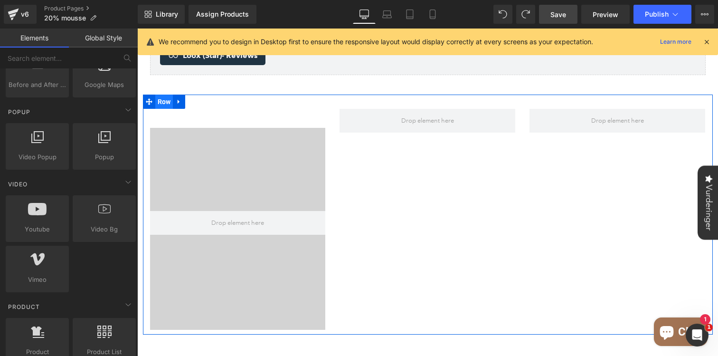
click at [163, 94] on span "Row" at bounding box center [164, 101] width 18 height 14
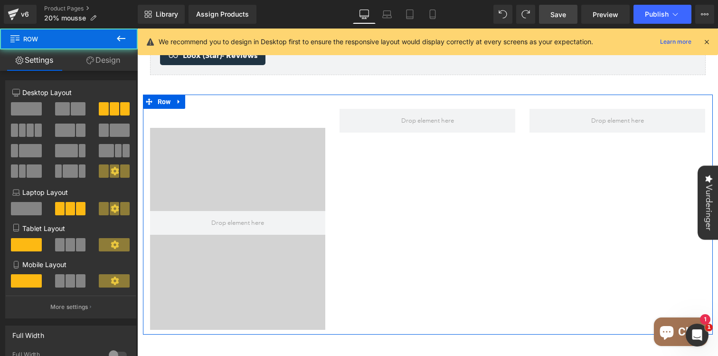
click at [76, 104] on span at bounding box center [78, 108] width 15 height 13
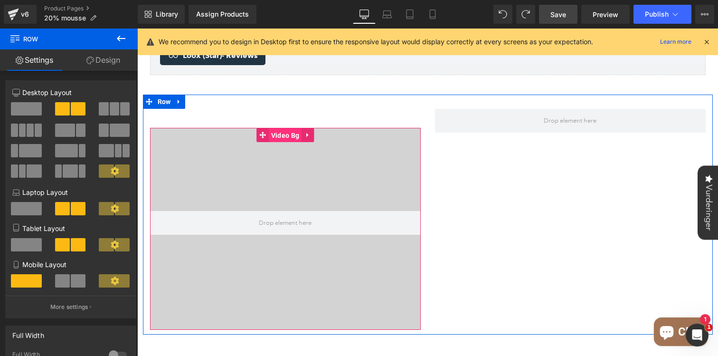
click at [285, 128] on span "Video Bg" at bounding box center [285, 135] width 33 height 14
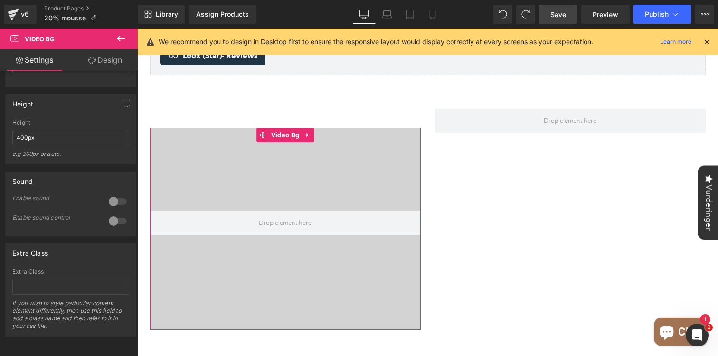
scroll to position [582, 0]
click at [113, 194] on div at bounding box center [117, 201] width 23 height 15
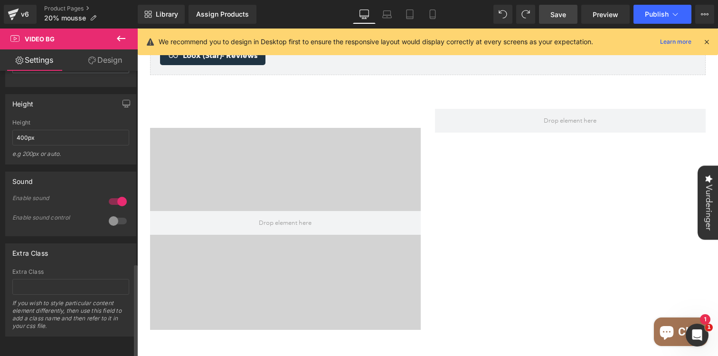
click at [114, 214] on div at bounding box center [117, 220] width 23 height 15
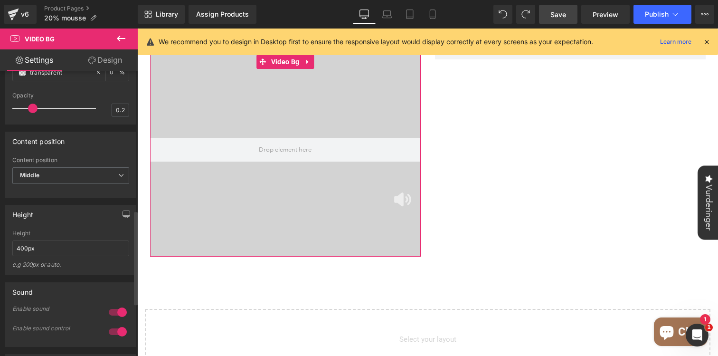
scroll to position [422, 0]
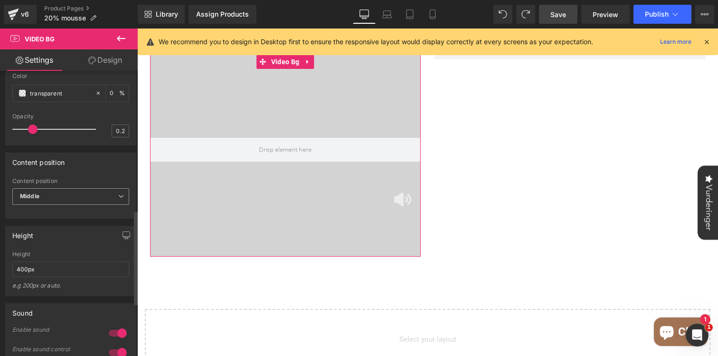
click at [71, 205] on span "Middle" at bounding box center [70, 196] width 117 height 17
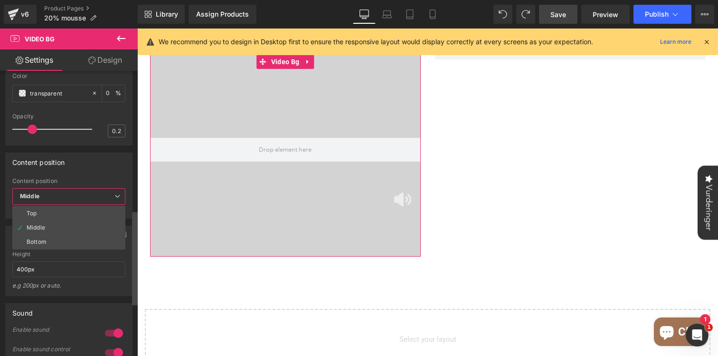
click at [132, 197] on div at bounding box center [135, 215] width 6 height 285
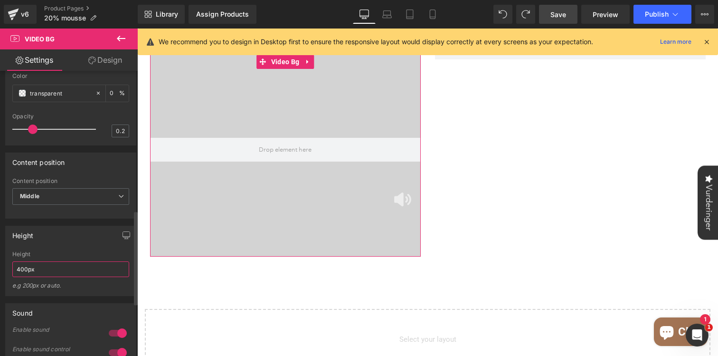
click at [62, 277] on input "400px" at bounding box center [70, 269] width 117 height 16
click at [21, 277] on input "400px" at bounding box center [70, 269] width 117 height 16
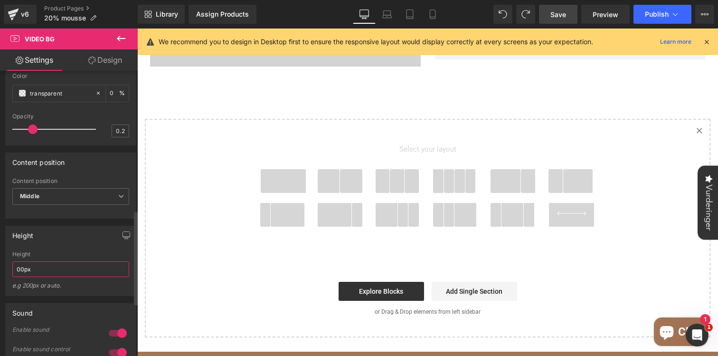
type input "700px"
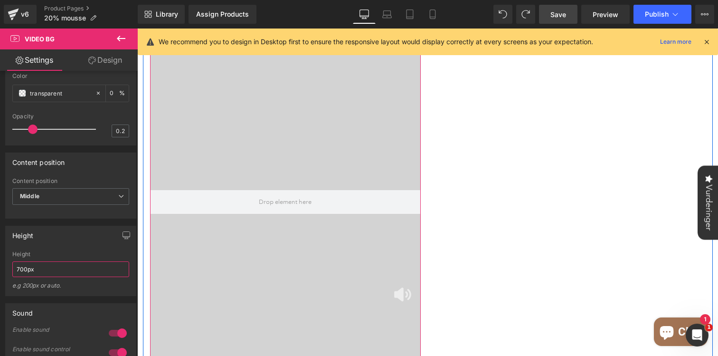
scroll to position [1316, 0]
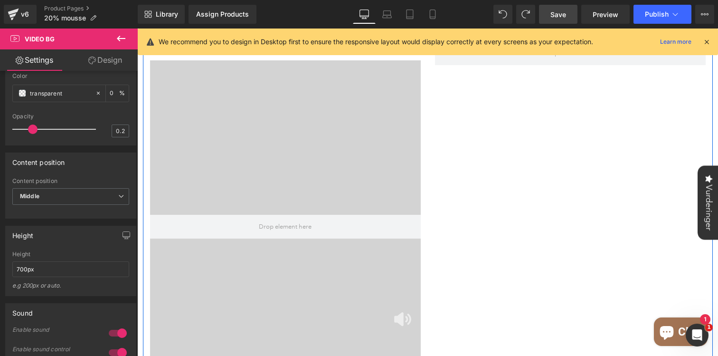
click at [461, 150] on div "Video Bg Row" at bounding box center [428, 218] width 570 height 382
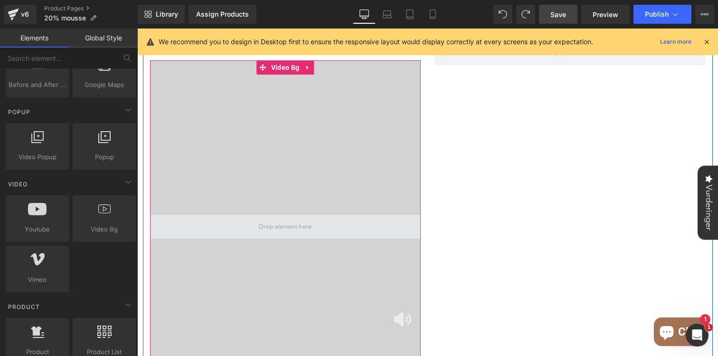
click at [293, 219] on span at bounding box center [284, 226] width 59 height 15
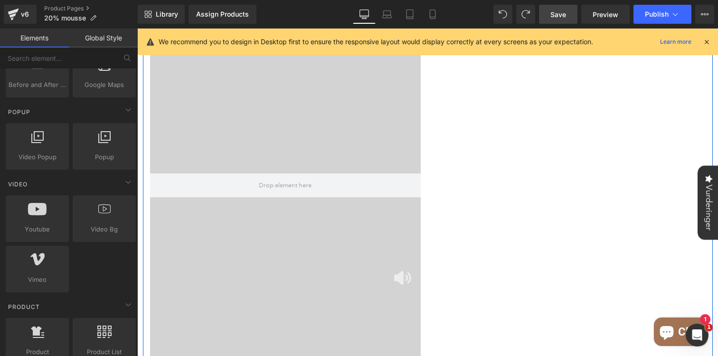
scroll to position [1355, 0]
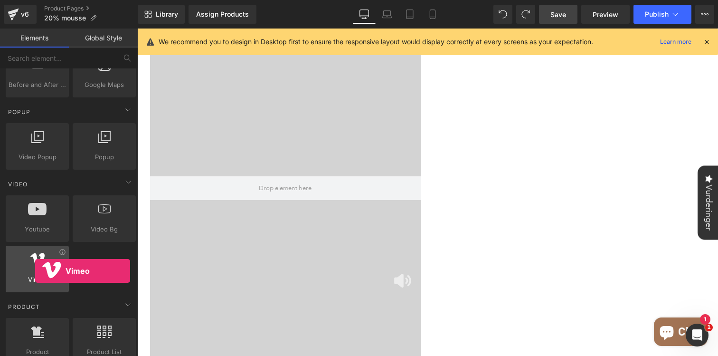
click at [35, 271] on div at bounding box center [37, 263] width 57 height 21
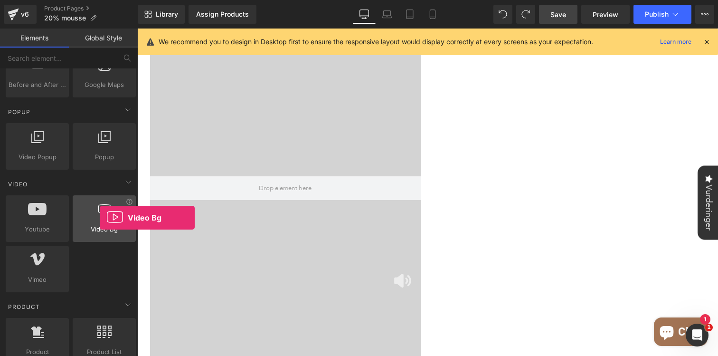
click at [100, 217] on div at bounding box center [103, 213] width 57 height 21
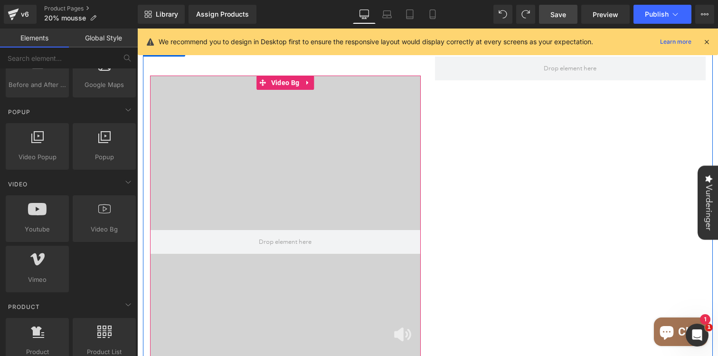
scroll to position [1235, 0]
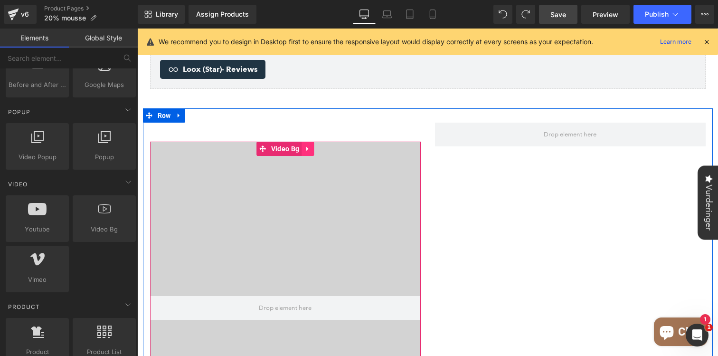
click at [309, 145] on icon at bounding box center [307, 148] width 7 height 7
click at [314, 145] on icon at bounding box center [313, 148] width 7 height 7
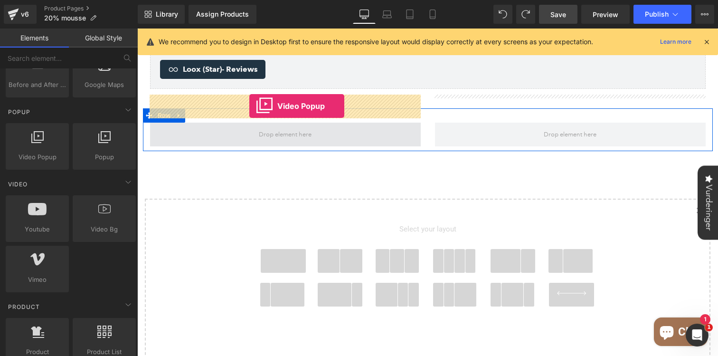
drag, startPoint x: 171, startPoint y: 182, endPoint x: 248, endPoint y: 108, distance: 106.8
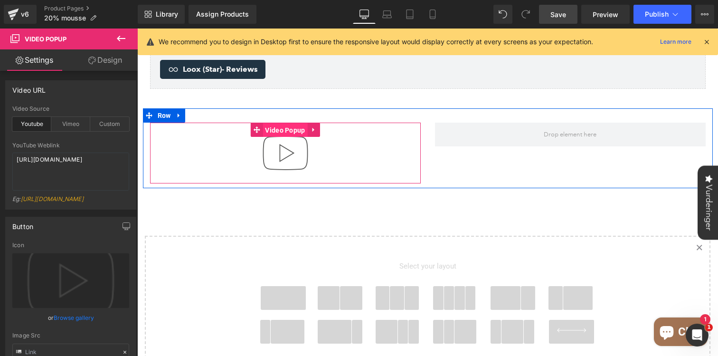
click at [288, 123] on span "Video Popup" at bounding box center [285, 130] width 45 height 14
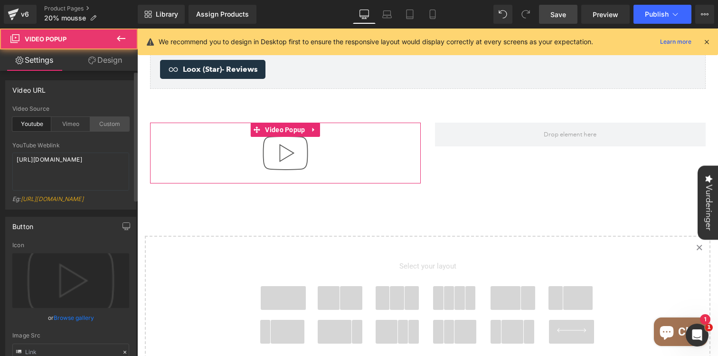
click at [107, 119] on div "Custom" at bounding box center [109, 124] width 39 height 14
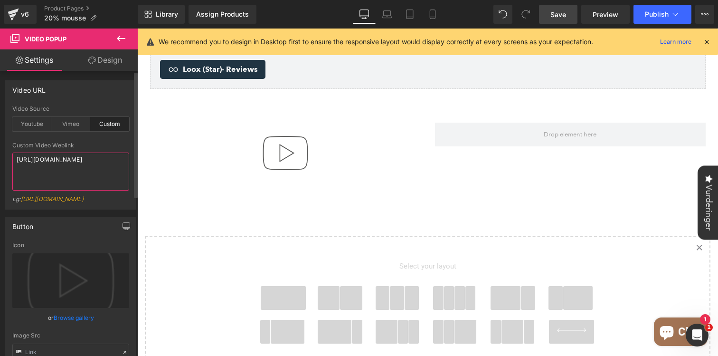
drag, startPoint x: 33, startPoint y: 158, endPoint x: 0, endPoint y: 143, distance: 35.7
click at [0, 143] on div "Video URL youtube Video Source Youtube Vimeo Custom YouTube Weblink https://www…" at bounding box center [71, 141] width 142 height 136
paste textarea "videos/c/o/v/281fef342a1247cd975da6d817f024d0.mp4"
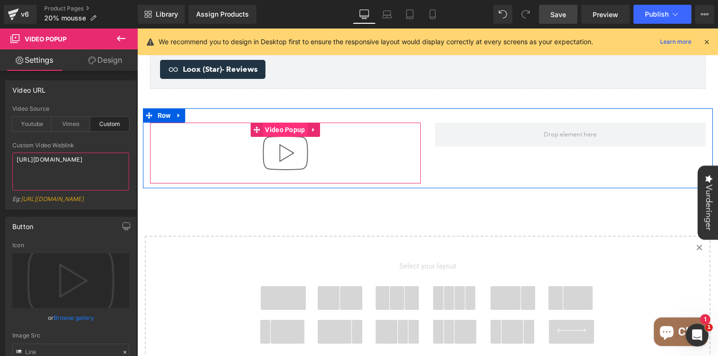
click at [287, 122] on span "Video Popup" at bounding box center [285, 129] width 45 height 14
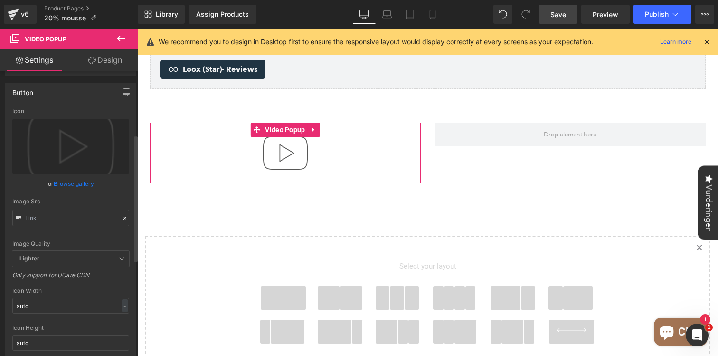
scroll to position [152, 0]
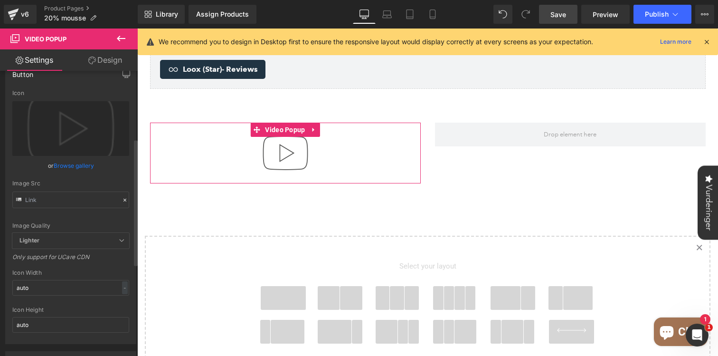
type textarea "https://cdn.shopify.com/videos/c/o/v/281fef342a1247cd975da6d817f024d0.mp4"
click at [77, 174] on link "Browse gallery" at bounding box center [74, 165] width 40 height 17
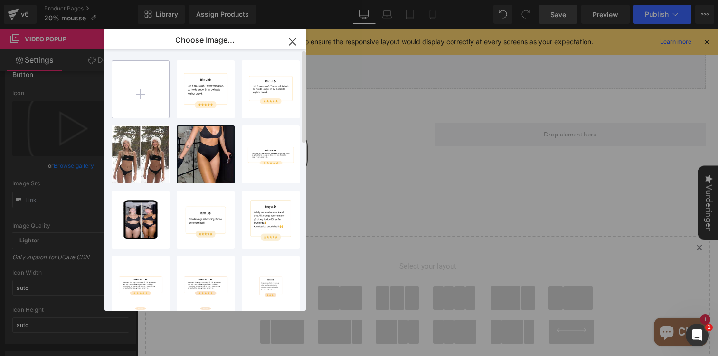
click at [143, 94] on input "file" at bounding box center [140, 89] width 57 height 57
click at [295, 40] on icon "button" at bounding box center [292, 41] width 15 height 15
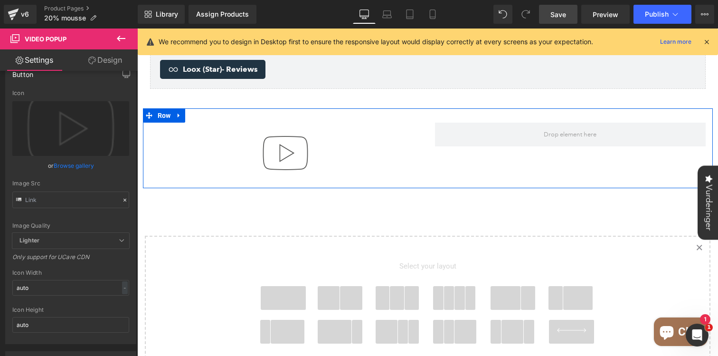
click at [294, 122] on img at bounding box center [285, 152] width 61 height 61
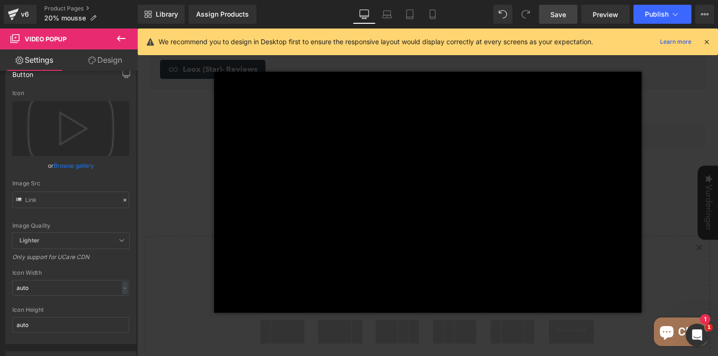
click at [664, 82] on div "× Loading..." at bounding box center [427, 191] width 581 height 327
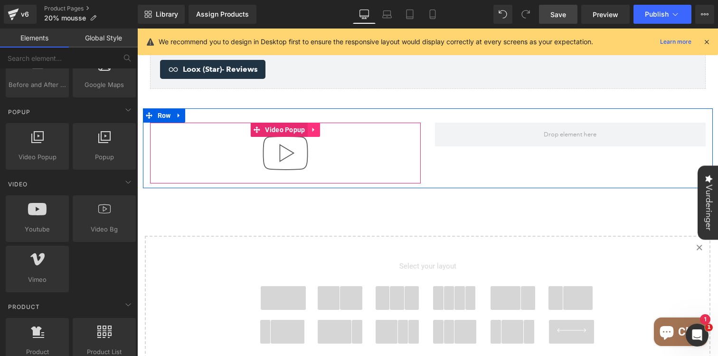
click at [312, 126] on icon at bounding box center [313, 129] width 7 height 7
click at [424, 122] on div "Video Popup" at bounding box center [285, 152] width 285 height 61
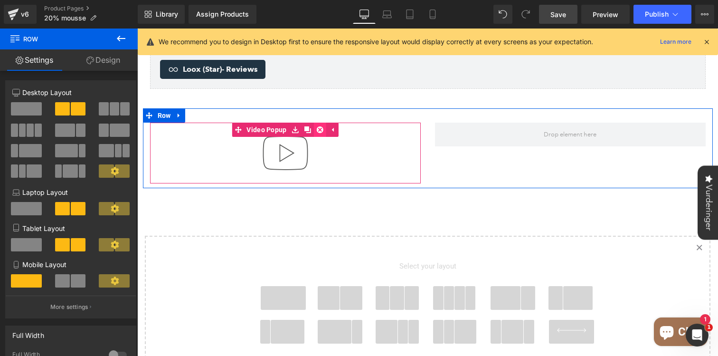
click at [318, 126] on icon at bounding box center [320, 129] width 7 height 7
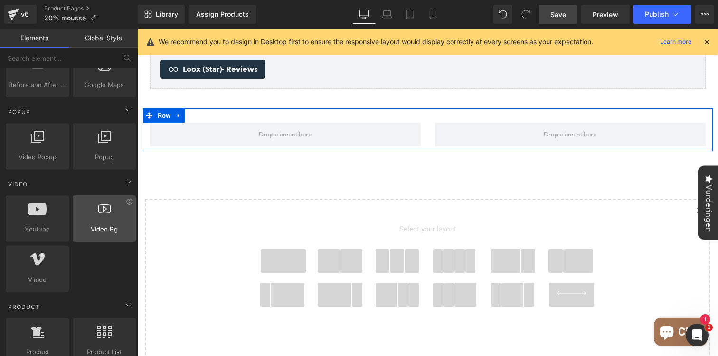
click at [118, 217] on div at bounding box center [103, 213] width 57 height 21
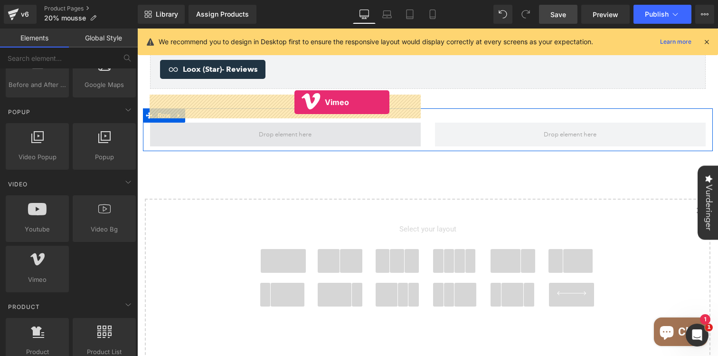
drag, startPoint x: 170, startPoint y: 307, endPoint x: 290, endPoint y: 106, distance: 233.7
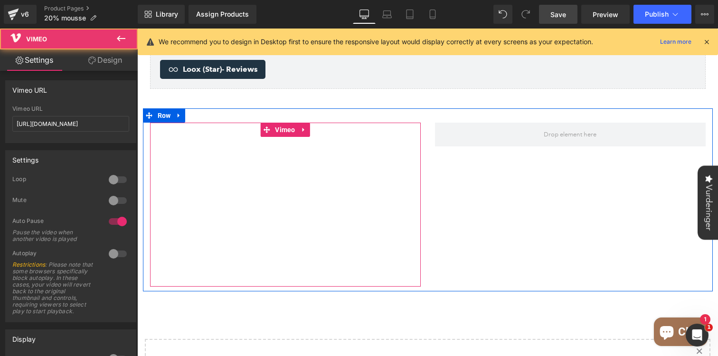
click at [301, 122] on div at bounding box center [285, 204] width 271 height 164
click at [300, 122] on div at bounding box center [285, 204] width 271 height 164
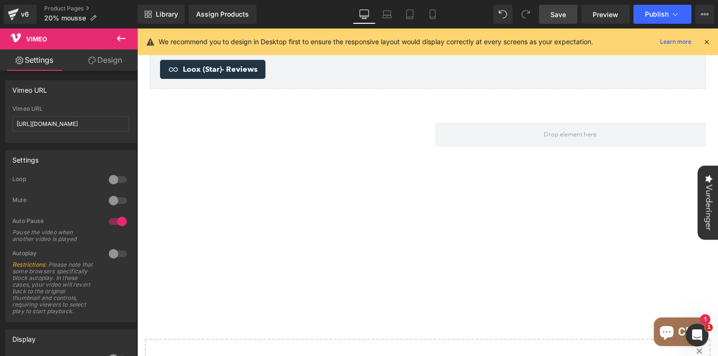
click at [119, 42] on icon at bounding box center [120, 38] width 11 height 11
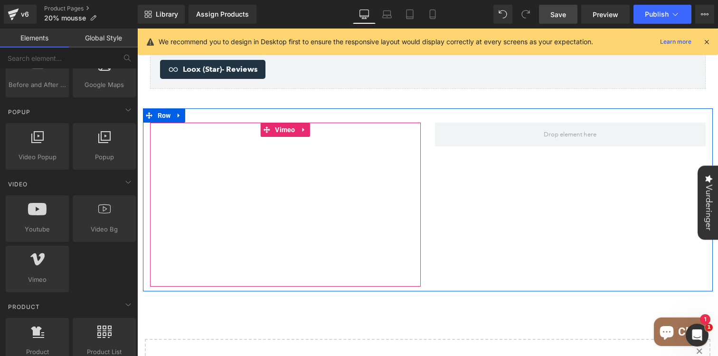
click at [300, 122] on div at bounding box center [285, 204] width 271 height 164
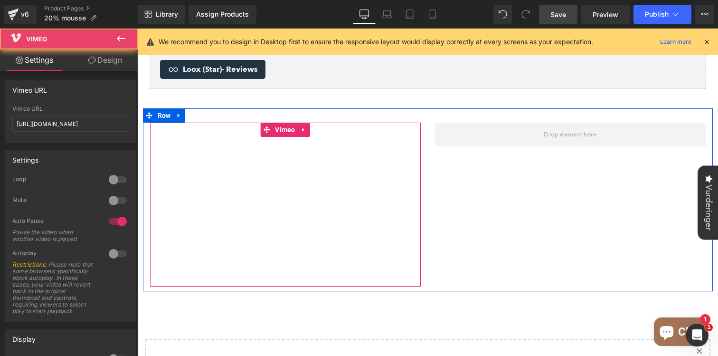
click at [305, 122] on div at bounding box center [285, 204] width 271 height 164
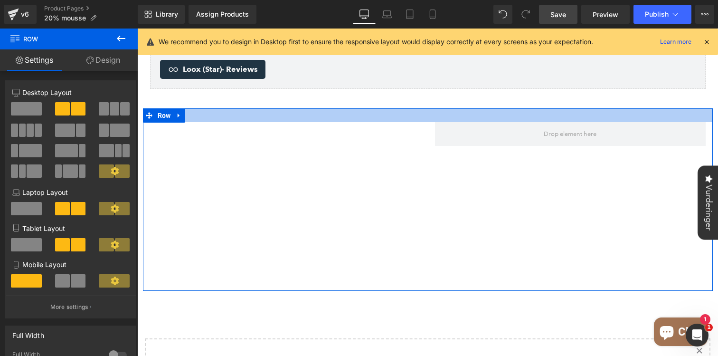
click at [192, 108] on div at bounding box center [428, 115] width 570 height 14
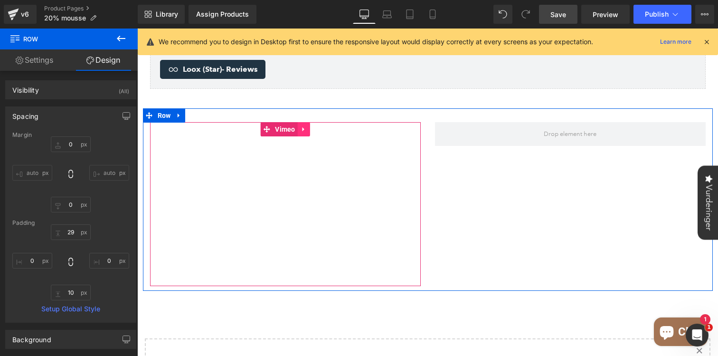
click at [303, 127] on icon at bounding box center [303, 129] width 2 height 4
click at [314, 122] on link at bounding box center [310, 129] width 12 height 14
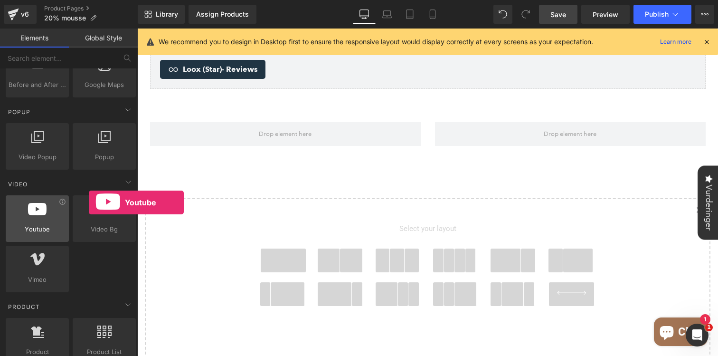
drag, startPoint x: 35, startPoint y: 218, endPoint x: 27, endPoint y: 230, distance: 14.7
click at [27, 230] on div "Youtube youtube, vimeo, videos" at bounding box center [37, 218] width 63 height 47
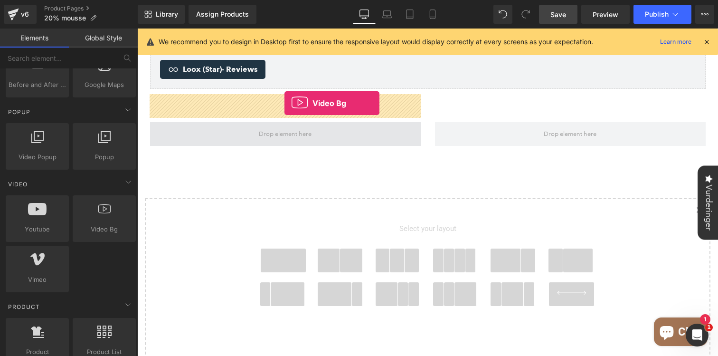
drag, startPoint x: 233, startPoint y: 248, endPoint x: 284, endPoint y: 103, distance: 154.0
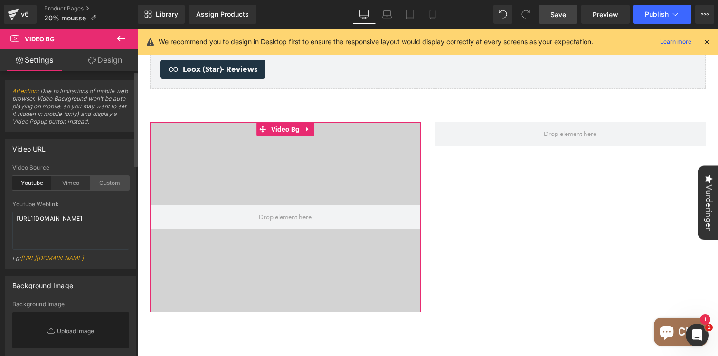
click at [108, 182] on div "Custom" at bounding box center [109, 183] width 39 height 14
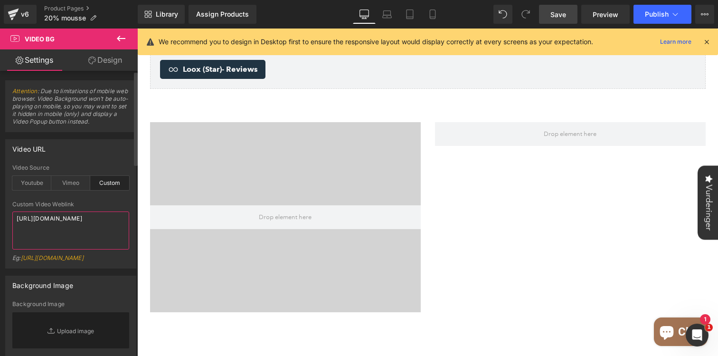
drag, startPoint x: 101, startPoint y: 239, endPoint x: 0, endPoint y: 199, distance: 108.3
click at [0, 199] on div "Video URL youtube Video Source Youtube Vimeo Custom Youtube Weblink https://www…" at bounding box center [71, 200] width 142 height 136
paste textarea "videos/c/o/v/281fef342a1247cd975da6d817f024d0.mp4"
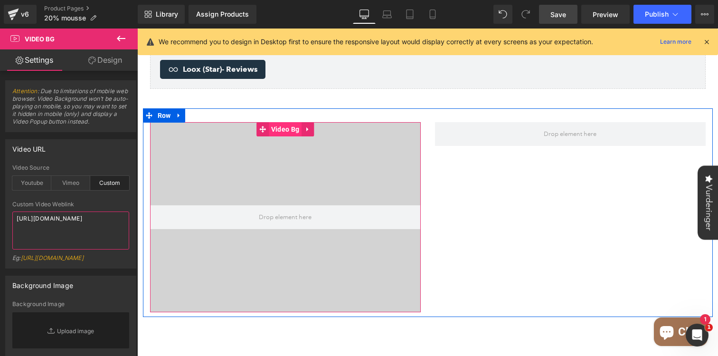
click at [291, 122] on span "Video Bg" at bounding box center [285, 129] width 33 height 14
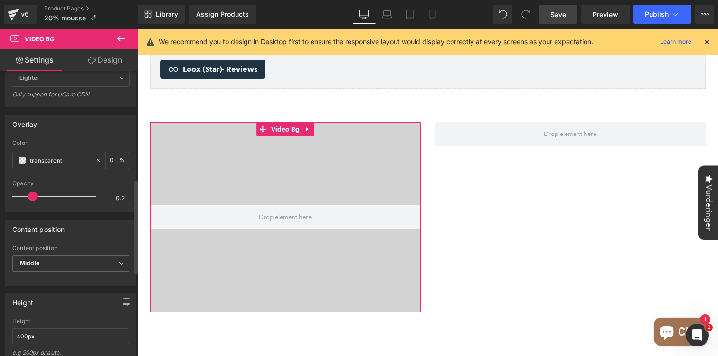
scroll to position [357, 0]
type textarea "https://cdn.shopify.com/videos/c/o/v/281fef342a1247cd975da6d817f024d0.mp4"
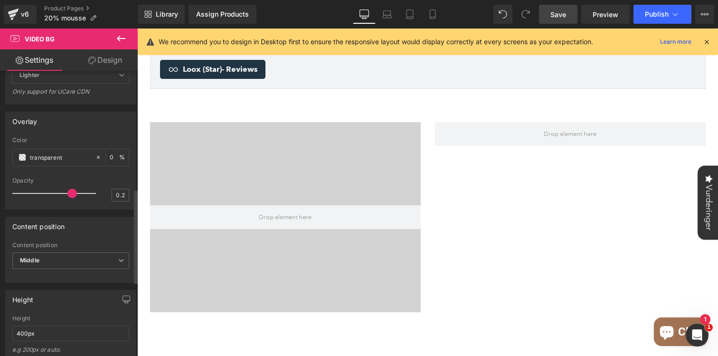
drag, startPoint x: 30, startPoint y: 219, endPoint x: 67, endPoint y: 217, distance: 37.1
click at [67, 198] on span at bounding box center [71, 192] width 9 height 9
drag, startPoint x: 67, startPoint y: 217, endPoint x: 97, endPoint y: 217, distance: 29.9
click at [97, 209] on div "Opacity 0.2" at bounding box center [70, 193] width 117 height 32
click at [0, 209] on div "Overlay transparent Color transparent 0 % 0.2 Opacity 0.2" at bounding box center [71, 156] width 142 height 105
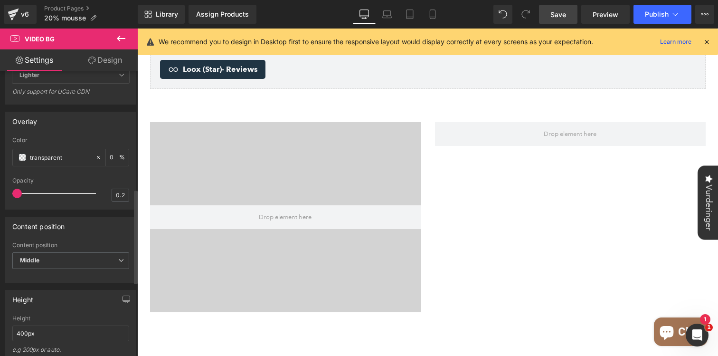
click at [23, 209] on div "Opacity 0.2" at bounding box center [70, 193] width 117 height 32
drag, startPoint x: 20, startPoint y: 215, endPoint x: 34, endPoint y: 215, distance: 13.8
click at [22, 198] on span at bounding box center [16, 192] width 9 height 9
click at [54, 269] on span "Middle" at bounding box center [70, 260] width 117 height 17
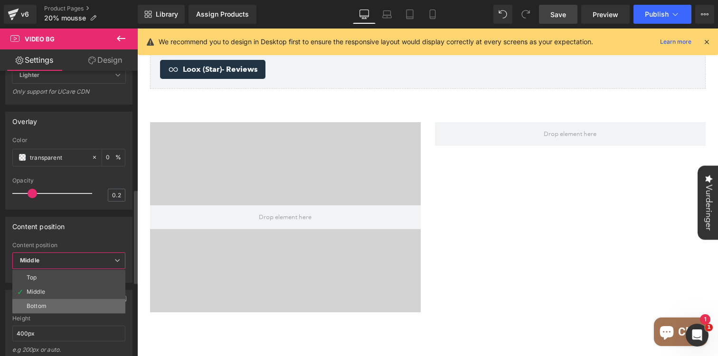
click at [47, 313] on li "Bottom" at bounding box center [68, 306] width 113 height 14
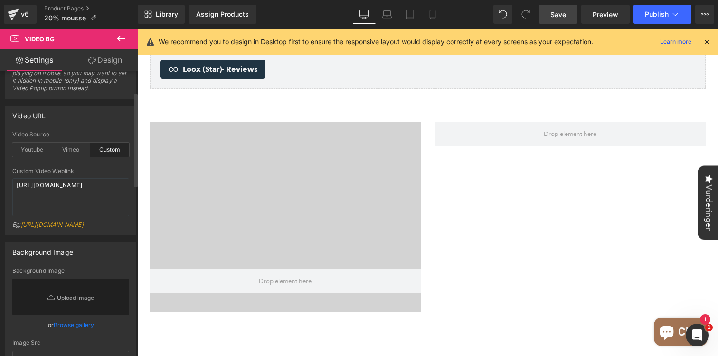
scroll to position [0, 0]
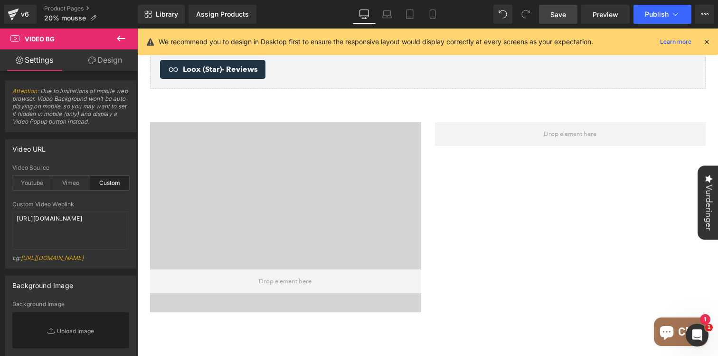
click at [108, 52] on link "Design" at bounding box center [105, 59] width 69 height 21
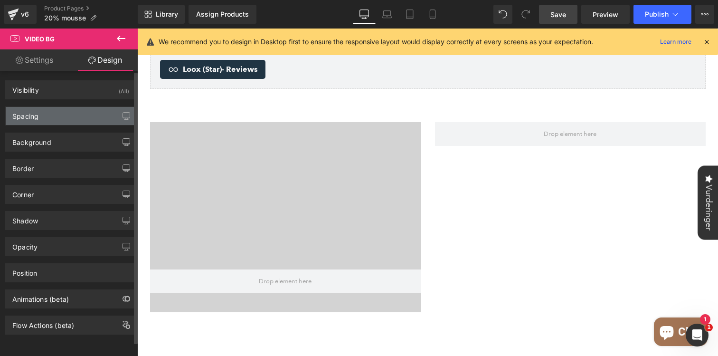
click at [51, 116] on div "Spacing" at bounding box center [71, 116] width 130 height 18
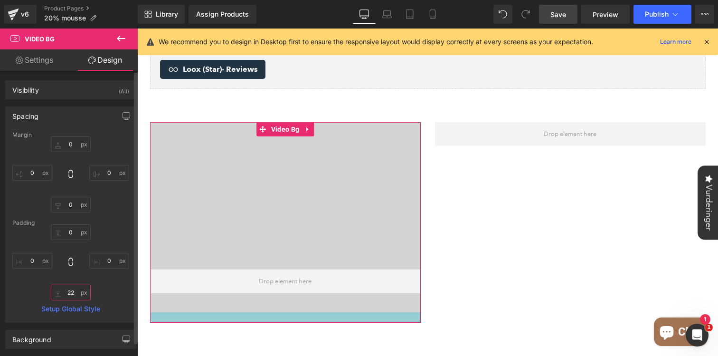
drag, startPoint x: 71, startPoint y: 299, endPoint x: 65, endPoint y: 301, distance: 6.2
click at [65, 301] on div "Margin 0 0 0 0 Padding 0 0 0 0 Setup Global Style" at bounding box center [71, 226] width 130 height 190
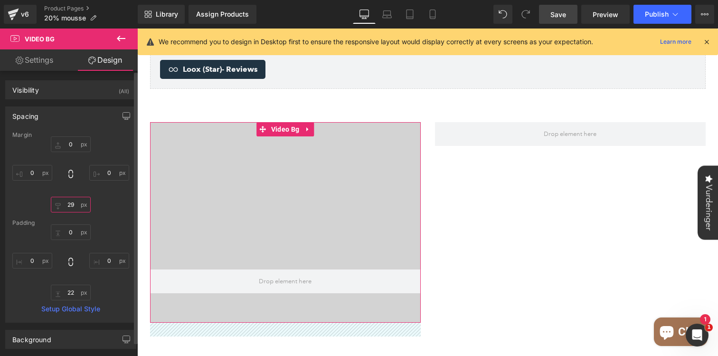
drag, startPoint x: 78, startPoint y: 209, endPoint x: 80, endPoint y: 202, distance: 7.4
click at [80, 201] on input "0" at bounding box center [71, 205] width 40 height 16
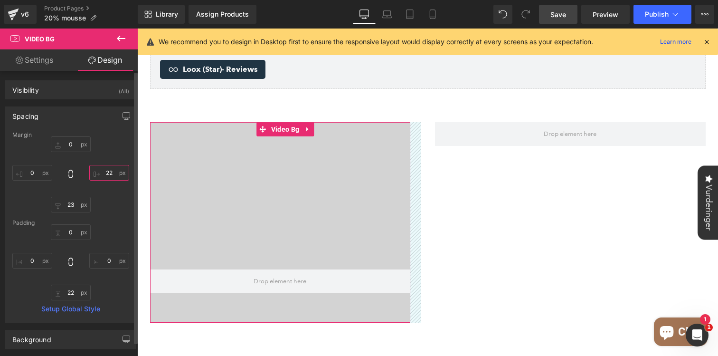
click at [108, 180] on input "0" at bounding box center [109, 173] width 40 height 16
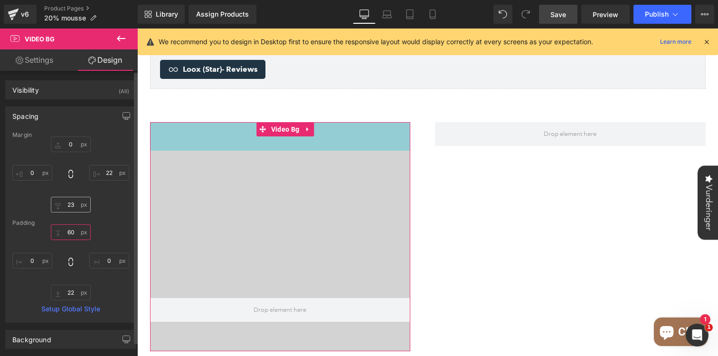
drag, startPoint x: 69, startPoint y: 239, endPoint x: 74, endPoint y: 211, distance: 28.4
click at [74, 211] on div "Margin 0 0 0 0 Padding 0 0 0 0 Setup Global Style" at bounding box center [71, 226] width 130 height 190
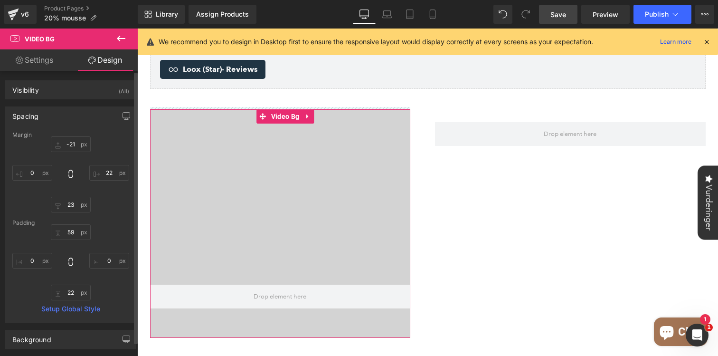
click at [74, 155] on div "0 0 0 0" at bounding box center [70, 174] width 117 height 76
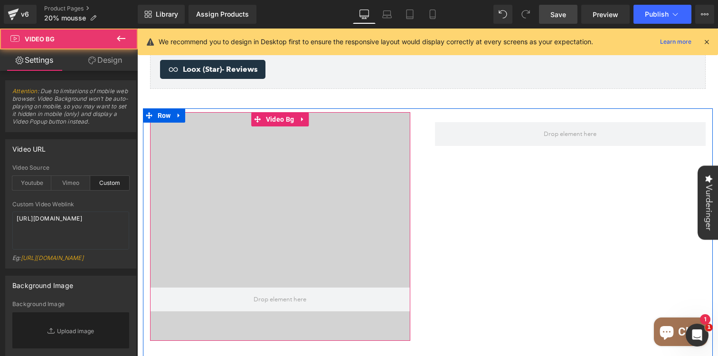
click at [315, 240] on div at bounding box center [280, 235] width 260 height 190
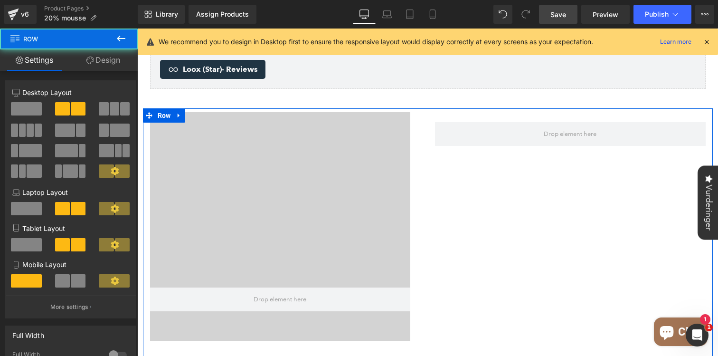
click at [558, 250] on div "Video Bg 59px Row" at bounding box center [428, 232] width 570 height 248
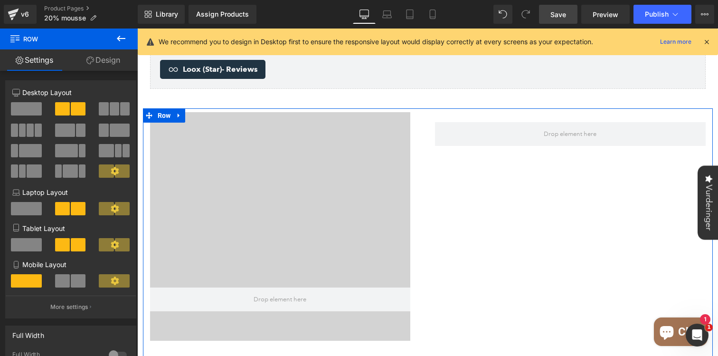
click at [497, 192] on div "Video Bg 59px Row" at bounding box center [428, 232] width 570 height 248
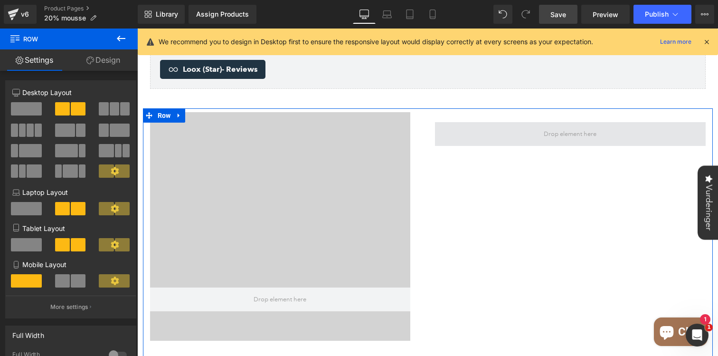
click at [552, 126] on span at bounding box center [569, 133] width 59 height 15
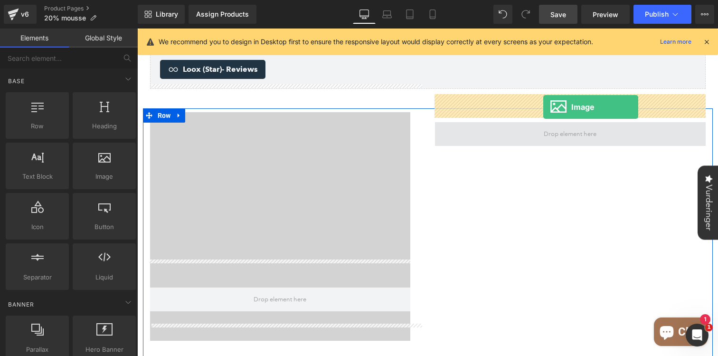
drag, startPoint x: 247, startPoint y: 189, endPoint x: 543, endPoint y: 107, distance: 306.8
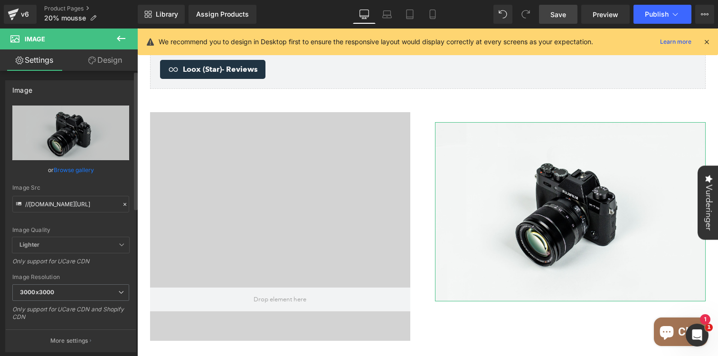
click at [75, 165] on link "Browse gallery" at bounding box center [74, 169] width 40 height 17
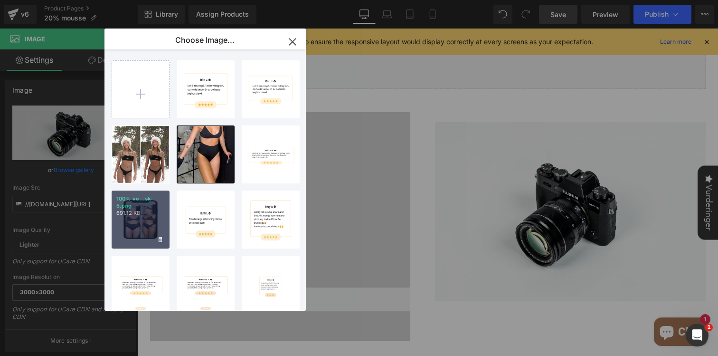
click at [145, 207] on p "100% ve...sk-5.png" at bounding box center [140, 202] width 48 height 14
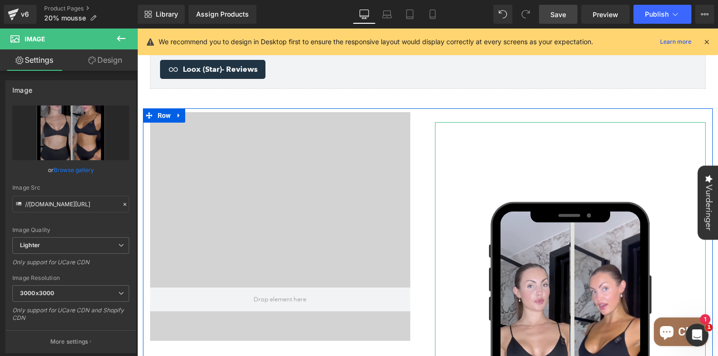
click at [566, 355] on span "Image" at bounding box center [569, 362] width 19 height 11
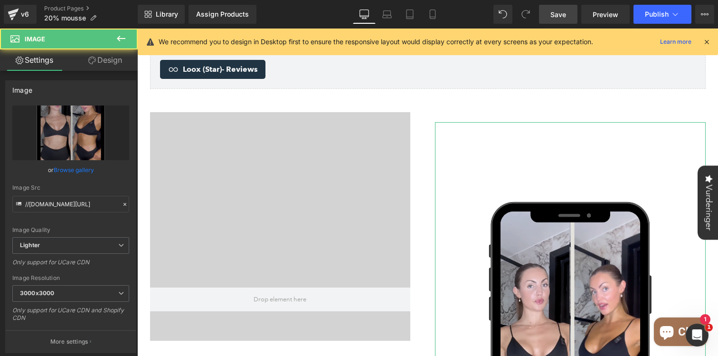
click at [103, 60] on link "Design" at bounding box center [105, 59] width 69 height 21
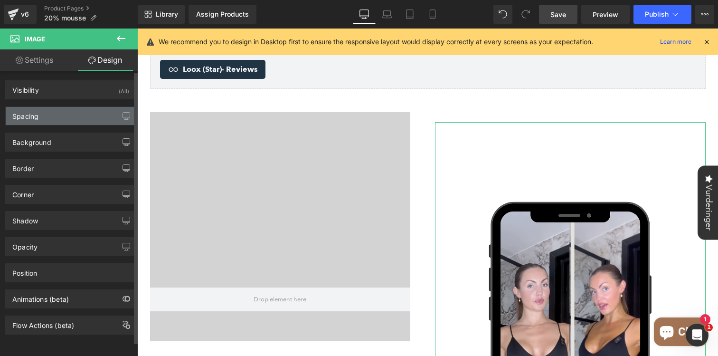
click at [70, 113] on div "Spacing" at bounding box center [71, 116] width 130 height 18
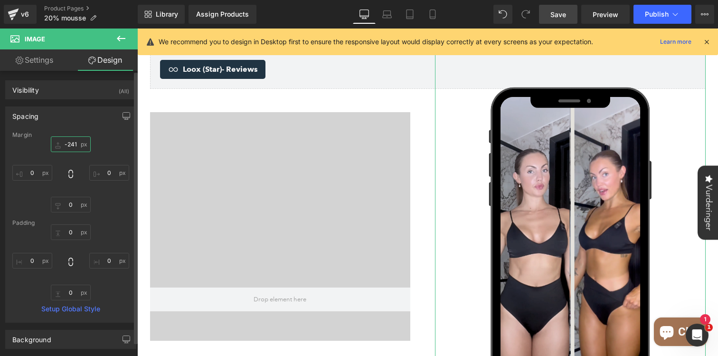
drag, startPoint x: 71, startPoint y: 149, endPoint x: 59, endPoint y: 263, distance: 114.0
click at [59, 263] on div "Margin Padding Setup Global Style" at bounding box center [71, 226] width 130 height 190
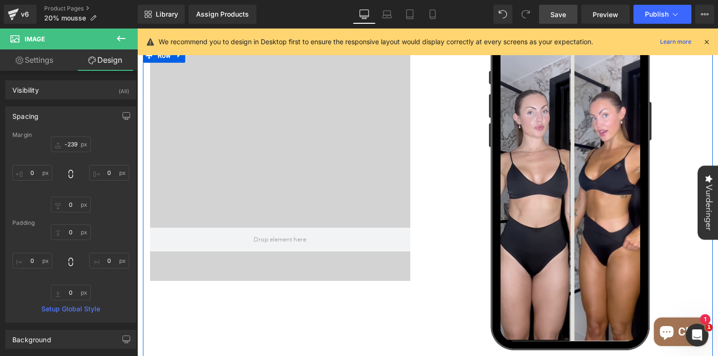
click at [288, 123] on div at bounding box center [280, 175] width 260 height 190
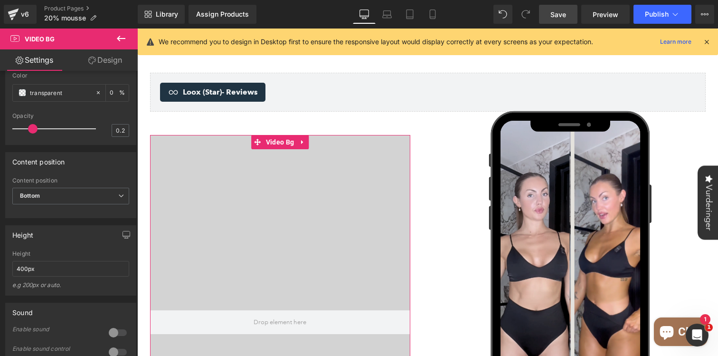
scroll to position [439, 0]
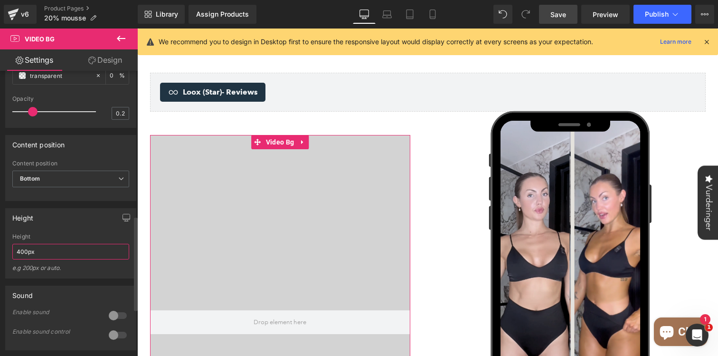
click at [22, 259] on input "400px" at bounding box center [70, 252] width 117 height 16
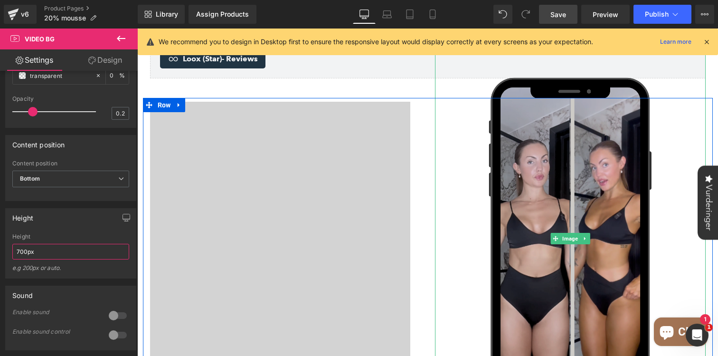
scroll to position [1258, 0]
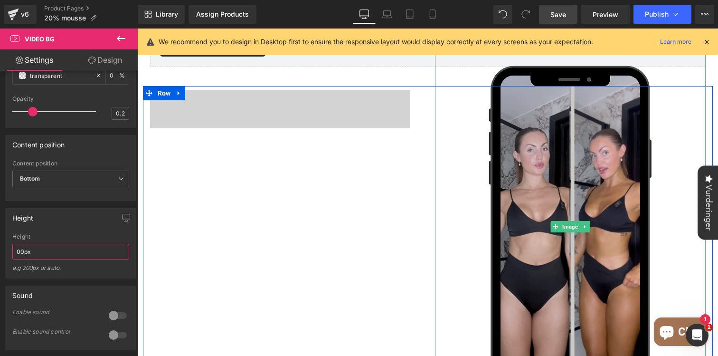
type input "500px"
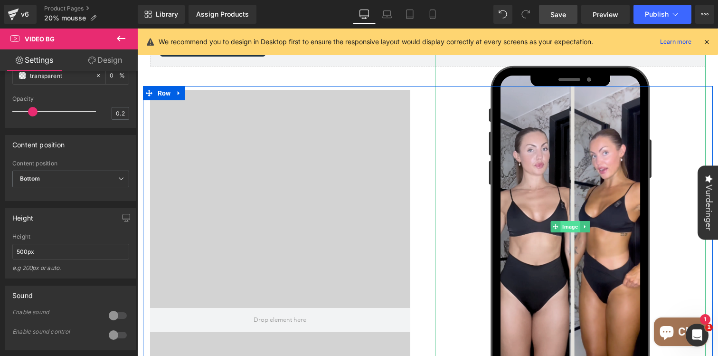
click at [570, 221] on span "Image" at bounding box center [569, 226] width 19 height 11
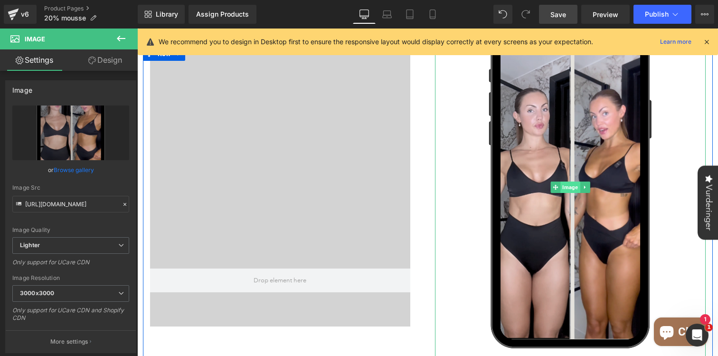
scroll to position [1250, 0]
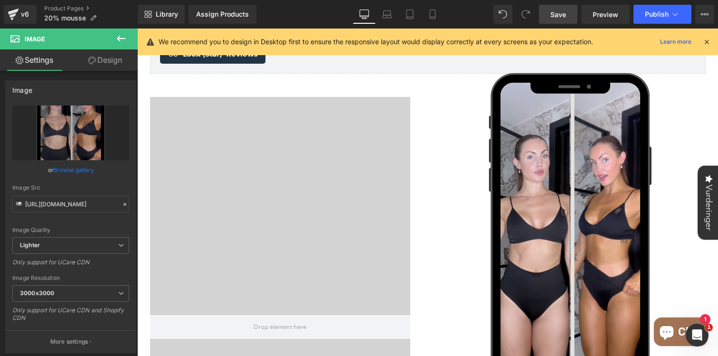
drag, startPoint x: 555, startPoint y: 15, endPoint x: 296, endPoint y: 242, distance: 344.1
click at [555, 15] on span "Save" at bounding box center [558, 14] width 16 height 10
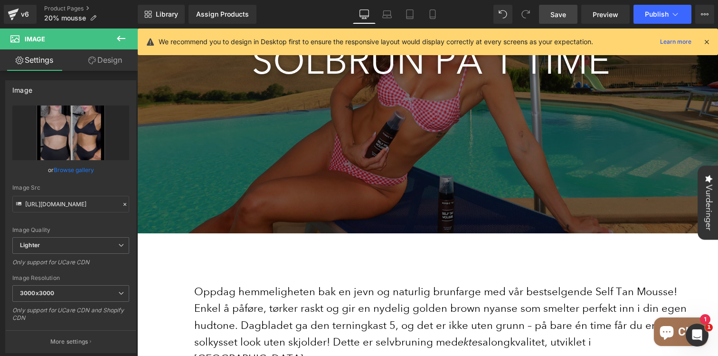
scroll to position [0, 0]
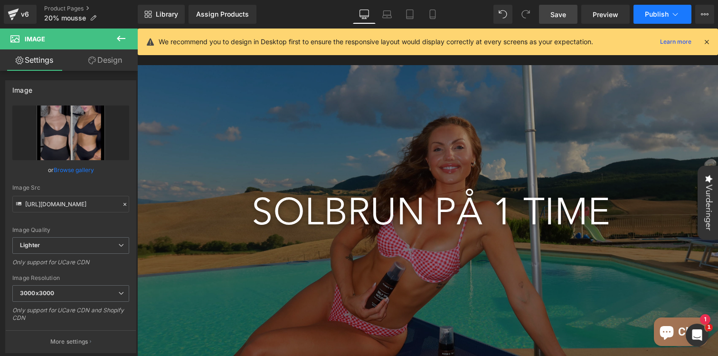
click at [650, 14] on span "Publish" at bounding box center [657, 14] width 24 height 8
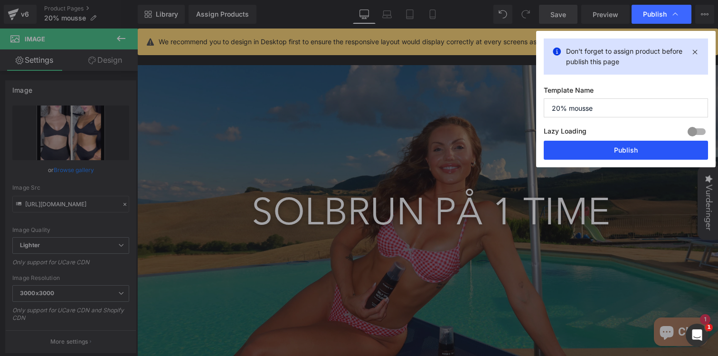
click at [611, 150] on button "Publish" at bounding box center [626, 150] width 164 height 19
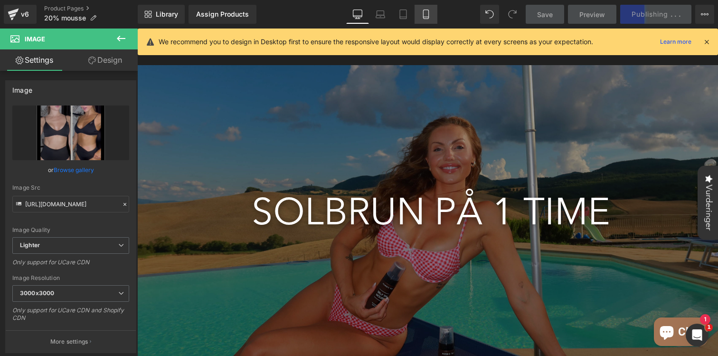
click at [427, 15] on icon at bounding box center [425, 13] width 9 height 9
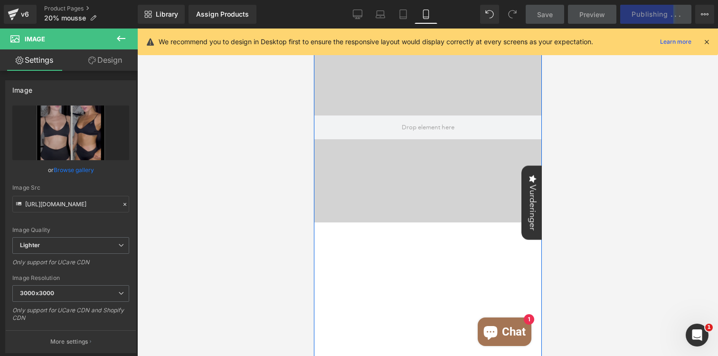
scroll to position [1098, 0]
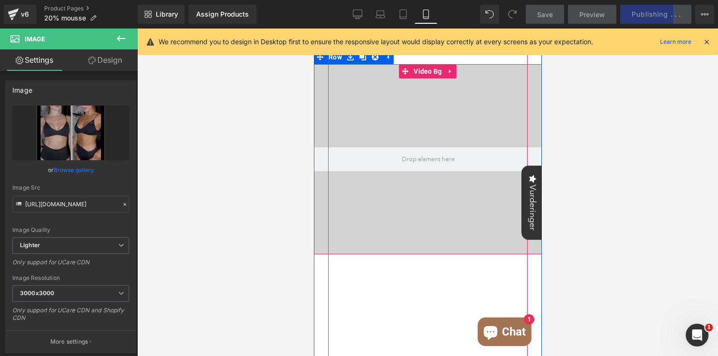
click at [423, 183] on div at bounding box center [427, 159] width 228 height 190
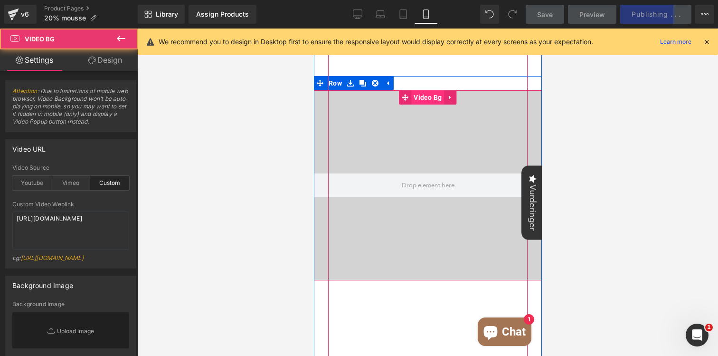
scroll to position [1065, 0]
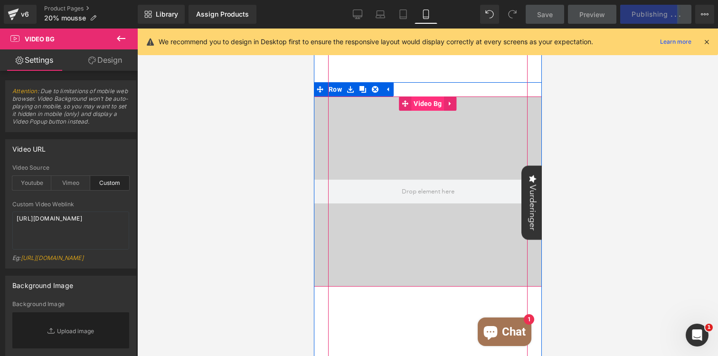
click at [422, 102] on span "Video Bg" at bounding box center [427, 103] width 33 height 14
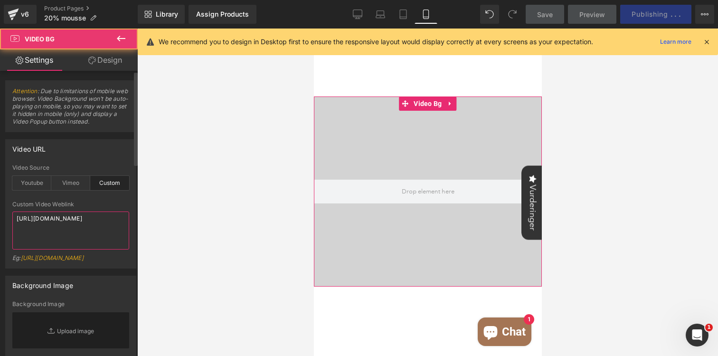
drag, startPoint x: 68, startPoint y: 238, endPoint x: 0, endPoint y: 190, distance: 83.4
click at [0, 190] on div "Video URL custom Video Source Youtube Vimeo Custom Youtube Weblink Eg: https://…" at bounding box center [71, 200] width 142 height 136
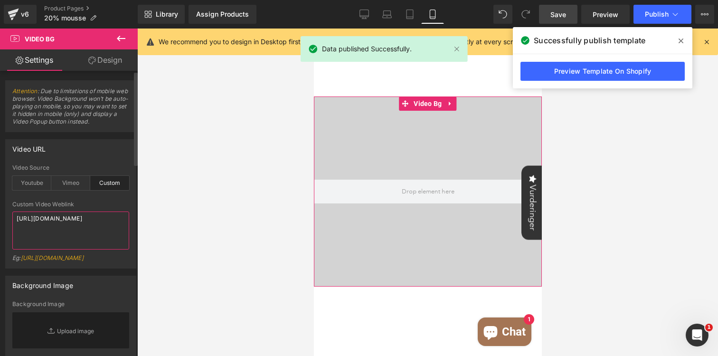
paste textarea "281fef342a1247cd975da6d817f024d0"
type textarea "https://cdn.shopify.com/videos/c/o/v/281fef342a1247cd975da6d817f024d0.mp4"
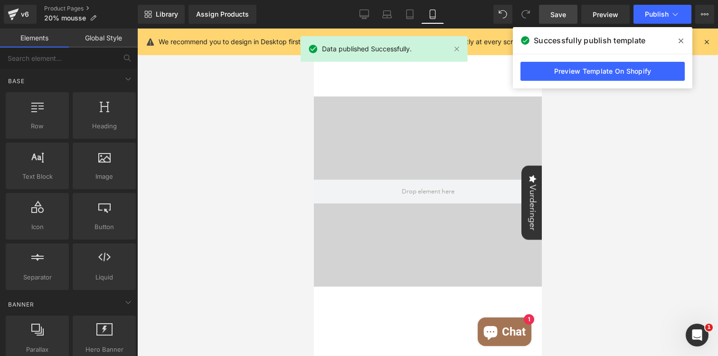
click at [644, 157] on div at bounding box center [427, 191] width 581 height 327
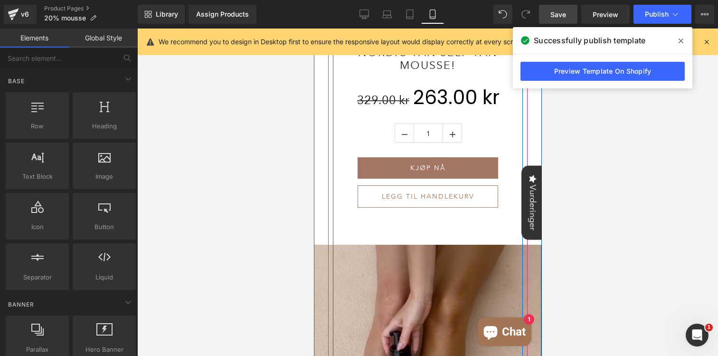
scroll to position [639, 0]
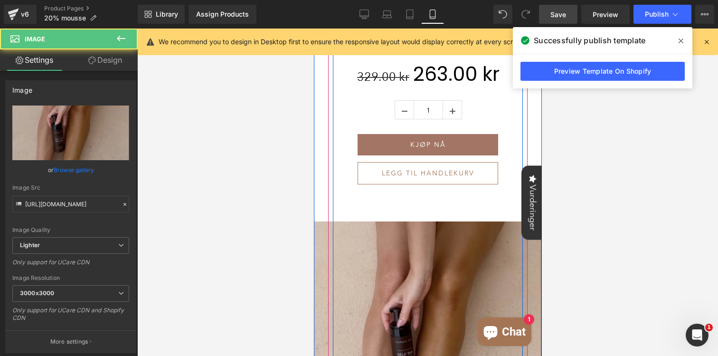
click at [404, 278] on img at bounding box center [427, 341] width 228 height 241
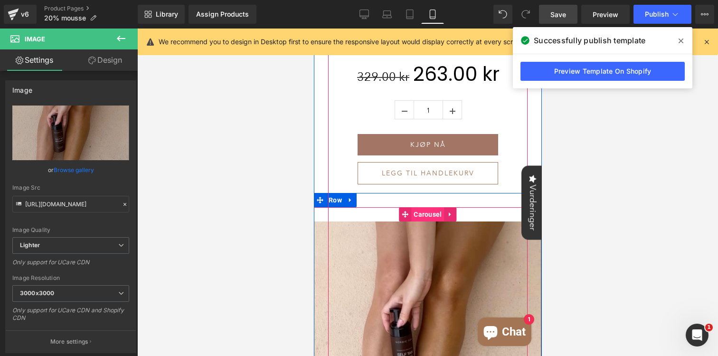
click at [432, 213] on span "Carousel" at bounding box center [427, 214] width 33 height 14
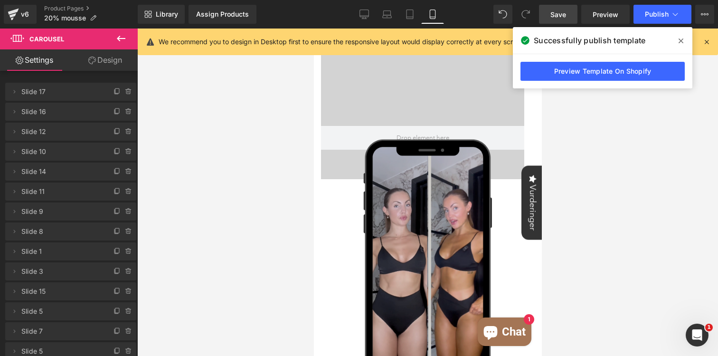
scroll to position [2027, 0]
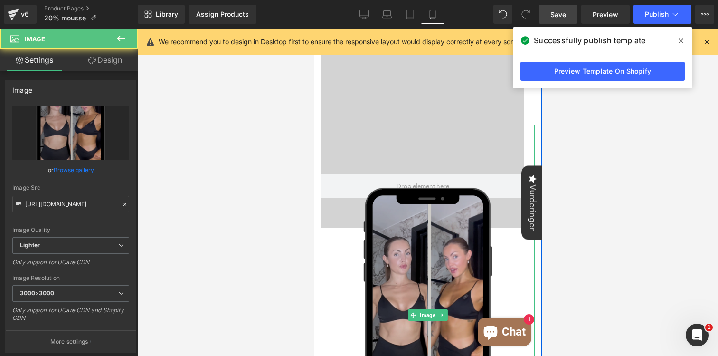
click at [435, 220] on img at bounding box center [427, 315] width 214 height 380
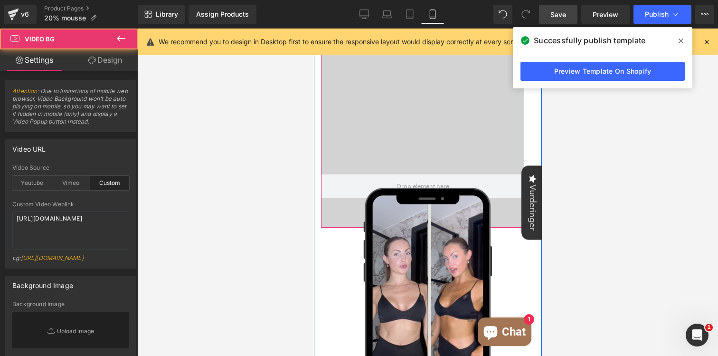
click at [468, 85] on div at bounding box center [421, 122] width 203 height 190
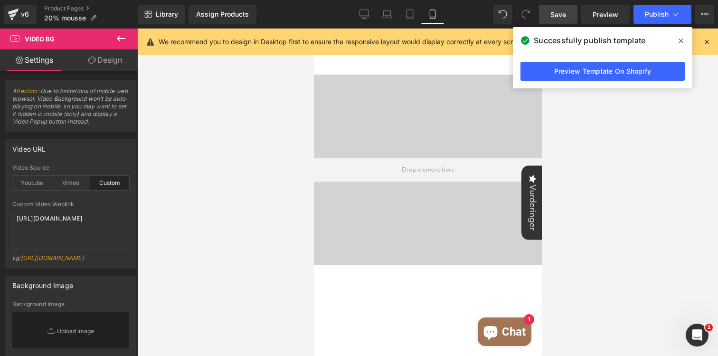
scroll to position [1053, 0]
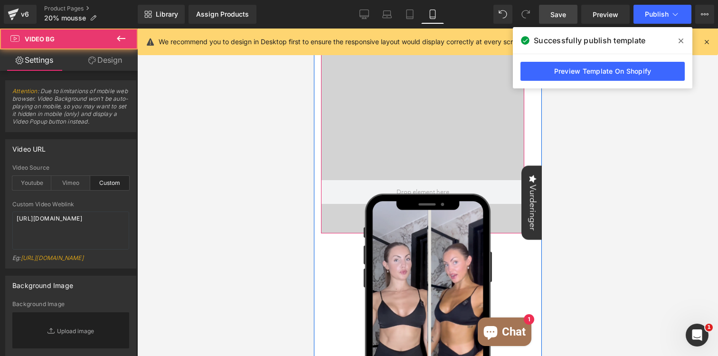
click at [434, 119] on div at bounding box center [421, 128] width 203 height 190
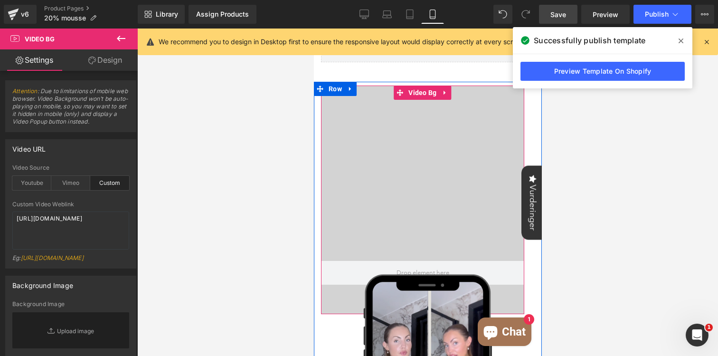
scroll to position [1936, 0]
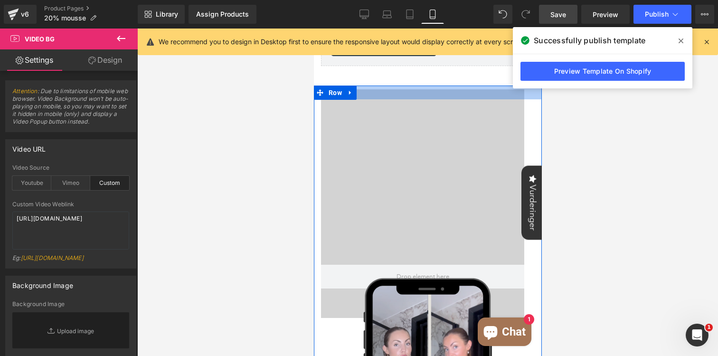
click at [447, 98] on div at bounding box center [427, 92] width 228 height 14
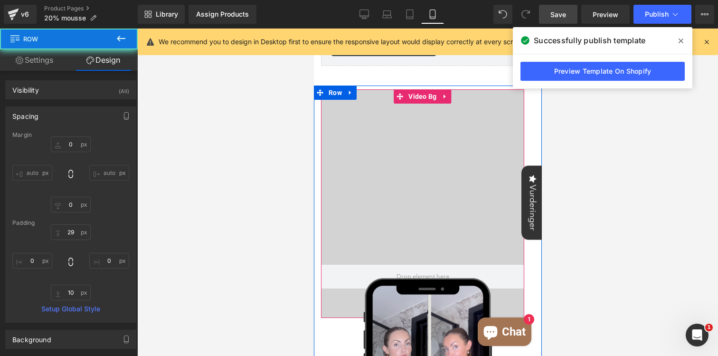
click at [407, 120] on div at bounding box center [421, 212] width 203 height 190
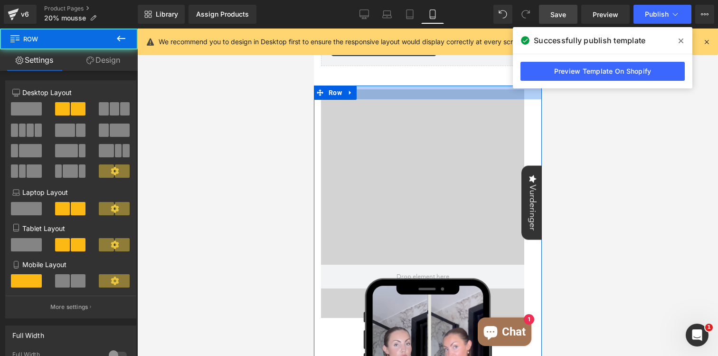
click at [443, 97] on div at bounding box center [427, 92] width 228 height 14
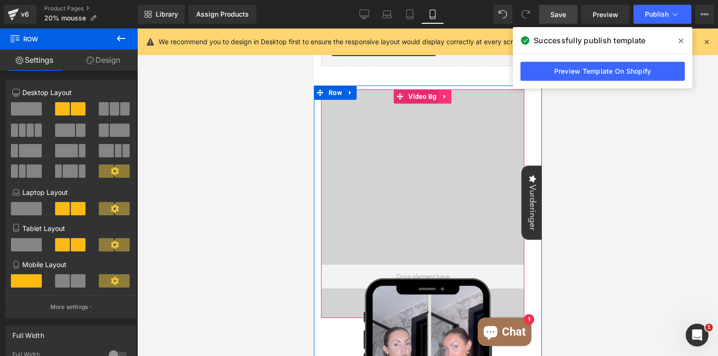
click at [440, 99] on link at bounding box center [445, 96] width 12 height 14
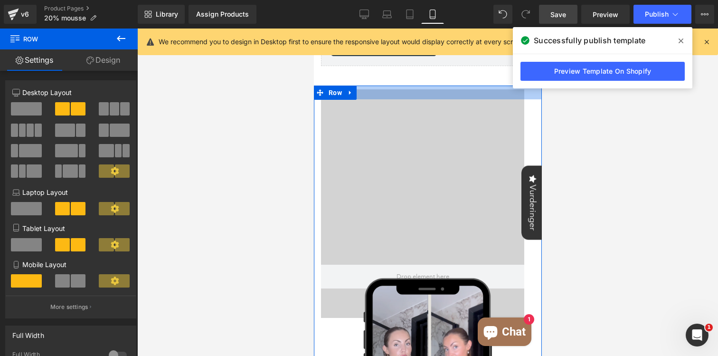
click at [447, 98] on div at bounding box center [427, 92] width 228 height 14
click at [447, 97] on div at bounding box center [427, 92] width 228 height 14
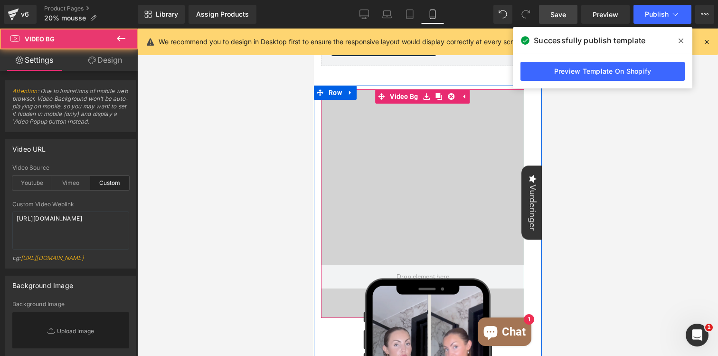
click at [443, 107] on div "Video Bg" at bounding box center [421, 203] width 203 height 228
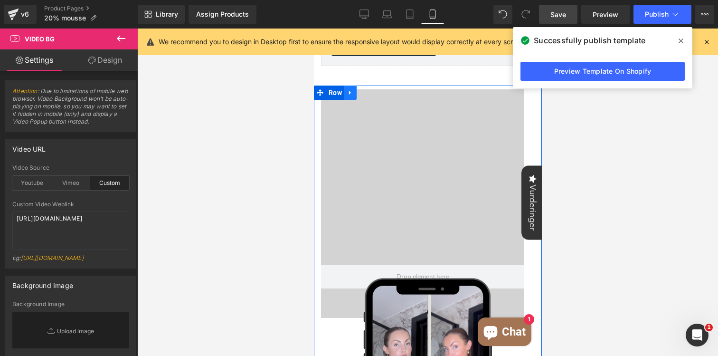
click at [344, 96] on link at bounding box center [350, 92] width 12 height 14
click at [373, 92] on icon at bounding box center [374, 92] width 7 height 7
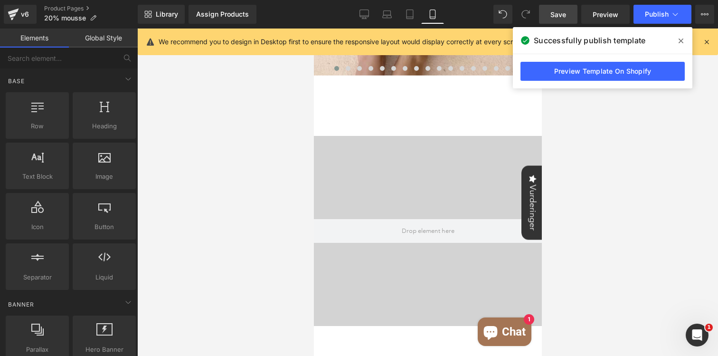
scroll to position [972, 0]
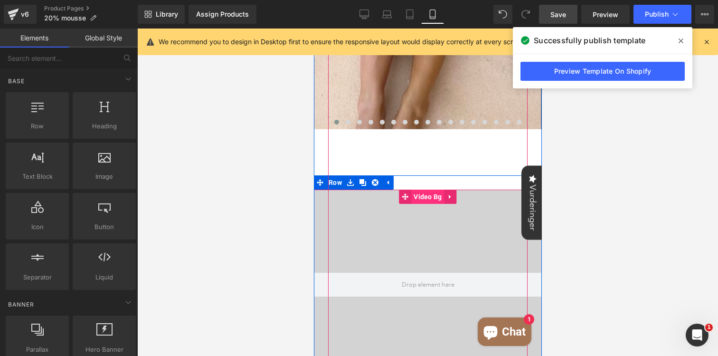
click at [430, 197] on span "Video Bg" at bounding box center [427, 196] width 33 height 14
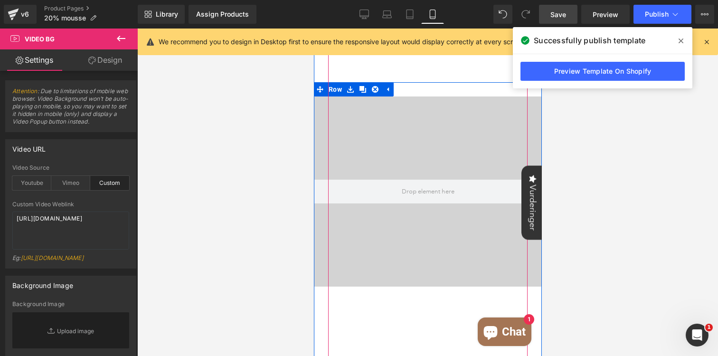
scroll to position [1025, 0]
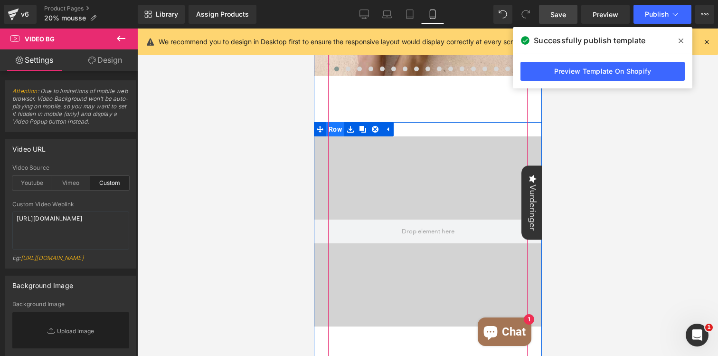
click at [333, 132] on span "Row" at bounding box center [335, 129] width 18 height 14
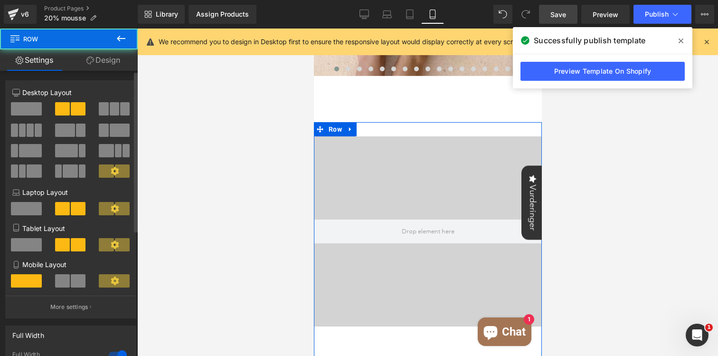
click at [32, 109] on span at bounding box center [26, 108] width 31 height 13
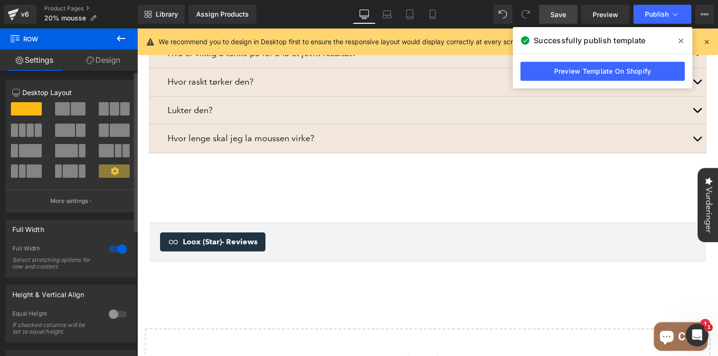
click at [72, 108] on span at bounding box center [78, 108] width 15 height 13
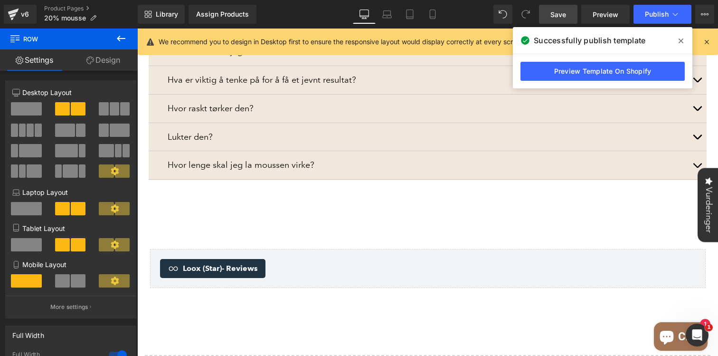
scroll to position [0, 0]
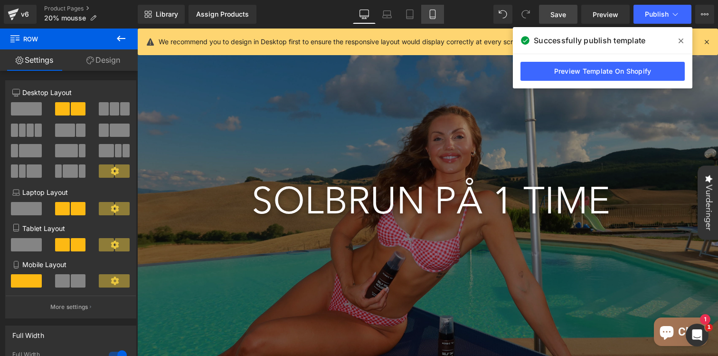
drag, startPoint x: 428, startPoint y: 13, endPoint x: 43, endPoint y: 136, distance: 404.2
click at [428, 13] on link "Mobile" at bounding box center [432, 14] width 23 height 19
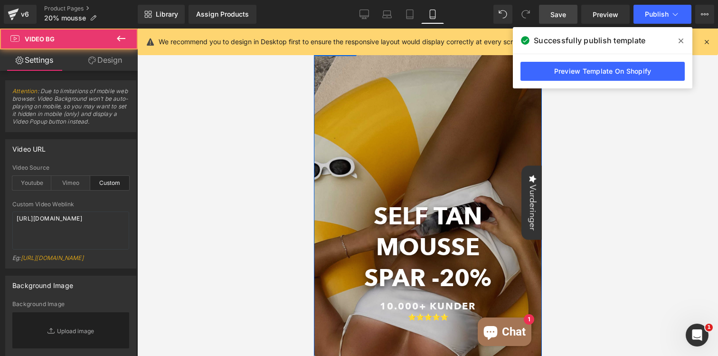
scroll to position [1052, 0]
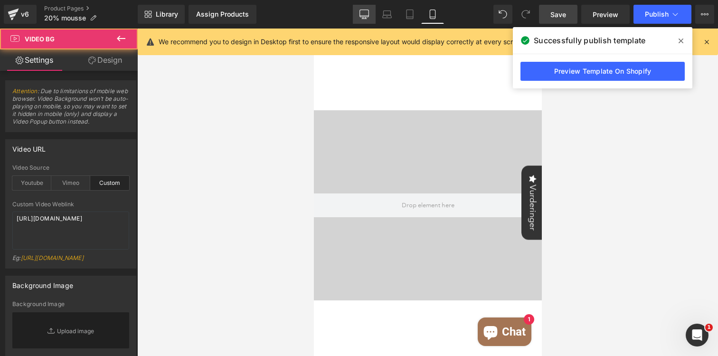
drag, startPoint x: 364, startPoint y: 13, endPoint x: 680, endPoint y: 40, distance: 317.4
click at [365, 13] on icon at bounding box center [363, 13] width 9 height 9
click at [680, 40] on icon at bounding box center [680, 40] width 5 height 5
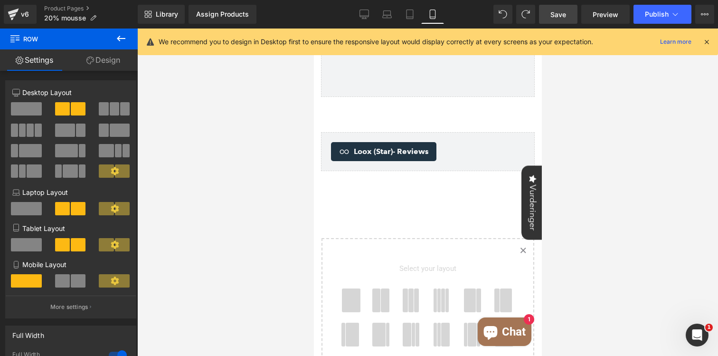
scroll to position [1901, 0]
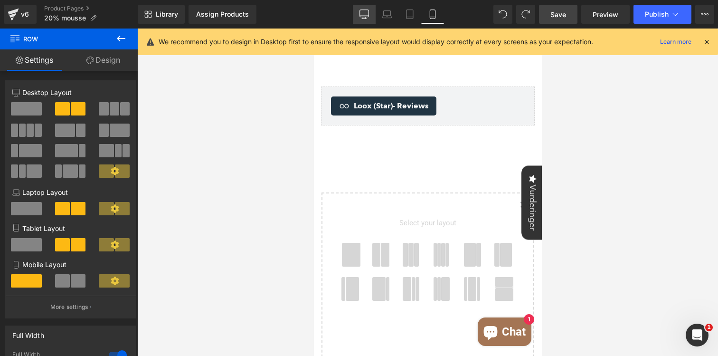
click at [364, 14] on icon at bounding box center [363, 13] width 9 height 9
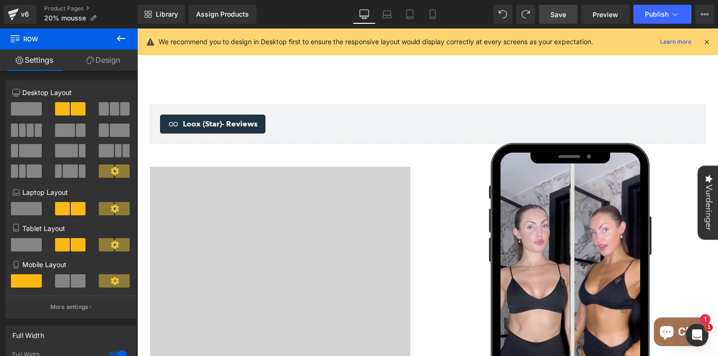
scroll to position [1178, 0]
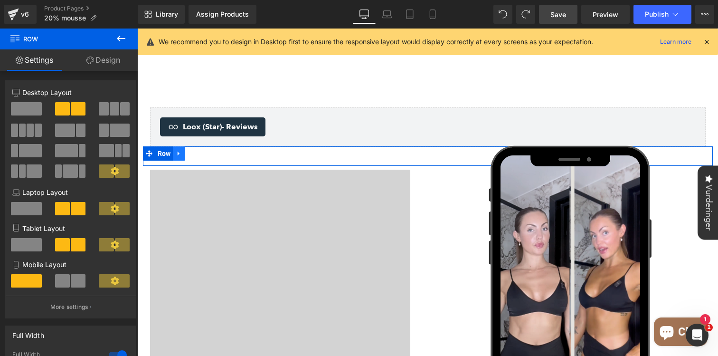
click at [185, 146] on link at bounding box center [179, 153] width 12 height 14
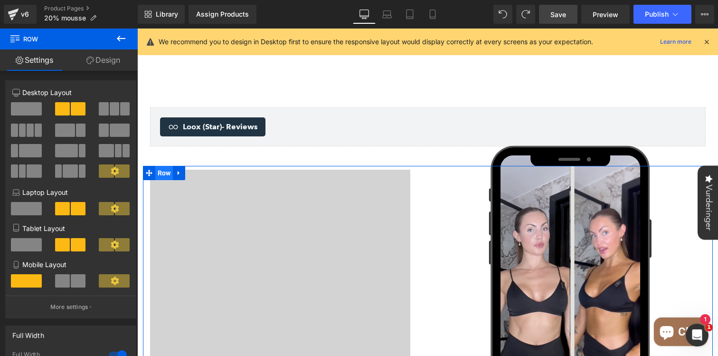
click at [160, 166] on span "Row" at bounding box center [164, 173] width 18 height 14
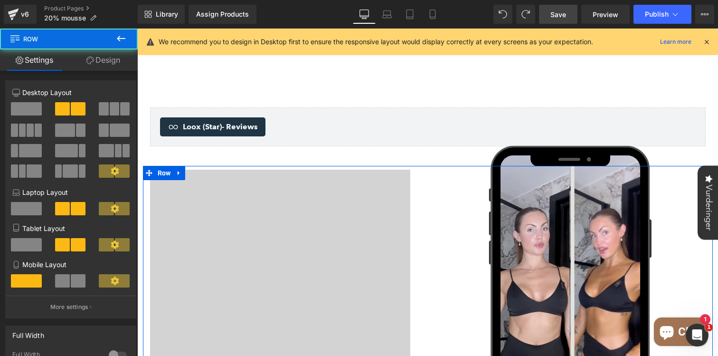
click at [111, 57] on link "Design" at bounding box center [103, 59] width 69 height 21
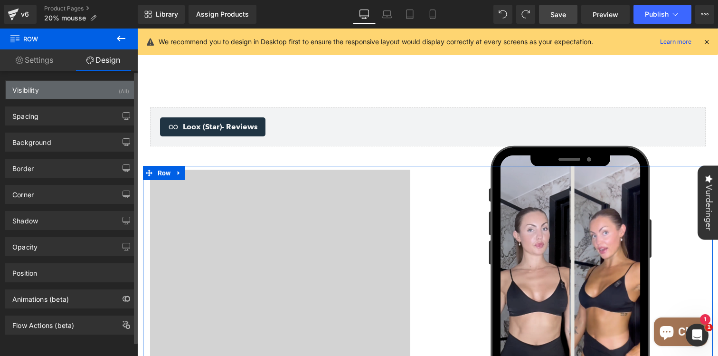
click at [73, 87] on div "Visibility (All)" at bounding box center [71, 90] width 130 height 18
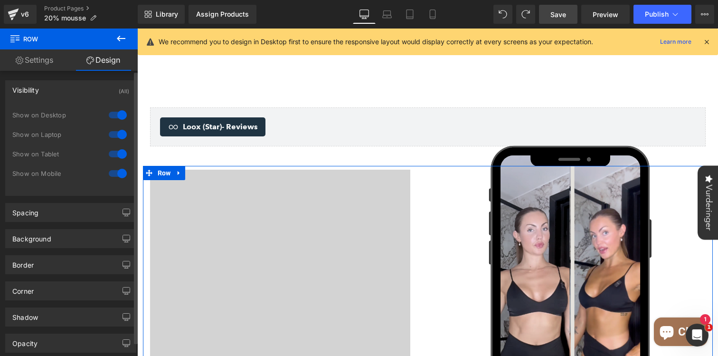
click at [116, 173] on div at bounding box center [117, 173] width 23 height 15
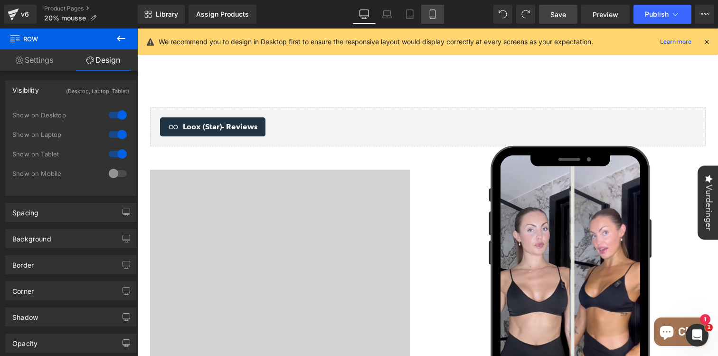
click at [424, 15] on link "Mobile" at bounding box center [432, 14] width 23 height 19
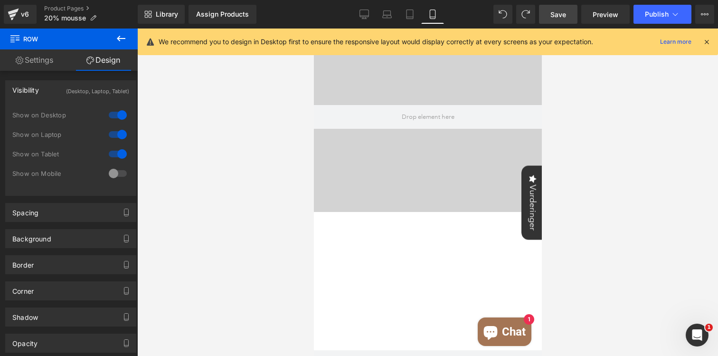
scroll to position [1051, 0]
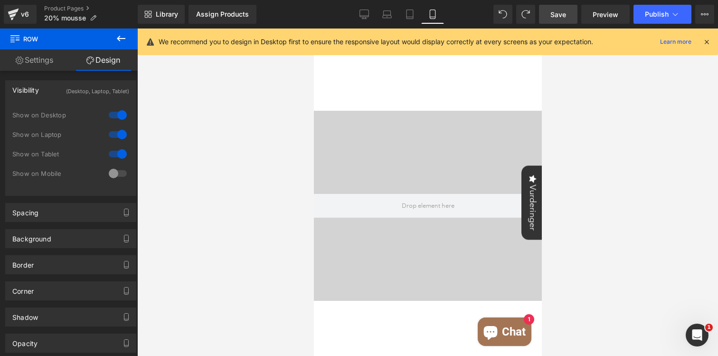
click at [122, 39] on icon at bounding box center [120, 38] width 11 height 11
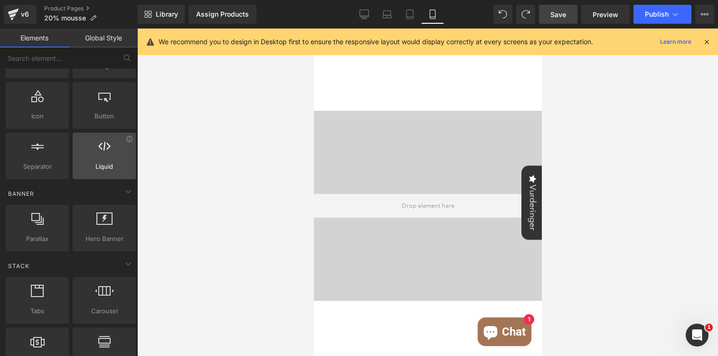
scroll to position [0, 0]
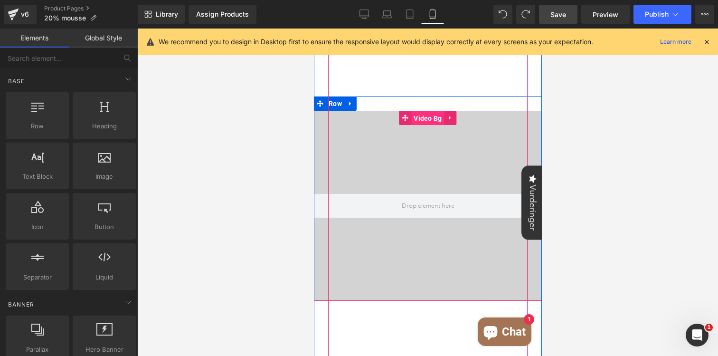
click at [422, 119] on span "Video Bg" at bounding box center [427, 118] width 33 height 14
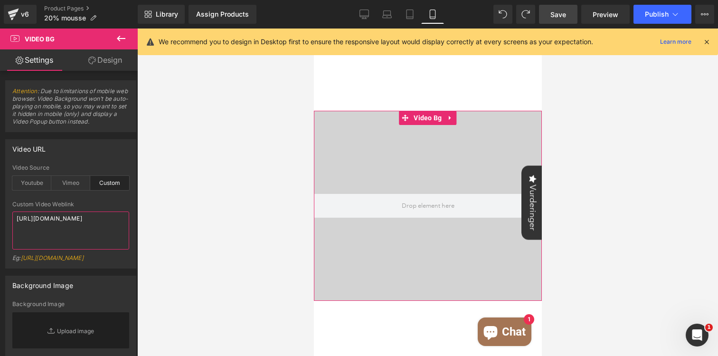
drag, startPoint x: 68, startPoint y: 243, endPoint x: 1, endPoint y: 199, distance: 80.1
click at [0, 200] on div "Video URL custom Video Source Youtube Vimeo Custom Youtube Weblink Eg: https://…" at bounding box center [71, 200] width 142 height 136
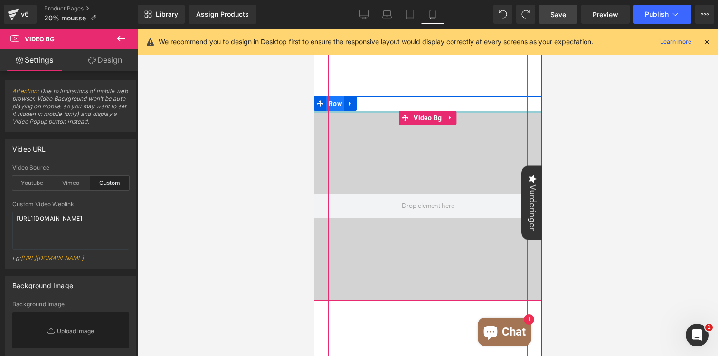
click at [335, 106] on span "Row" at bounding box center [335, 103] width 18 height 14
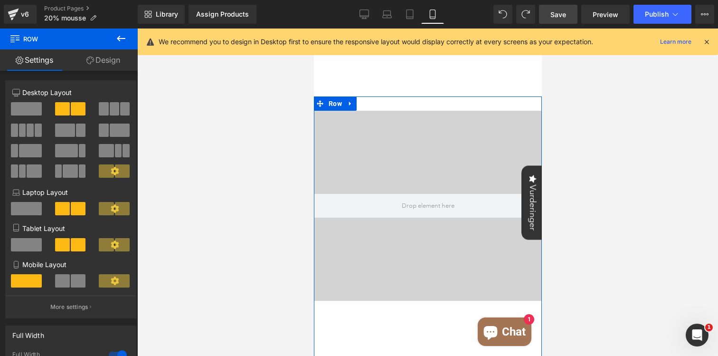
click at [71, 112] on span at bounding box center [78, 108] width 15 height 13
click at [348, 107] on icon at bounding box center [350, 103] width 7 height 7
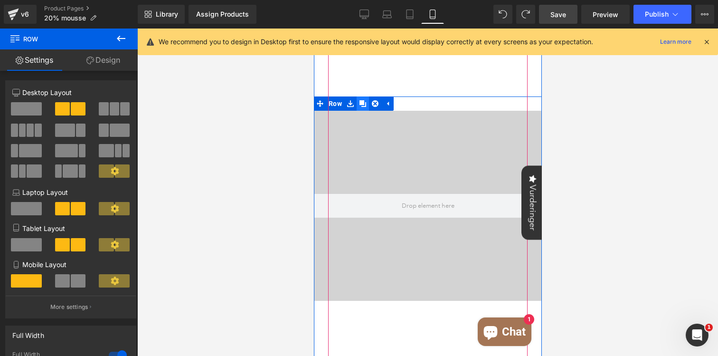
click at [364, 103] on icon at bounding box center [362, 103] width 7 height 7
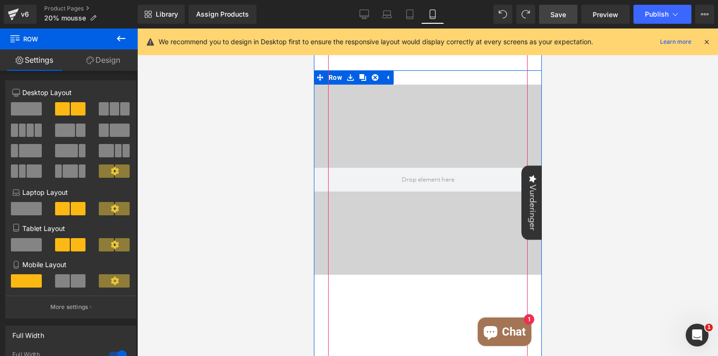
scroll to position [1061, 0]
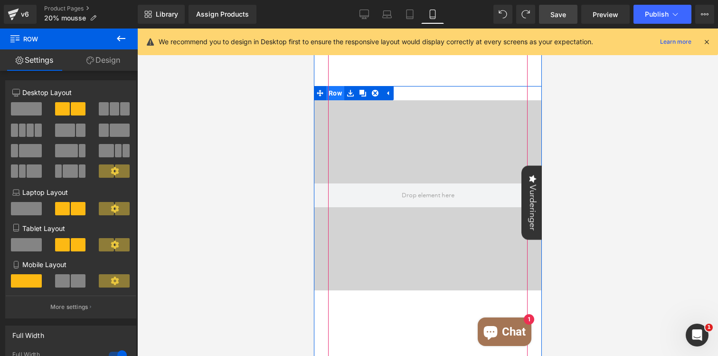
click at [333, 94] on span "Row" at bounding box center [335, 93] width 18 height 14
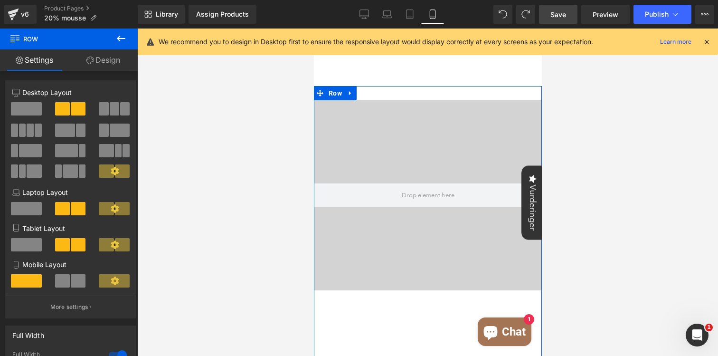
click at [78, 132] on span at bounding box center [80, 129] width 9 height 13
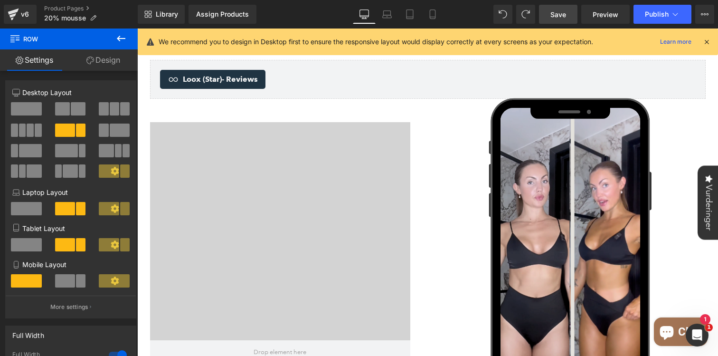
scroll to position [1220, 0]
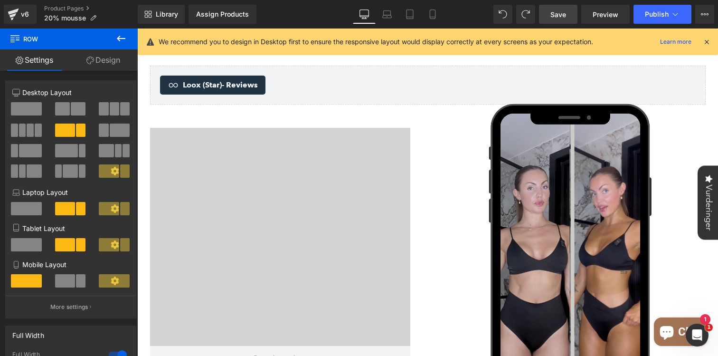
click at [447, 124] on div "Video Bg Image Row" at bounding box center [428, 317] width 570 height 386
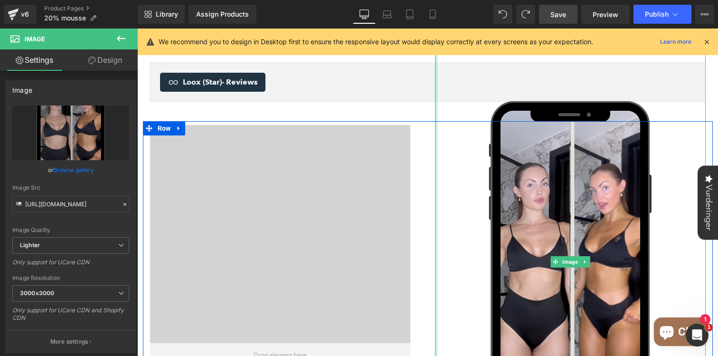
scroll to position [1148, 0]
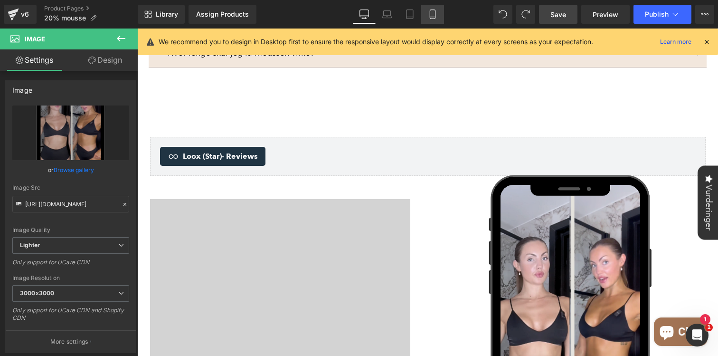
drag, startPoint x: 440, startPoint y: 11, endPoint x: 125, endPoint y: 79, distance: 322.4
click at [440, 11] on link "Mobile" at bounding box center [432, 14] width 23 height 19
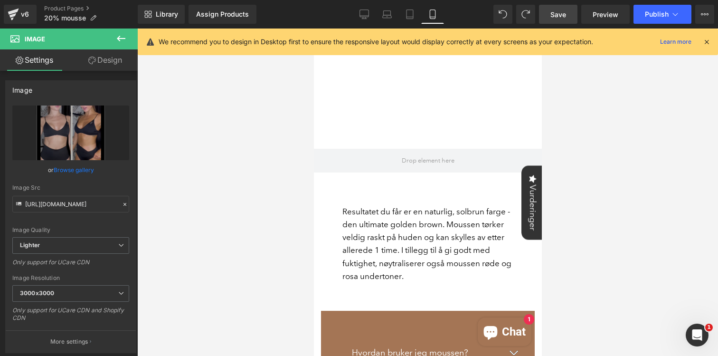
scroll to position [1768, 0]
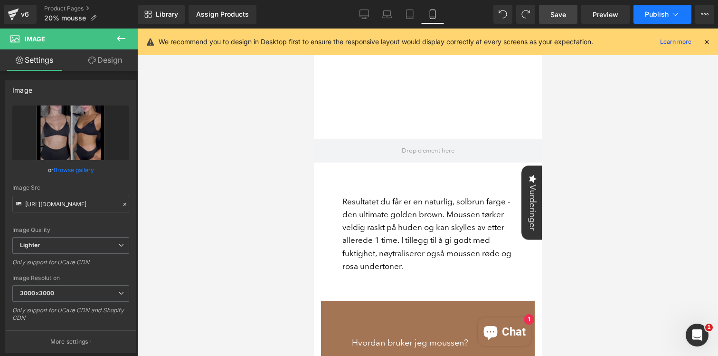
click at [665, 14] on span "Publish" at bounding box center [657, 14] width 24 height 8
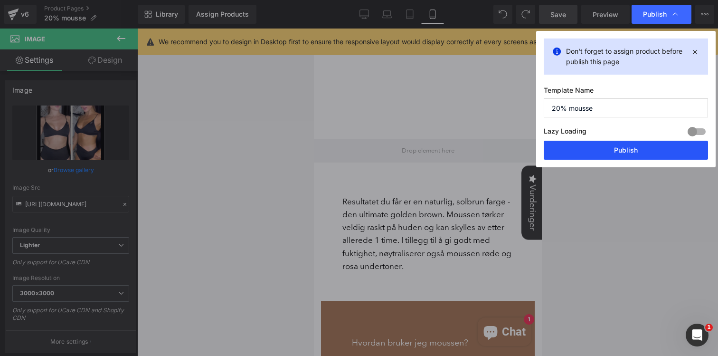
click at [594, 154] on button "Publish" at bounding box center [626, 150] width 164 height 19
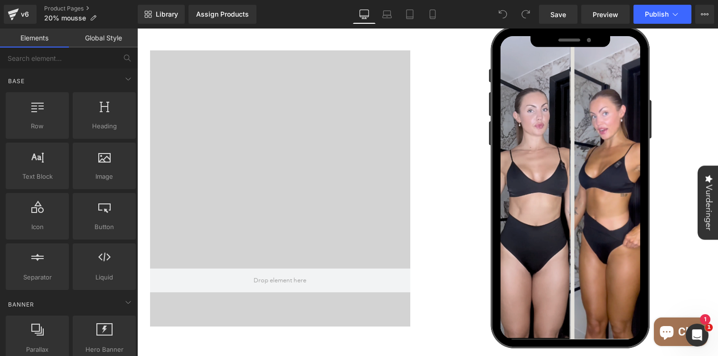
scroll to position [1267, 0]
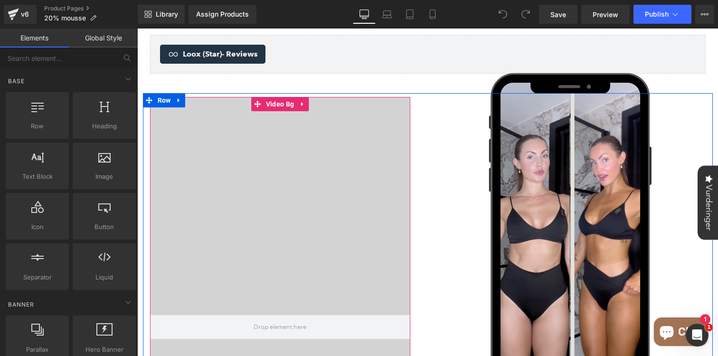
click at [269, 127] on div at bounding box center [280, 243] width 260 height 237
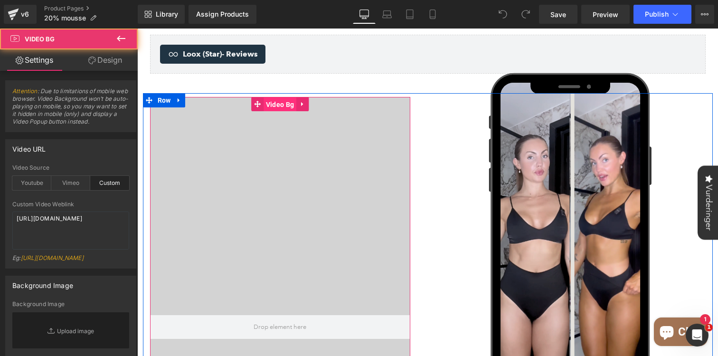
click at [279, 97] on span "Video Bg" at bounding box center [279, 104] width 33 height 14
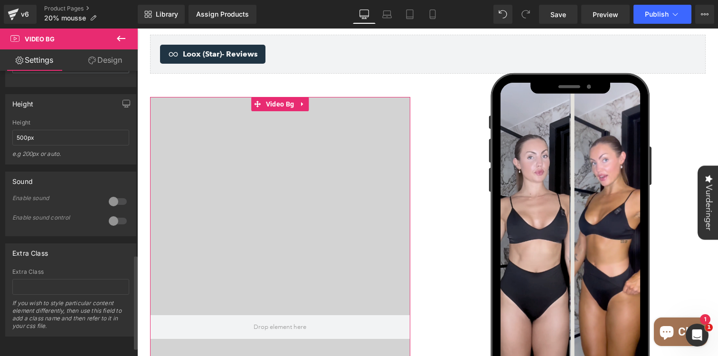
scroll to position [582, 0]
click at [112, 195] on div at bounding box center [117, 201] width 23 height 15
click at [112, 219] on div at bounding box center [117, 220] width 23 height 15
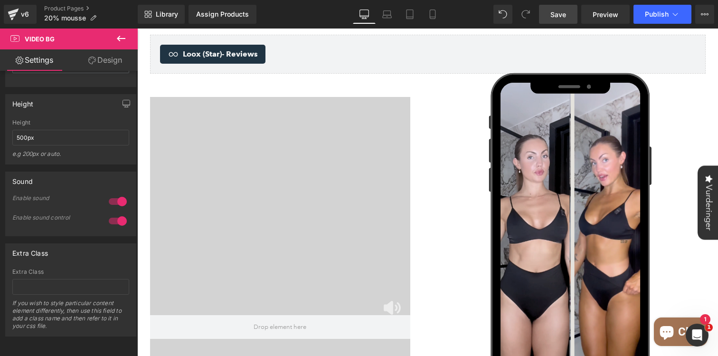
click at [564, 13] on span "Save" at bounding box center [558, 14] width 16 height 10
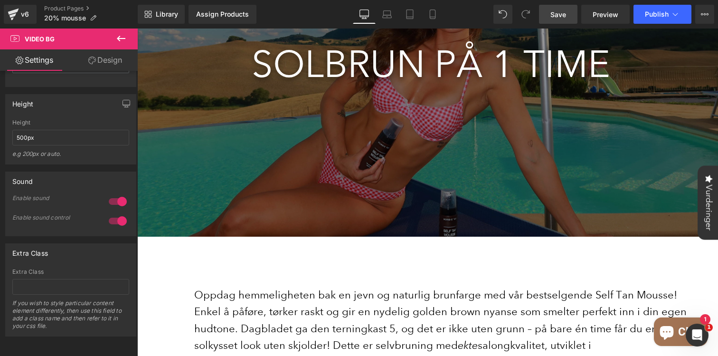
scroll to position [112, 0]
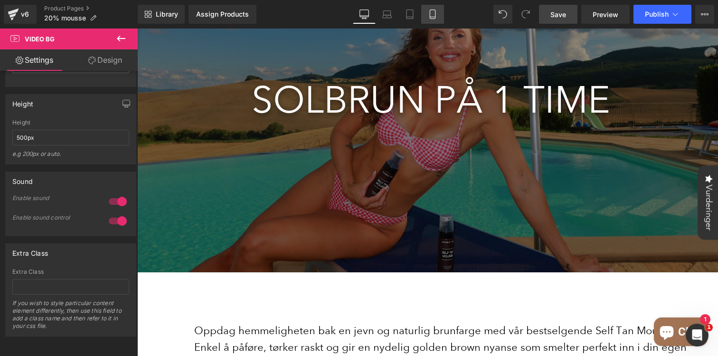
click at [434, 6] on link "Mobile" at bounding box center [432, 14] width 23 height 19
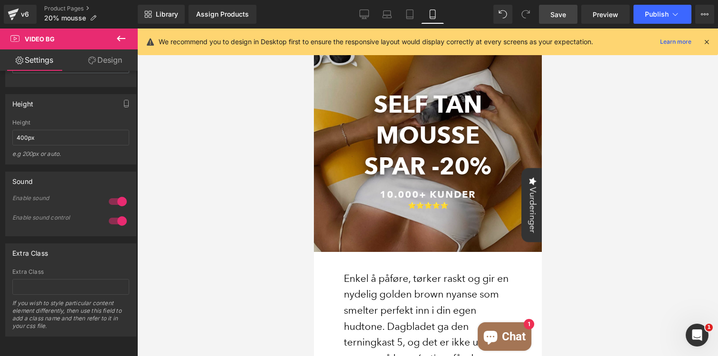
scroll to position [0, 0]
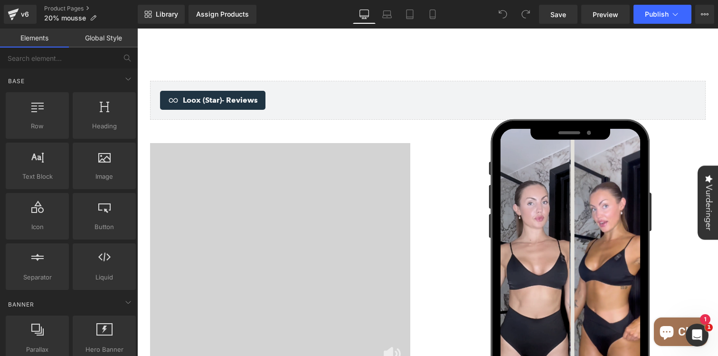
scroll to position [1213, 0]
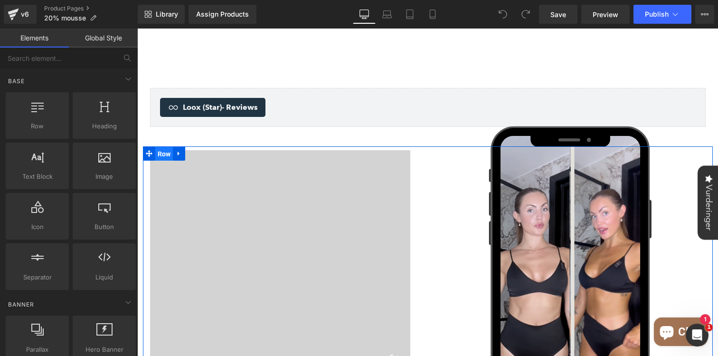
click at [160, 147] on span "Row" at bounding box center [164, 154] width 18 height 14
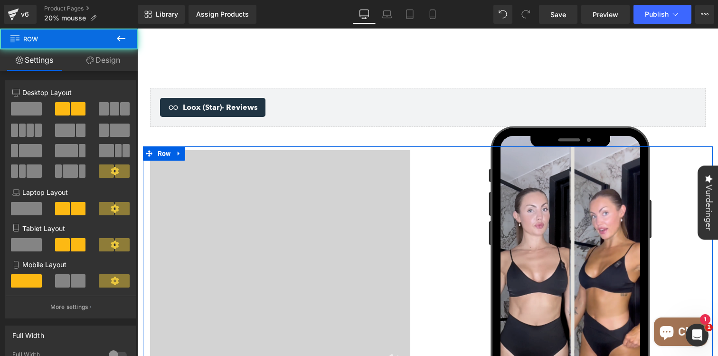
click at [114, 61] on link "Design" at bounding box center [103, 59] width 69 height 21
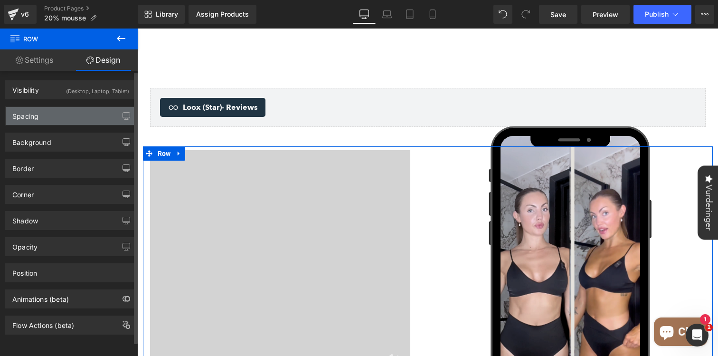
click at [56, 119] on div "Spacing" at bounding box center [71, 116] width 130 height 18
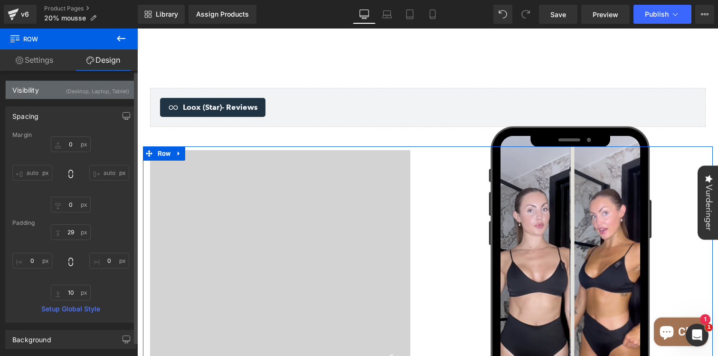
drag, startPoint x: 68, startPoint y: 151, endPoint x: 77, endPoint y: 97, distance: 54.9
click at [77, 97] on div "Visibility (Desktop, Laptop, Tablet) 0|0|0|0 1 Show on Desktop 1 Show on Laptop…" at bounding box center [71, 301] width 142 height 460
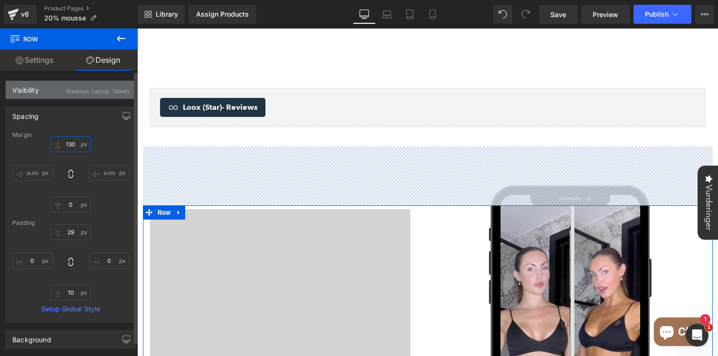
drag, startPoint x: 72, startPoint y: 151, endPoint x: 77, endPoint y: 90, distance: 61.5
click at [77, 90] on div "Visibility (Desktop, Laptop, Tablet) 0|0|0|0 1 Show on Desktop 1 Show on Laptop…" at bounding box center [71, 301] width 142 height 460
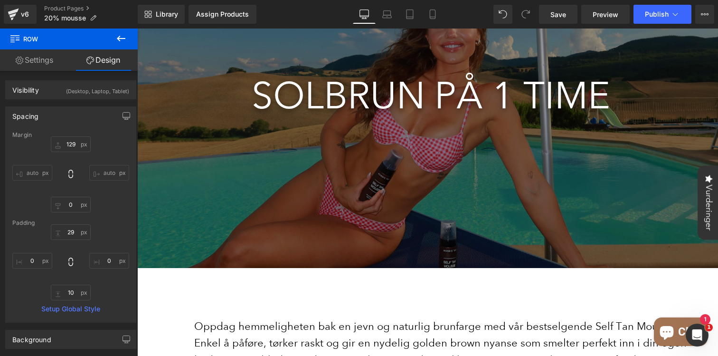
scroll to position [102, 0]
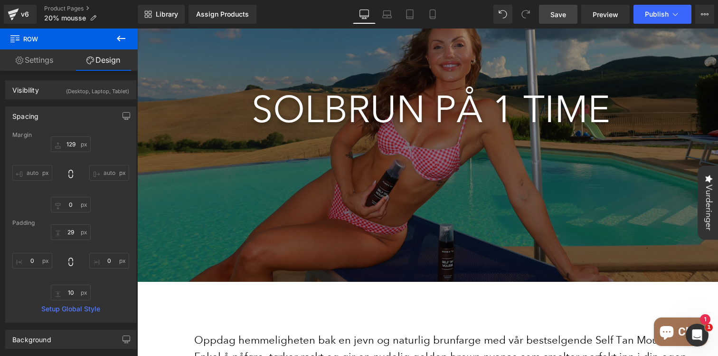
click at [573, 15] on link "Save" at bounding box center [558, 14] width 38 height 19
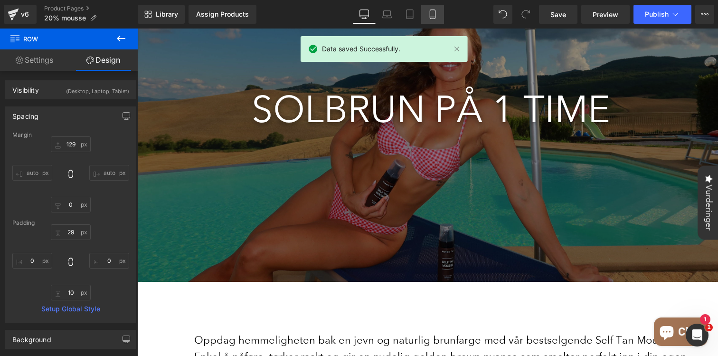
click at [434, 8] on link "Mobile" at bounding box center [432, 14] width 23 height 19
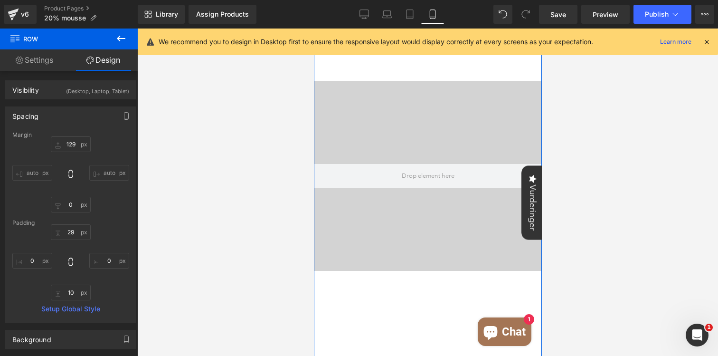
scroll to position [1022, 0]
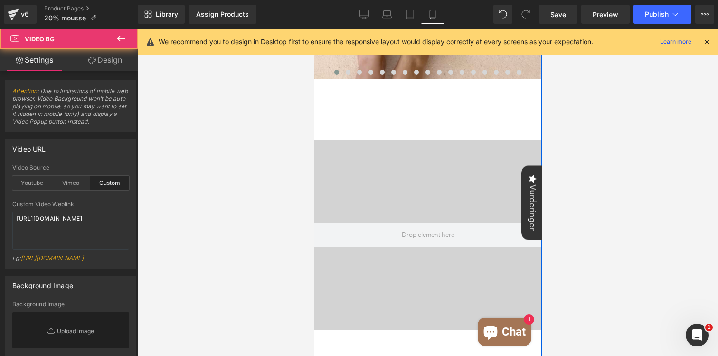
click at [412, 168] on div at bounding box center [427, 235] width 228 height 190
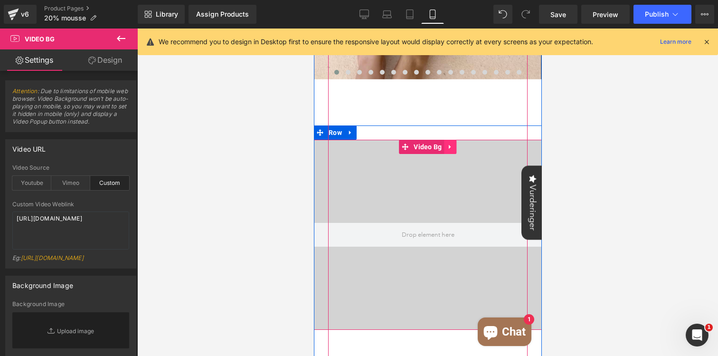
click at [447, 148] on icon at bounding box center [450, 146] width 7 height 7
click at [453, 149] on icon at bounding box center [456, 146] width 7 height 7
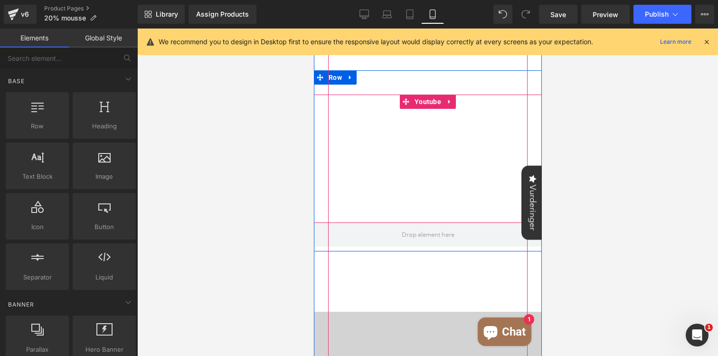
scroll to position [1229, 0]
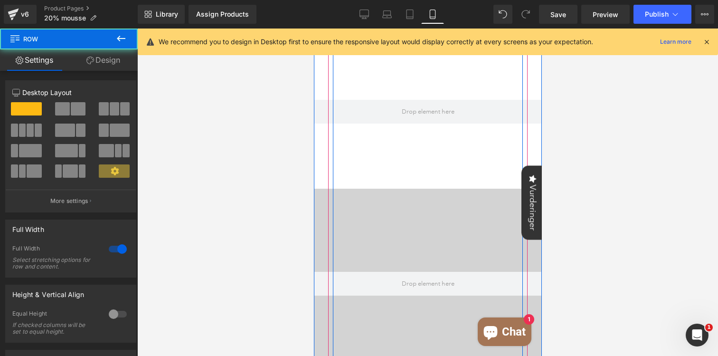
click at [443, 136] on div "Image Image Image Image Image Image Image Image" at bounding box center [427, 95] width 228 height 899
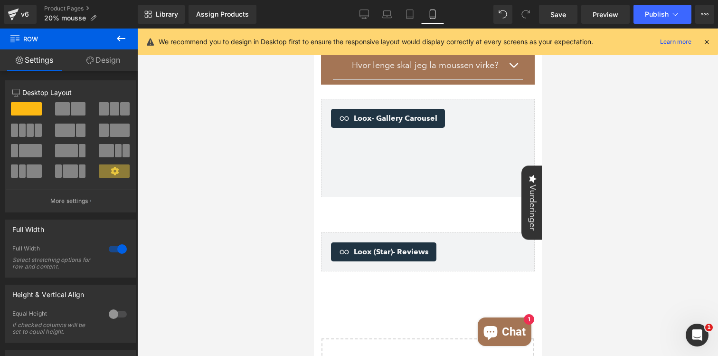
scroll to position [1956, 0]
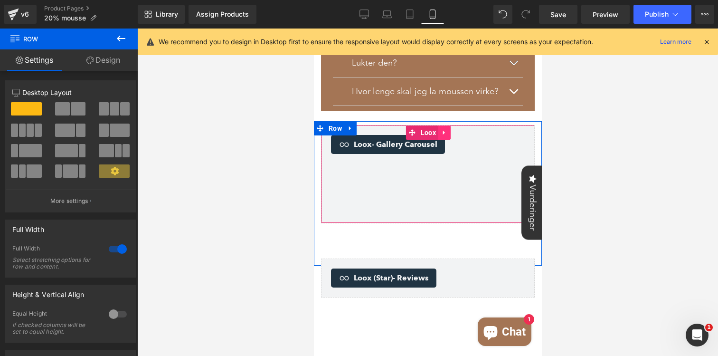
click at [444, 134] on icon at bounding box center [444, 132] width 7 height 7
click at [446, 133] on link at bounding box center [450, 132] width 12 height 14
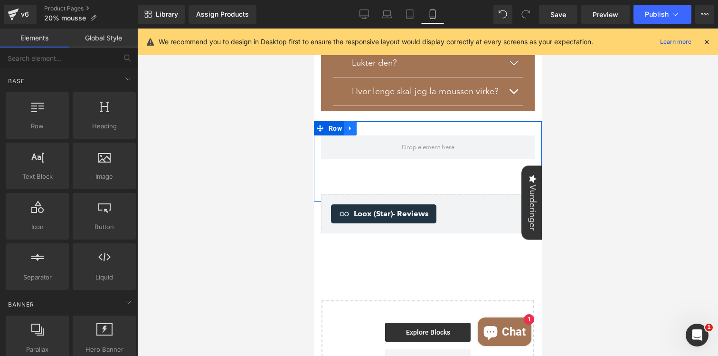
click at [348, 128] on icon at bounding box center [349, 128] width 2 height 4
click at [369, 127] on link at bounding box center [374, 128] width 12 height 14
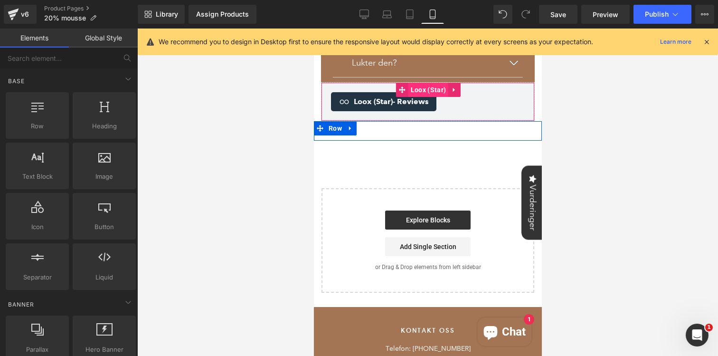
click at [425, 86] on span "Loox (Star)" at bounding box center [428, 90] width 40 height 14
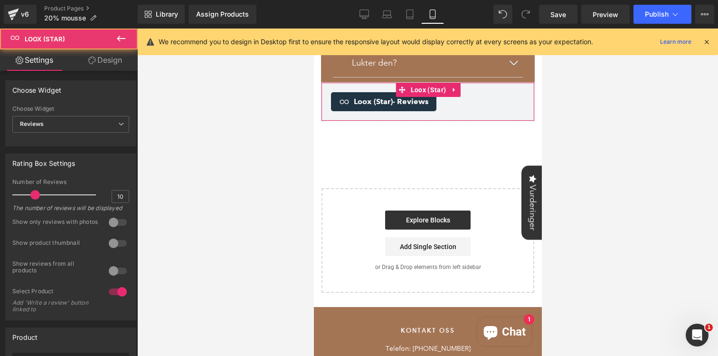
click at [125, 65] on link "Design" at bounding box center [105, 59] width 69 height 21
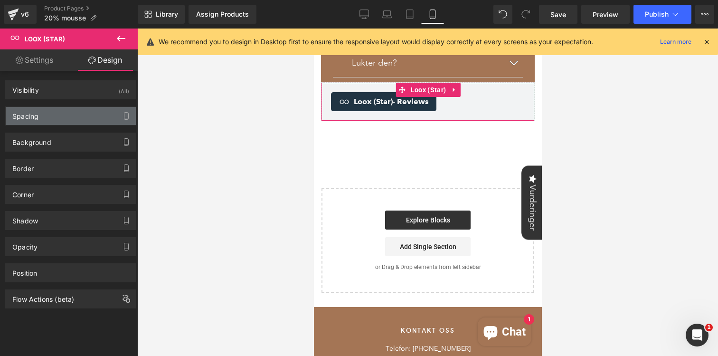
click at [68, 116] on div "Spacing" at bounding box center [71, 116] width 130 height 18
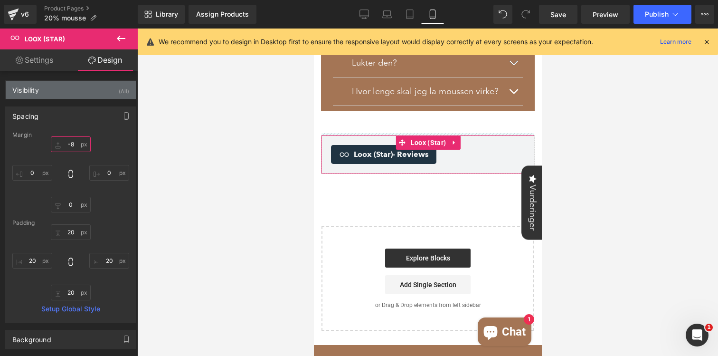
drag, startPoint x: 68, startPoint y: 150, endPoint x: 85, endPoint y: 97, distance: 55.8
click at [85, 98] on div "Visibility (All) 0|0|0|0 1 Show on Desktop 1 Show on Laptop 1 Show on Tablet 1 …" at bounding box center [71, 288] width 142 height 434
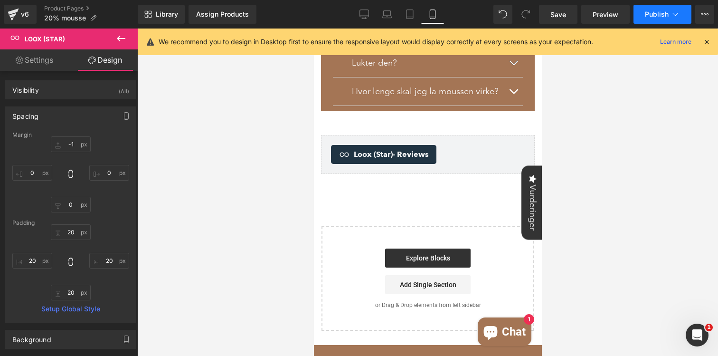
click at [646, 22] on button "Publish" at bounding box center [662, 14] width 58 height 19
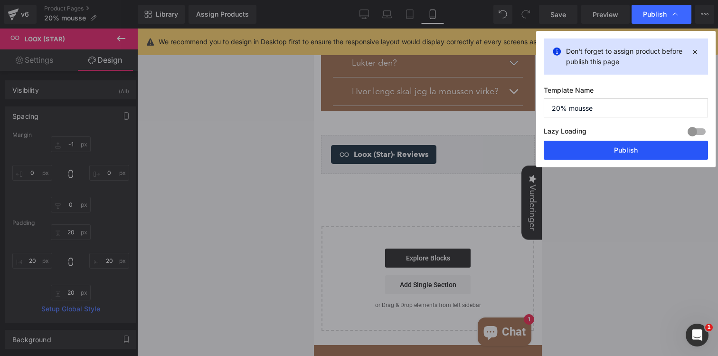
click at [613, 146] on button "Publish" at bounding box center [626, 150] width 164 height 19
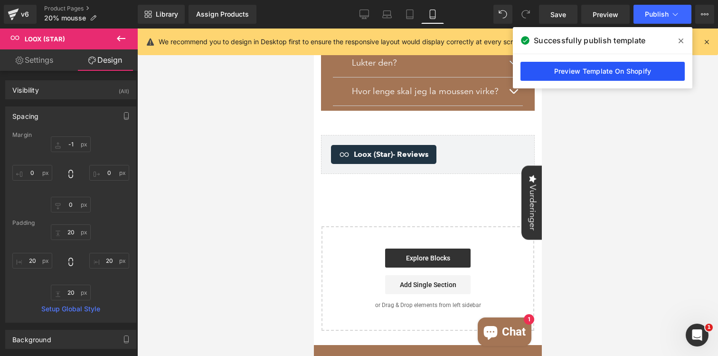
click at [653, 73] on link "Preview Template On Shopify" at bounding box center [602, 71] width 164 height 19
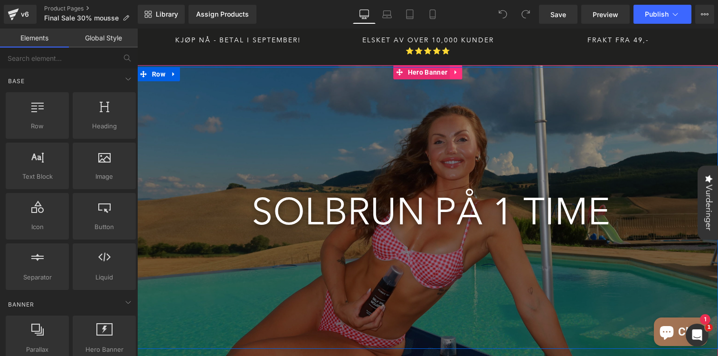
click at [453, 69] on icon at bounding box center [455, 72] width 7 height 7
click at [348, 222] on span "SOLBRUN PÅ 1 TIME" at bounding box center [431, 210] width 358 height 45
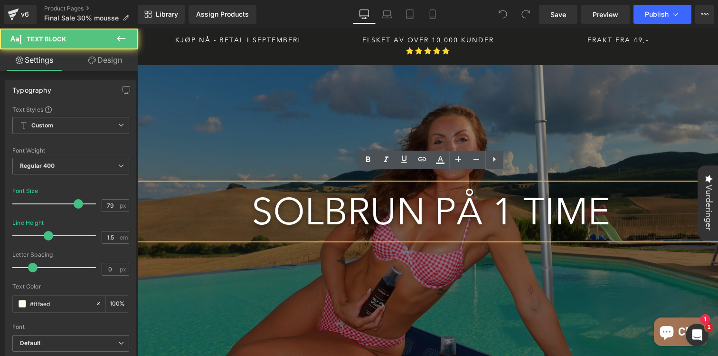
click at [329, 267] on span "Text Block SOLBRUN PÅ 1 TIME Text Block" at bounding box center [427, 269] width 581 height 24
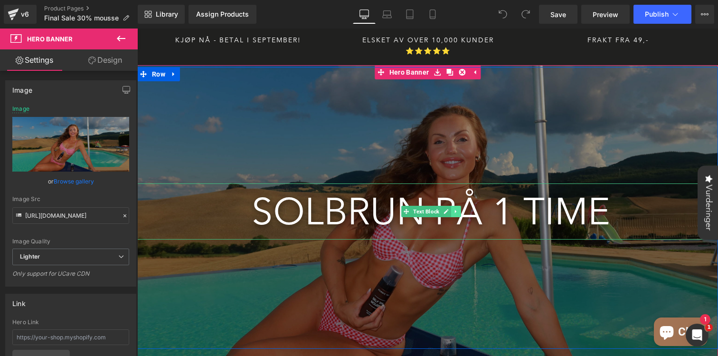
click at [455, 208] on icon at bounding box center [455, 211] width 5 height 6
click at [459, 208] on icon at bounding box center [460, 210] width 5 height 5
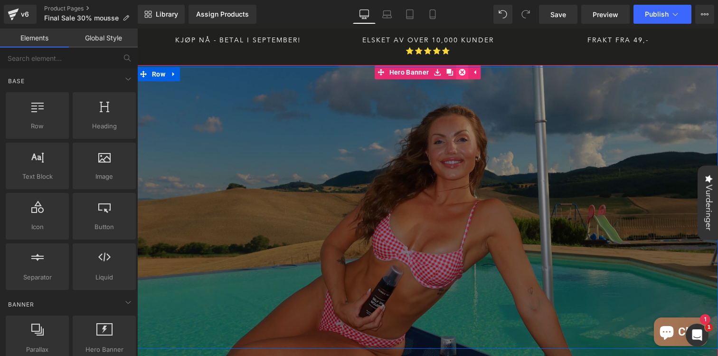
click at [459, 69] on icon at bounding box center [462, 72] width 7 height 7
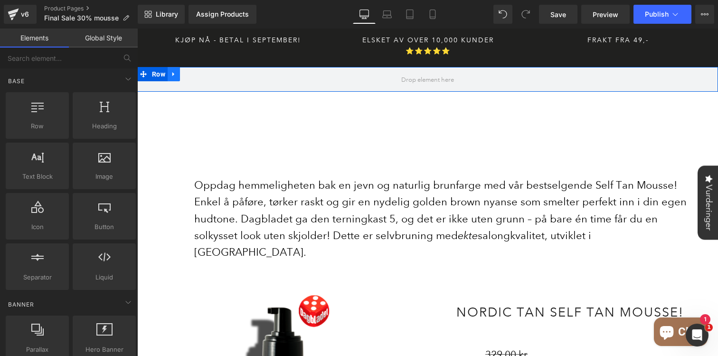
click at [172, 72] on icon at bounding box center [173, 74] width 2 height 4
click at [200, 71] on icon at bounding box center [198, 74] width 7 height 7
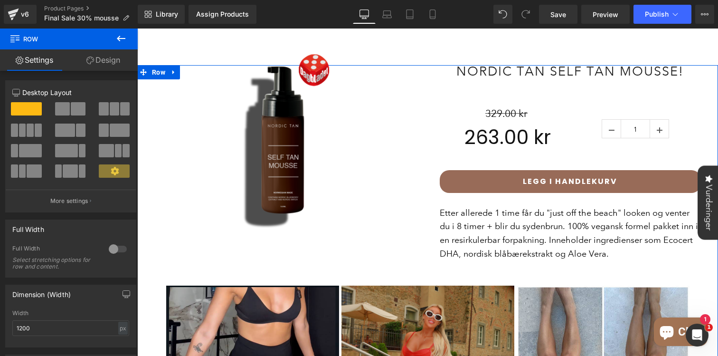
scroll to position [11, 0]
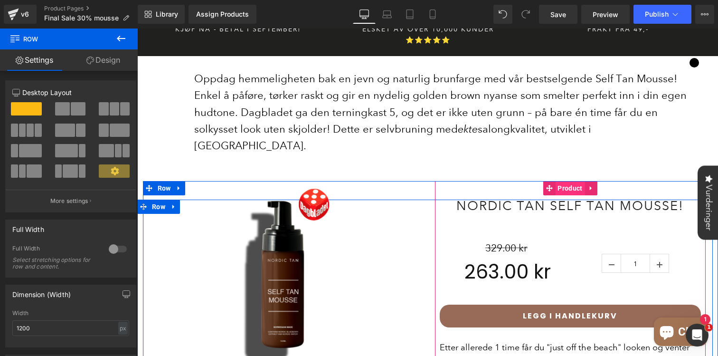
click at [565, 181] on span "Product" at bounding box center [569, 188] width 29 height 14
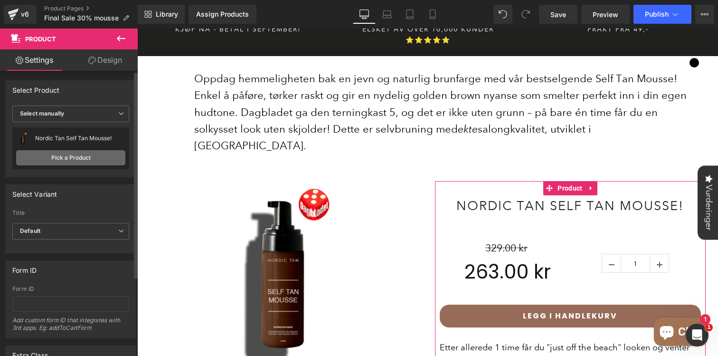
click at [74, 157] on link "Pick a Product" at bounding box center [70, 157] width 109 height 15
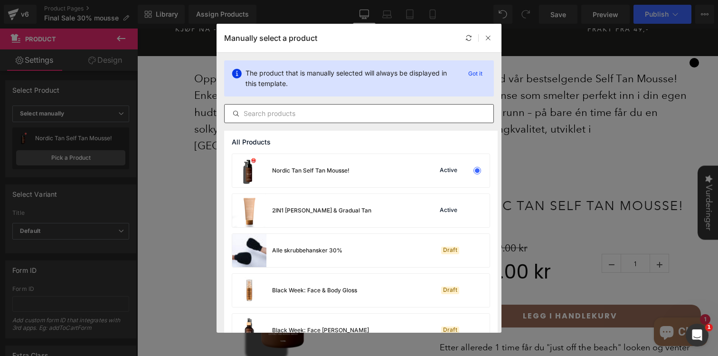
click at [313, 114] on input "text" at bounding box center [359, 113] width 269 height 11
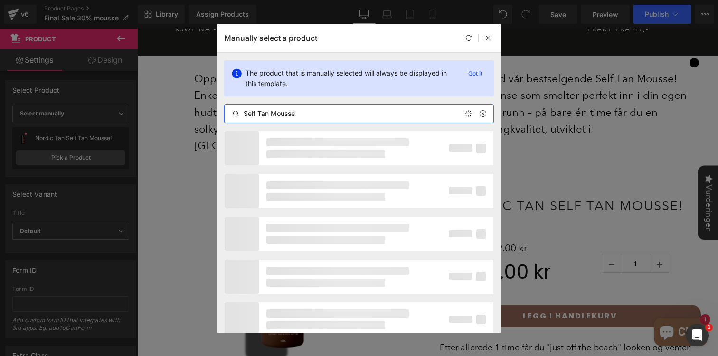
type input "Self Tan Mousse"
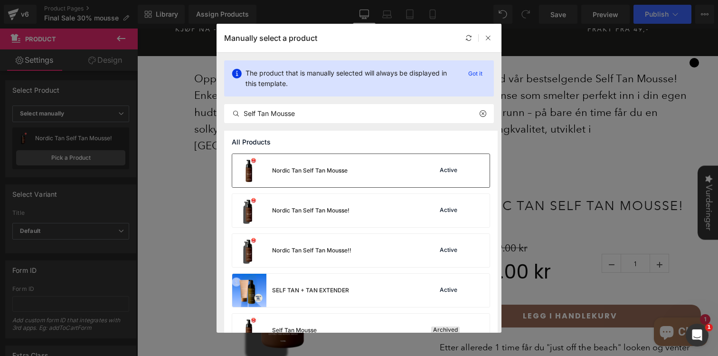
click at [384, 173] on div "Nordic Tan Self Tan Mousse Active" at bounding box center [360, 170] width 257 height 33
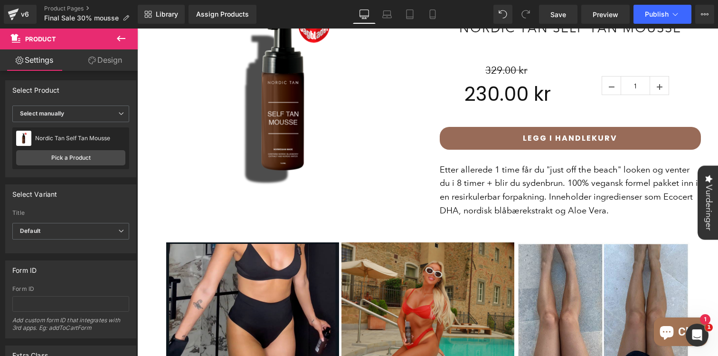
scroll to position [291, 0]
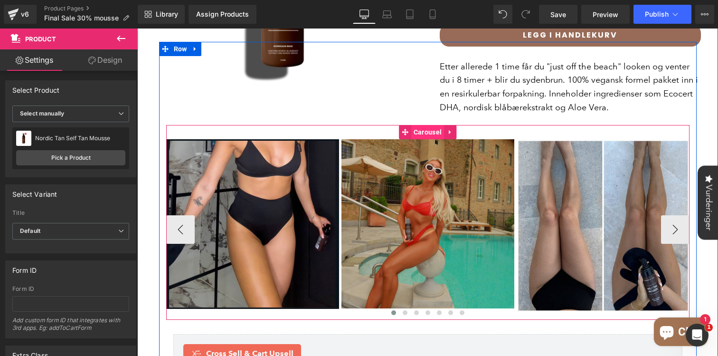
click at [427, 125] on span "Carousel" at bounding box center [427, 132] width 33 height 14
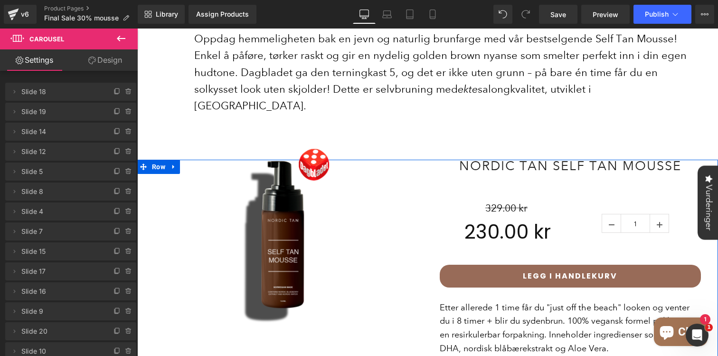
scroll to position [0, 0]
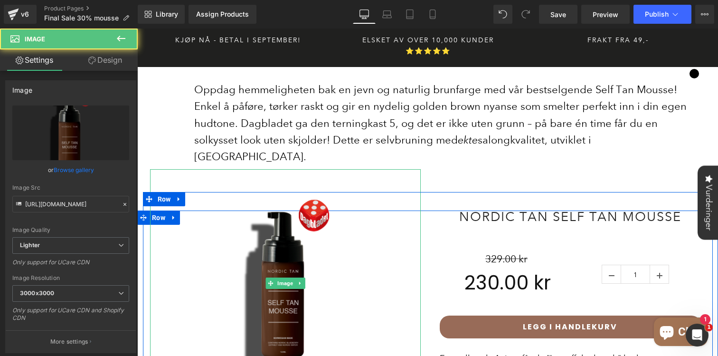
click at [388, 169] on img at bounding box center [285, 283] width 228 height 228
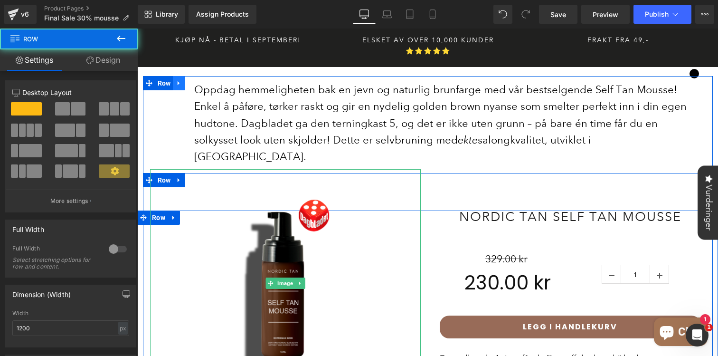
click at [180, 79] on icon at bounding box center [179, 82] width 7 height 7
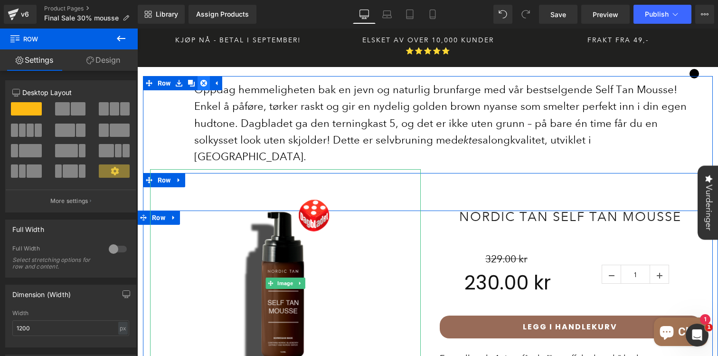
click at [200, 76] on link at bounding box center [203, 83] width 12 height 14
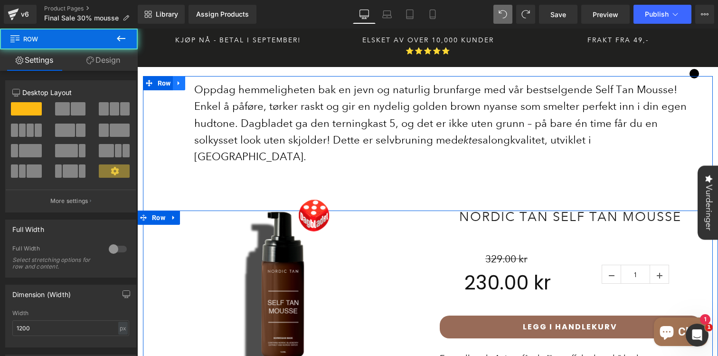
click at [178, 81] on icon at bounding box center [179, 83] width 2 height 4
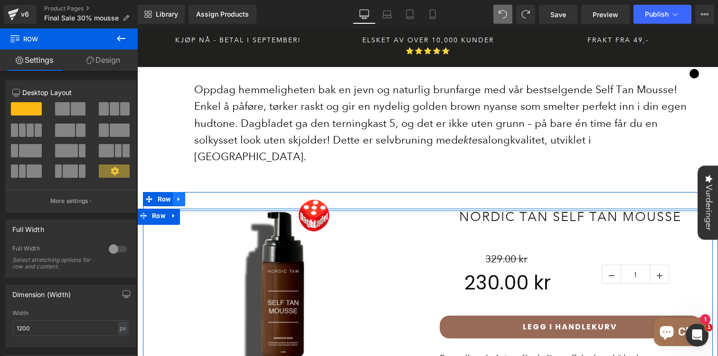
click at [178, 195] on icon at bounding box center [179, 198] width 7 height 7
click at [206, 195] on icon at bounding box center [203, 198] width 7 height 7
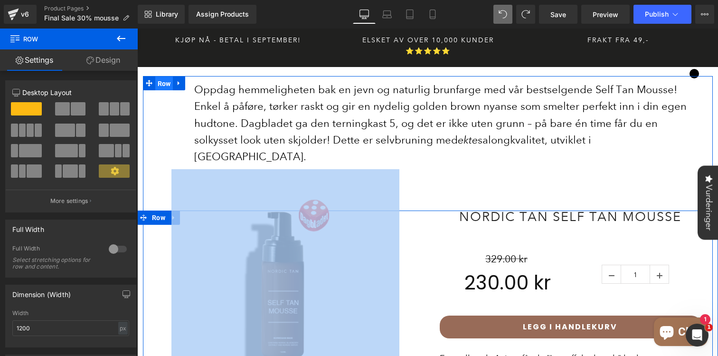
click at [162, 76] on span "Row" at bounding box center [164, 83] width 18 height 14
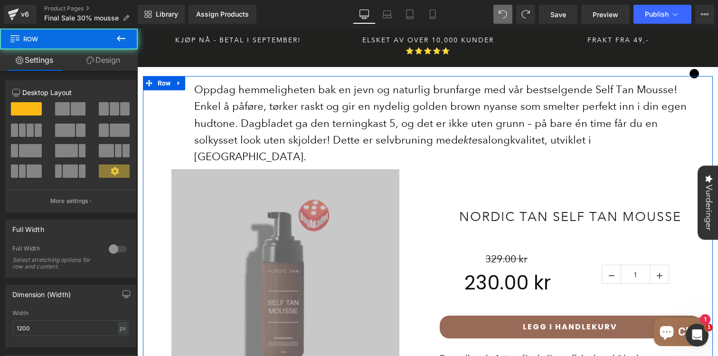
click at [122, 66] on link "Design" at bounding box center [103, 59] width 69 height 21
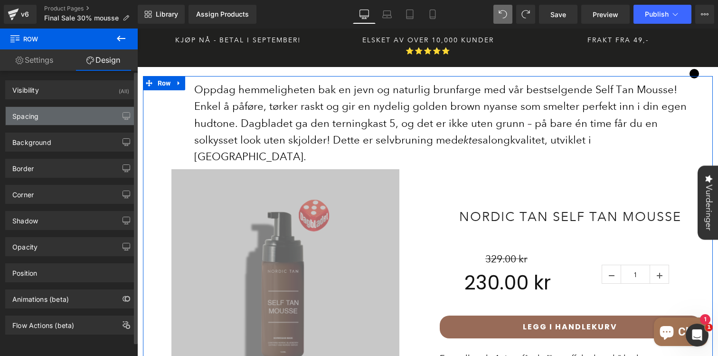
click at [55, 110] on div "Spacing" at bounding box center [71, 116] width 130 height 18
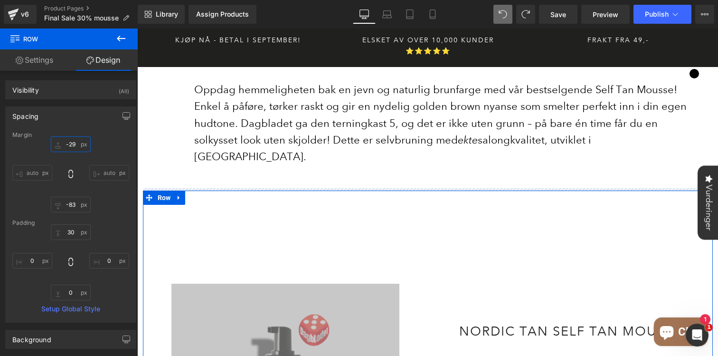
drag, startPoint x: 70, startPoint y: 150, endPoint x: 102, endPoint y: 25, distance: 128.5
click at [102, 25] on div "Row You are previewing how the will restyle your page. You can not edit Element…" at bounding box center [359, 186] width 718 height 372
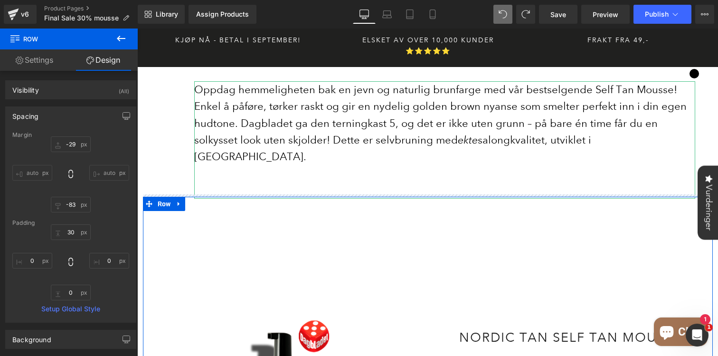
click at [309, 81] on p "Oppdag hemmeligheten bak en jevn og naturlig brunfarge med vår bestselgende Sel…" at bounding box center [444, 123] width 501 height 84
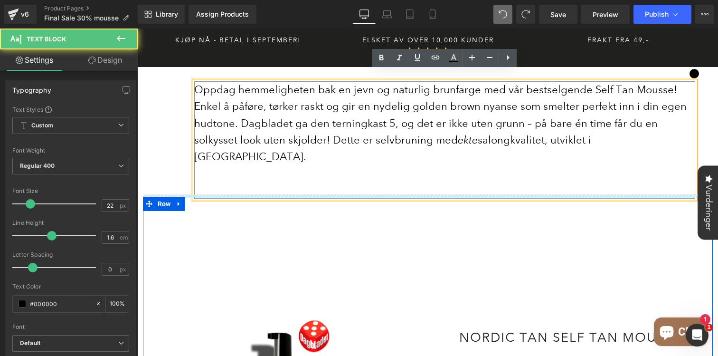
click at [476, 119] on p "Oppdag hemmeligheten bak en jevn og naturlig brunfarge med vår bestselgende Sel…" at bounding box center [444, 123] width 501 height 84
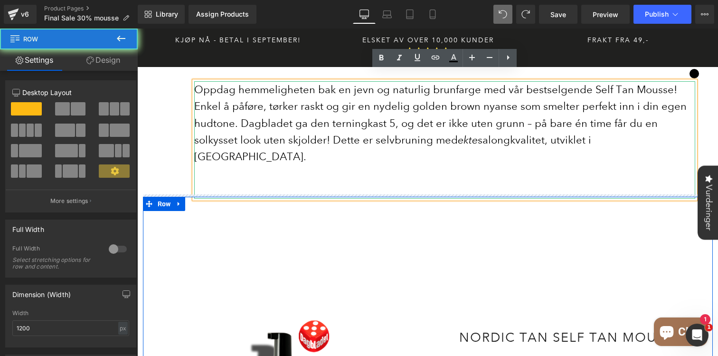
click at [169, 128] on div "Oppdag hemmeligheten bak en jevn og naturlig brunfarge med vår bestselgende Sel…" at bounding box center [428, 139] width 570 height 117
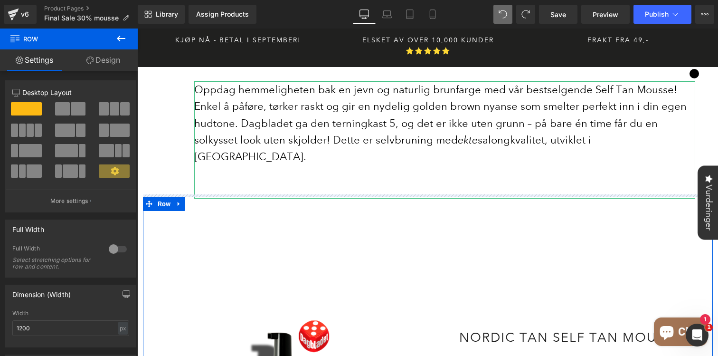
drag, startPoint x: 206, startPoint y: 76, endPoint x: 189, endPoint y: 85, distance: 18.9
click at [206, 81] on p "Oppdag hemmeligheten bak en jevn og naturlig brunfarge med vår bestselgende Sel…" at bounding box center [444, 123] width 501 height 84
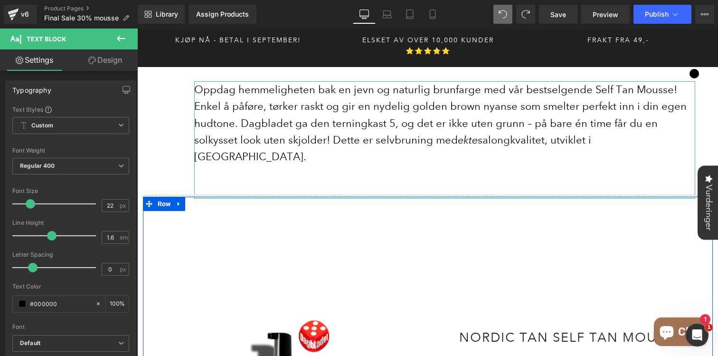
click at [123, 39] on icon at bounding box center [120, 38] width 11 height 11
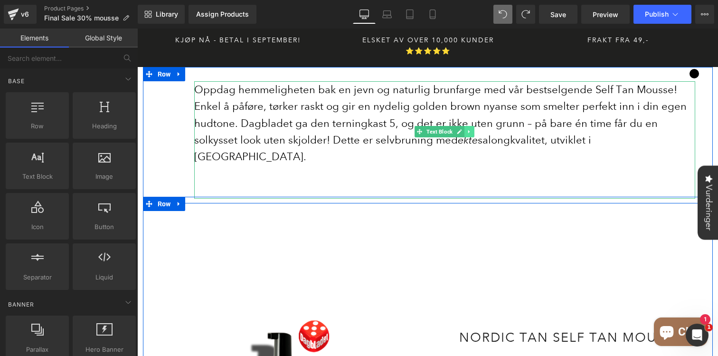
click at [465, 126] on link at bounding box center [469, 131] width 10 height 11
click at [473, 129] on icon at bounding box center [473, 131] width 5 height 5
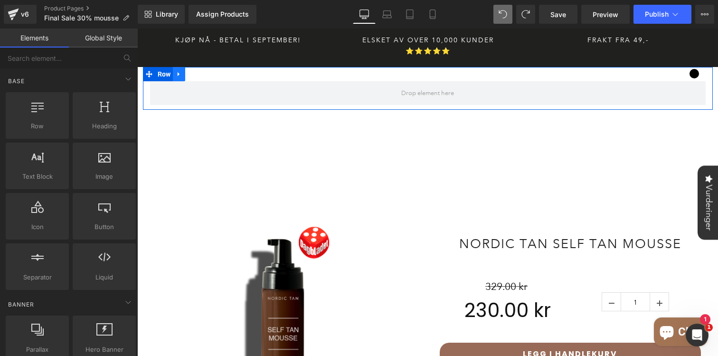
click at [182, 71] on icon at bounding box center [179, 74] width 7 height 7
click at [201, 71] on icon at bounding box center [203, 74] width 7 height 7
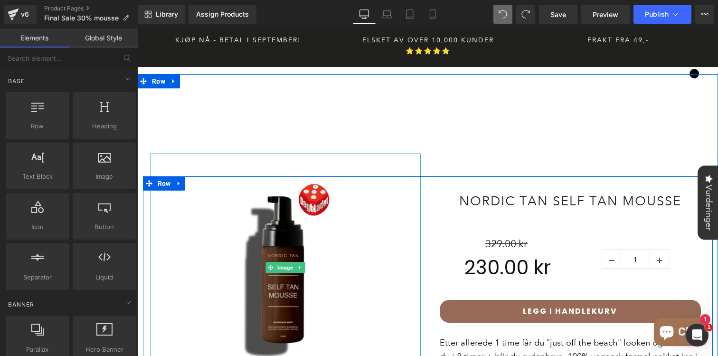
click at [189, 154] on img at bounding box center [285, 267] width 228 height 228
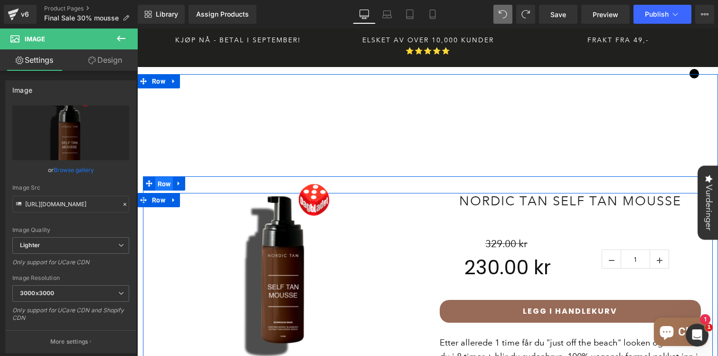
click at [160, 178] on span "Row" at bounding box center [164, 184] width 18 height 14
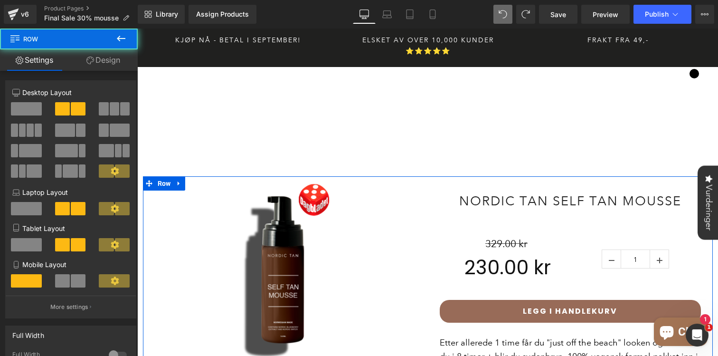
click at [101, 69] on link "Design" at bounding box center [103, 59] width 69 height 21
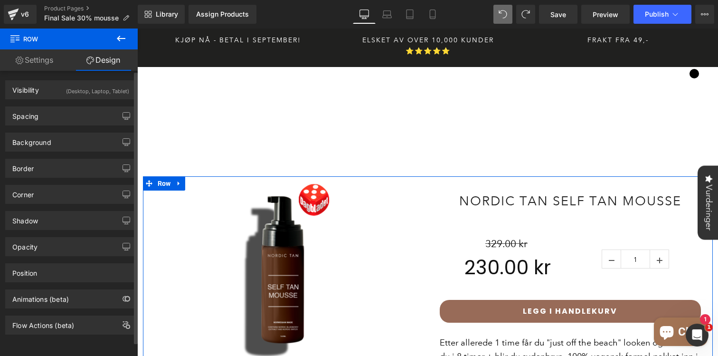
click at [51, 127] on div "Background Color & Image color Color transparent 0 % Image Replace Image Upload…" at bounding box center [71, 138] width 142 height 26
click at [60, 118] on div "Spacing" at bounding box center [71, 116] width 130 height 18
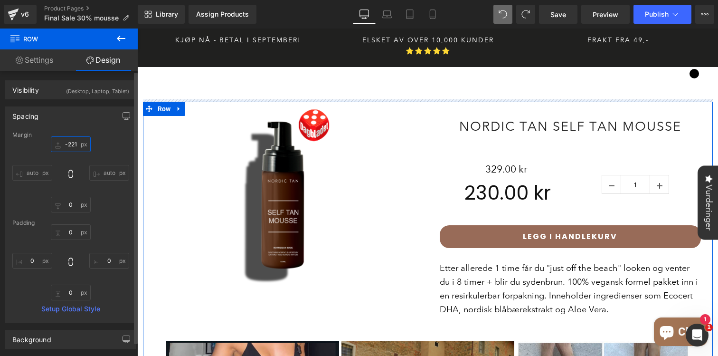
drag, startPoint x: 68, startPoint y: 150, endPoint x: 48, endPoint y: 225, distance: 77.2
click at [48, 225] on div "Margin -63 auto 0 auto [GEOGRAPHIC_DATA] 0 0 0 0 Setup Global Style" at bounding box center [71, 226] width 130 height 190
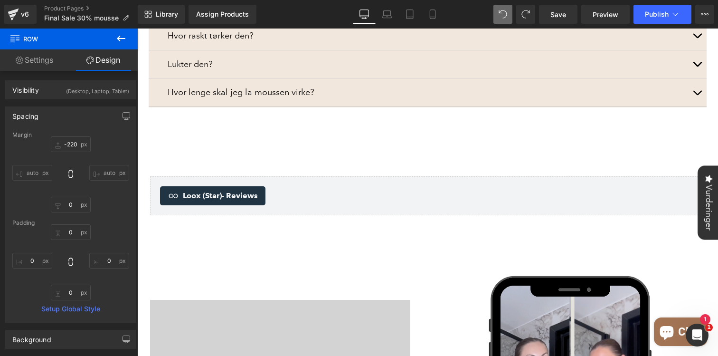
scroll to position [658, 0]
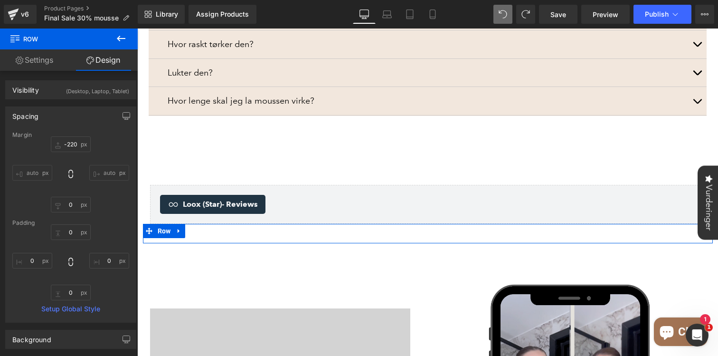
click at [216, 224] on div "Loox (Star) - Reviews Loox (Star) Row" at bounding box center [428, 233] width 570 height 19
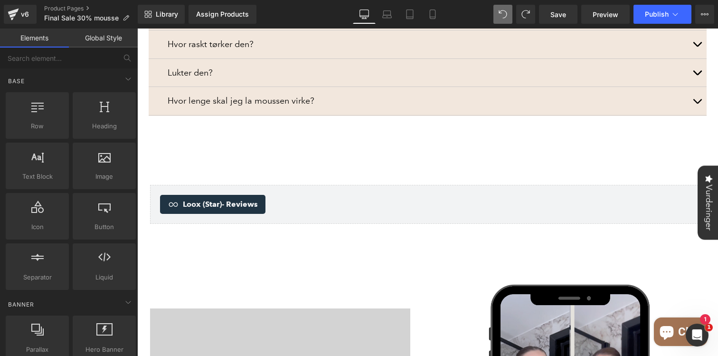
click at [376, 259] on div "SELF TAN MOUSSE SPAR -20% Text Block 10.000+ KUNDER ⭐⭐⭐⭐⭐ Heading 00 Dager 00 00" at bounding box center [427, 112] width 581 height 1407
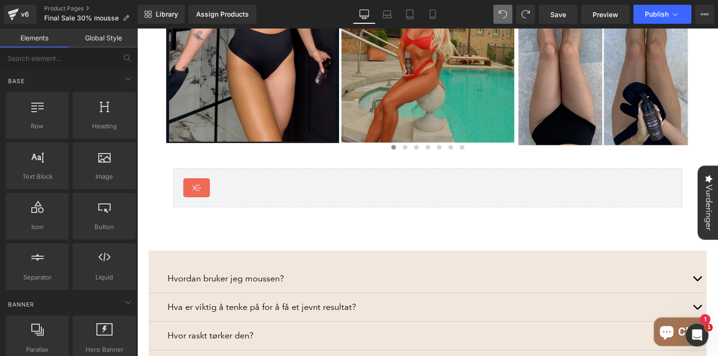
scroll to position [396, 0]
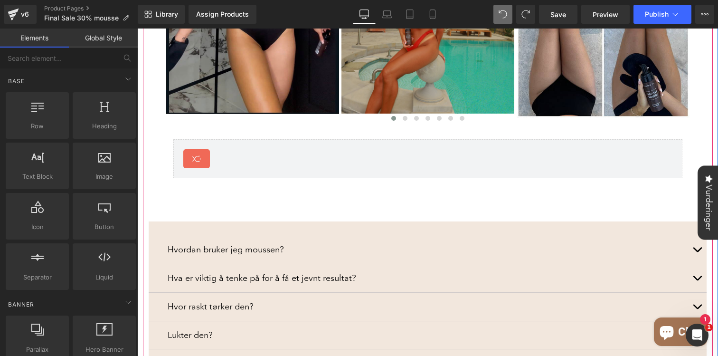
click at [272, 224] on div "Hvordan bruker jeg moussen? Text Block Benytt påføringsvott og sirkulære bevege…" at bounding box center [428, 299] width 558 height 157
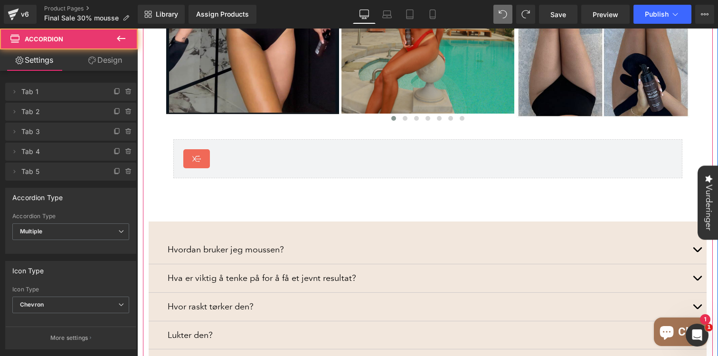
click at [188, 224] on div "Hvordan bruker jeg moussen? Text Block Benytt påføringsvott og sirkulære bevege…" at bounding box center [428, 299] width 558 height 157
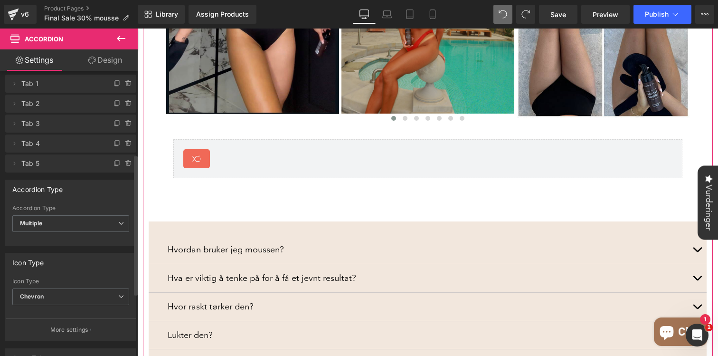
scroll to position [0, 0]
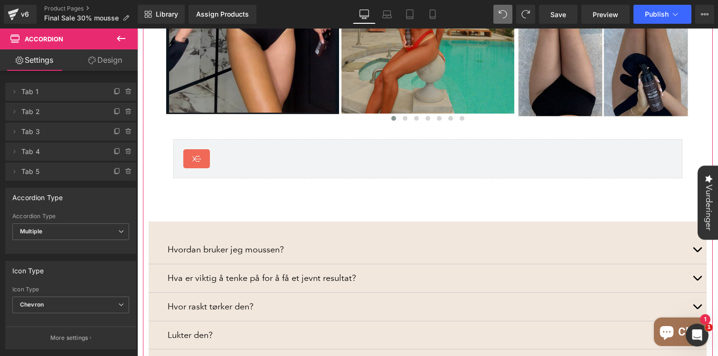
click at [110, 61] on link "Design" at bounding box center [105, 59] width 69 height 21
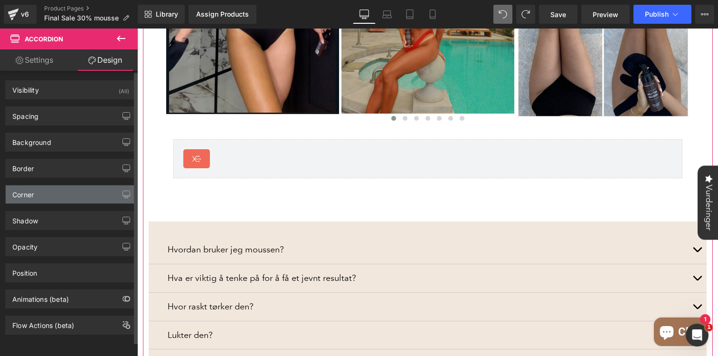
scroll to position [6, 0]
click at [55, 187] on div "Corner" at bounding box center [71, 194] width 130 height 18
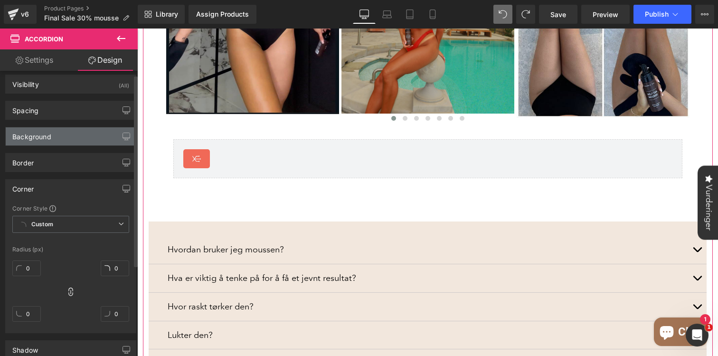
click at [66, 137] on div "Background" at bounding box center [71, 136] width 130 height 18
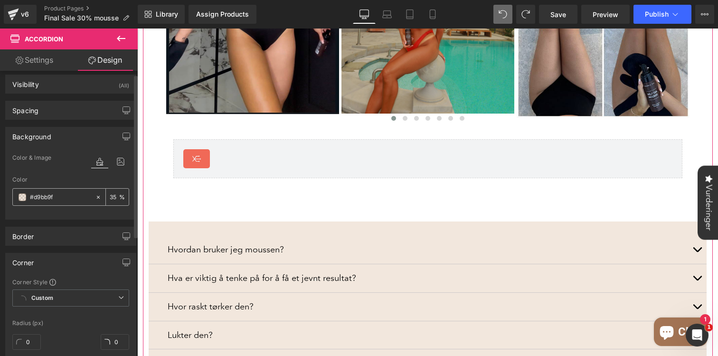
click at [21, 197] on span at bounding box center [23, 197] width 8 height 8
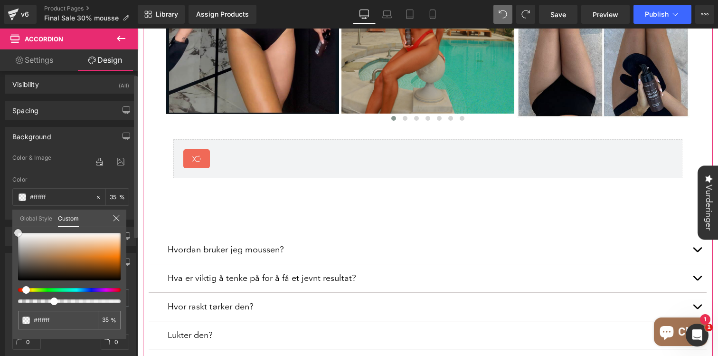
drag, startPoint x: 63, startPoint y: 248, endPoint x: 10, endPoint y: 222, distance: 58.6
click at [10, 219] on div "Background Color & Image color Color #d9bb9f 35 % Image Replace Image Upload im…" at bounding box center [71, 170] width 142 height 100
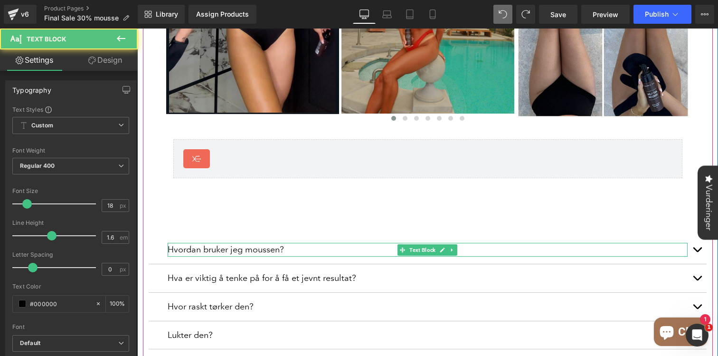
click at [195, 243] on p "Hvordan bruker jeg moussen?" at bounding box center [428, 250] width 520 height 14
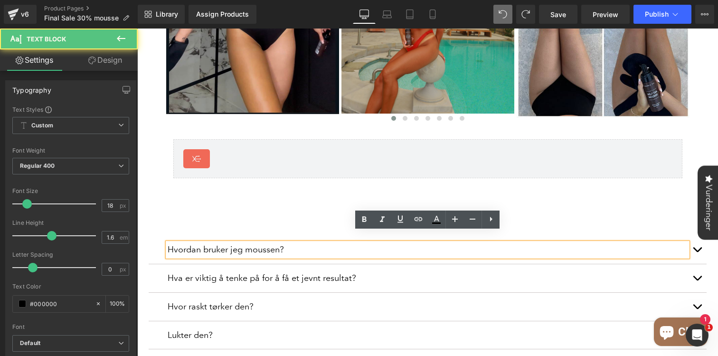
click at [195, 243] on p "Hvordan bruker jeg moussen?" at bounding box center [428, 250] width 520 height 14
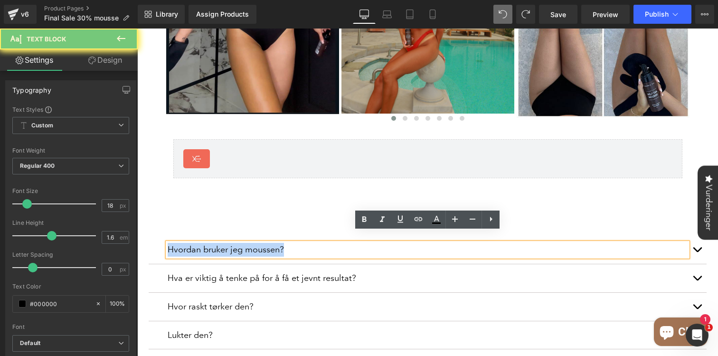
click at [195, 243] on p "Hvordan bruker jeg moussen?" at bounding box center [428, 250] width 520 height 14
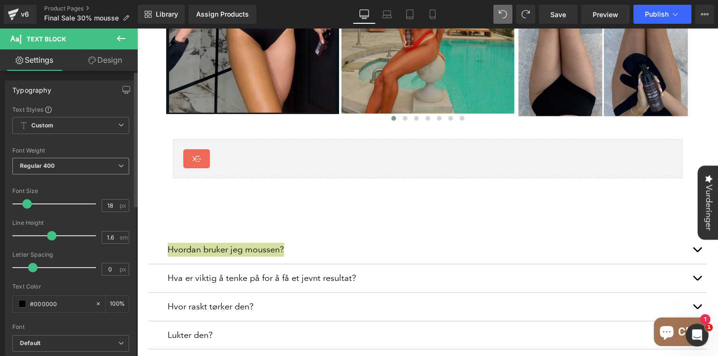
click at [77, 173] on span "Regular 400" at bounding box center [70, 166] width 117 height 17
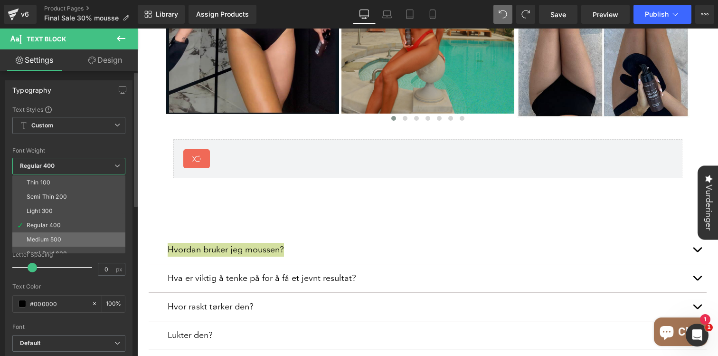
click at [49, 238] on div "Medium 500" at bounding box center [44, 239] width 35 height 7
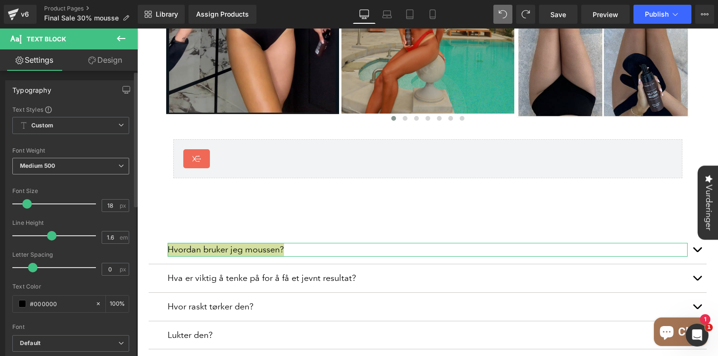
click at [55, 167] on b "Medium 500" at bounding box center [37, 165] width 35 height 7
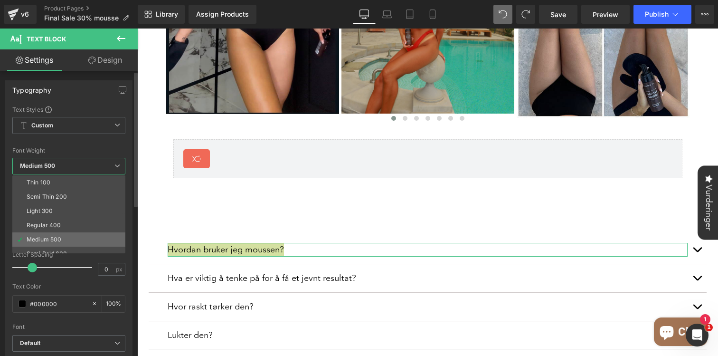
click at [44, 243] on li "Medium 500" at bounding box center [70, 239] width 117 height 14
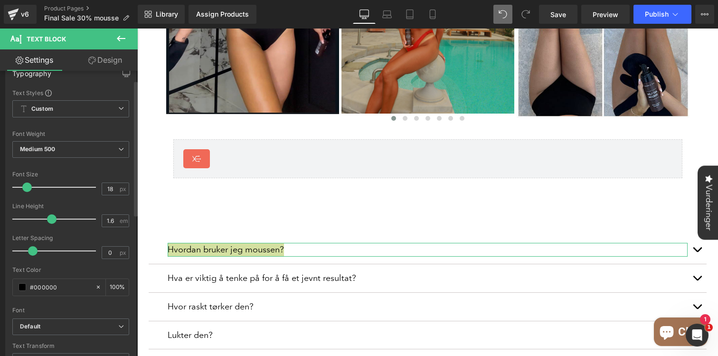
scroll to position [19, 0]
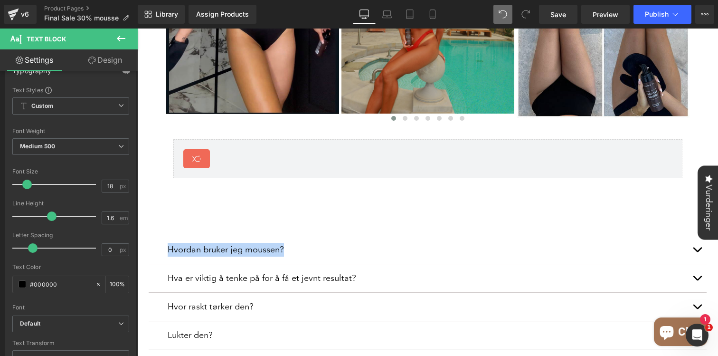
click at [235, 179] on div "Image Image Image Image Image Image Image" at bounding box center [427, 29] width 537 height 362
